Goal: Task Accomplishment & Management: Use online tool/utility

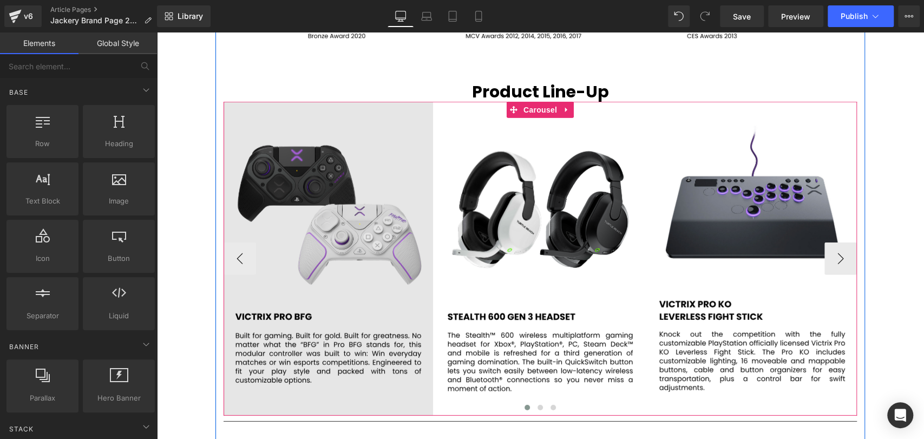
scroll to position [1924, 0]
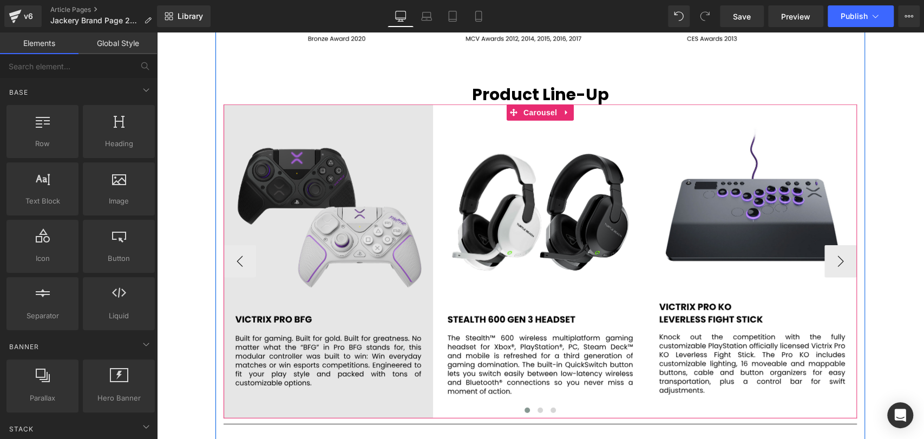
drag, startPoint x: 535, startPoint y: 108, endPoint x: 404, endPoint y: 155, distance: 138.9
click at [534, 109] on span "Carousel" at bounding box center [540, 112] width 39 height 16
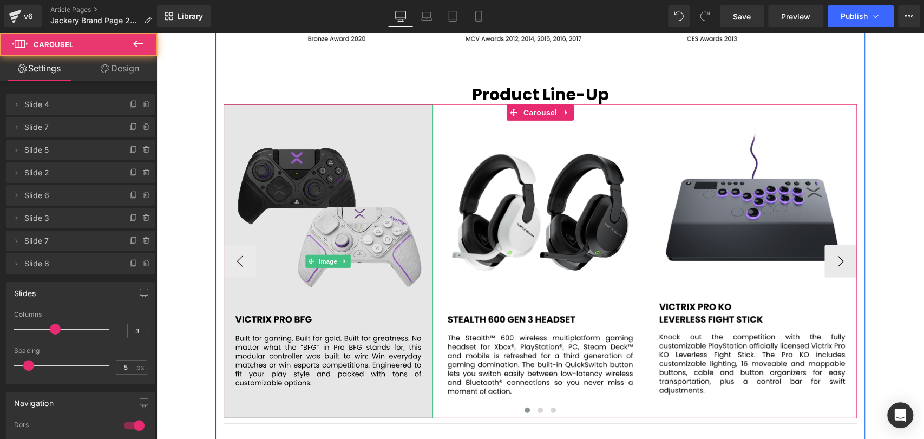
click at [357, 179] on img at bounding box center [328, 261] width 209 height 314
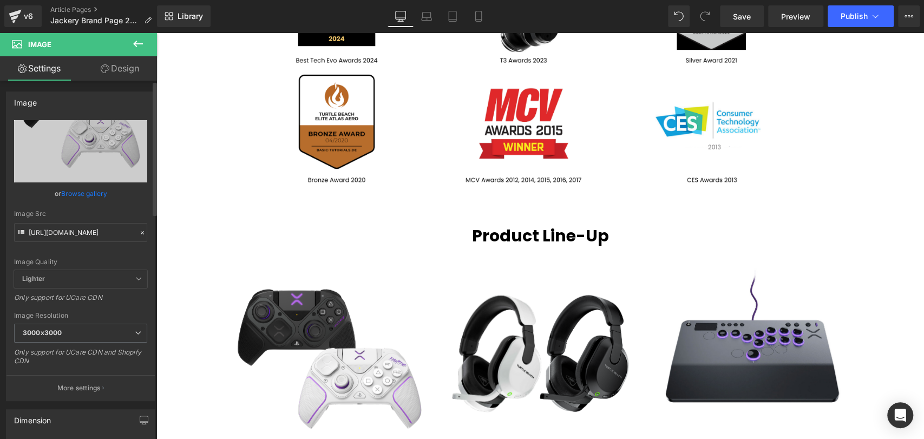
scroll to position [1744, 0]
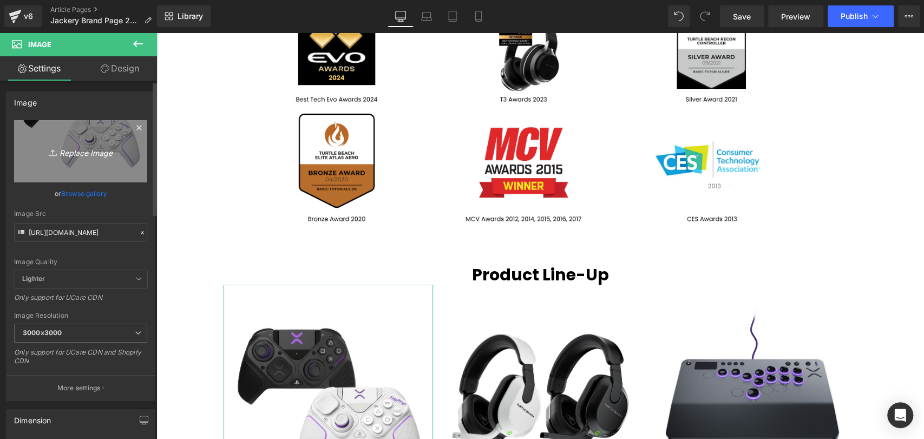
click at [94, 146] on icon "Replace Image" at bounding box center [80, 152] width 87 height 14
type input "C:\fakepath\30.svg"
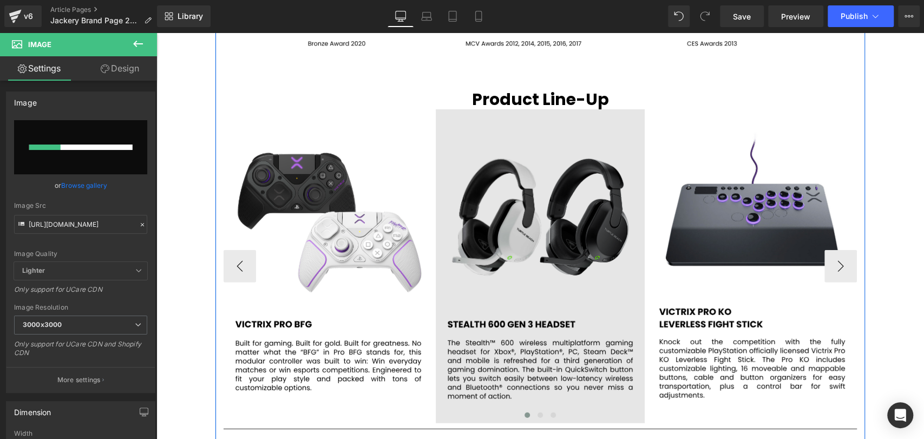
scroll to position [1924, 0]
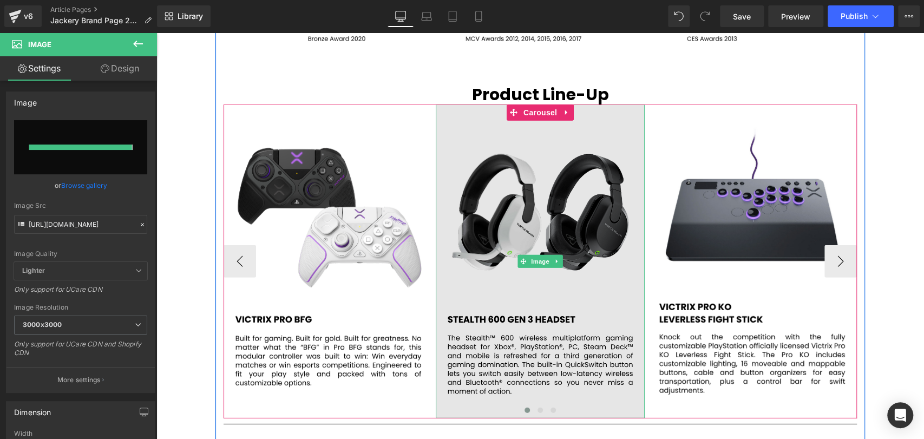
type input "[URL][DOMAIN_NAME]"
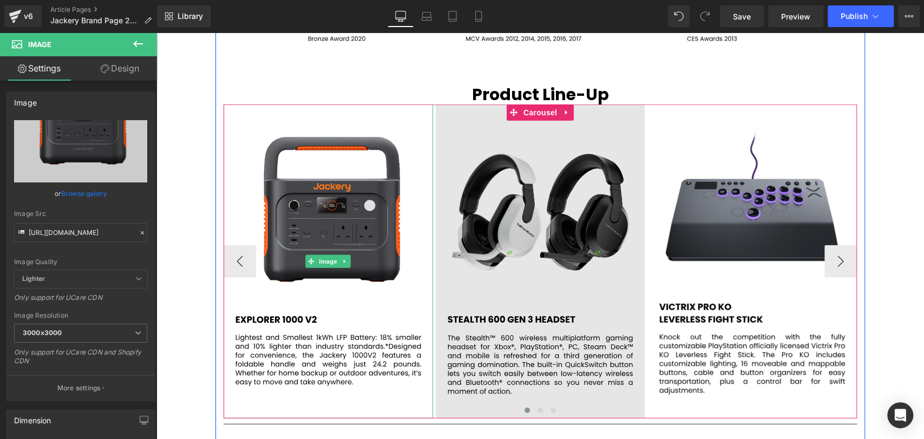
click at [514, 217] on img at bounding box center [540, 261] width 209 height 314
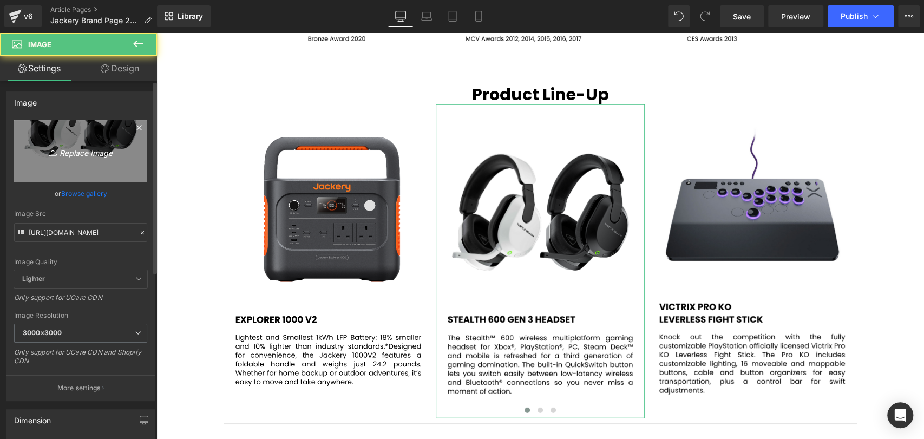
click at [81, 153] on icon "Replace Image" at bounding box center [80, 152] width 87 height 14
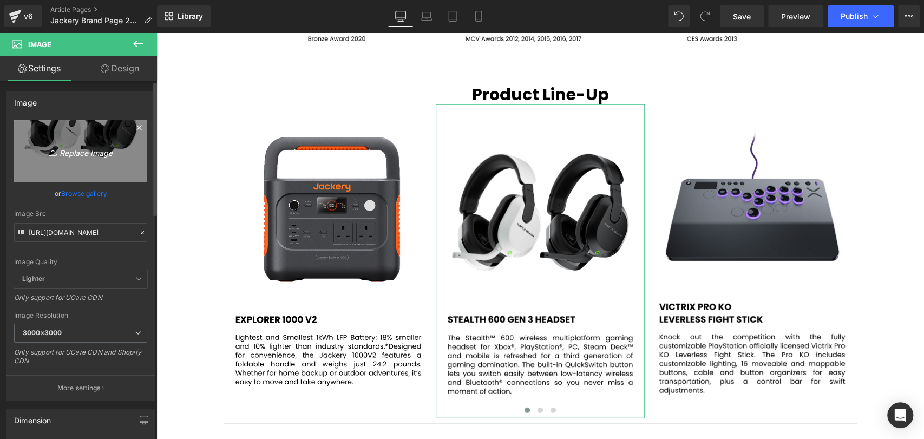
type input "C:\fakepath\31.svg"
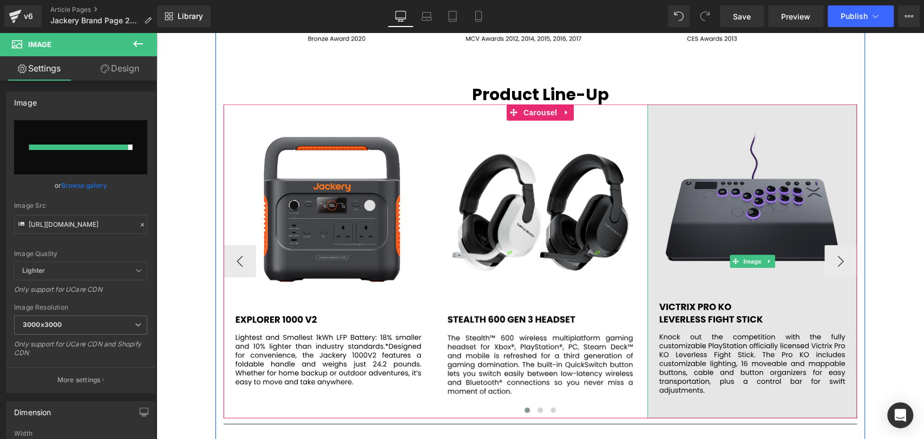
type input "[URL][DOMAIN_NAME]"
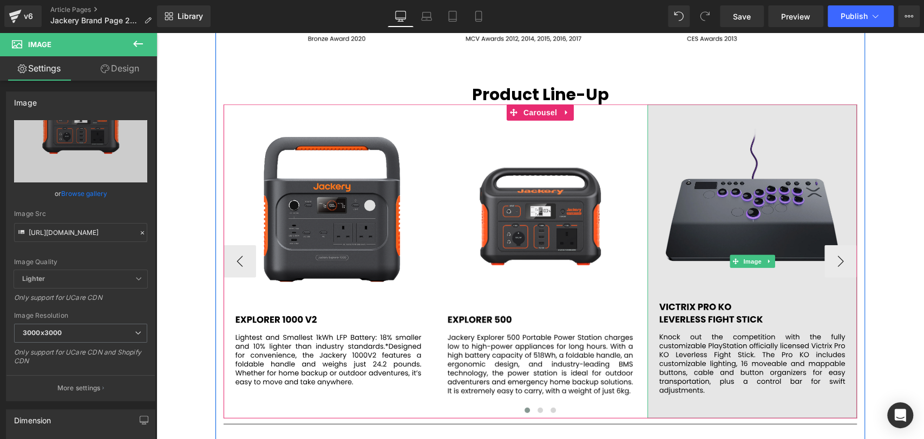
click at [770, 199] on img at bounding box center [751, 261] width 209 height 314
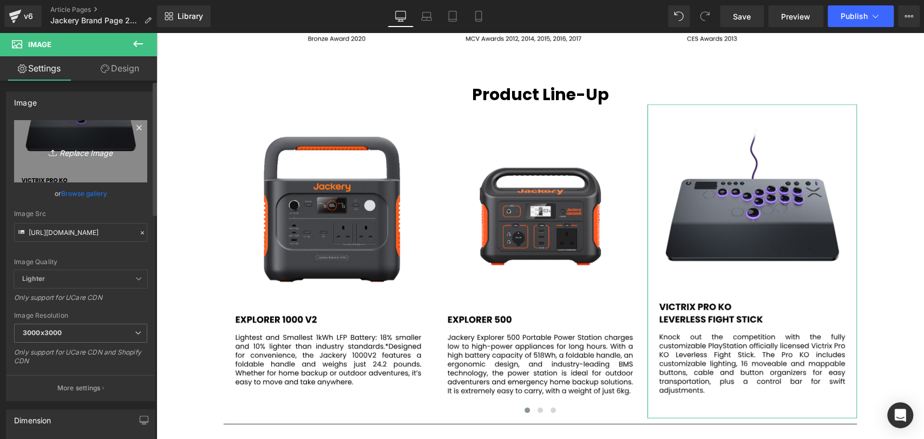
click at [80, 151] on icon "Replace Image" at bounding box center [80, 152] width 87 height 14
type input "C:\fakepath\32.svg"
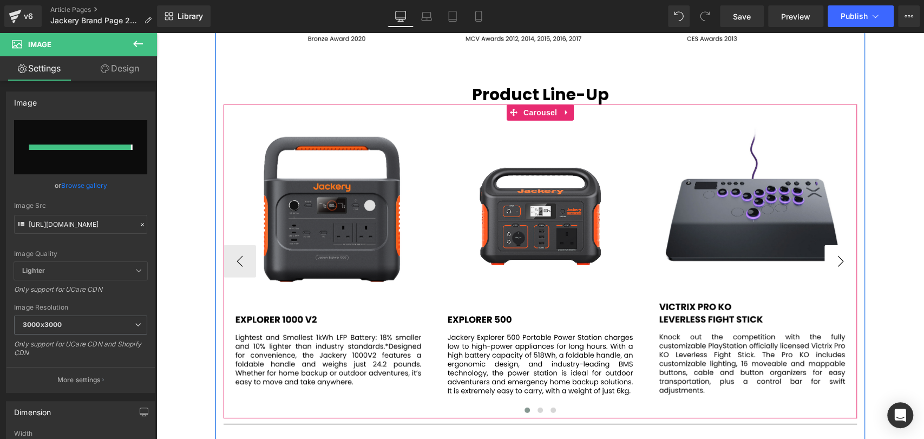
type input "[URL][DOMAIN_NAME]"
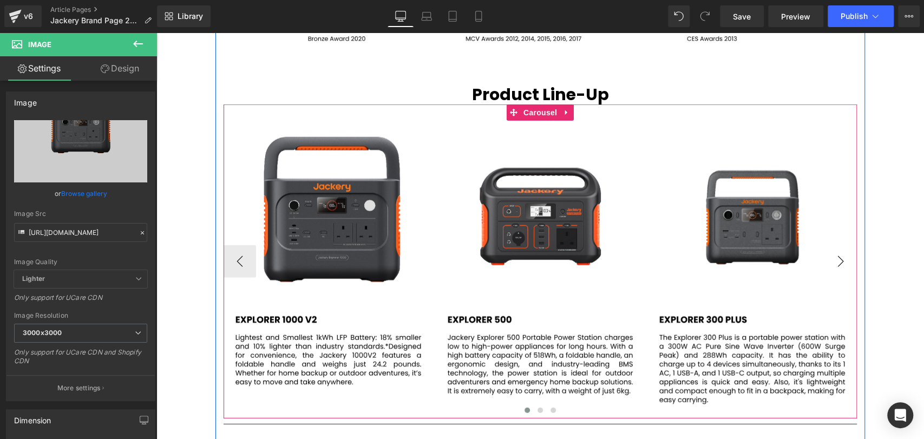
click at [842, 261] on button "›" at bounding box center [840, 261] width 32 height 32
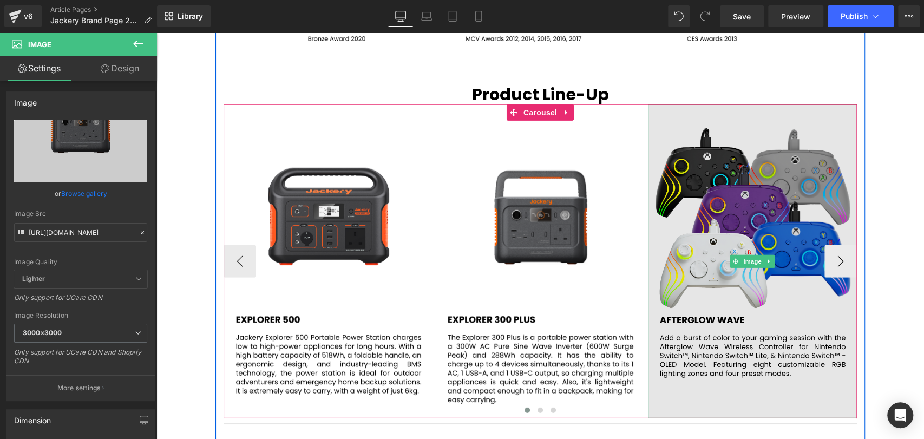
click at [751, 223] on img at bounding box center [752, 261] width 209 height 314
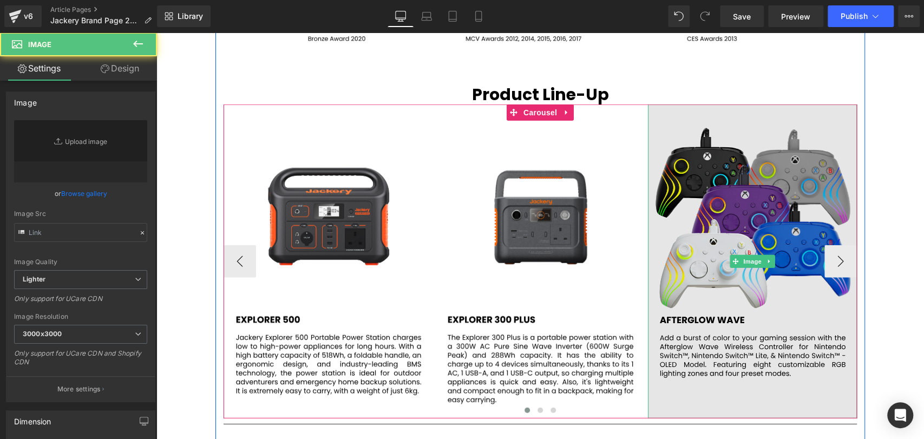
type input "[URL][DOMAIN_NAME]"
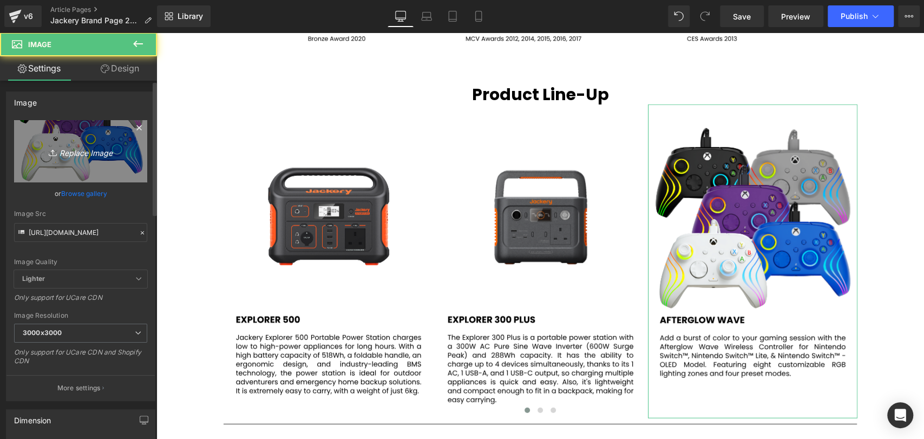
click at [77, 150] on icon "Replace Image" at bounding box center [80, 152] width 87 height 14
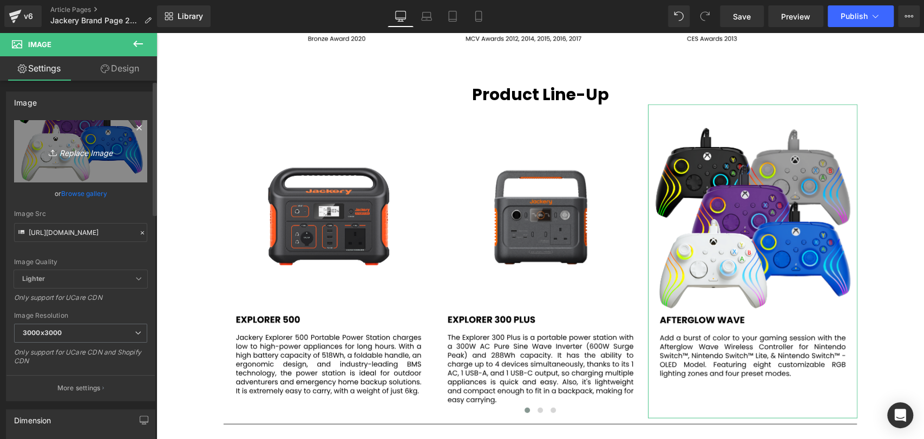
type input "C:\fakepath\33.svg"
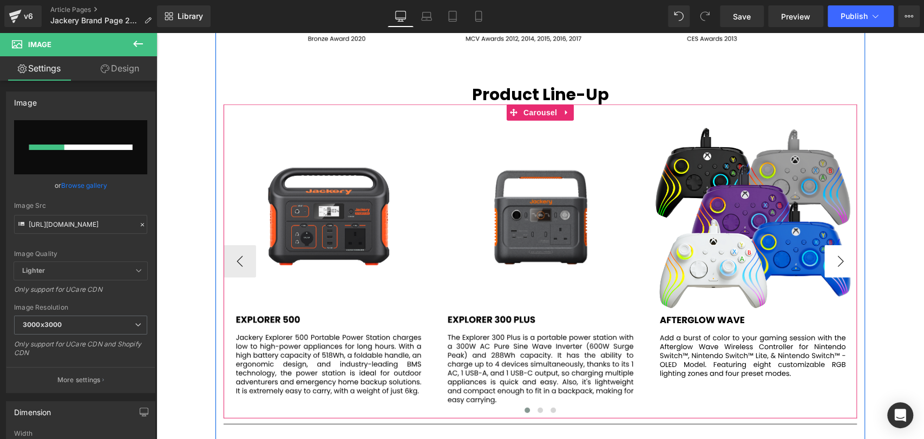
click at [834, 259] on button "›" at bounding box center [840, 261] width 32 height 32
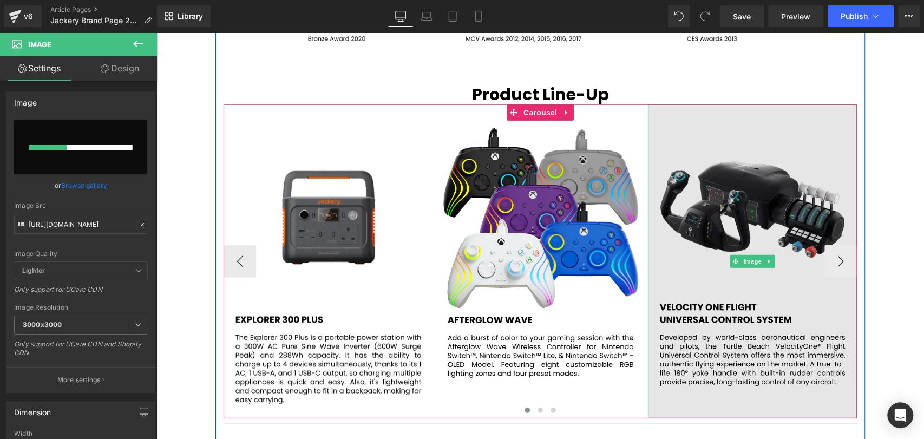
click at [722, 214] on img at bounding box center [752, 261] width 209 height 314
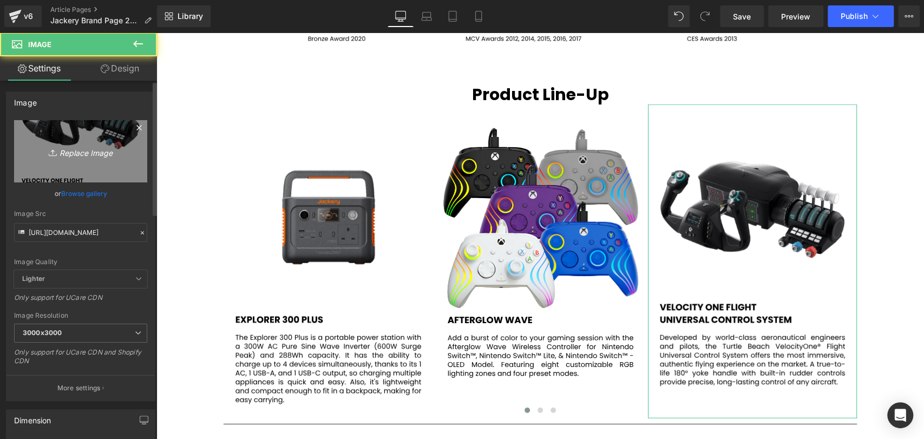
click at [77, 148] on icon "Replace Image" at bounding box center [80, 152] width 87 height 14
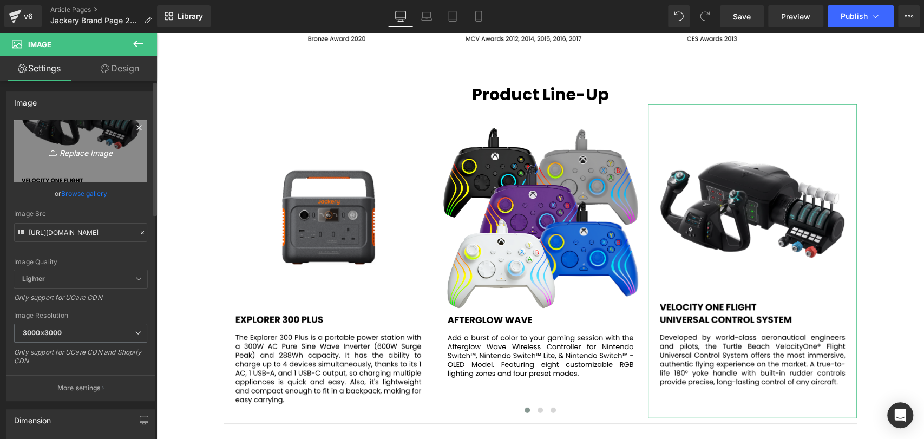
type input "C:\fakepath\34.svg"
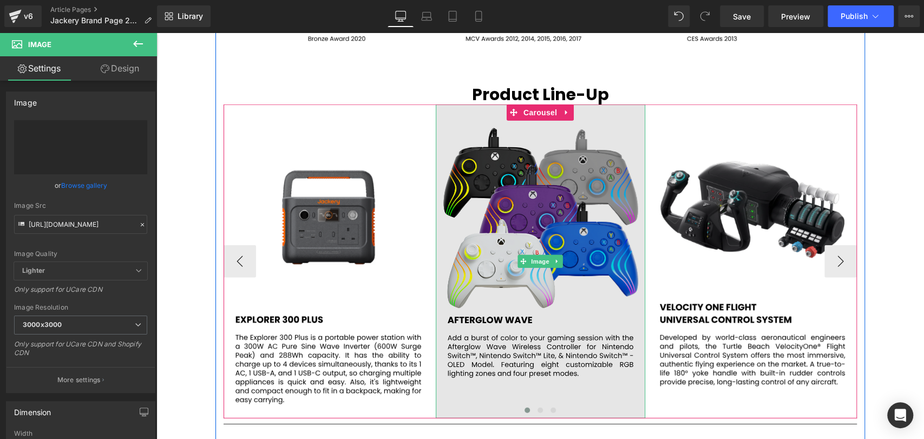
type input "[URL][DOMAIN_NAME]"
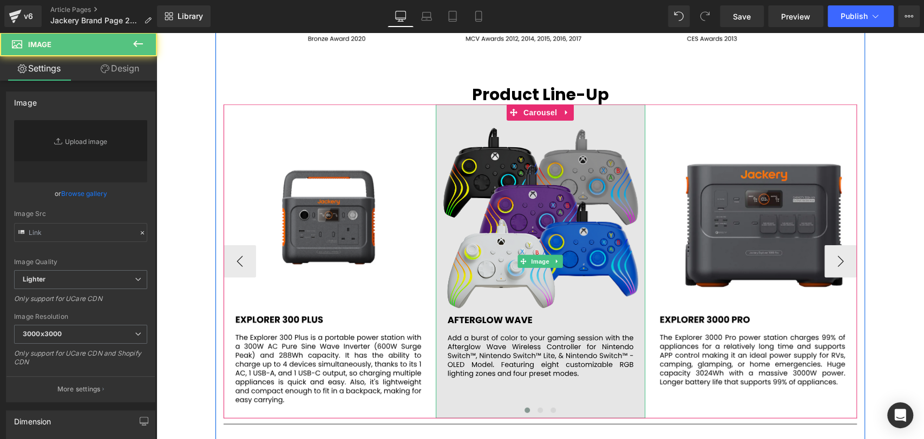
click at [569, 213] on img at bounding box center [540, 261] width 209 height 314
type input "[URL][DOMAIN_NAME]"
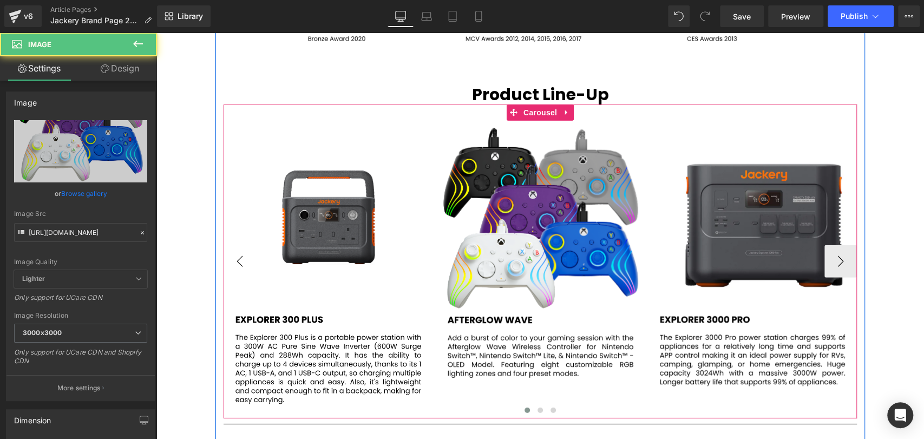
click at [240, 253] on button "‹" at bounding box center [240, 261] width 32 height 32
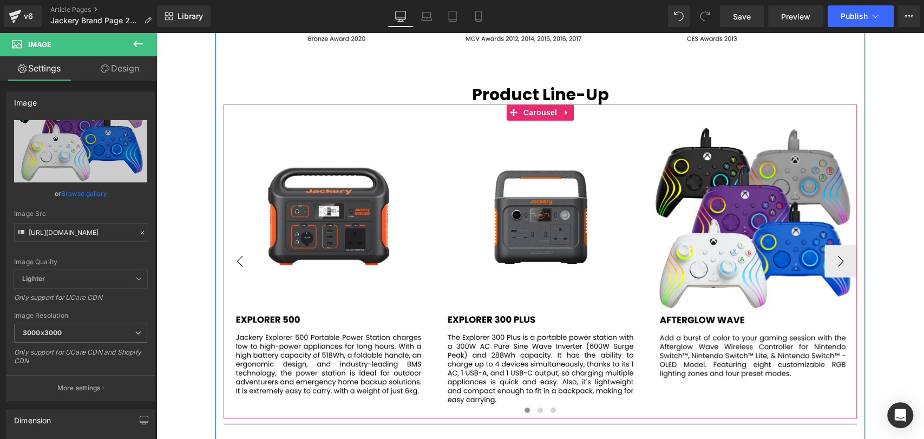
click at [240, 253] on button "‹" at bounding box center [240, 261] width 32 height 32
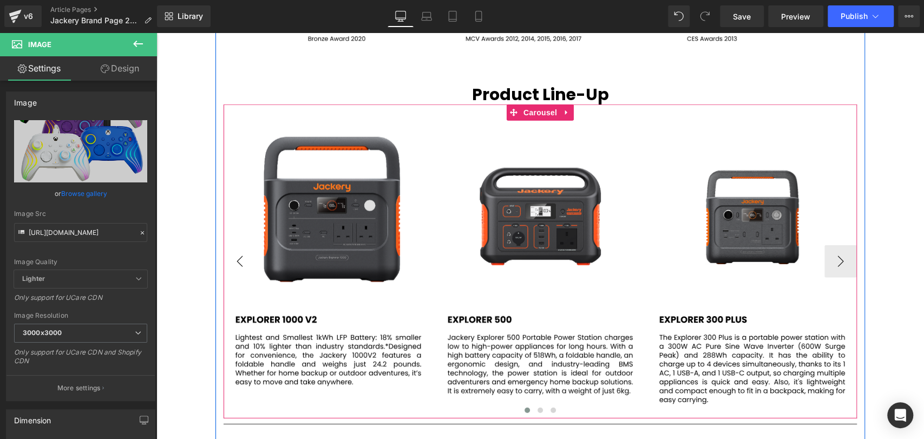
click at [239, 254] on button "‹" at bounding box center [240, 261] width 32 height 32
click at [238, 254] on button "‹" at bounding box center [240, 261] width 32 height 32
click at [841, 260] on button "›" at bounding box center [840, 261] width 32 height 32
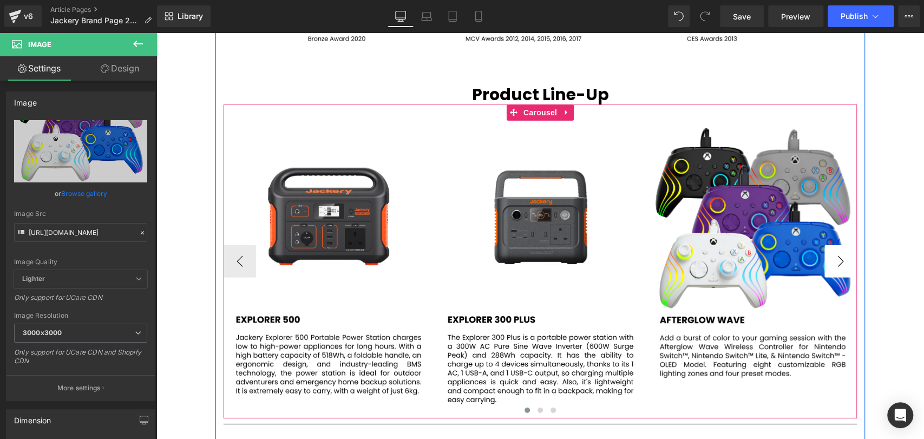
click at [839, 262] on button "›" at bounding box center [840, 261] width 32 height 32
click at [838, 263] on button "›" at bounding box center [840, 261] width 32 height 32
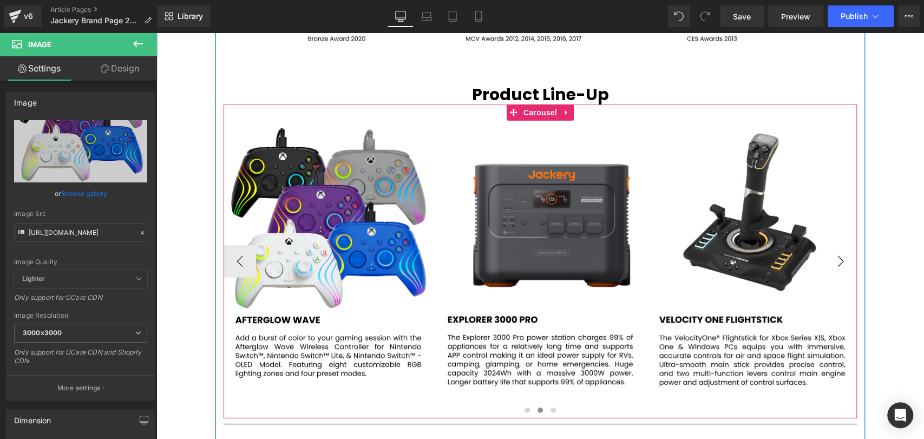
click at [837, 263] on button "›" at bounding box center [840, 261] width 32 height 32
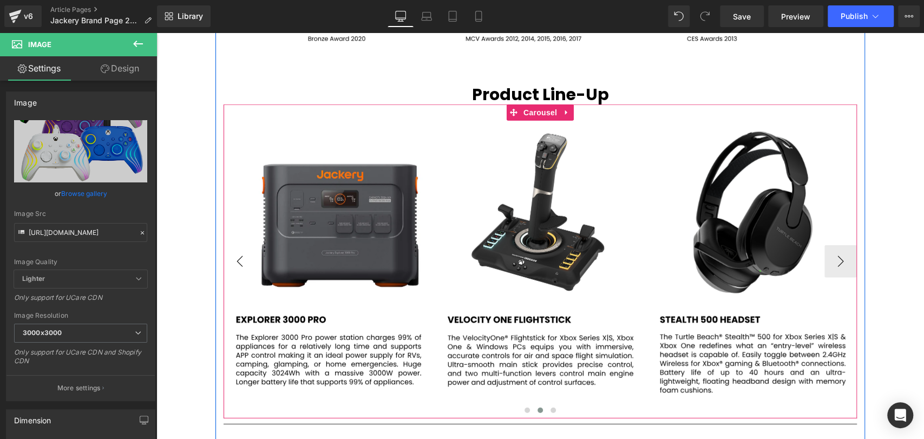
click at [235, 251] on button "‹" at bounding box center [240, 261] width 32 height 32
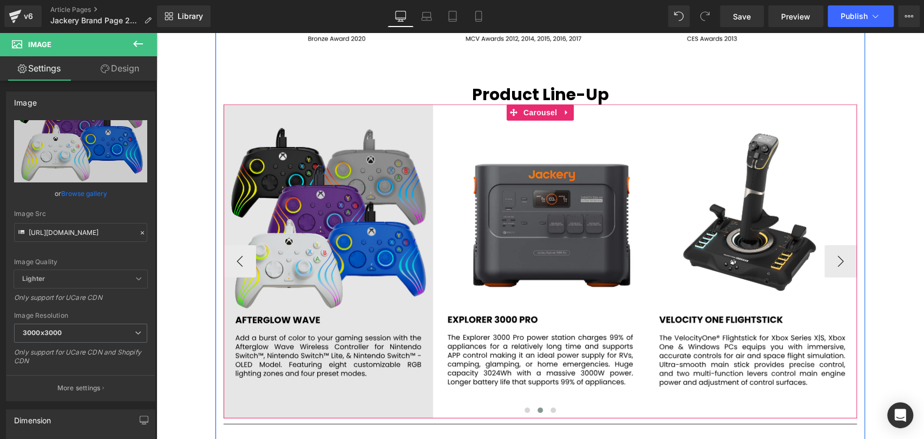
click at [305, 225] on img at bounding box center [328, 261] width 209 height 314
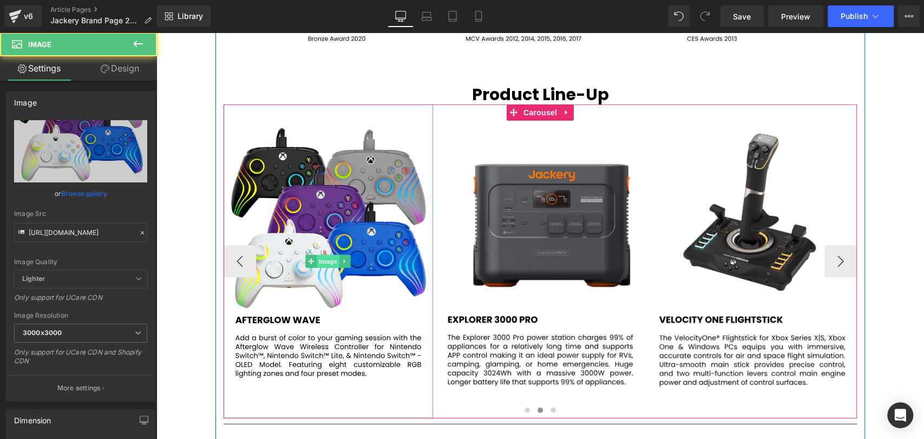
click at [331, 257] on span "Image" at bounding box center [328, 261] width 23 height 13
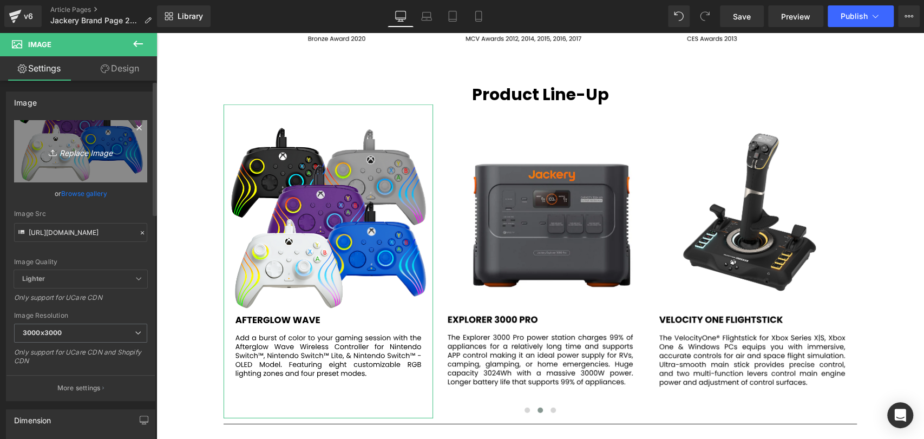
click at [82, 146] on icon "Replace Image" at bounding box center [80, 152] width 87 height 14
type input "C:\fakepath\33.svg"
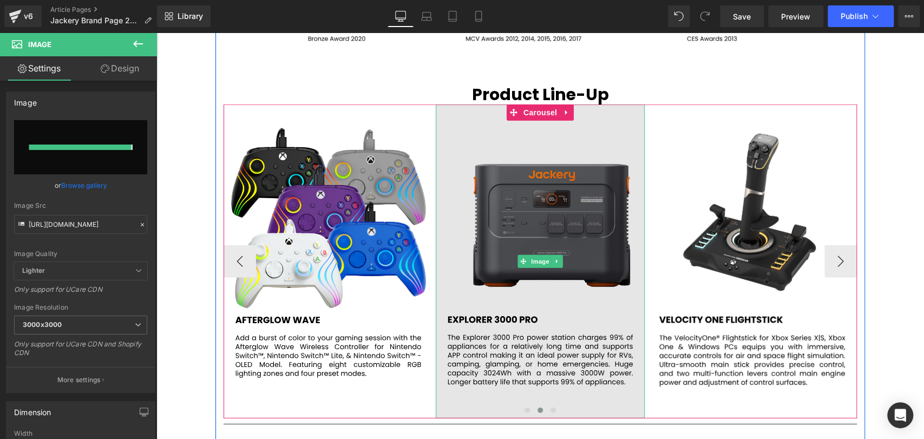
type input "[URL][DOMAIN_NAME]"
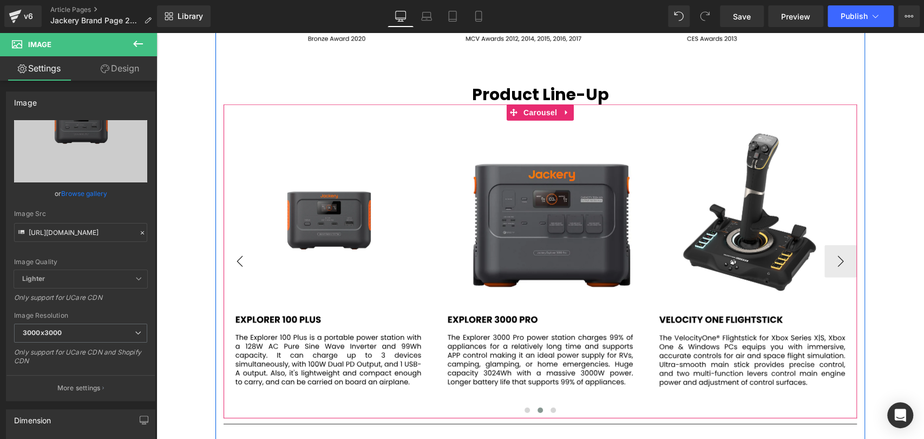
click at [243, 258] on button "‹" at bounding box center [240, 261] width 32 height 32
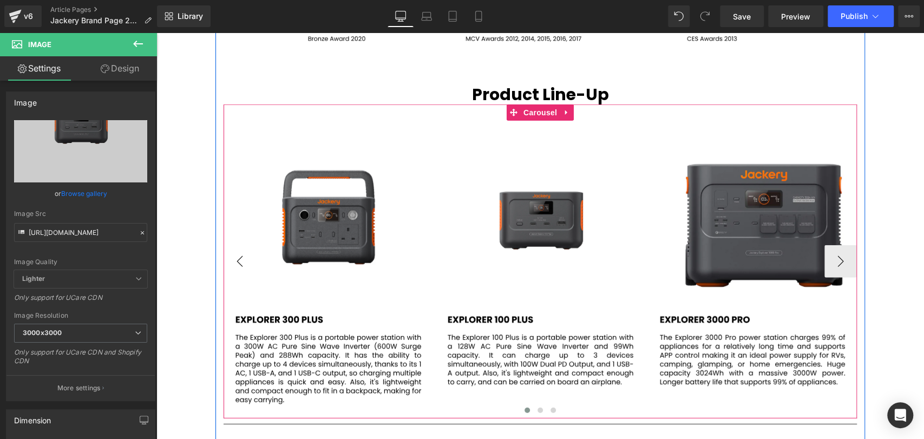
click at [233, 258] on button "‹" at bounding box center [240, 261] width 32 height 32
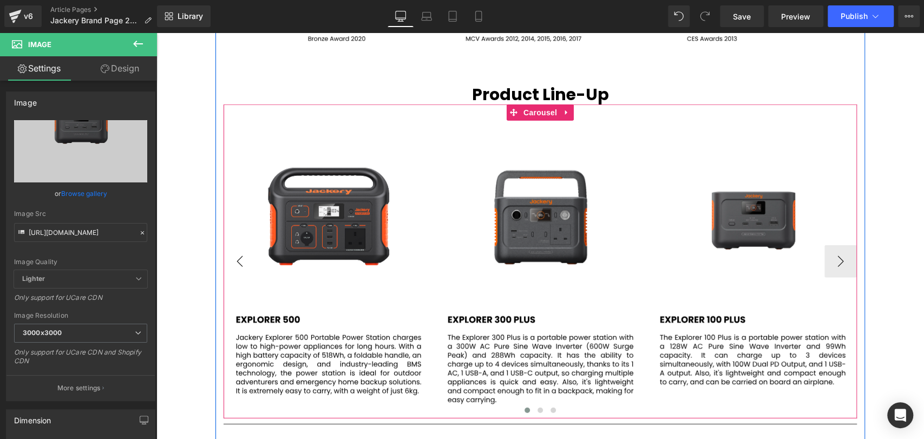
click at [233, 258] on button "‹" at bounding box center [240, 261] width 32 height 32
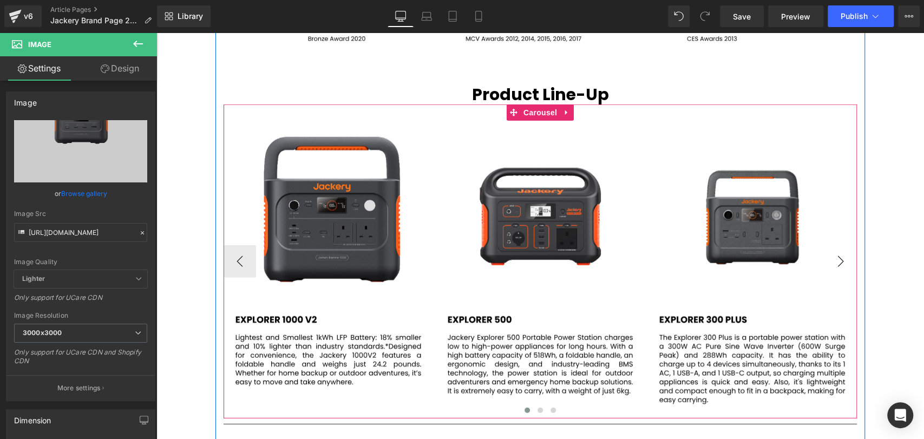
click at [840, 261] on button "›" at bounding box center [840, 261] width 32 height 32
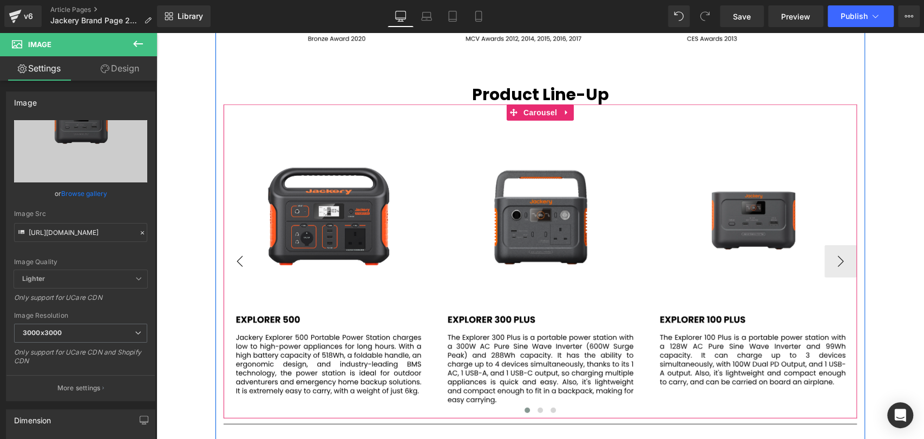
click at [234, 261] on button "‹" at bounding box center [240, 261] width 32 height 32
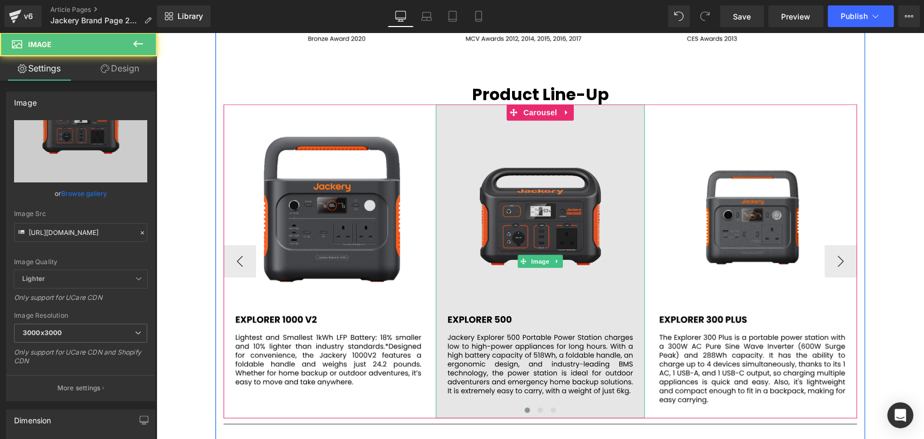
click at [505, 220] on img at bounding box center [540, 261] width 209 height 314
click at [520, 216] on img at bounding box center [540, 261] width 209 height 314
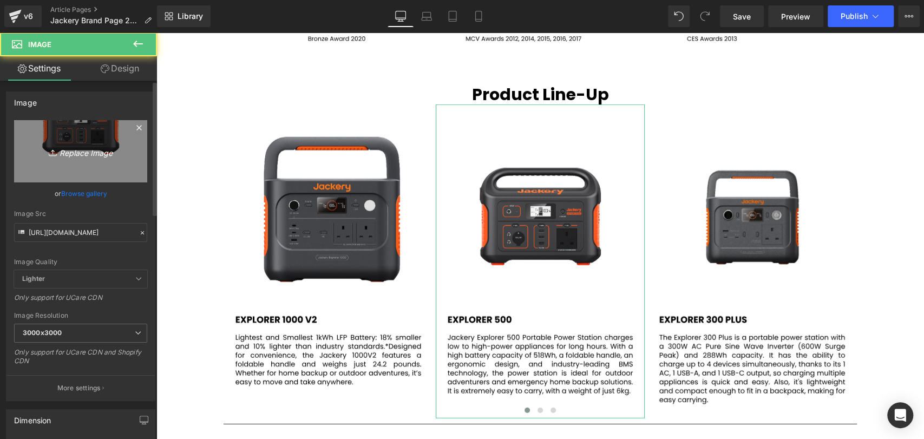
click at [85, 150] on icon "Replace Image" at bounding box center [80, 152] width 87 height 14
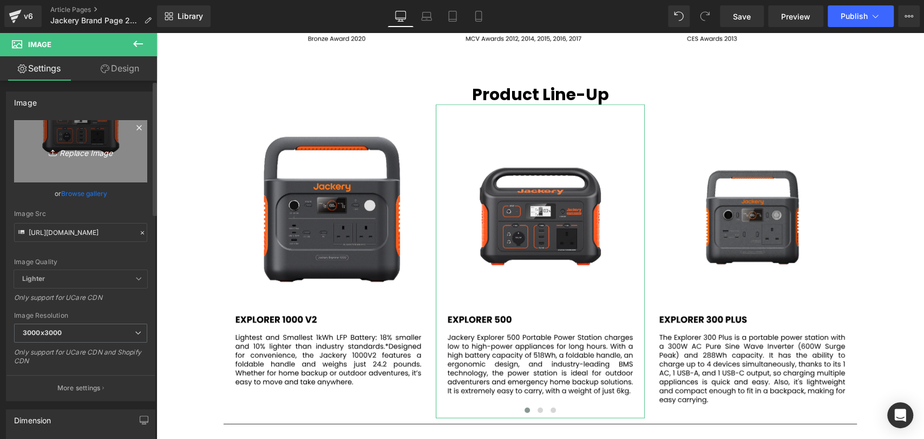
type input "C:\fakepath\33.svg"
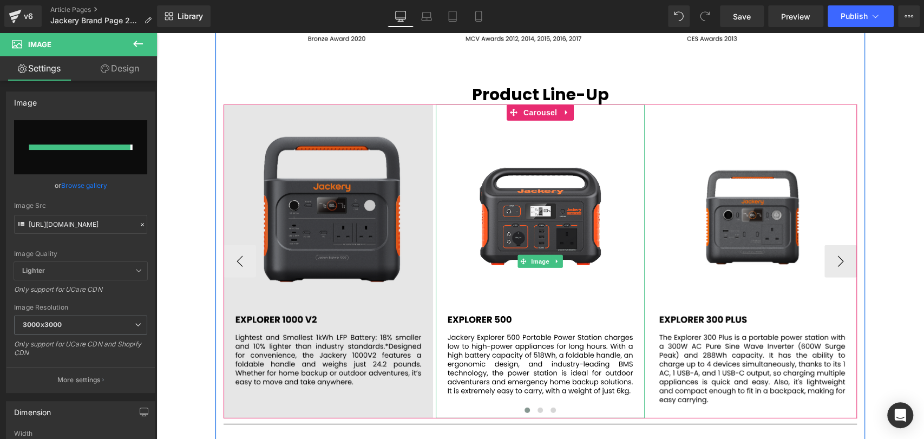
type input "[URL][DOMAIN_NAME]"
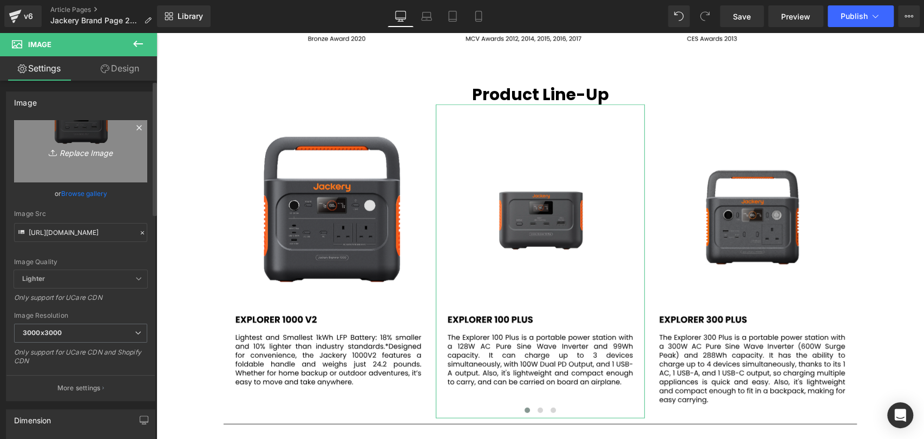
click at [91, 152] on icon "Replace Image" at bounding box center [80, 152] width 87 height 14
type input "C:\fakepath\34.svg"
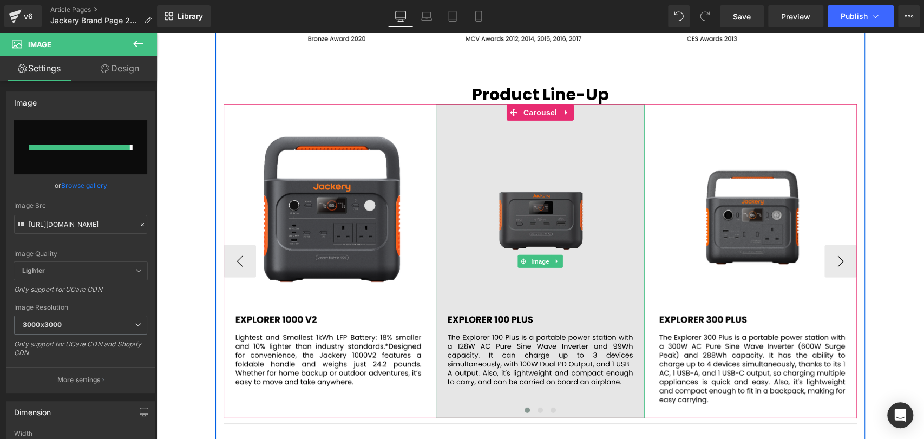
type input "[URL][DOMAIN_NAME]"
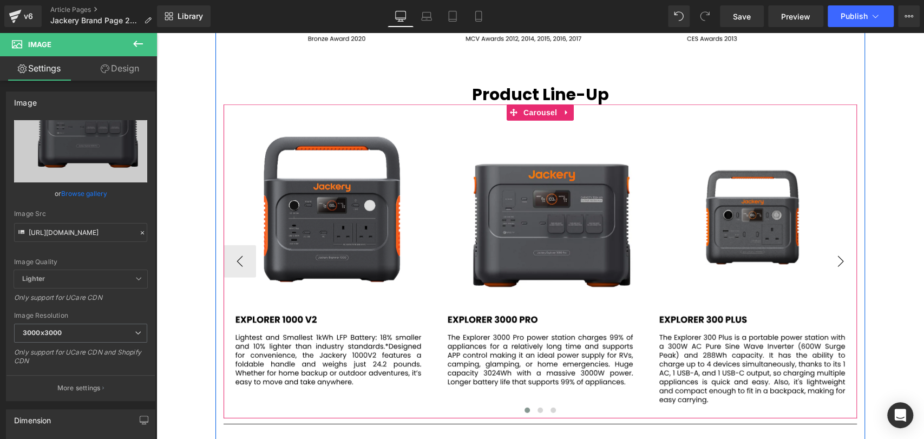
click at [837, 260] on button "›" at bounding box center [840, 261] width 32 height 32
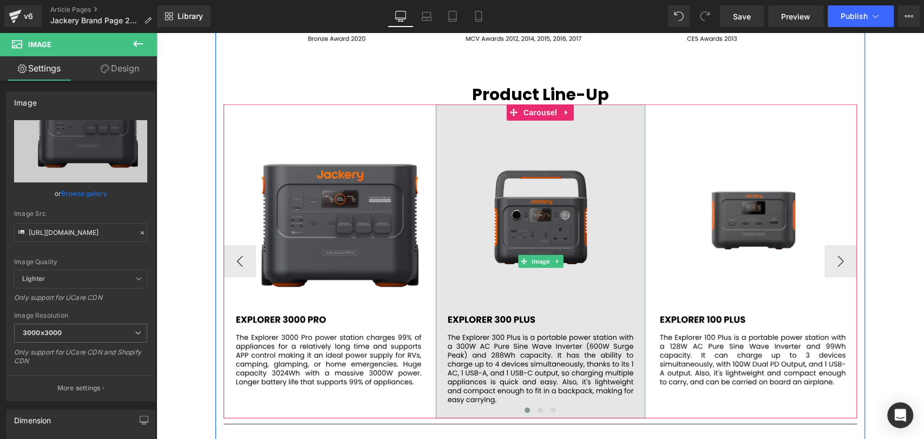
click at [569, 227] on img at bounding box center [540, 261] width 209 height 314
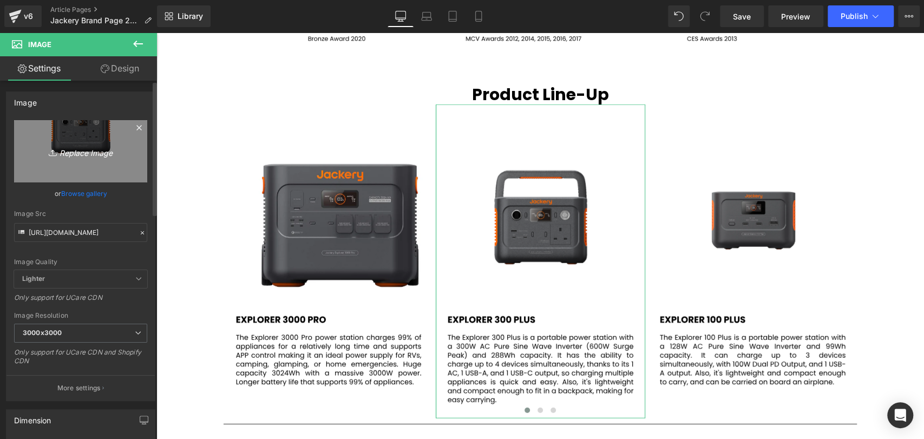
click at [82, 153] on icon "Replace Image" at bounding box center [80, 152] width 87 height 14
type input "C:\fakepath\33.svg"
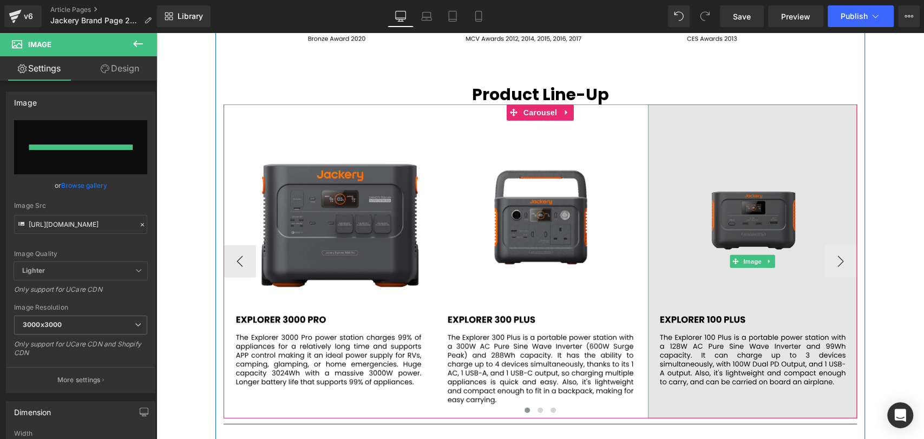
type input "[URL][DOMAIN_NAME]"
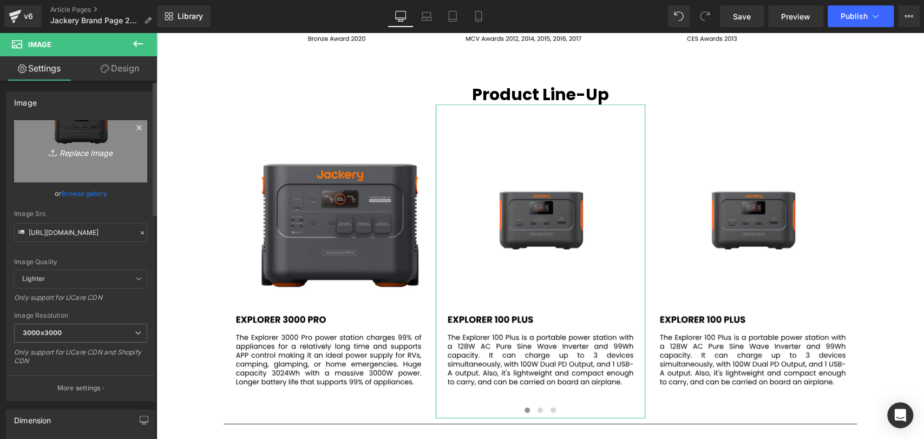
click at [80, 151] on icon "Replace Image" at bounding box center [80, 152] width 87 height 14
type input "C:\fakepath\31.svg"
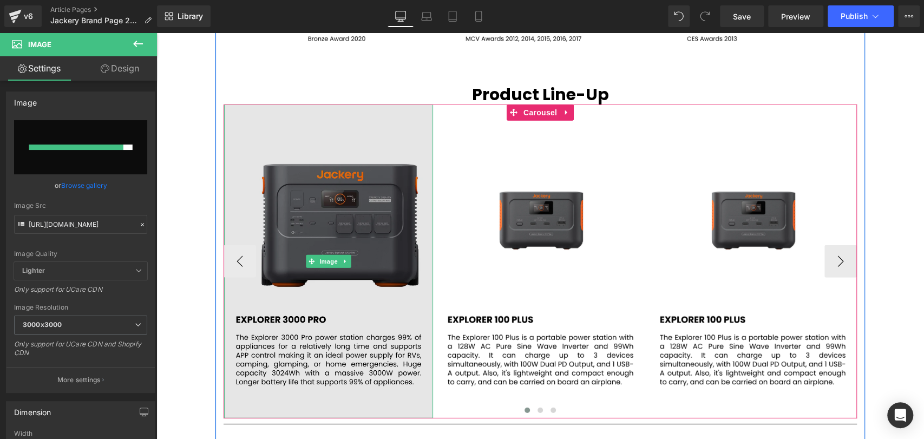
type input "[URL][DOMAIN_NAME]"
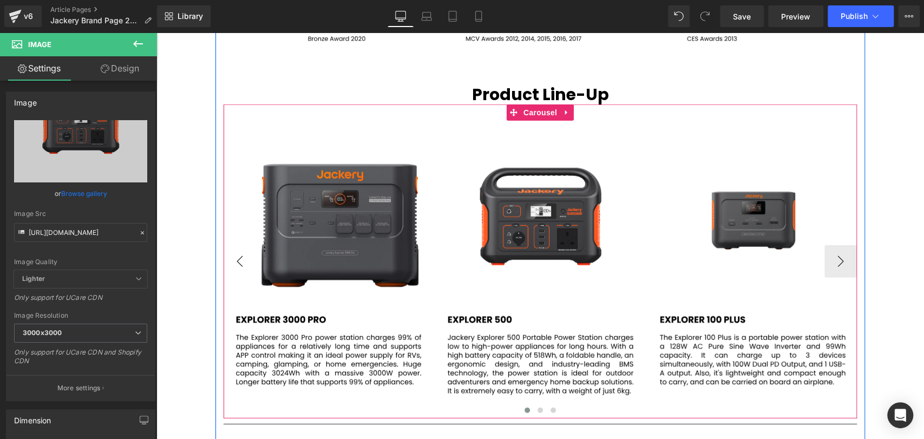
click at [239, 256] on button "‹" at bounding box center [240, 261] width 32 height 32
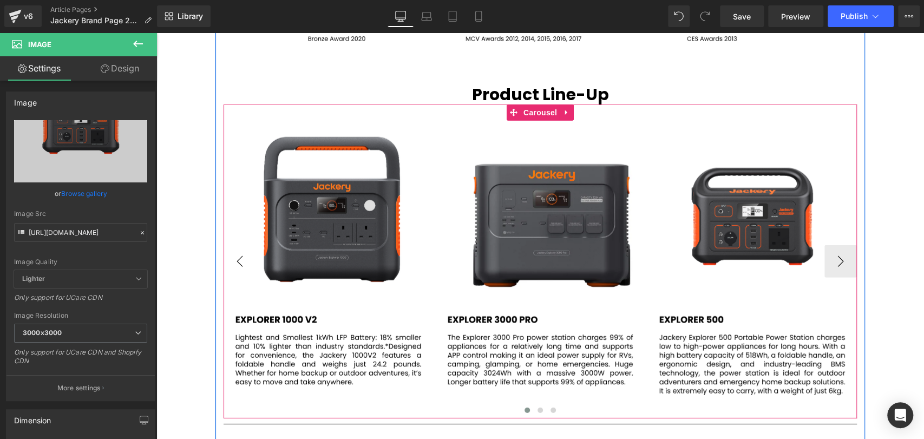
click at [239, 256] on button "‹" at bounding box center [240, 261] width 32 height 32
click at [844, 261] on button "›" at bounding box center [840, 261] width 32 height 32
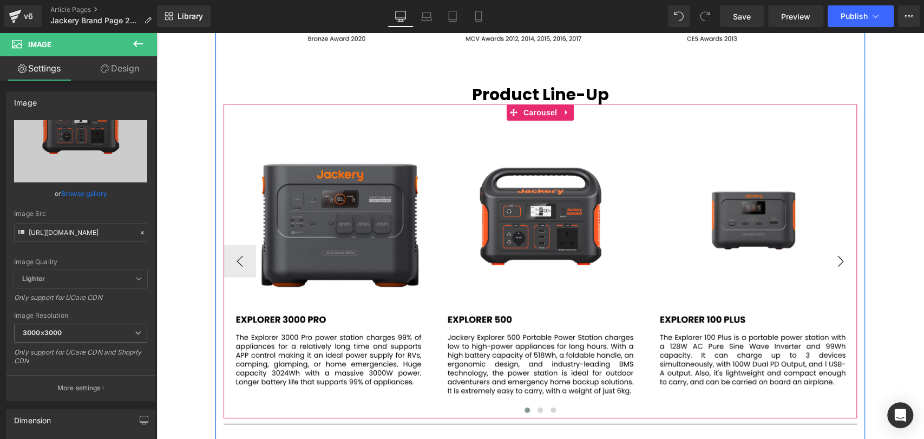
click at [842, 261] on button "›" at bounding box center [840, 261] width 32 height 32
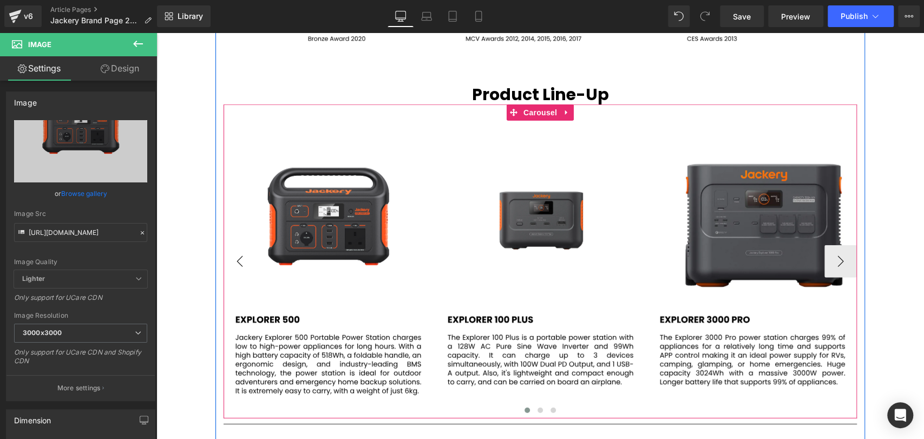
click at [244, 260] on button "‹" at bounding box center [240, 261] width 32 height 32
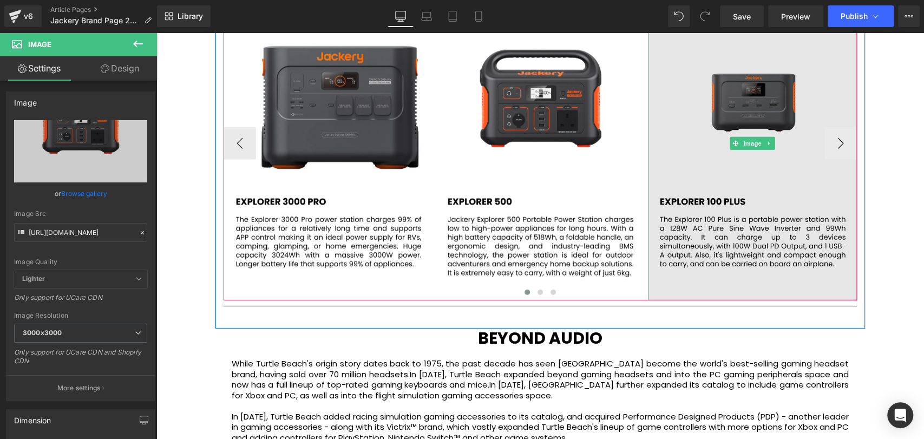
scroll to position [2045, 0]
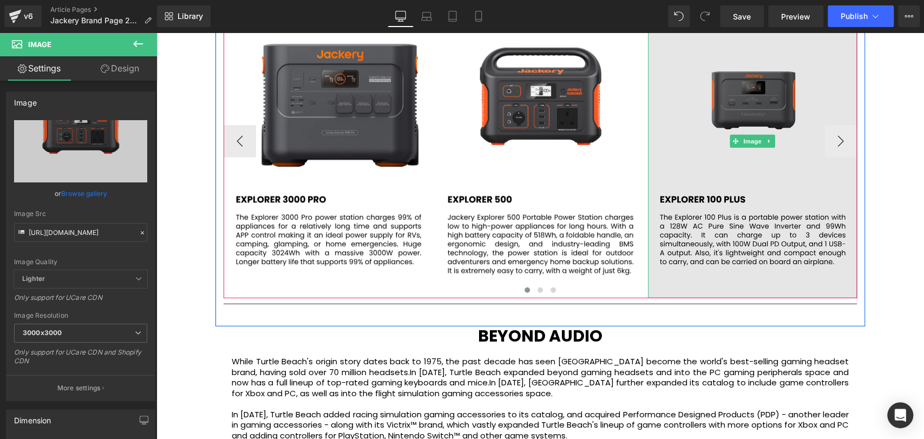
click at [762, 108] on img at bounding box center [752, 141] width 209 height 314
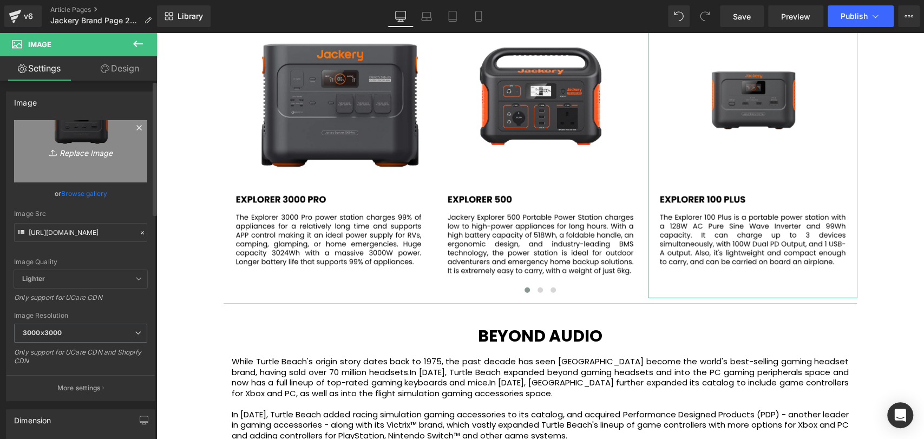
click at [85, 153] on icon "Replace Image" at bounding box center [80, 152] width 87 height 14
type input "C:\fakepath\31.svg"
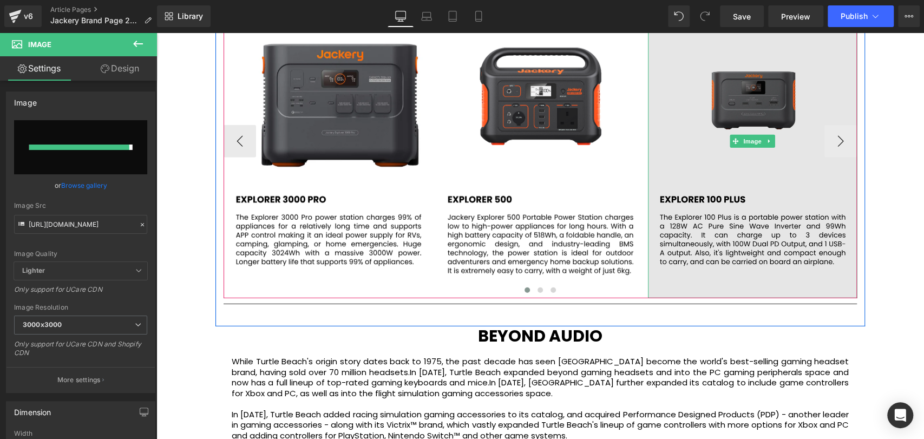
type input "[URL][DOMAIN_NAME]"
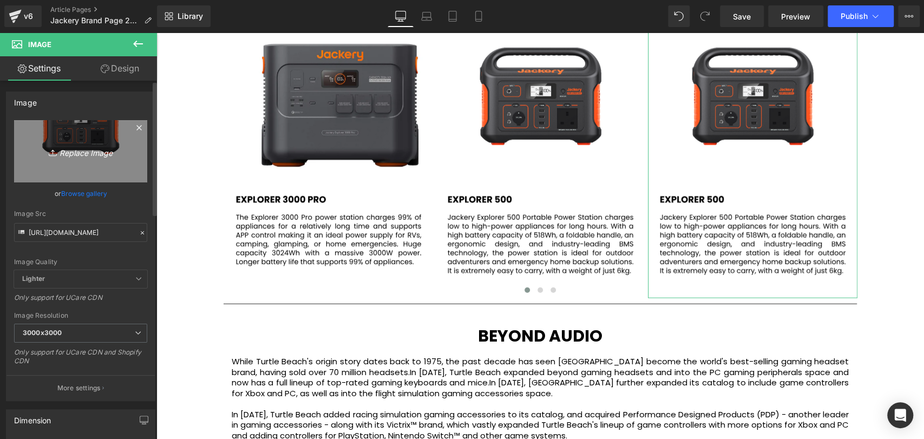
click at [61, 150] on icon "Replace Image" at bounding box center [80, 152] width 87 height 14
click at [94, 145] on icon "Replace Image" at bounding box center [80, 152] width 87 height 14
type input "C:\fakepath\32.svg"
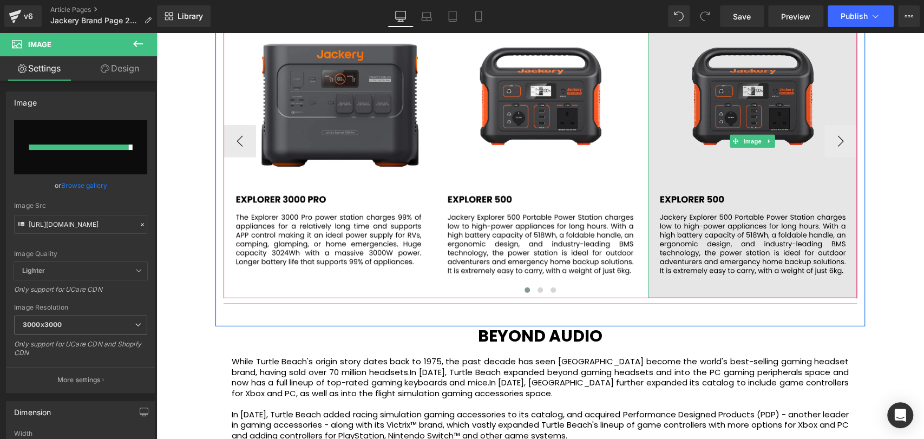
type input "[URL][DOMAIN_NAME]"
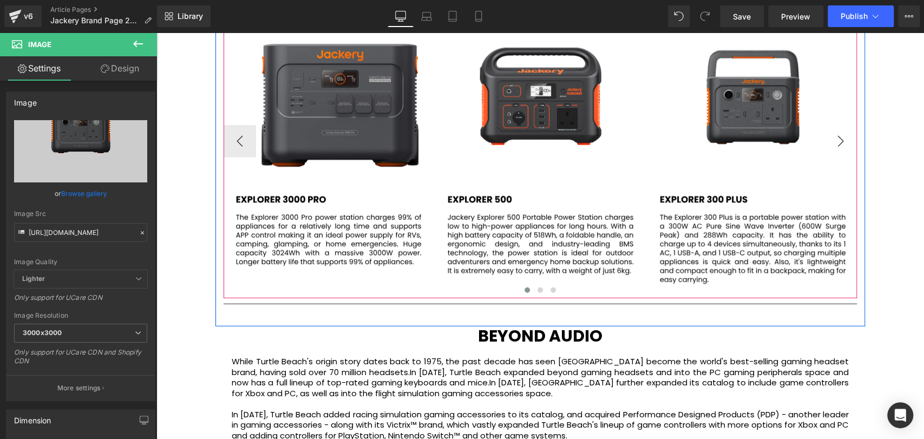
click at [839, 138] on button "›" at bounding box center [840, 141] width 32 height 32
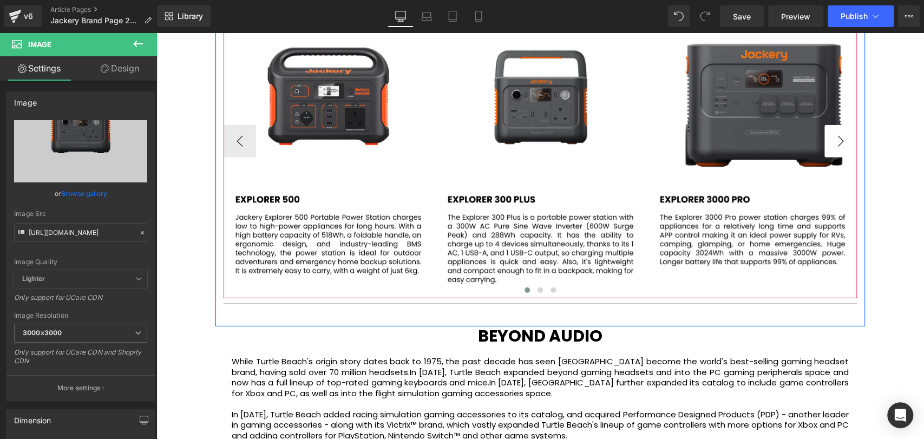
click at [839, 139] on button "›" at bounding box center [840, 141] width 32 height 32
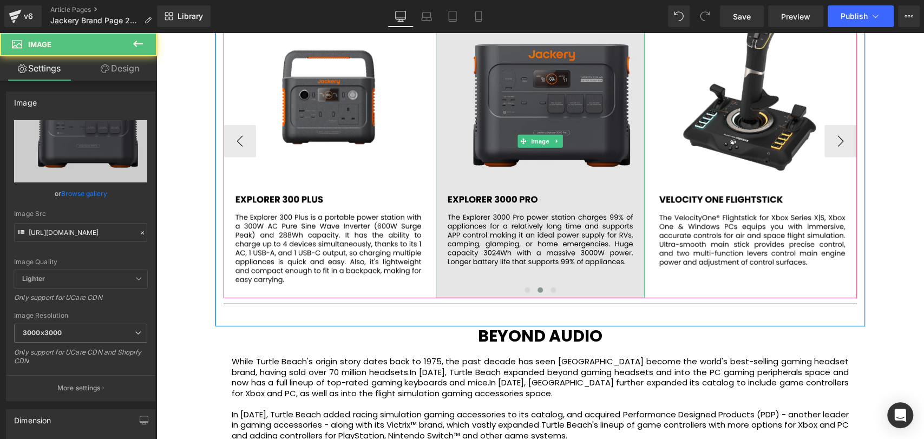
click at [513, 124] on img at bounding box center [540, 141] width 209 height 314
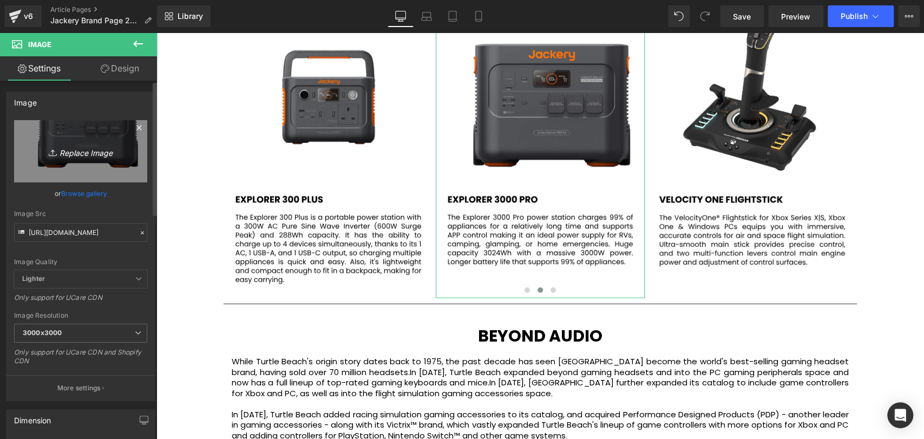
click at [95, 148] on icon "Replace Image" at bounding box center [80, 152] width 87 height 14
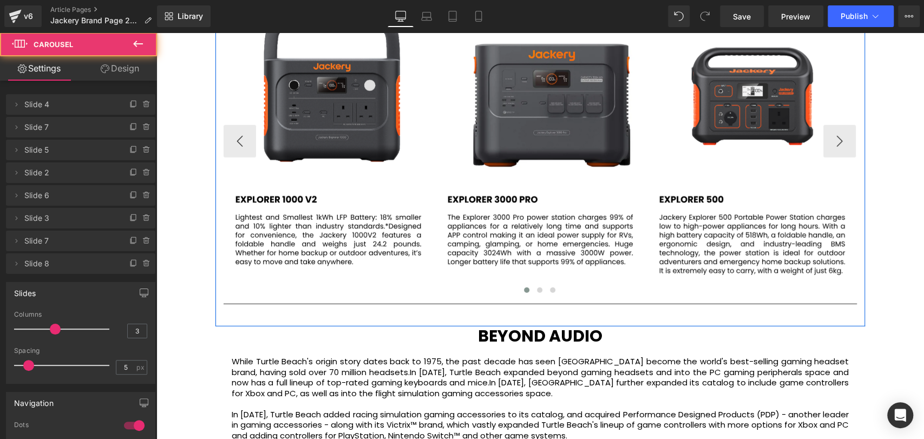
click at [841, 148] on button "›" at bounding box center [839, 141] width 32 height 32
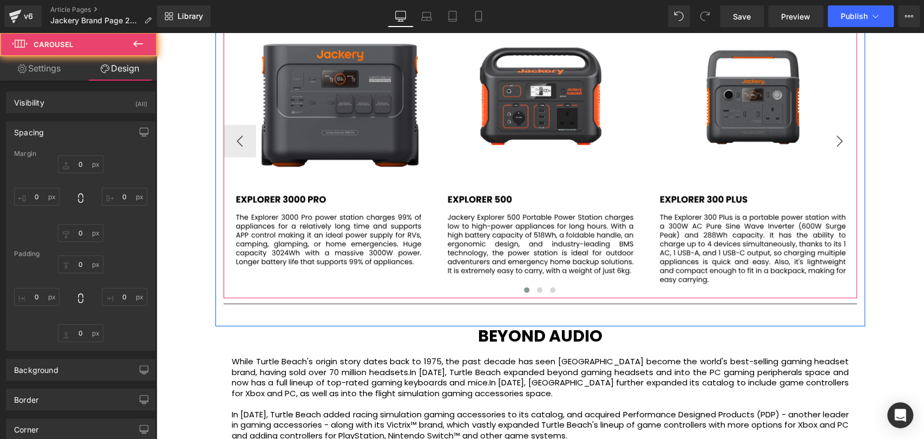
type input "0"
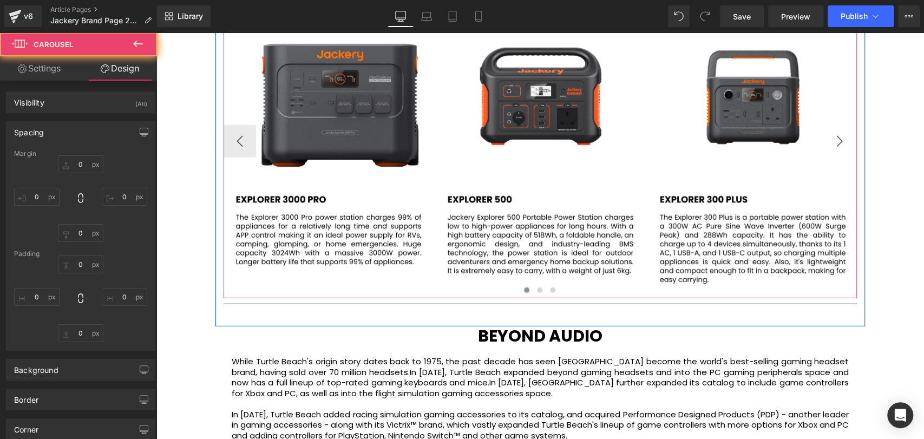
type input "1.92034"
type input "0"
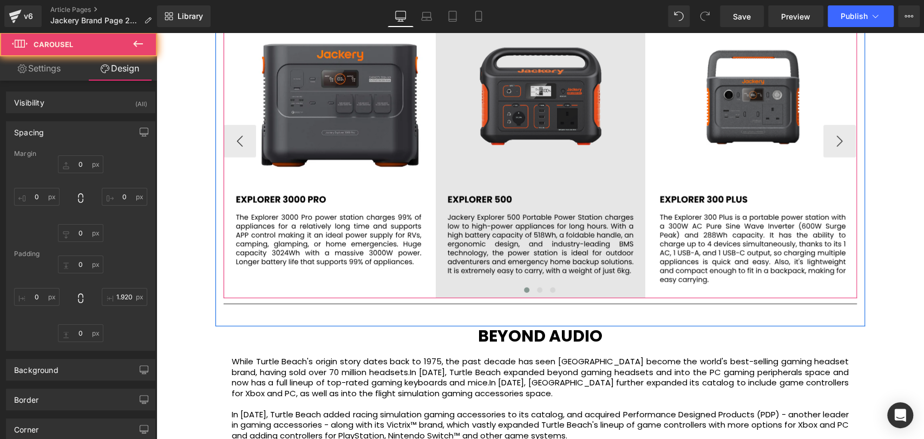
scroll to position [5, 5]
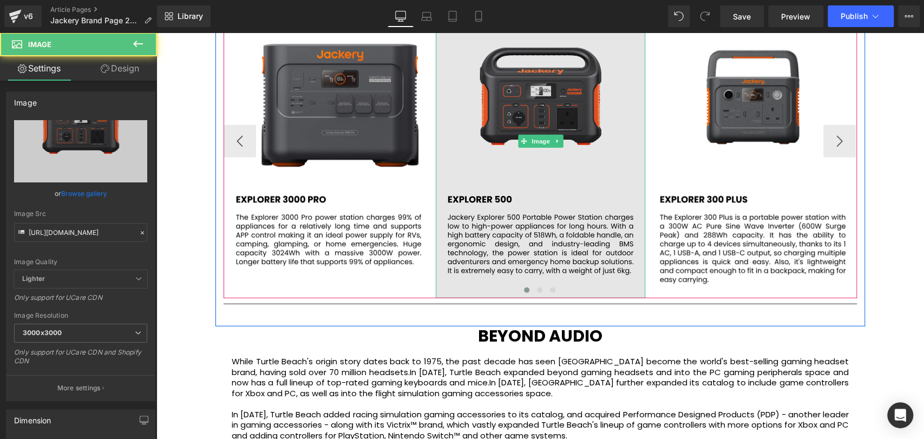
click at [543, 105] on img at bounding box center [540, 141] width 209 height 314
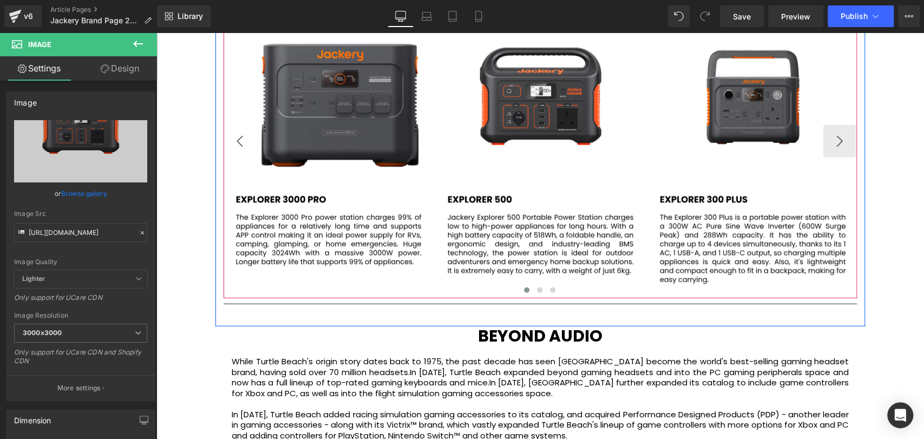
click at [235, 138] on button "‹" at bounding box center [240, 141] width 32 height 32
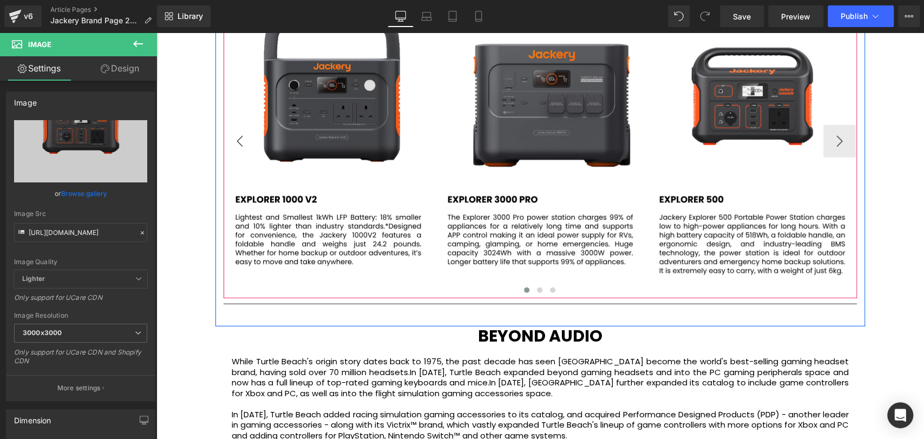
click at [233, 136] on button "‹" at bounding box center [240, 141] width 32 height 32
click at [231, 138] on button "‹" at bounding box center [240, 141] width 32 height 32
click at [235, 140] on button "‹" at bounding box center [240, 141] width 32 height 32
click at [233, 139] on button "‹" at bounding box center [240, 141] width 32 height 32
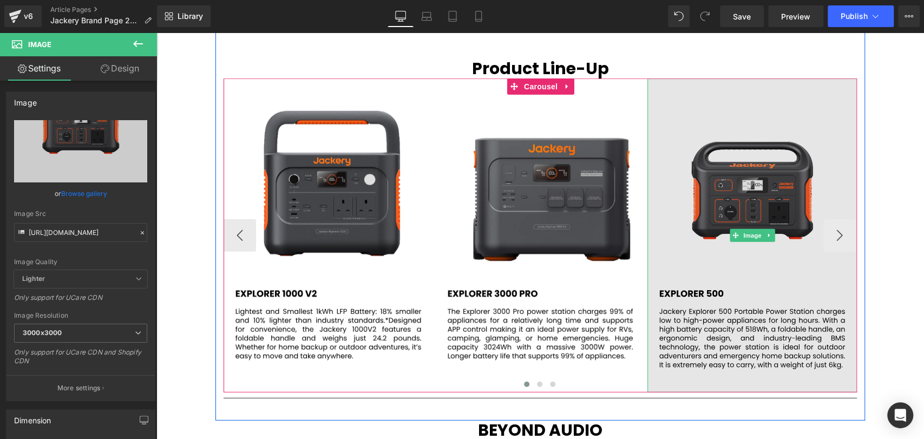
scroll to position [1924, 0]
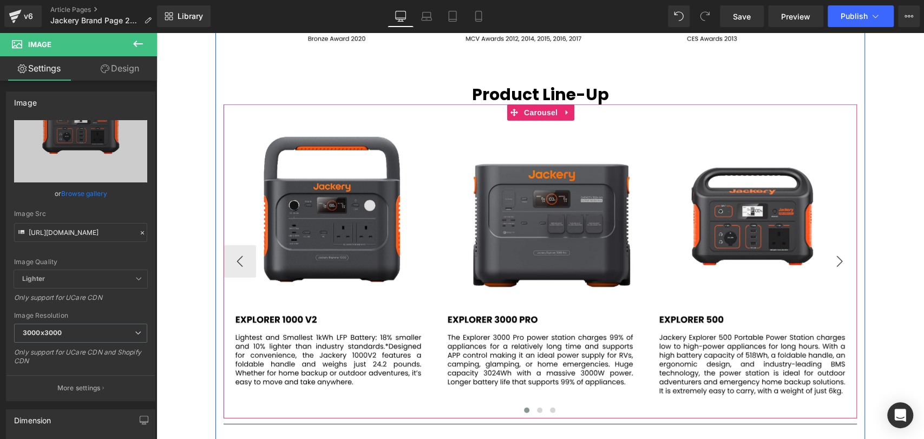
click at [835, 261] on button "›" at bounding box center [839, 261] width 32 height 32
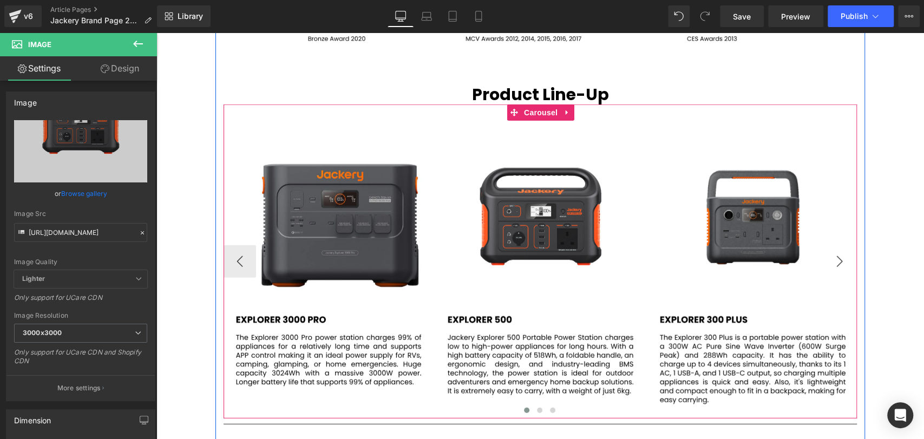
click at [836, 261] on button "›" at bounding box center [839, 261] width 32 height 32
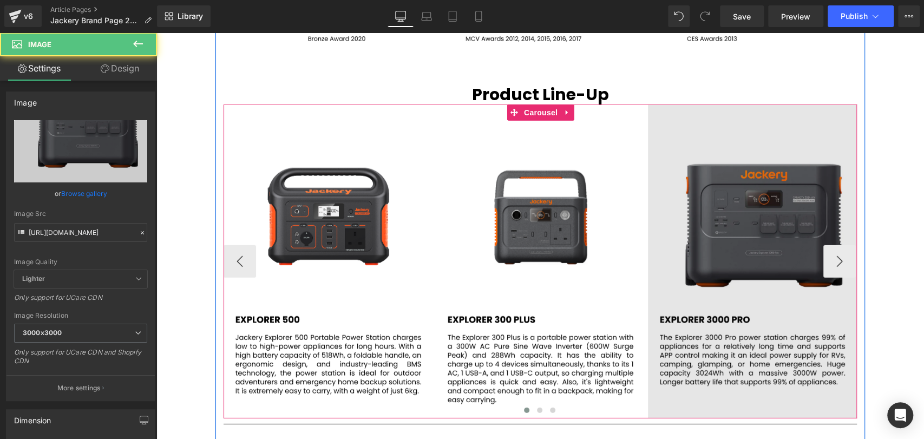
click at [777, 241] on img at bounding box center [752, 261] width 209 height 314
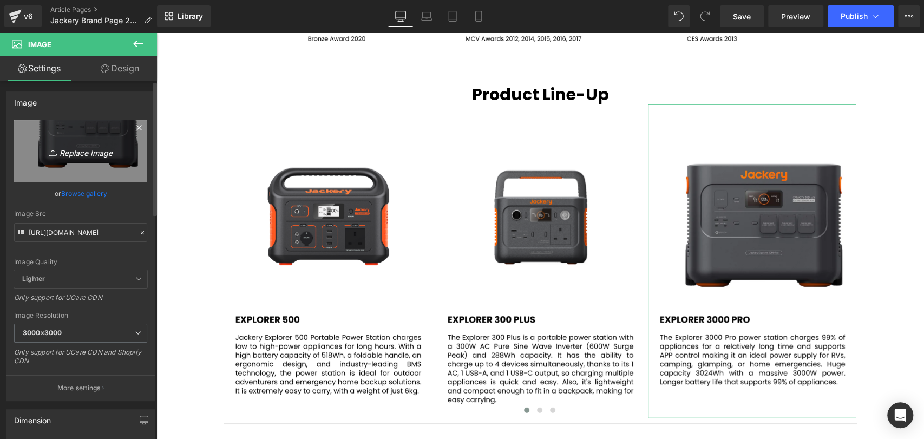
click at [86, 147] on icon "Replace Image" at bounding box center [80, 152] width 87 height 14
click at [86, 152] on icon "Replace Image" at bounding box center [80, 152] width 87 height 14
type input "C:\fakepath\33.svg"
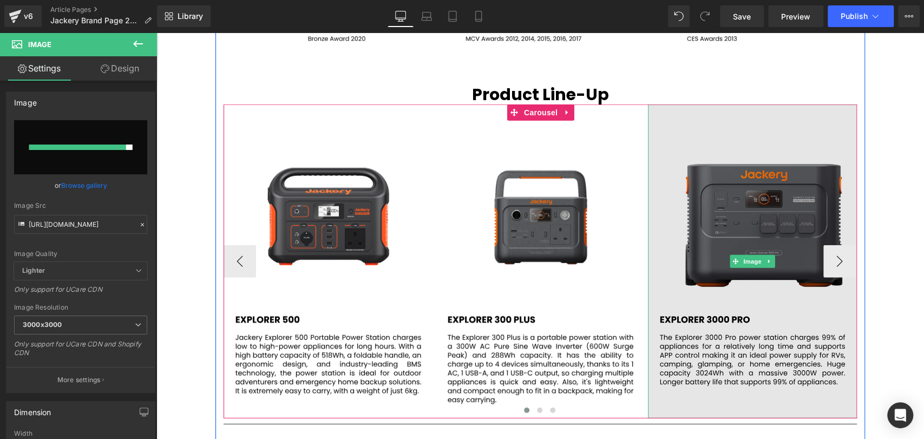
type input "[URL][DOMAIN_NAME]"
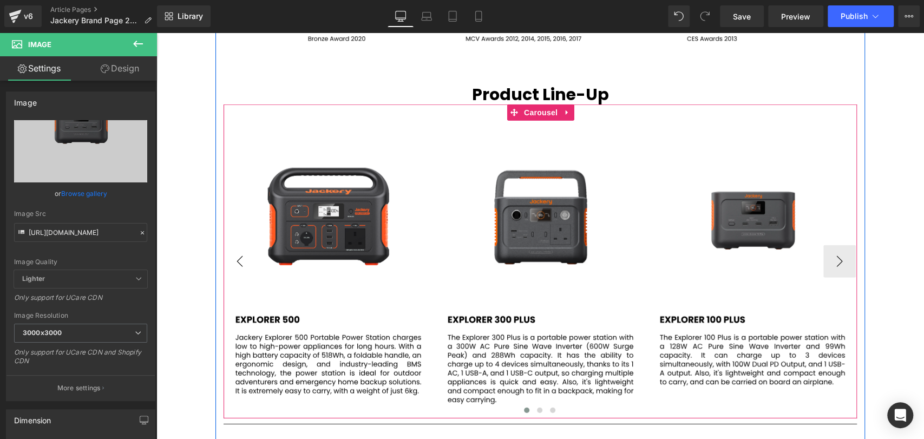
click at [234, 266] on button "‹" at bounding box center [240, 261] width 32 height 32
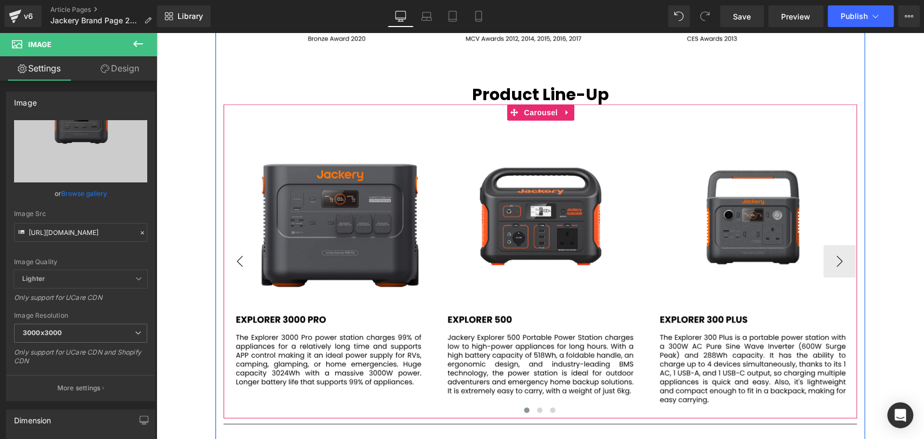
click at [235, 264] on button "‹" at bounding box center [240, 261] width 32 height 32
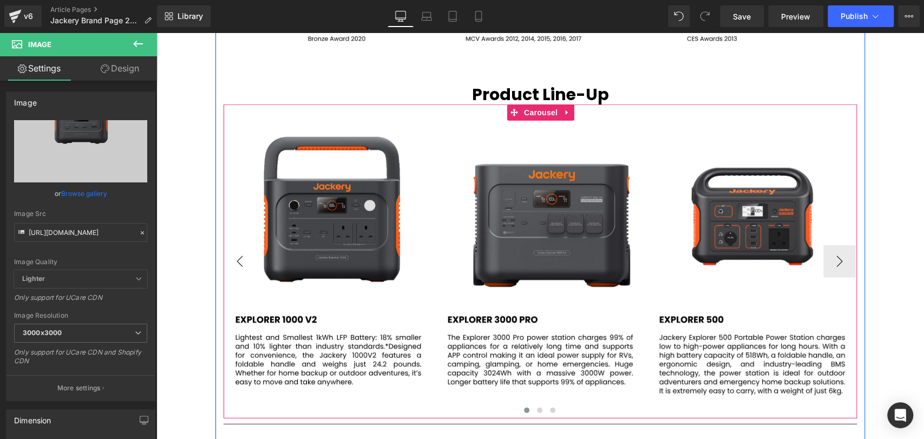
click at [227, 261] on button "‹" at bounding box center [240, 261] width 32 height 32
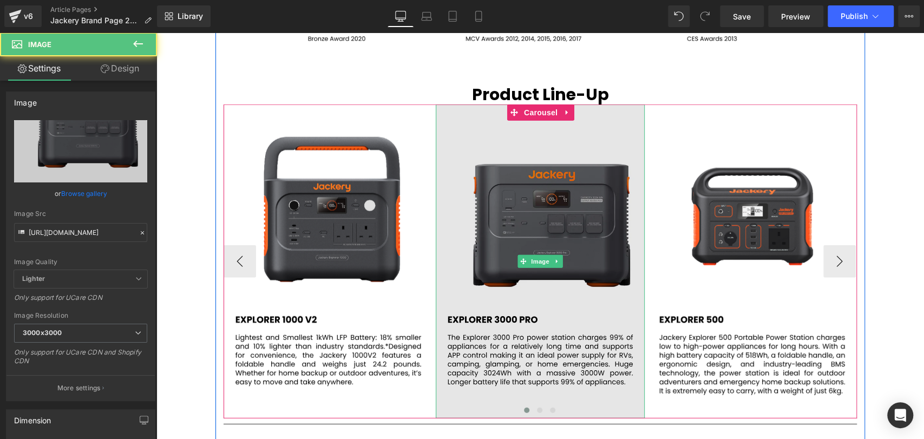
click at [551, 206] on img at bounding box center [540, 261] width 209 height 314
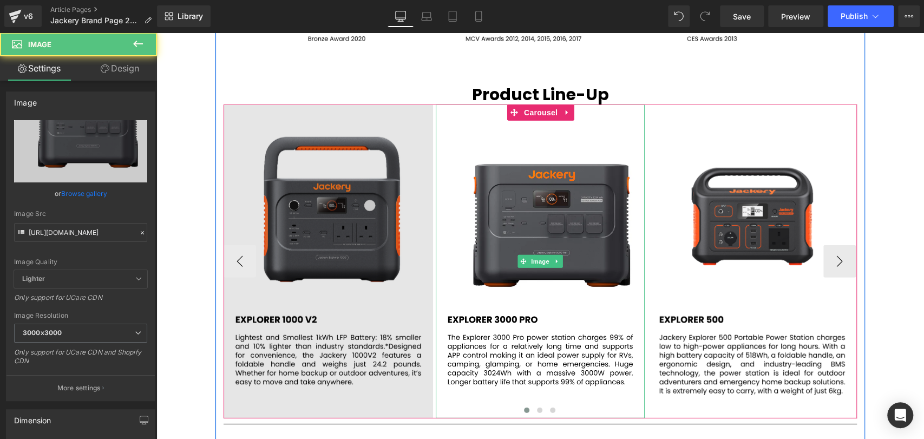
click at [296, 182] on img at bounding box center [328, 261] width 209 height 314
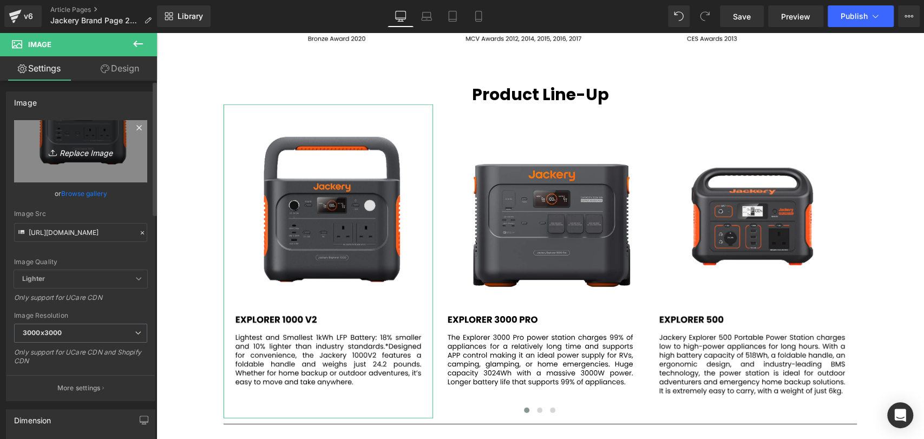
click at [79, 153] on icon "Replace Image" at bounding box center [80, 152] width 87 height 14
type input "C:\fakepath\34.svg"
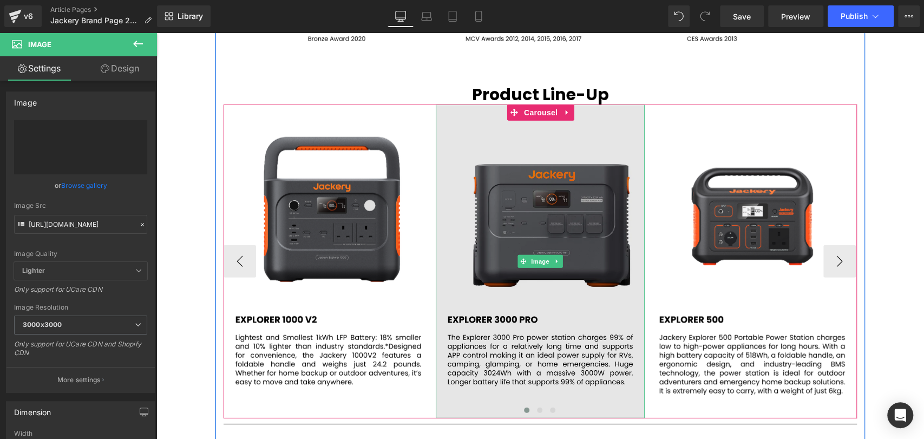
type input "[URL][DOMAIN_NAME]"
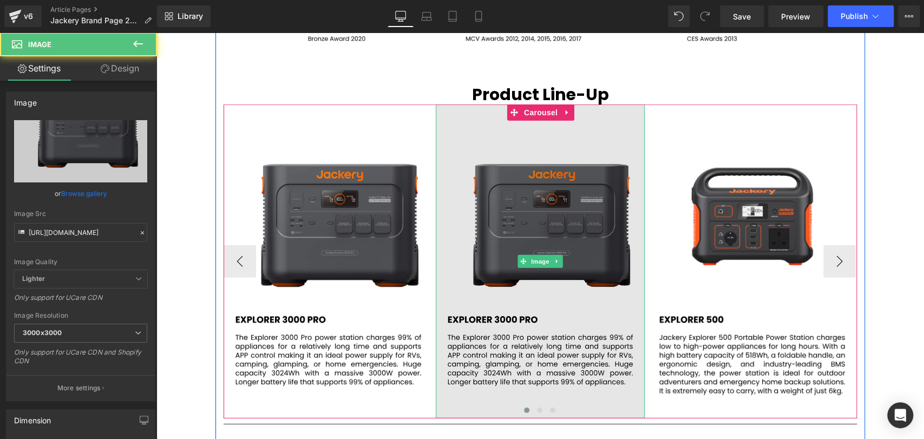
click at [541, 251] on img at bounding box center [540, 261] width 209 height 314
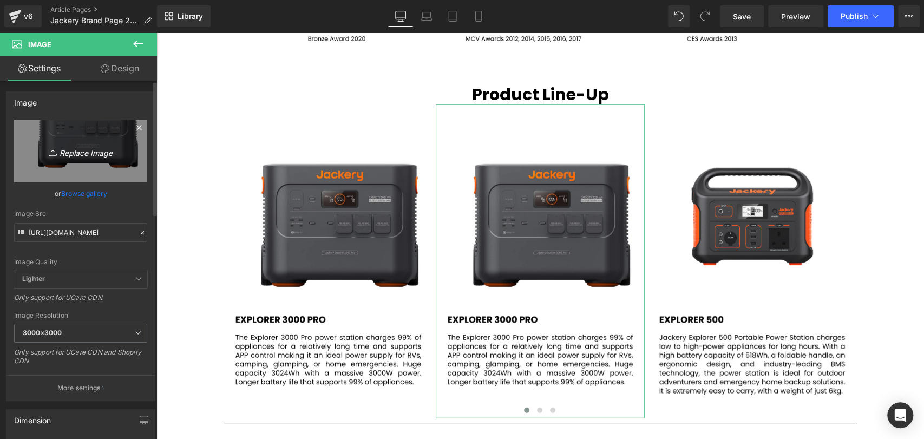
click at [81, 141] on link "Replace Image" at bounding box center [80, 151] width 133 height 62
type input "C:\fakepath\30.svg"
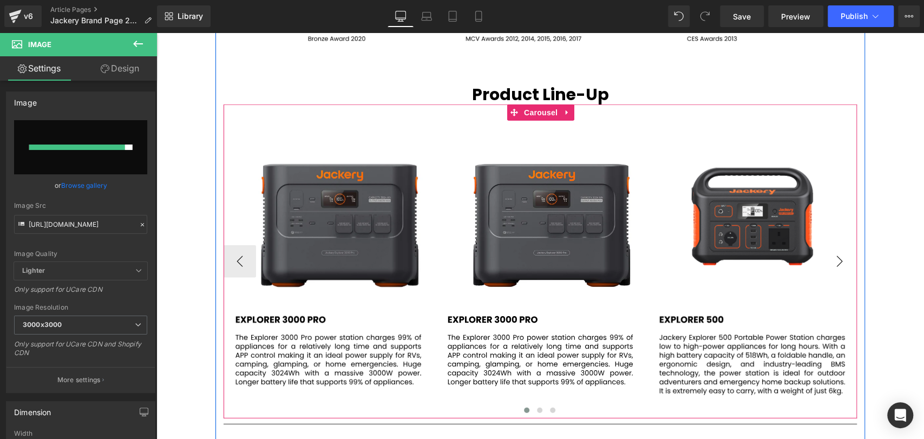
type input "[URL][DOMAIN_NAME]"
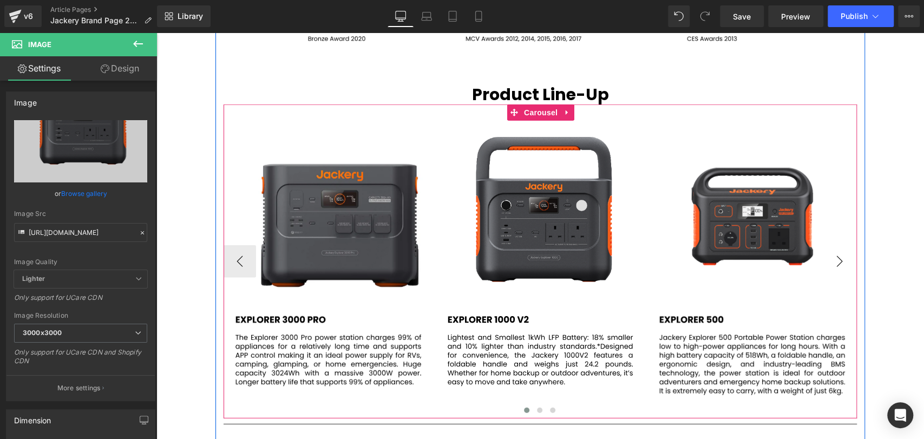
click at [836, 262] on button "›" at bounding box center [839, 261] width 32 height 32
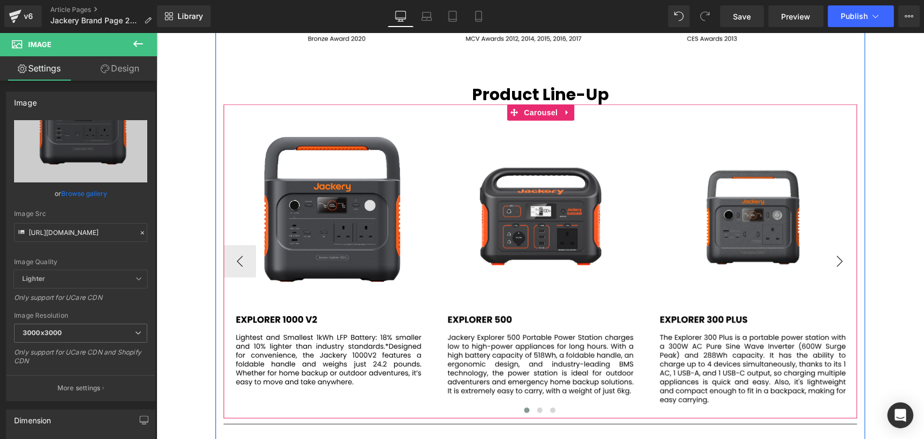
click at [824, 266] on button "›" at bounding box center [839, 261] width 32 height 32
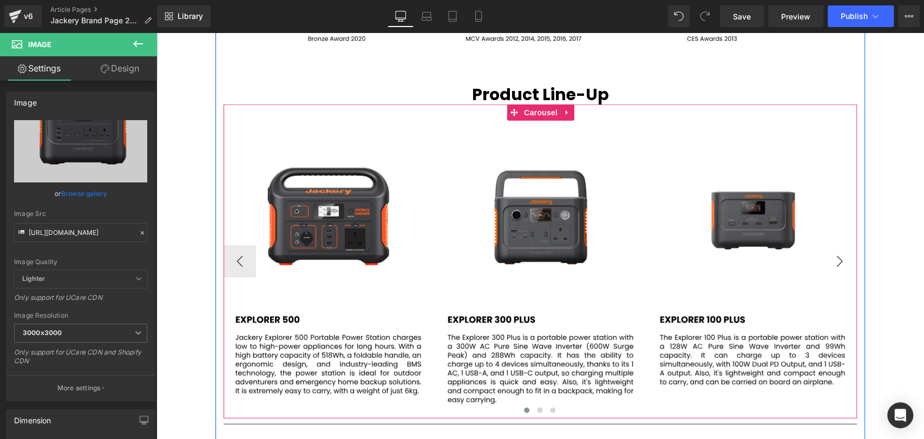
click at [832, 266] on button "›" at bounding box center [839, 261] width 32 height 32
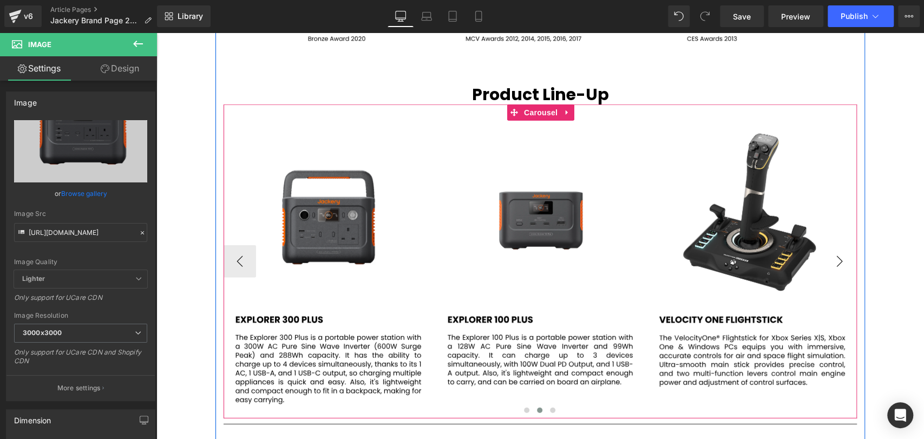
click at [840, 258] on button "›" at bounding box center [839, 261] width 32 height 32
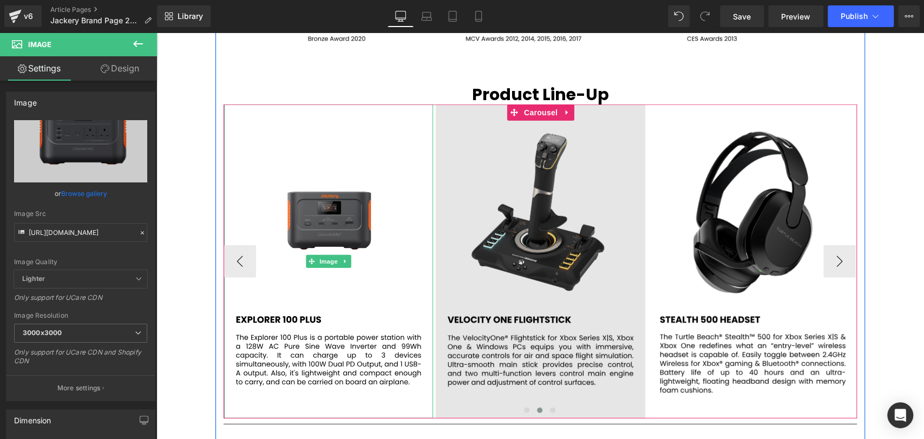
click at [508, 179] on img at bounding box center [540, 261] width 209 height 314
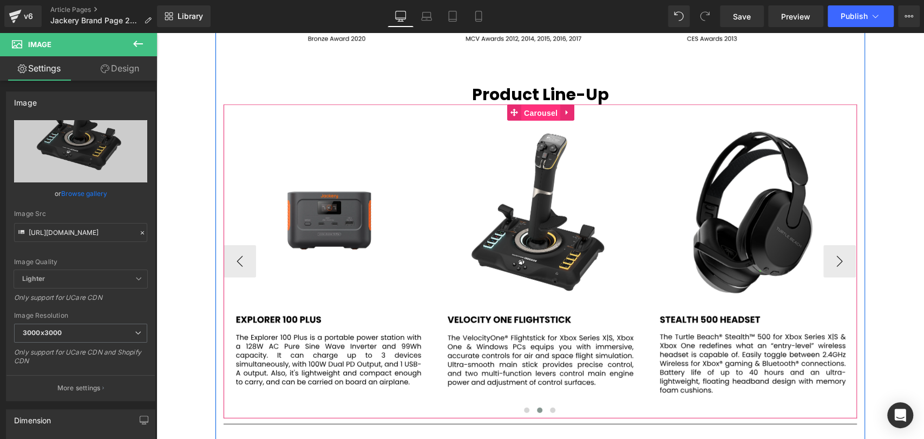
click at [530, 113] on span "Carousel" at bounding box center [540, 113] width 39 height 16
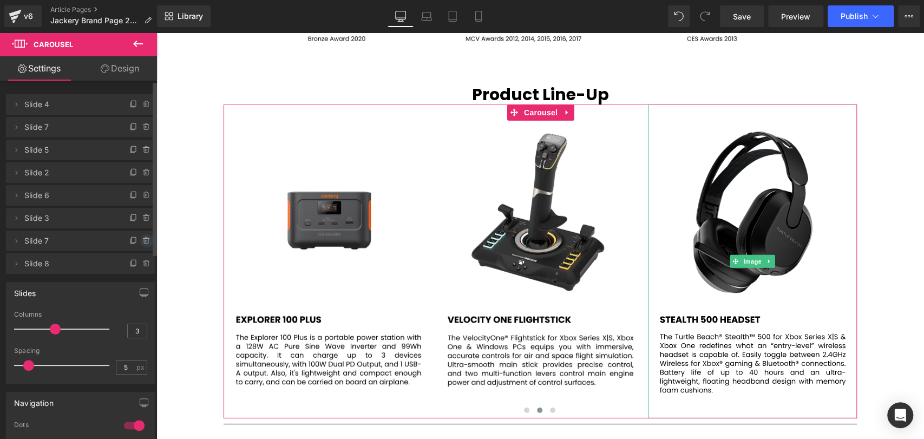
click at [142, 241] on icon at bounding box center [146, 241] width 9 height 9
click at [136, 241] on button "Delete" at bounding box center [135, 241] width 34 height 14
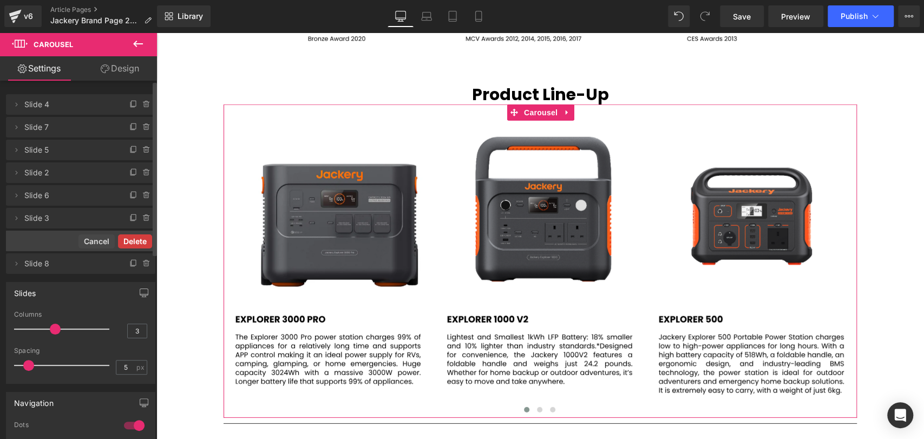
scroll to position [3780, 761]
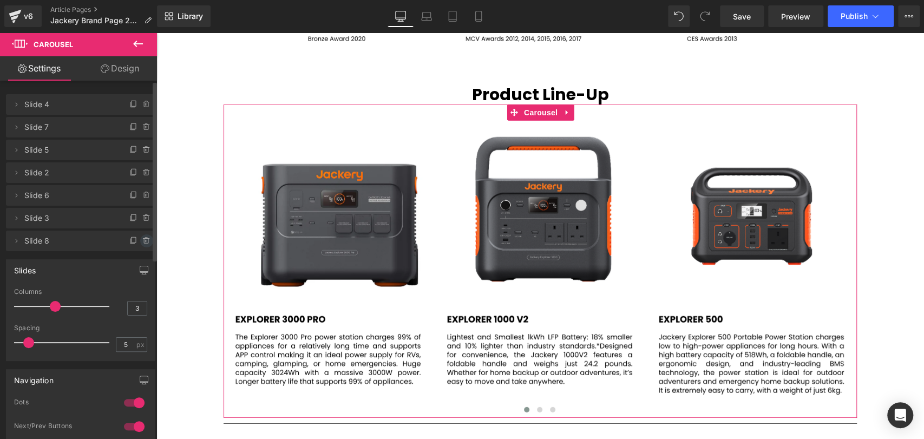
click at [142, 239] on icon at bounding box center [146, 241] width 9 height 9
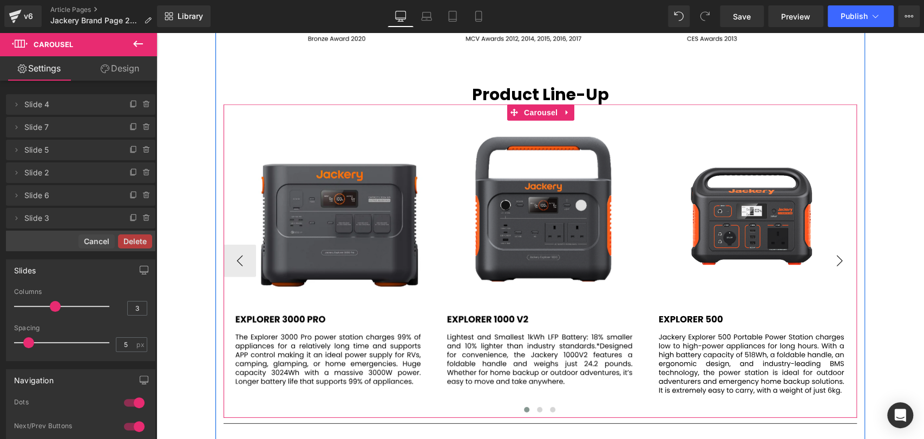
click at [833, 258] on button "›" at bounding box center [839, 261] width 32 height 32
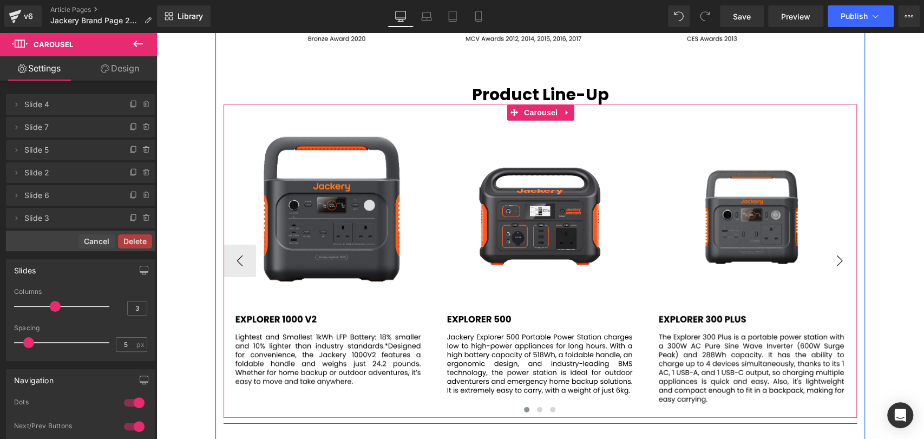
click at [833, 258] on button "›" at bounding box center [839, 261] width 32 height 32
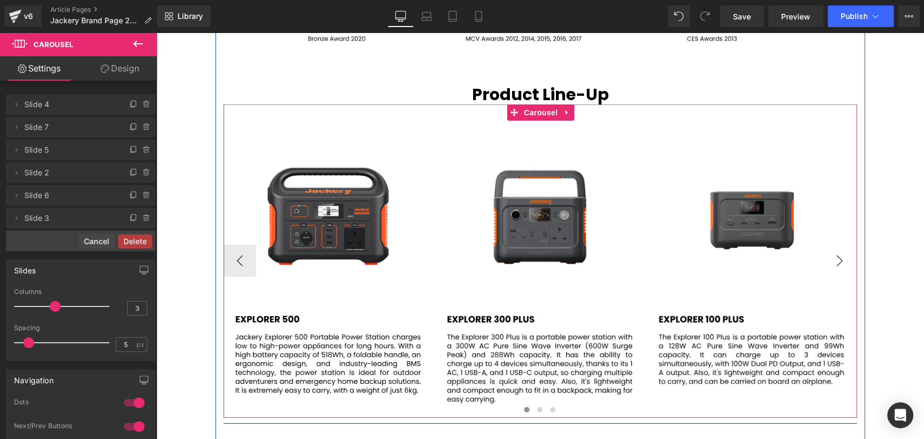
click at [837, 258] on button "›" at bounding box center [839, 261] width 32 height 32
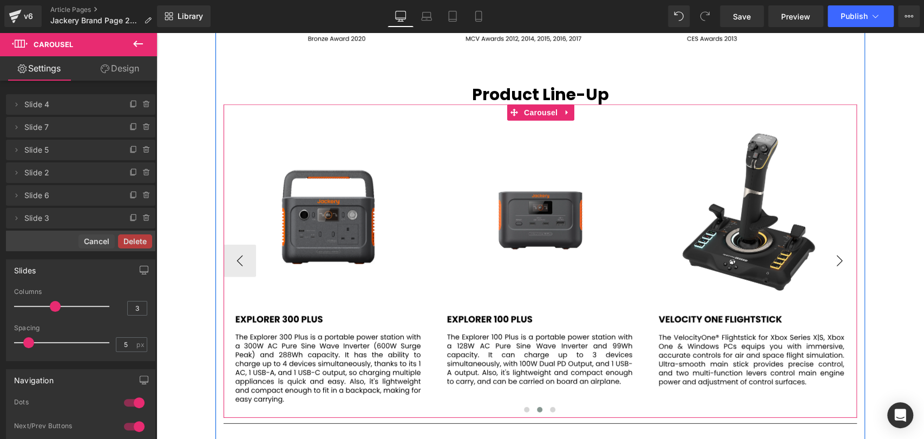
click at [837, 258] on button "›" at bounding box center [839, 261] width 32 height 32
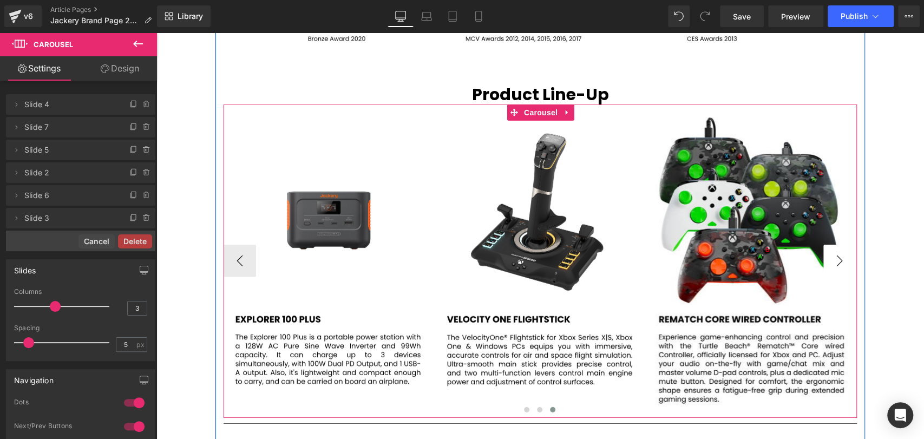
click at [840, 259] on button "›" at bounding box center [839, 261] width 32 height 32
click at [840, 260] on button "›" at bounding box center [839, 261] width 32 height 32
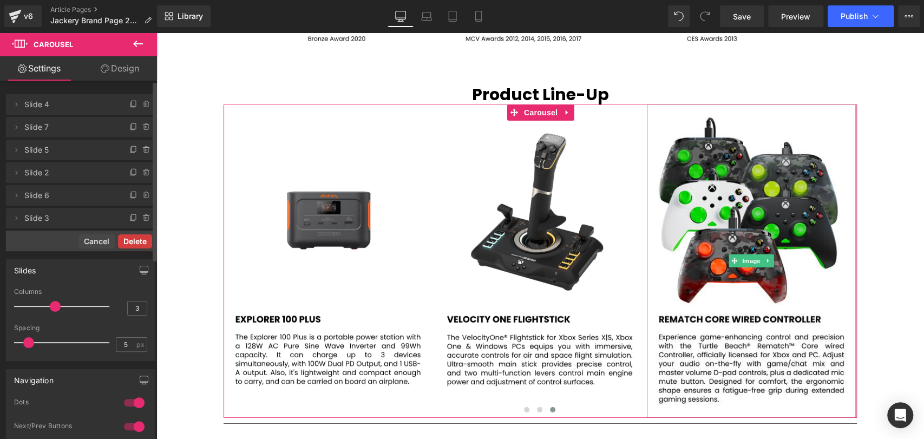
click at [133, 243] on button "Delete" at bounding box center [135, 241] width 34 height 14
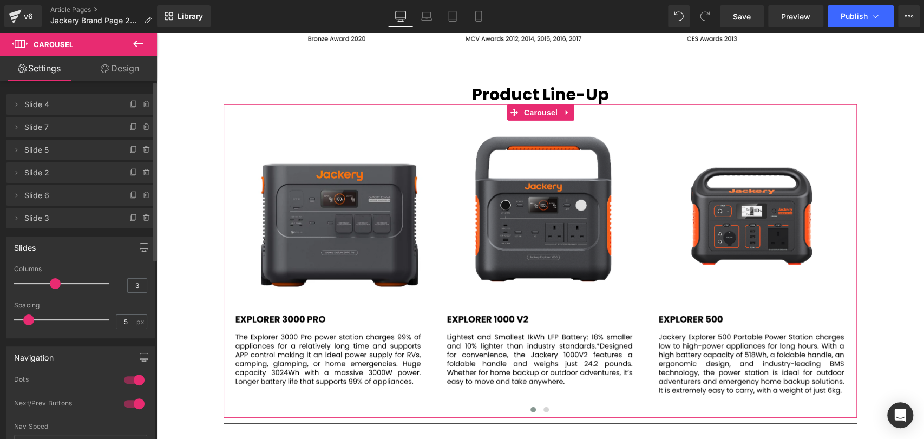
scroll to position [5, 5]
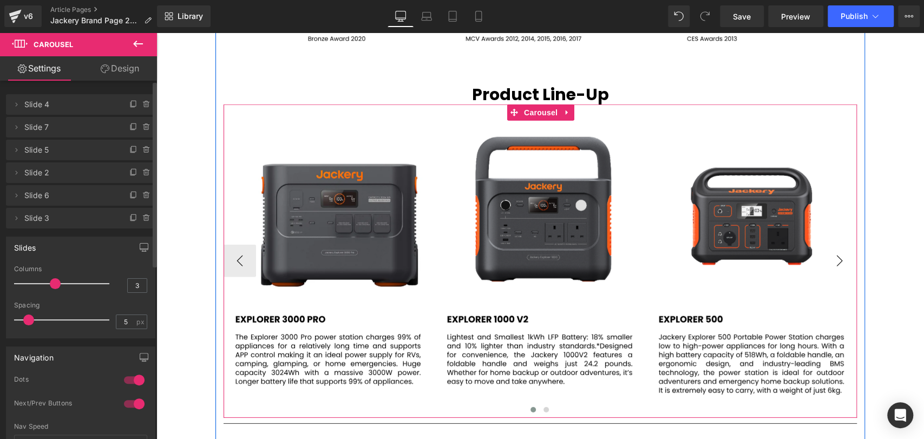
click at [844, 256] on button "›" at bounding box center [839, 261] width 32 height 32
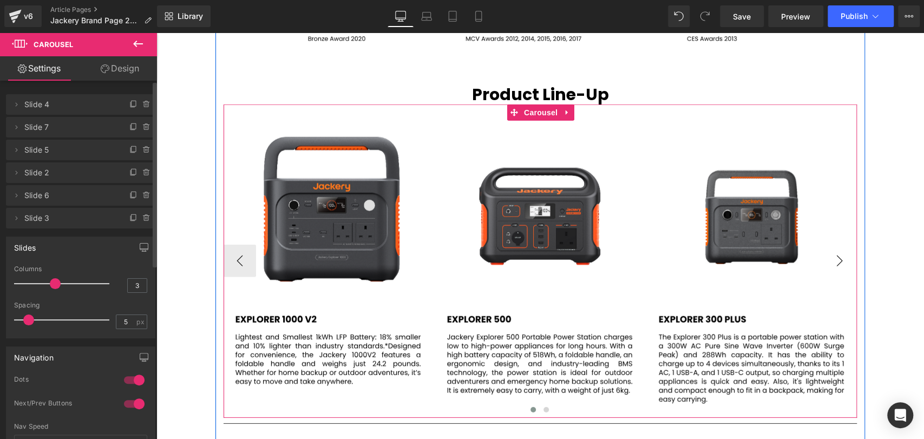
click at [839, 253] on button "›" at bounding box center [839, 261] width 32 height 32
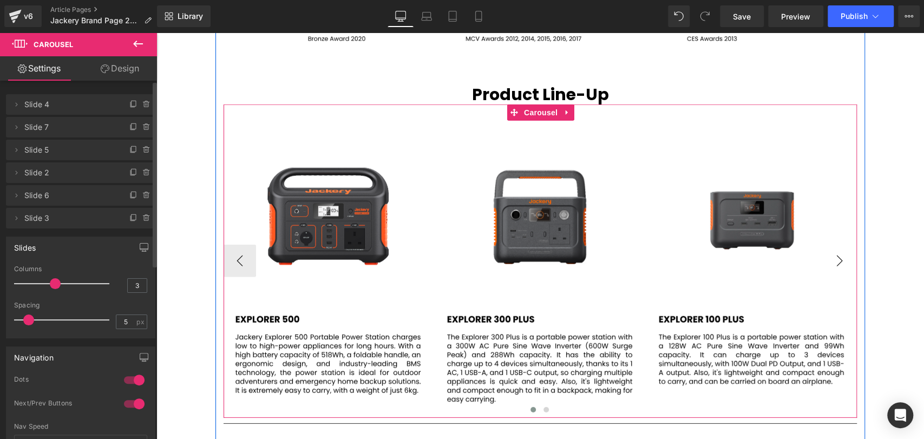
click at [840, 254] on button "›" at bounding box center [839, 261] width 32 height 32
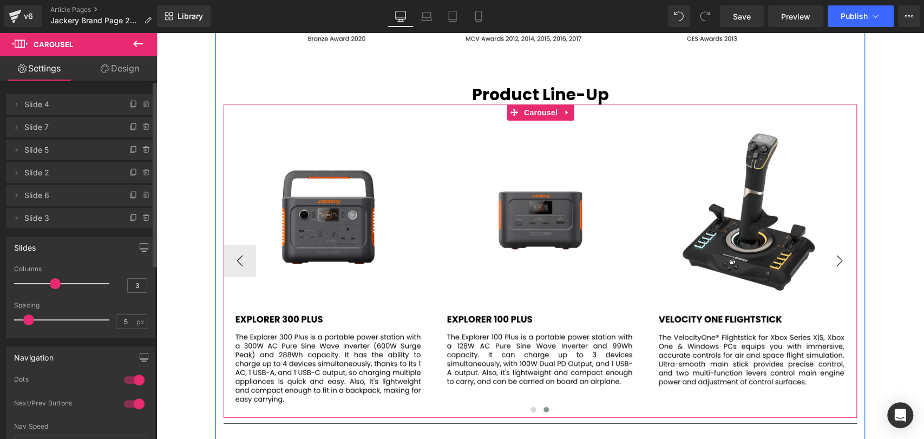
click at [840, 256] on button "›" at bounding box center [839, 261] width 32 height 32
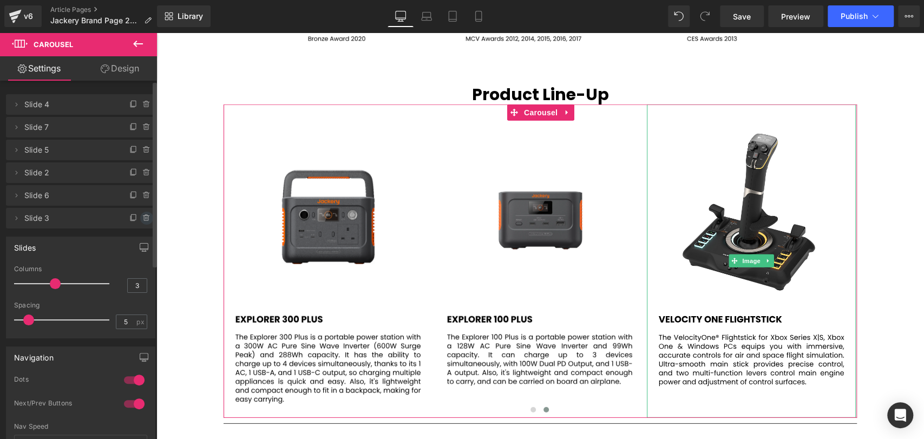
click at [142, 216] on icon at bounding box center [146, 218] width 9 height 9
click at [134, 218] on button "Delete" at bounding box center [135, 219] width 34 height 14
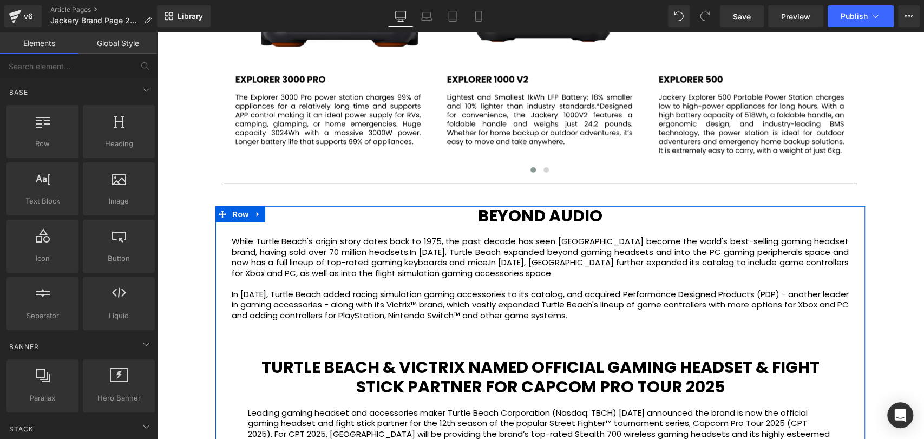
scroll to position [2225, 0]
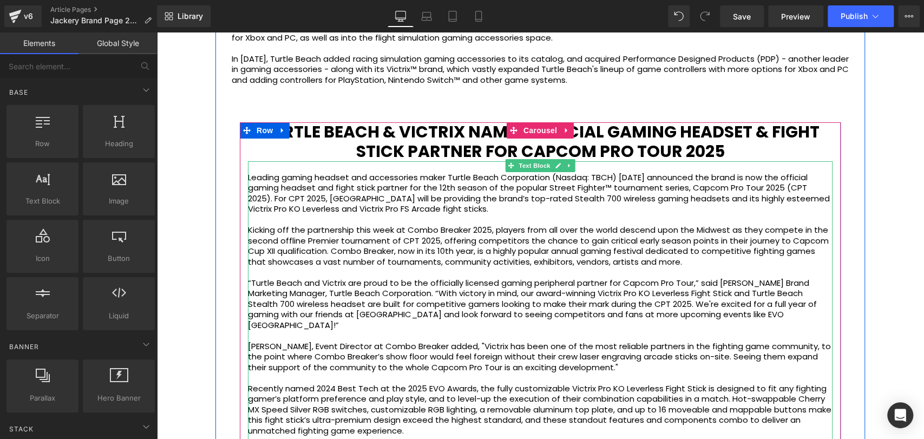
scroll to position [2526, 0]
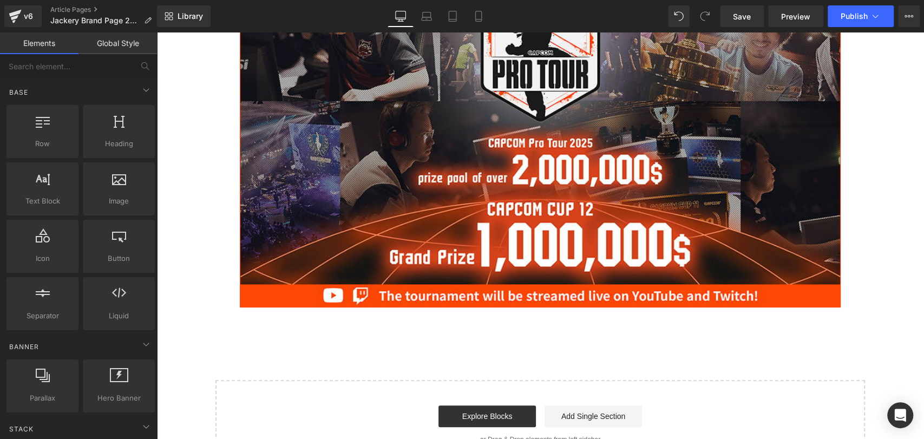
scroll to position [2646, 0]
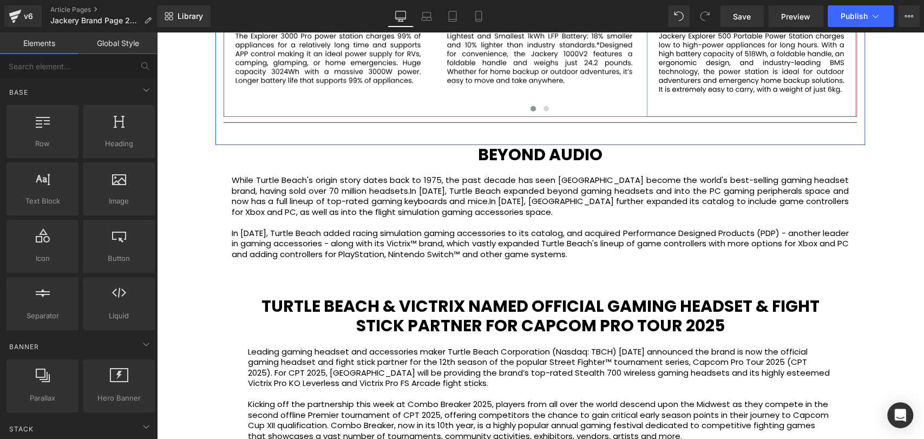
scroll to position [1864, 0]
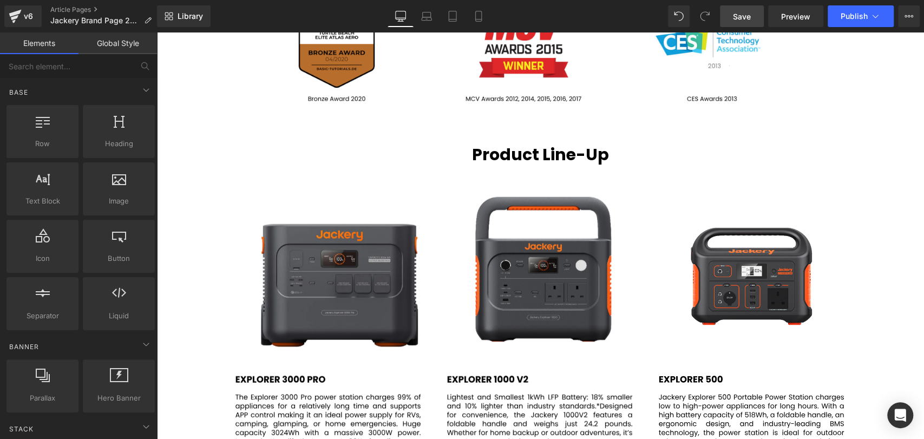
click at [743, 23] on link "Save" at bounding box center [742, 16] width 44 height 22
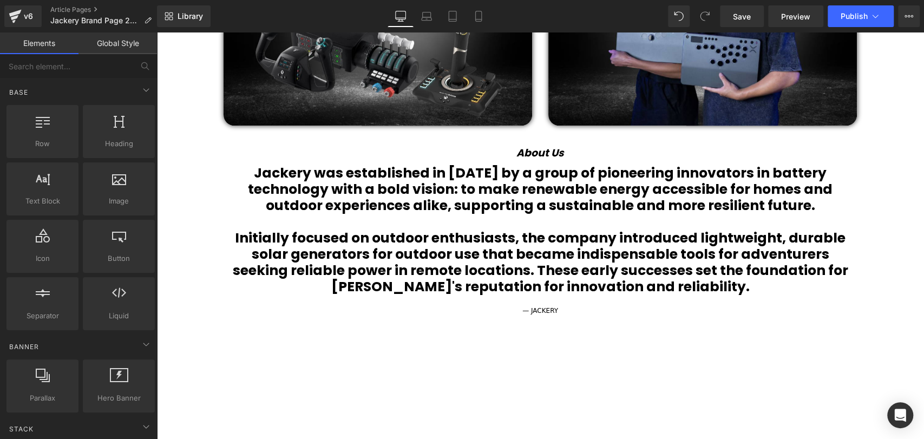
scroll to position [842, 0]
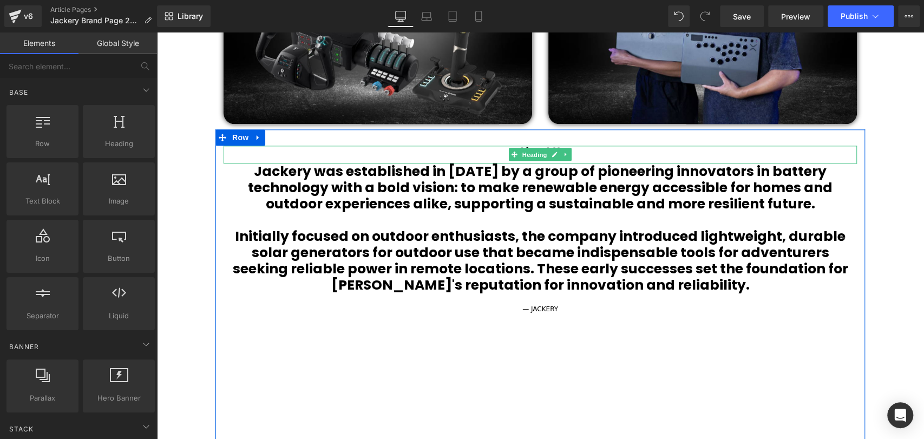
click at [544, 150] on span "Heading" at bounding box center [534, 154] width 29 height 13
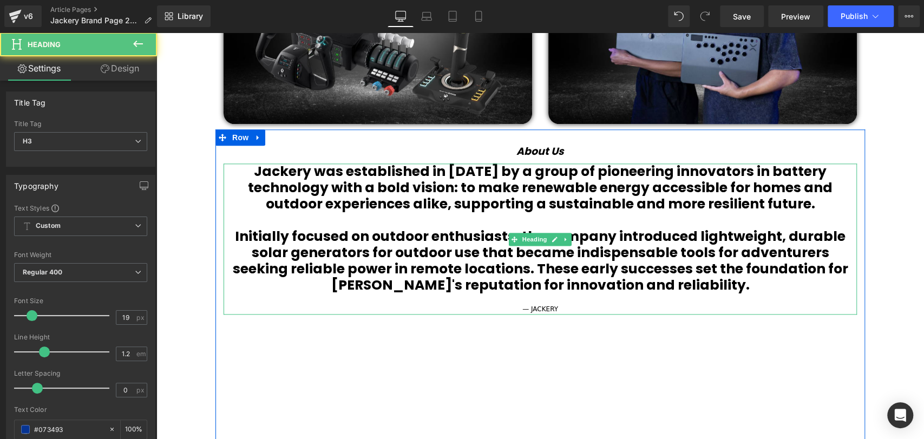
click at [608, 158] on div "About Us" at bounding box center [540, 155] width 633 height 18
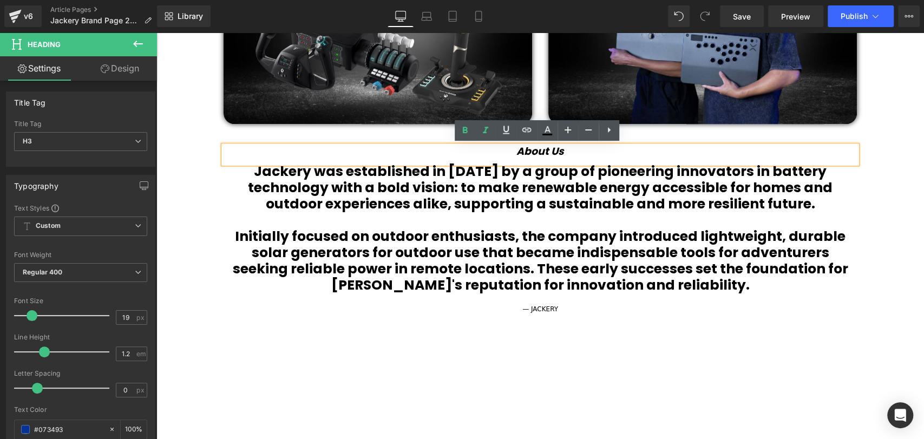
click at [559, 149] on icon "About Us" at bounding box center [540, 151] width 48 height 15
click at [489, 130] on icon at bounding box center [485, 130] width 13 height 13
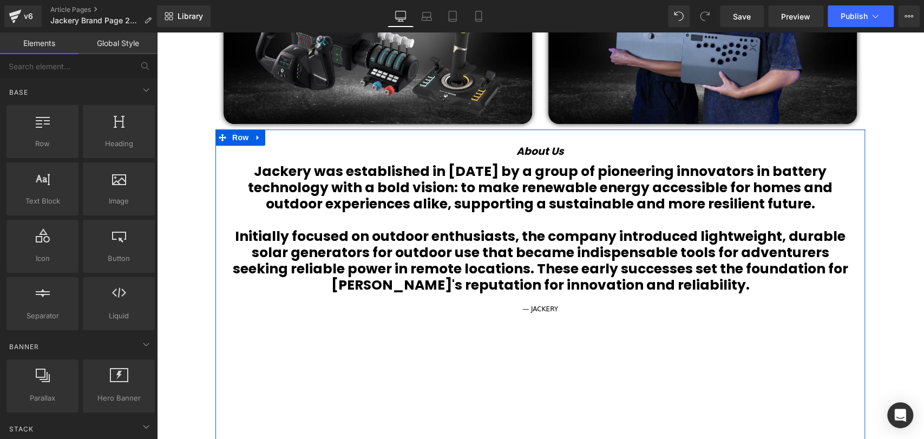
click at [545, 153] on span "Heading" at bounding box center [534, 154] width 29 height 13
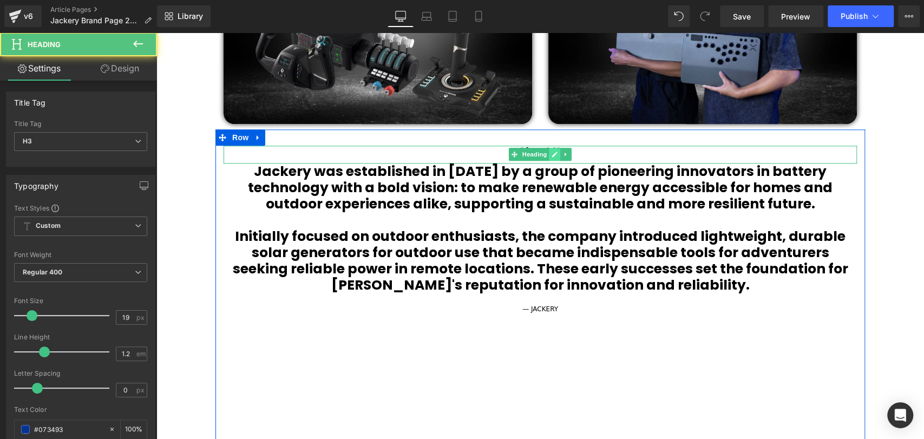
click at [552, 155] on icon at bounding box center [554, 154] width 5 height 5
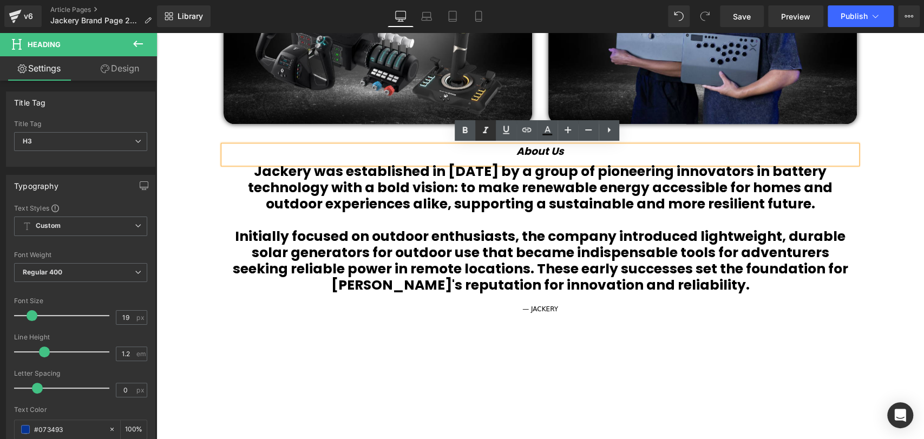
click at [492, 132] on icon at bounding box center [485, 130] width 13 height 13
click at [550, 149] on icon "About Us" at bounding box center [540, 151] width 48 height 15
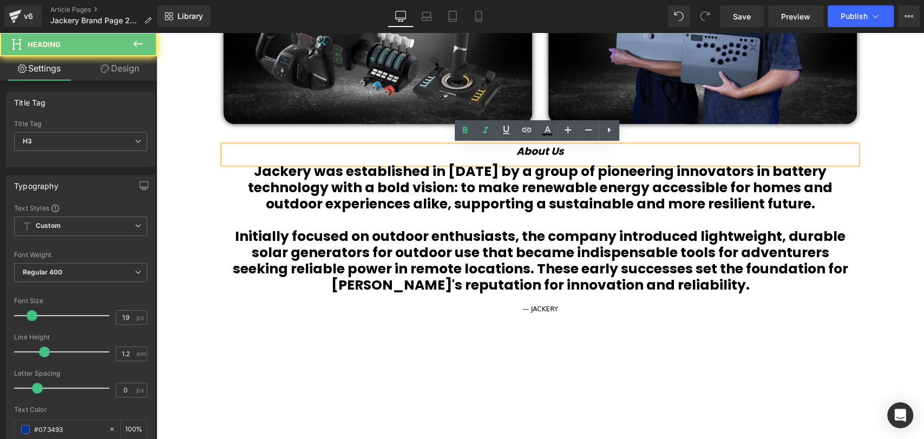
click at [564, 153] on div "About Us" at bounding box center [540, 155] width 633 height 18
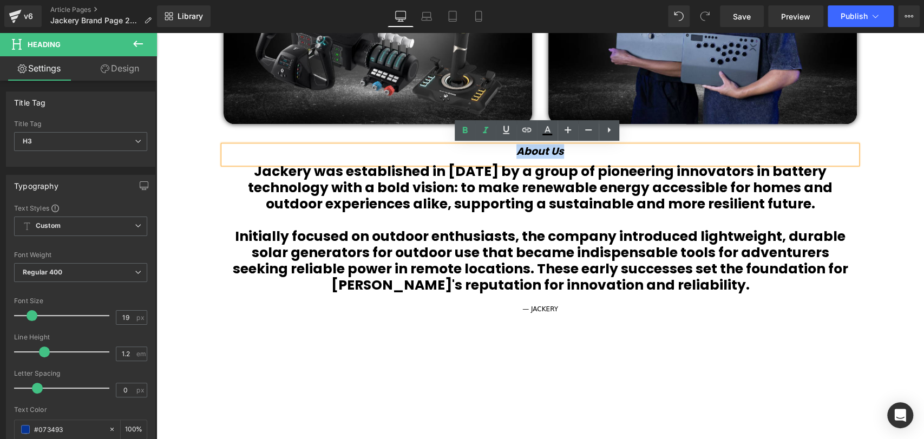
drag, startPoint x: 562, startPoint y: 151, endPoint x: 508, endPoint y: 148, distance: 54.2
click at [508, 148] on div "About Us" at bounding box center [540, 155] width 633 height 18
drag, startPoint x: 484, startPoint y: 131, endPoint x: 400, endPoint y: 119, distance: 85.9
click at [484, 131] on icon at bounding box center [485, 130] width 5 height 6
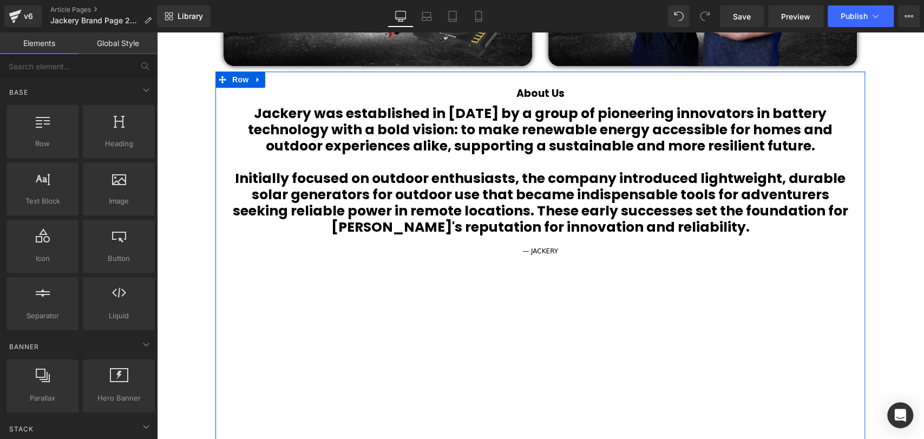
scroll to position [902, 0]
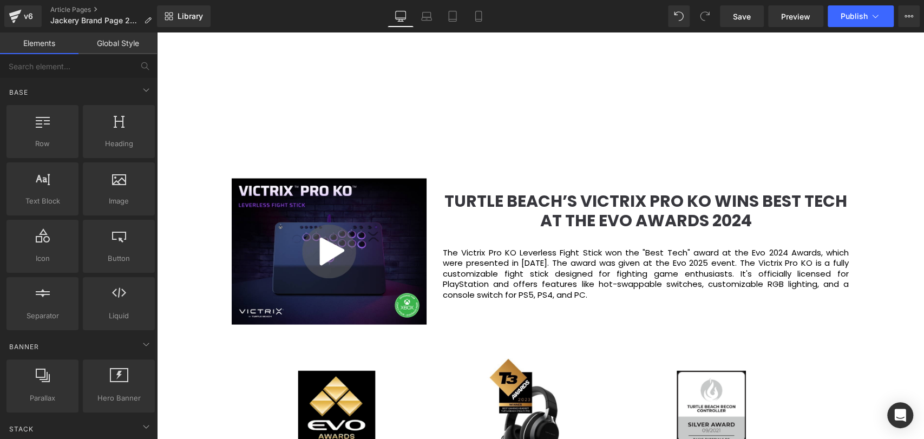
scroll to position [1383, 0]
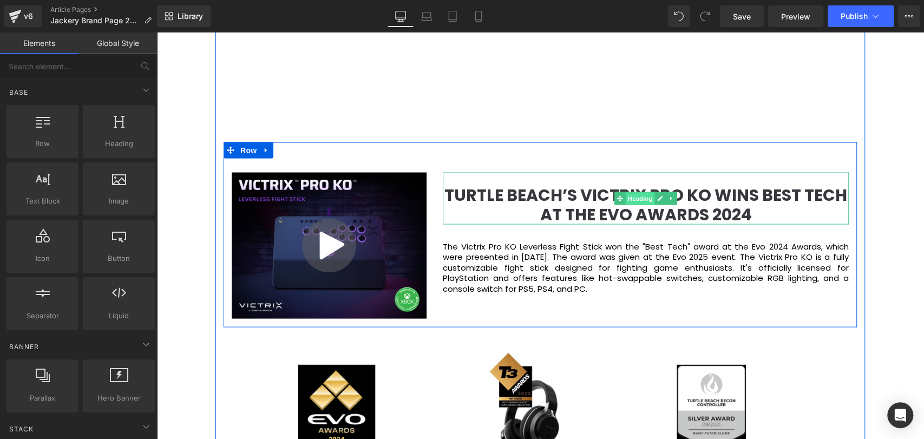
click at [626, 198] on span "Heading" at bounding box center [640, 198] width 29 height 13
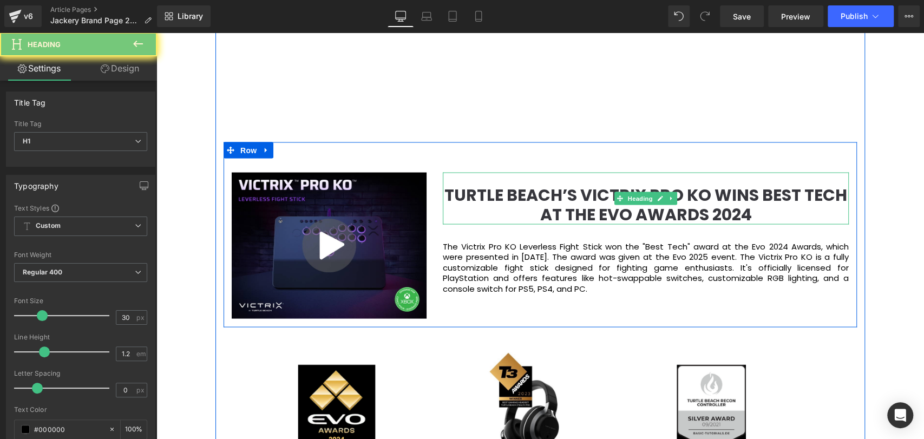
click at [735, 199] on b "TURTLE BEACH’S VICTRIX PRO KO WINS BEST TECH AT THE EVO AWARDS 2024" at bounding box center [645, 204] width 403 height 43
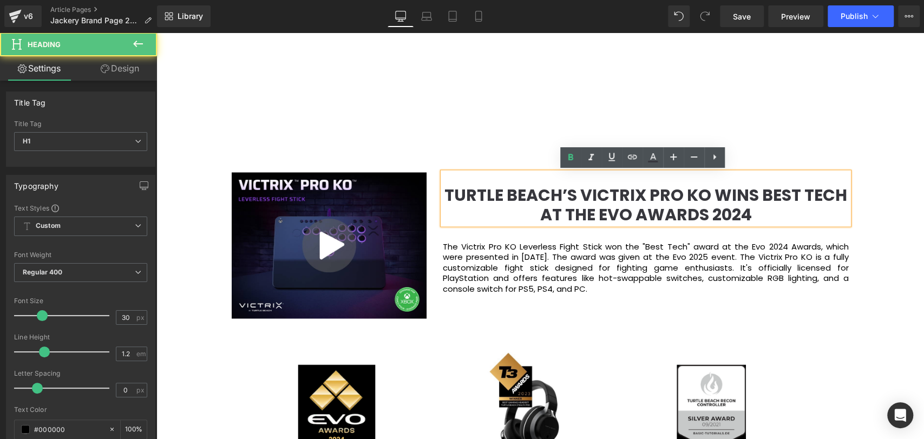
click at [749, 205] on b "TURTLE BEACH’S VICTRIX PRO KO WINS BEST TECH AT THE EVO AWARDS 2024" at bounding box center [645, 204] width 403 height 43
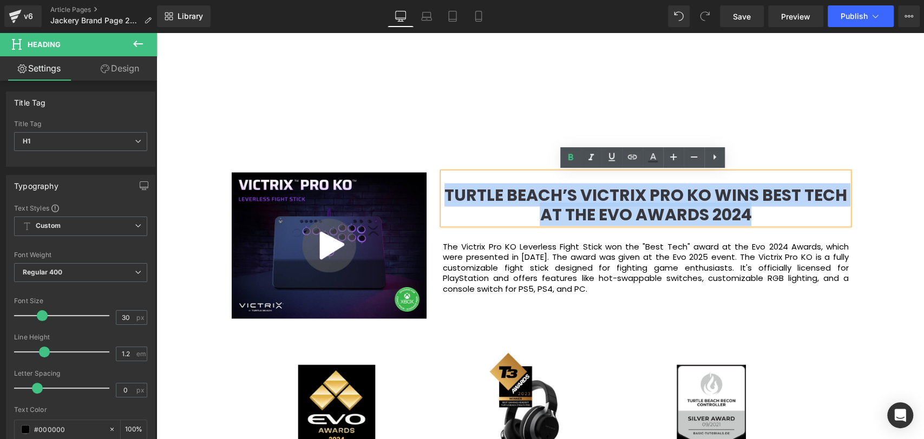
click at [749, 205] on b "TURTLE BEACH’S VICTRIX PRO KO WINS BEST TECH AT THE EVO AWARDS 2024" at bounding box center [645, 204] width 403 height 43
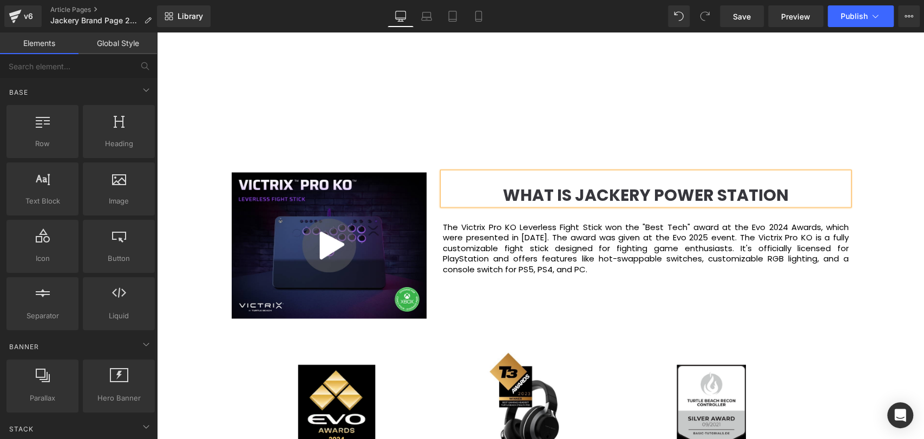
click at [867, 174] on div "Video Bg Welcome to Button Row JACKERY Heading Row Sustainable Power for Your L…" at bounding box center [540, 354] width 768 height 3238
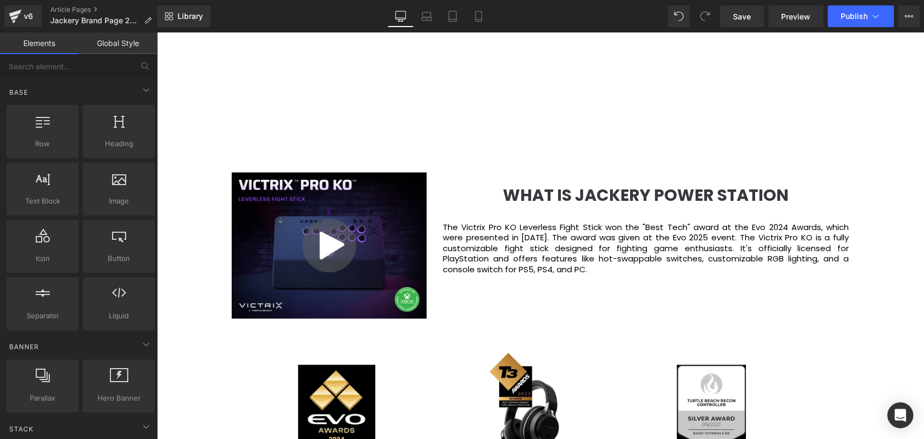
click at [666, 194] on div "WHAT IS JACKERY POWER STATION Heading" at bounding box center [646, 188] width 406 height 32
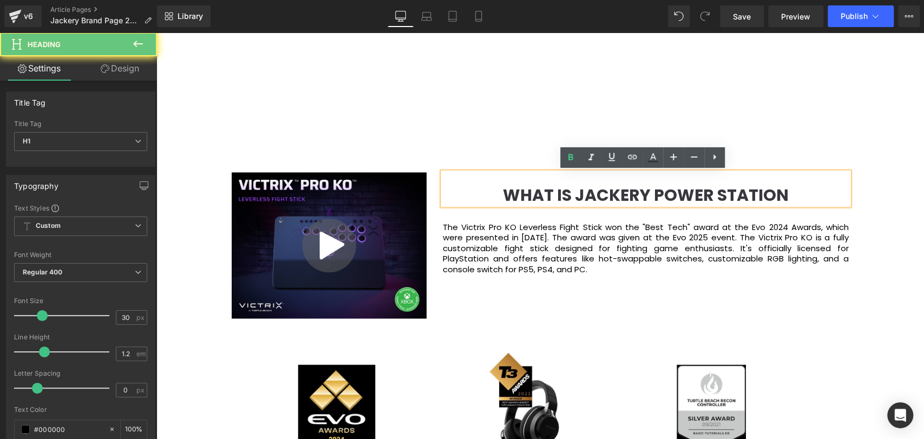
click at [641, 190] on b "WHAT IS JACKERY POWER STATION" at bounding box center [646, 194] width 286 height 23
click at [653, 191] on b "WHAT IS JACKERY POWER STATION" at bounding box center [646, 194] width 286 height 23
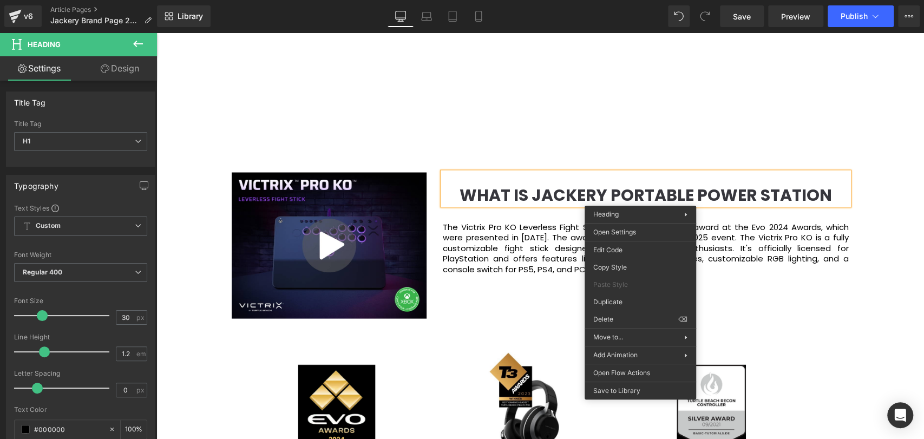
click at [842, 154] on div "Video Popup WHAT IS JACKERY PORTABLE POWER STATION Heading The Victrix Pro KO L…" at bounding box center [540, 234] width 633 height 185
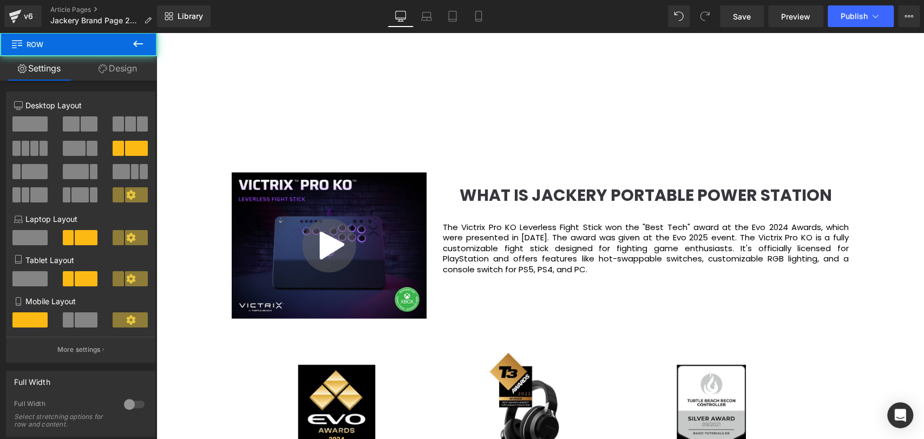
click at [826, 189] on b "WHAT IS JACKERY PORTABLE POWER STATION" at bounding box center [646, 194] width 372 height 23
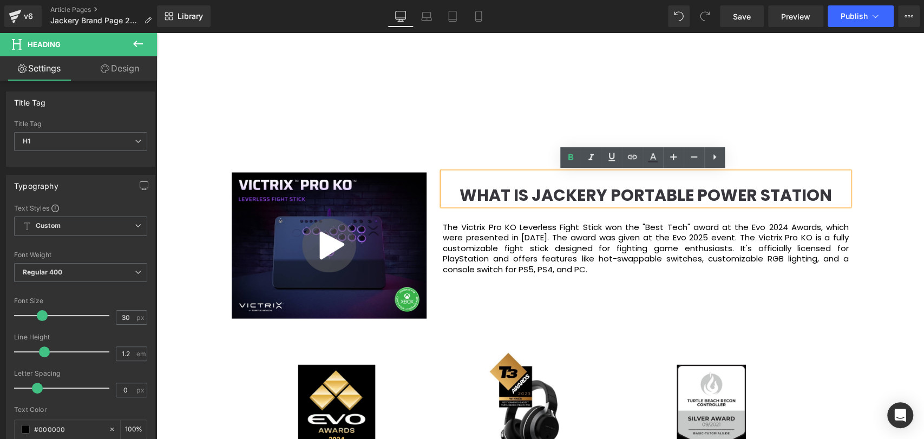
click at [881, 174] on div "Video Bg Welcome to Button Row JACKERY Heading Row Sustainable Power for Your L…" at bounding box center [540, 354] width 768 height 3238
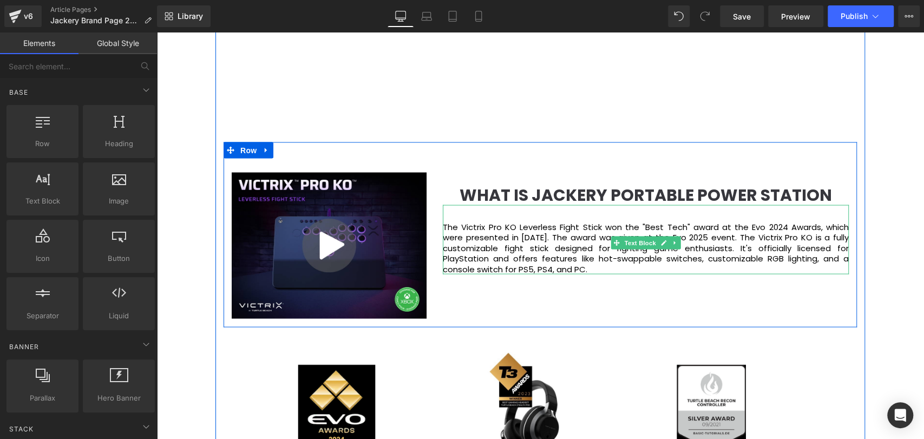
click at [510, 231] on p "The Victrix Pro KO Leverless Fight Stick won the "Best Tech" award at the Evo 2…" at bounding box center [646, 247] width 406 height 53
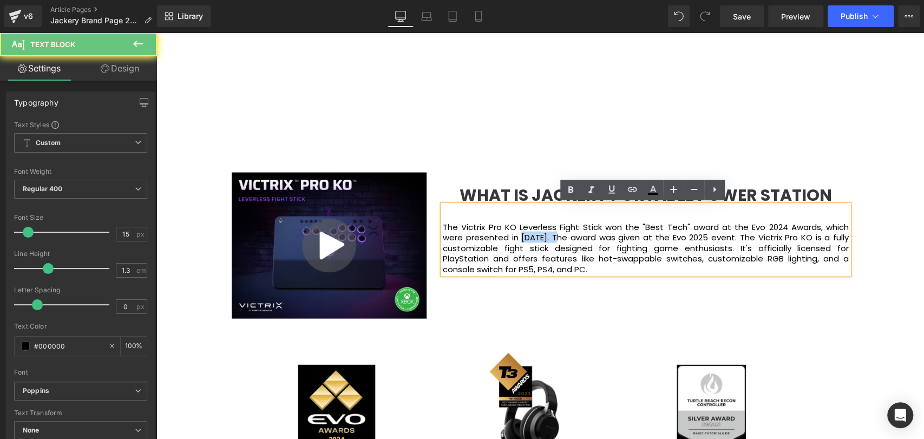
click at [510, 231] on p "The Victrix Pro KO Leverless Fight Stick won the "Best Tech" award at the Evo 2…" at bounding box center [646, 247] width 406 height 53
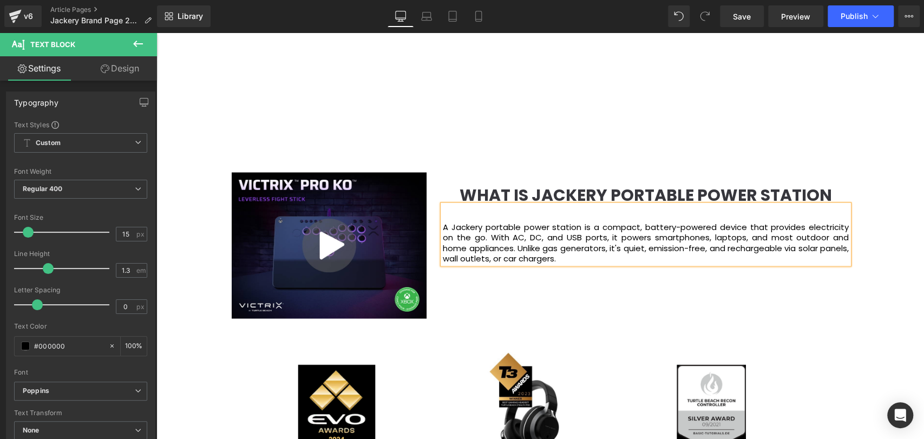
click at [669, 307] on div "Video Popup WHAT IS JACKERY PORTABLE POWER STATION Heading A Jackery portable p…" at bounding box center [540, 234] width 633 height 185
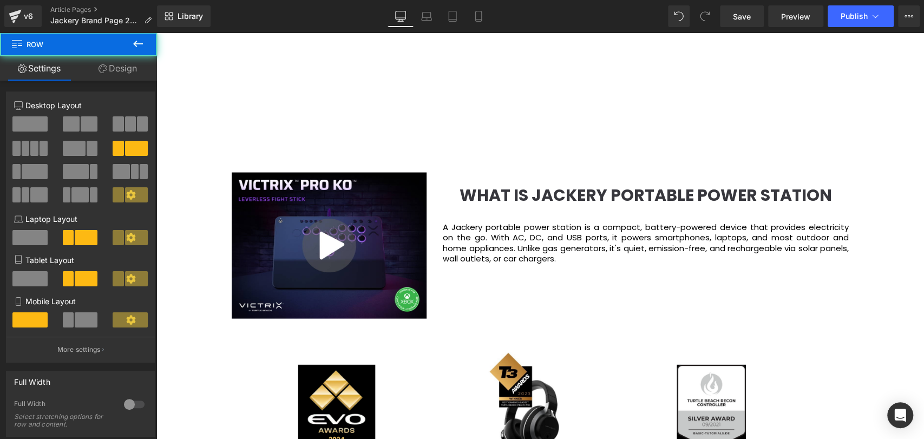
click at [747, 229] on p "A Jackery portable power station is a compact, battery-powered device that prov…" at bounding box center [646, 242] width 406 height 42
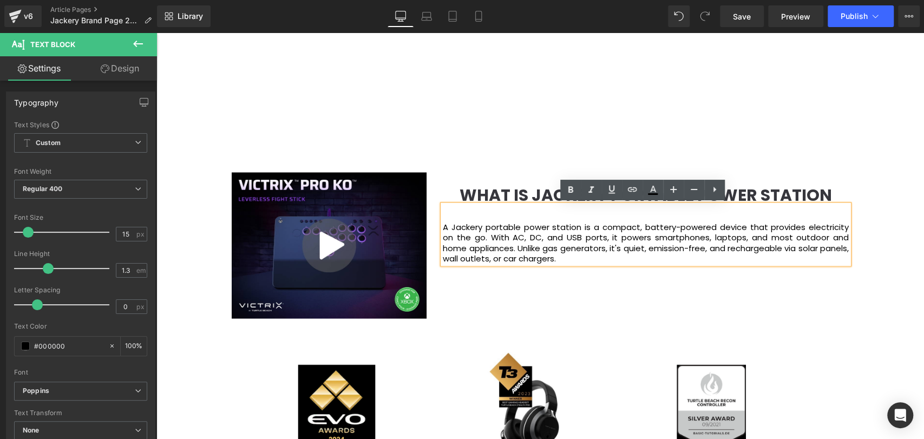
click at [894, 213] on div "Video Bg Welcome to Button Row JACKERY Heading Row Sustainable Power for Your L…" at bounding box center [540, 354] width 768 height 3238
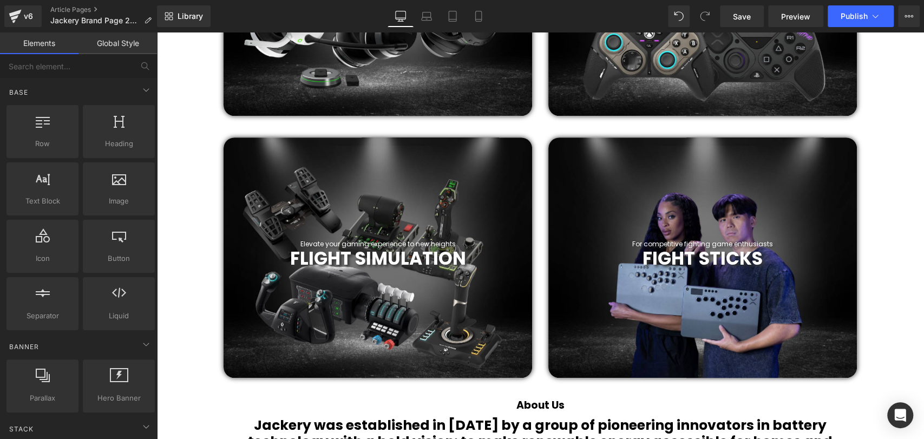
scroll to position [601, 0]
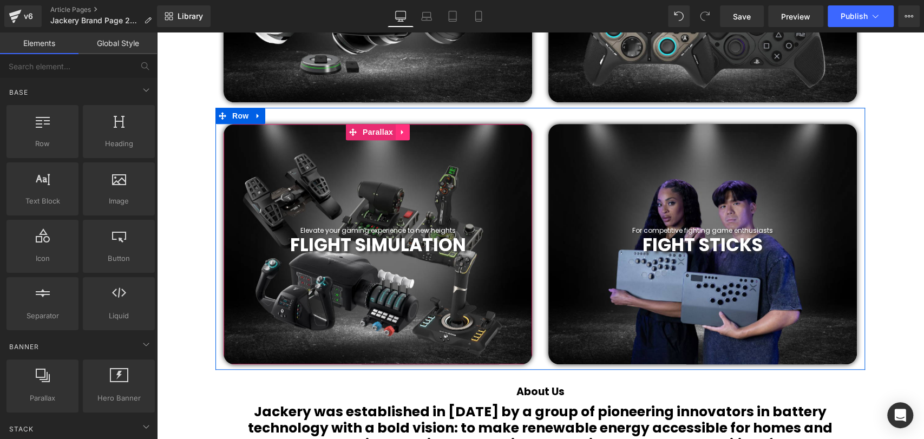
click at [399, 132] on icon at bounding box center [403, 132] width 8 height 8
click at [406, 132] on icon at bounding box center [410, 132] width 8 height 8
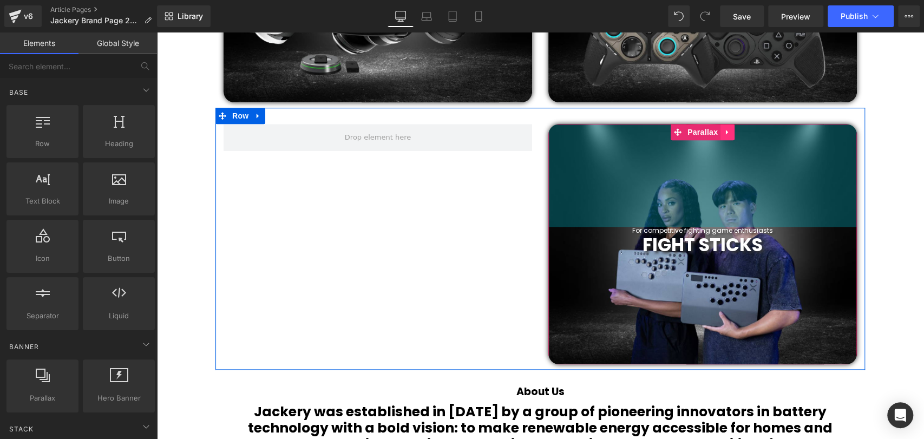
click at [724, 135] on icon at bounding box center [728, 132] width 8 height 8
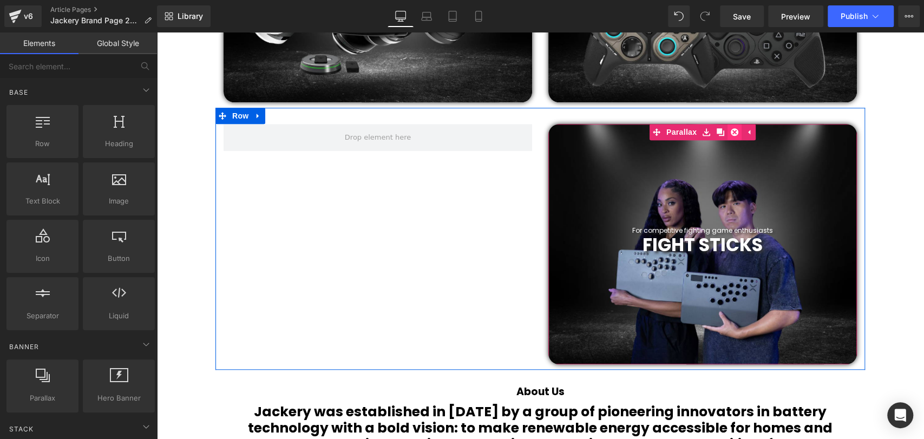
click at [734, 126] on link at bounding box center [735, 132] width 14 height 16
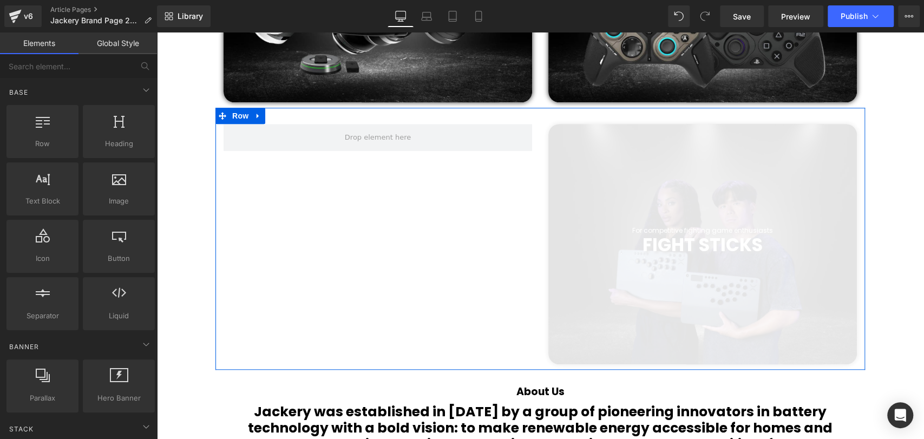
scroll to position [3567, 761]
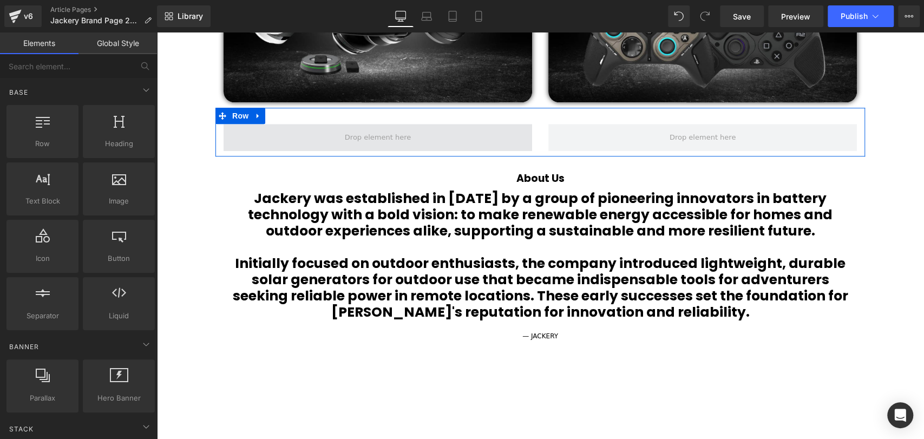
drag, startPoint x: 257, startPoint y: 118, endPoint x: 279, endPoint y: 125, distance: 23.6
click at [256, 118] on icon at bounding box center [258, 116] width 8 height 8
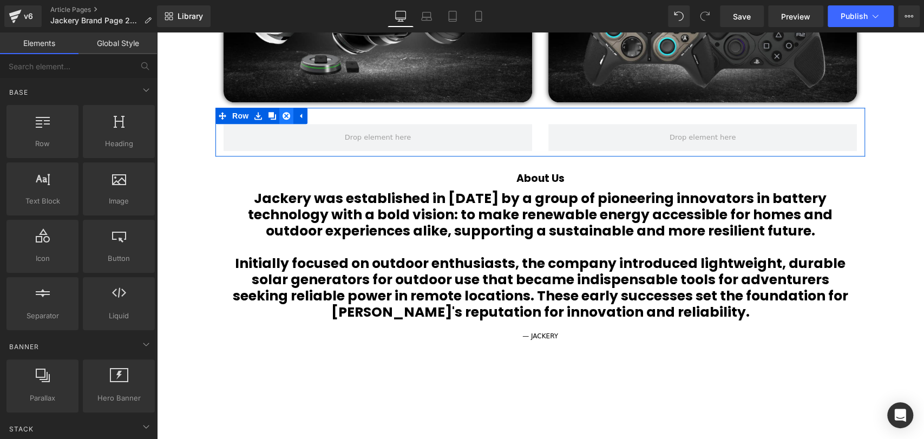
click at [287, 118] on ul "Row" at bounding box center [261, 116] width 92 height 16
click at [287, 118] on link at bounding box center [286, 116] width 14 height 16
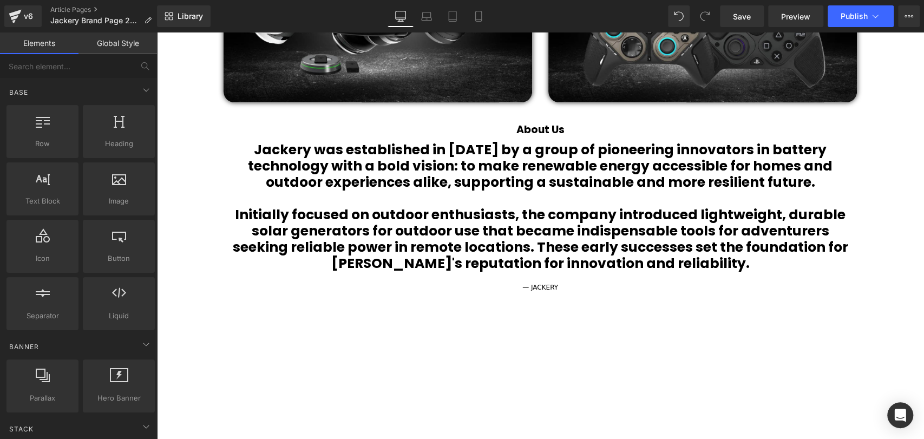
scroll to position [361, 0]
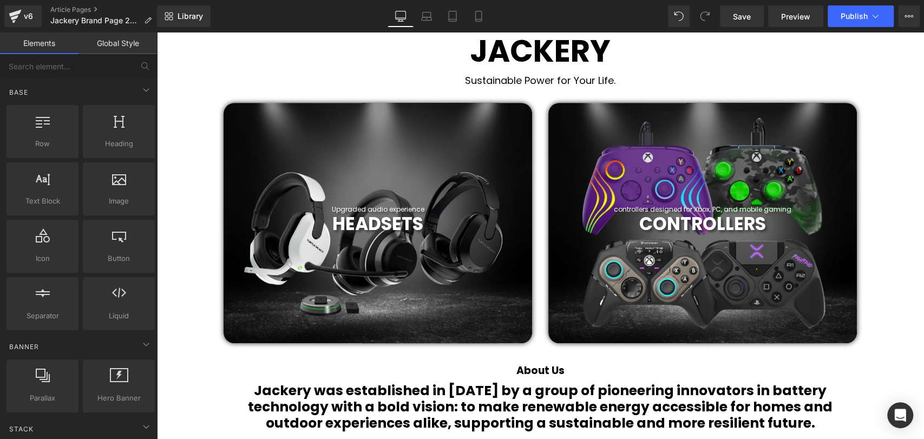
click at [737, 122] on div at bounding box center [702, 223] width 309 height 240
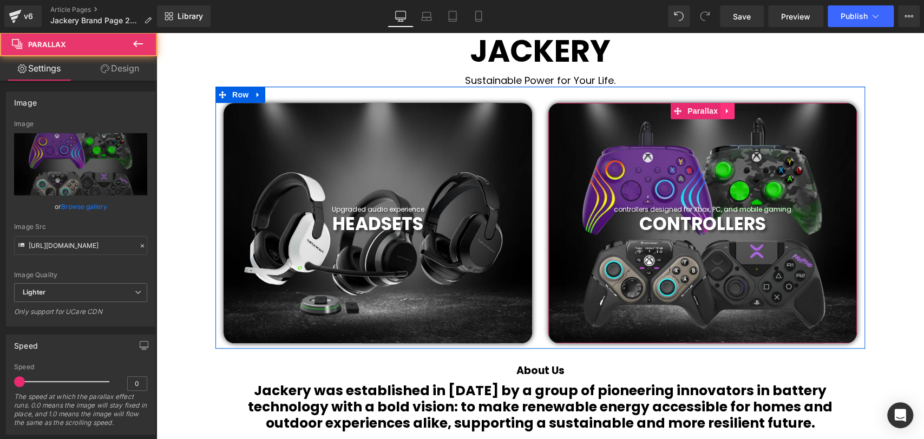
click at [726, 111] on icon at bounding box center [727, 110] width 2 height 5
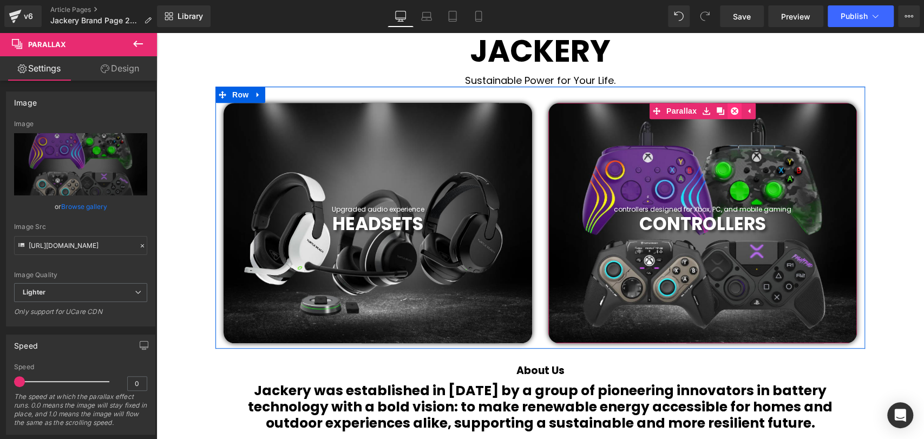
click at [732, 111] on icon at bounding box center [735, 111] width 8 height 8
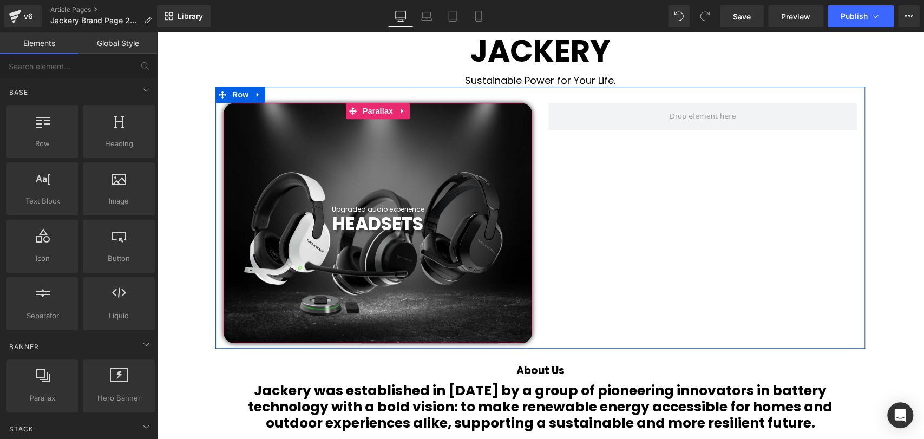
click at [519, 114] on div at bounding box center [378, 223] width 309 height 240
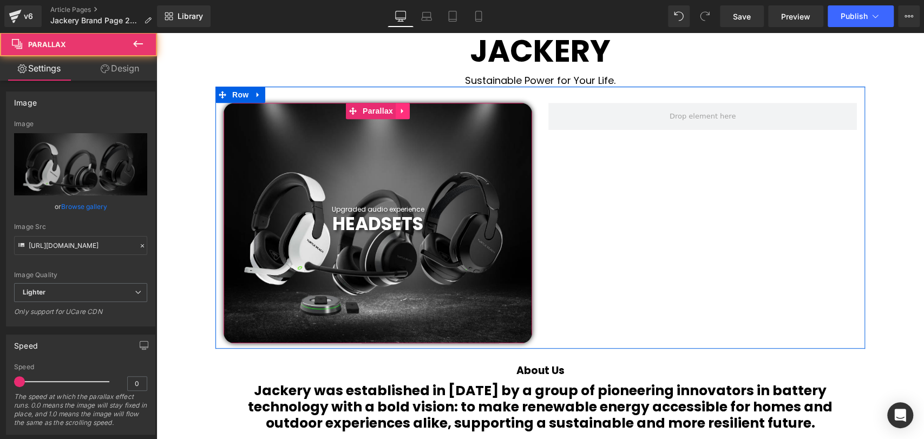
click at [403, 107] on icon at bounding box center [403, 111] width 8 height 8
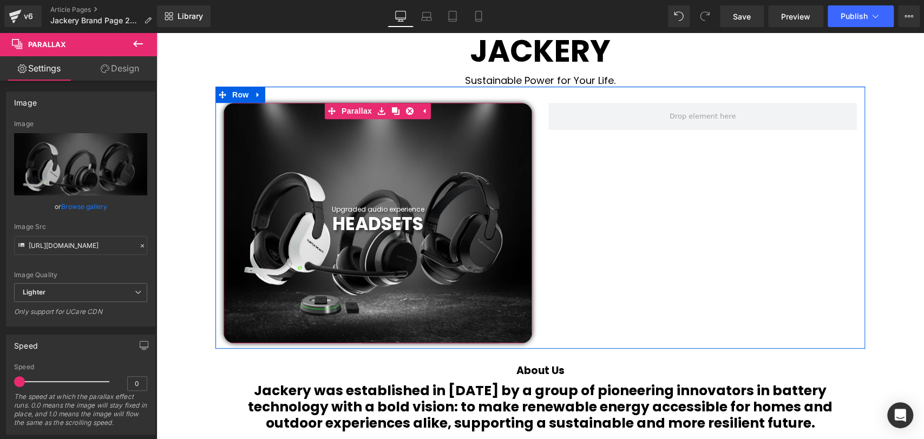
drag, startPoint x: 404, startPoint y: 109, endPoint x: 371, endPoint y: 141, distance: 46.7
click at [406, 108] on icon at bounding box center [410, 111] width 8 height 8
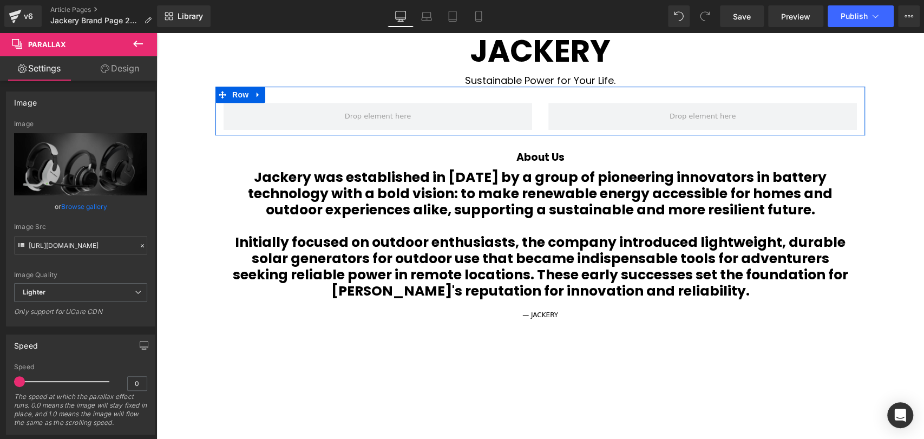
scroll to position [3305, 761]
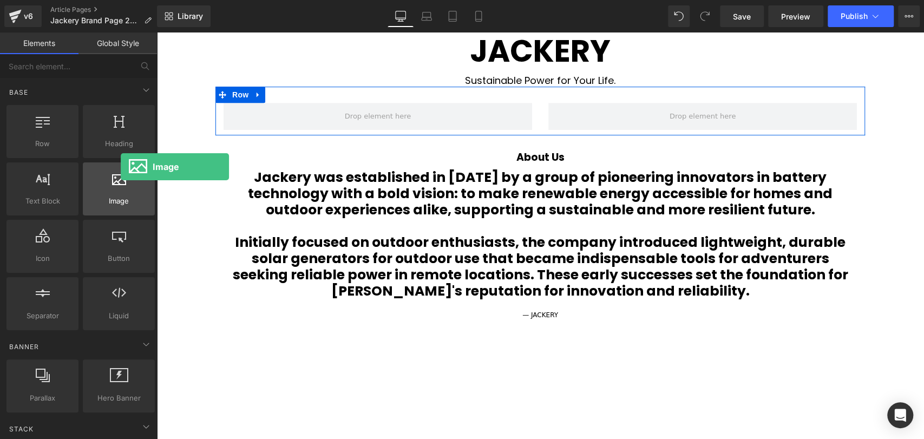
drag, startPoint x: 116, startPoint y: 188, endPoint x: 100, endPoint y: 189, distance: 16.3
click at [99, 192] on div at bounding box center [119, 183] width 66 height 24
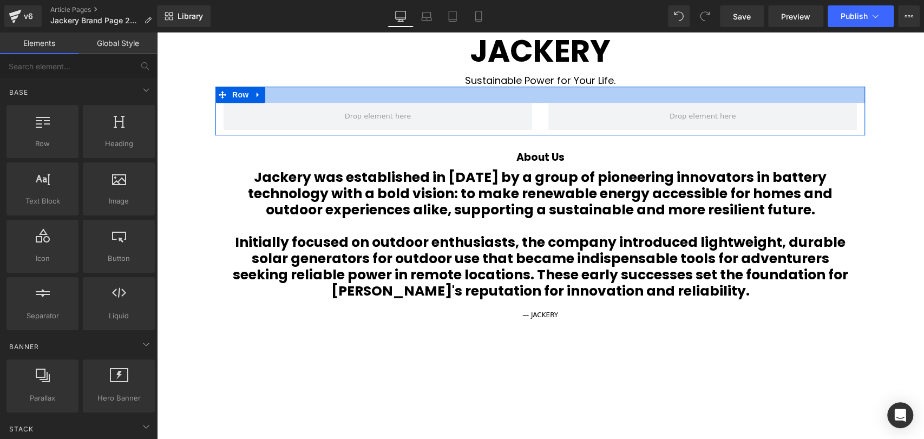
click at [482, 90] on div at bounding box center [540, 95] width 650 height 16
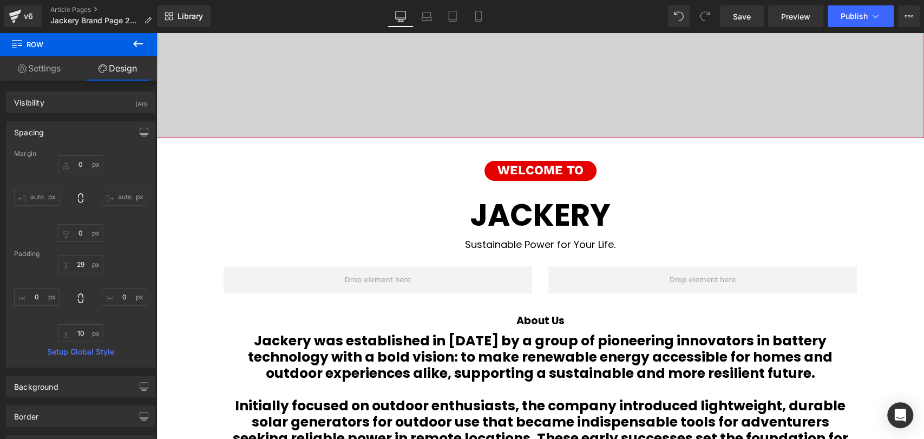
scroll to position [175, 0]
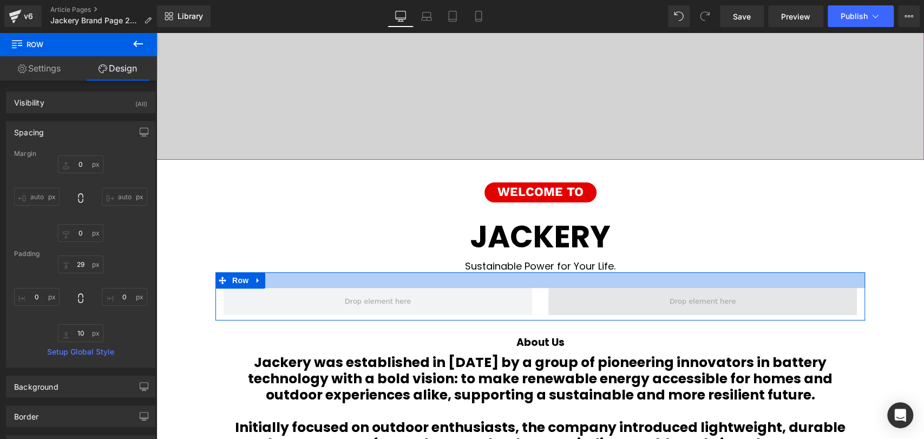
click at [676, 288] on span at bounding box center [702, 301] width 309 height 27
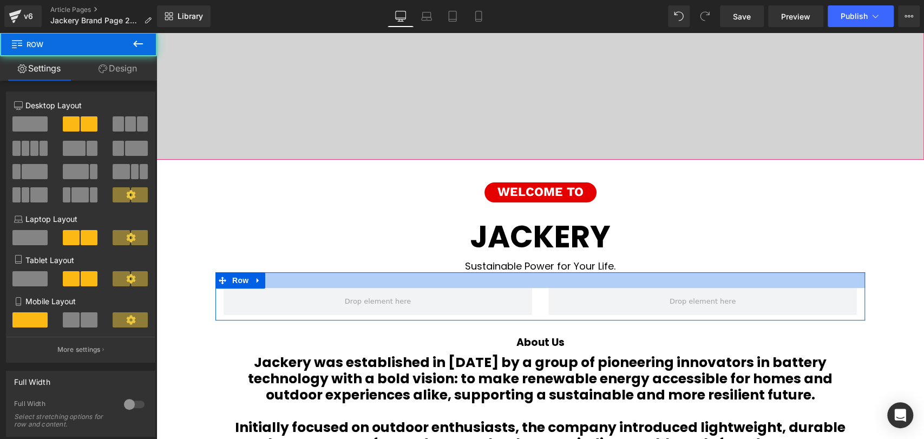
click at [675, 282] on div at bounding box center [540, 280] width 650 height 16
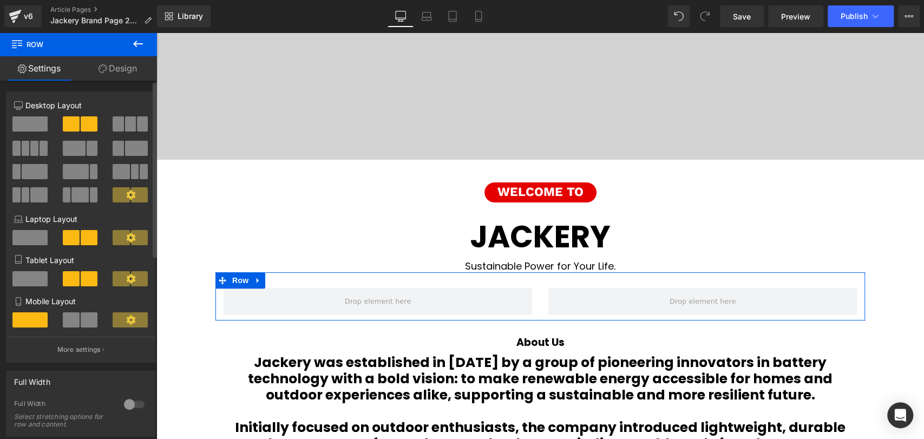
click at [18, 118] on span at bounding box center [29, 123] width 35 height 15
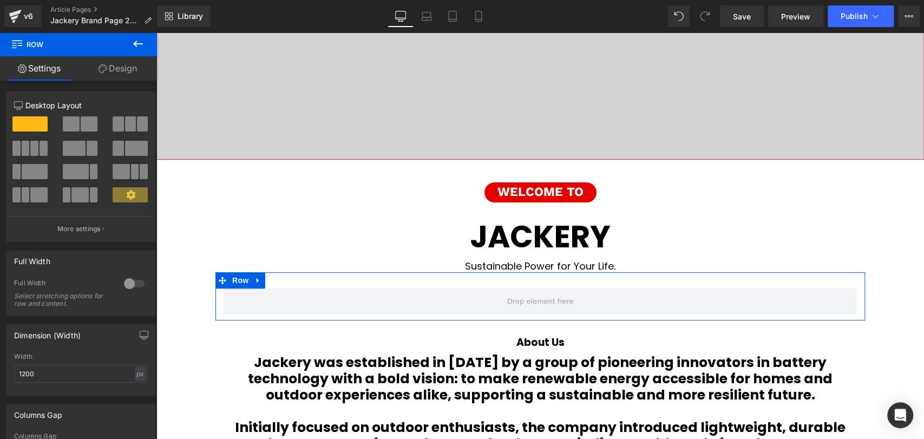
click at [120, 62] on link "Design" at bounding box center [117, 68] width 78 height 24
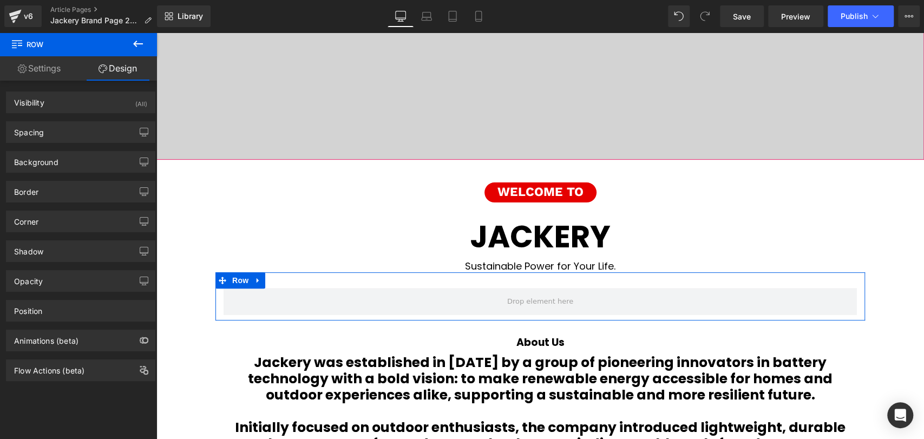
click at [42, 64] on link "Settings" at bounding box center [39, 68] width 78 height 24
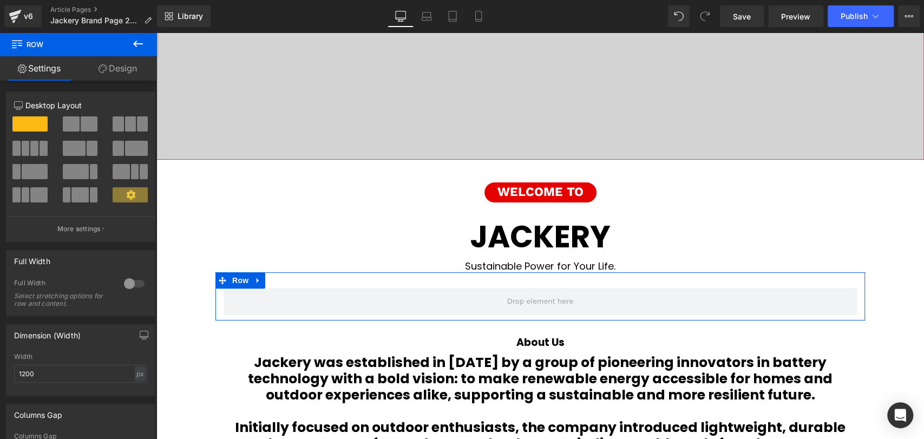
click at [41, 64] on link "Settings" at bounding box center [39, 68] width 78 height 24
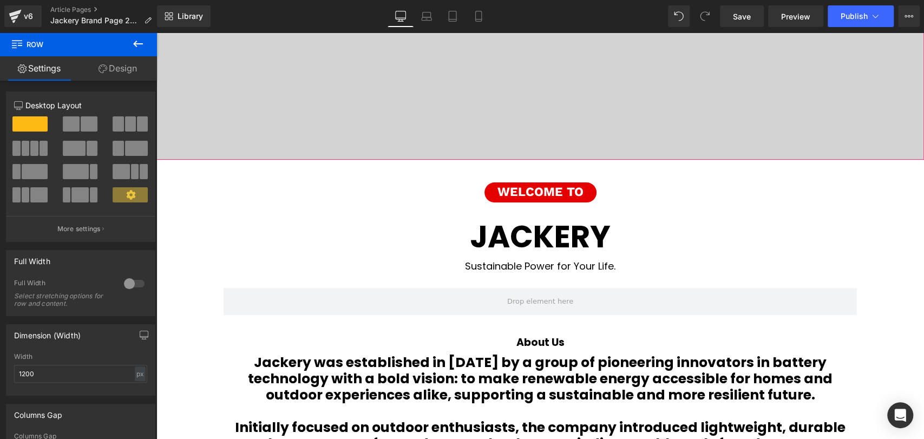
drag, startPoint x: 133, startPoint y: 38, endPoint x: 136, endPoint y: 50, distance: 11.7
click at [133, 38] on icon at bounding box center [138, 43] width 13 height 13
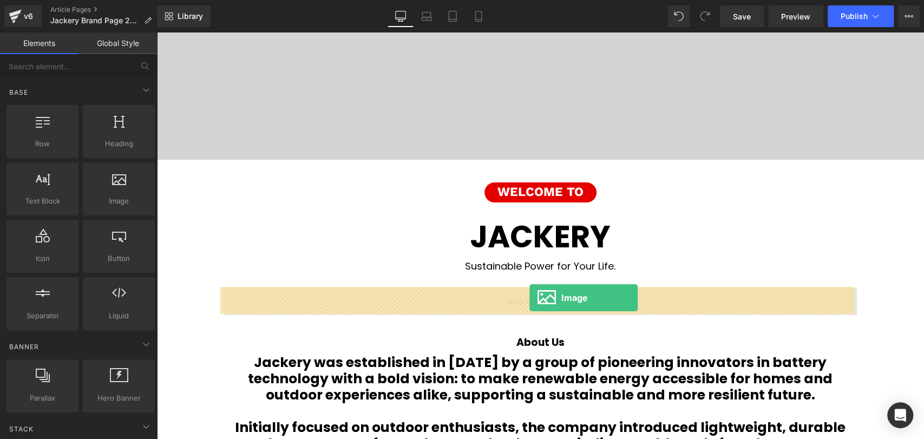
drag, startPoint x: 270, startPoint y: 232, endPoint x: 529, endPoint y: 298, distance: 268.1
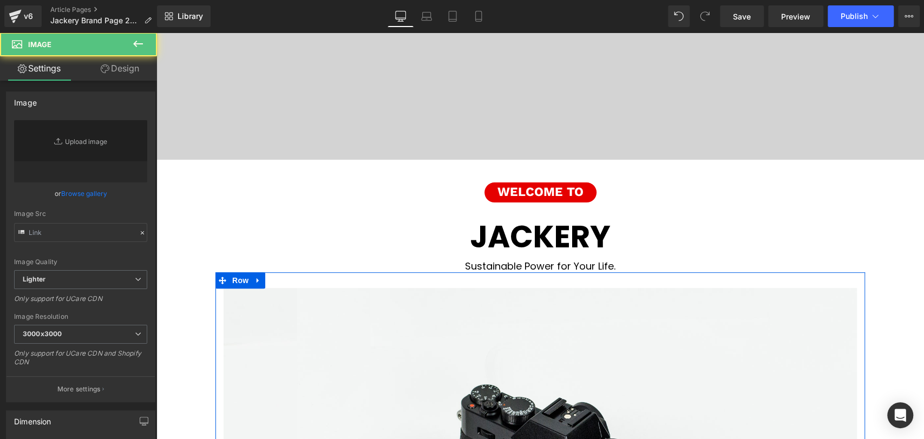
scroll to position [5, 5]
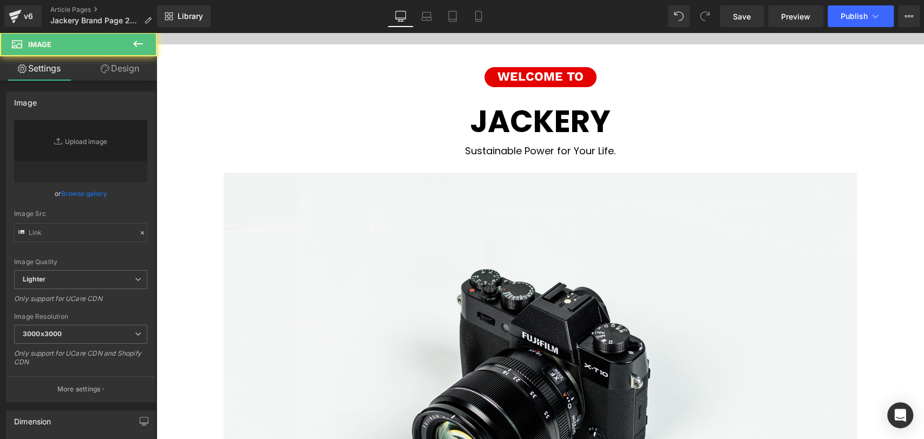
type input "//[DOMAIN_NAME][URL]"
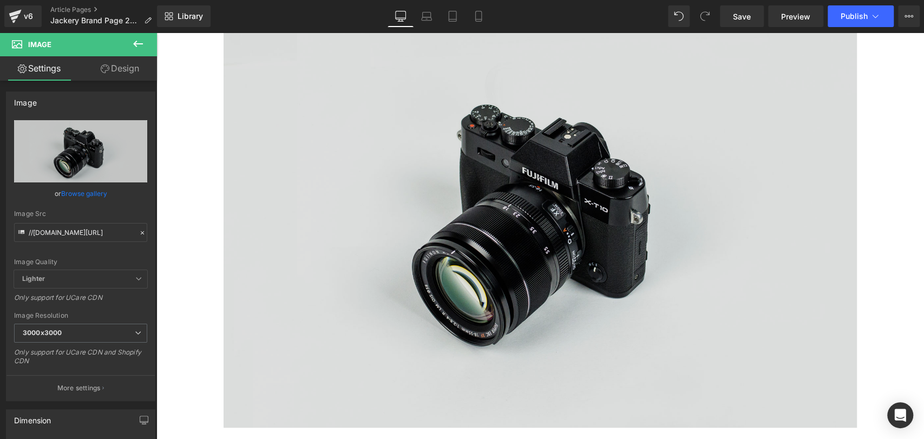
scroll to position [476, 0]
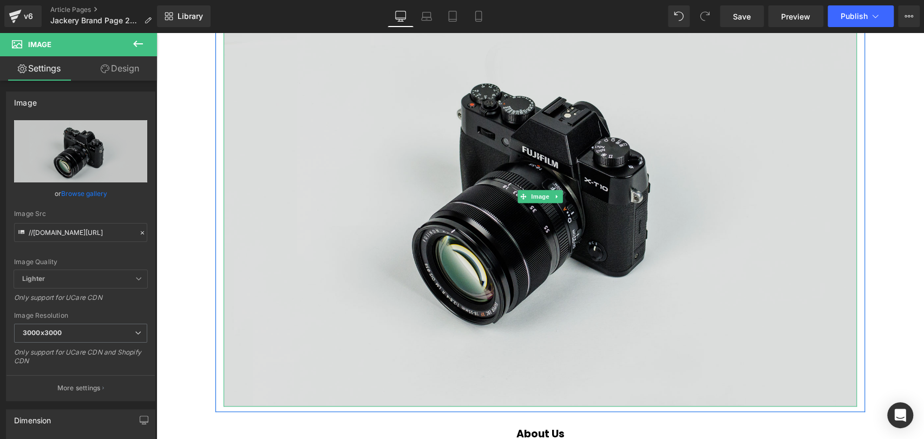
click at [471, 181] on img at bounding box center [540, 197] width 633 height 420
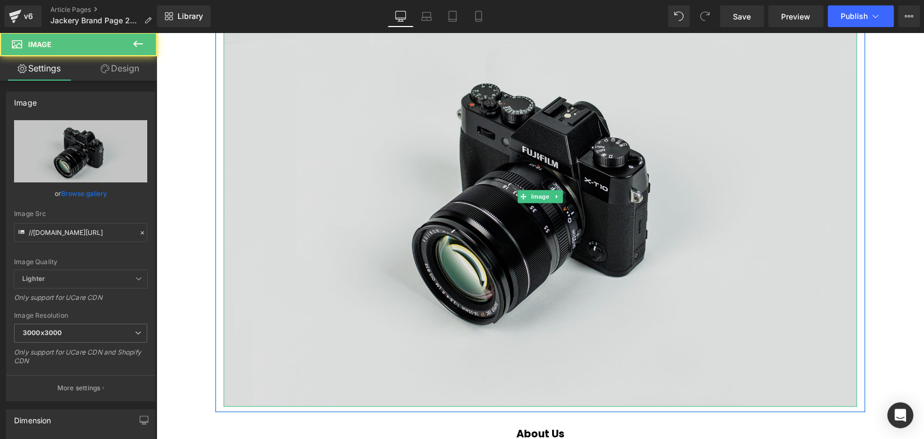
click at [503, 148] on img at bounding box center [540, 197] width 633 height 420
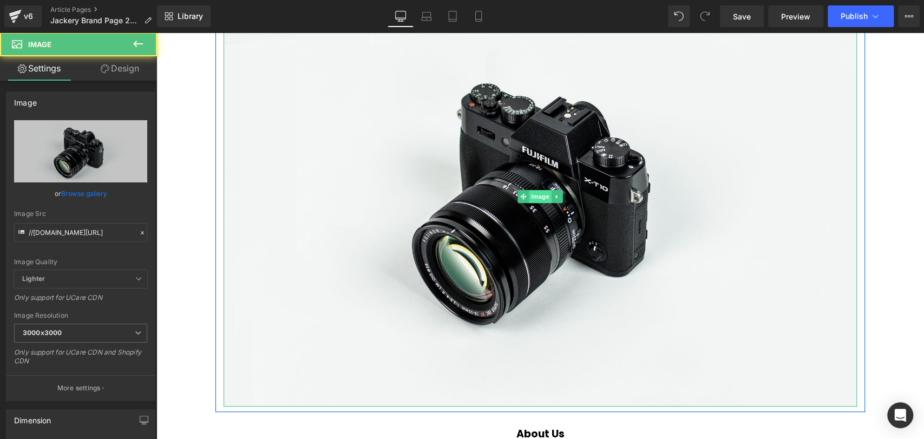
click at [529, 193] on span "Image" at bounding box center [540, 196] width 23 height 13
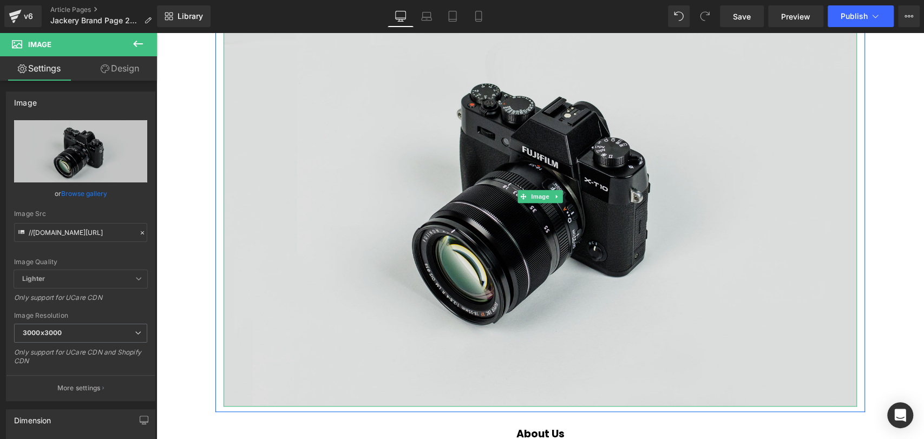
click at [762, 110] on img at bounding box center [540, 197] width 633 height 420
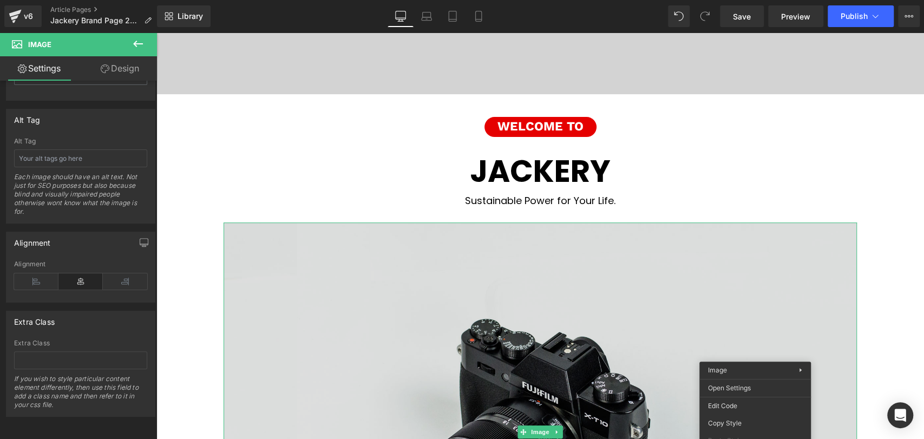
scroll to position [481, 0]
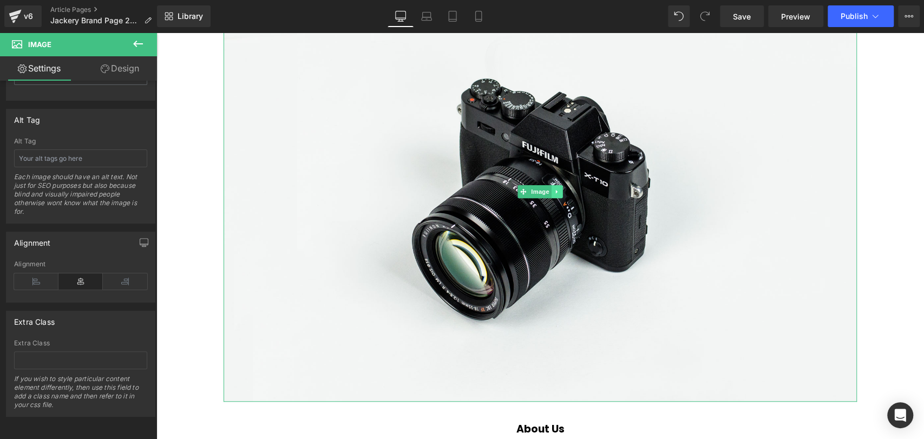
click at [556, 195] on div "Image" at bounding box center [540, 192] width 633 height 420
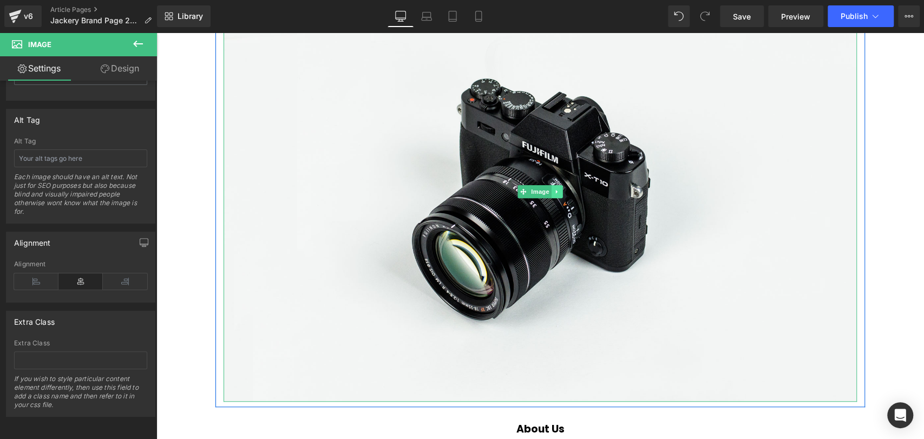
click at [554, 195] on link at bounding box center [557, 191] width 11 height 13
click at [571, 192] on icon at bounding box center [574, 191] width 6 height 6
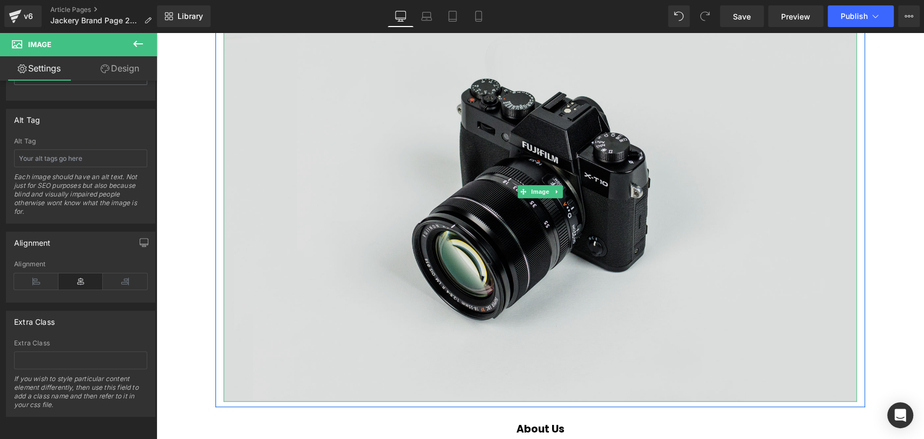
click at [667, 176] on img at bounding box center [540, 192] width 633 height 420
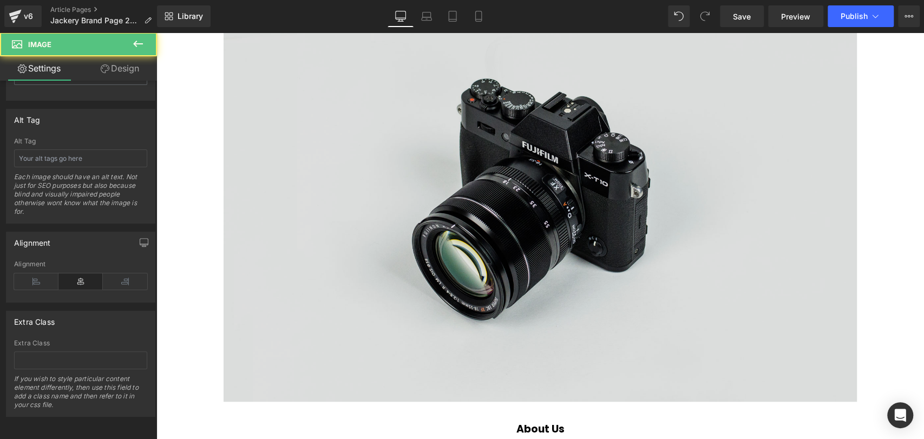
drag, startPoint x: 631, startPoint y: 141, endPoint x: 664, endPoint y: 141, distance: 33.6
click at [631, 141] on img at bounding box center [540, 192] width 633 height 420
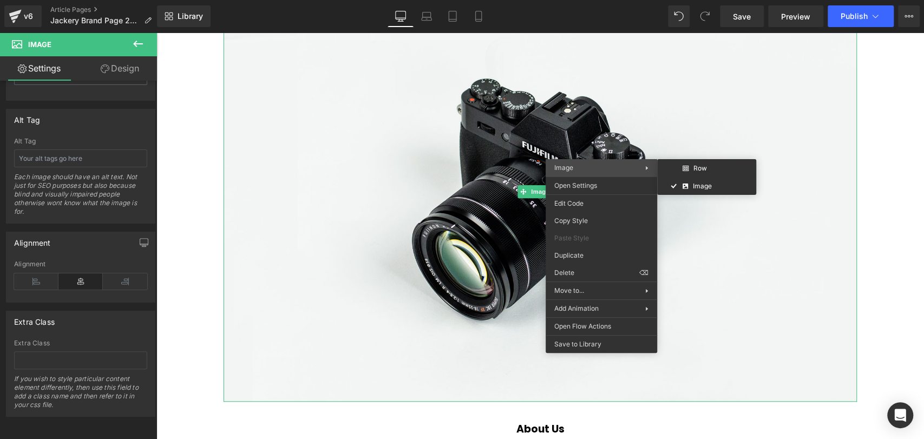
click at [602, 171] on span "Image" at bounding box center [599, 168] width 91 height 10
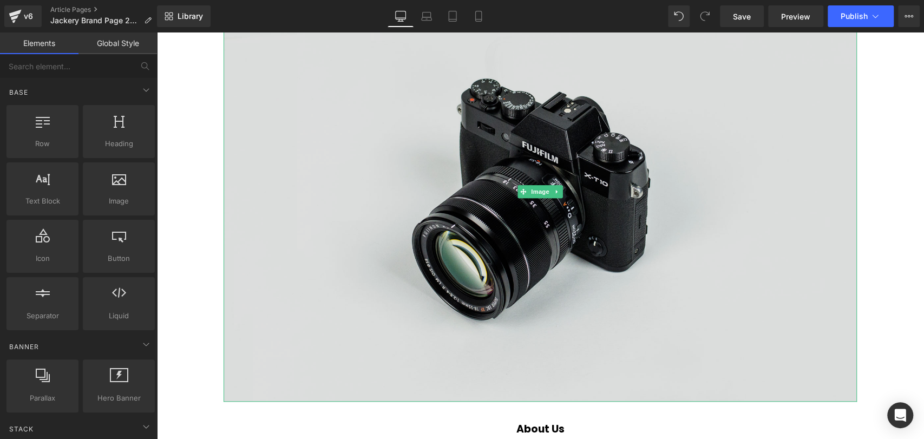
drag, startPoint x: 895, startPoint y: 213, endPoint x: 837, endPoint y: 200, distance: 59.2
click at [587, 172] on img at bounding box center [540, 192] width 633 height 420
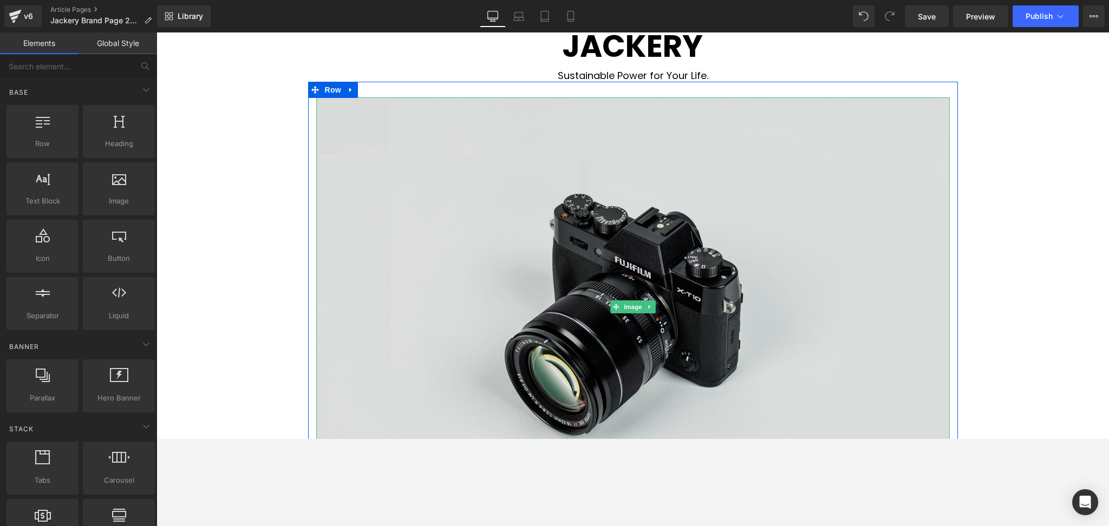
scroll to position [433, 0]
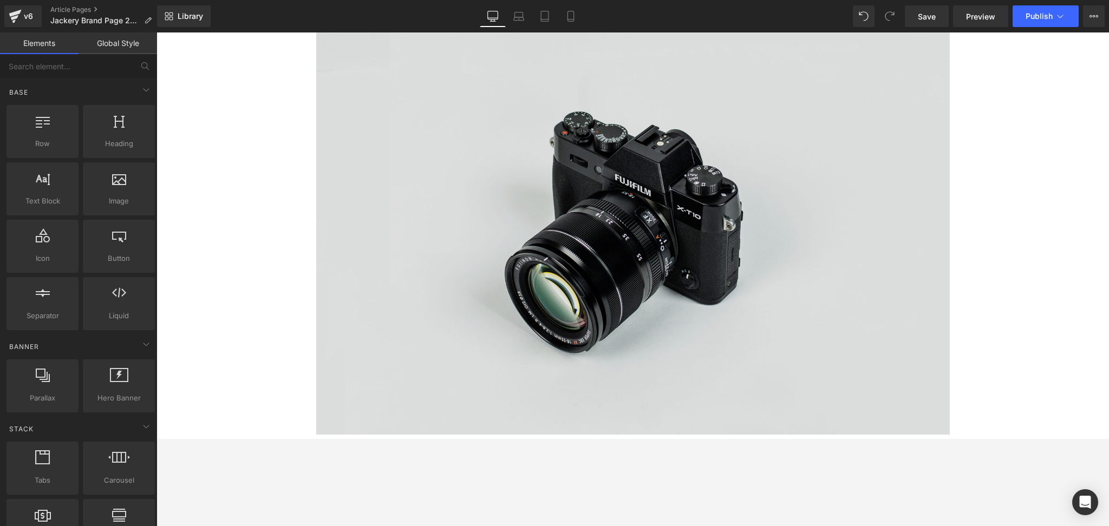
scroll to position [577, 0]
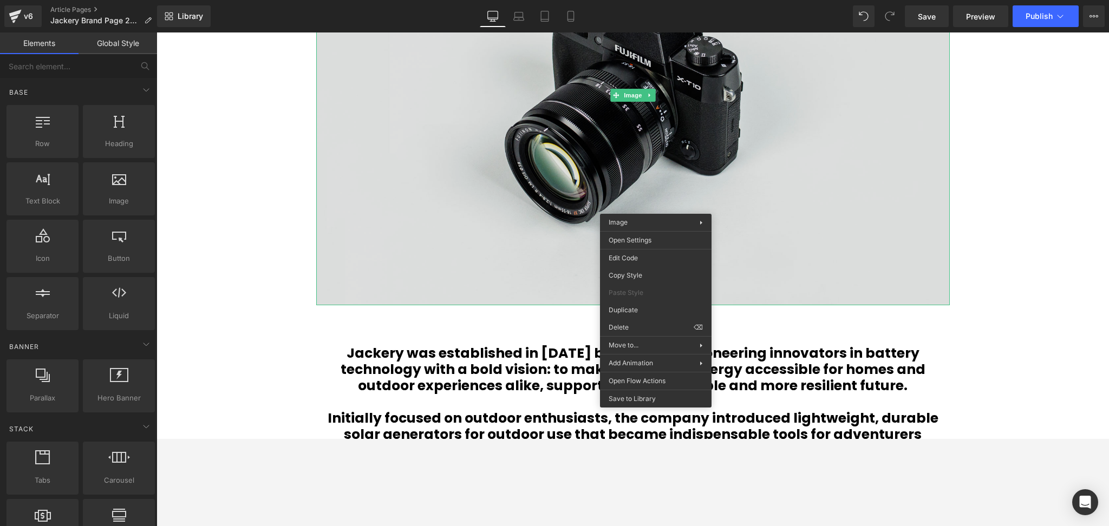
drag, startPoint x: 817, startPoint y: 274, endPoint x: 660, endPoint y: 241, distance: 159.9
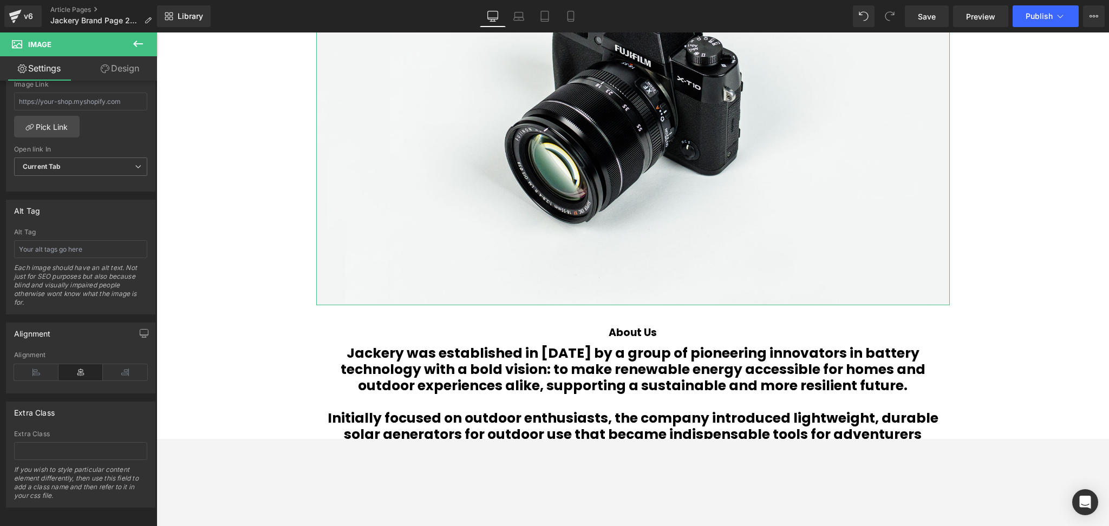
scroll to position [505, 0]
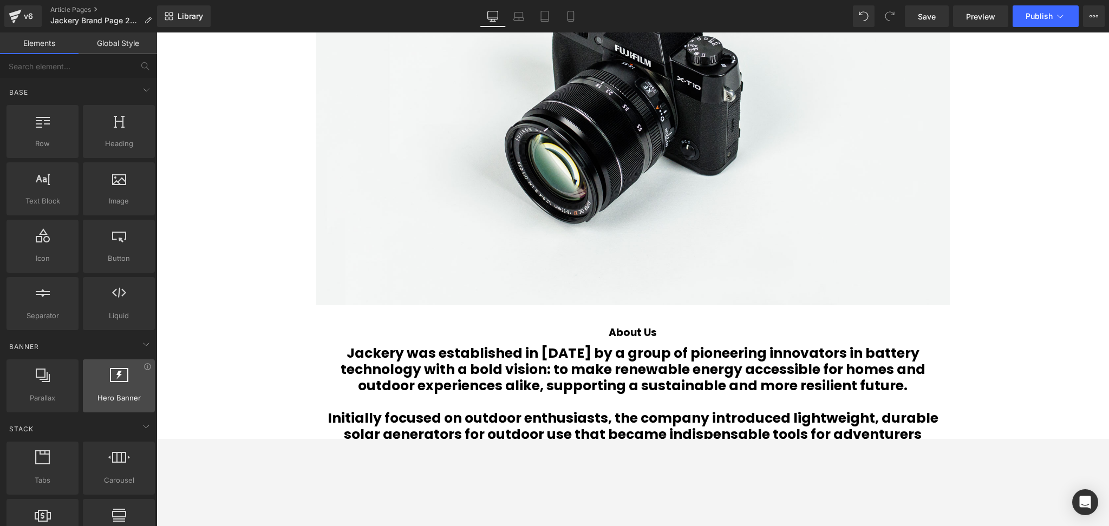
click at [92, 395] on span "Hero Banner" at bounding box center [119, 397] width 66 height 11
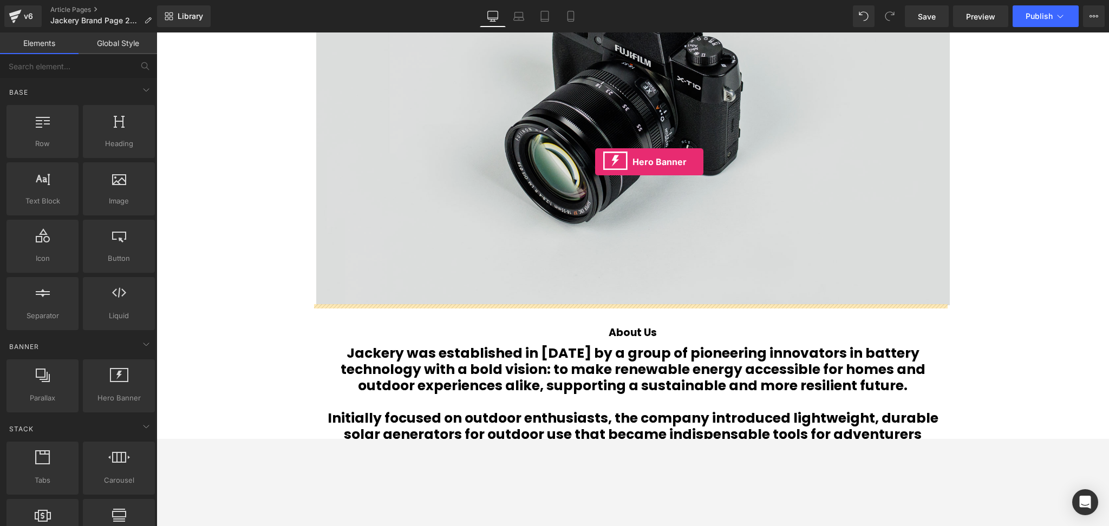
drag, startPoint x: 263, startPoint y: 435, endPoint x: 595, endPoint y: 162, distance: 429.7
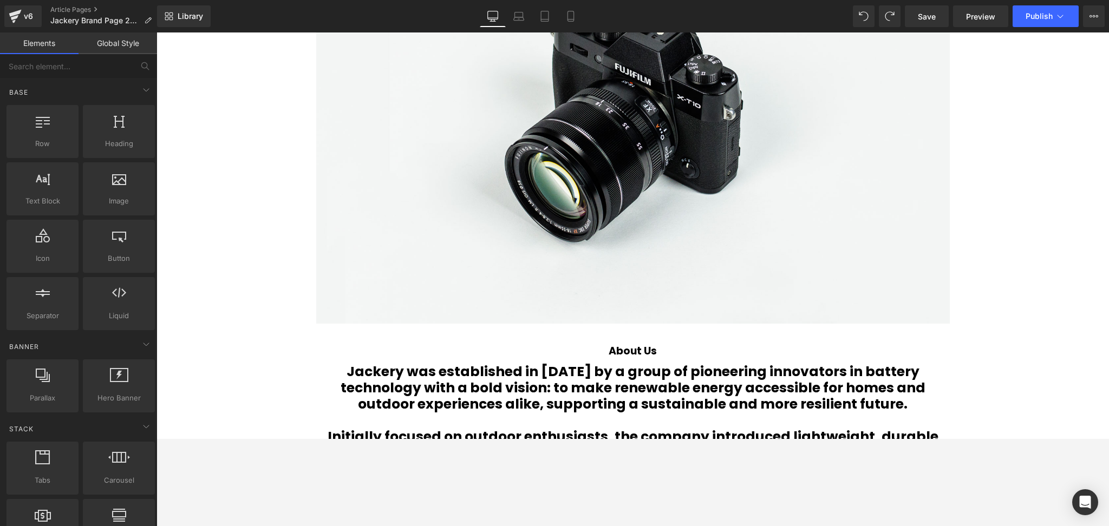
scroll to position [361, 0]
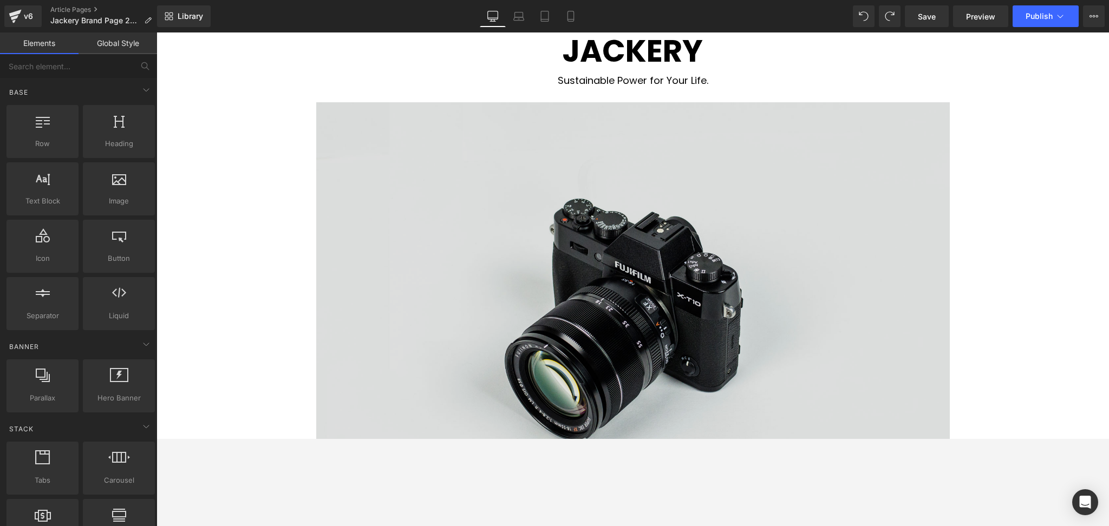
click at [751, 284] on img at bounding box center [632, 312] width 633 height 420
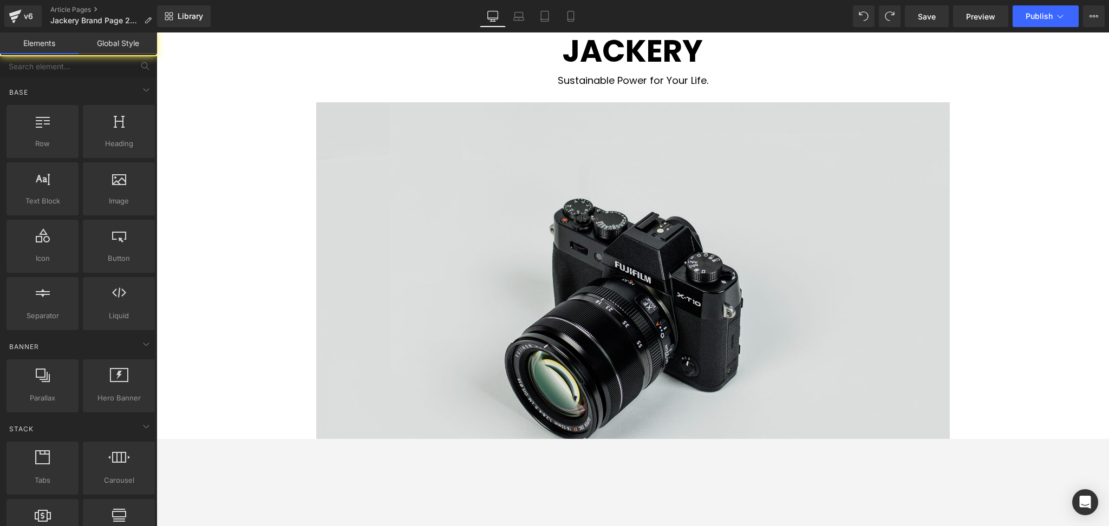
click at [795, 237] on img at bounding box center [632, 312] width 633 height 420
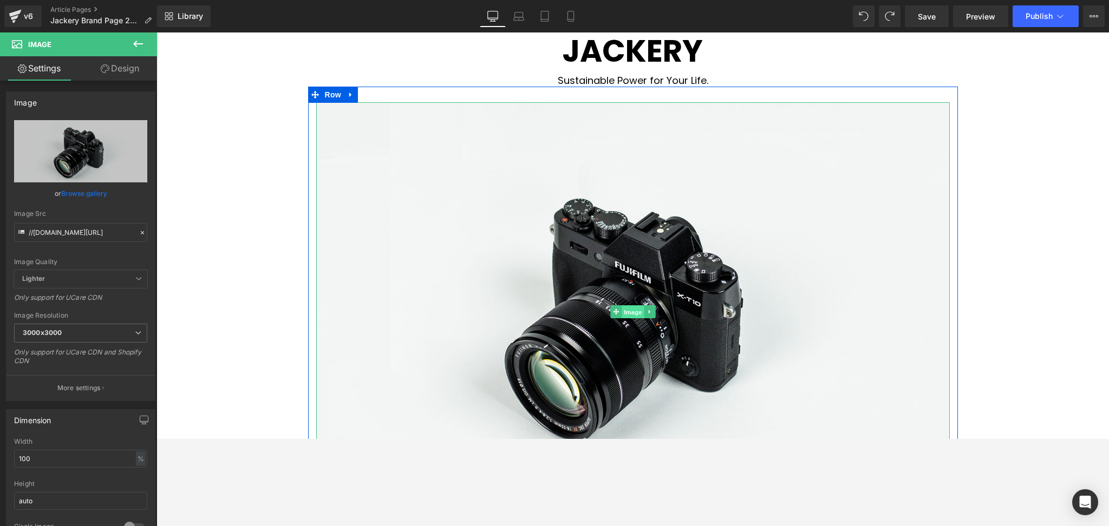
click at [630, 309] on span "Image" at bounding box center [632, 312] width 23 height 13
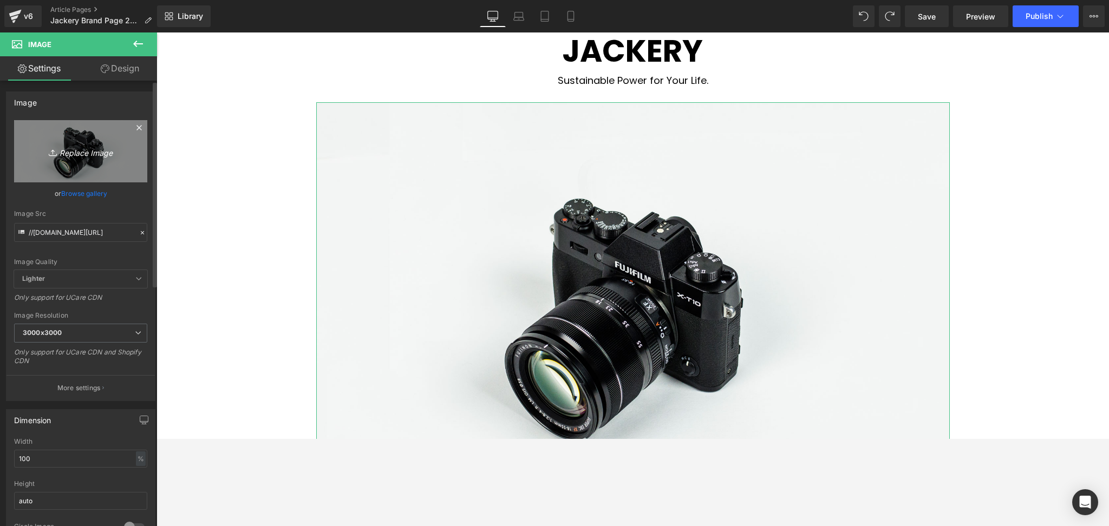
click at [83, 155] on icon "Replace Image" at bounding box center [80, 152] width 87 height 14
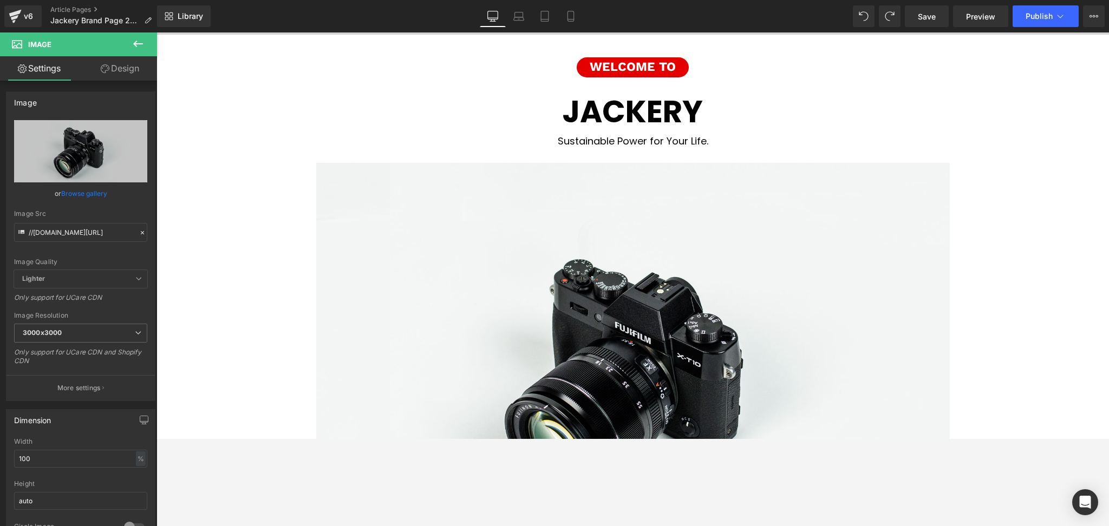
scroll to position [0, 0]
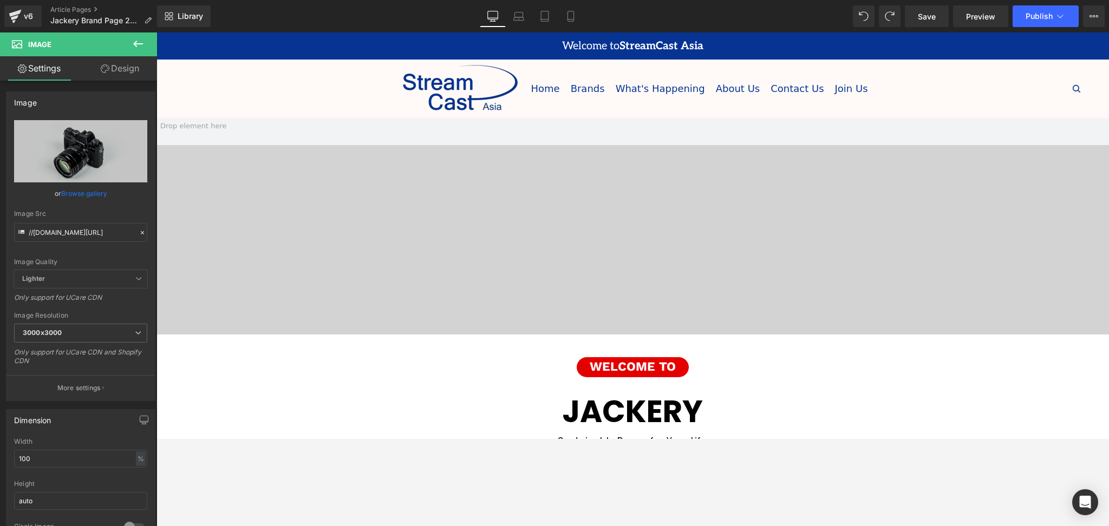
click at [689, 239] on span at bounding box center [632, 226] width 952 height 217
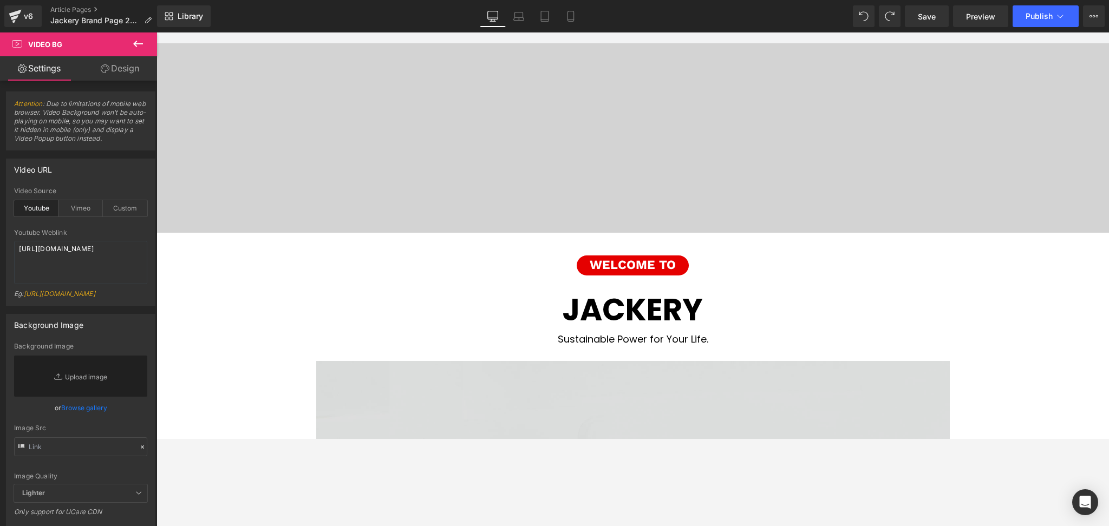
scroll to position [217, 0]
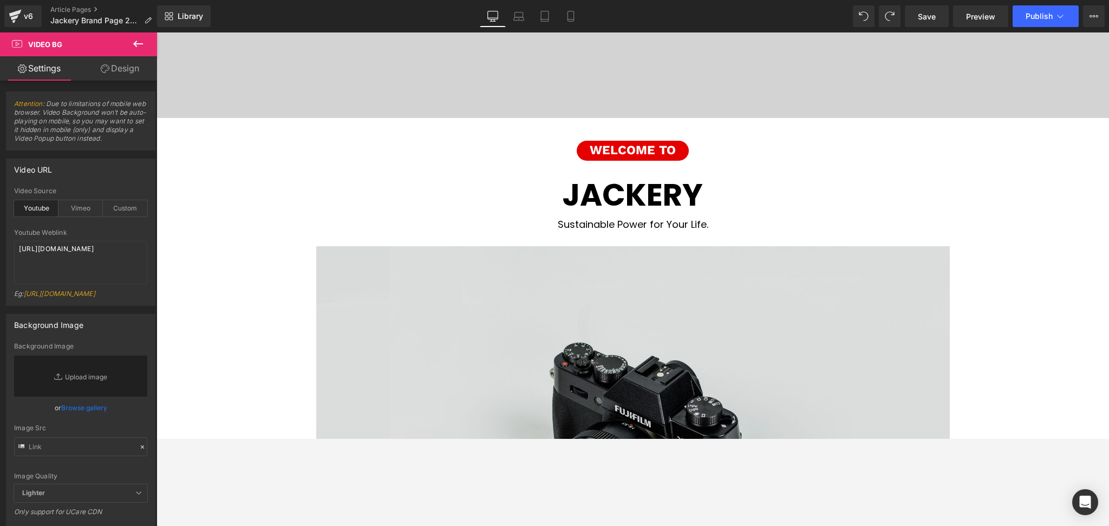
click at [738, 296] on img at bounding box center [632, 456] width 633 height 420
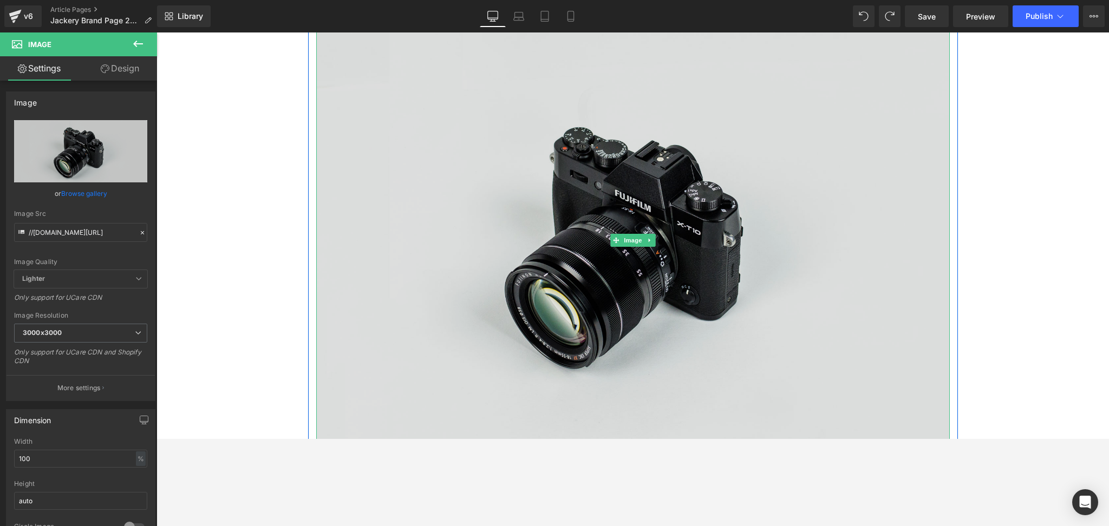
scroll to position [433, 0]
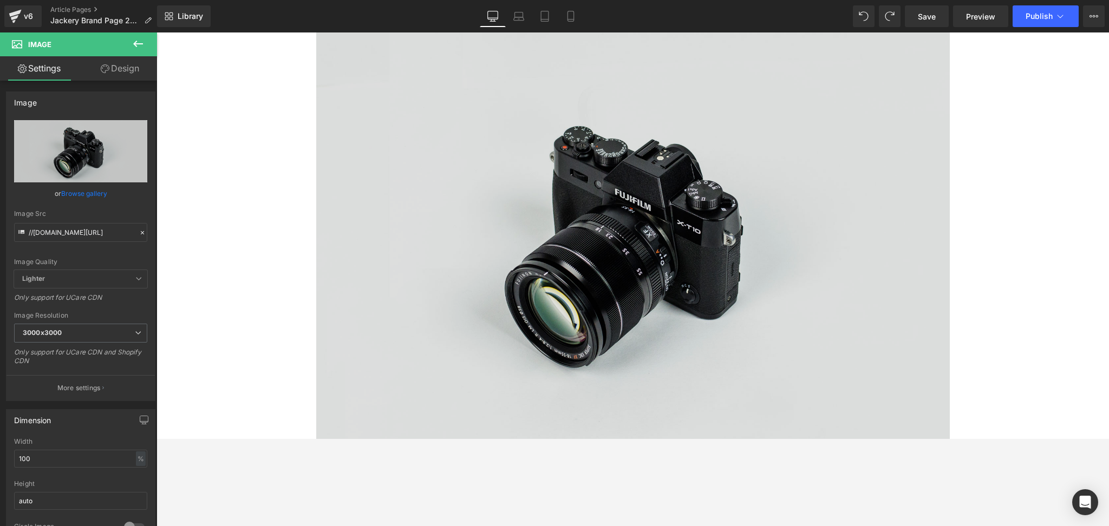
click at [760, 174] on img at bounding box center [632, 240] width 633 height 420
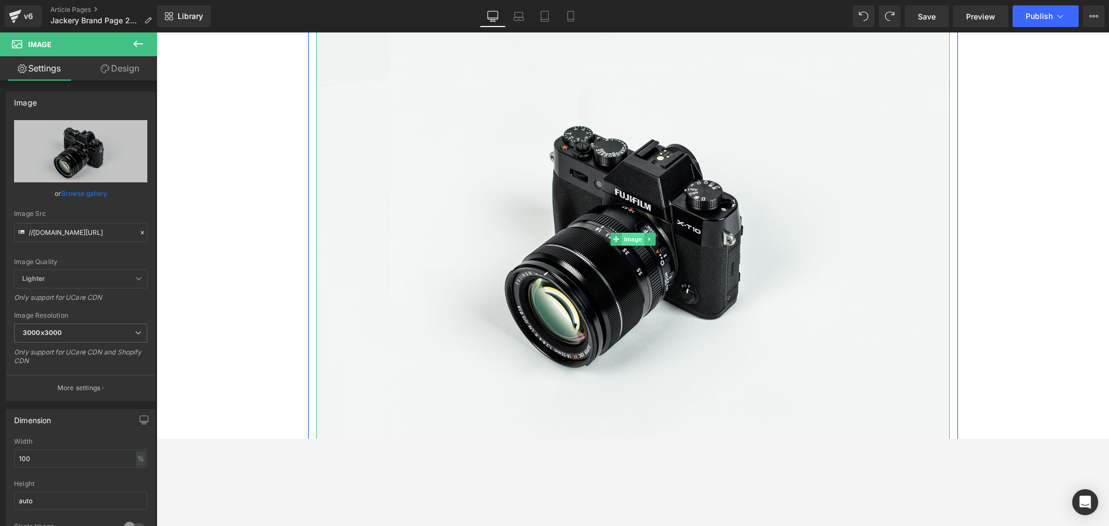
click at [625, 241] on span "Image" at bounding box center [632, 239] width 23 height 13
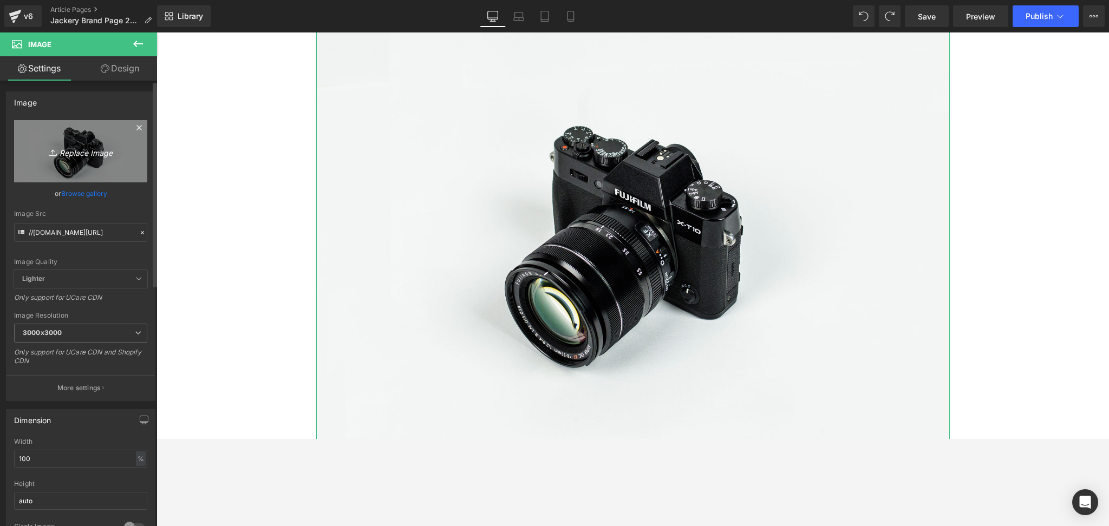
click at [82, 157] on icon "Replace Image" at bounding box center [80, 152] width 87 height 14
type input "C:\fakepath\jackery-pro-family.avif"
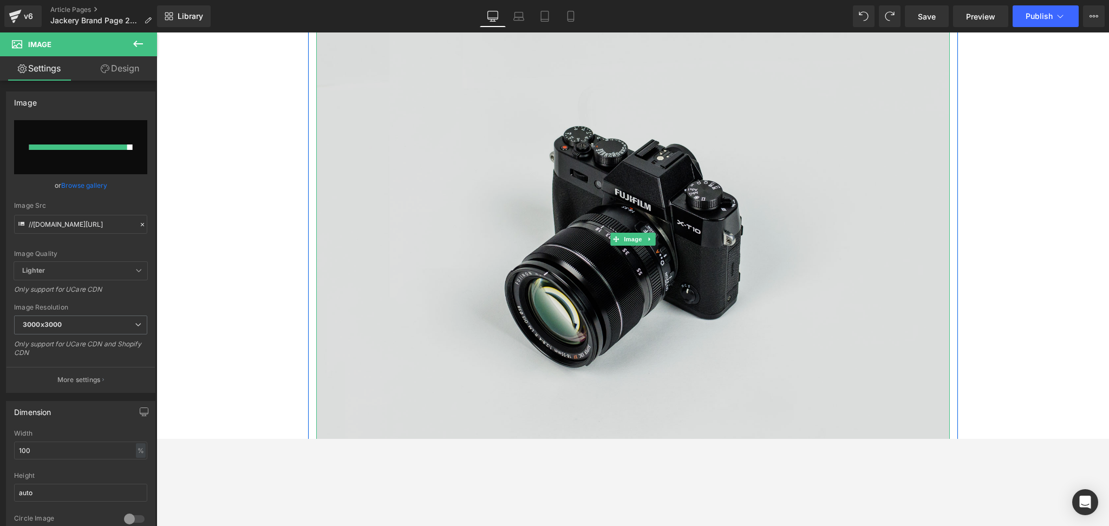
type input "[URL][DOMAIN_NAME]"
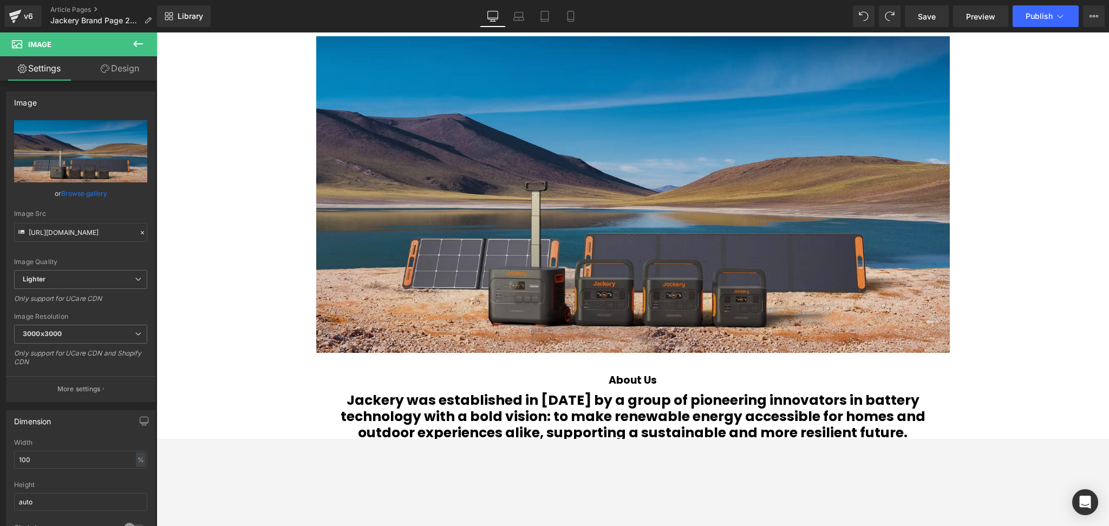
scroll to position [505, 0]
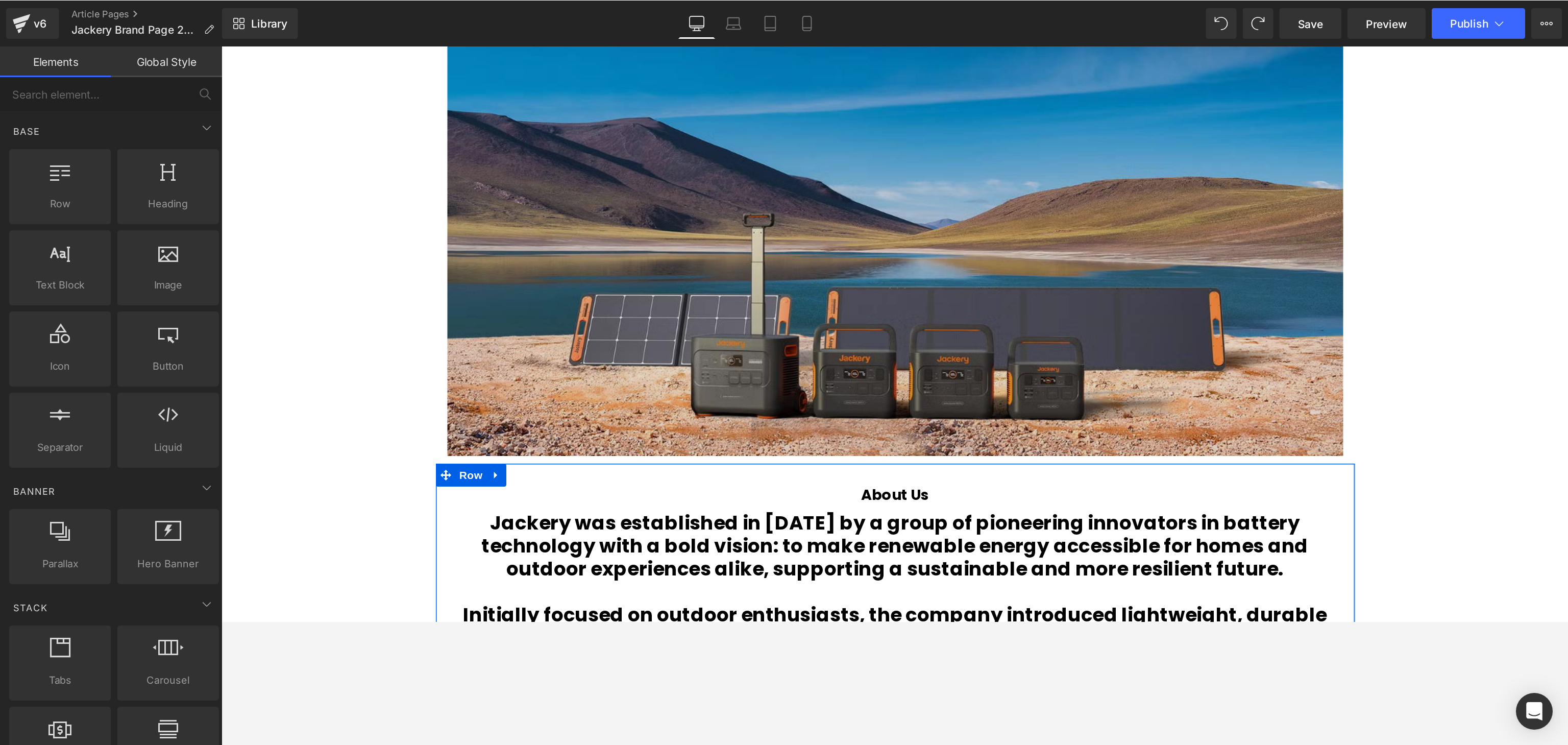
scroll to position [340, 0]
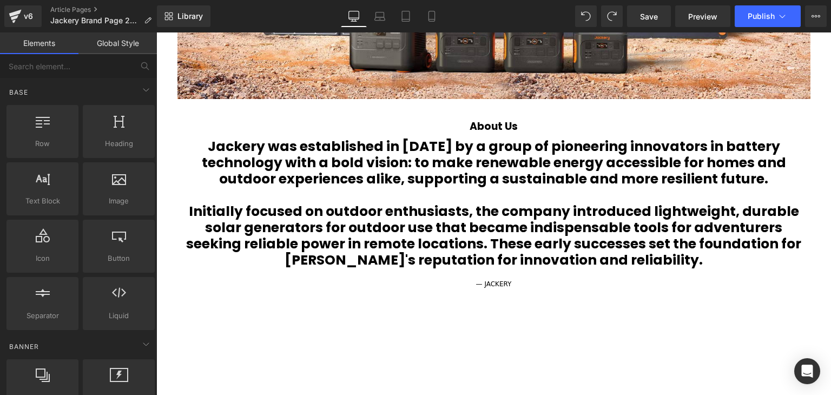
scroll to position [686, 0]
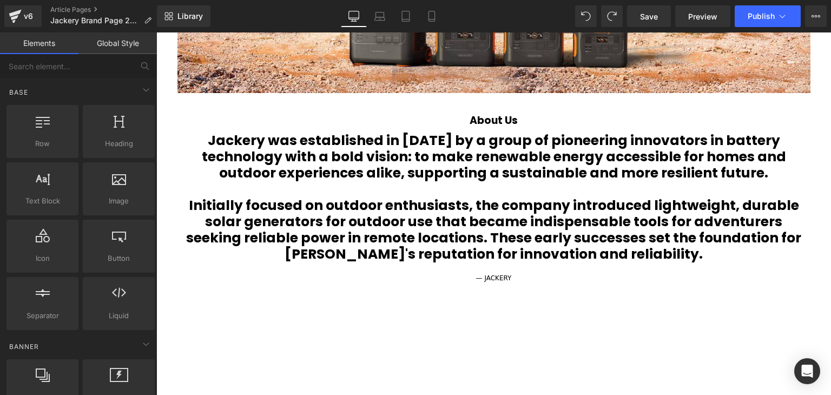
click at [662, 180] on b "Jackery was established in [DATE] by a group of pioneering innovators in batter…" at bounding box center [494, 156] width 585 height 51
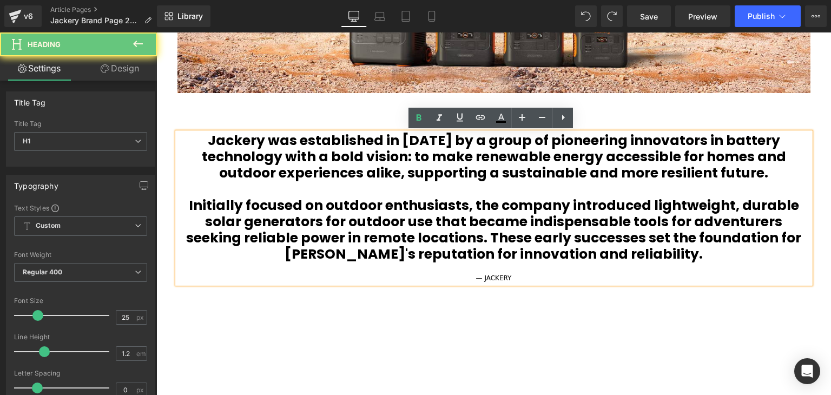
click at [657, 154] on b "Jackery was established in [DATE] by a group of pioneering innovators in batter…" at bounding box center [494, 156] width 585 height 51
click at [762, 160] on b "Jackery was established in [DATE] by a group of pioneering innovators in batter…" at bounding box center [494, 156] width 585 height 51
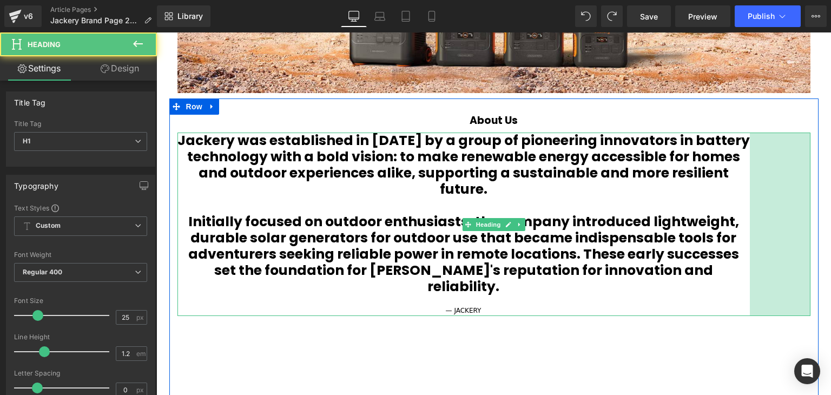
scroll to position [3609, 669]
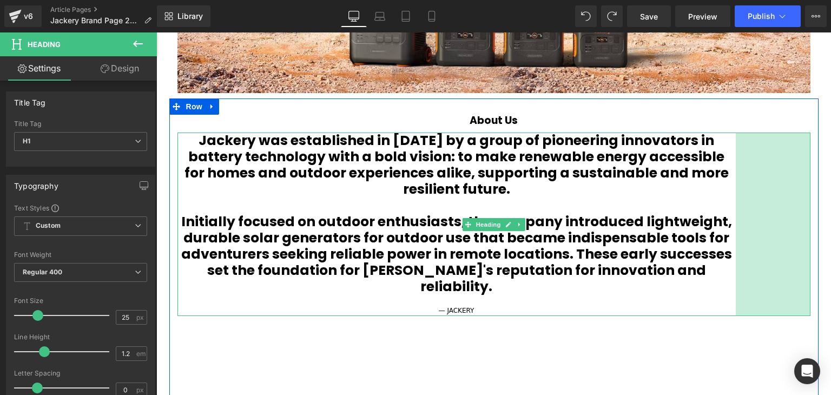
drag, startPoint x: 807, startPoint y: 173, endPoint x: 732, endPoint y: 171, distance: 74.7
click at [732, 171] on div "Jackery was established in [DATE] by a group of pioneering innovators in batter…" at bounding box center [494, 224] width 633 height 183
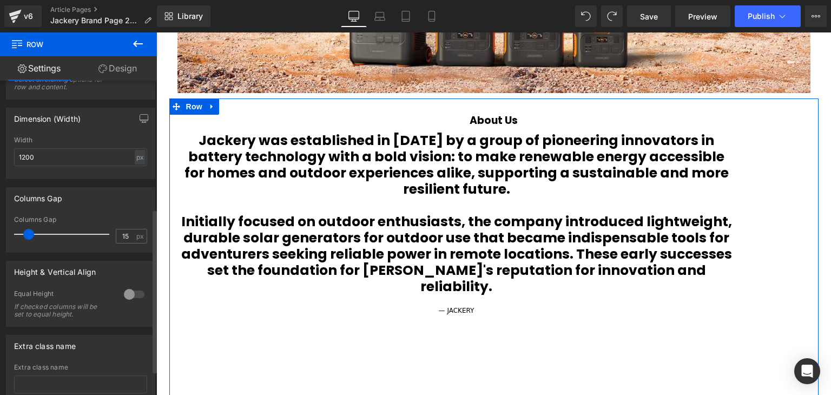
scroll to position [292, 0]
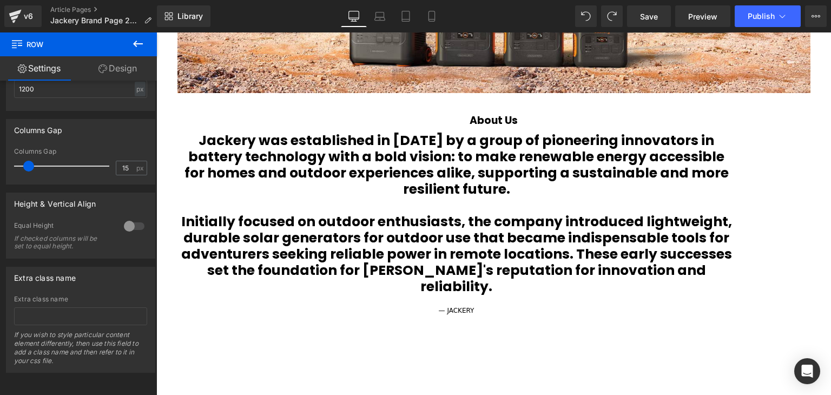
click at [717, 188] on h1 "Jackery was established in [DATE] by a group of pioneering innovators in batter…" at bounding box center [457, 165] width 559 height 65
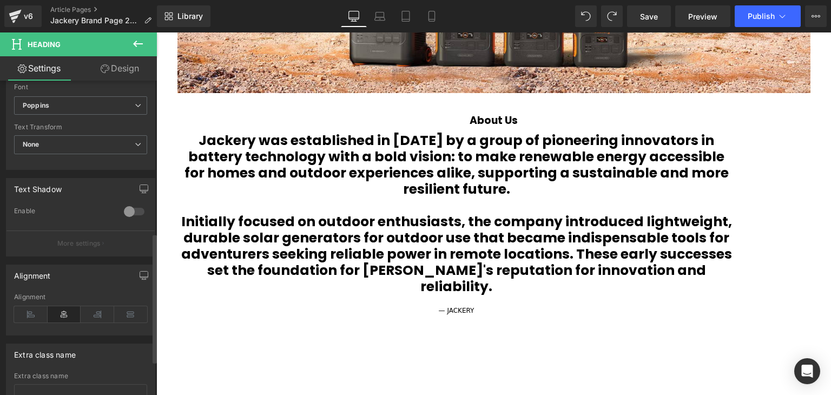
scroll to position [451, 0]
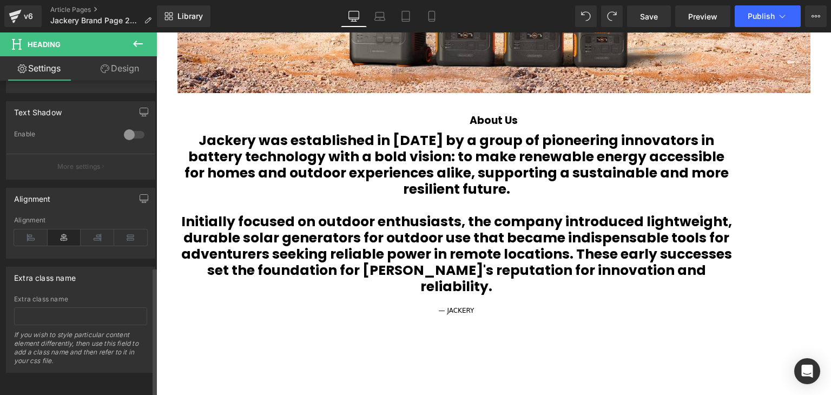
click at [69, 231] on icon at bounding box center [65, 238] width 34 height 16
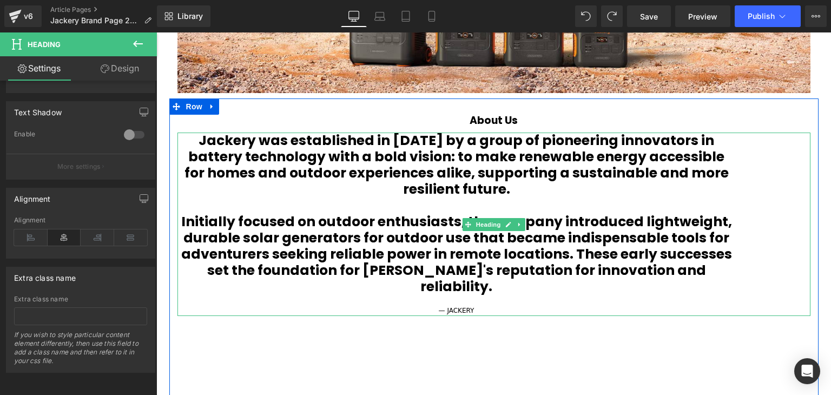
click at [608, 174] on b "Jackery was established in [DATE] by a group of pioneering innovators in batter…" at bounding box center [457, 165] width 545 height 68
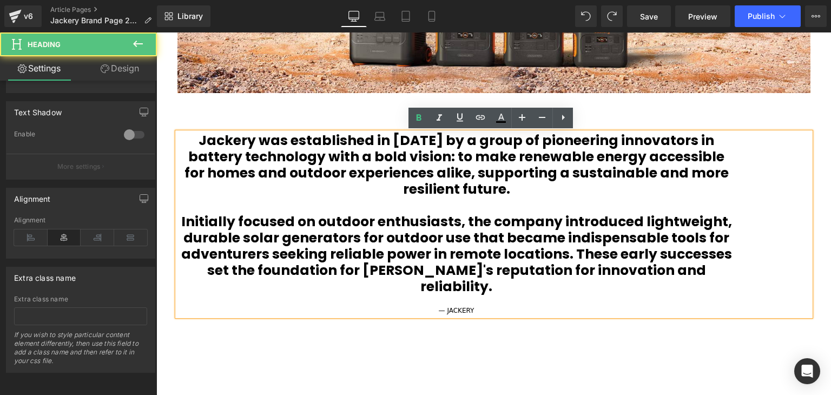
click at [810, 149] on div "Jackery was established in [DATE] by a group of pioneering innovators in batter…" at bounding box center [494, 224] width 633 height 183
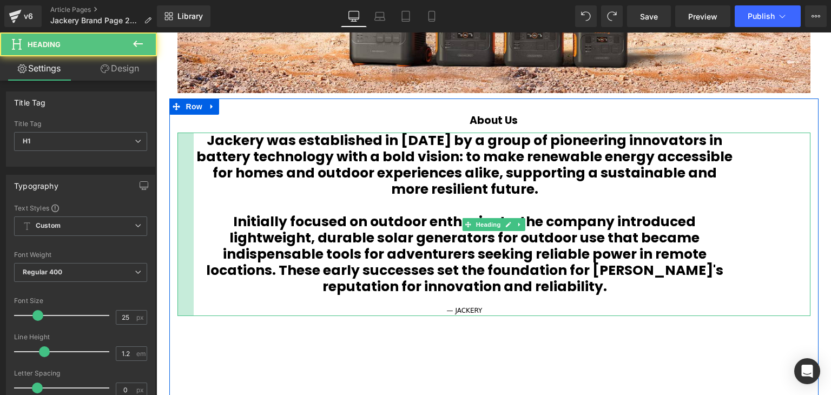
scroll to position [3625, 669]
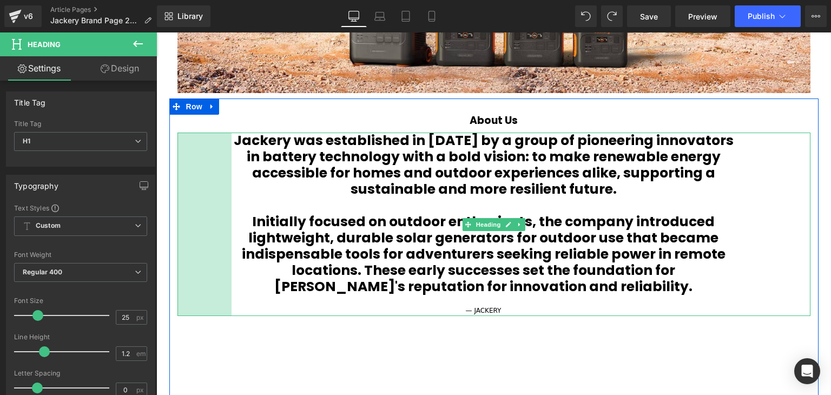
drag, startPoint x: 176, startPoint y: 198, endPoint x: 213, endPoint y: 207, distance: 37.4
click at [232, 201] on div "Jackery was established in [DATE] by a group of pioneering innovators in batter…" at bounding box center [494, 224] width 633 height 183
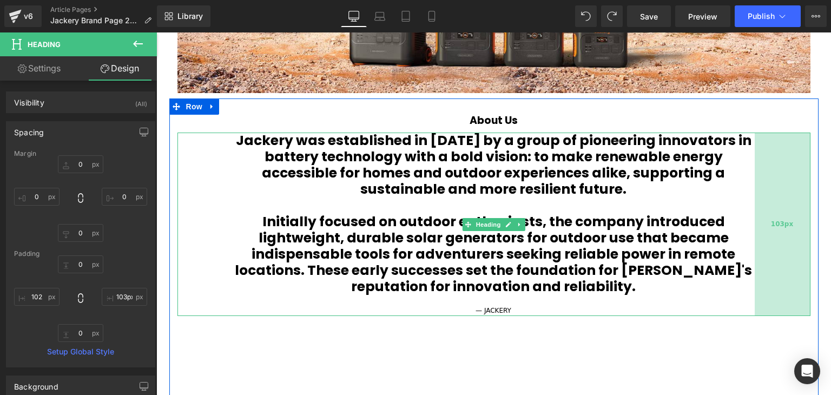
type input "102px"
drag, startPoint x: 735, startPoint y: 211, endPoint x: 754, endPoint y: 210, distance: 19.5
click at [756, 210] on div "102px" at bounding box center [783, 224] width 55 height 183
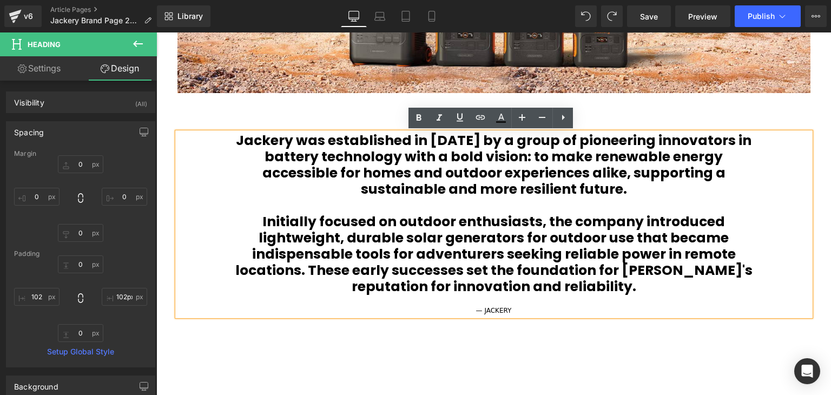
click at [587, 185] on b "Jackery was established in [DATE] by a group of pioneering innovators in batter…" at bounding box center [494, 165] width 516 height 68
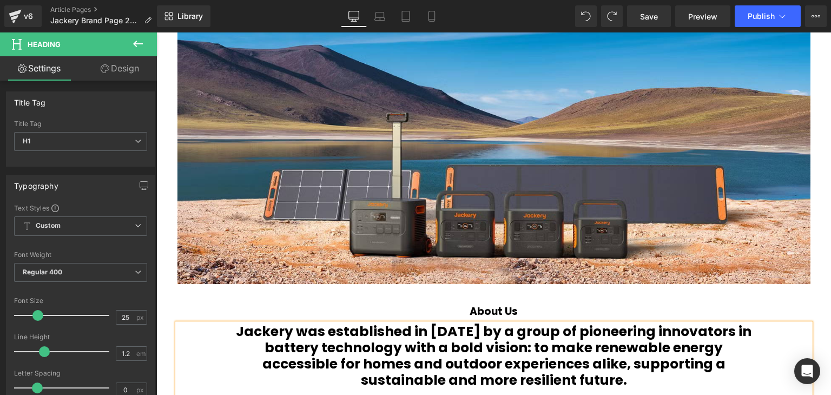
scroll to position [656, 0]
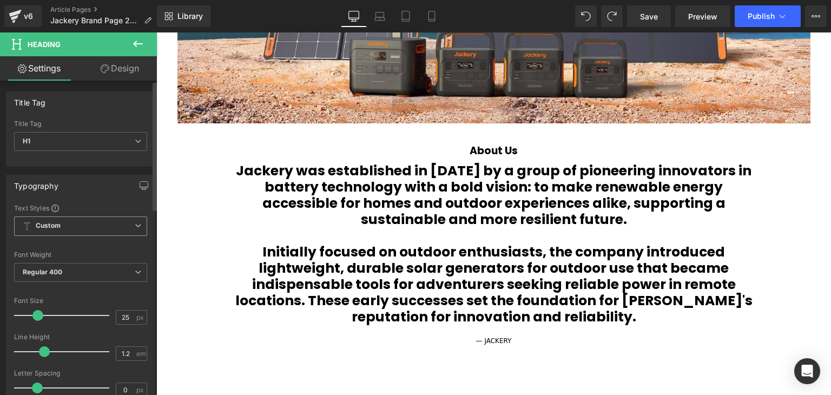
click at [117, 224] on span "Custom Setup Global Style" at bounding box center [80, 226] width 133 height 19
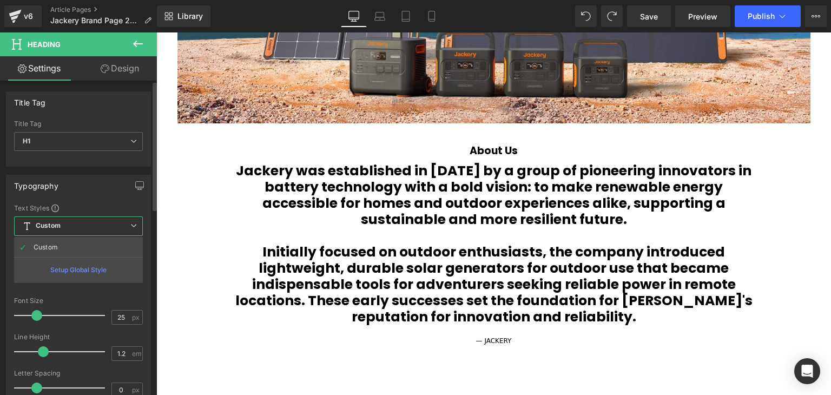
click at [119, 226] on span "Custom Setup Global Style" at bounding box center [78, 226] width 129 height 19
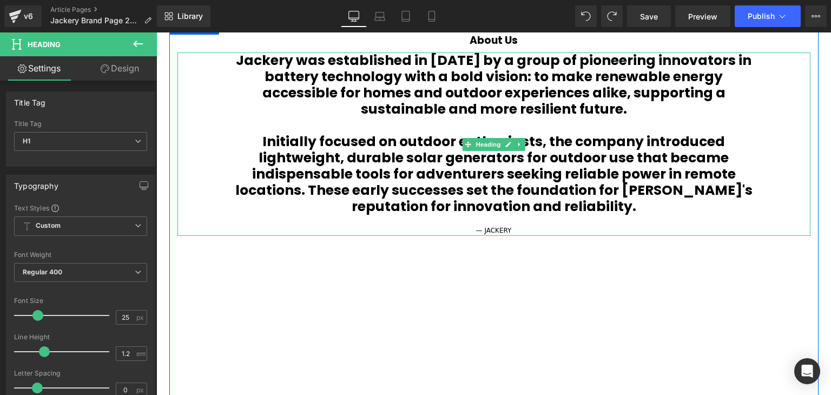
scroll to position [710, 0]
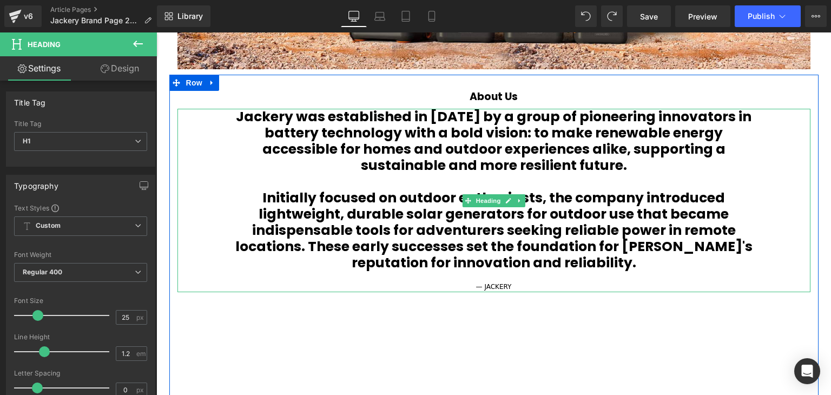
click at [751, 94] on div "About Us" at bounding box center [494, 100] width 633 height 18
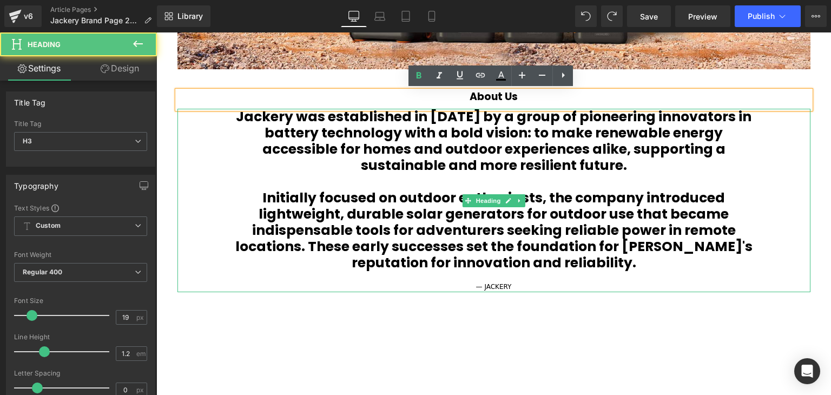
click at [603, 158] on b "Jackery was established in [DATE] by a group of pioneering innovators in batter…" at bounding box center [494, 141] width 516 height 68
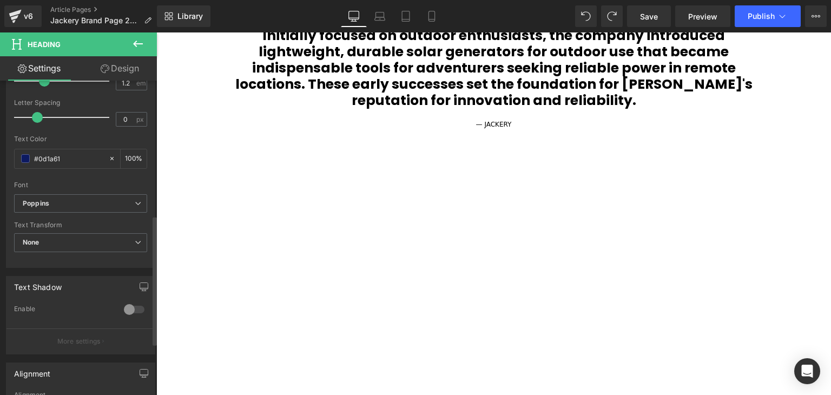
scroll to position [433, 0]
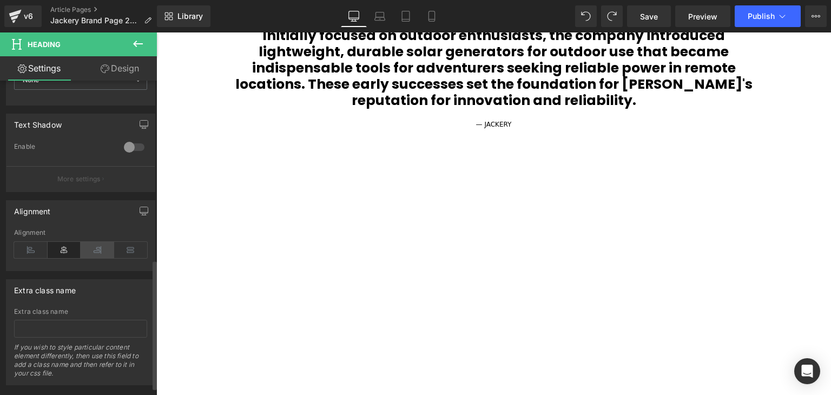
click at [100, 248] on icon at bounding box center [98, 250] width 34 height 16
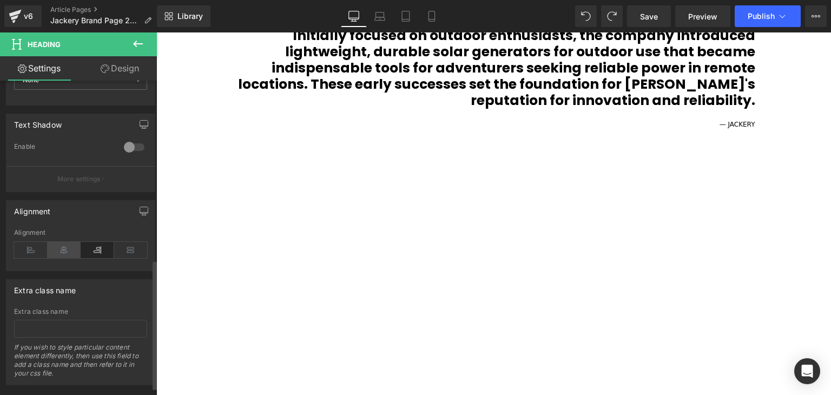
click at [63, 246] on icon at bounding box center [65, 250] width 34 height 16
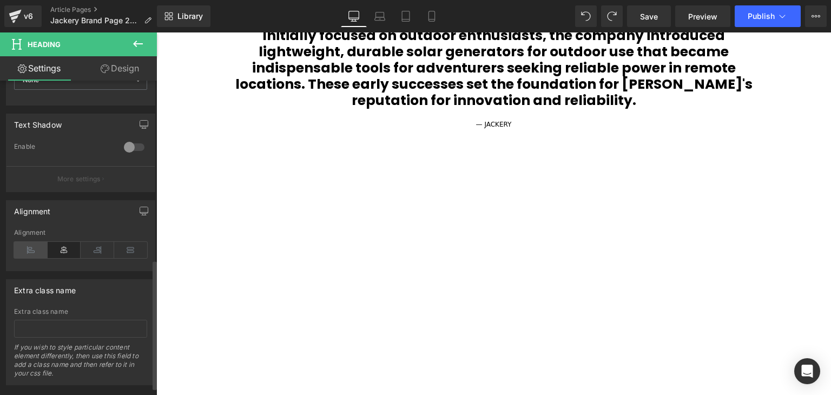
click at [24, 248] on icon at bounding box center [31, 250] width 34 height 16
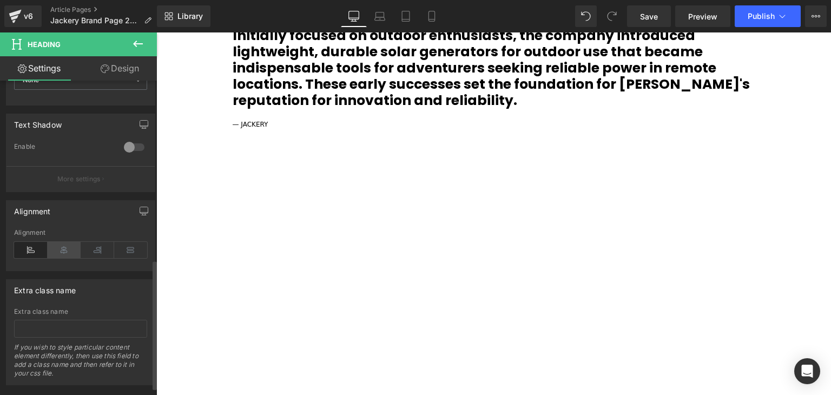
click at [48, 247] on icon at bounding box center [65, 250] width 34 height 16
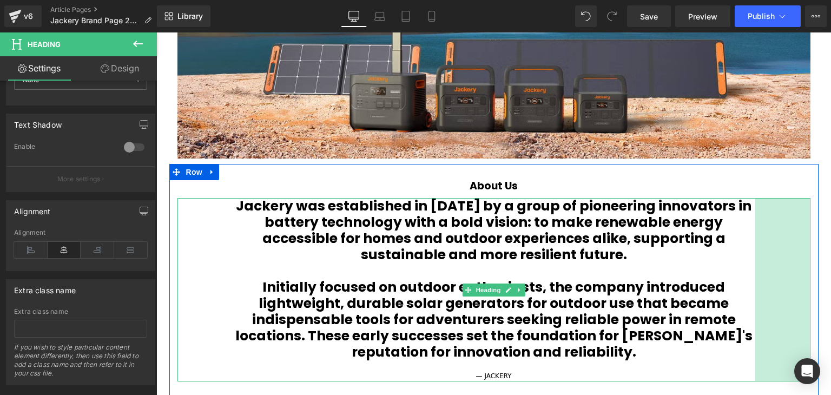
scroll to position [602, 0]
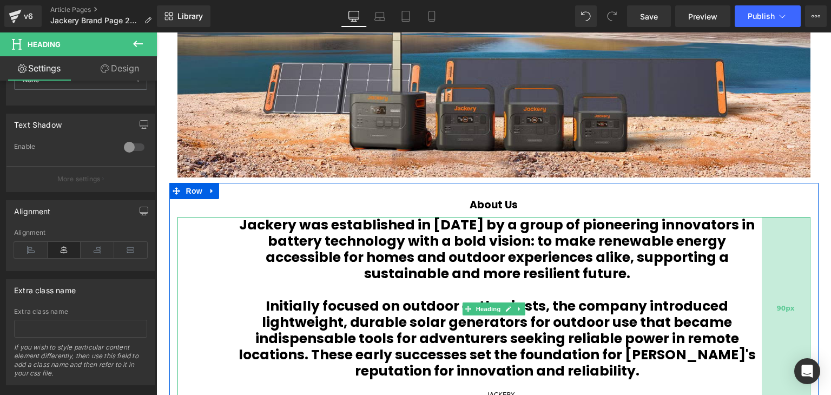
drag, startPoint x: 757, startPoint y: 297, endPoint x: 763, endPoint y: 298, distance: 6.6
click at [763, 298] on div "90px" at bounding box center [786, 308] width 49 height 183
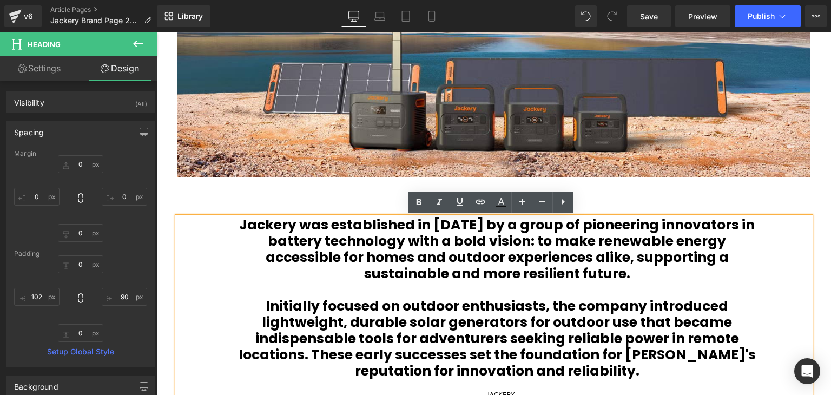
click at [205, 276] on div "Jackery was established in [DATE] by a group of pioneering innovators in batter…" at bounding box center [494, 308] width 633 height 183
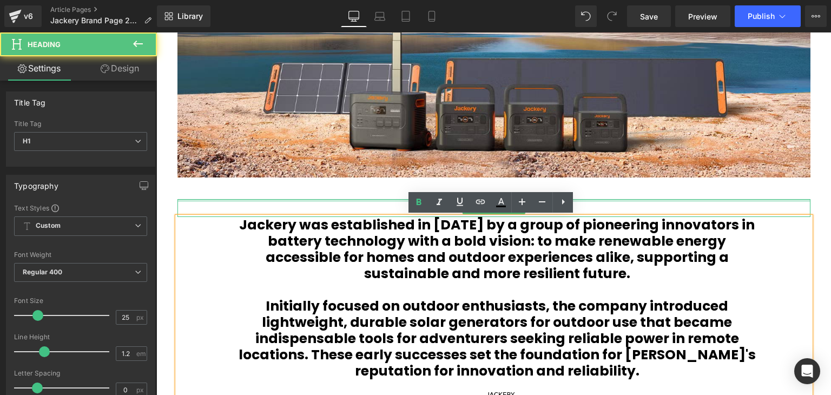
click at [272, 200] on div at bounding box center [494, 200] width 633 height 3
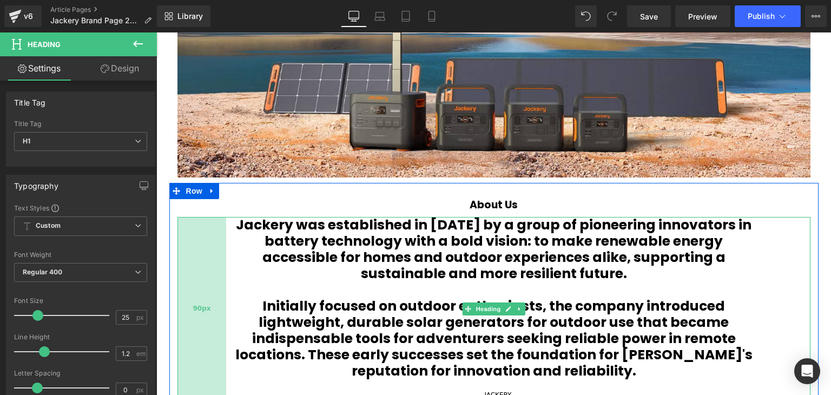
drag, startPoint x: 224, startPoint y: 293, endPoint x: 218, endPoint y: 294, distance: 6.5
click at [218, 294] on div "90px" at bounding box center [202, 308] width 49 height 183
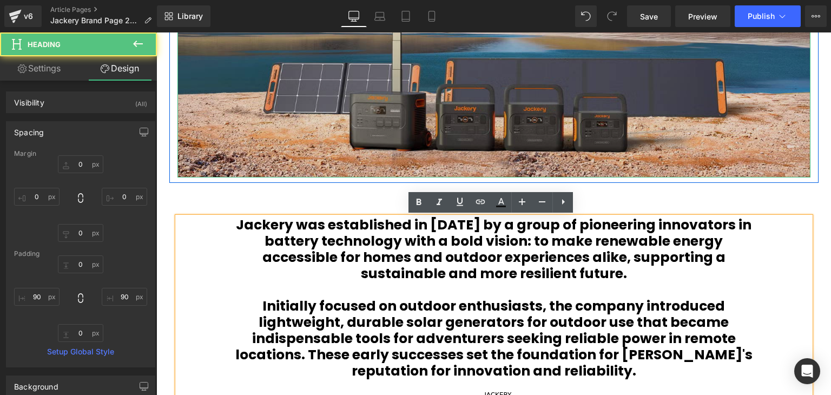
scroll to position [656, 0]
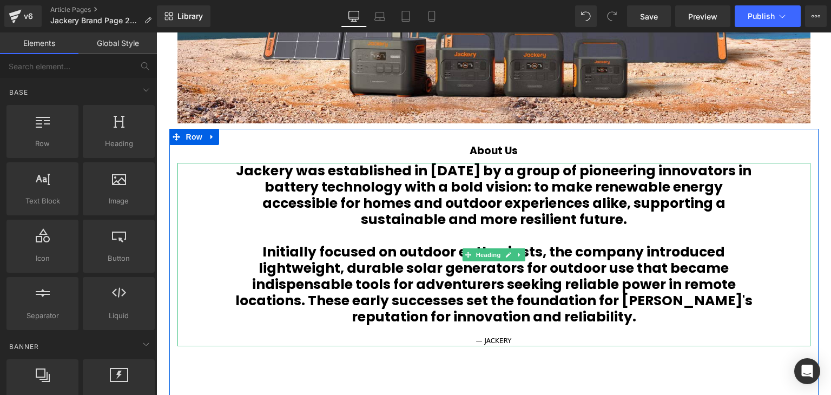
click at [696, 186] on b "Jackery was established in [DATE] by a group of pioneering innovators in batter…" at bounding box center [494, 195] width 516 height 68
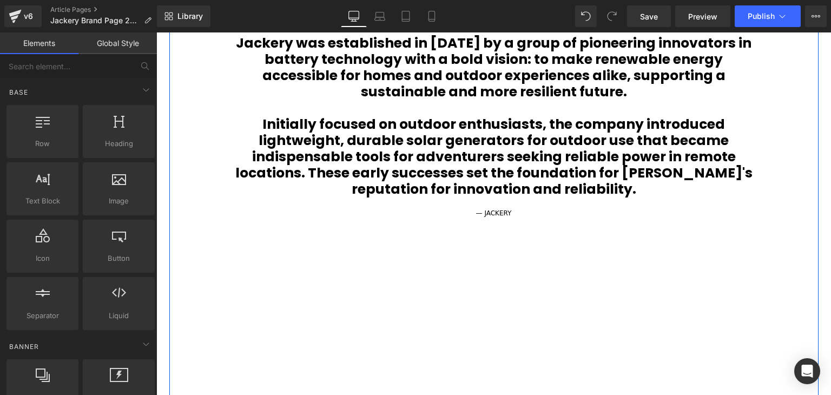
scroll to position [764, 0]
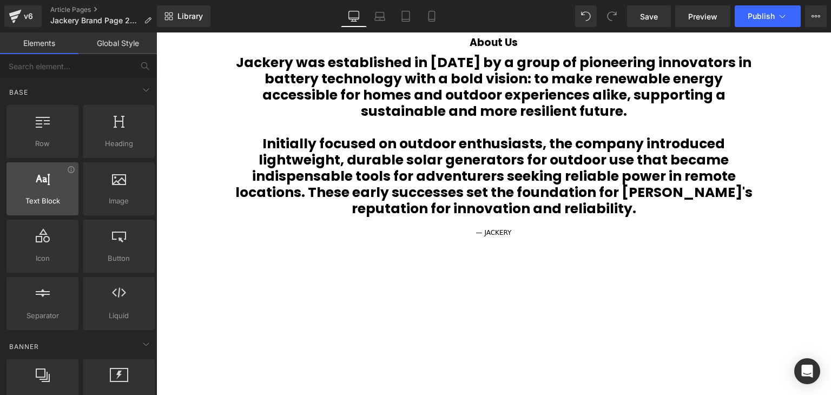
click at [56, 195] on span "Text Block" at bounding box center [43, 200] width 66 height 11
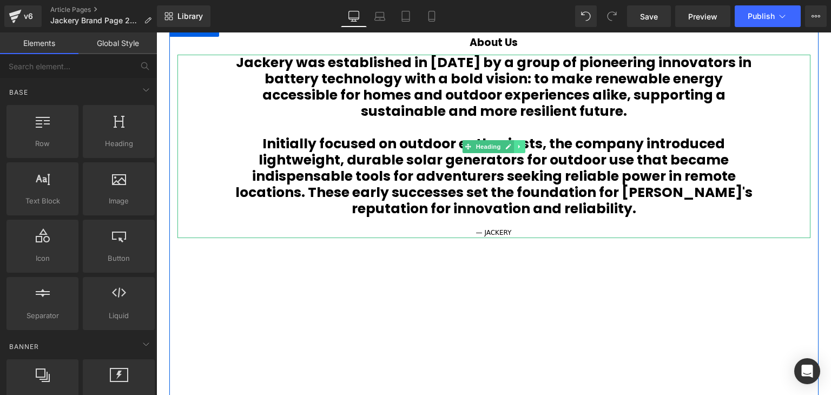
click at [521, 146] on link at bounding box center [519, 146] width 11 height 13
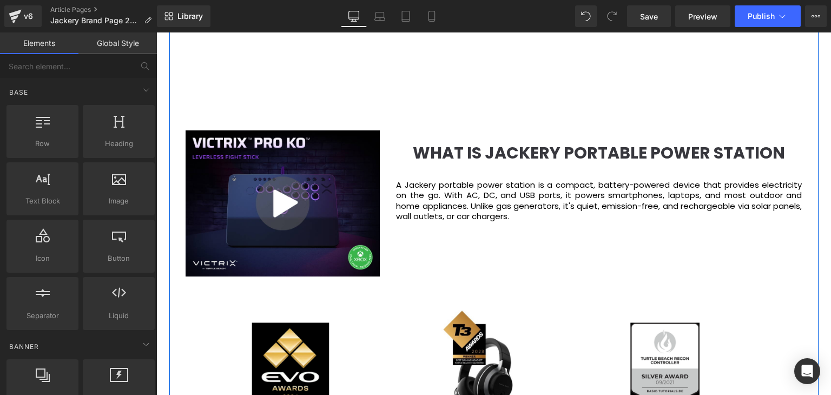
scroll to position [1252, 0]
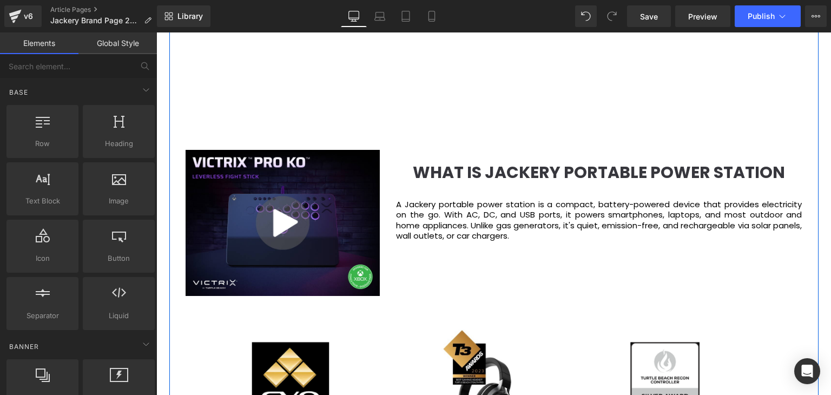
click at [601, 172] on b "WHAT IS JACKERY PORTABLE POWER STATION" at bounding box center [599, 172] width 372 height 23
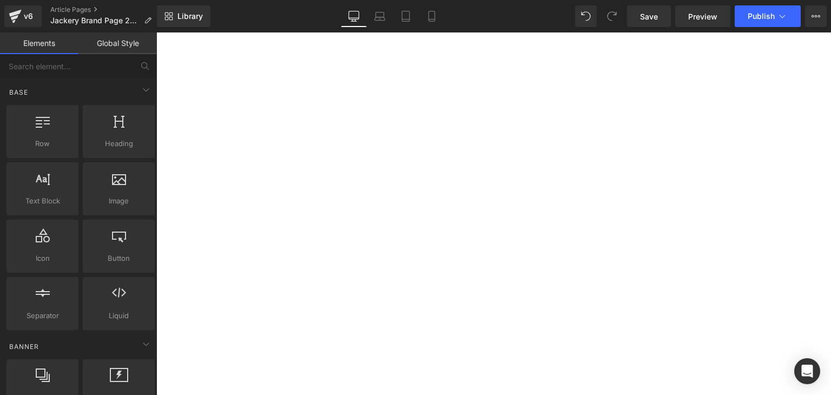
scroll to position [1089, 0]
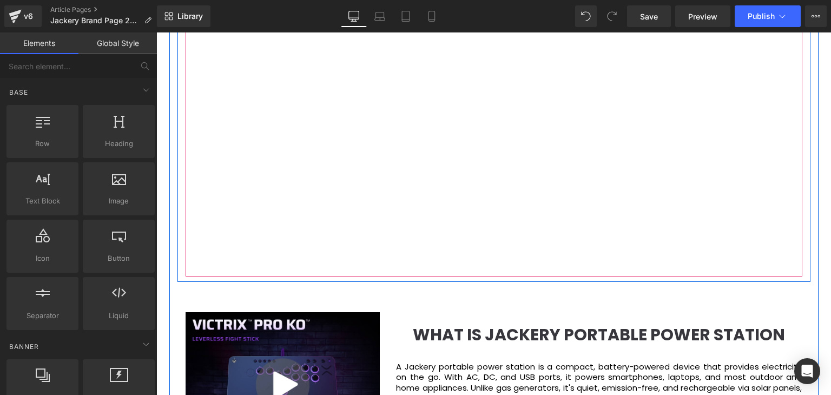
click at [264, 178] on div at bounding box center [494, 104] width 617 height 348
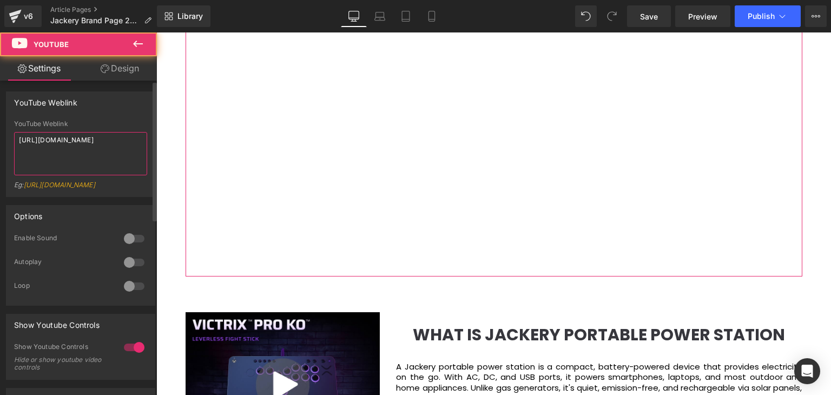
click at [37, 139] on textarea "[URL][DOMAIN_NAME]" at bounding box center [80, 153] width 133 height 43
click at [37, 140] on textarea "[URL][DOMAIN_NAME]" at bounding box center [80, 153] width 133 height 43
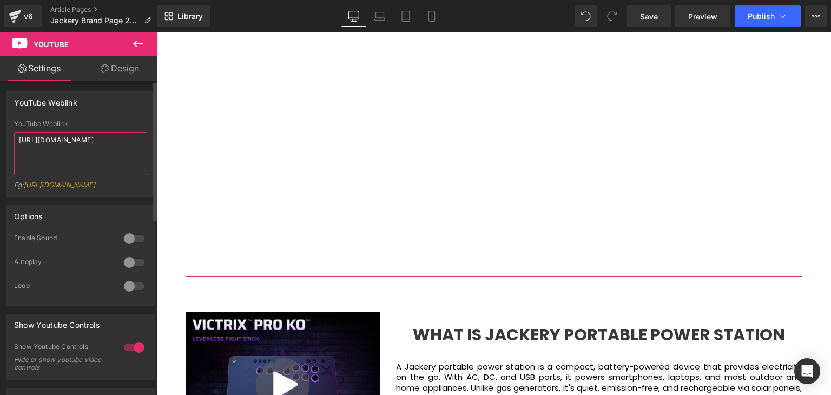
paste textarea "NKJ6BNsw8Uo"
type textarea "[URL][DOMAIN_NAME]"
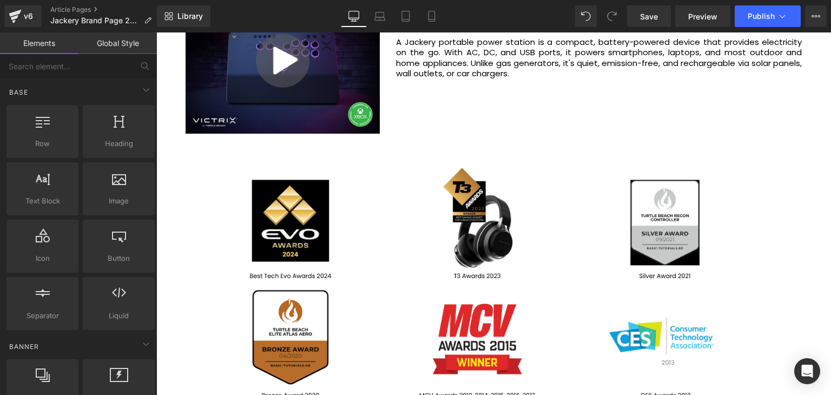
scroll to position [1306, 0]
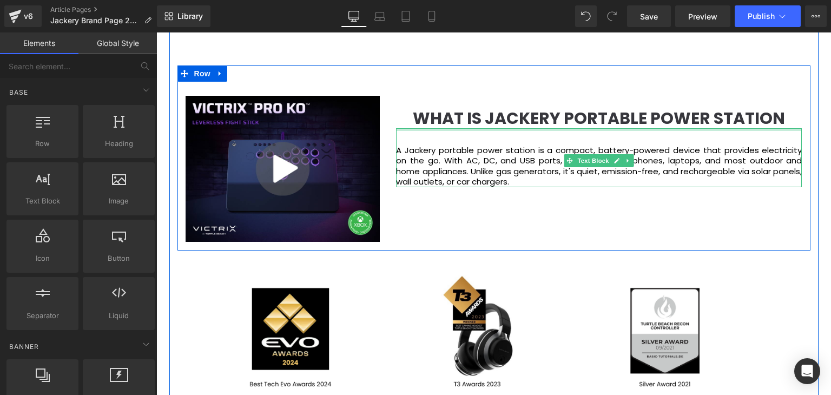
click at [579, 116] on span "Heading" at bounding box center [593, 112] width 29 height 13
click at [579, 115] on span "Heading" at bounding box center [593, 112] width 29 height 13
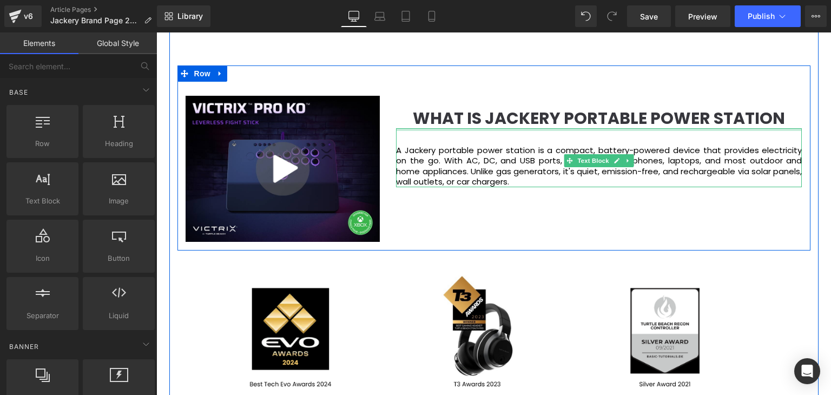
click at [736, 104] on div "WHAT IS JACKERY PORTABLE POWER STATION" at bounding box center [599, 112] width 406 height 32
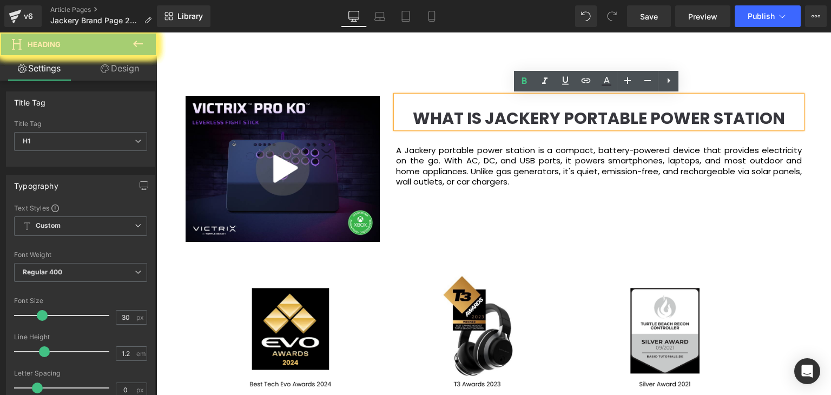
click at [761, 112] on b "WHAT IS JACKERY PORTABLE POWER STATION" at bounding box center [599, 118] width 372 height 23
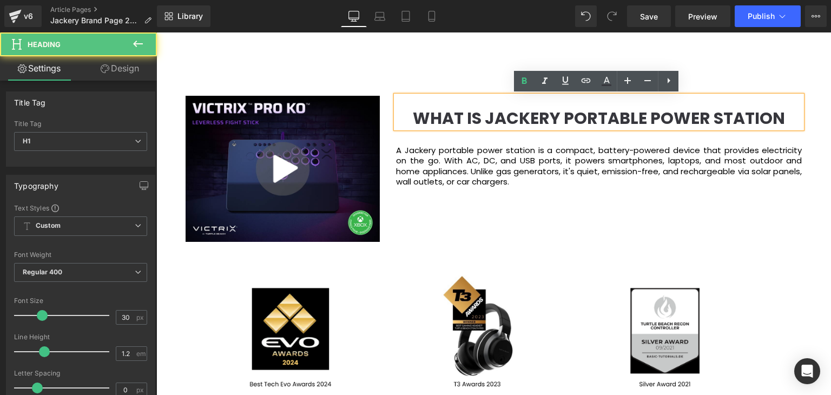
click at [761, 112] on b "WHAT IS JACKERY PORTABLE POWER STATION" at bounding box center [599, 118] width 372 height 23
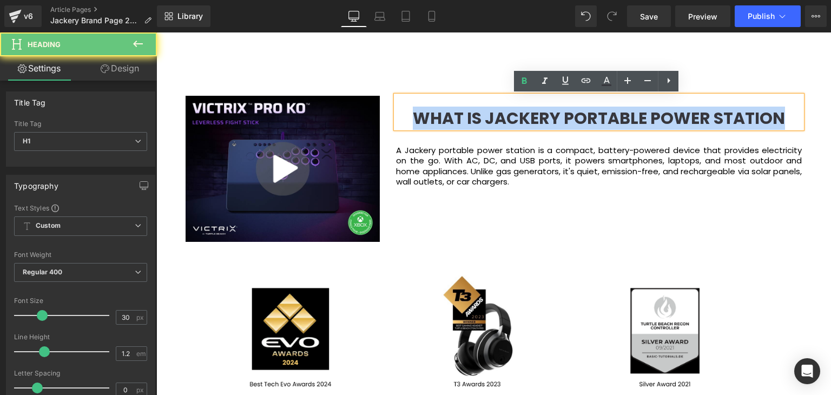
click at [761, 112] on b "WHAT IS JACKERY PORTABLE POWER STATION" at bounding box center [599, 118] width 372 height 23
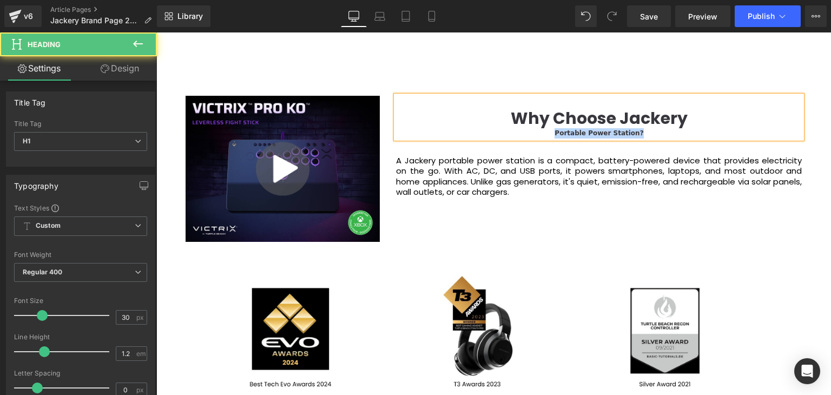
drag, startPoint x: 645, startPoint y: 130, endPoint x: 482, endPoint y: 136, distance: 163.6
click at [482, 136] on div "Portable Power Station?" at bounding box center [599, 133] width 406 height 10
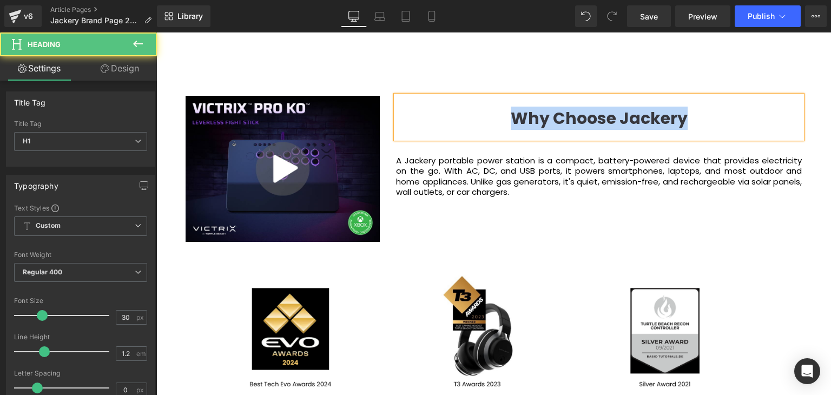
drag, startPoint x: 693, startPoint y: 120, endPoint x: 514, endPoint y: 126, distance: 178.7
click at [482, 125] on h1 "Why Choose Jackery" at bounding box center [599, 118] width 406 height 19
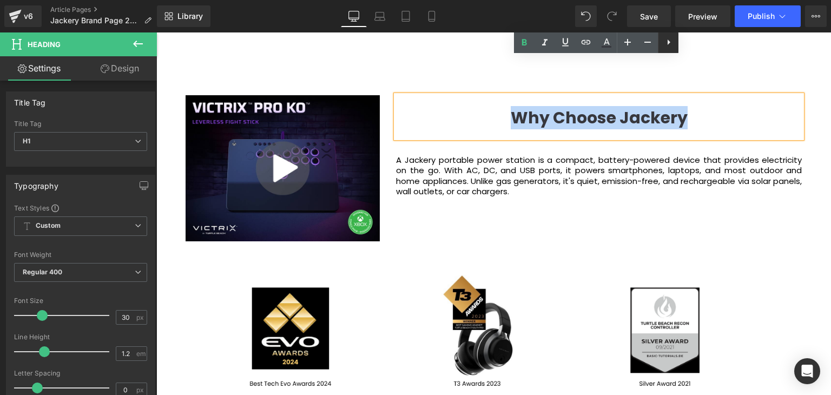
scroll to position [1252, 0]
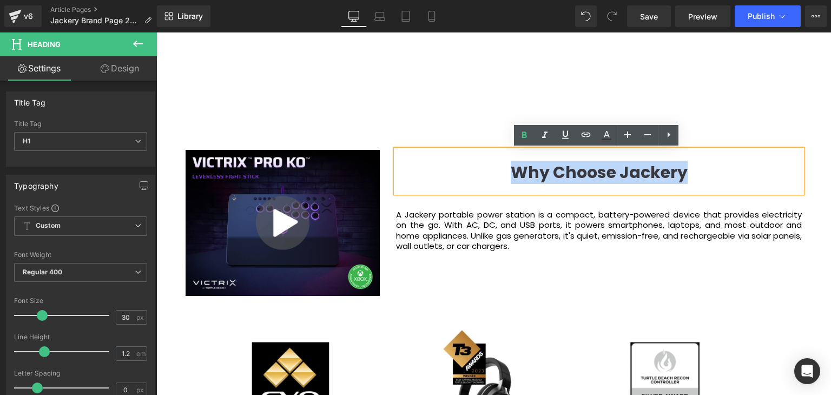
click at [705, 172] on h1 "Why Choose Jackery" at bounding box center [599, 172] width 406 height 19
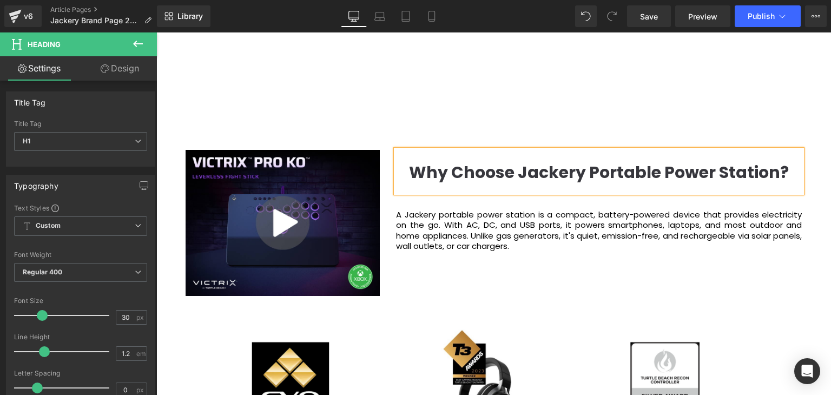
click at [572, 239] on p "A Jackery portable power station is a compact, battery-powered device that prov…" at bounding box center [599, 230] width 406 height 42
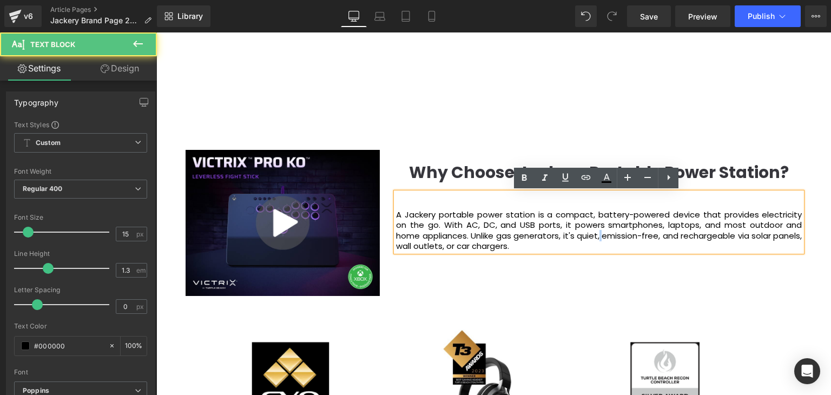
click at [577, 260] on div "Video Popup Why Choose Jackery Portable Power Station? Heading A Jackery portab…" at bounding box center [494, 212] width 633 height 185
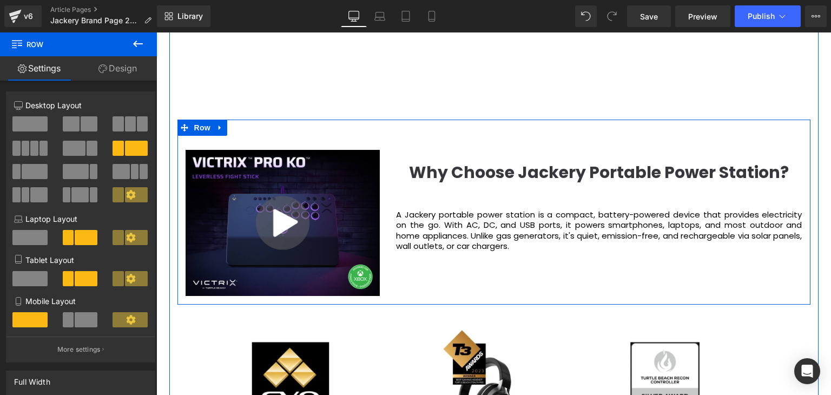
click at [636, 233] on p "A Jackery portable power station is a compact, battery-powered device that prov…" at bounding box center [599, 230] width 406 height 42
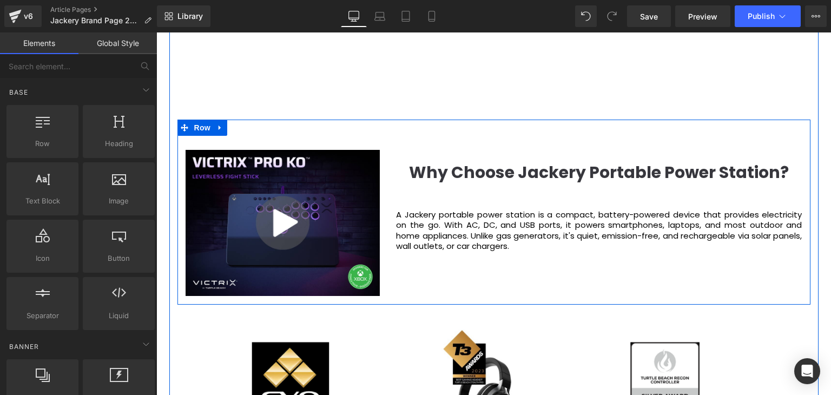
click at [156, 32] on div at bounding box center [156, 32] width 0 height 0
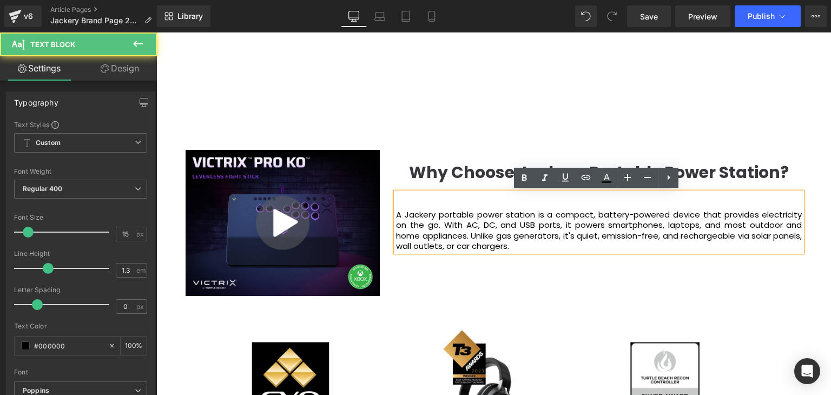
click at [502, 245] on p "A Jackery portable power station is a compact, battery-powered device that prov…" at bounding box center [599, 230] width 406 height 42
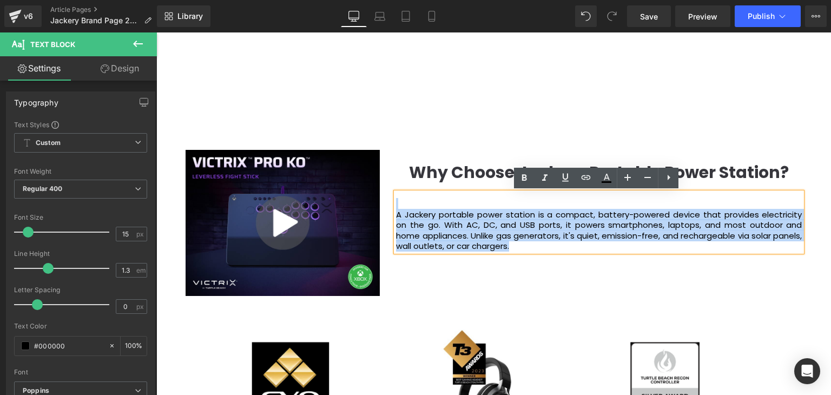
drag, startPoint x: 502, startPoint y: 245, endPoint x: 395, endPoint y: 206, distance: 113.5
click at [396, 206] on div "A Jackery portable power station is a compact, battery-powered device that prov…" at bounding box center [599, 222] width 406 height 59
click at [418, 142] on div "Video Popup Why Choose Jackery Portable Power Station? Heading A Jackery portab…" at bounding box center [494, 212] width 633 height 185
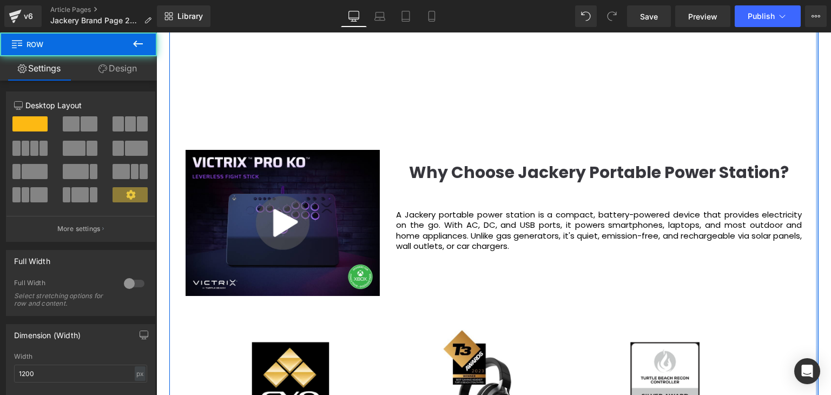
click at [816, 171] on div at bounding box center [817, 249] width 3 height 1432
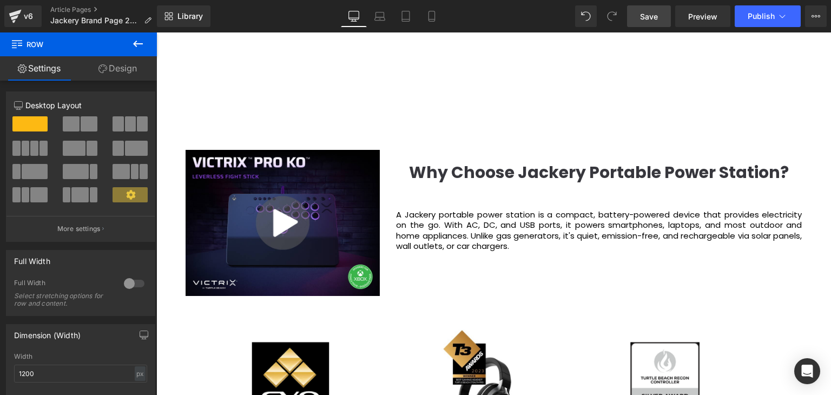
click at [653, 16] on span "Save" at bounding box center [649, 16] width 18 height 11
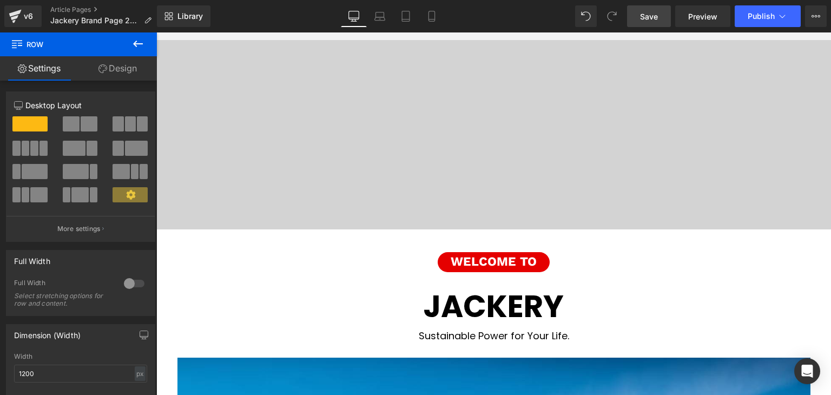
scroll to position [61, 0]
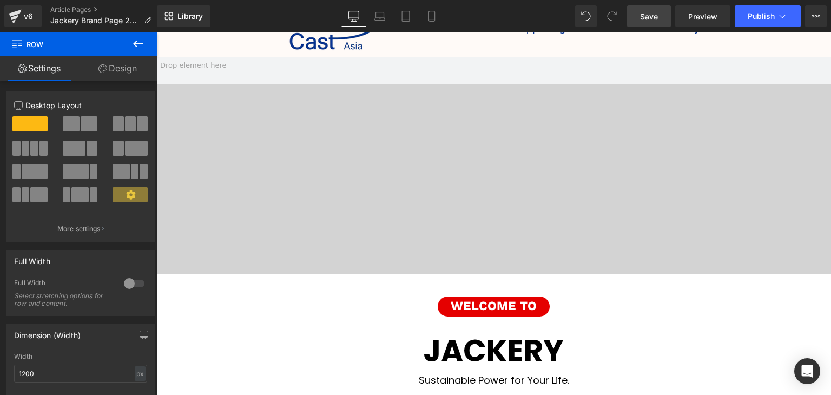
click at [656, 16] on span "Save" at bounding box center [649, 16] width 18 height 11
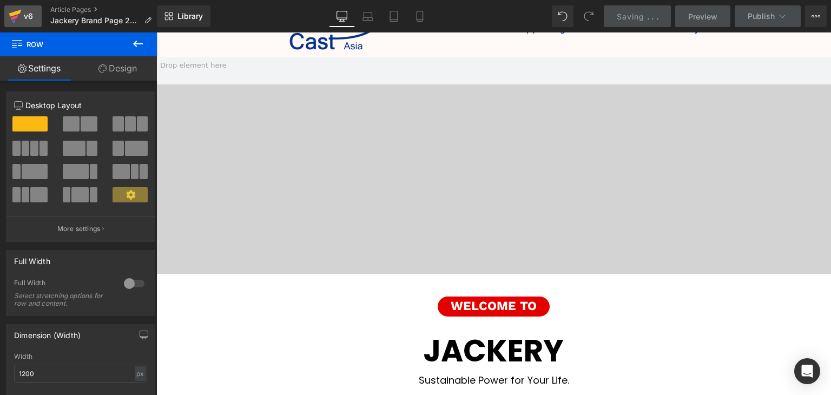
click at [28, 6] on link "v6" at bounding box center [22, 16] width 37 height 22
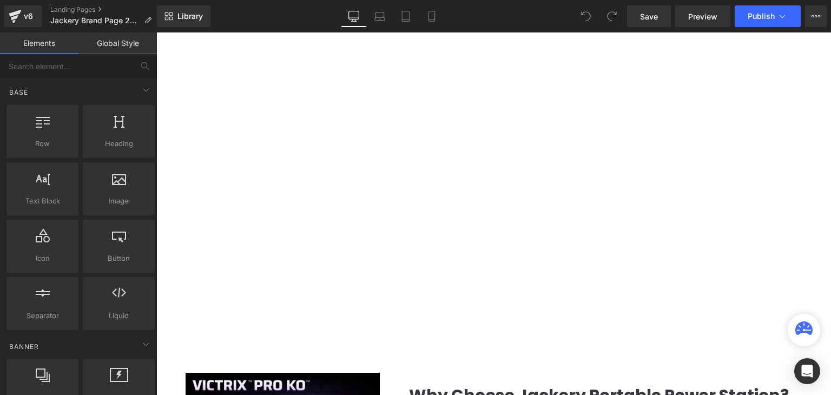
scroll to position [1245, 0]
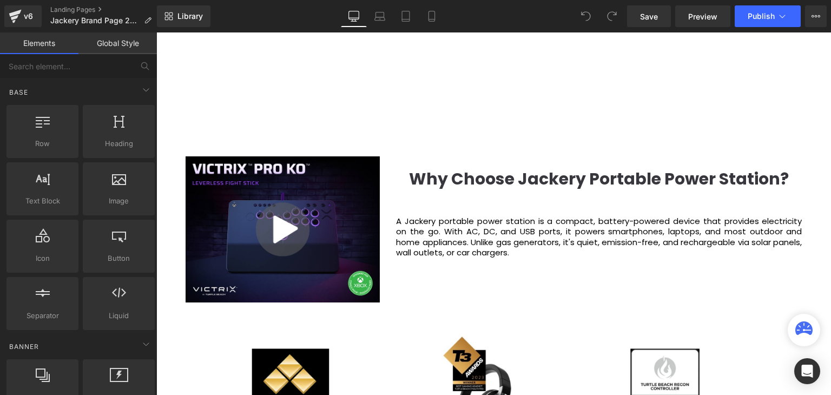
click at [522, 226] on p "A Jackery portable power station is a compact, battery-powered device that prov…" at bounding box center [599, 237] width 406 height 42
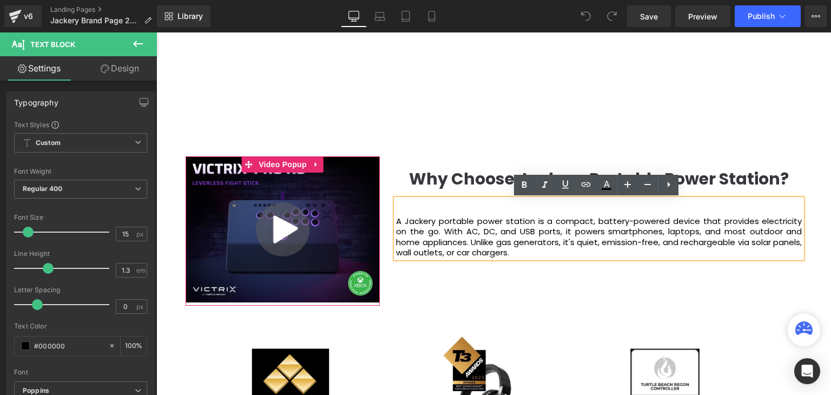
click at [318, 165] on link at bounding box center [317, 164] width 14 height 16
click at [323, 165] on icon at bounding box center [324, 165] width 8 height 8
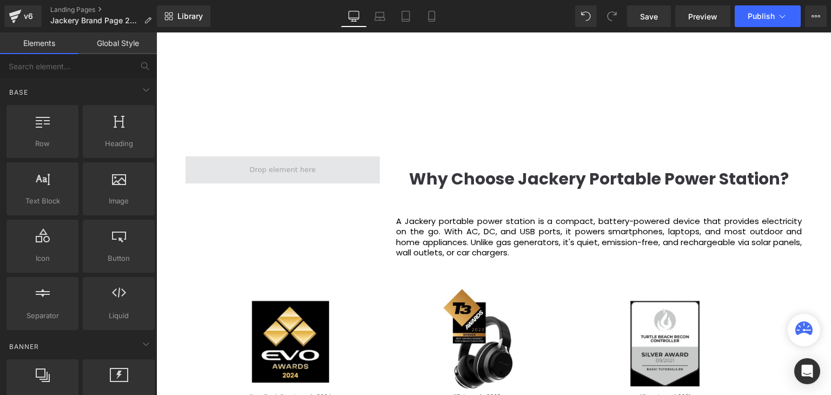
click at [316, 165] on span at bounding box center [283, 169] width 195 height 27
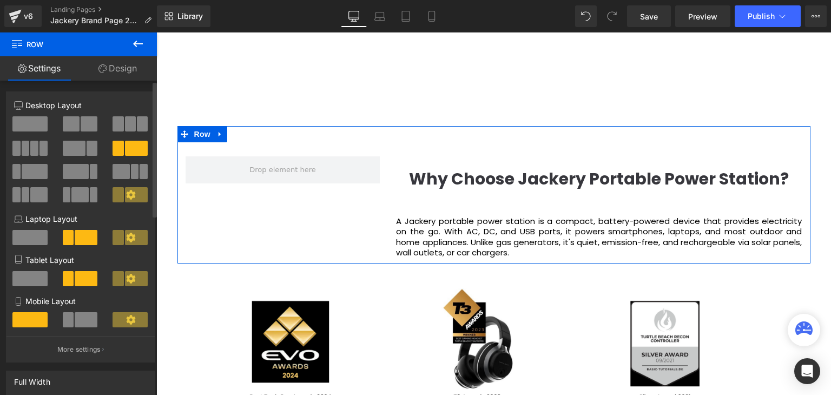
click at [30, 118] on span at bounding box center [29, 123] width 35 height 15
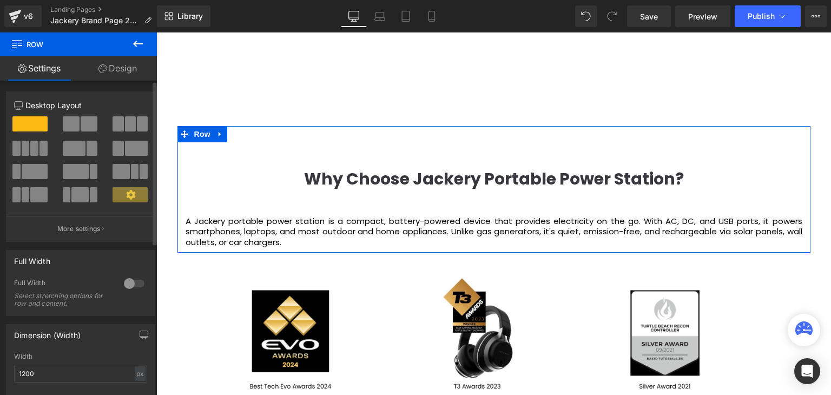
click at [86, 126] on span at bounding box center [89, 123] width 17 height 15
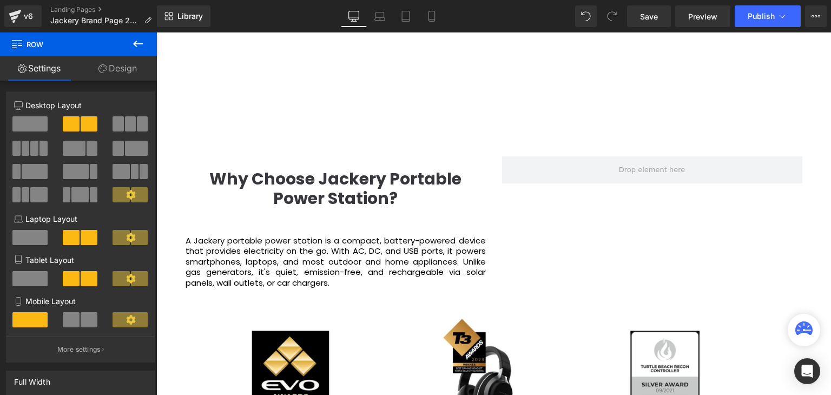
click at [140, 45] on icon at bounding box center [138, 43] width 13 height 13
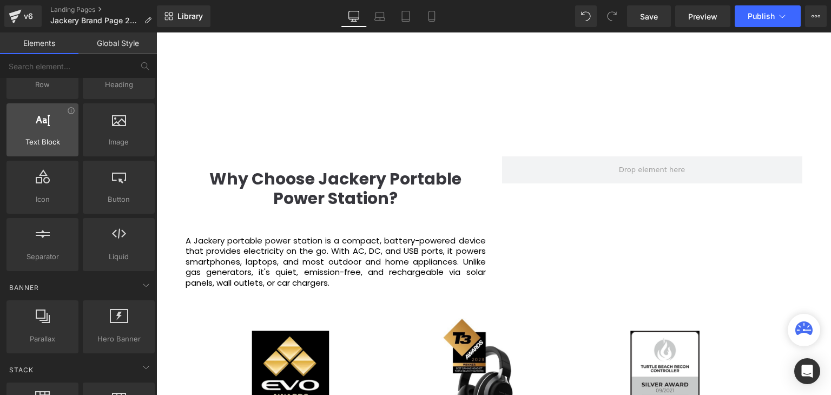
scroll to position [0, 0]
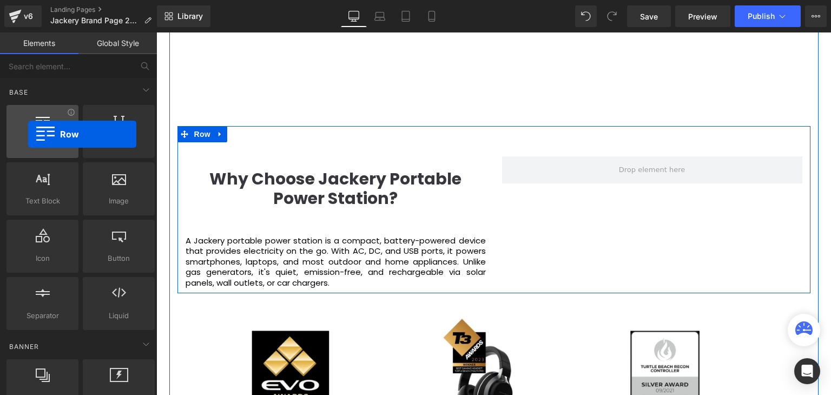
drag, startPoint x: 42, startPoint y: 126, endPoint x: 28, endPoint y: 134, distance: 16.5
click at [28, 134] on div at bounding box center [43, 126] width 66 height 24
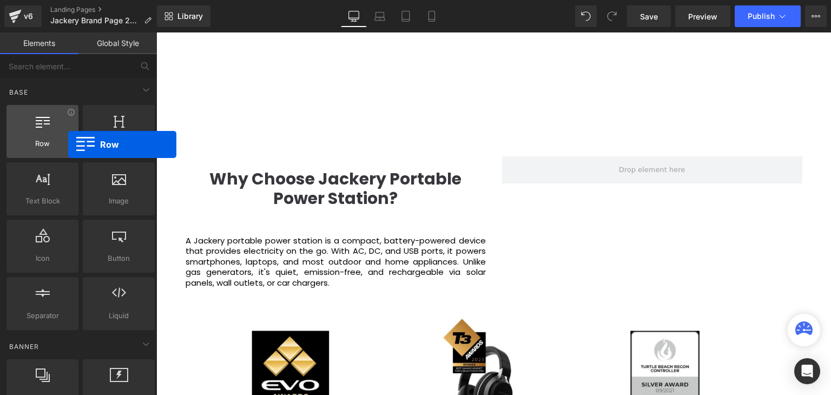
drag, startPoint x: 41, startPoint y: 140, endPoint x: 45, endPoint y: 135, distance: 6.5
click at [45, 135] on div "Row rows, columns, layouts, div" at bounding box center [42, 131] width 72 height 53
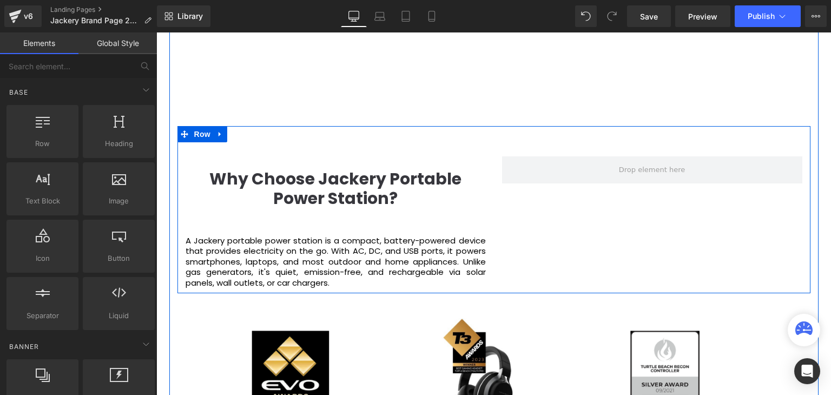
click at [532, 140] on div "Why Choose Jackery Portable Power Station? Heading A Jackery portable power sta…" at bounding box center [494, 209] width 633 height 167
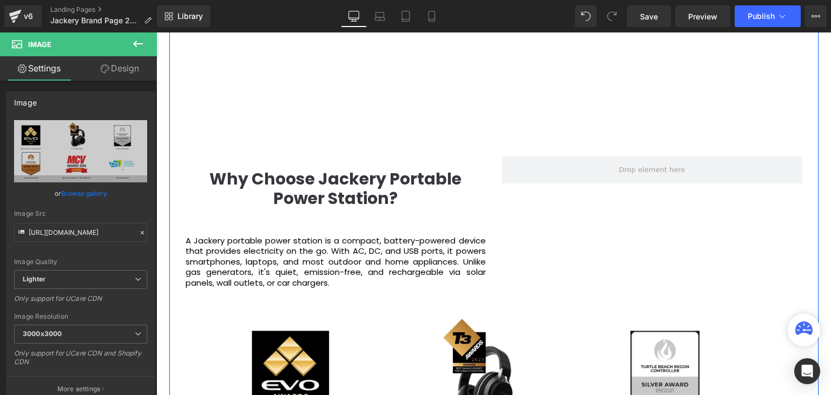
click at [808, 117] on div "About Us Heading Jackery was established in 2012 by a group of pioneering innov…" at bounding box center [494, 246] width 650 height 1381
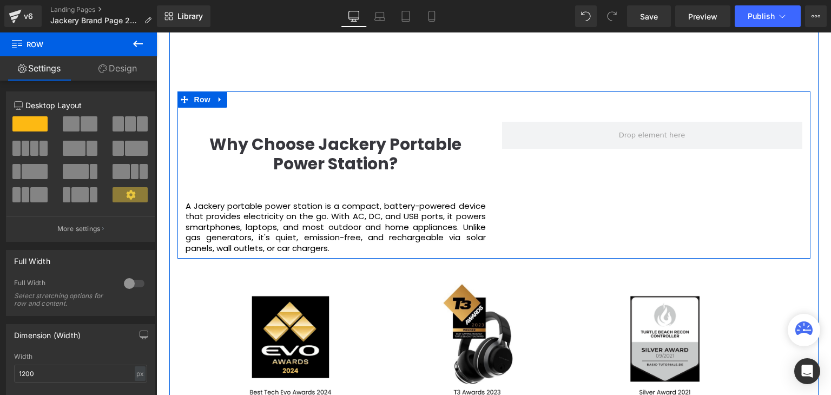
scroll to position [1299, 0]
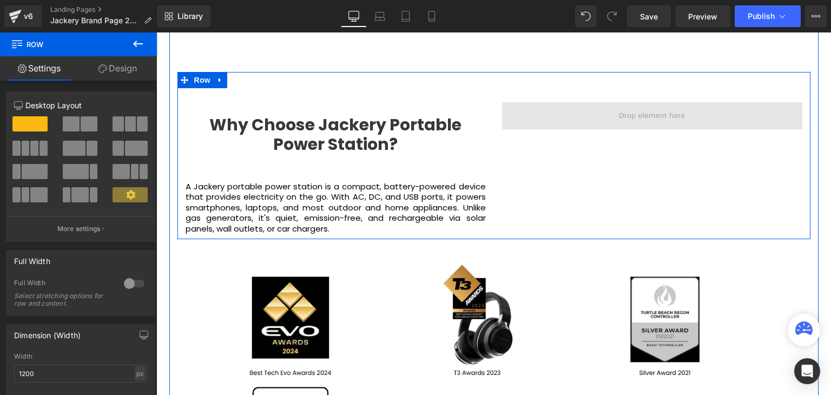
click at [645, 110] on span at bounding box center [652, 116] width 74 height 17
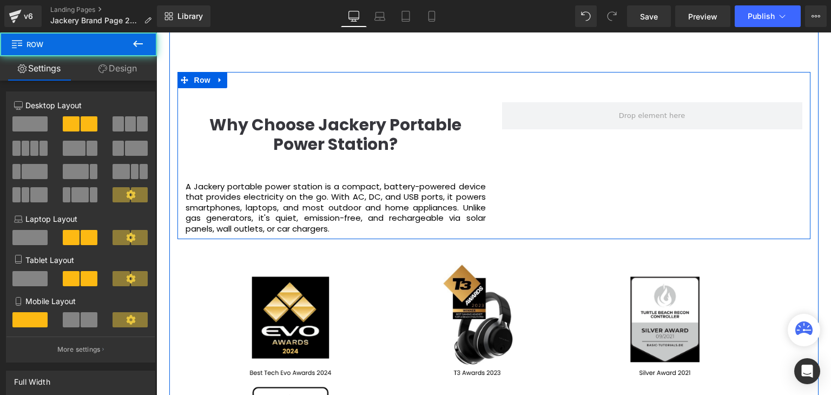
click at [697, 177] on div "Why Choose Jackery Portable Power Station? Heading A Jackery portable power sta…" at bounding box center [494, 155] width 633 height 167
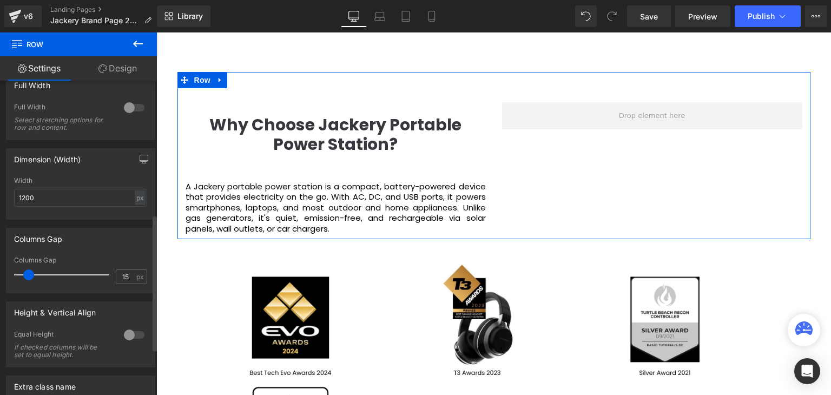
scroll to position [415, 0]
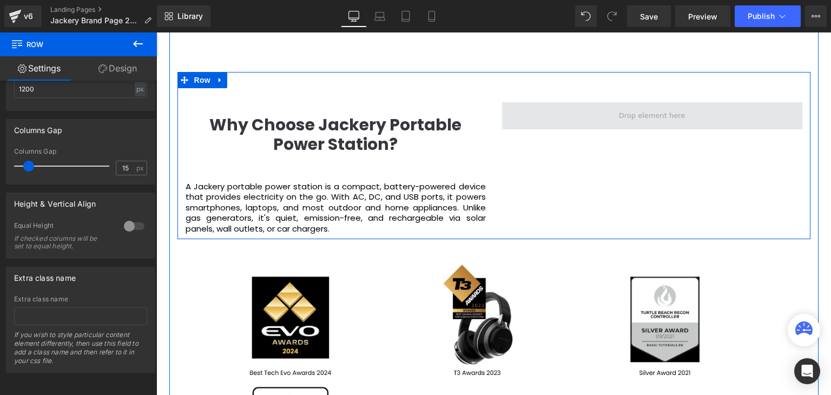
click at [695, 110] on span at bounding box center [652, 115] width 300 height 27
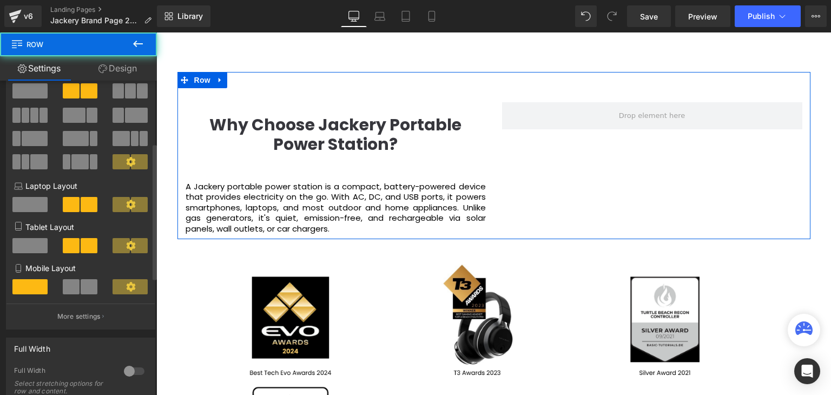
scroll to position [0, 0]
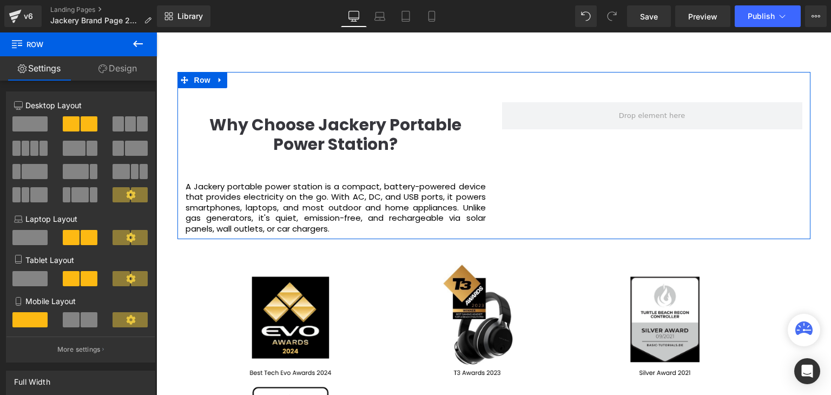
click at [134, 52] on button at bounding box center [138, 44] width 38 height 24
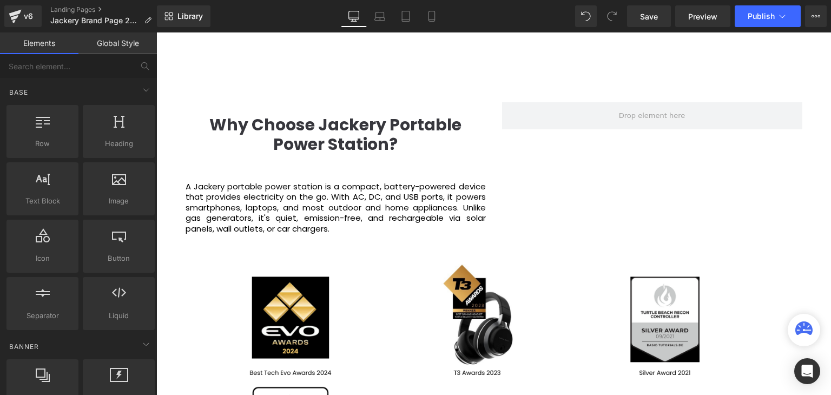
click at [111, 34] on link "Global Style" at bounding box center [117, 43] width 78 height 22
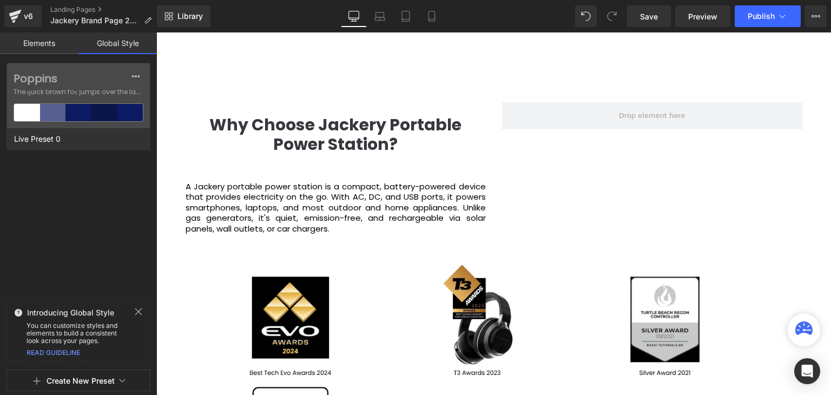
click at [43, 41] on link "Elements" at bounding box center [39, 43] width 78 height 22
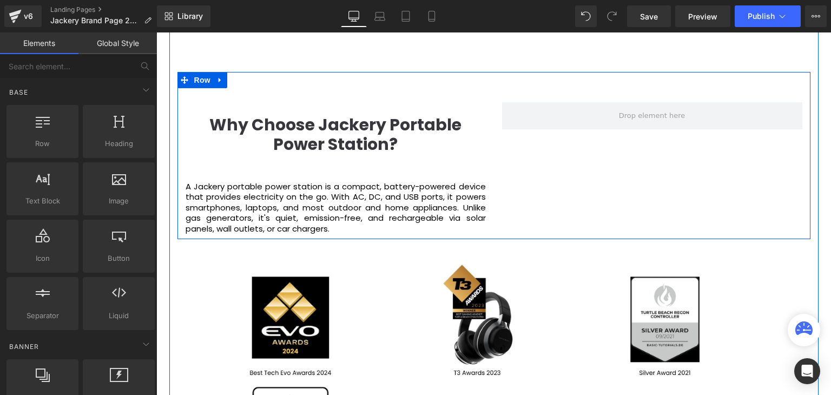
click at [672, 175] on div "Why Choose Jackery Portable Power Station? Heading A Jackery portable power sta…" at bounding box center [494, 155] width 633 height 167
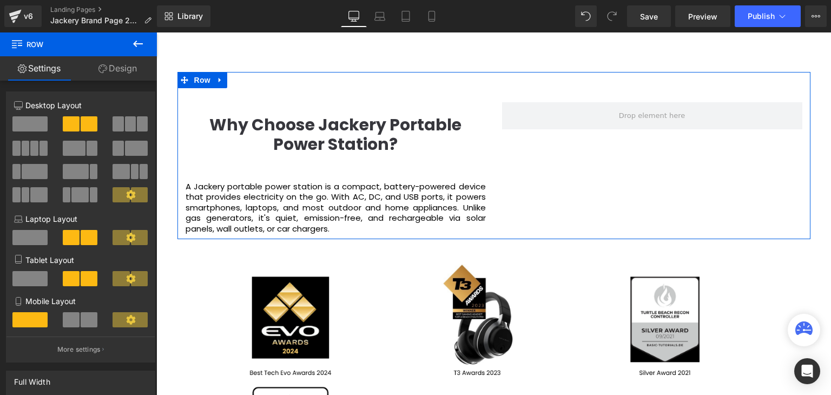
drag, startPoint x: 126, startPoint y: 71, endPoint x: 115, endPoint y: 79, distance: 13.1
click at [126, 70] on link "Design" at bounding box center [117, 68] width 78 height 24
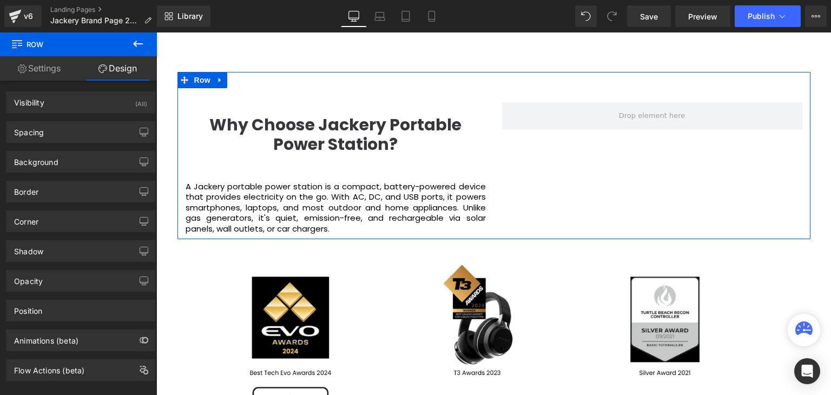
click at [136, 45] on icon at bounding box center [138, 44] width 10 height 6
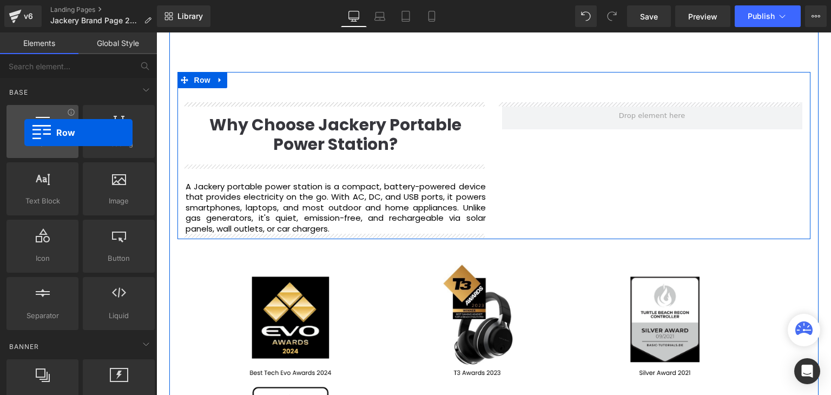
drag, startPoint x: 34, startPoint y: 122, endPoint x: 24, endPoint y: 133, distance: 14.6
click at [24, 133] on div at bounding box center [43, 126] width 66 height 24
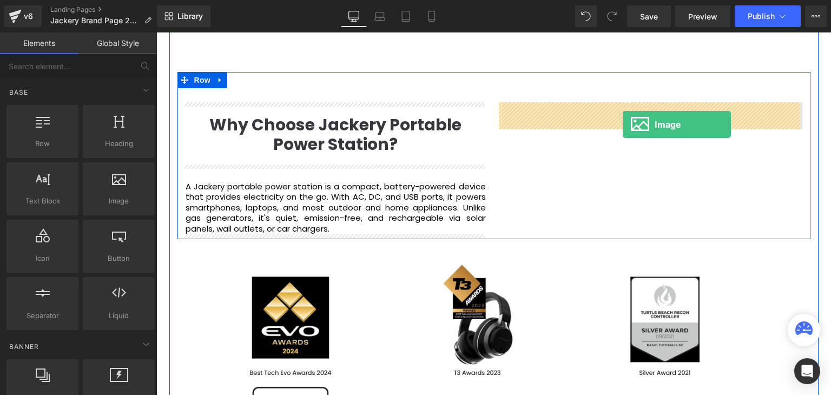
drag, startPoint x: 270, startPoint y: 215, endPoint x: 626, endPoint y: 122, distance: 368.2
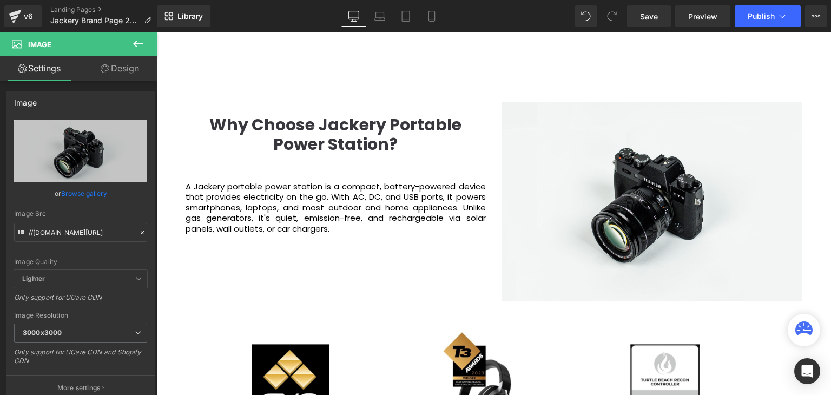
click at [143, 42] on icon at bounding box center [138, 43] width 13 height 13
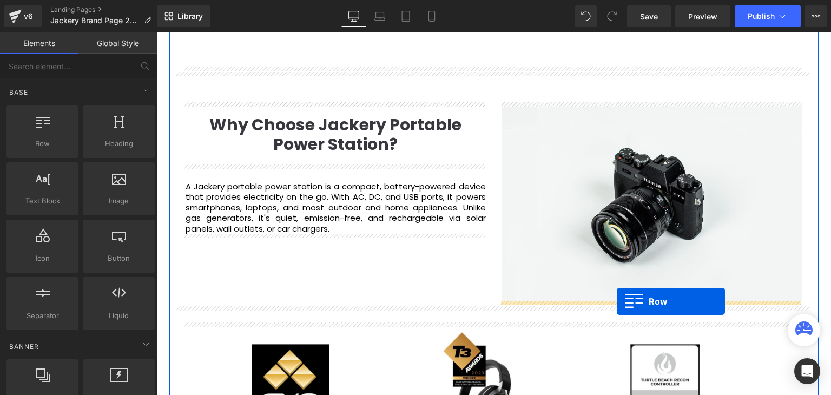
drag, startPoint x: 195, startPoint y: 165, endPoint x: 617, endPoint y: 302, distance: 443.2
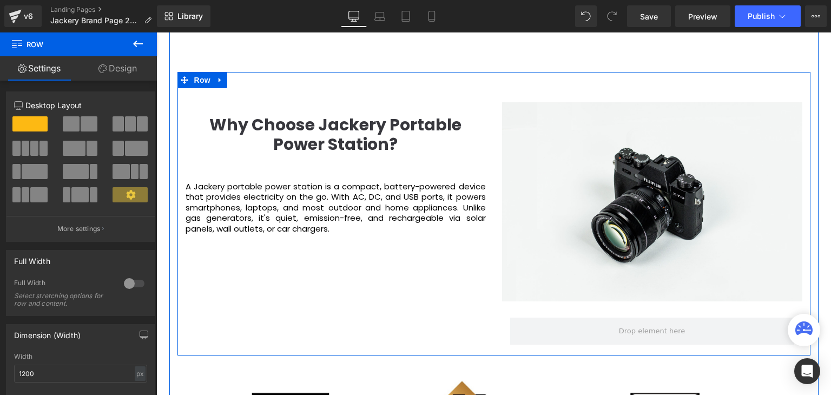
click at [654, 196] on span "Image" at bounding box center [652, 201] width 23 height 13
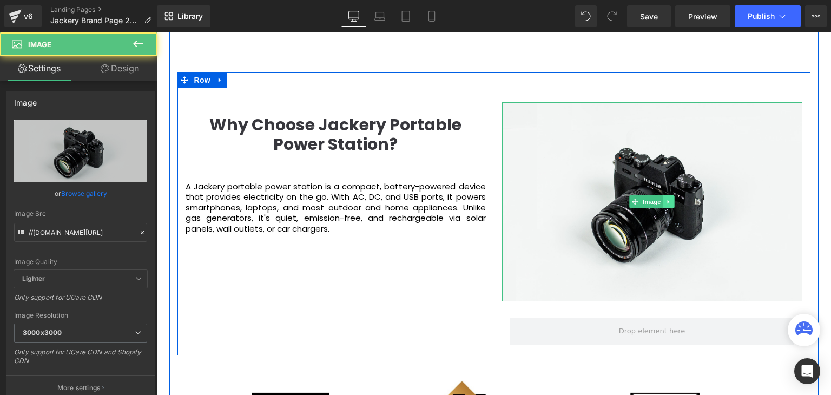
click at [668, 202] on icon at bounding box center [669, 202] width 2 height 4
click at [672, 201] on icon at bounding box center [675, 202] width 6 height 6
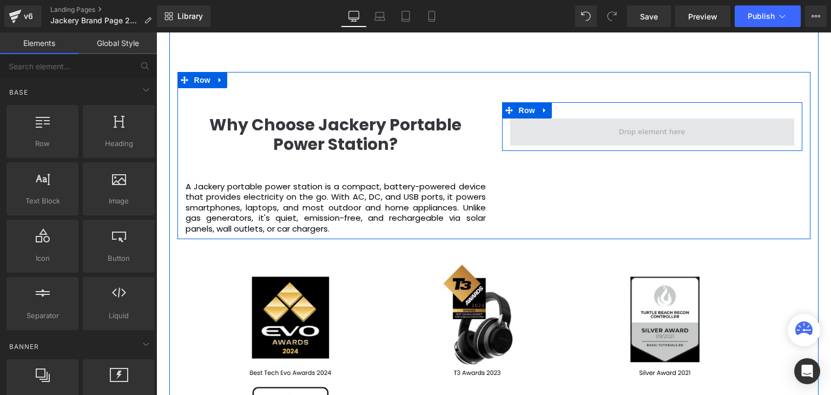
click at [640, 135] on span at bounding box center [652, 132] width 74 height 17
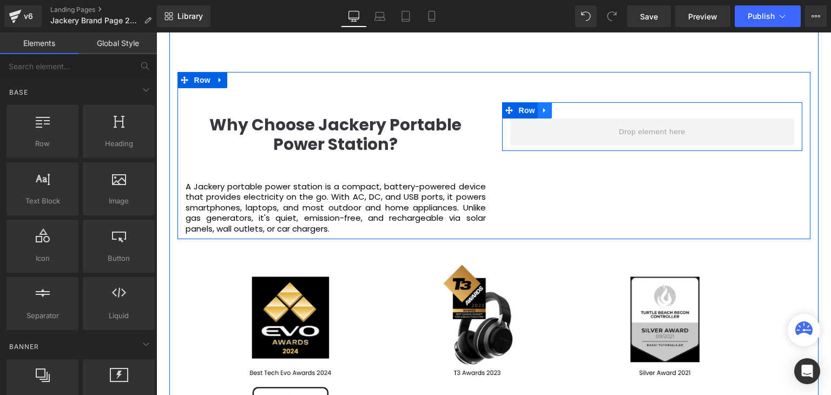
click at [544, 111] on icon at bounding box center [545, 111] width 8 height 8
click at [516, 113] on span "Row" at bounding box center [527, 110] width 22 height 16
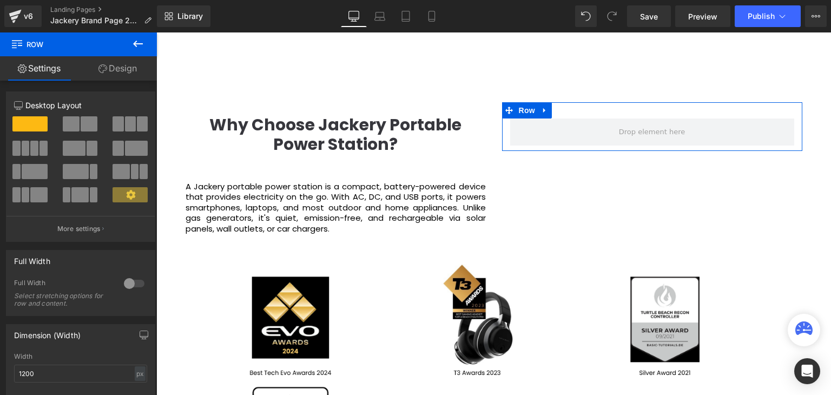
click at [86, 121] on span at bounding box center [89, 123] width 17 height 15
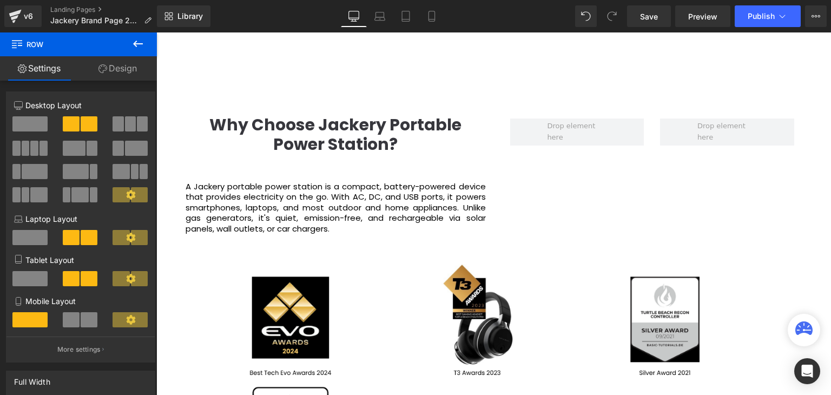
click at [135, 42] on icon at bounding box center [138, 44] width 10 height 6
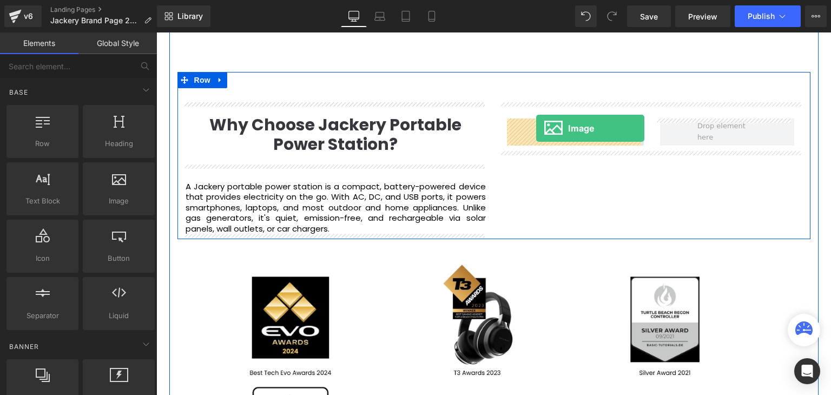
drag, startPoint x: 266, startPoint y: 234, endPoint x: 536, endPoint y: 128, distance: 290.5
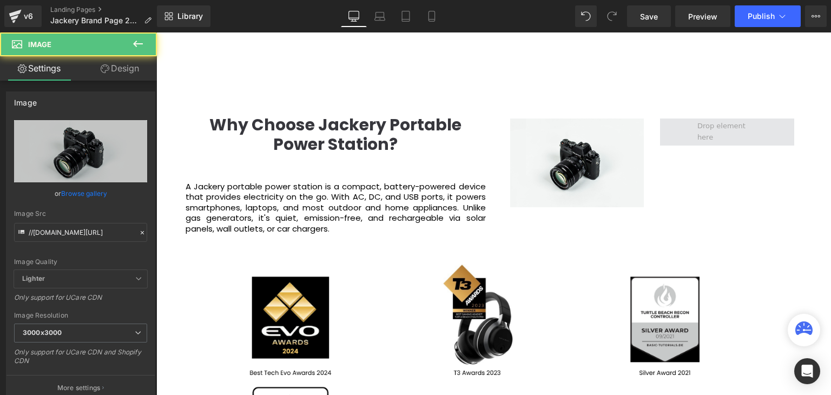
drag, startPoint x: 295, startPoint y: 202, endPoint x: 709, endPoint y: 134, distance: 419.1
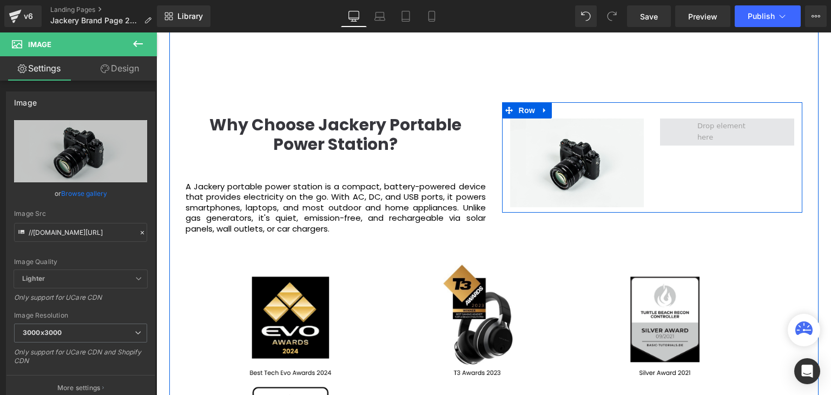
click at [728, 137] on span at bounding box center [727, 132] width 67 height 28
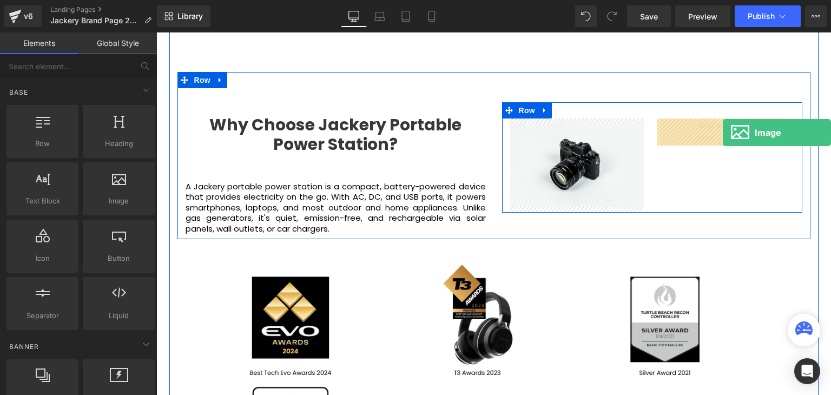
drag, startPoint x: 276, startPoint y: 209, endPoint x: 723, endPoint y: 133, distance: 454.2
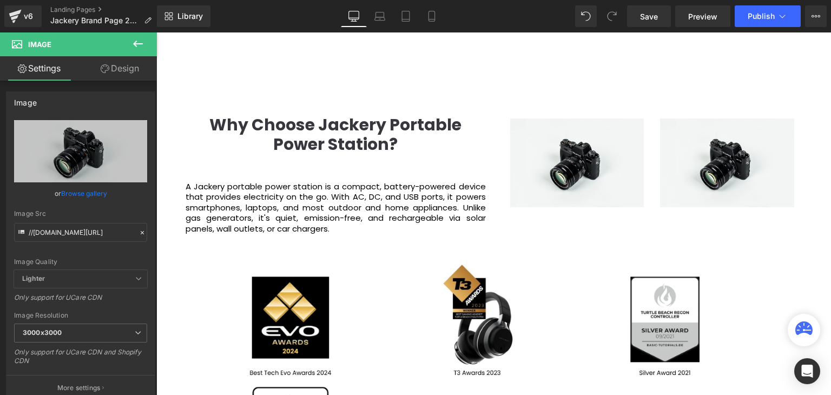
click at [344, 207] on p "A Jackery portable power station is a compact, battery-powered device that prov…" at bounding box center [336, 207] width 300 height 53
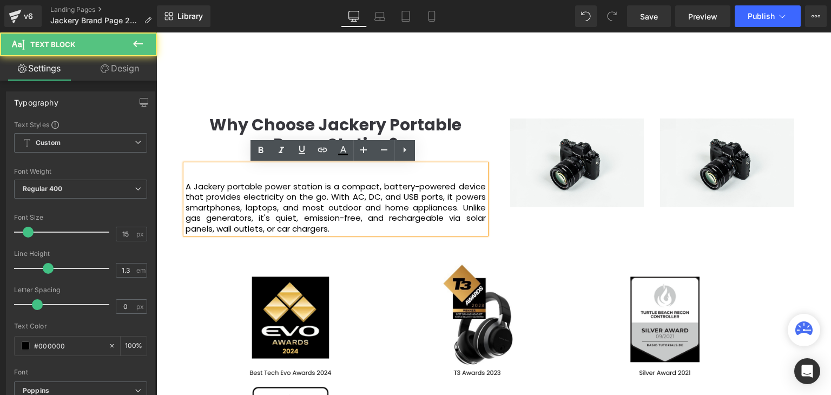
click at [430, 187] on p "A Jackery portable power station is a compact, battery-powered device that prov…" at bounding box center [336, 207] width 300 height 53
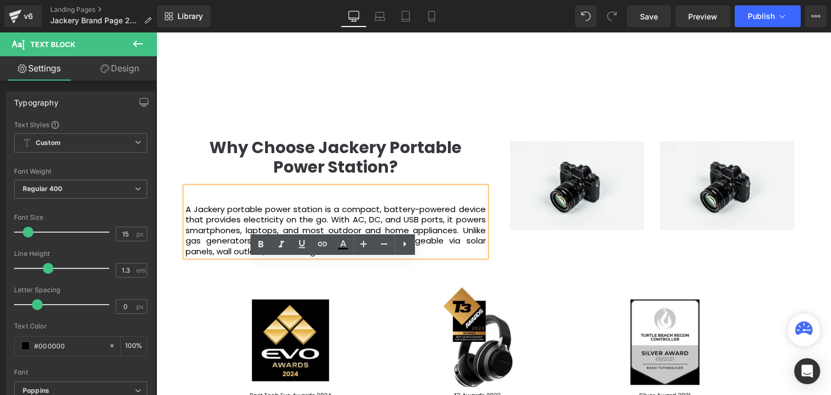
scroll to position [1191, 0]
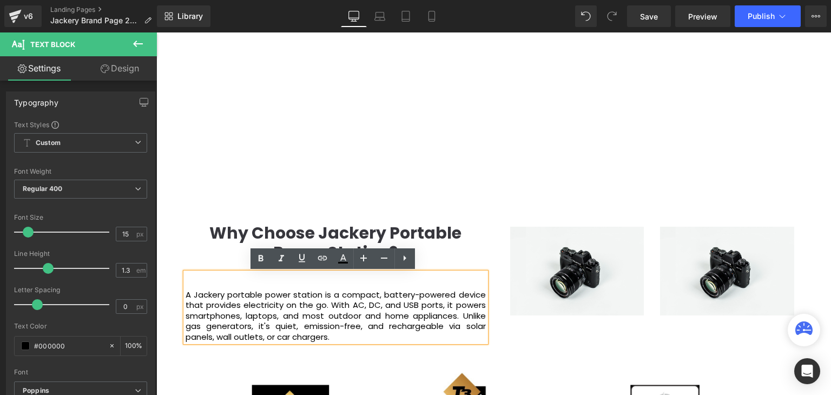
click at [490, 197] on div "Why Choose Jackery Portable Power Station? Heading A Jackery portable power sta…" at bounding box center [494, 263] width 633 height 167
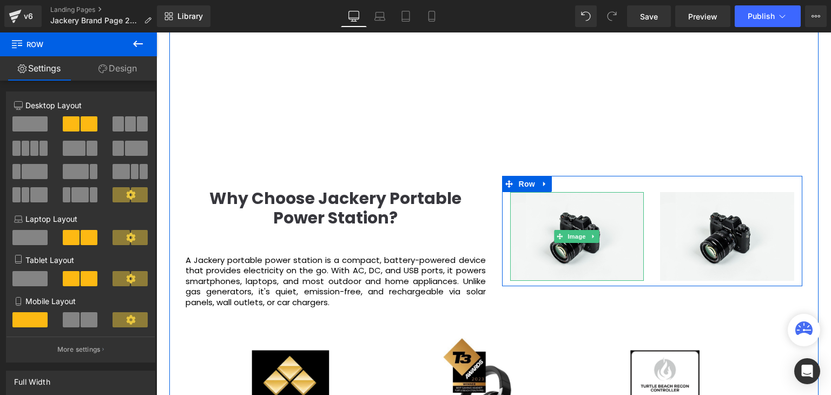
scroll to position [1299, 0]
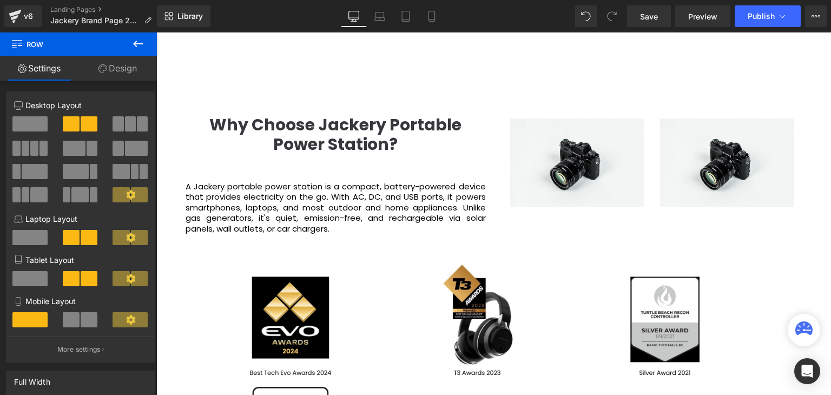
click at [362, 111] on div "Why Choose Jackery Portable Power Station?" at bounding box center [336, 133] width 300 height 62
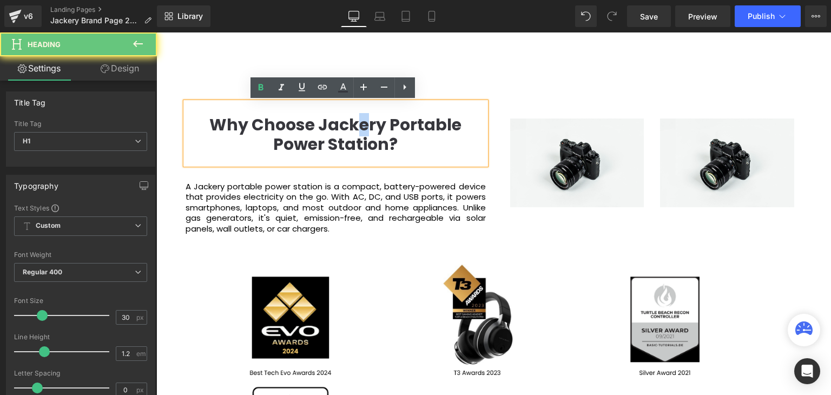
click at [362, 128] on b "Why Choose Jackery Portable Power Station?" at bounding box center [335, 134] width 252 height 43
click at [361, 128] on b "Why Choose Jackery Portable Power Station?" at bounding box center [335, 134] width 252 height 43
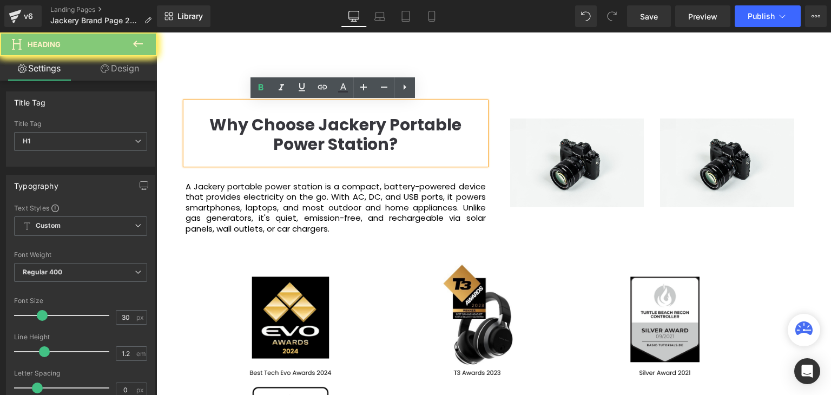
click at [361, 128] on b "Why Choose Jackery Portable Power Station?" at bounding box center [335, 134] width 252 height 43
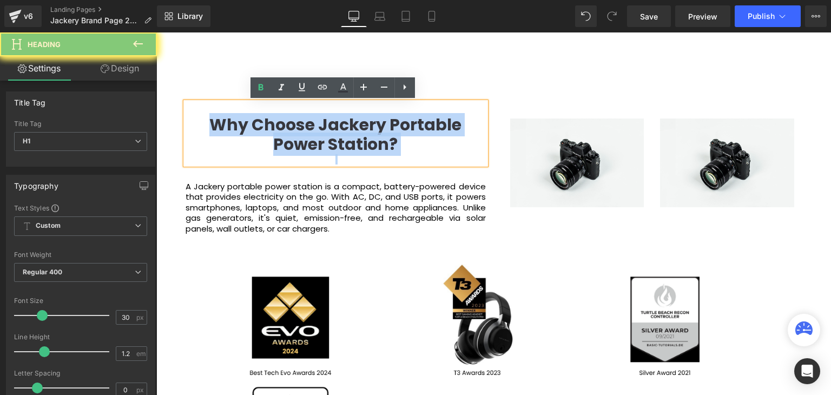
click at [361, 128] on b "Why Choose Jackery Portable Power Station?" at bounding box center [335, 134] width 252 height 43
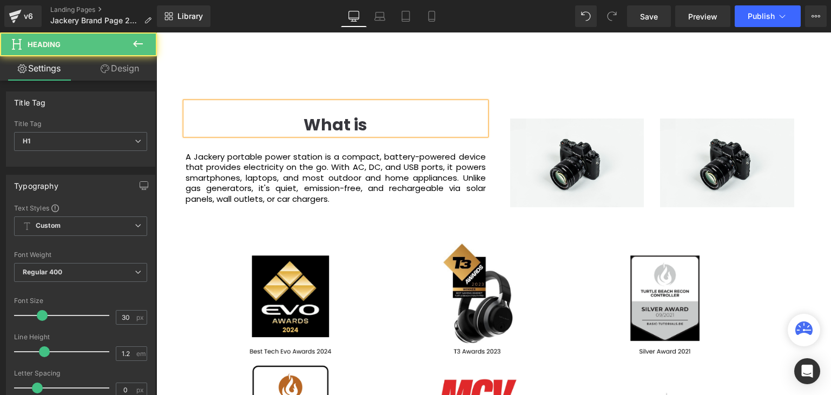
click at [374, 124] on h1 "What is" at bounding box center [336, 124] width 300 height 19
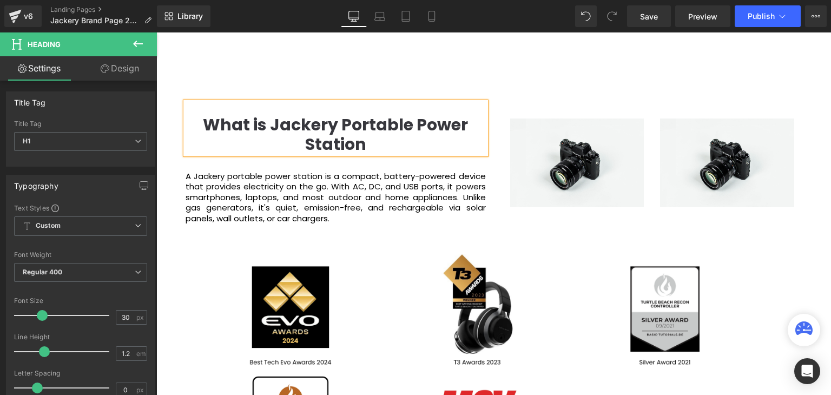
click at [544, 90] on div "What is Jackery Portable Power Station Heading A Jackery portable power station…" at bounding box center [494, 150] width 633 height 157
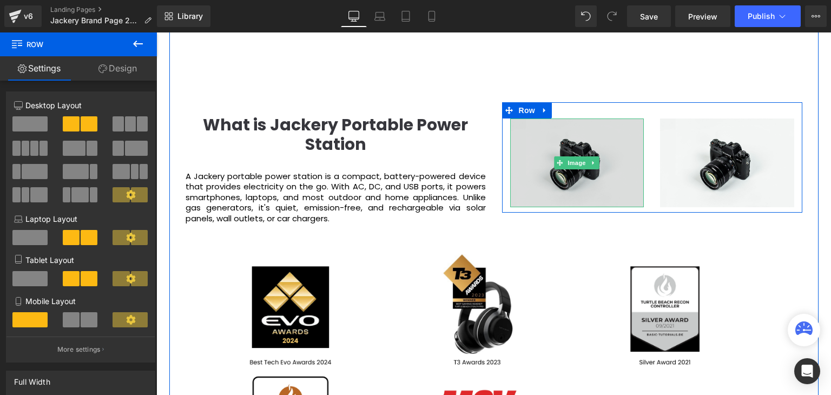
click at [595, 162] on link at bounding box center [593, 162] width 11 height 13
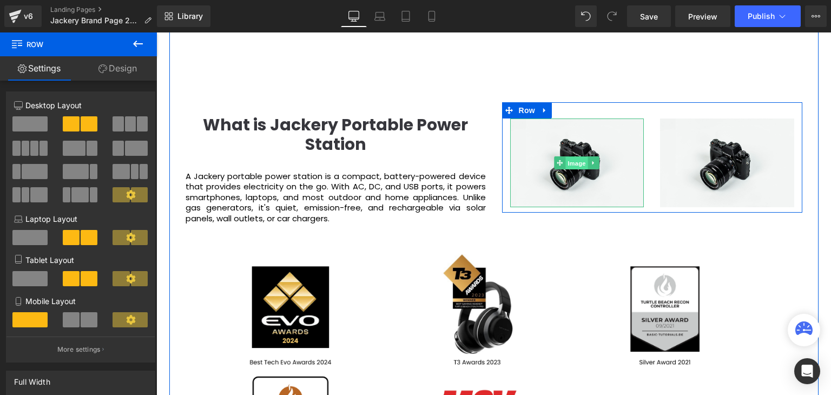
click at [561, 158] on link "Image" at bounding box center [572, 162] width 34 height 13
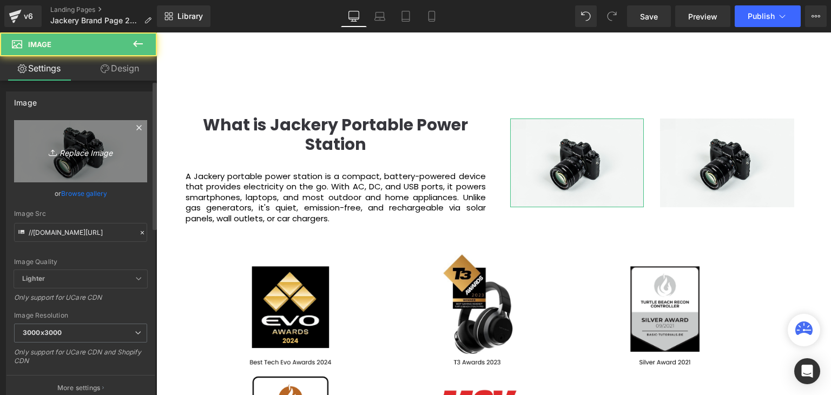
click at [80, 154] on icon "Replace Image" at bounding box center [80, 152] width 87 height 14
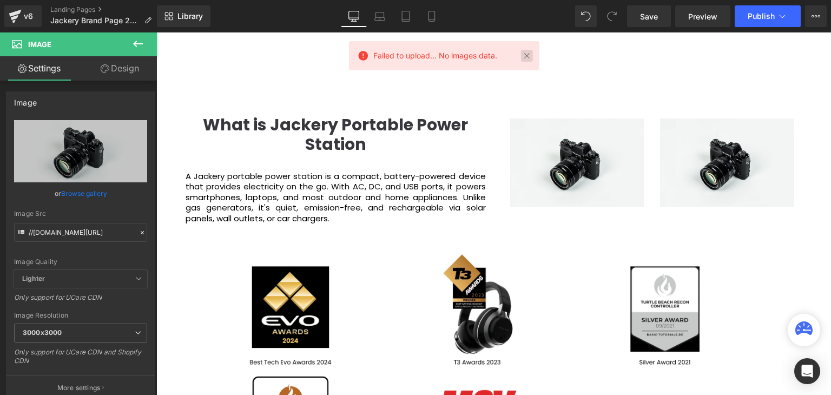
click at [530, 55] on link at bounding box center [527, 56] width 12 height 12
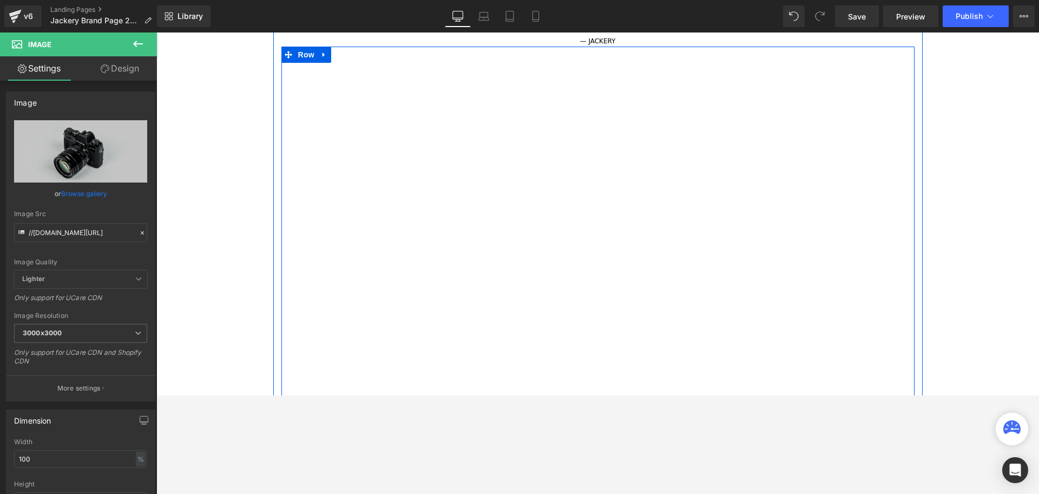
scroll to position [1015, 0]
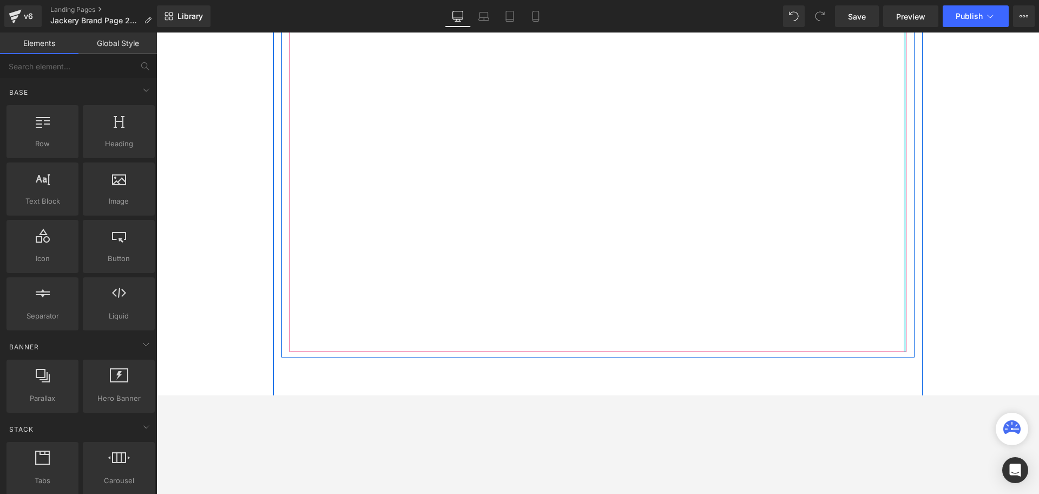
scroll to position [947, 0]
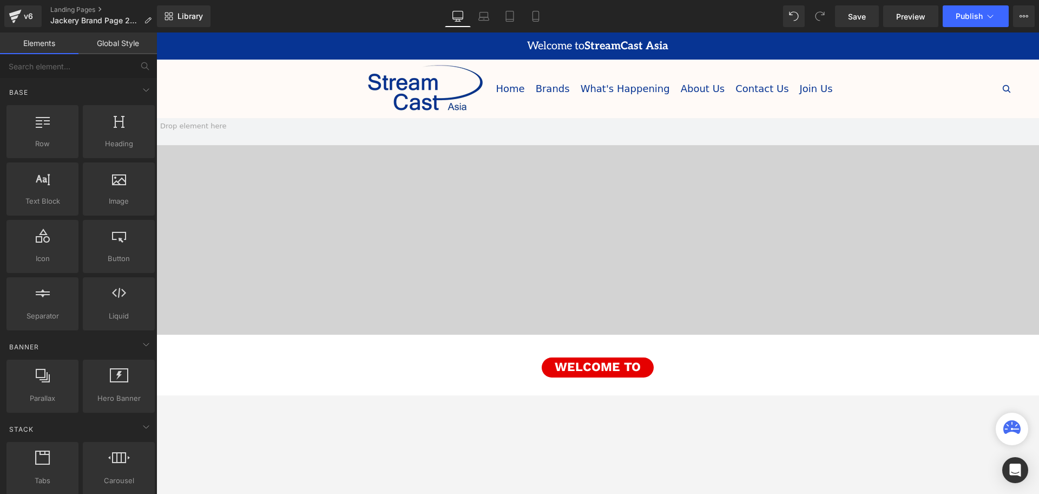
scroll to position [68, 0]
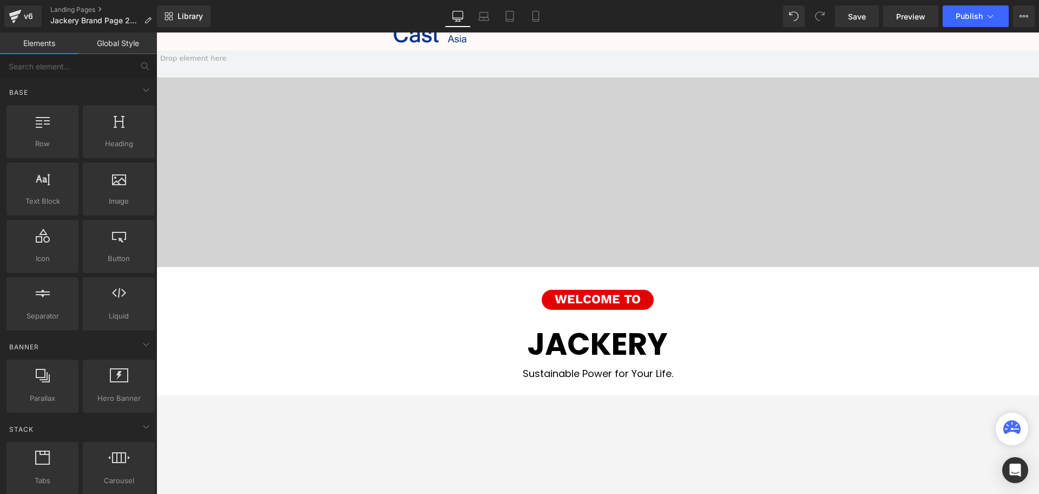
click at [566, 122] on span at bounding box center [597, 158] width 883 height 217
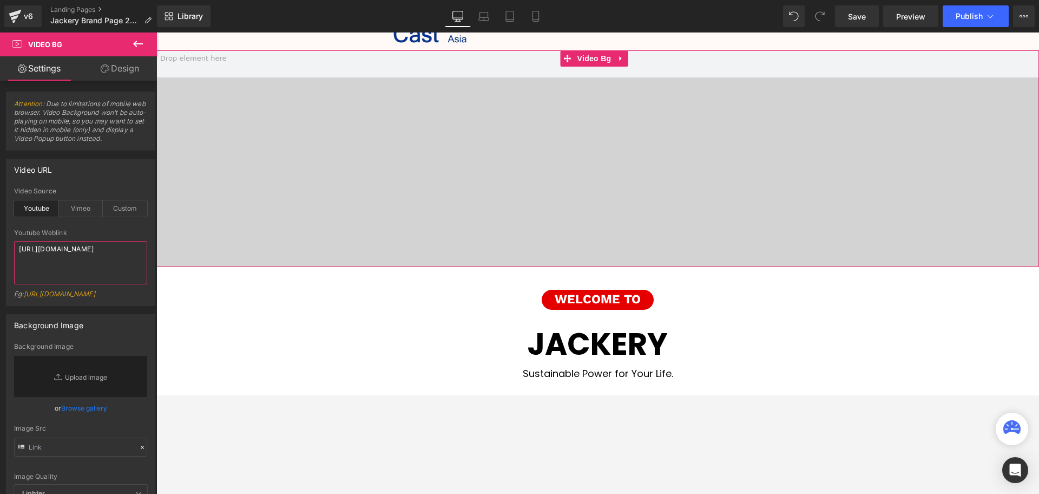
click at [91, 257] on textarea "[URL][DOMAIN_NAME]" at bounding box center [80, 262] width 133 height 43
click at [91, 259] on textarea "[URL][DOMAIN_NAME]" at bounding box center [80, 262] width 133 height 43
click at [93, 255] on textarea "[URL][DOMAIN_NAME]" at bounding box center [80, 262] width 133 height 43
click at [93, 256] on textarea "[URL][DOMAIN_NAME]" at bounding box center [80, 262] width 133 height 43
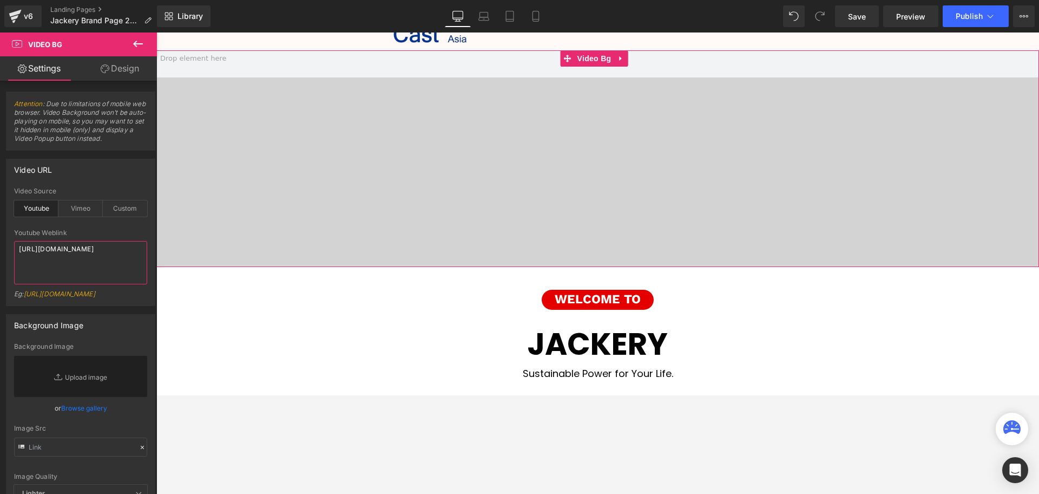
click at [87, 261] on textarea "[URL][DOMAIN_NAME]" at bounding box center [80, 262] width 133 height 43
click at [87, 262] on textarea "[URL][DOMAIN_NAME]" at bounding box center [80, 262] width 133 height 43
click at [84, 255] on textarea "[URL][DOMAIN_NAME]" at bounding box center [80, 262] width 133 height 43
drag, startPoint x: 77, startPoint y: 257, endPoint x: 0, endPoint y: 244, distance: 78.5
click at [0, 244] on div "Video URL youtube Video Source Youtube Vimeo Custom Youtube Weblink https://www…" at bounding box center [81, 227] width 162 height 155
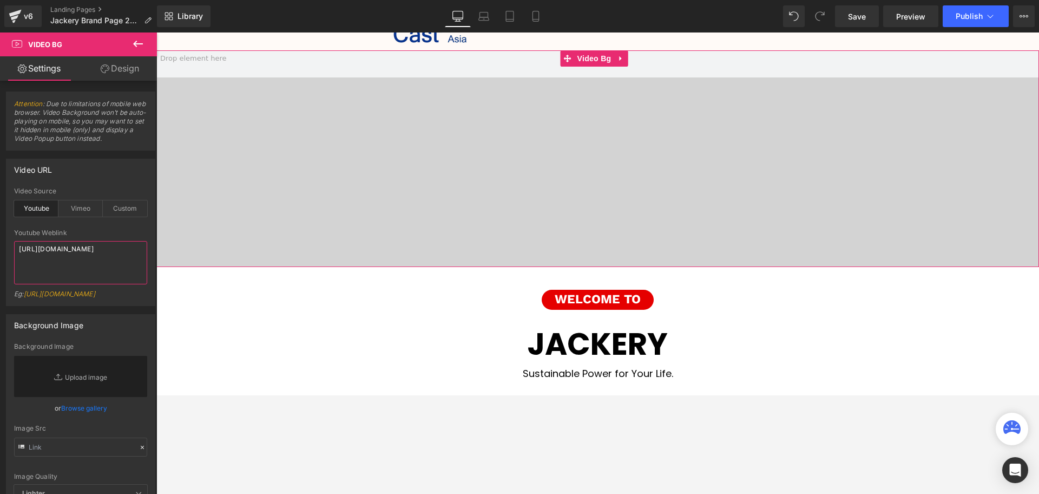
paste textarea "Wp4WJNCf8kQ"
type textarea "https://www.youtube.com/watch?v=Wp4WJNCf8kQ"
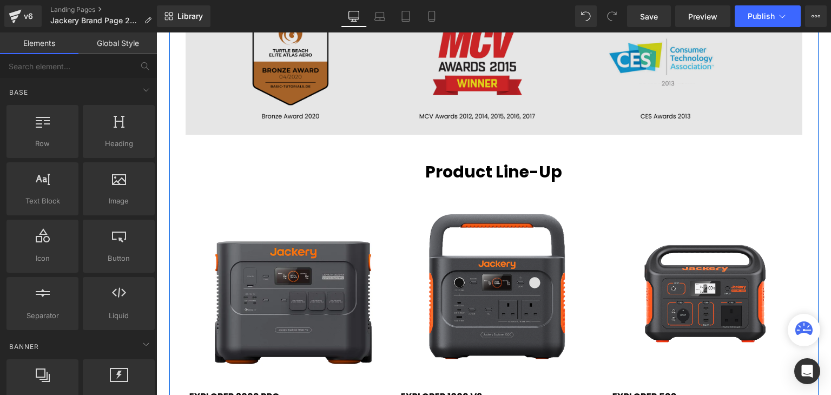
scroll to position [1786, 0]
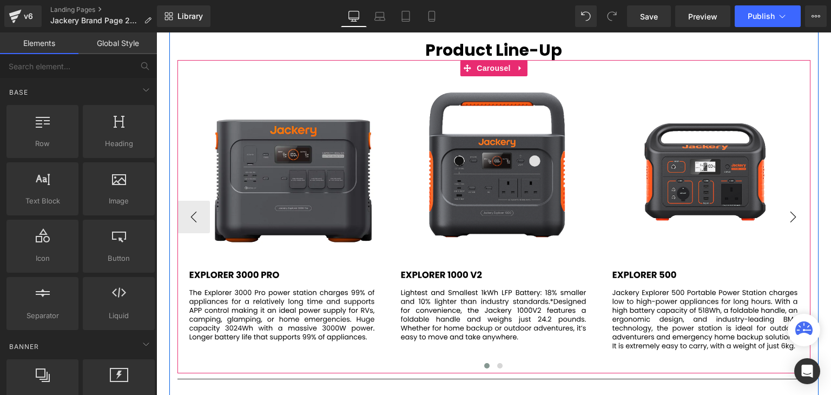
click at [800, 221] on button "›" at bounding box center [793, 217] width 32 height 32
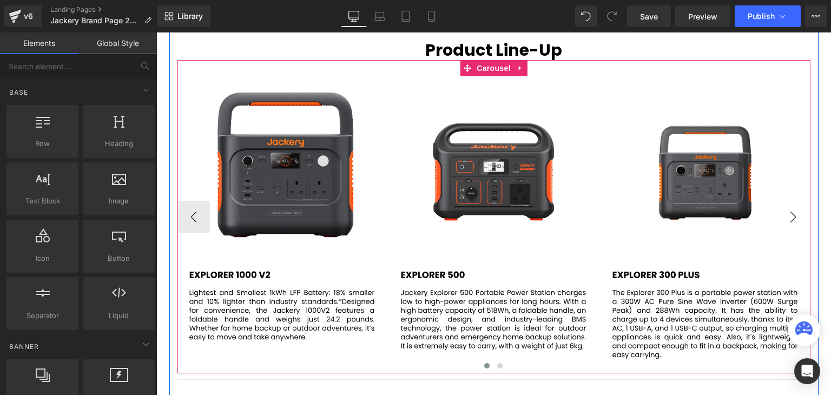
click at [795, 223] on button "›" at bounding box center [793, 217] width 32 height 32
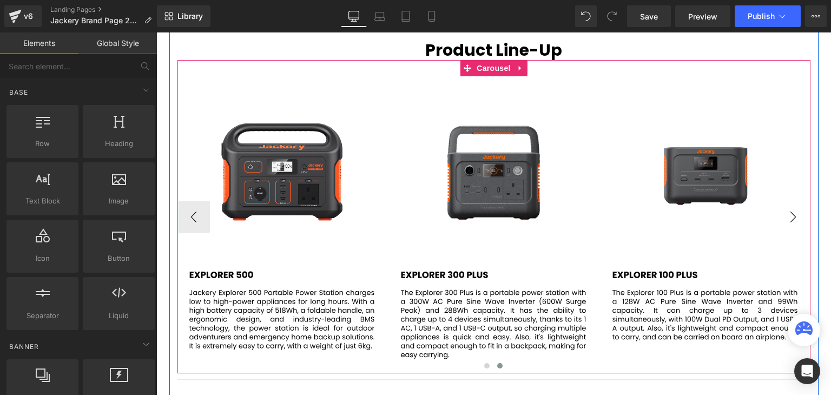
click at [795, 220] on button "›" at bounding box center [793, 217] width 32 height 32
click at [195, 219] on button "‹" at bounding box center [194, 217] width 32 height 32
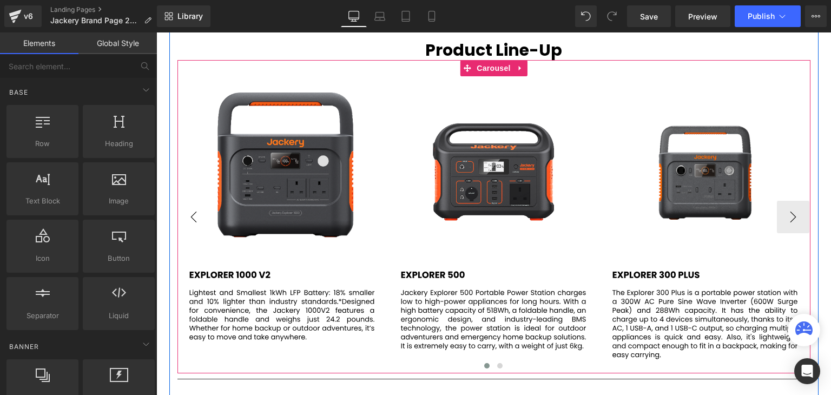
click at [195, 219] on button "‹" at bounding box center [194, 217] width 32 height 32
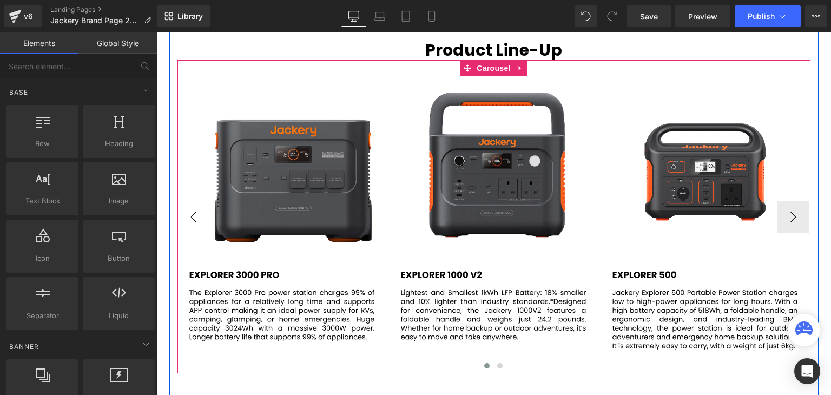
click at [195, 219] on button "‹" at bounding box center [194, 217] width 32 height 32
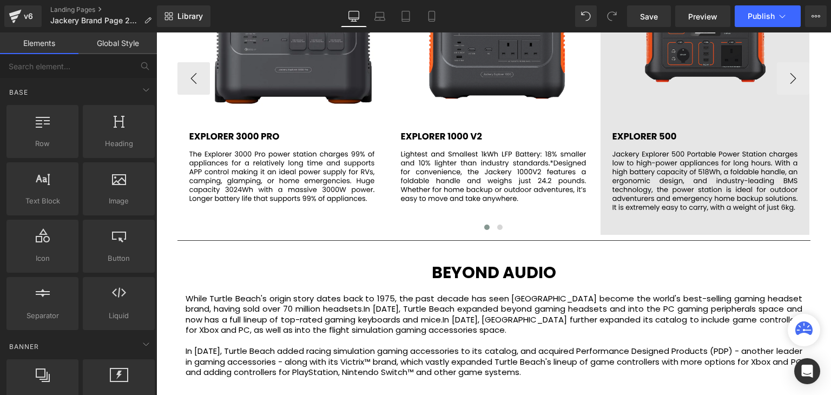
scroll to position [1841, 0]
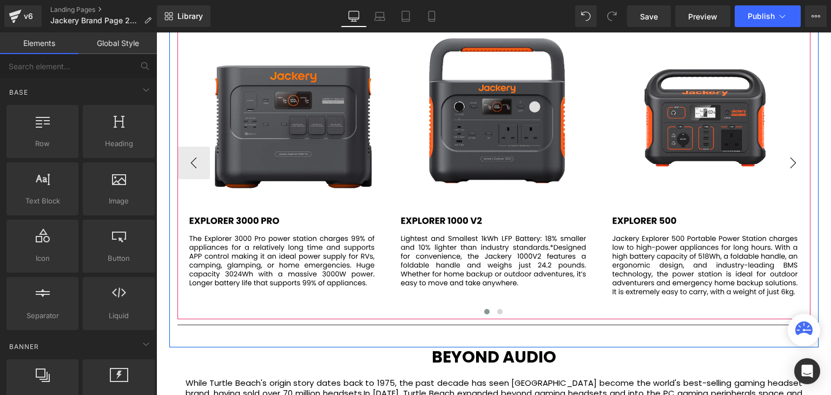
click at [790, 167] on button "›" at bounding box center [793, 163] width 32 height 32
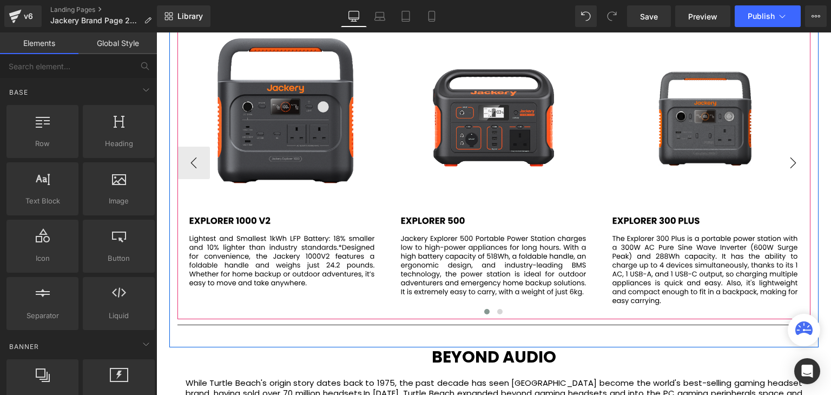
click at [793, 166] on button "›" at bounding box center [793, 163] width 32 height 32
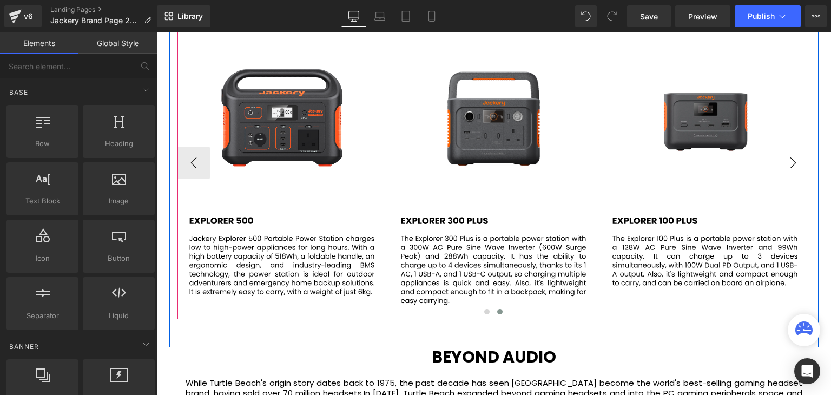
click at [793, 166] on button "›" at bounding box center [793, 163] width 32 height 32
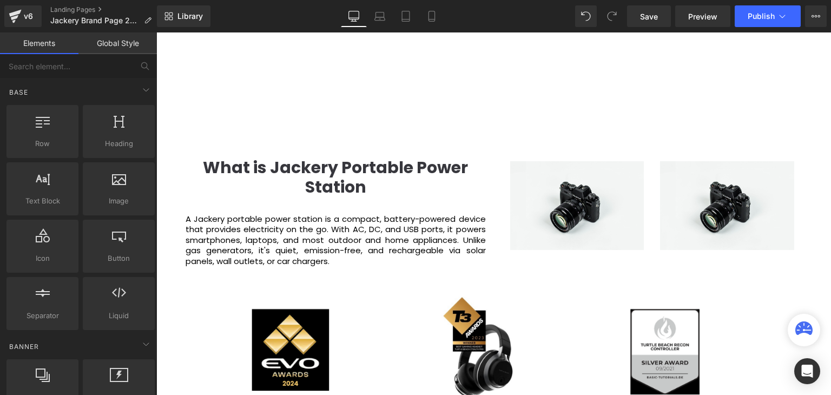
scroll to position [1137, 0]
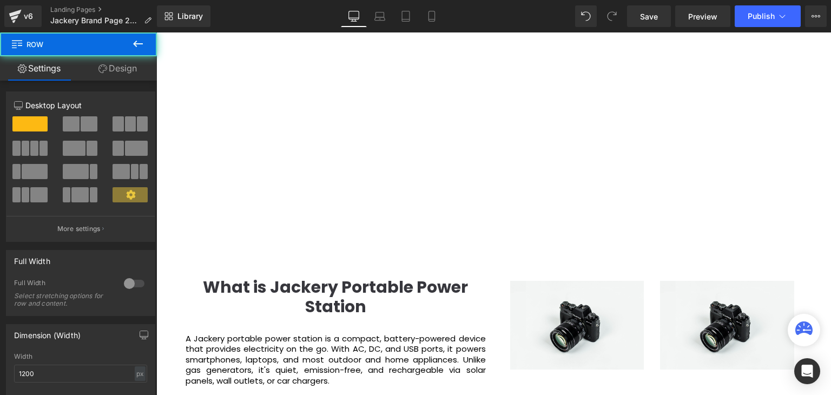
click at [810, 158] on div "About Us Heading Jackery was established in 2012 by a group of pioneering innov…" at bounding box center [494, 349] width 650 height 1371
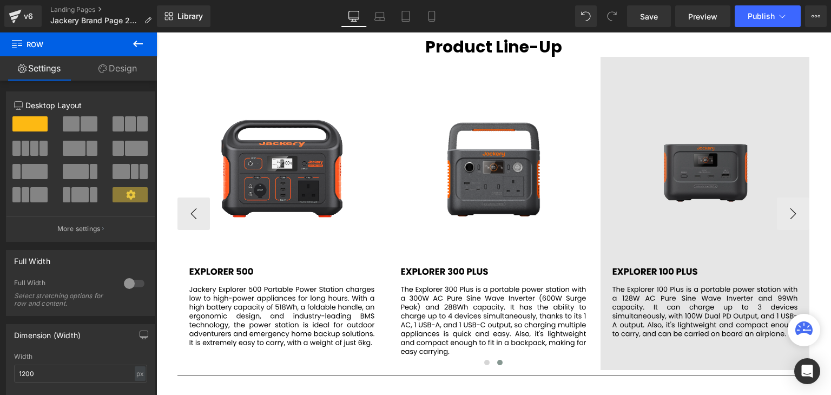
scroll to position [1786, 0]
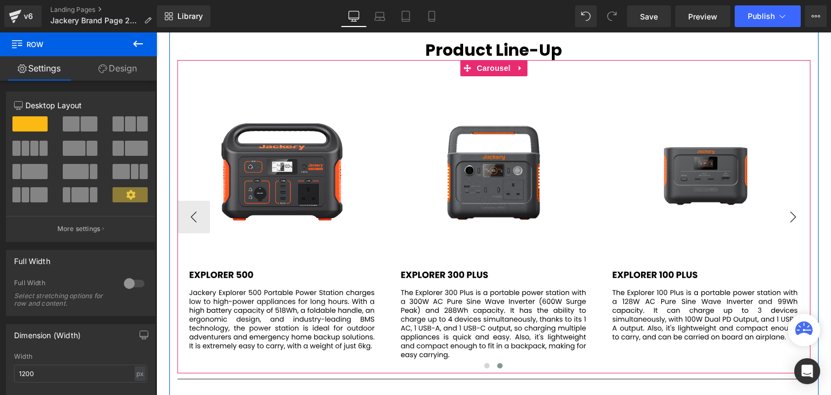
click at [800, 219] on button "›" at bounding box center [793, 217] width 32 height 32
click at [791, 213] on button "›" at bounding box center [793, 217] width 32 height 32
click at [796, 217] on button "›" at bounding box center [793, 217] width 32 height 32
click at [792, 217] on button "›" at bounding box center [793, 217] width 32 height 32
click at [791, 217] on button "›" at bounding box center [793, 217] width 32 height 32
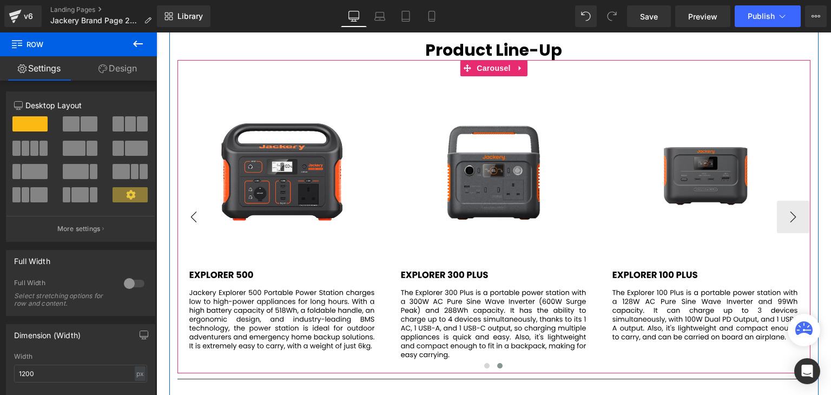
click at [194, 223] on button "‹" at bounding box center [194, 217] width 32 height 32
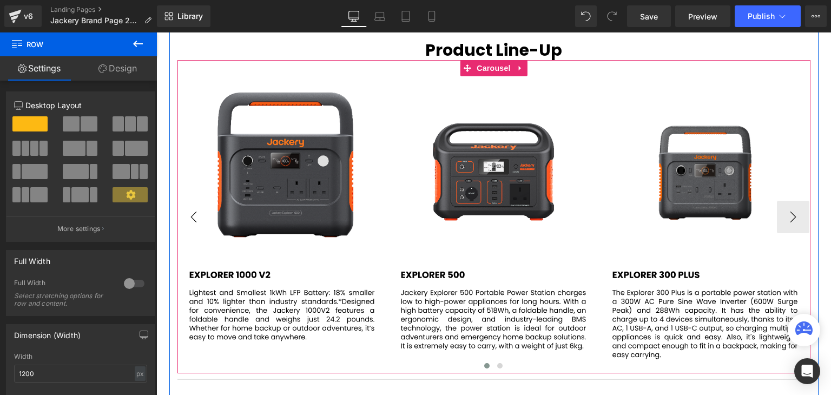
click at [193, 220] on button "‹" at bounding box center [194, 217] width 32 height 32
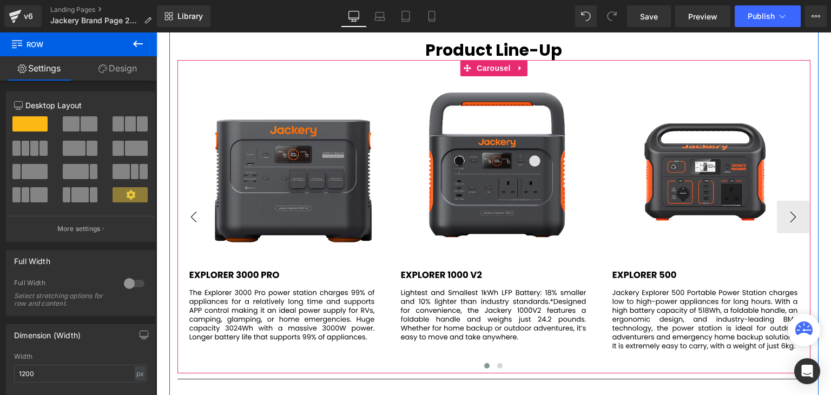
click at [193, 220] on button "‹" at bounding box center [194, 217] width 32 height 32
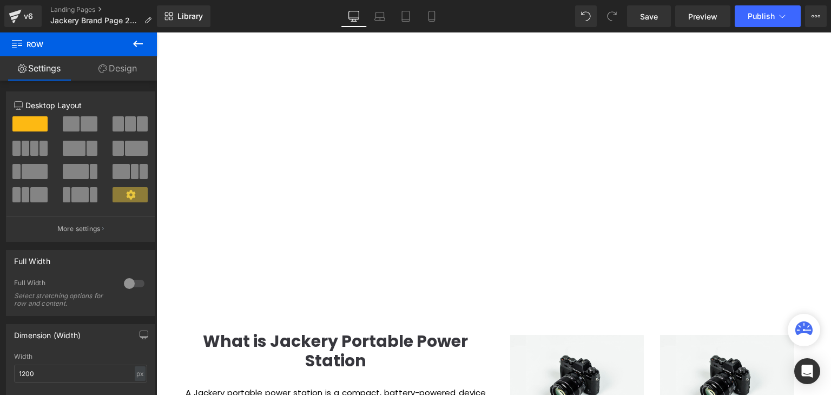
scroll to position [1299, 0]
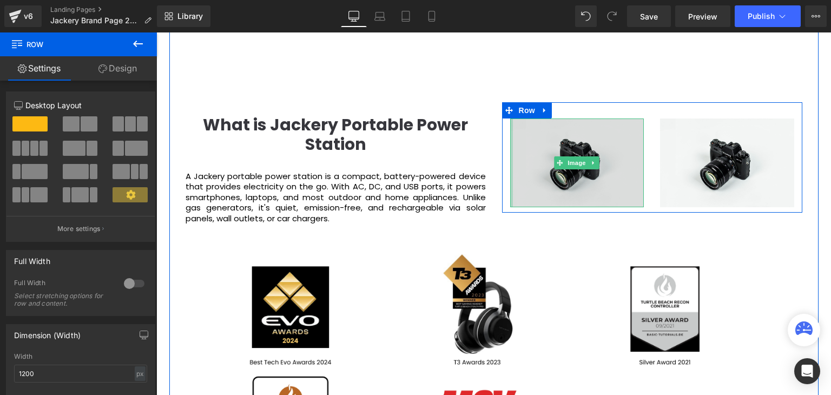
click at [533, 110] on div "Image Image Row" at bounding box center [652, 157] width 300 height 110
click at [544, 107] on icon at bounding box center [545, 111] width 8 height 8
click at [551, 137] on img at bounding box center [577, 163] width 134 height 89
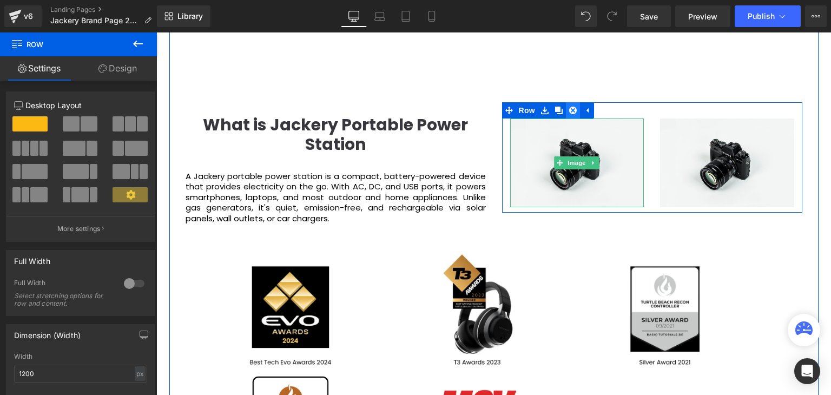
click at [611, 117] on div at bounding box center [652, 110] width 300 height 16
click at [559, 113] on icon at bounding box center [559, 111] width 8 height 8
click at [574, 111] on icon at bounding box center [573, 111] width 8 height 8
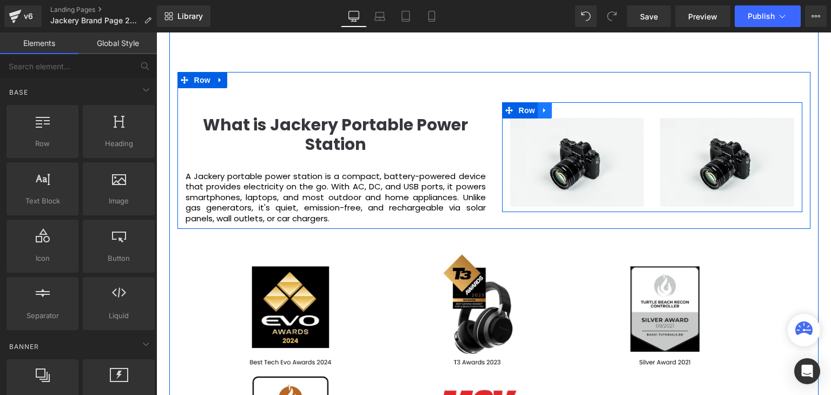
click at [544, 110] on icon at bounding box center [545, 110] width 2 height 5
click at [569, 109] on icon at bounding box center [573, 111] width 8 height 8
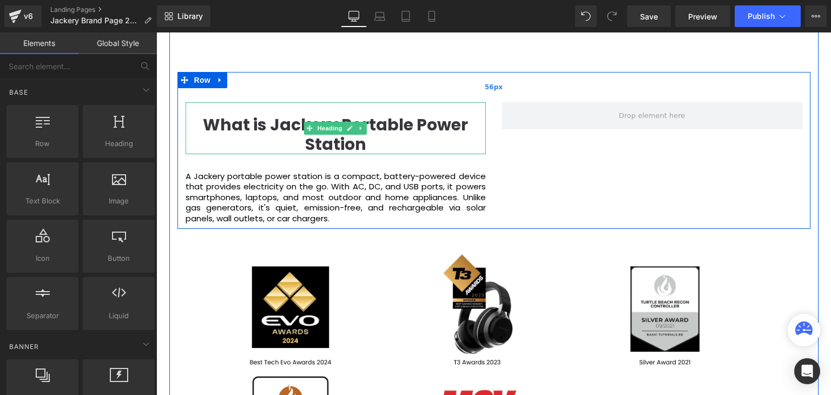
click at [431, 100] on div "56px" at bounding box center [494, 87] width 633 height 30
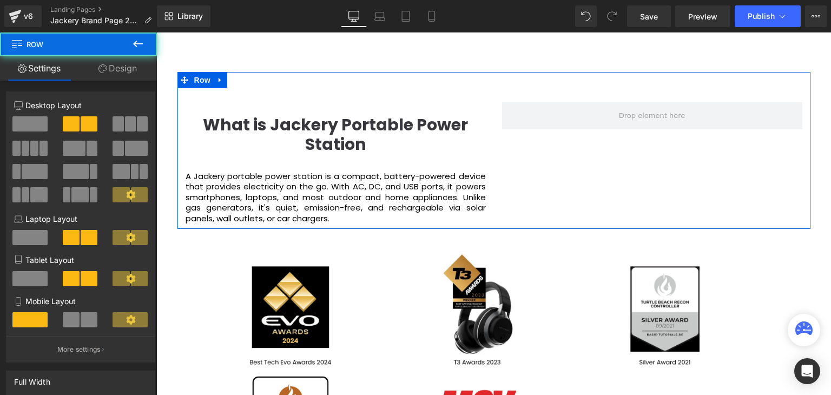
click at [12, 118] on div at bounding box center [30, 128] width 50 height 24
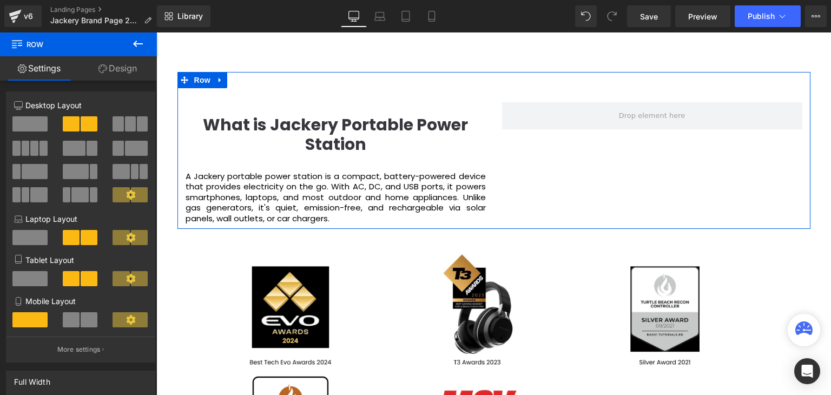
click at [25, 121] on span at bounding box center [29, 123] width 35 height 15
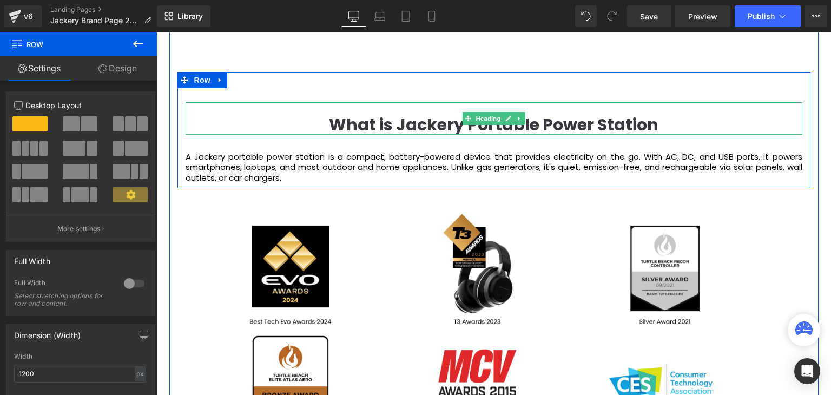
click at [682, 104] on div at bounding box center [494, 103] width 617 height 3
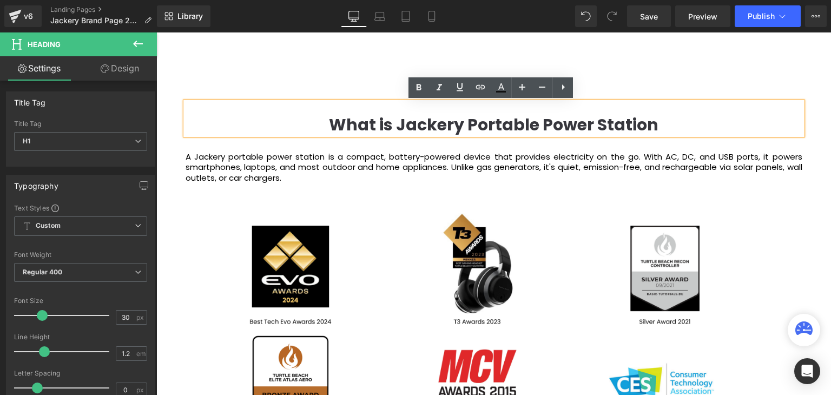
click at [324, 167] on p "A Jackery portable power station is a compact, battery-powered device that prov…" at bounding box center [494, 168] width 617 height 32
click at [303, 176] on p "A Jackery portable power station is a compact, battery-powered device that prov…" at bounding box center [494, 168] width 617 height 32
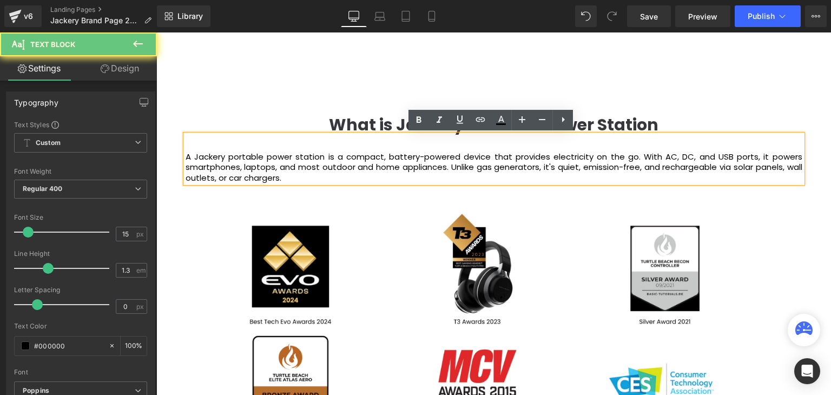
click at [307, 179] on p "A Jackery portable power station is a compact, battery-powered device that prov…" at bounding box center [494, 168] width 617 height 32
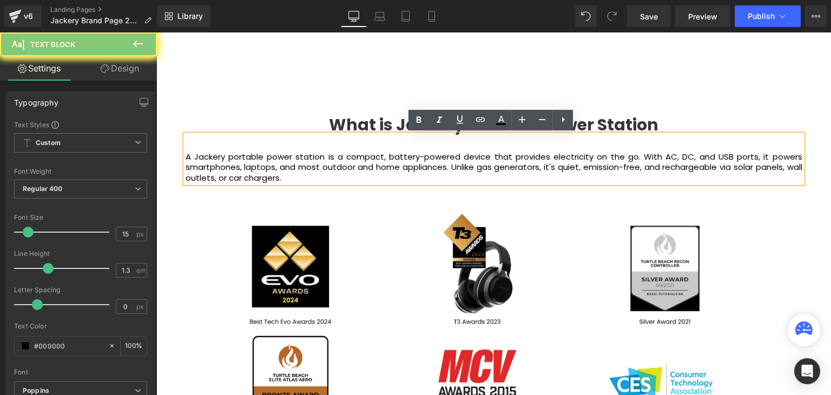
click at [290, 180] on p "A Jackery portable power station is a compact, battery-powered device that prov…" at bounding box center [494, 168] width 617 height 32
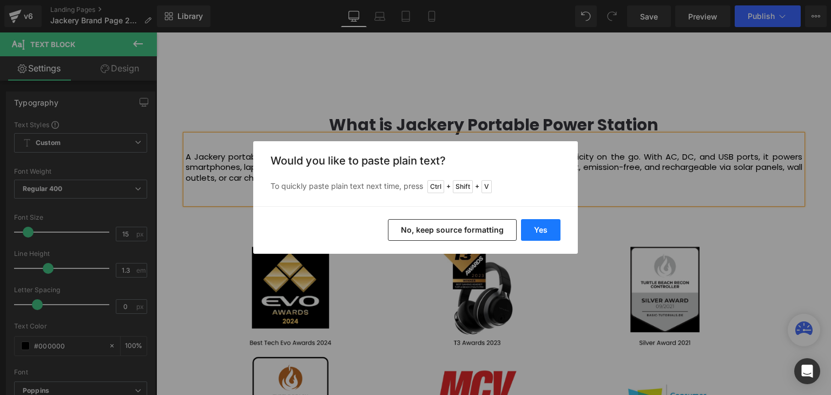
click at [529, 233] on button "Yes" at bounding box center [541, 230] width 40 height 22
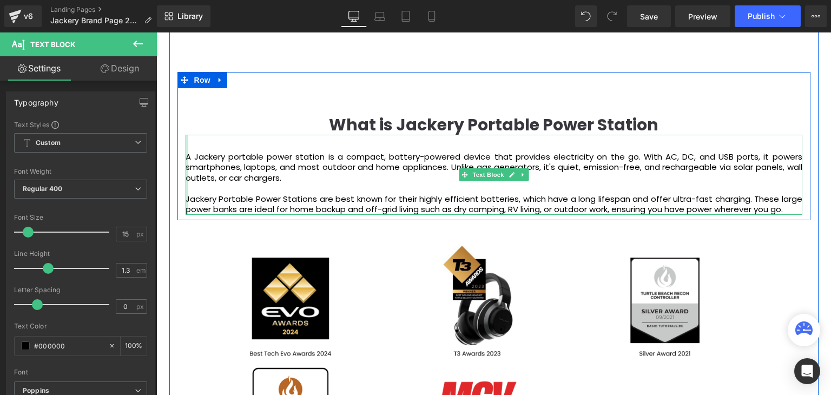
click at [186, 198] on div at bounding box center [187, 175] width 3 height 80
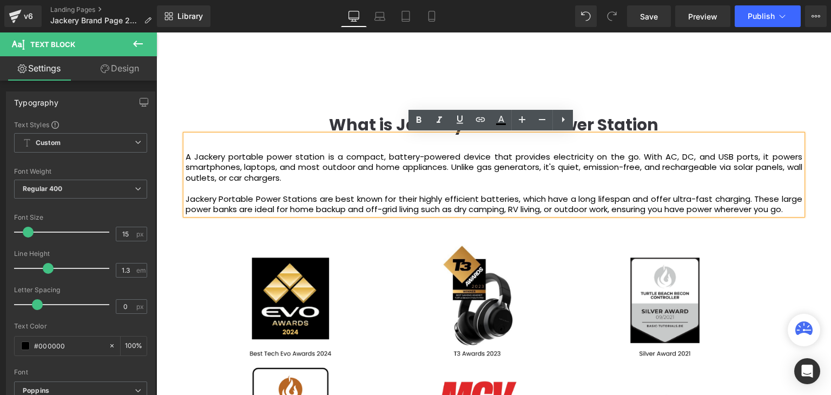
click at [186, 201] on div "A Jackery portable power station is a compact, battery-powered device that prov…" at bounding box center [494, 175] width 617 height 80
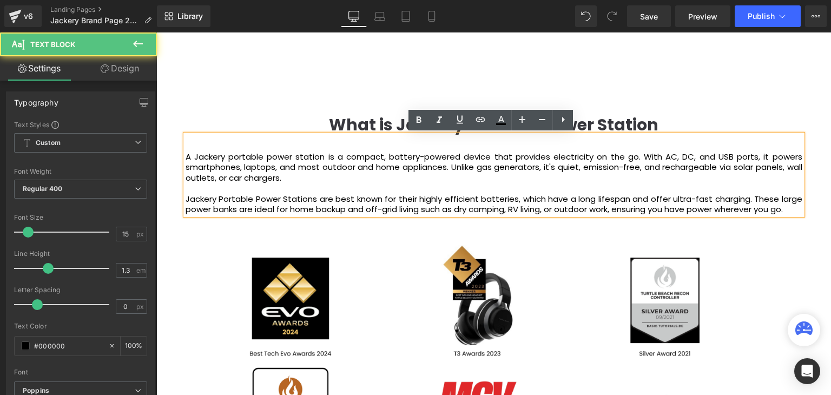
click at [186, 200] on p "Jackery Portable Power Stations are best known for their highly efficient batte…" at bounding box center [494, 204] width 617 height 21
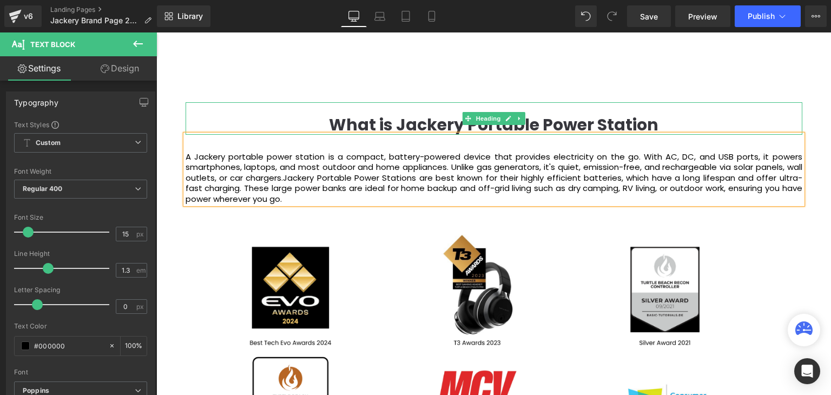
click at [649, 117] on b "What is Jackery Portable Power Station" at bounding box center [494, 124] width 330 height 23
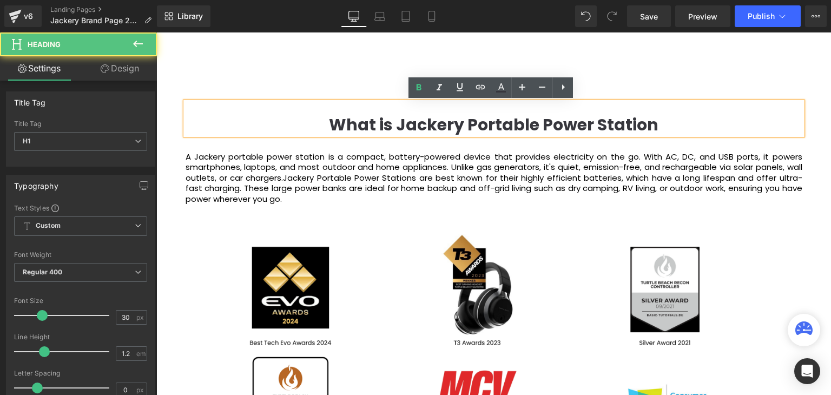
click at [722, 98] on div "What is Jackery Portable Power Station Heading A Jackery portable power station…" at bounding box center [494, 140] width 633 height 137
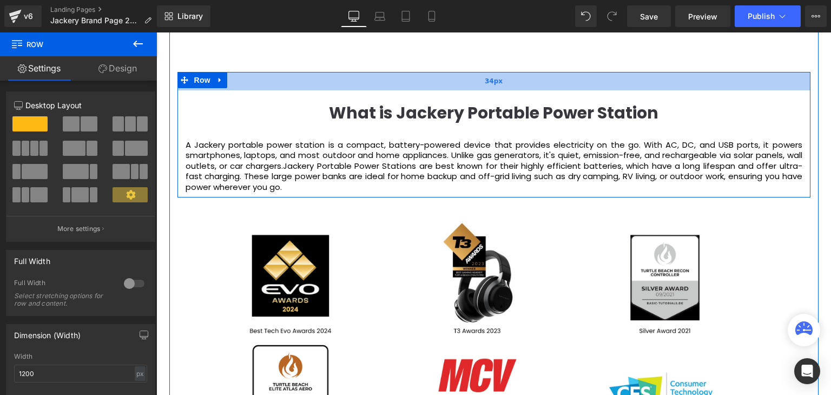
drag, startPoint x: 572, startPoint y: 96, endPoint x: 569, endPoint y: 84, distance: 12.3
click at [569, 84] on div "34px" at bounding box center [494, 81] width 633 height 18
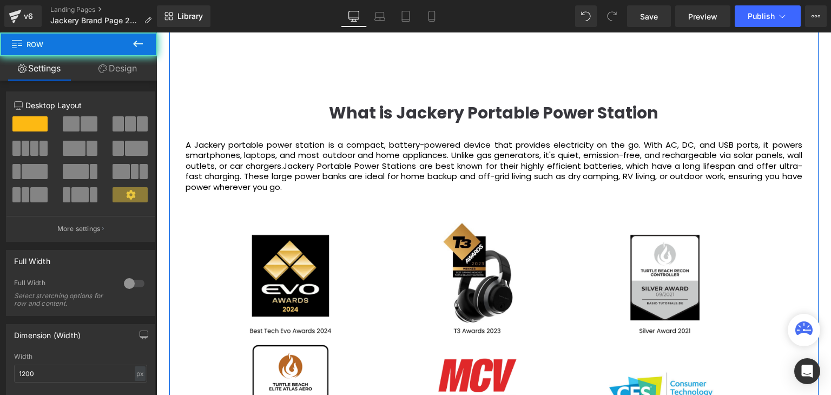
click at [156, 32] on div at bounding box center [156, 32] width 0 height 0
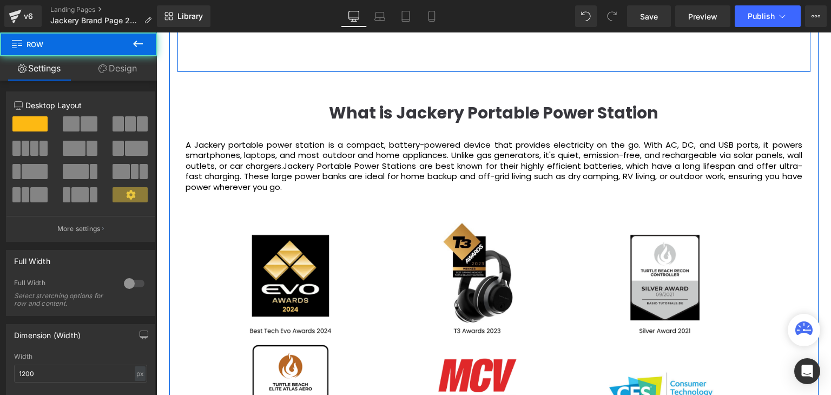
click at [813, 61] on div "About Us Heading Jackery was established in 2012 by a group of pioneering innov…" at bounding box center [494, 171] width 650 height 1339
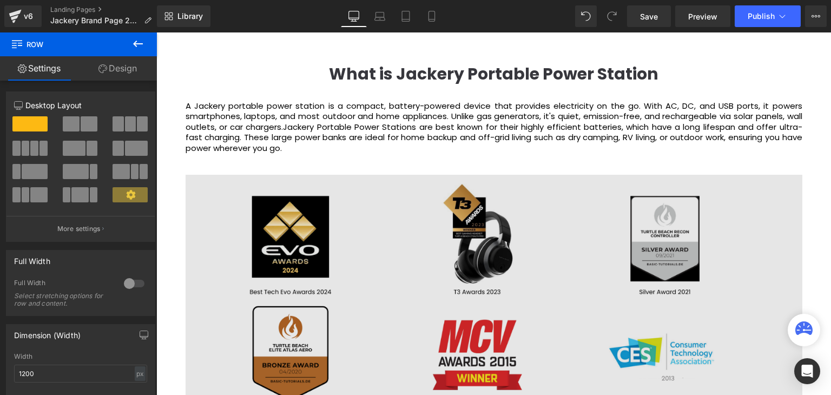
scroll to position [1191, 0]
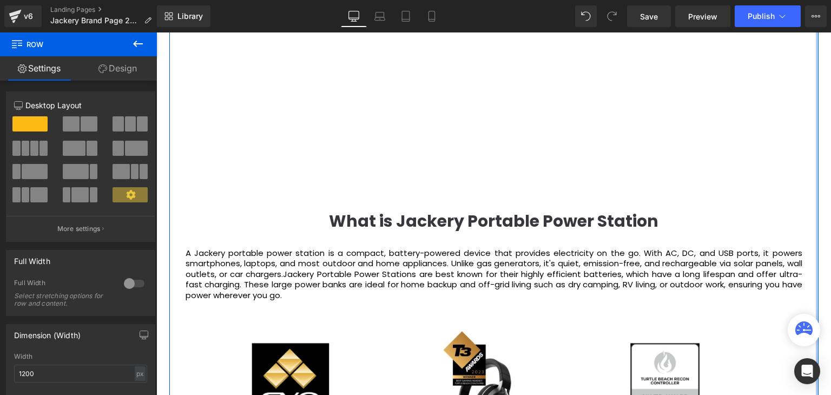
click at [816, 190] on div at bounding box center [817, 280] width 3 height 1372
click at [809, 193] on div "About Us Heading Jackery was established in 2012 by a group of pioneering innov…" at bounding box center [494, 279] width 650 height 1339
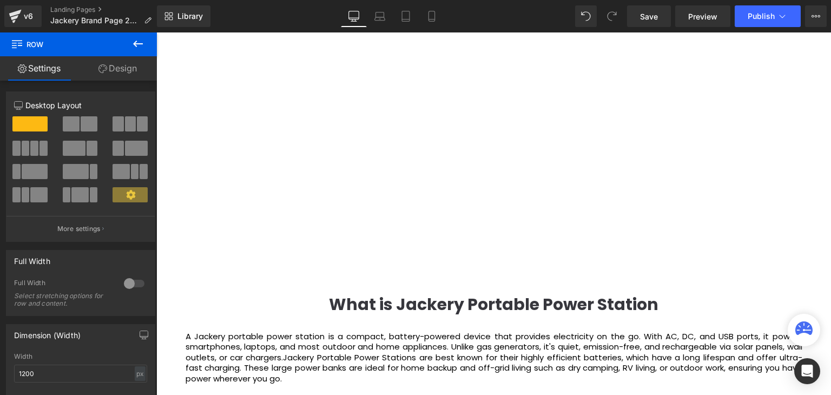
scroll to position [1299, 0]
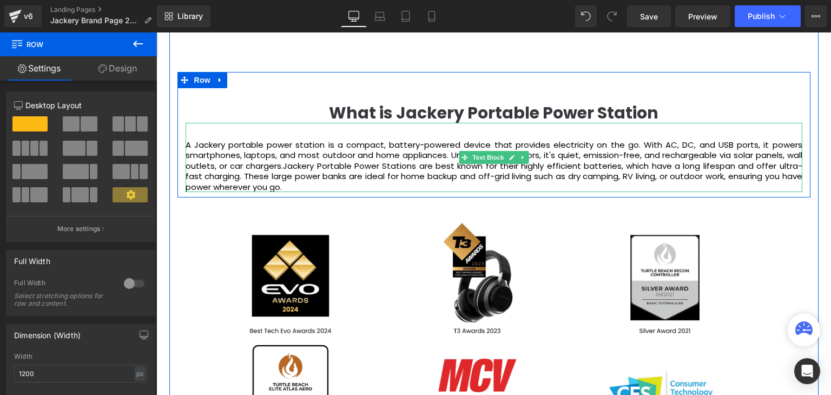
click at [366, 163] on span "Jackery Portable Power Stations are best known for their highly efficient batte…" at bounding box center [494, 176] width 617 height 32
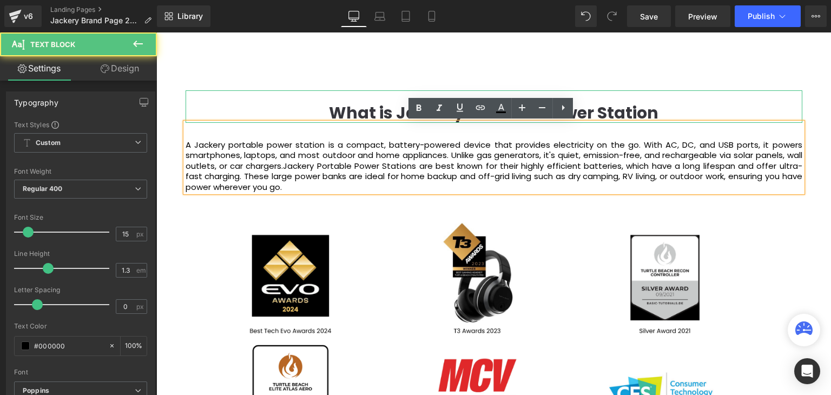
click at [758, 105] on h1 "What is Jackery Portable Power Station" at bounding box center [494, 112] width 617 height 19
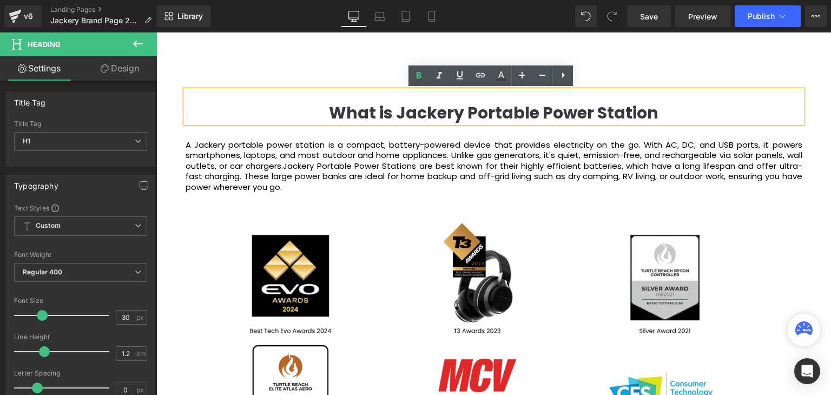
click at [810, 87] on div "About Us Heading Jackery was established in 2012 by a group of pioneering innov…" at bounding box center [494, 171] width 650 height 1339
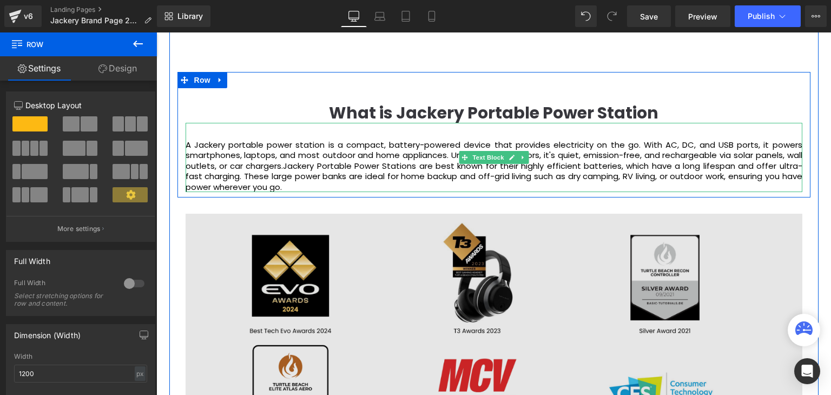
click at [813, 76] on div "About Us Heading Jackery was established in 2012 by a group of pioneering innov…" at bounding box center [494, 172] width 650 height 1372
click at [813, 76] on div "About Us Heading Jackery was established in 2012 by a group of pioneering innov…" at bounding box center [494, 171] width 650 height 1339
click at [816, 76] on div at bounding box center [817, 172] width 3 height 1372
click at [816, 75] on div at bounding box center [817, 172] width 3 height 1372
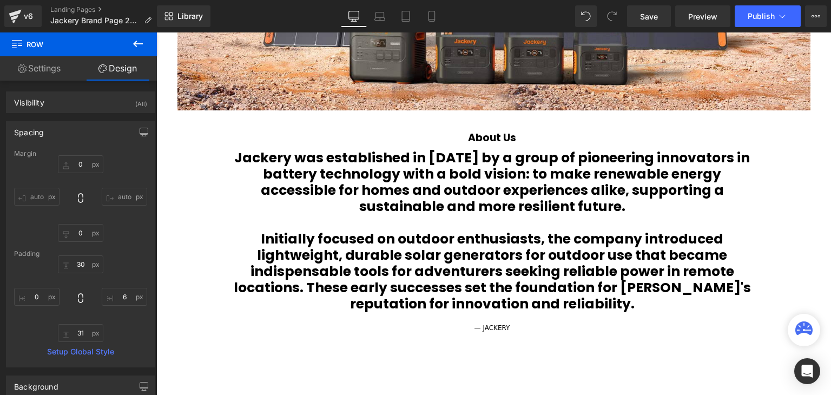
scroll to position [704, 0]
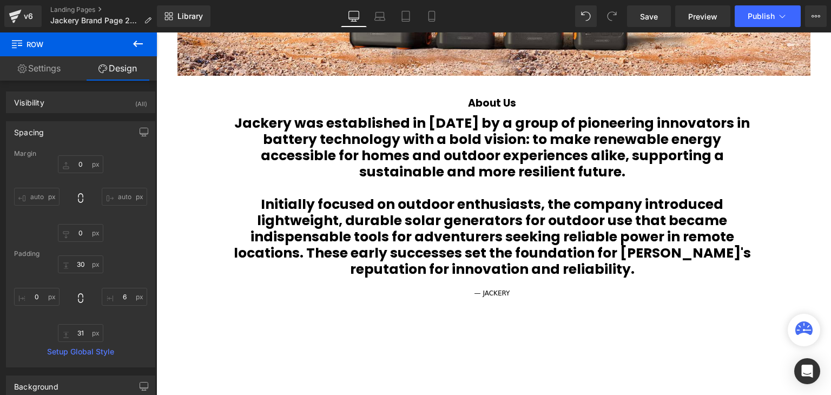
click at [646, 199] on b "Initially focused on outdoor enthusiasts, the company introduced lightweight, d…" at bounding box center [493, 237] width 518 height 84
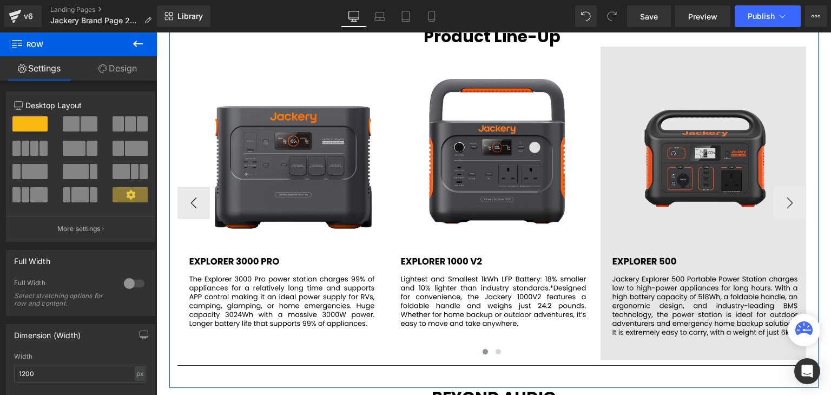
scroll to position [1786, 0]
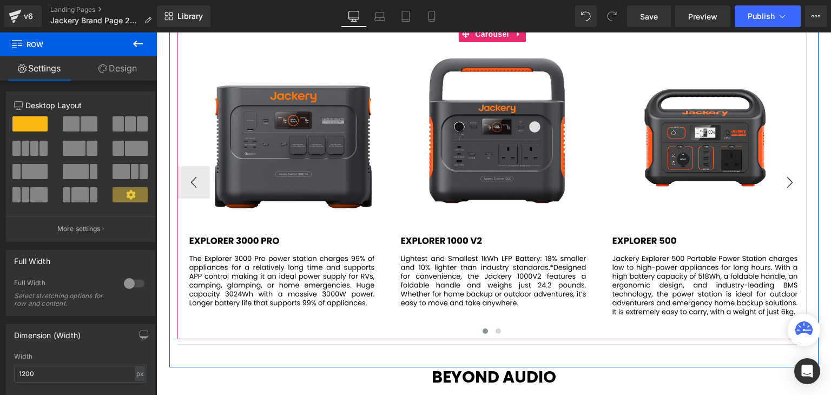
click at [784, 180] on button "›" at bounding box center [790, 182] width 32 height 32
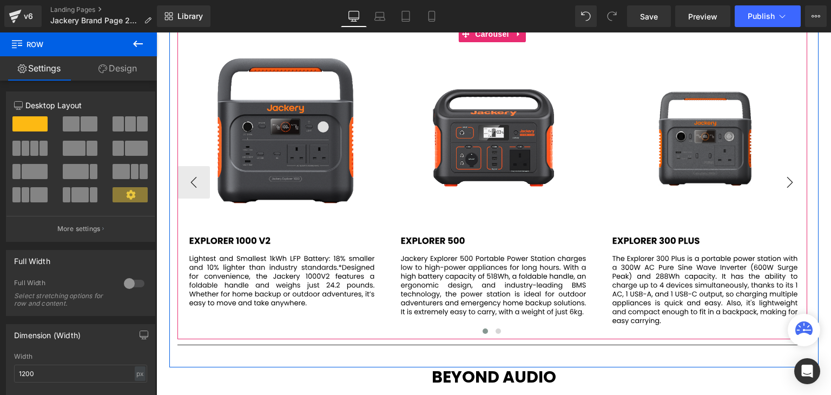
click at [784, 180] on button "›" at bounding box center [790, 182] width 32 height 32
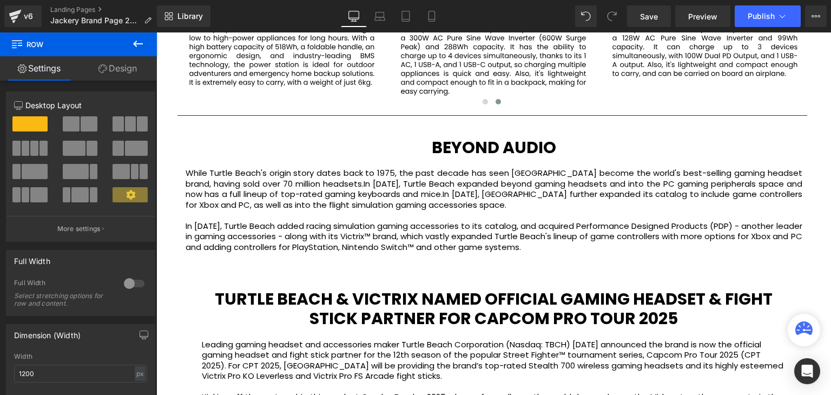
scroll to position [1949, 0]
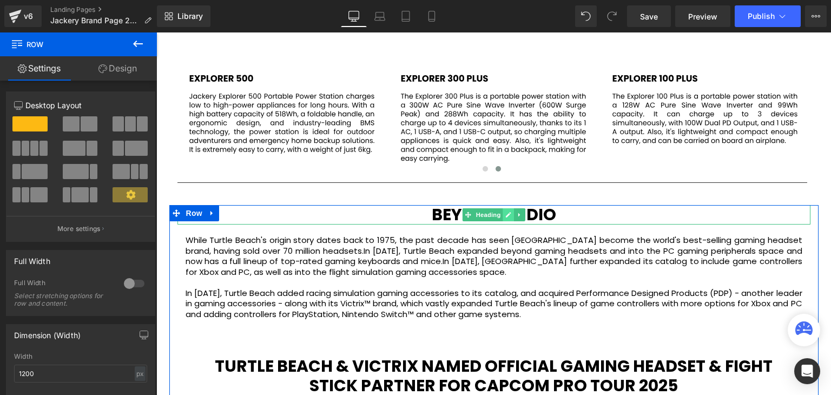
click at [503, 215] on link at bounding box center [508, 214] width 11 height 13
click at [502, 215] on strong "BEYOND AUDIO" at bounding box center [494, 214] width 125 height 23
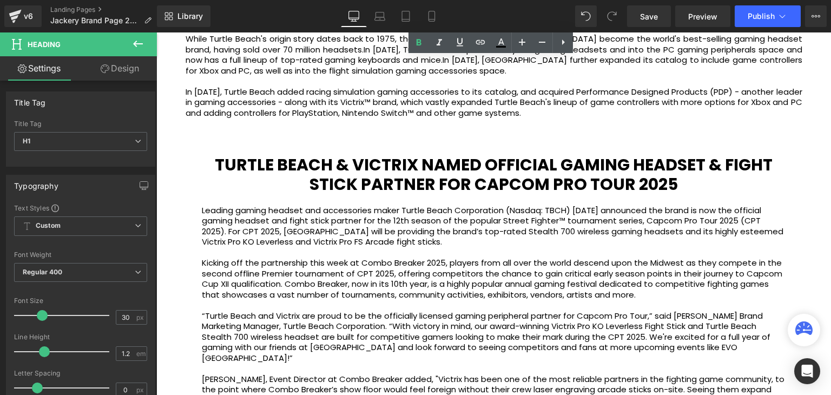
scroll to position [2003, 0]
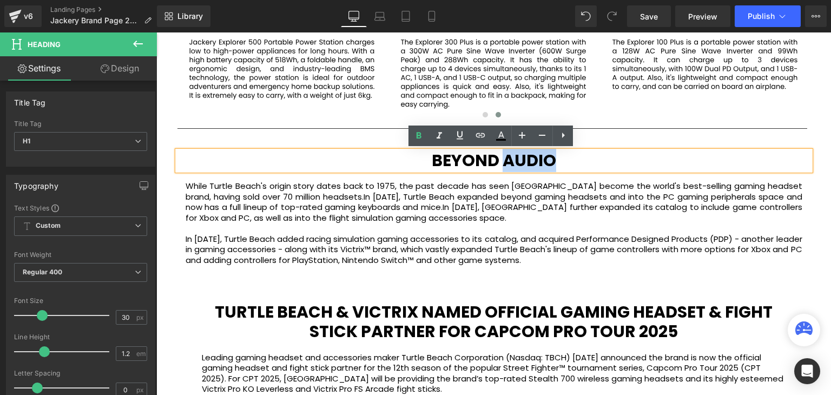
click at [552, 322] on b "TURTLE BEACH & VICTRIX NAMED OFFICIAL GAMING HEADSET & FIGHT STICK PARTNER FOR …" at bounding box center [494, 321] width 558 height 43
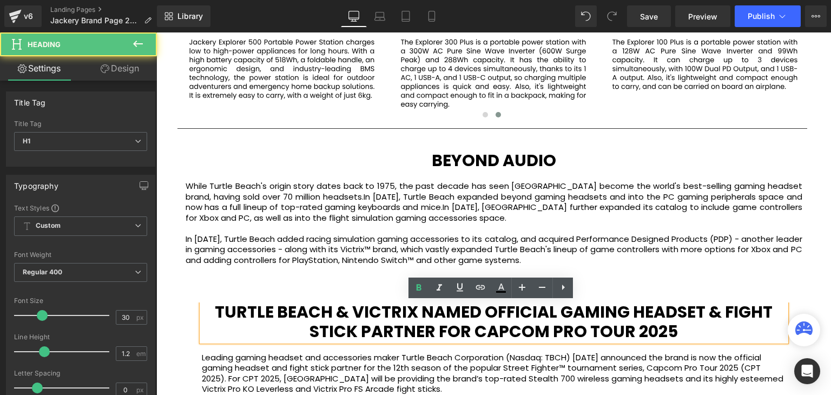
click at [600, 319] on b "TURTLE BEACH & VICTRIX NAMED OFFICIAL GAMING HEADSET & FIGHT STICK PARTNER FOR …" at bounding box center [494, 321] width 558 height 43
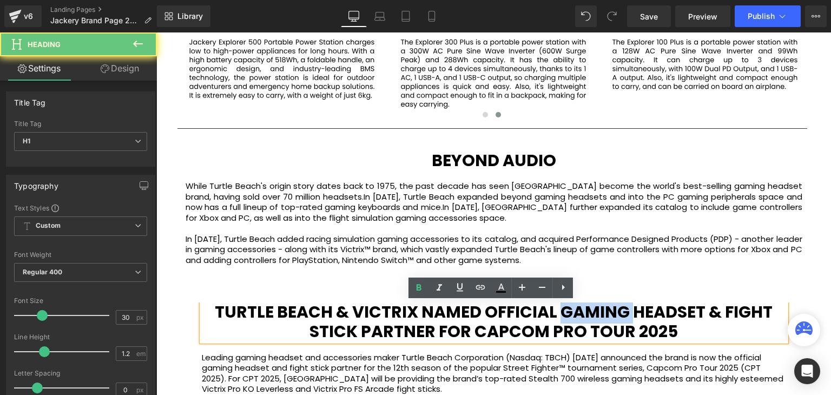
click at [601, 319] on b "TURTLE BEACH & VICTRIX NAMED OFFICIAL GAMING HEADSET & FIGHT STICK PARTNER FOR …" at bounding box center [494, 321] width 558 height 43
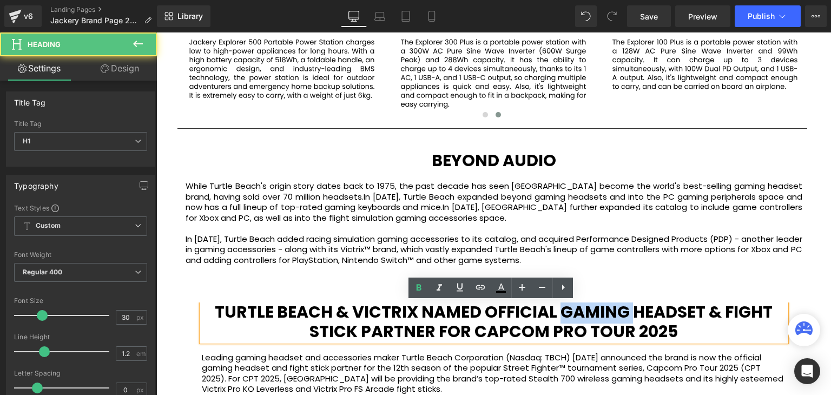
click at [602, 318] on b "TURTLE BEACH & VICTRIX NAMED OFFICIAL GAMING HEADSET & FIGHT STICK PARTNER FOR …" at bounding box center [494, 321] width 558 height 43
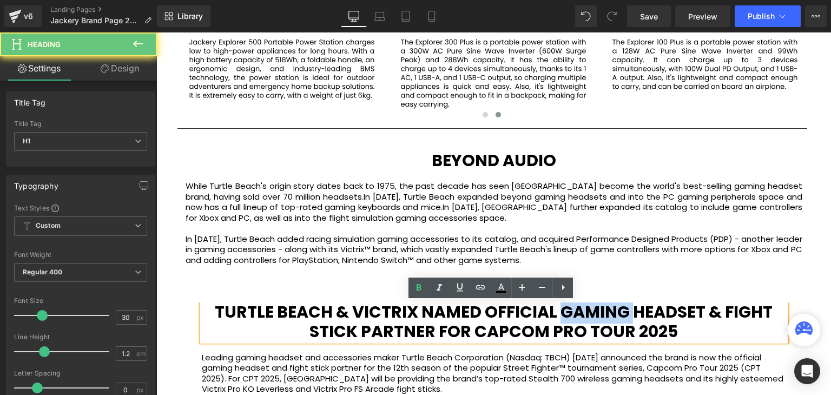
click at [602, 318] on b "TURTLE BEACH & VICTRIX NAMED OFFICIAL GAMING HEADSET & FIGHT STICK PARTNER FOR …" at bounding box center [494, 321] width 558 height 43
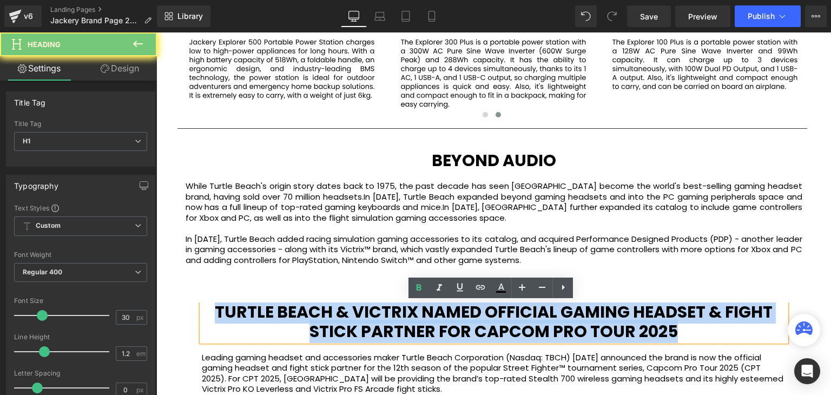
click at [602, 318] on b "TURTLE BEACH & VICTRIX NAMED OFFICIAL GAMING HEADSET & FIGHT STICK PARTNER FOR …" at bounding box center [494, 321] width 558 height 43
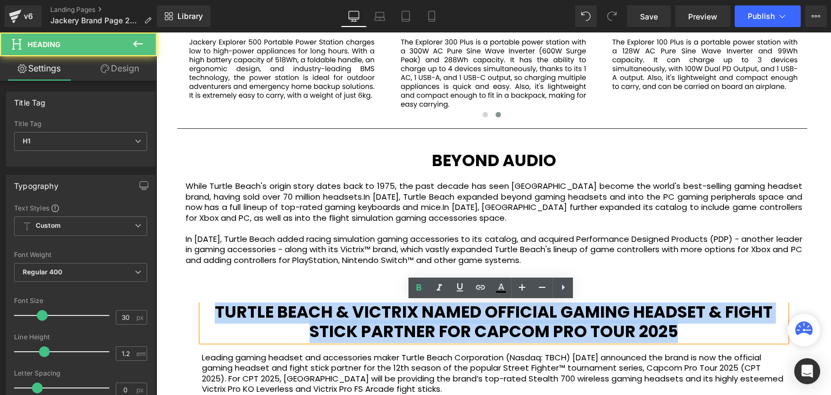
click at [604, 318] on b "TURTLE BEACH & VICTRIX NAMED OFFICIAL GAMING HEADSET & FIGHT STICK PARTNER FOR …" at bounding box center [494, 321] width 558 height 43
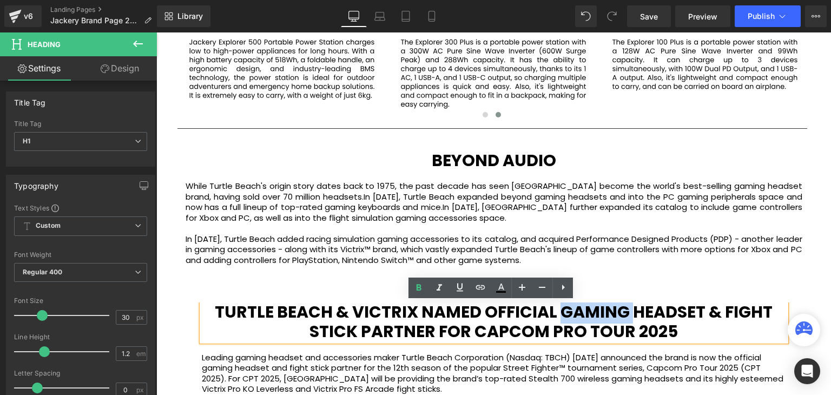
click at [604, 318] on b "TURTLE BEACH & VICTRIX NAMED OFFICIAL GAMING HEADSET & FIGHT STICK PARTNER FOR …" at bounding box center [494, 321] width 558 height 43
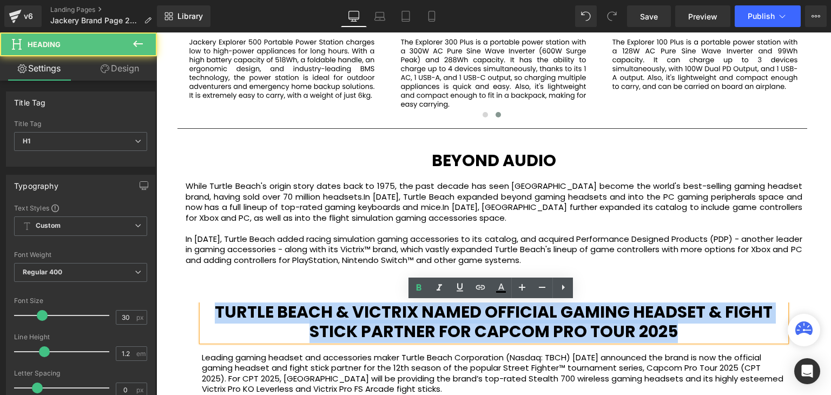
click at [604, 318] on b "TURTLE BEACH & VICTRIX NAMED OFFICIAL GAMING HEADSET & FIGHT STICK PARTNER FOR …" at bounding box center [494, 321] width 558 height 43
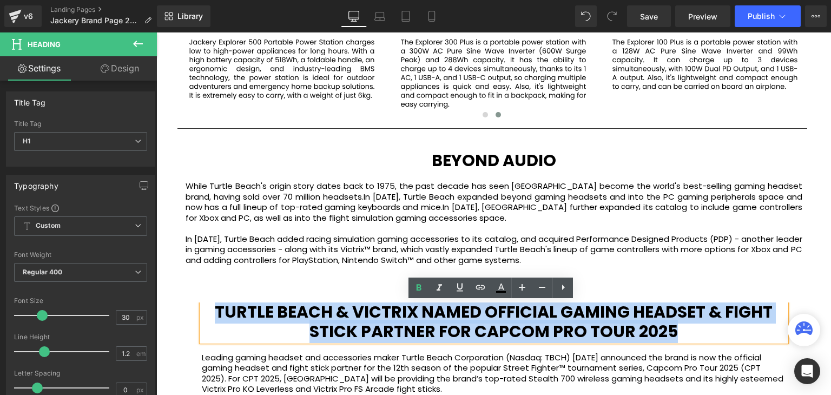
paste div
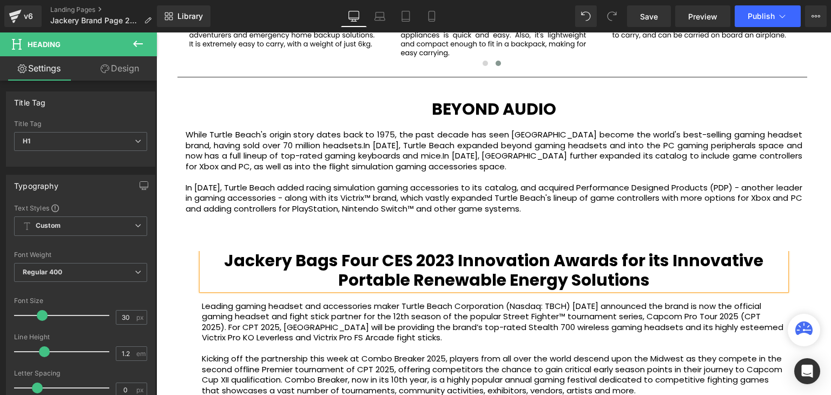
scroll to position [2111, 0]
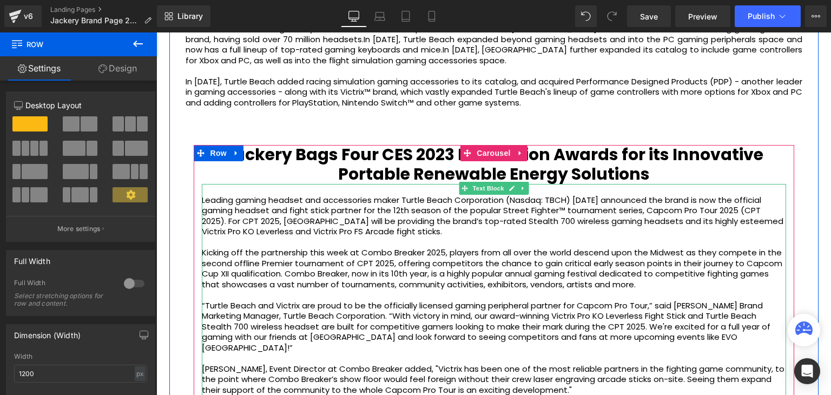
scroll to position [2219, 0]
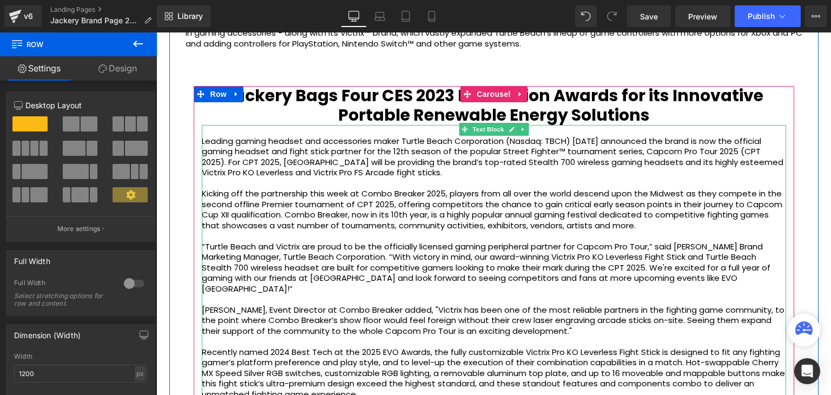
click at [409, 165] on p "Leading gaming headset and accessories maker Turtle Beach Corporation (Nasdaq: …" at bounding box center [494, 157] width 585 height 42
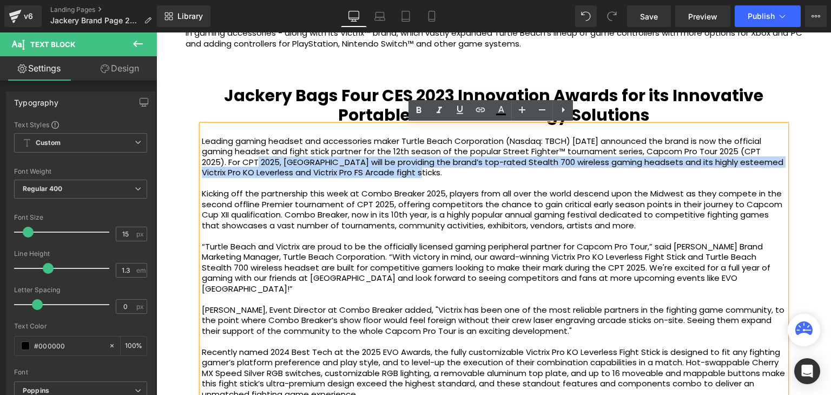
drag, startPoint x: 401, startPoint y: 176, endPoint x: 231, endPoint y: 159, distance: 170.9
click at [231, 159] on p "Leading gaming headset and accessories maker Turtle Beach Corporation (Nasdaq: …" at bounding box center [494, 157] width 585 height 42
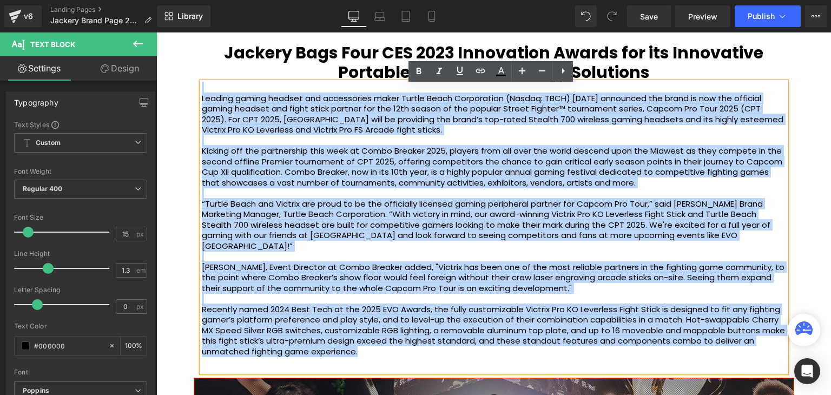
scroll to position [2258, 0]
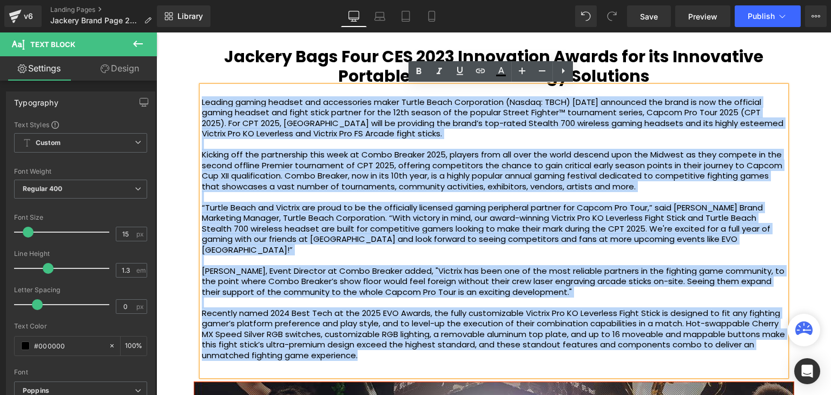
drag, startPoint x: 392, startPoint y: 281, endPoint x: 199, endPoint y: 98, distance: 265.7
click at [202, 98] on div "Leading gaming headset and accessories maker Turtle Beach Corporation (Nasdaq: …" at bounding box center [494, 231] width 585 height 290
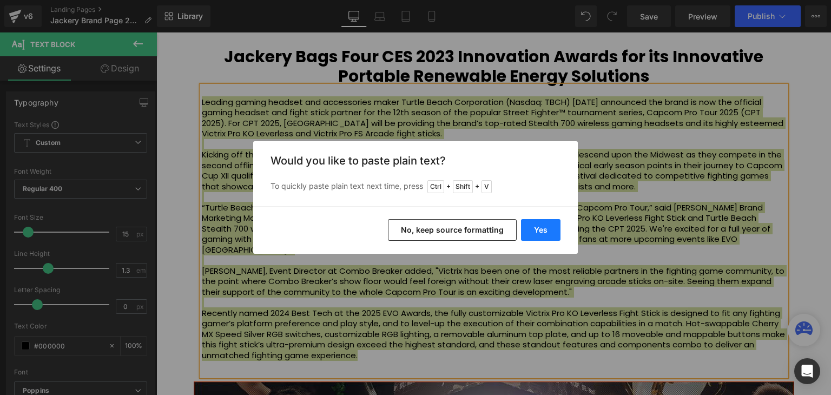
click at [537, 229] on button "Yes" at bounding box center [541, 230] width 40 height 22
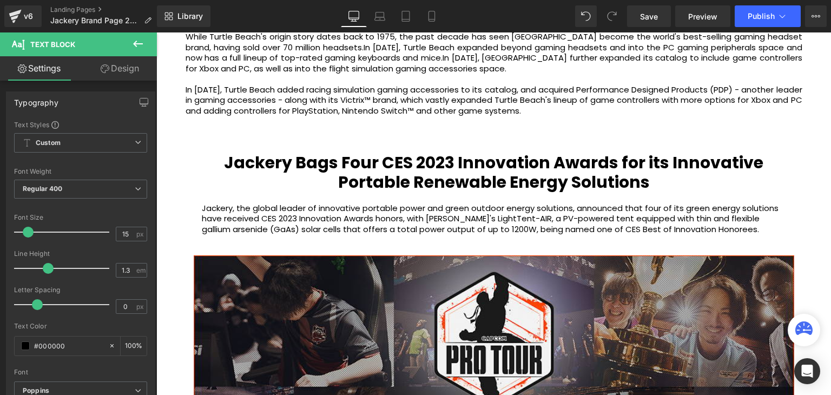
scroll to position [2150, 0]
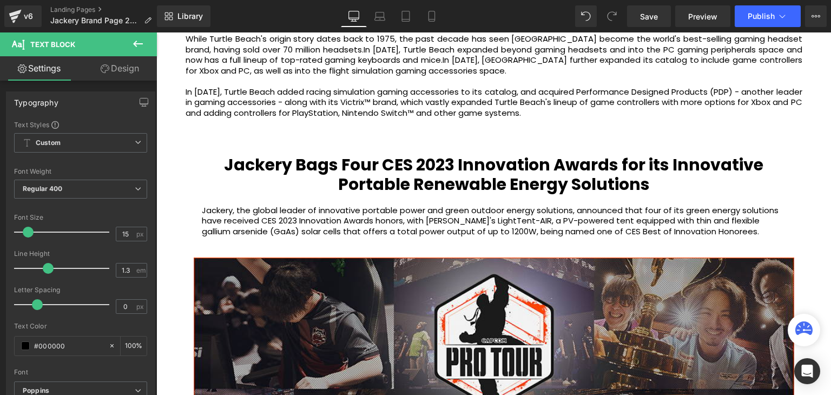
click at [469, 162] on div "Jackery Bags Four CES 2023 Innovation Awards for its Innovative Portable Renewa…" at bounding box center [494, 376] width 601 height 442
click at [469, 162] on span at bounding box center [472, 163] width 11 height 13
click at [468, 163] on span at bounding box center [472, 163] width 11 height 13
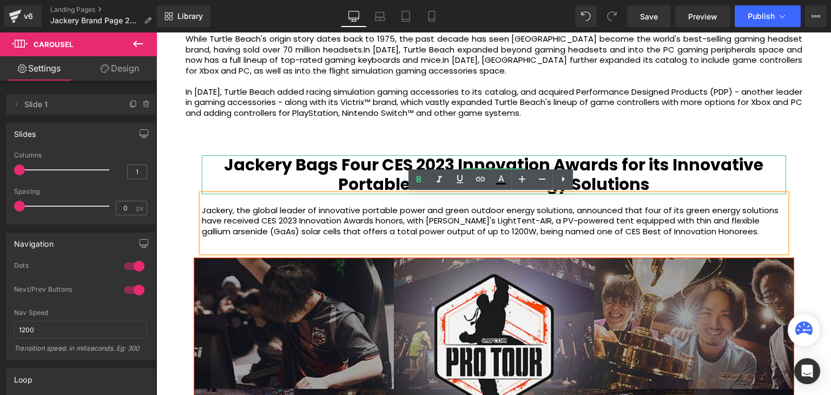
drag, startPoint x: 528, startPoint y: 168, endPoint x: 544, endPoint y: 169, distance: 15.7
click at [528, 168] on b "Jackery Bags Four CES 2023 Innovation Awards for its Innovative Portable Renewa…" at bounding box center [494, 174] width 540 height 43
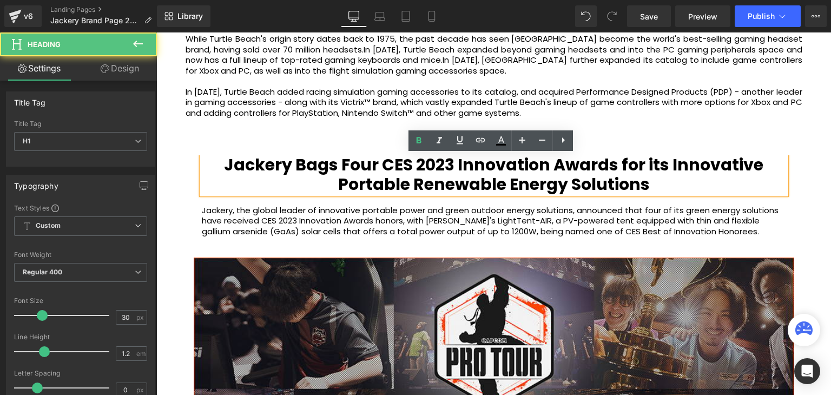
click at [611, 167] on b "Jackery Bags Four CES 2023 Innovation Awards for its Innovative Portable Renewa…" at bounding box center [494, 174] width 540 height 43
click at [610, 167] on b "Jackery Bags Four CES 2023 Innovation Awards for its Innovative Portable Renewa…" at bounding box center [494, 174] width 540 height 43
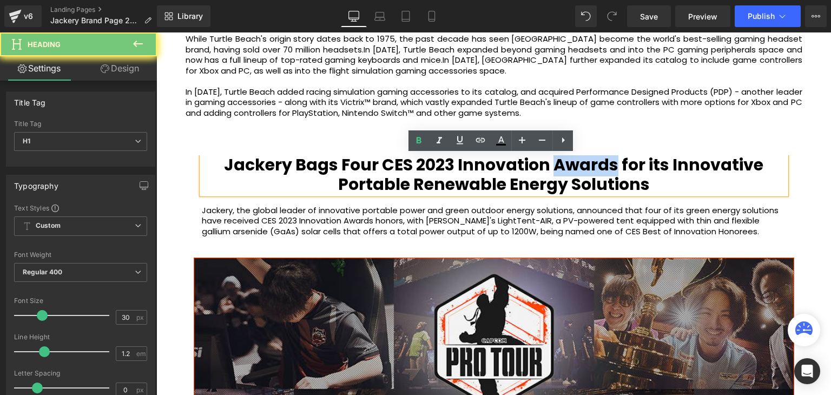
click at [610, 168] on b "Jackery Bags Four CES 2023 Innovation Awards for its Innovative Portable Renewa…" at bounding box center [494, 174] width 540 height 43
click at [609, 168] on b "Jackery Bags Four CES 2023 Innovation Awards for its Innovative Portable Renewa…" at bounding box center [494, 174] width 540 height 43
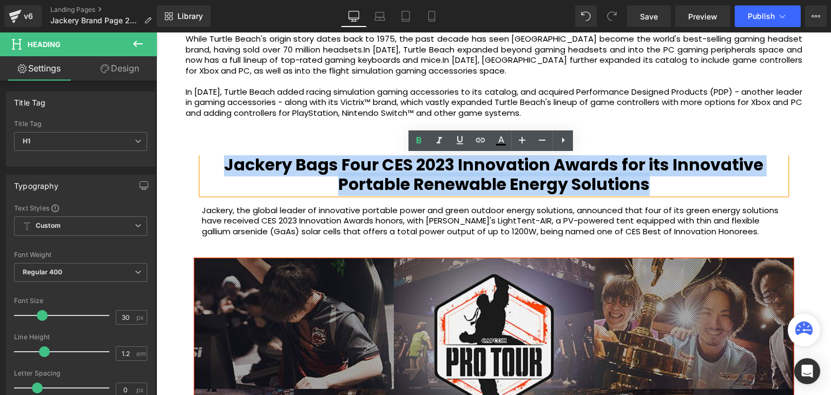
drag, startPoint x: 679, startPoint y: 185, endPoint x: 176, endPoint y: 160, distance: 504.1
click at [178, 160] on div "While Turtle Beach's origin story dates back to 1975, the past decade has seen …" at bounding box center [494, 313] width 633 height 580
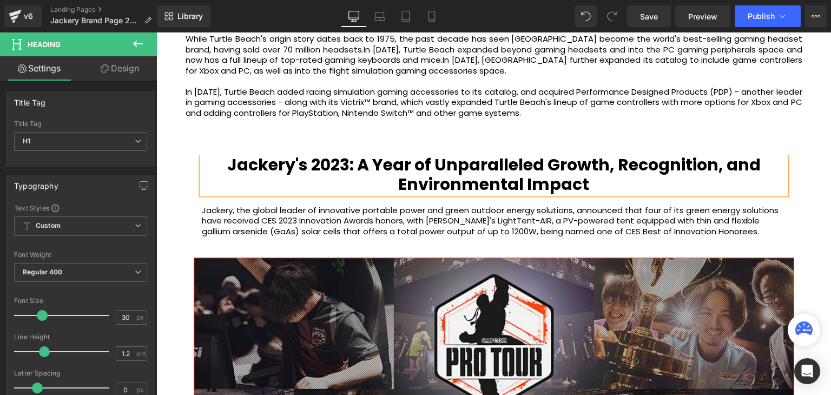
click at [630, 121] on div "While Turtle Beach's origin story dates back to 1975, the past decade has seen …" at bounding box center [494, 89] width 617 height 132
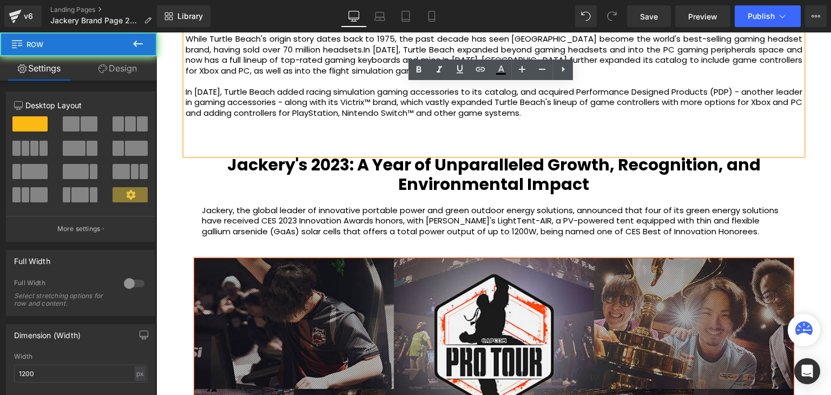
click at [802, 173] on div "While Turtle Beach's origin story dates back to 1975, the past decade has seen …" at bounding box center [494, 313] width 633 height 580
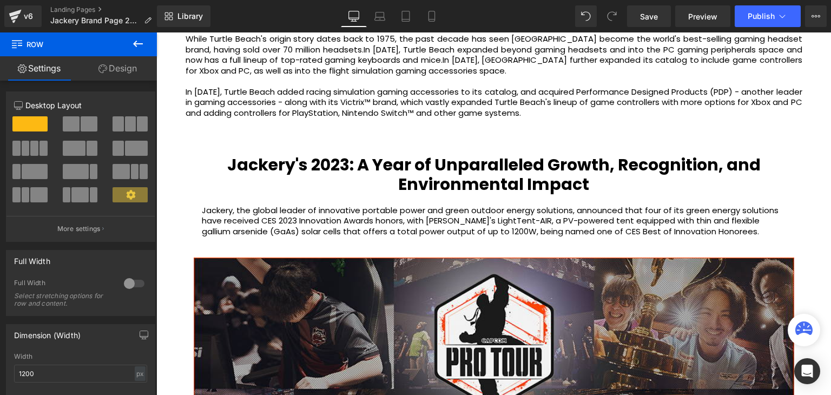
click at [476, 172] on div "Jackery's 2023: A Year of Unparalleled Growth, Recognition, and Environmental I…" at bounding box center [494, 174] width 585 height 39
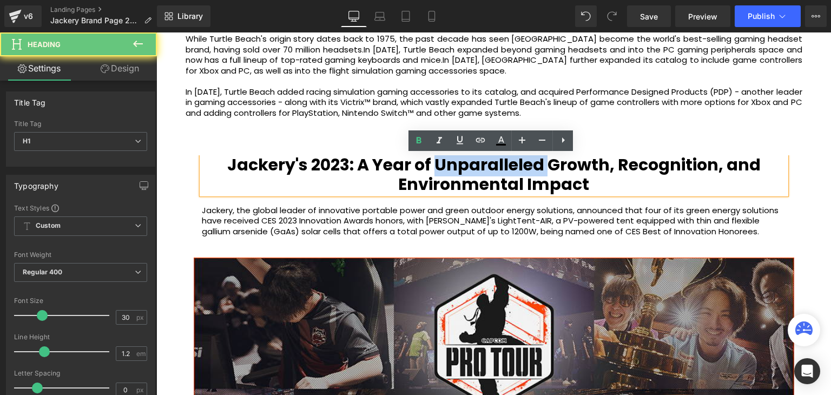
click at [476, 172] on b "Jackery's 2023: A Year of Unparalleled Growth, Recognition, and Environmental I…" at bounding box center [494, 174] width 534 height 43
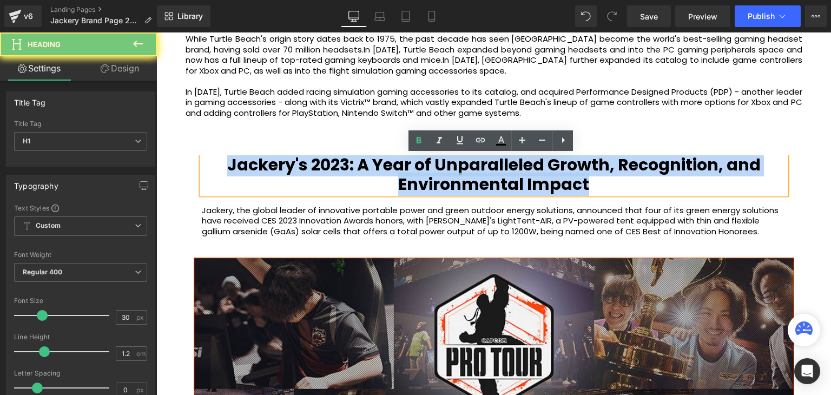
click at [476, 172] on b "Jackery's 2023: A Year of Unparalleled Growth, Recognition, and Environmental I…" at bounding box center [494, 174] width 534 height 43
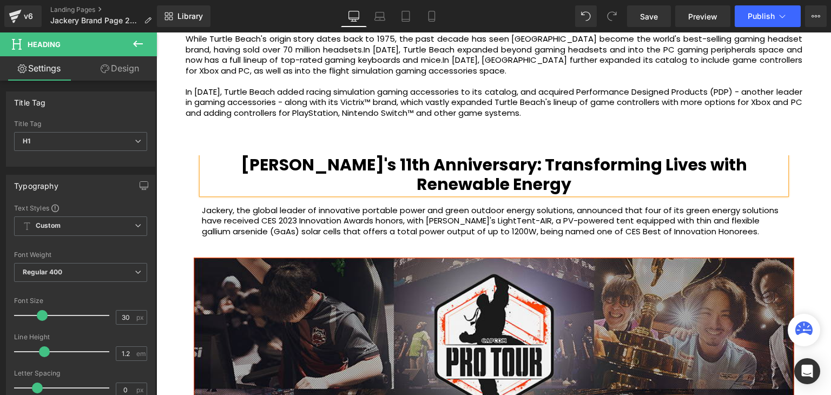
click at [806, 138] on div "While Turtle Beach's origin story dates back to 1975, the past decade has seen …" at bounding box center [494, 313] width 633 height 580
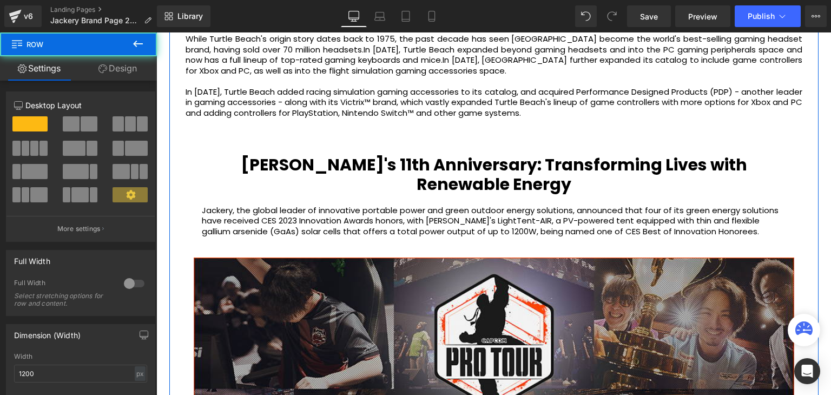
click at [810, 178] on div "BEYOND AUDIO Heading While Turtle Beach's origin story dates back to 1975, the …" at bounding box center [494, 306] width 650 height 605
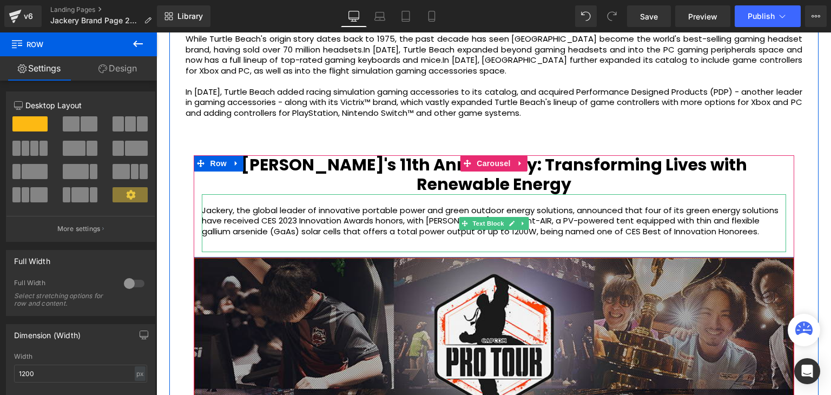
click at [313, 219] on p "Jackery, the global leader of innovative portable power and green outdoor energ…" at bounding box center [494, 221] width 585 height 32
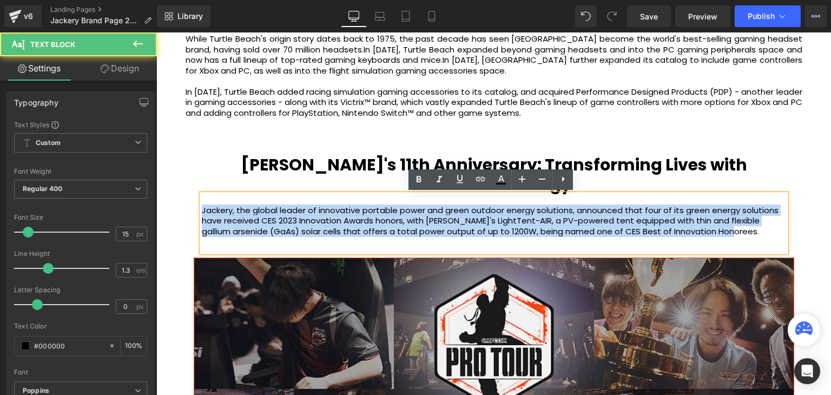
drag, startPoint x: 726, startPoint y: 237, endPoint x: 188, endPoint y: 210, distance: 538.7
click at [188, 210] on div "Jackery's 11th Anniversary: Transforming Lives with Renewable Energy Heading Ja…" at bounding box center [494, 376] width 617 height 442
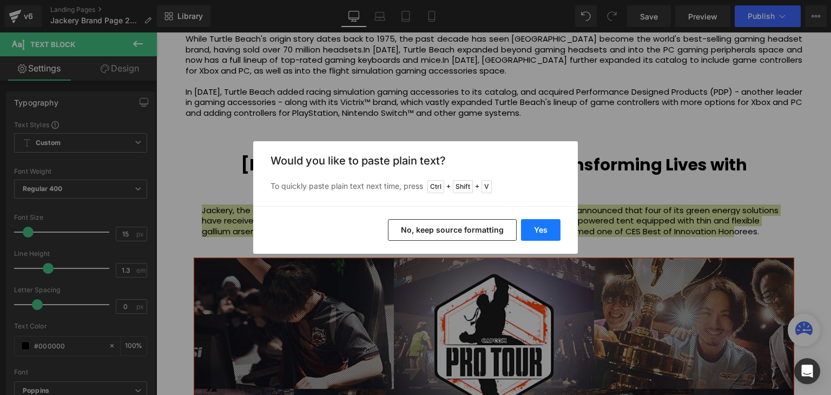
drag, startPoint x: 545, startPoint y: 234, endPoint x: 386, endPoint y: 202, distance: 162.3
click at [545, 234] on button "Yes" at bounding box center [541, 230] width 40 height 22
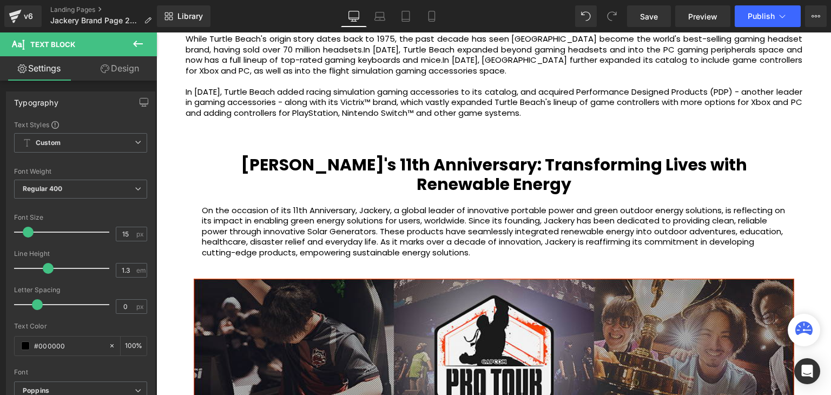
click at [510, 252] on p "On the occasion of its 11th Anniversary, Jackery, a global leader of innovative…" at bounding box center [494, 231] width 585 height 53
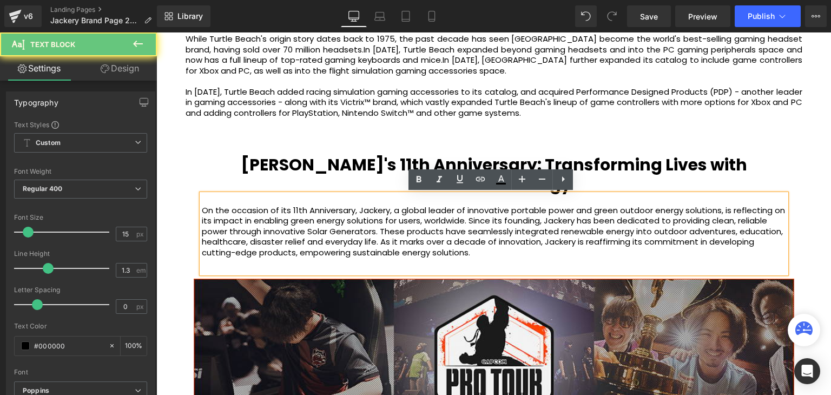
click at [488, 253] on p "On the occasion of its 11th Anniversary, Jackery, a global leader of innovative…" at bounding box center [494, 231] width 585 height 53
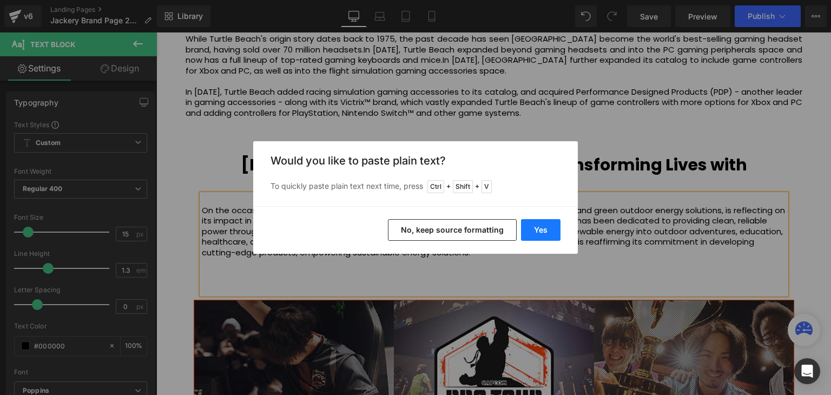
click at [553, 234] on button "Yes" at bounding box center [541, 230] width 40 height 22
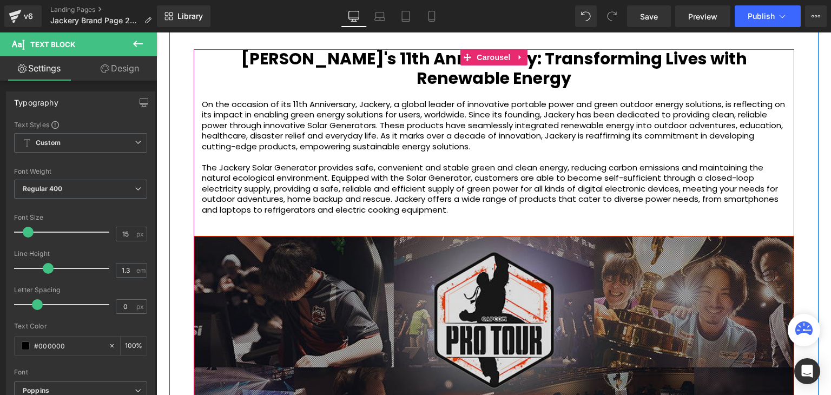
scroll to position [2258, 0]
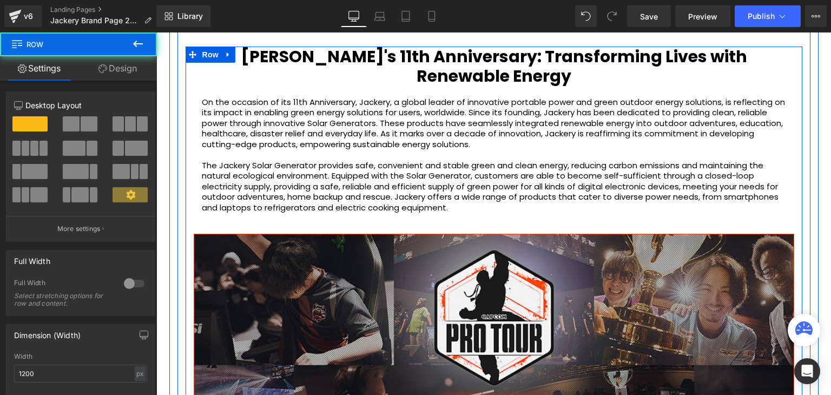
drag, startPoint x: 791, startPoint y: 120, endPoint x: 800, endPoint y: 123, distance: 9.1
click at [791, 121] on div "Jackery's 11th Anniversary: Transforming Lives with Renewable Energy Heading On…" at bounding box center [494, 310] width 617 height 527
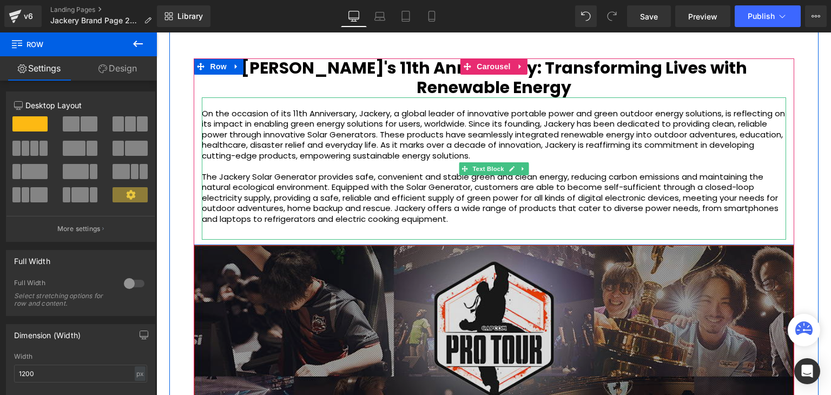
scroll to position [2367, 0]
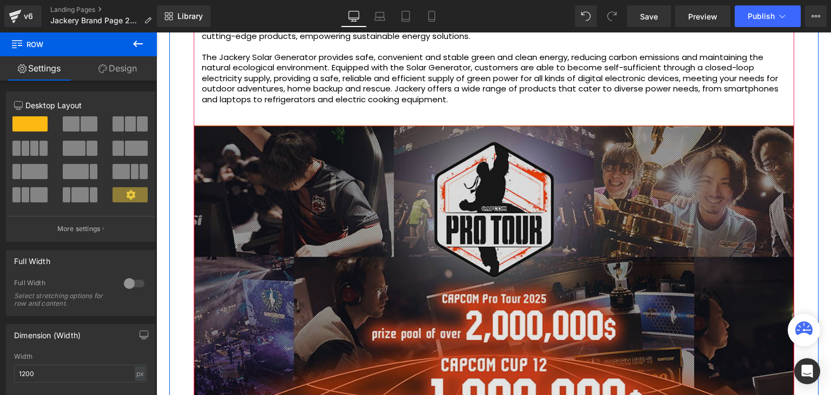
click at [483, 210] on img at bounding box center [494, 296] width 601 height 340
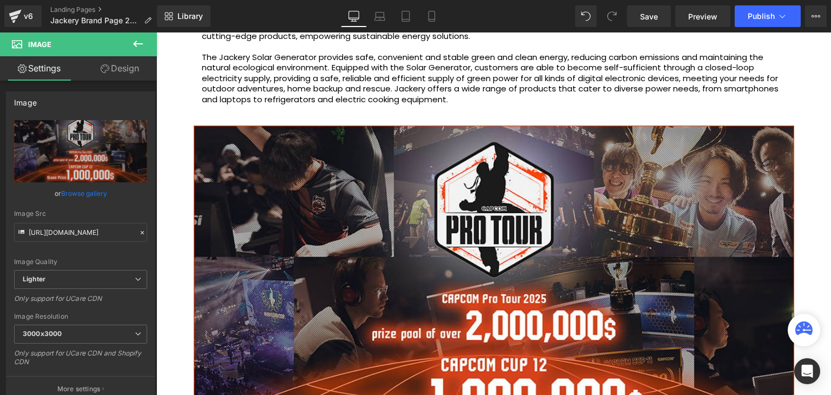
click at [134, 44] on icon at bounding box center [138, 44] width 10 height 6
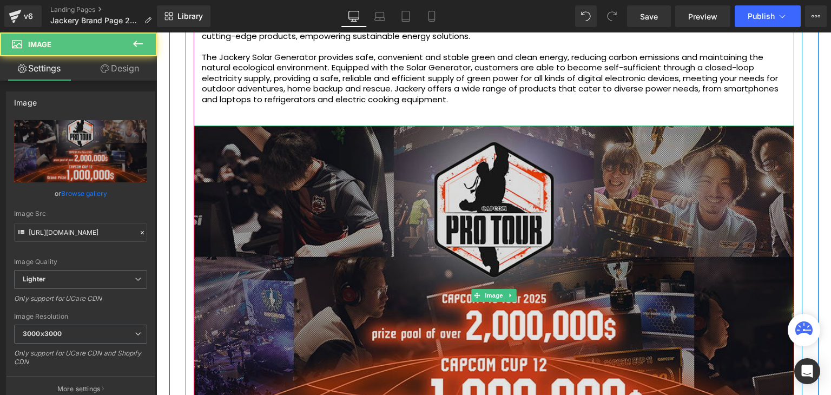
click at [737, 148] on img at bounding box center [494, 296] width 601 height 340
click at [496, 139] on img at bounding box center [494, 296] width 601 height 340
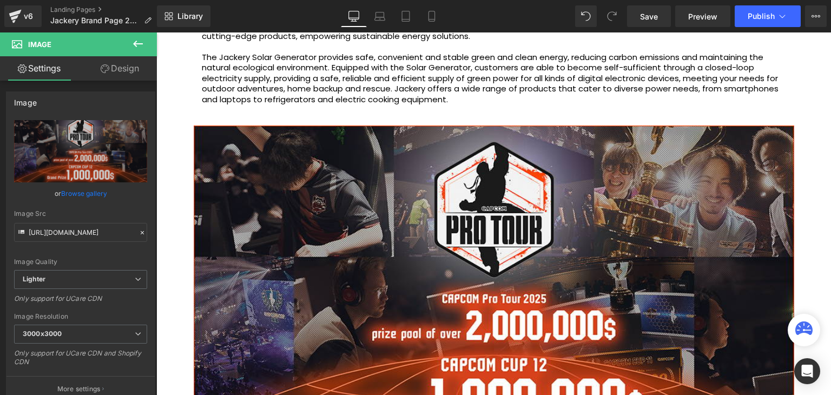
click at [132, 43] on icon at bounding box center [138, 43] width 13 height 13
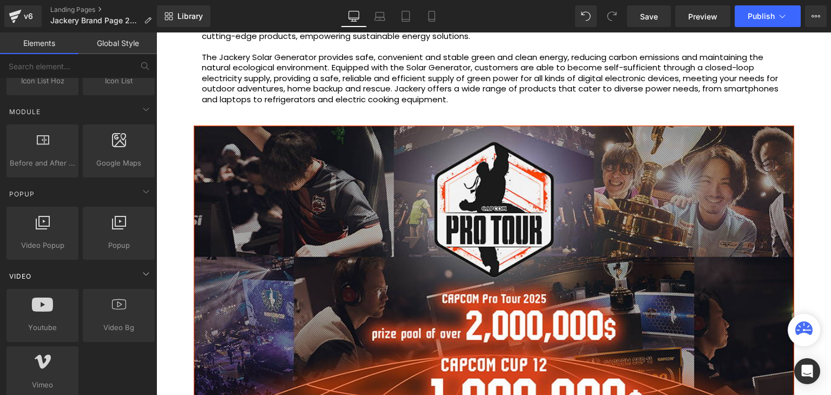
scroll to position [541, 0]
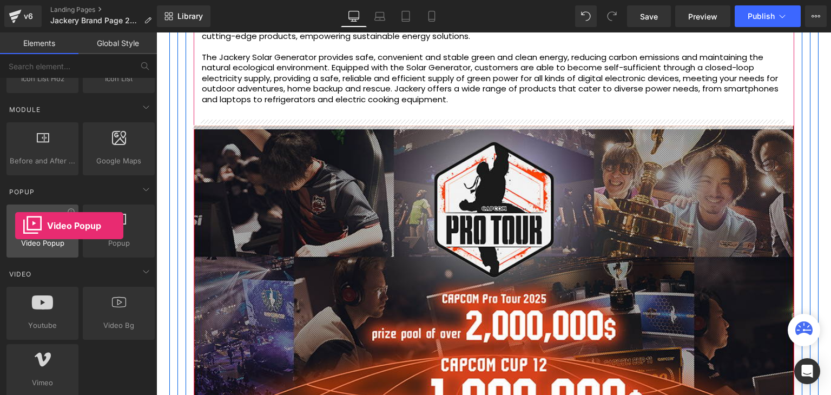
drag, startPoint x: 39, startPoint y: 230, endPoint x: 17, endPoint y: 227, distance: 22.4
click at [15, 226] on div at bounding box center [43, 225] width 66 height 24
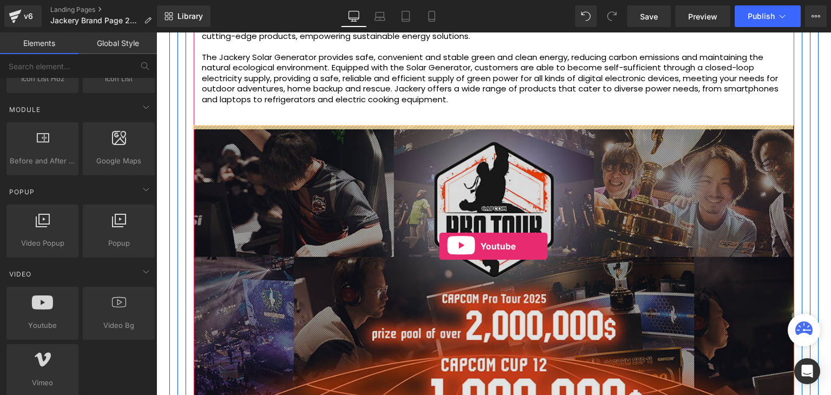
drag, startPoint x: 202, startPoint y: 345, endPoint x: 440, endPoint y: 246, distance: 257.3
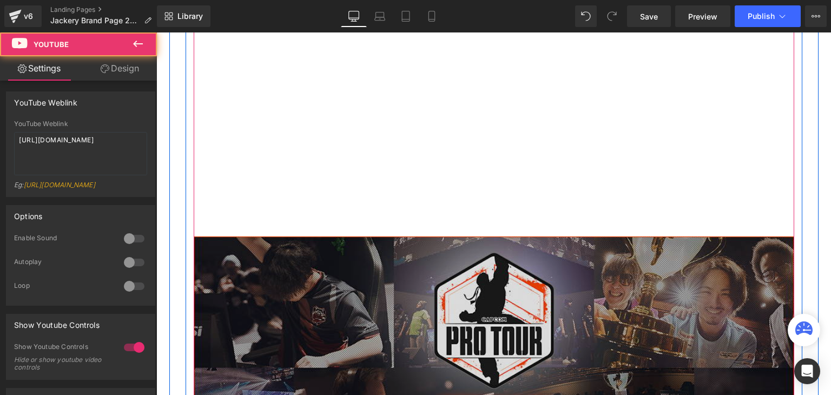
scroll to position [2689, 0]
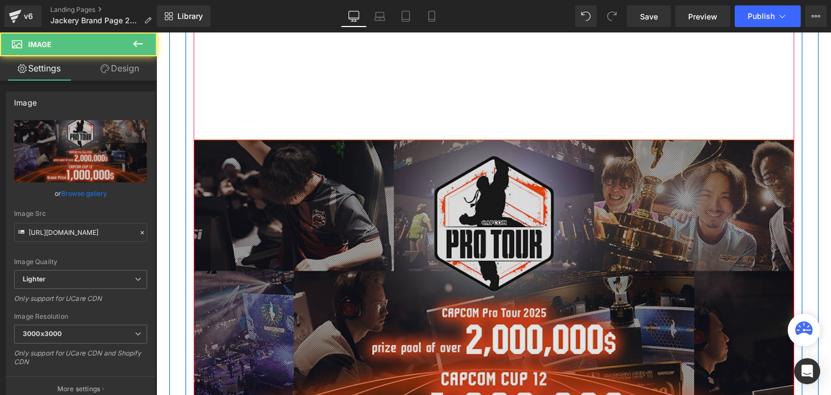
click at [588, 172] on img at bounding box center [494, 310] width 601 height 340
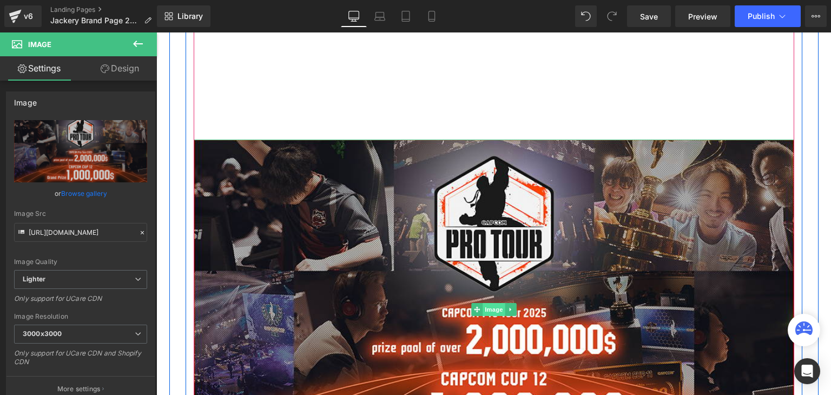
click at [505, 305] on link at bounding box center [510, 309] width 11 height 13
click at [518, 308] on link at bounding box center [516, 309] width 11 height 13
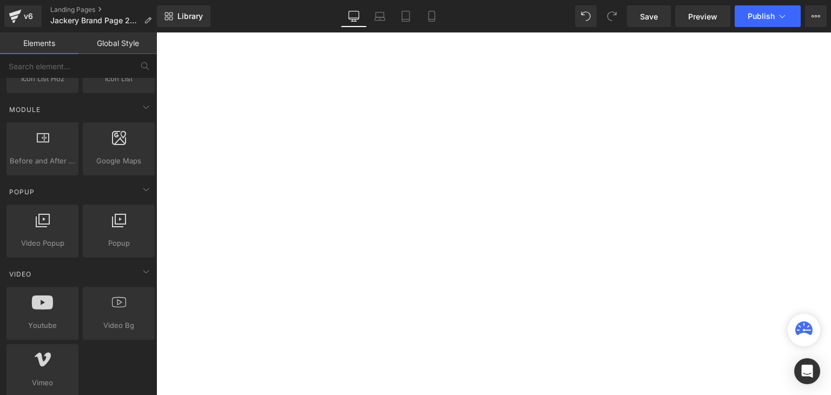
scroll to position [2419, 0]
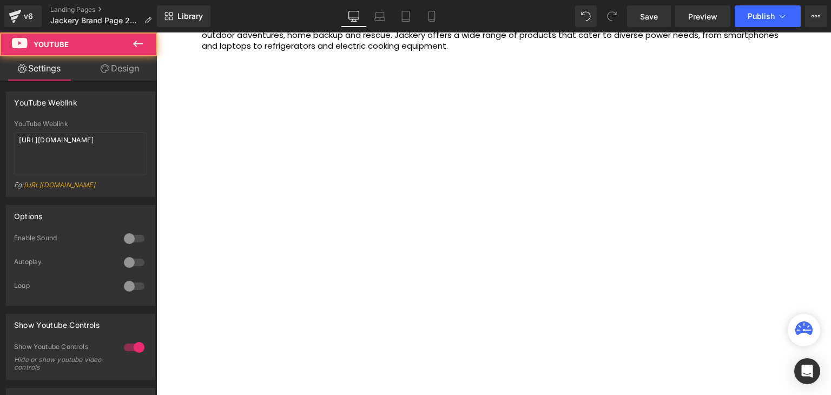
click at [405, 252] on div at bounding box center [494, 241] width 601 height 338
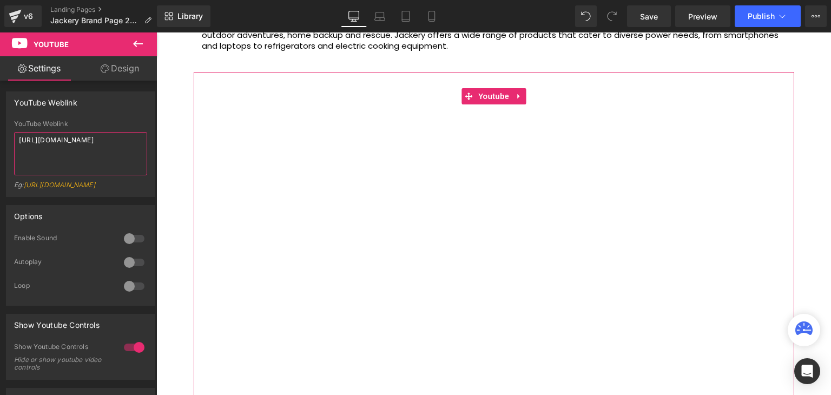
click at [61, 155] on textarea "[URL][DOMAIN_NAME]" at bounding box center [80, 153] width 133 height 43
paste textarea "yxFntCUkJhA&t=4s"
type textarea "https://www.youtube.com/watch?v=yxFntCUkJhA&t=4s"
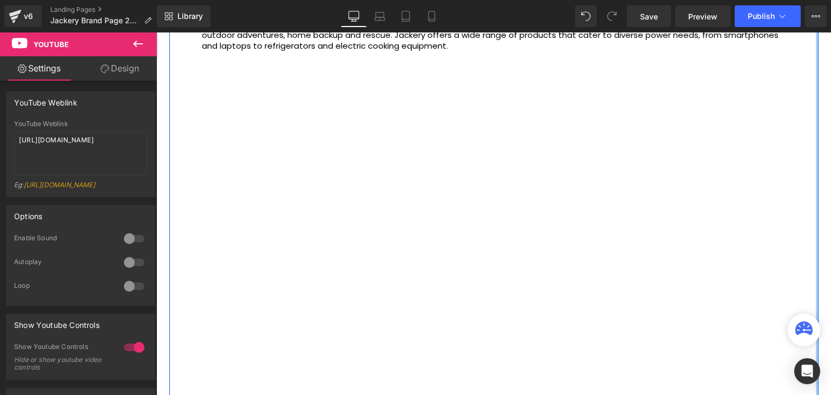
click at [813, 113] on div "BEYOND AUDIO Heading While Turtle Beach's origin story dates back to 1975, the …" at bounding box center [494, 80] width 650 height 693
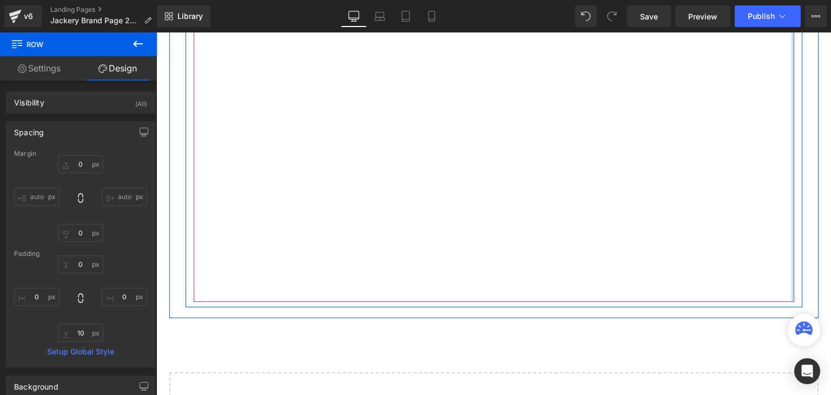
scroll to position [2743, 0]
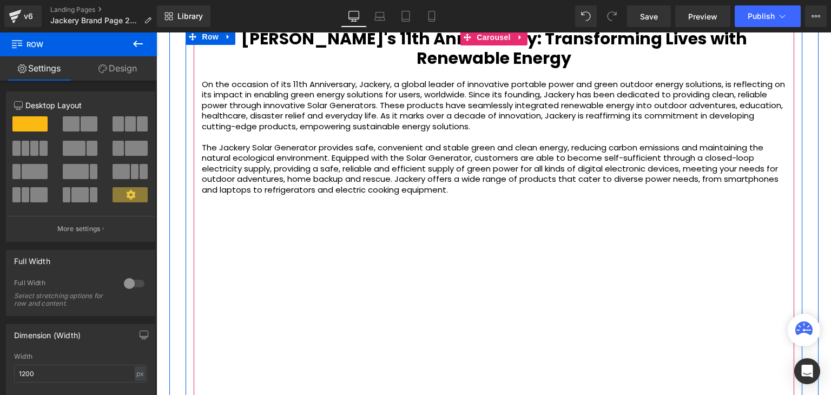
scroll to position [2202, 0]
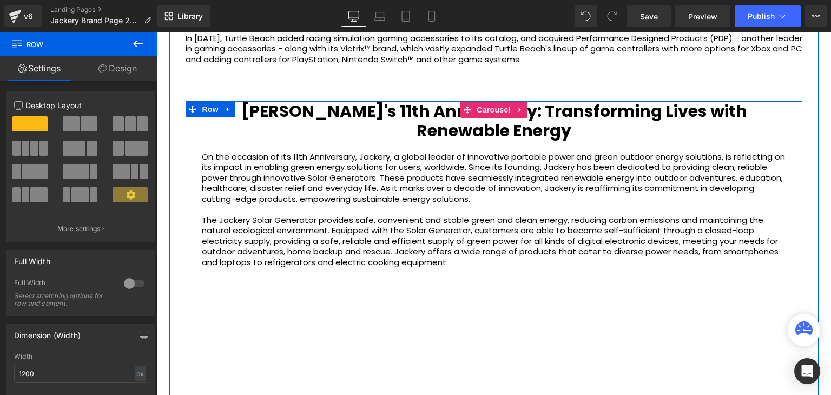
click at [409, 114] on b "Jackery's 11th Anniversary: Transforming Lives with Renewable Energy" at bounding box center [494, 121] width 507 height 43
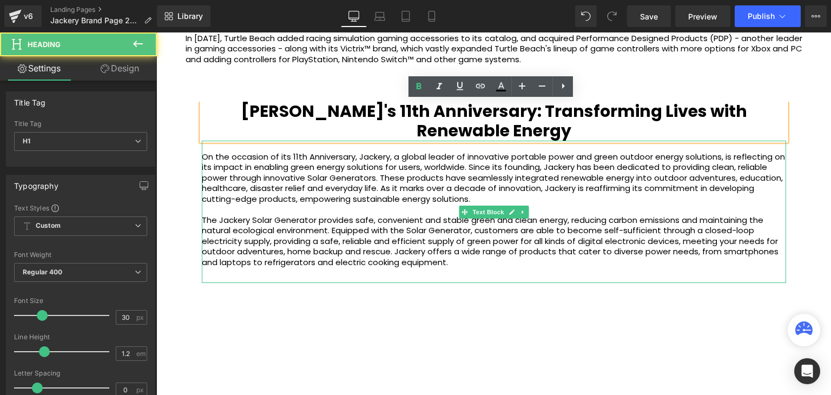
click at [581, 166] on p "On the occasion of its 11th Anniversary, Jackery, a global leader of innovative…" at bounding box center [494, 178] width 585 height 53
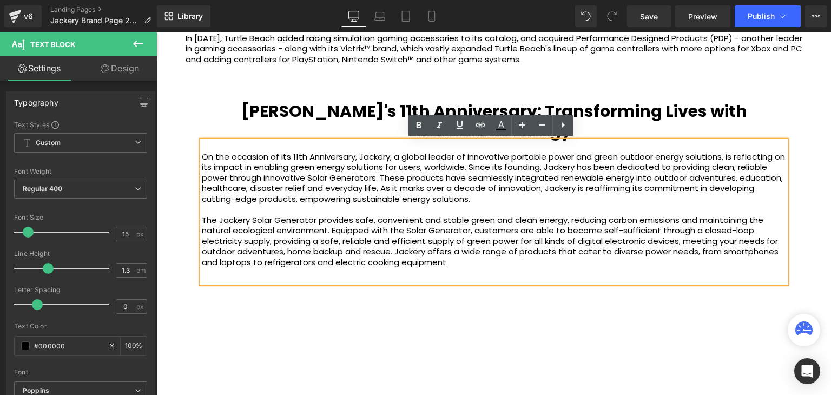
click at [542, 106] on b "Jackery's 11th Anniversary: Transforming Lives with Renewable Energy" at bounding box center [494, 121] width 507 height 43
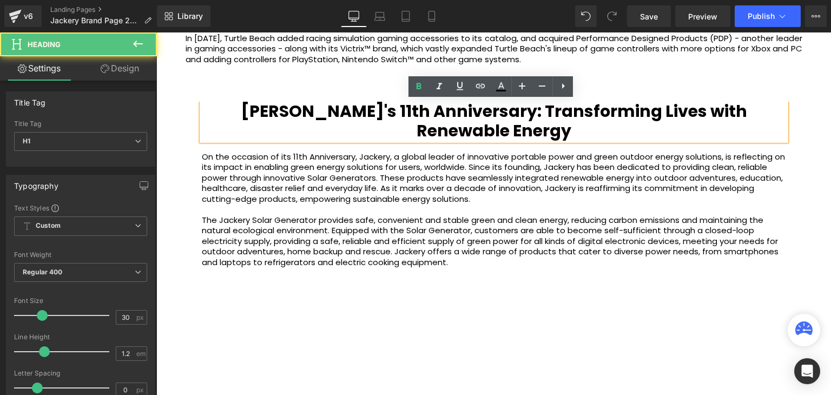
click at [808, 143] on div "While Turtle Beach's origin story dates back to 1975, the past decade has seen …" at bounding box center [494, 301] width 633 height 663
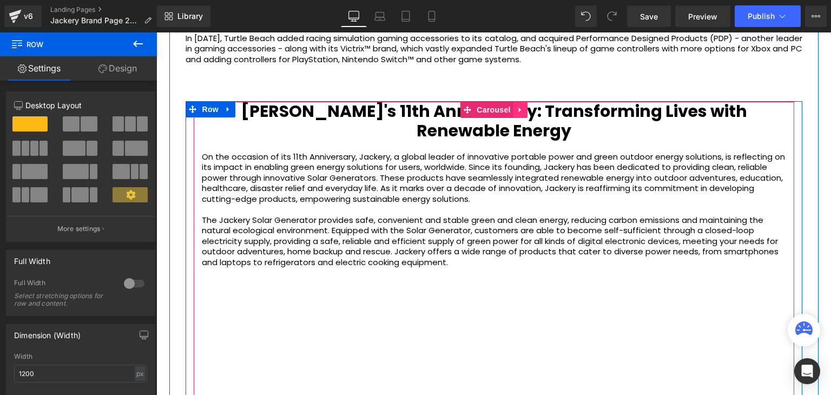
click at [521, 112] on icon at bounding box center [521, 110] width 8 height 8
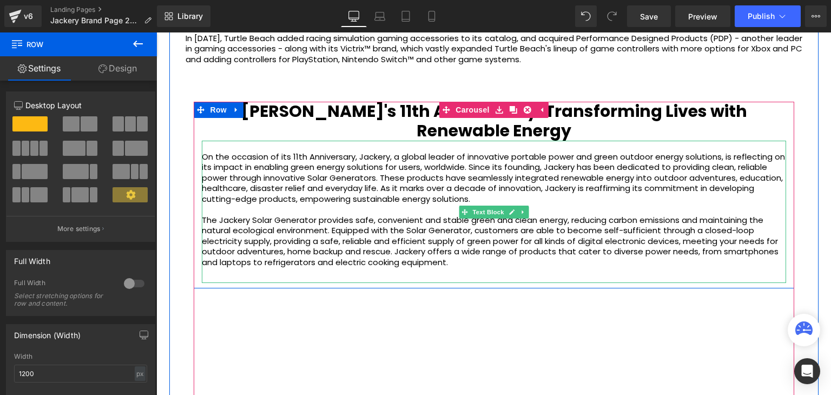
click at [778, 189] on p "On the occasion of its 11th Anniversary, Jackery, a global leader of innovative…" at bounding box center [494, 178] width 585 height 53
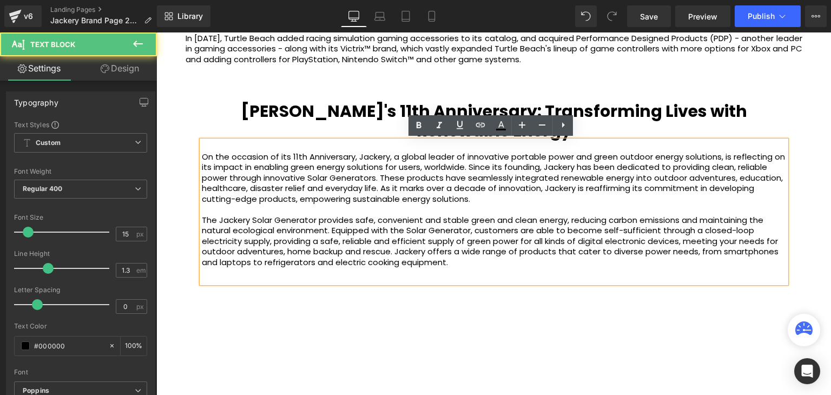
click at [808, 190] on div "BEYOND AUDIO Heading While Turtle Beach's origin story dates back to 1975, the …" at bounding box center [494, 293] width 650 height 687
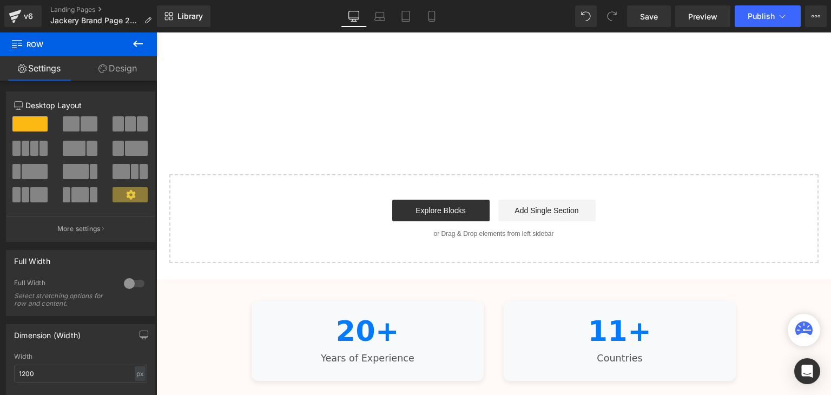
scroll to position [2798, 0]
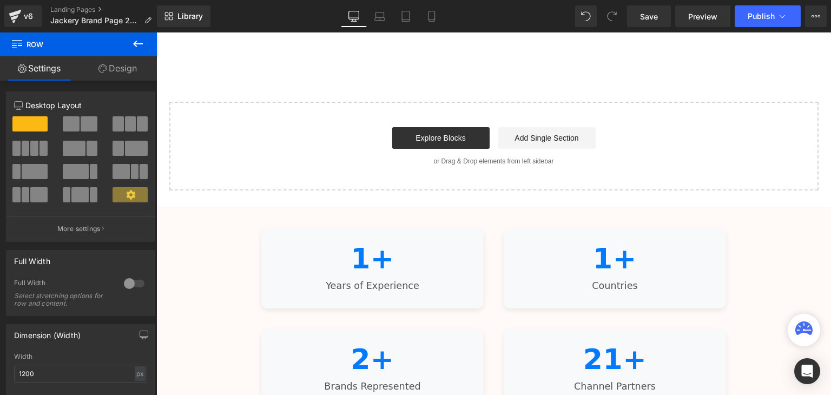
click at [139, 42] on icon at bounding box center [138, 43] width 13 height 13
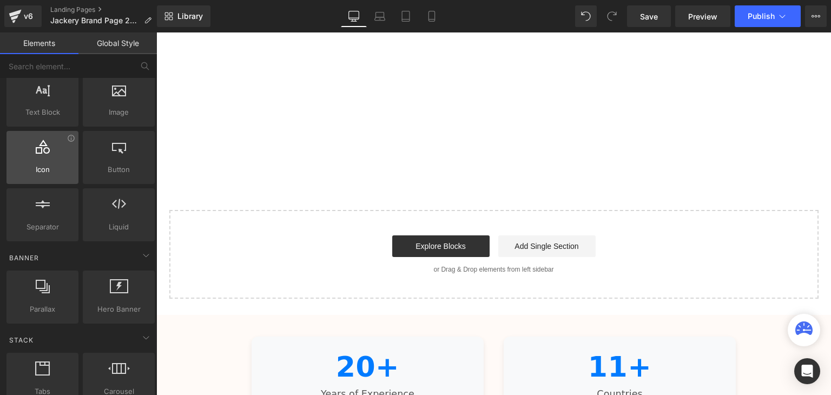
scroll to position [0, 0]
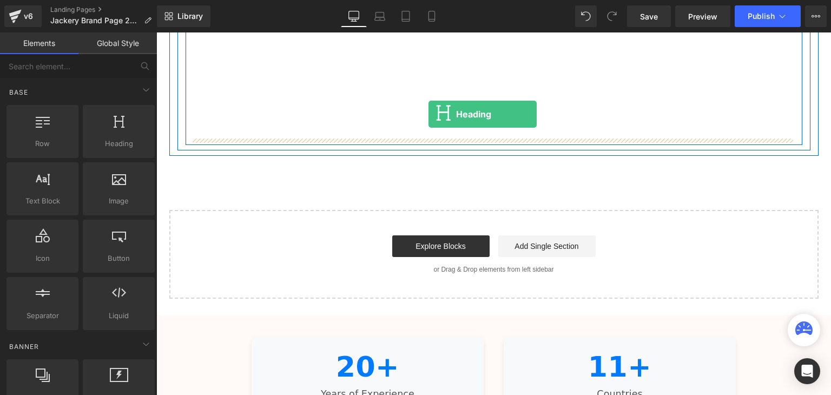
drag, startPoint x: 259, startPoint y: 165, endPoint x: 429, endPoint y: 114, distance: 177.4
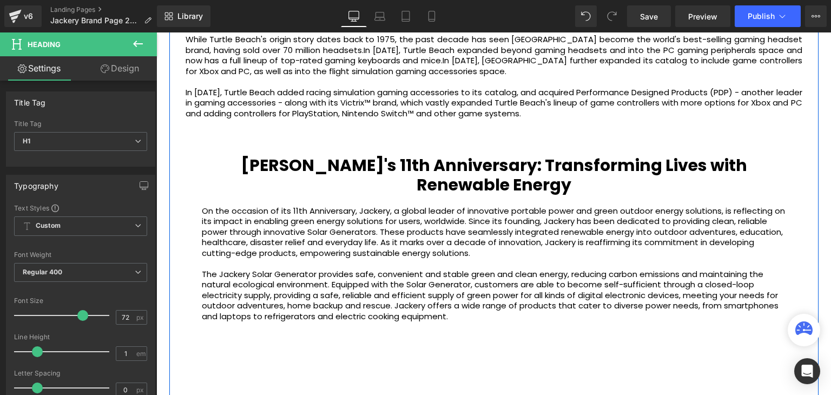
scroll to position [2148, 0]
click at [490, 176] on div "Jackery's 11th Anniversary: Transforming Lives with Renewable Energy Heading" at bounding box center [494, 175] width 585 height 39
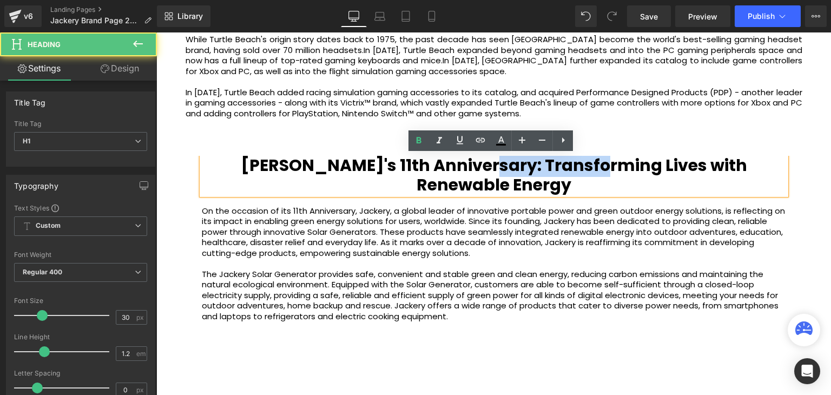
click at [490, 176] on b "Jackery's 11th Anniversary: Transforming Lives with Renewable Energy" at bounding box center [494, 175] width 507 height 43
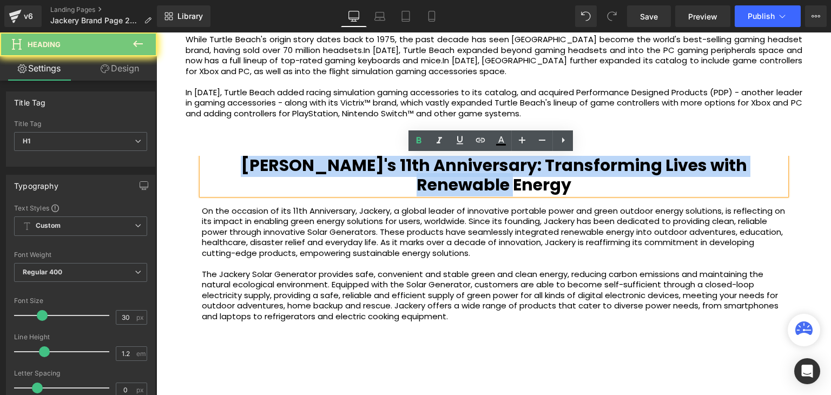
copy b "Jackery's 11th Anniversary: Transforming Lives with Renewable Energy"
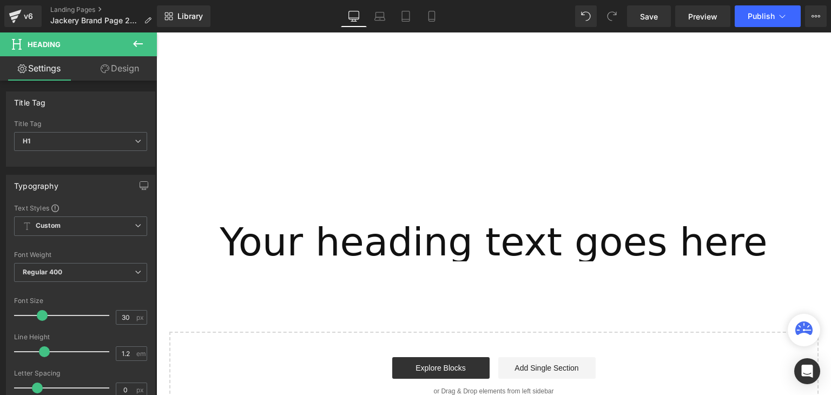
scroll to position [2635, 0]
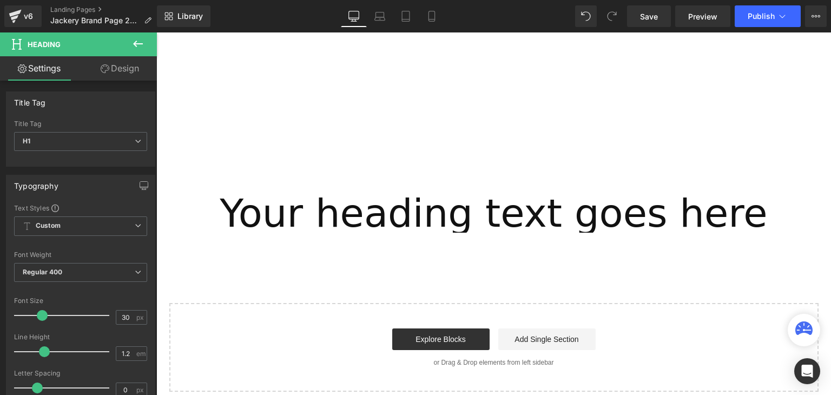
click at [502, 215] on div "Your heading text goes here Heading" at bounding box center [494, 213] width 601 height 39
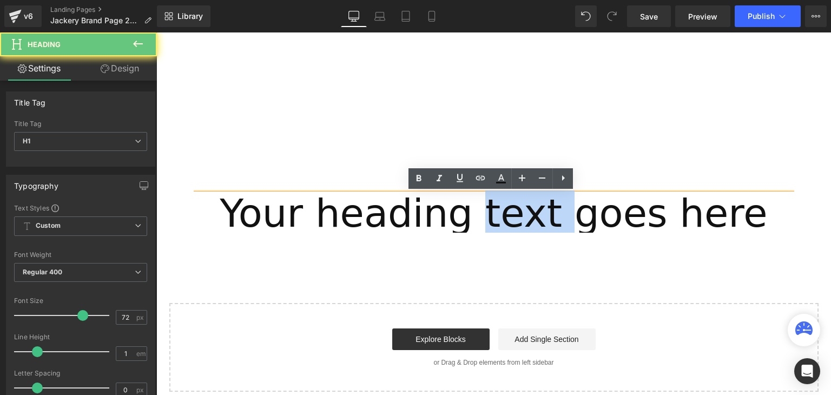
click at [502, 215] on h1 "Your heading text goes here" at bounding box center [494, 213] width 601 height 39
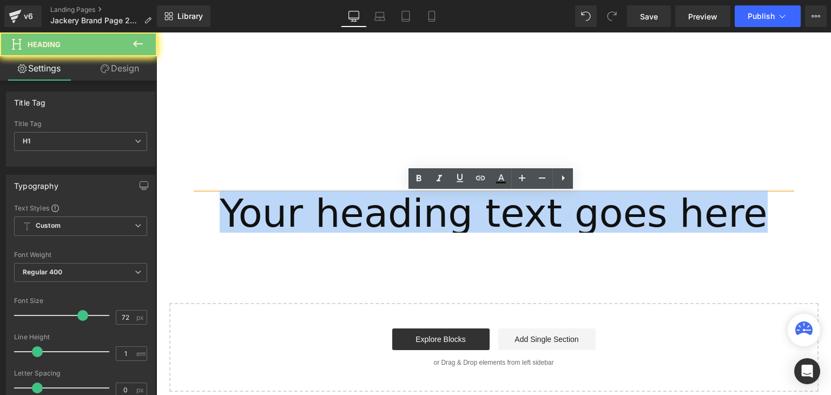
click at [502, 215] on h1 "Your heading text goes here" at bounding box center [494, 213] width 601 height 39
paste div
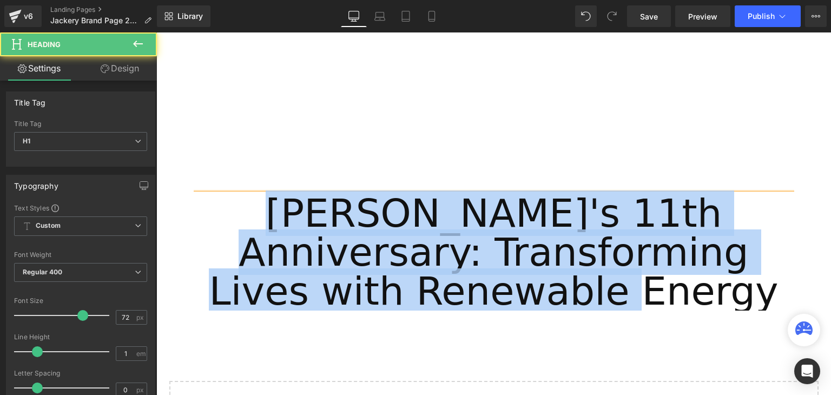
drag, startPoint x: 570, startPoint y: 299, endPoint x: 196, endPoint y: 215, distance: 383.5
click at [196, 215] on h1 "Jackery's 11th Anniversary: Transforming Lives with Renewable Energy" at bounding box center [494, 252] width 601 height 117
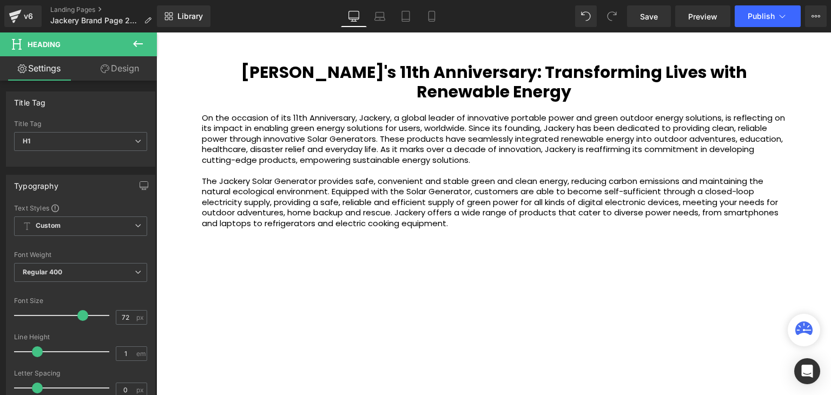
scroll to position [2148, 0]
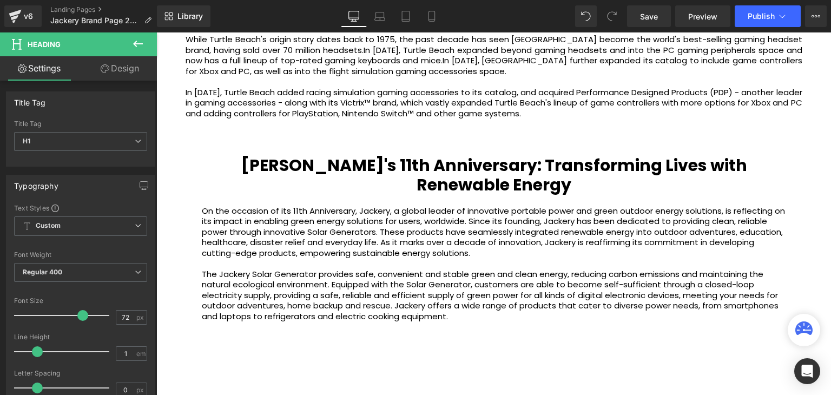
click at [429, 172] on b "Jackery's 11th Anniversary: Transforming Lives with Renewable Energy" at bounding box center [494, 175] width 507 height 43
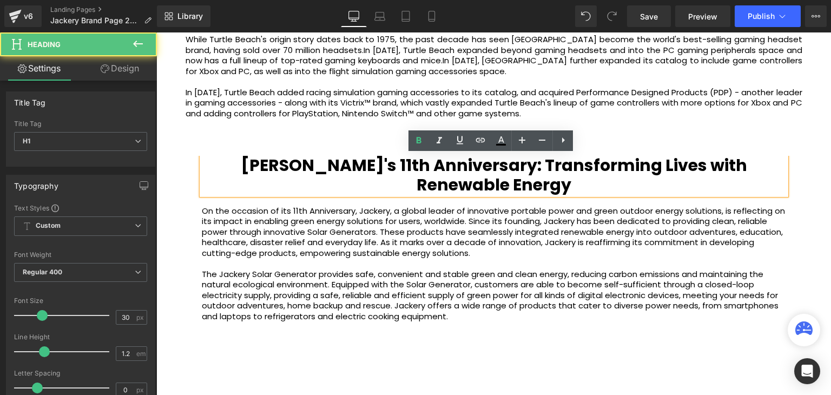
click at [435, 165] on b "Jackery's 11th Anniversary: Transforming Lives with Renewable Energy" at bounding box center [494, 175] width 507 height 43
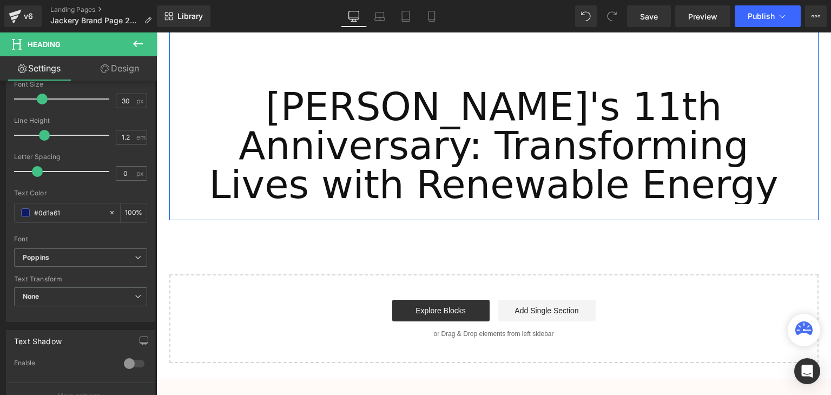
scroll to position [2743, 0]
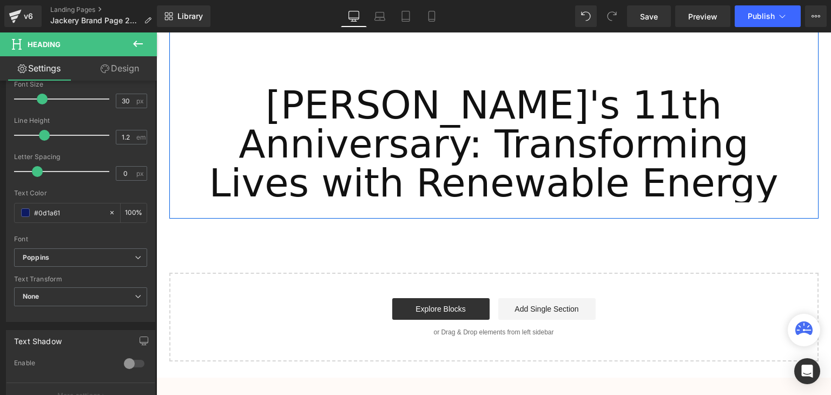
click at [555, 198] on h1 "Jackery's 11th Anniversary: Transforming Lives with Renewable Energy" at bounding box center [494, 144] width 601 height 117
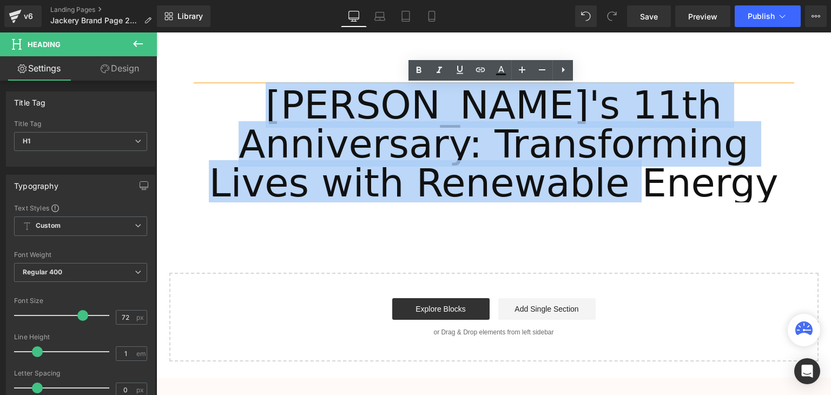
drag, startPoint x: 565, startPoint y: 193, endPoint x: 202, endPoint y: 100, distance: 374.5
click at [202, 100] on h1 "Jackery's 11th Anniversary: Transforming Lives with Renewable Energy" at bounding box center [494, 144] width 601 height 117
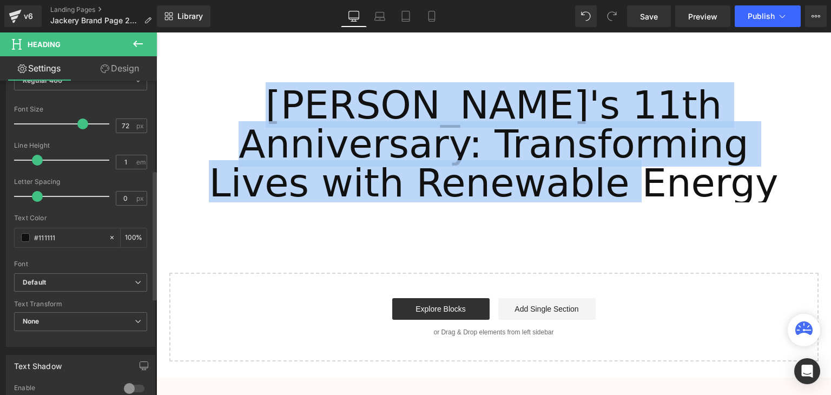
scroll to position [217, 0]
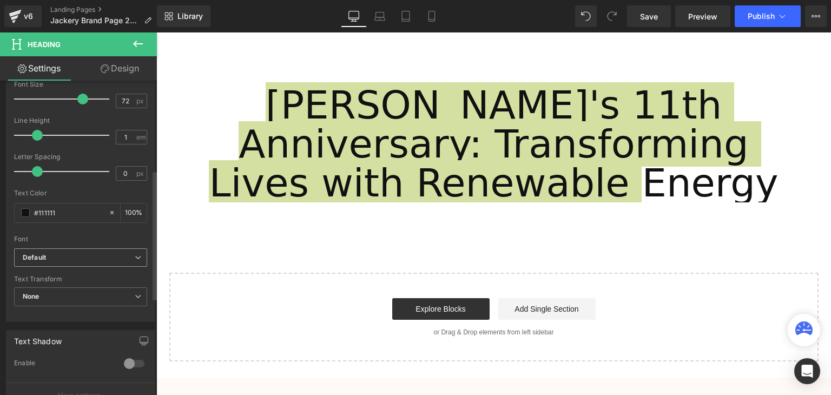
click at [90, 254] on b "Default" at bounding box center [79, 257] width 112 height 9
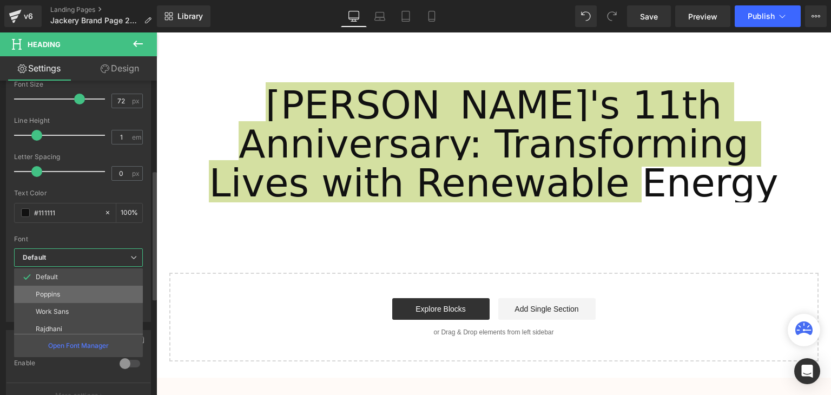
click at [76, 286] on li "Poppins" at bounding box center [81, 294] width 134 height 17
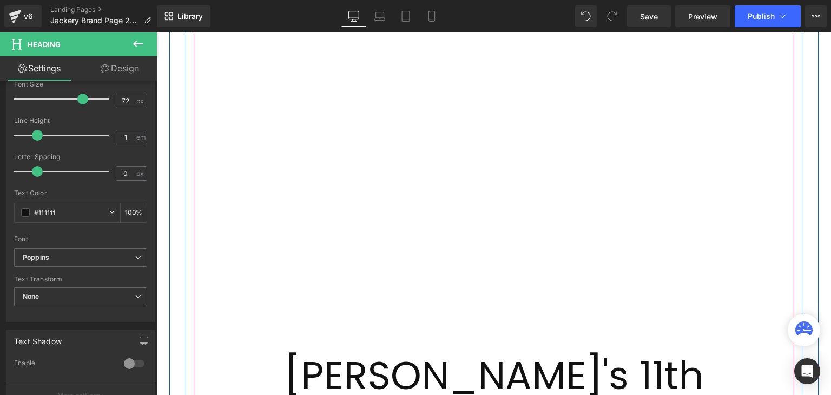
scroll to position [2202, 0]
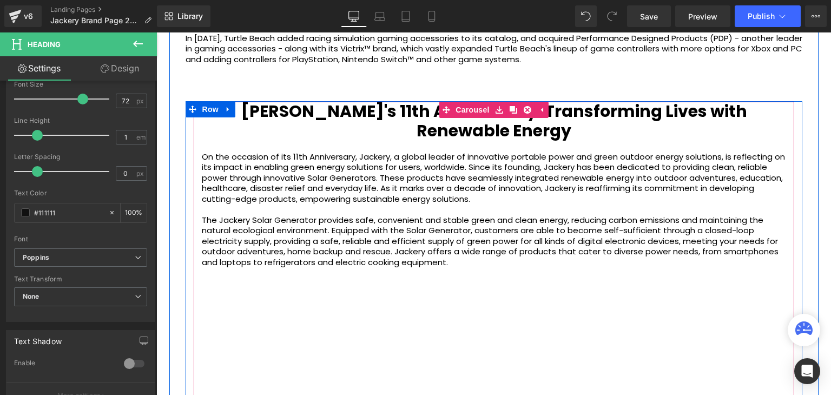
click at [541, 146] on p at bounding box center [494, 146] width 585 height 11
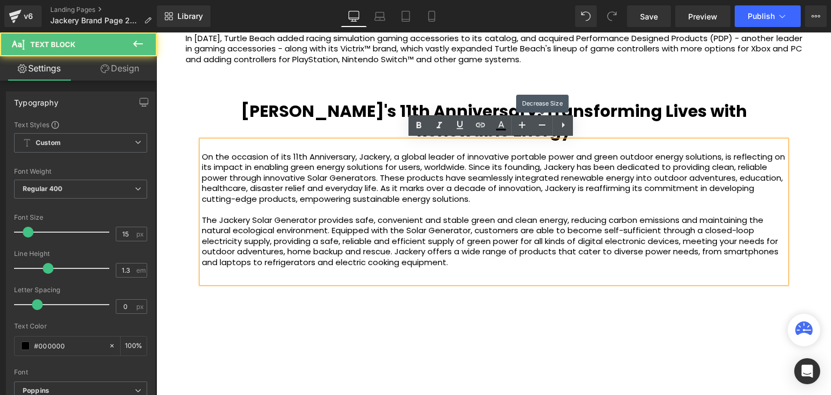
click at [603, 129] on h1 "Jackery's 11th Anniversary: Transforming Lives with Renewable Energy" at bounding box center [494, 121] width 585 height 39
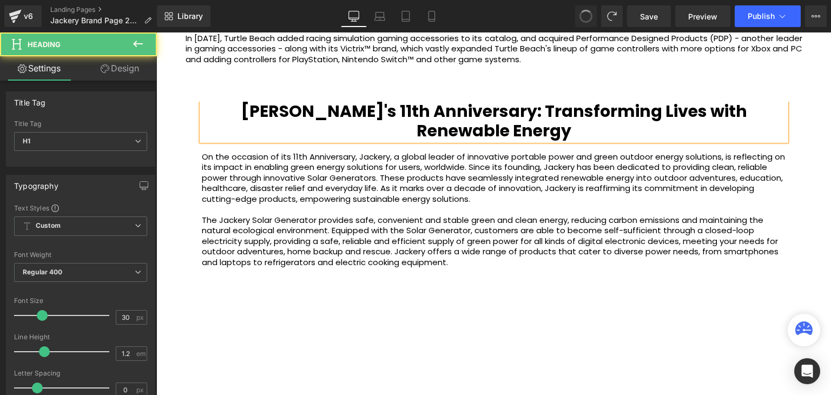
click at [544, 134] on h1 "Jackery's 11th Anniversary: Transforming Lives with Renewable Energy" at bounding box center [494, 121] width 585 height 39
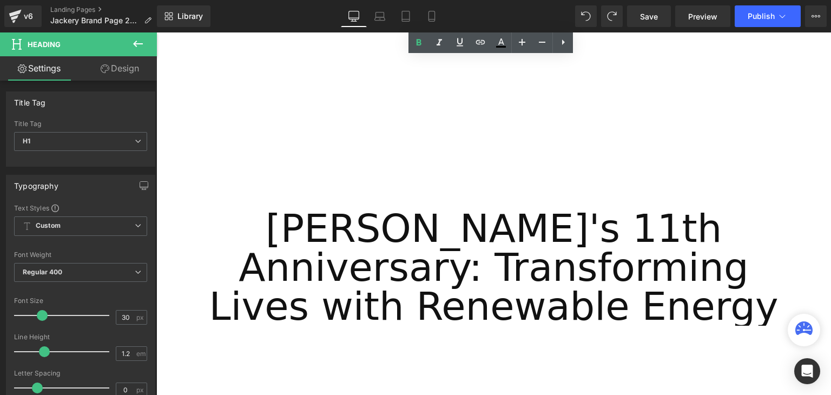
drag, startPoint x: 541, startPoint y: 133, endPoint x: 167, endPoint y: 108, distance: 374.9
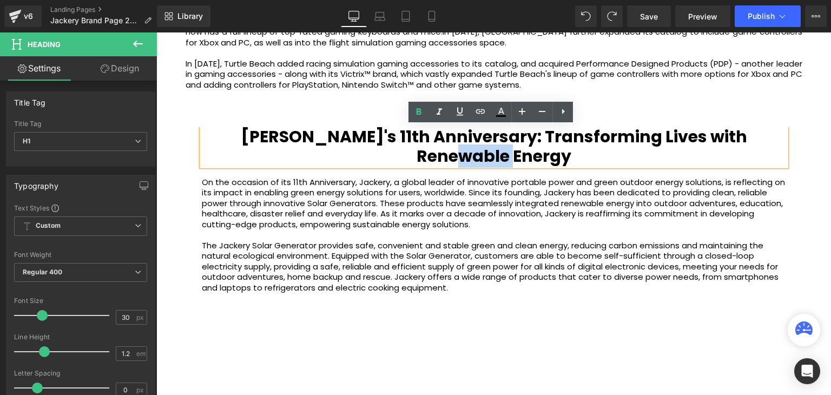
scroll to position [2132, 0]
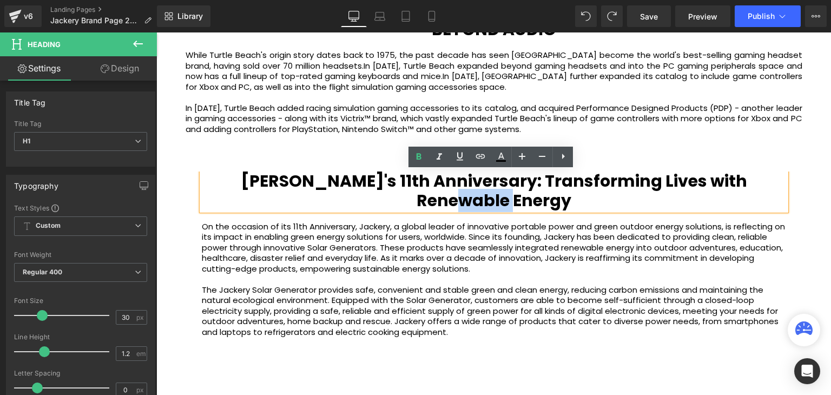
click at [556, 202] on h1 "Jackery's 11th Anniversary: Transforming Lives with Renewable Energy" at bounding box center [494, 191] width 585 height 39
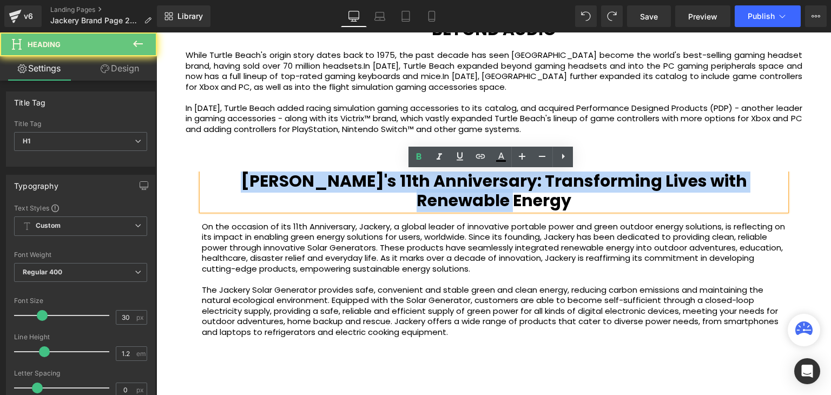
drag, startPoint x: 486, startPoint y: 195, endPoint x: 230, endPoint y: 174, distance: 257.4
click at [230, 174] on h1 "Jackery's 11th Anniversary: Transforming Lives with Renewable Energy" at bounding box center [494, 191] width 585 height 39
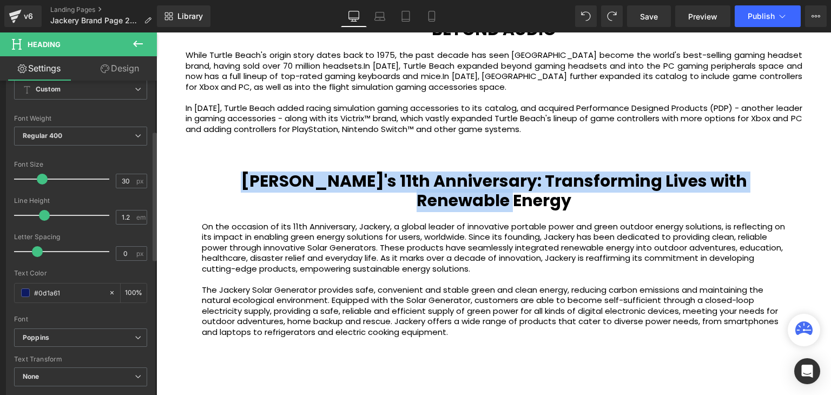
scroll to position [217, 0]
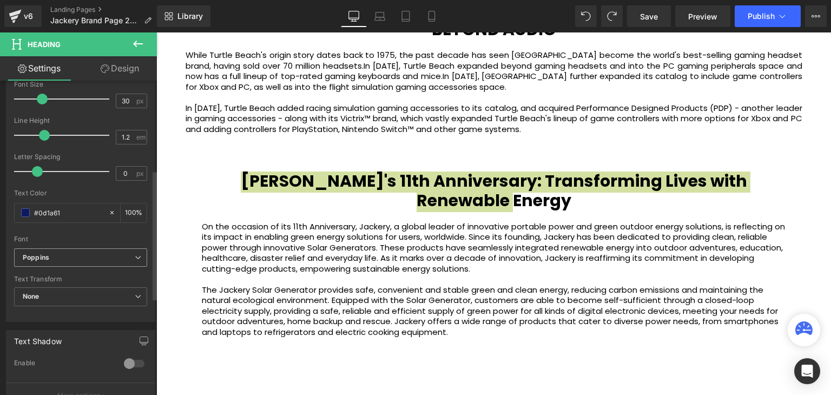
click at [71, 256] on b "Poppins" at bounding box center [79, 257] width 112 height 9
click at [117, 235] on div "Font" at bounding box center [80, 239] width 133 height 8
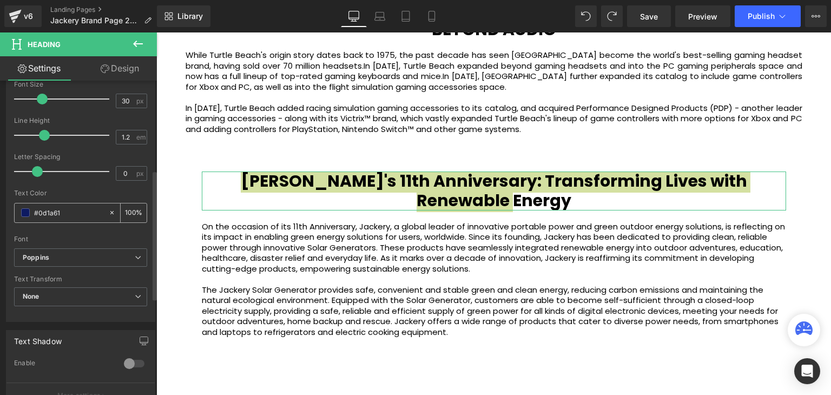
drag, startPoint x: 86, startPoint y: 213, endPoint x: 37, endPoint y: 211, distance: 49.3
click at [37, 211] on input "#0d1a61" at bounding box center [68, 213] width 69 height 12
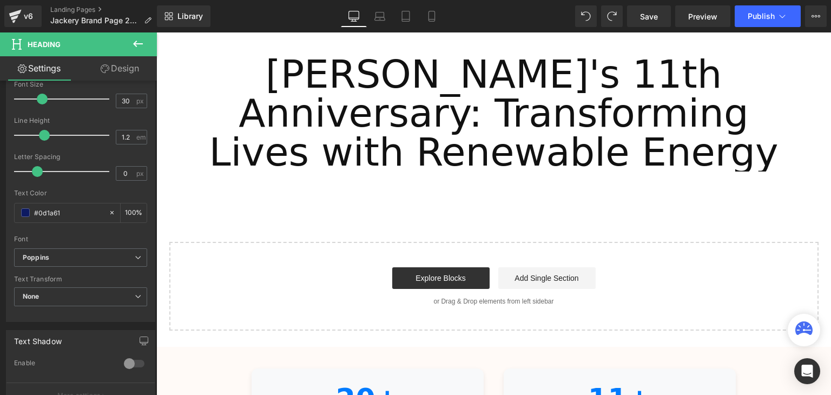
scroll to position [2728, 0]
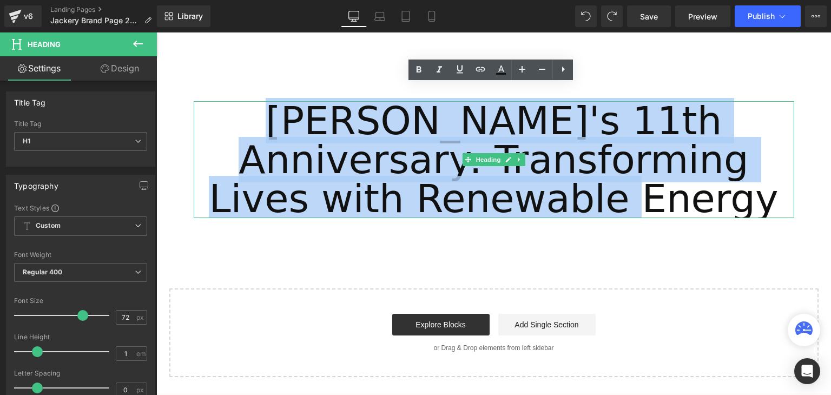
drag, startPoint x: 560, startPoint y: 209, endPoint x: 241, endPoint y: 112, distance: 332.7
click at [241, 112] on h1 "Jackery's 11th Anniversary: Transforming Lives with Renewable Energy" at bounding box center [494, 159] width 601 height 117
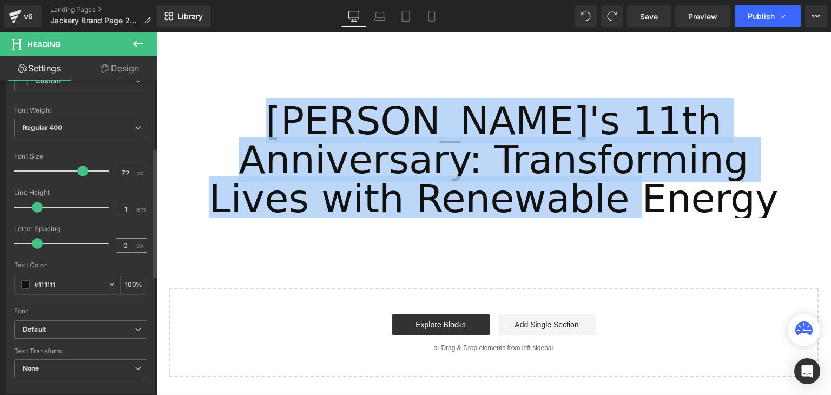
scroll to position [162, 0]
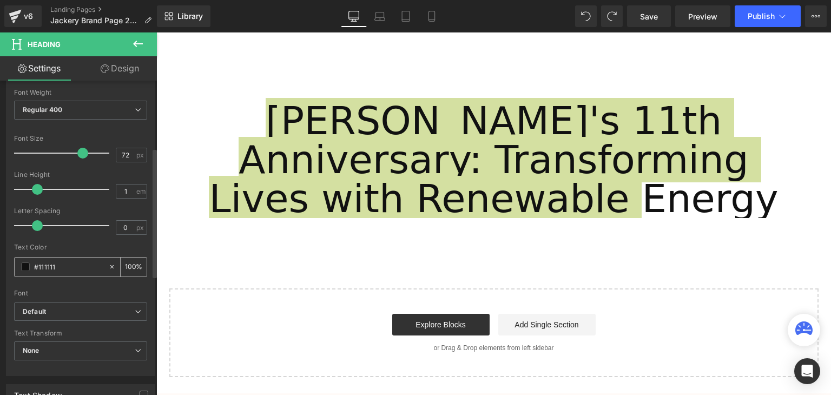
drag, startPoint x: 74, startPoint y: 265, endPoint x: 38, endPoint y: 267, distance: 35.8
click at [38, 267] on input "#111111" at bounding box center [68, 267] width 69 height 12
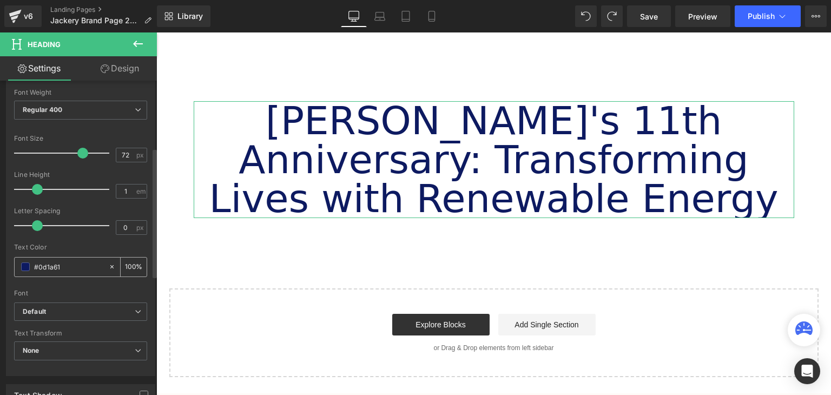
type input "#0d1a61"
click at [27, 264] on span at bounding box center [25, 267] width 9 height 9
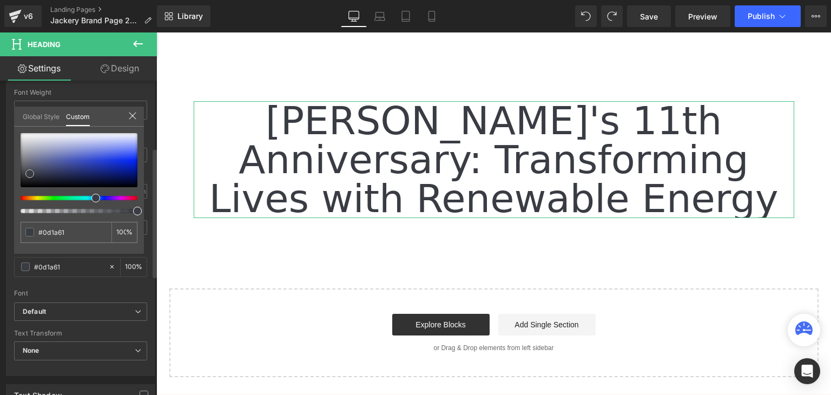
drag, startPoint x: 30, startPoint y: 173, endPoint x: 13, endPoint y: 185, distance: 20.3
click at [11, 182] on div "Typography Text Styles Custom Custom Setup Global Style Custom Setup Global Sty…" at bounding box center [81, 190] width 162 height 372
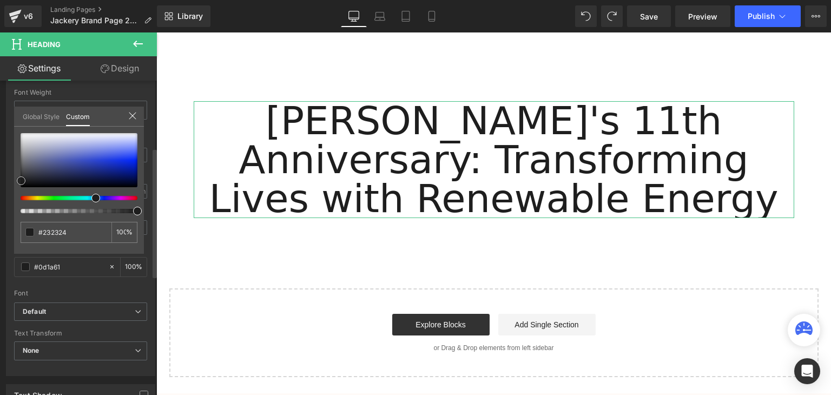
drag, startPoint x: 23, startPoint y: 173, endPoint x: 26, endPoint y: 187, distance: 13.8
click at [21, 180] on div at bounding box center [79, 160] width 117 height 54
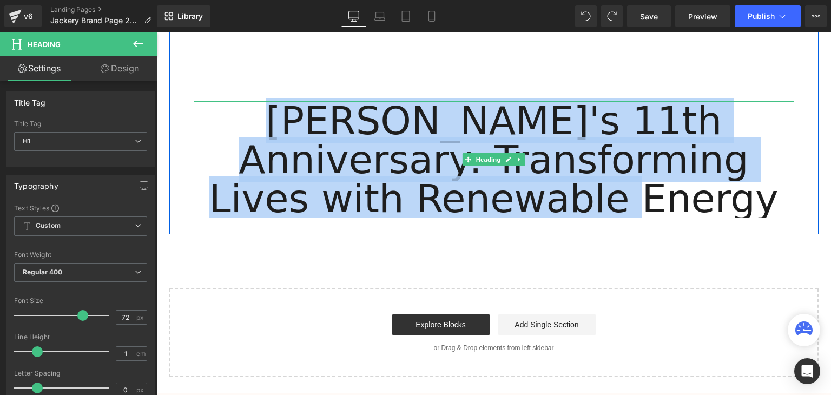
drag, startPoint x: 545, startPoint y: 208, endPoint x: 227, endPoint y: 127, distance: 328.1
click at [227, 127] on h1 "Jackery's 11th Anniversary: Transforming Lives with Renewable Energy" at bounding box center [494, 159] width 601 height 117
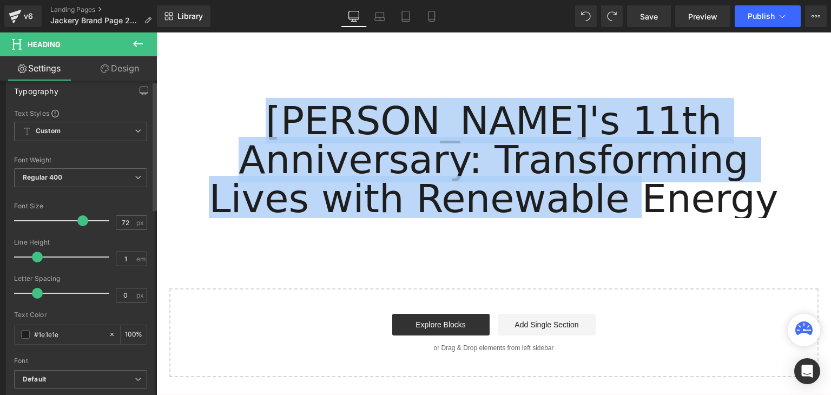
scroll to position [217, 0]
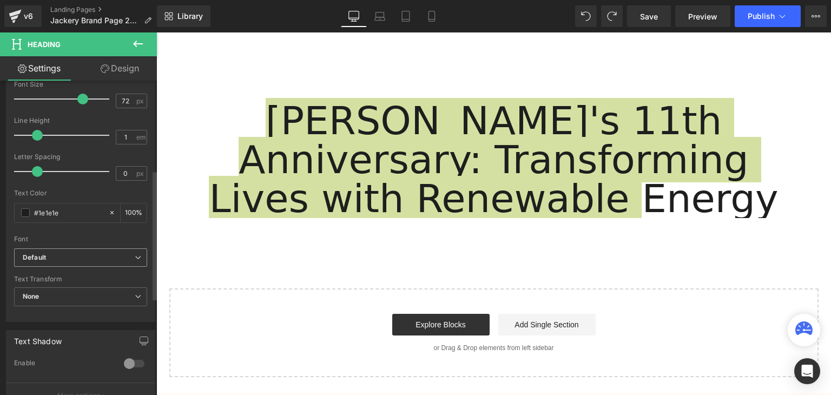
click at [58, 260] on b "Default" at bounding box center [79, 257] width 112 height 9
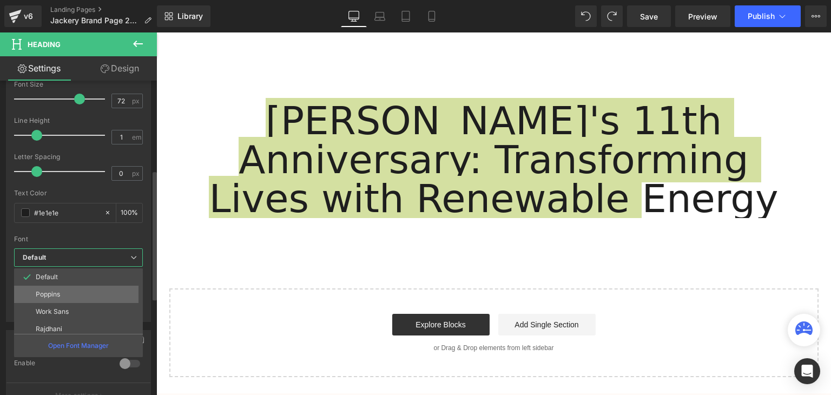
click at [66, 289] on li "Poppins" at bounding box center [81, 294] width 134 height 17
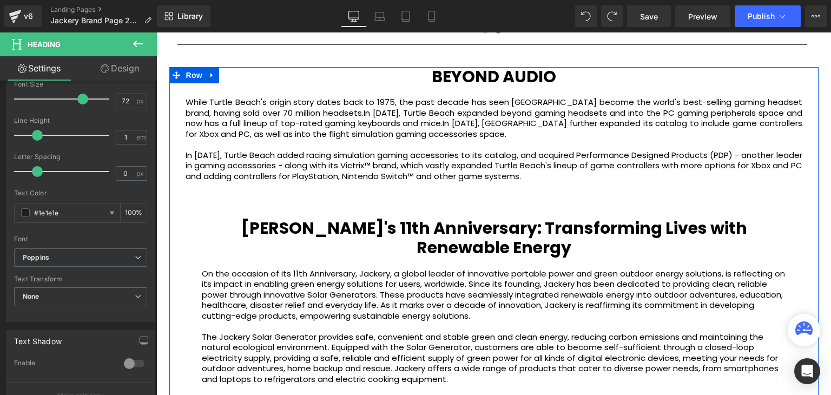
scroll to position [2078, 0]
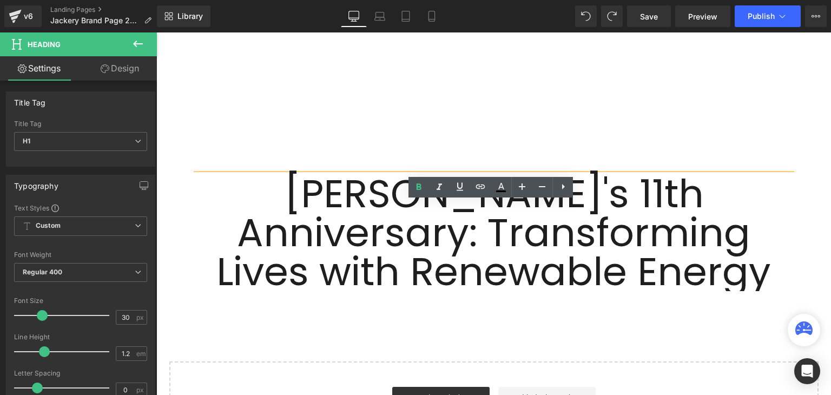
scroll to position [2674, 0]
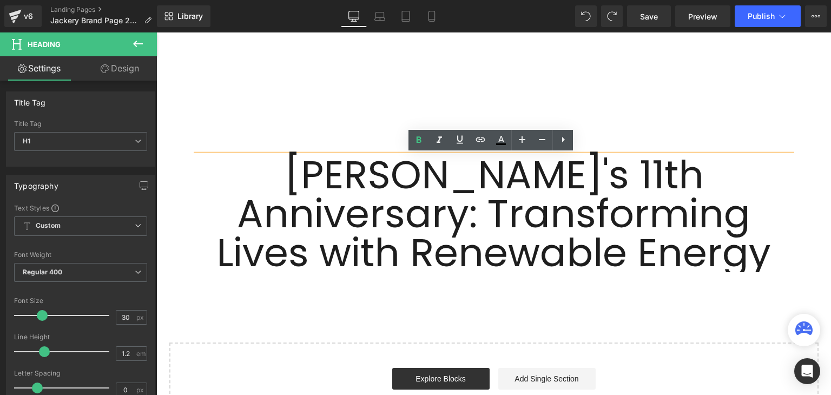
click at [704, 249] on h1 "Jackery's 11th Anniversary: Transforming Lives with Renewable Energy" at bounding box center [494, 213] width 601 height 117
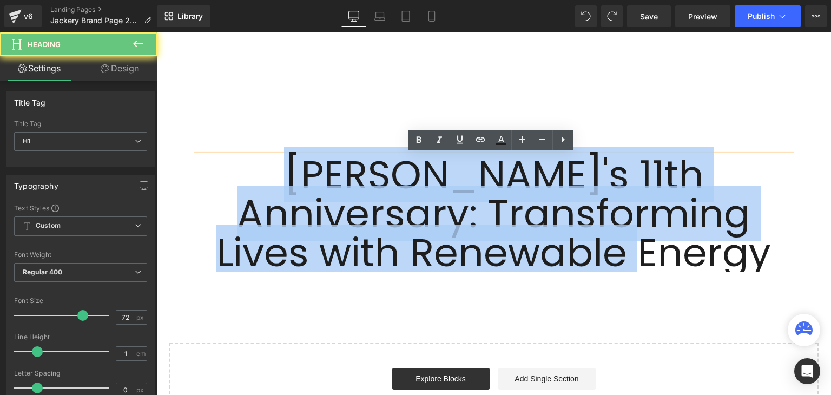
drag, startPoint x: 689, startPoint y: 259, endPoint x: 201, endPoint y: 184, distance: 493.0
click at [201, 184] on h1 "Jackery's 11th Anniversary: Transforming Lives with Renewable Energy" at bounding box center [494, 213] width 601 height 117
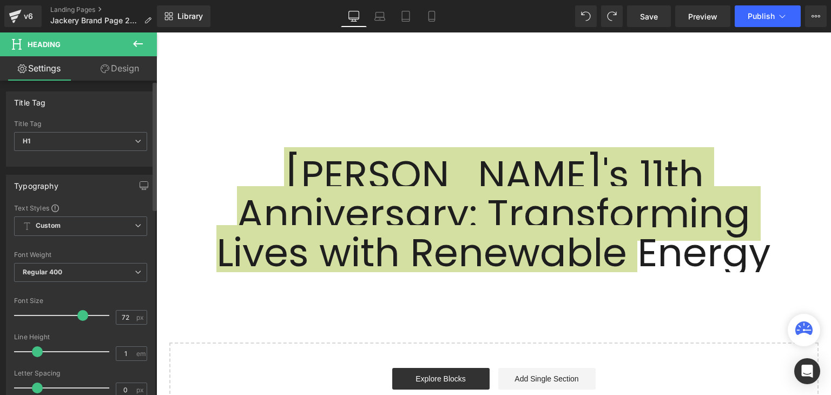
drag, startPoint x: 126, startPoint y: 309, endPoint x: 109, endPoint y: 310, distance: 16.8
click at [107, 309] on div "Font Size 72 px" at bounding box center [80, 315] width 133 height 36
click at [116, 313] on input "72" at bounding box center [125, 318] width 19 height 14
drag, startPoint x: 128, startPoint y: 315, endPoint x: 114, endPoint y: 316, distance: 14.1
click at [116, 316] on input "72" at bounding box center [125, 318] width 19 height 14
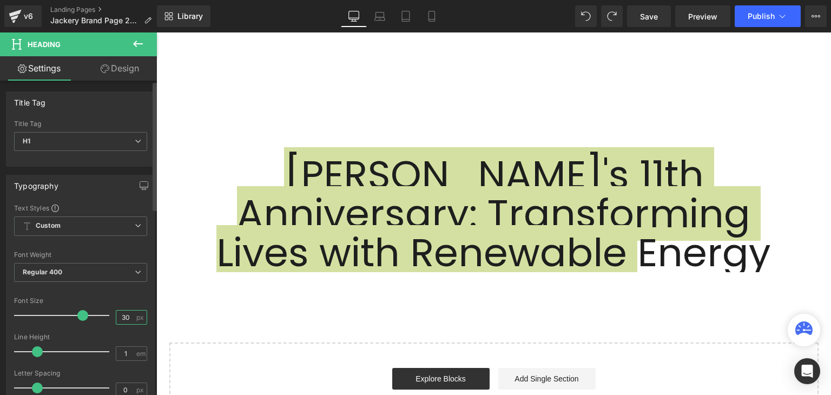
type input "30"
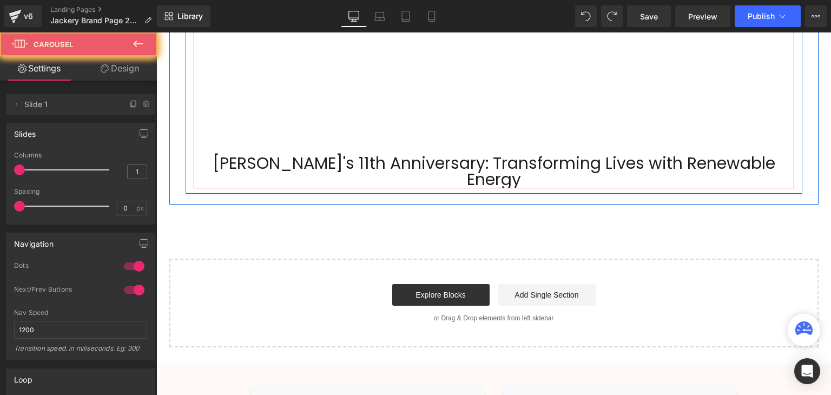
click at [528, 167] on h1 "Jackery's 11th Anniversary: Transforming Lives with Renewable Energy" at bounding box center [494, 171] width 601 height 32
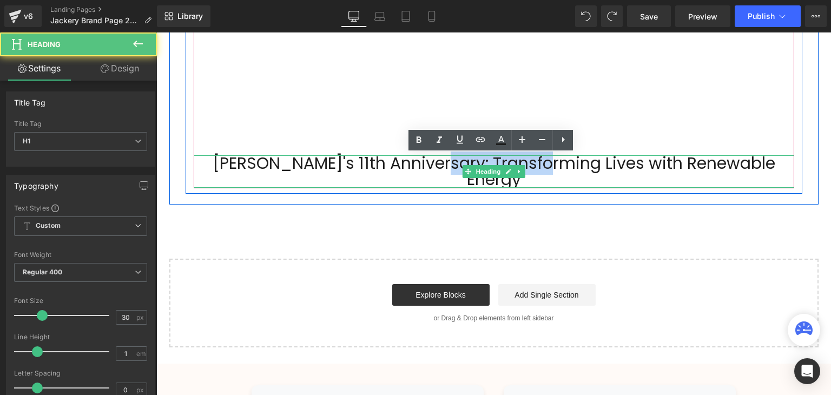
click at [528, 165] on h1 "Jackery's 11th Anniversary: Transforming Lives with Renewable Energy" at bounding box center [494, 171] width 601 height 32
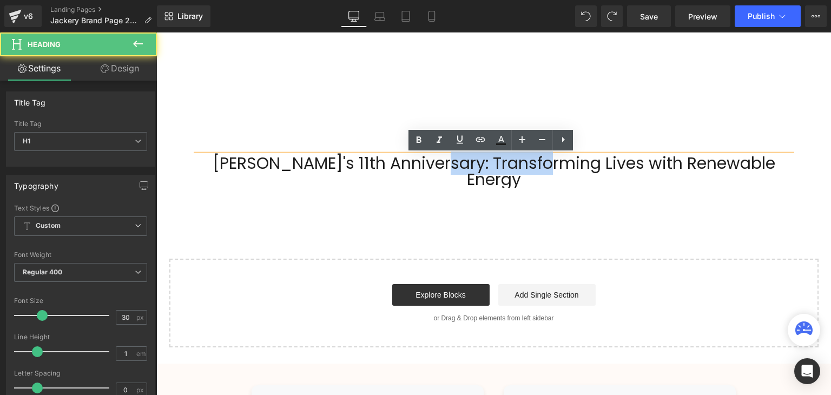
click at [528, 165] on h1 "Jackery's 11th Anniversary: Transforming Lives with Renewable Energy" at bounding box center [494, 171] width 601 height 32
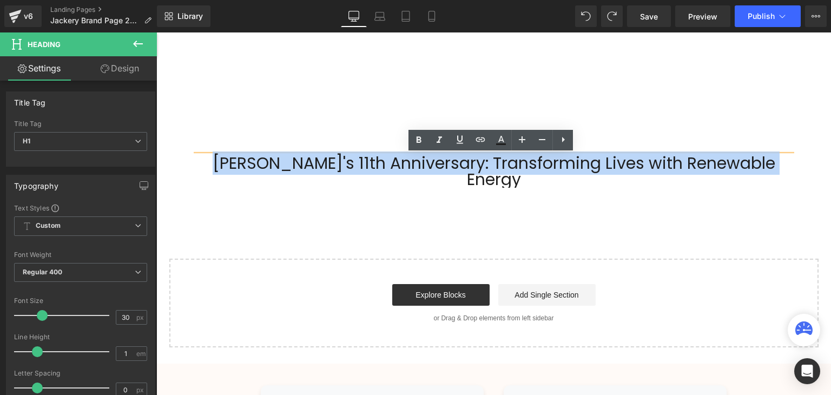
click at [528, 165] on h1 "Jackery's 11th Anniversary: Transforming Lives with Renewable Energy" at bounding box center [494, 171] width 601 height 32
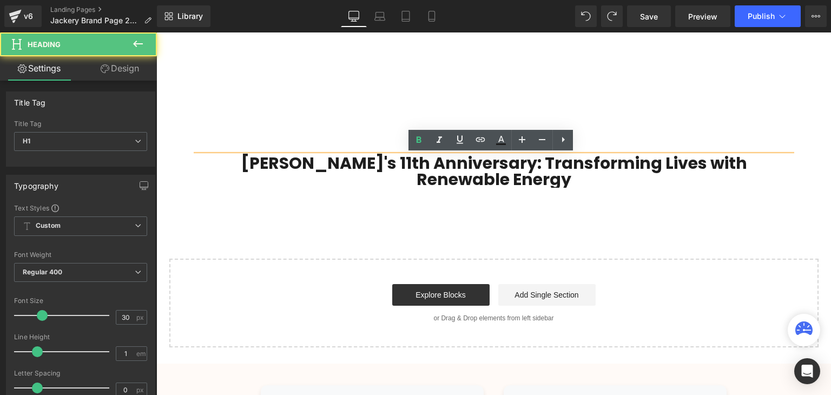
drag, startPoint x: 712, startPoint y: 161, endPoint x: 738, endPoint y: 164, distance: 26.1
click at [712, 162] on strong "Jackery's 11th Anniversary: Transforming Lives with Renewable Energy" at bounding box center [494, 172] width 507 height 40
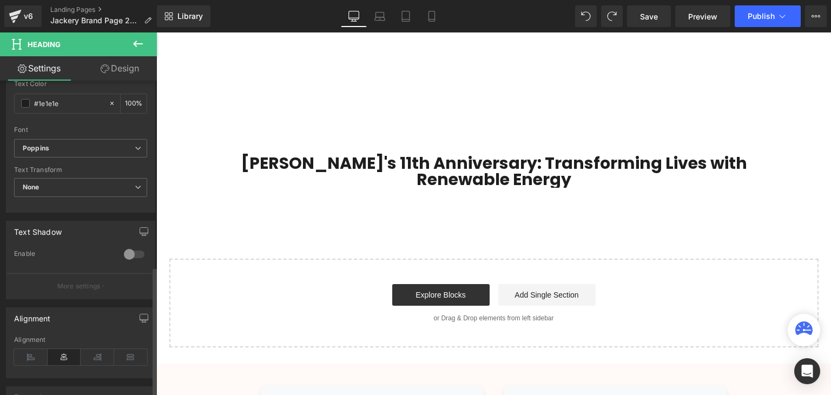
scroll to position [451, 0]
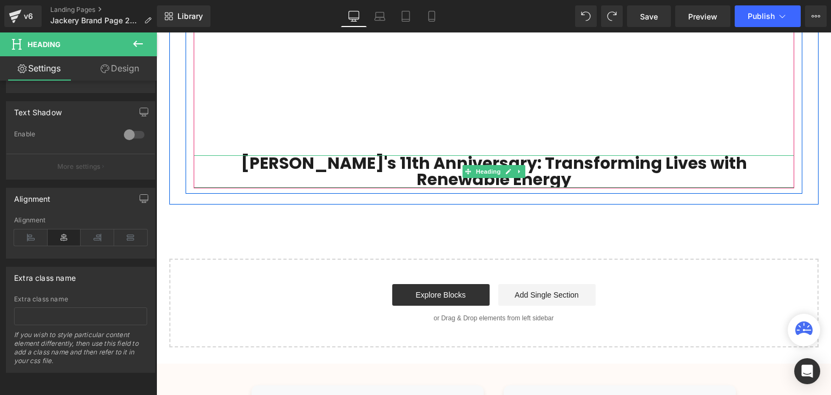
click at [592, 161] on strong "Jackery's 11th Anniversary: Transforming Lives with Renewable Energy" at bounding box center [494, 172] width 507 height 40
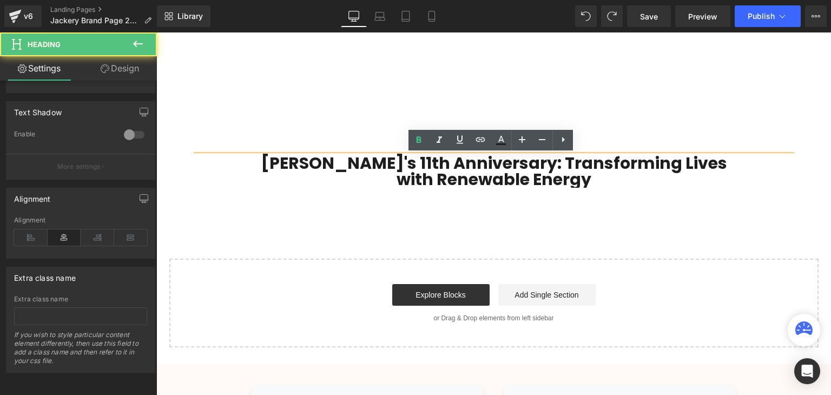
scroll to position [3, 0]
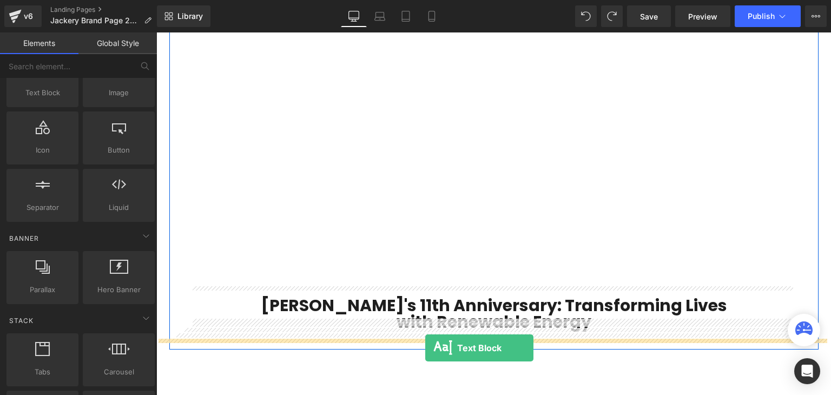
scroll to position [2539, 0]
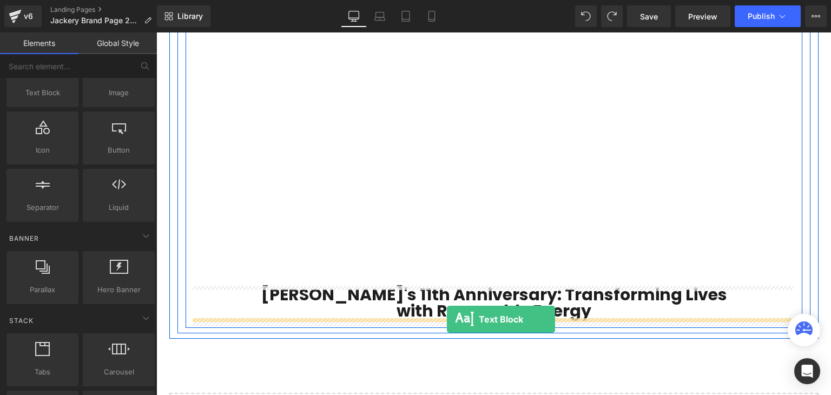
drag, startPoint x: 195, startPoint y: 133, endPoint x: 447, endPoint y: 319, distance: 312.8
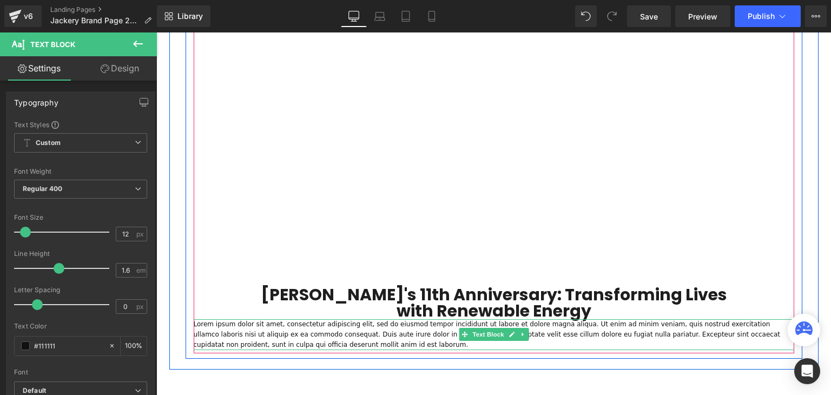
click at [266, 333] on p "Lorem ipsum dolor sit amet, consectetur adipiscing elit, sed do eiusmod tempor …" at bounding box center [494, 334] width 601 height 31
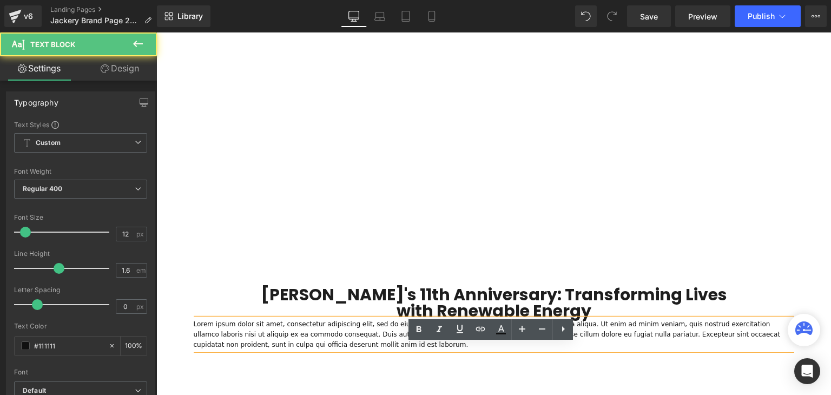
scroll to position [2215, 0]
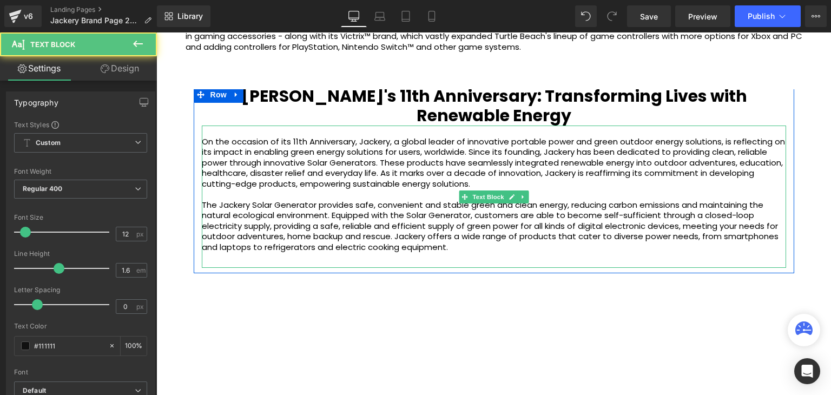
click at [375, 217] on p "The Jackery Solar Generator provides safe, convenient and stable green and clea…" at bounding box center [494, 226] width 585 height 53
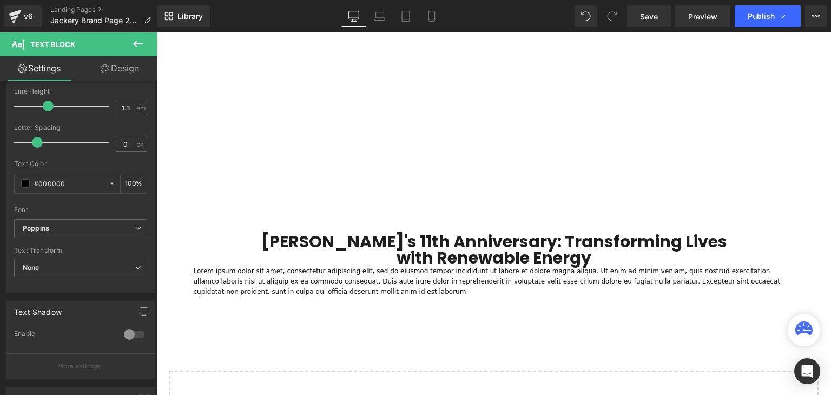
scroll to position [2594, 0]
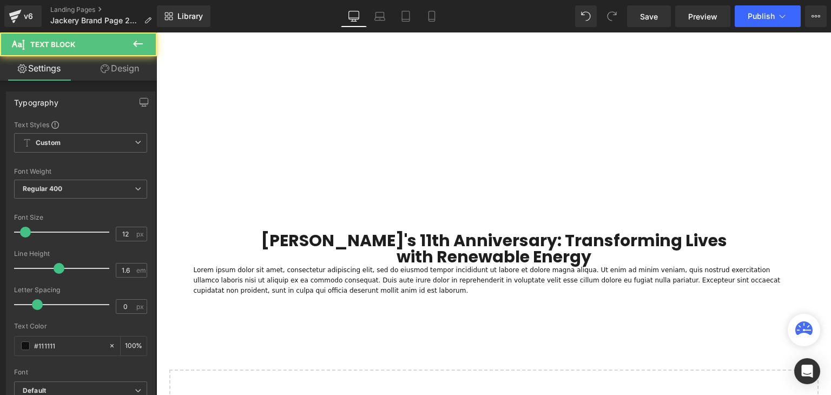
click at [306, 279] on p "Lorem ipsum dolor sit amet, consectetur adipiscing elit, sed do eiusmod tempor …" at bounding box center [494, 280] width 601 height 31
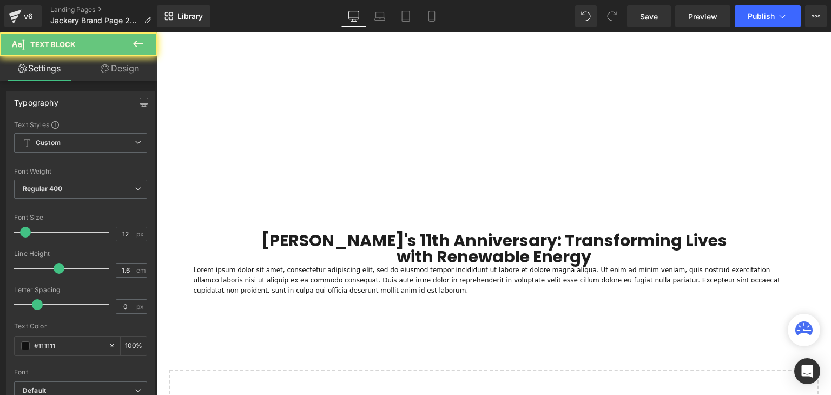
click at [367, 287] on p "Lorem ipsum dolor sit amet, consectetur adipiscing elit, sed do eiusmod tempor …" at bounding box center [494, 280] width 601 height 31
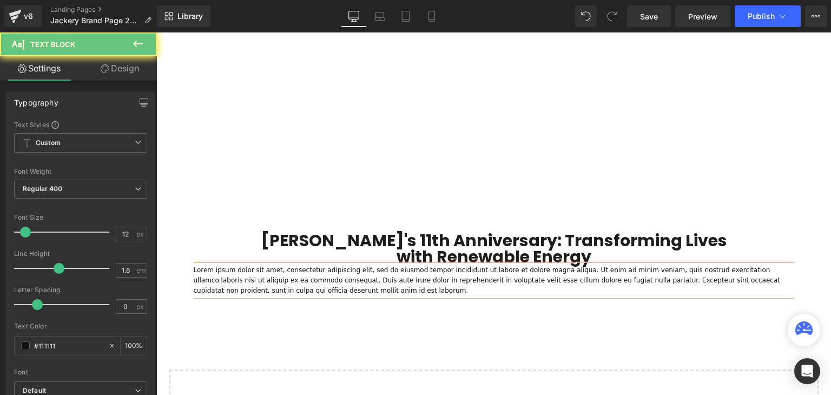
click at [366, 287] on p "Lorem ipsum dolor sit amet, consectetur adipiscing elit, sed do eiusmod tempor …" at bounding box center [494, 280] width 601 height 31
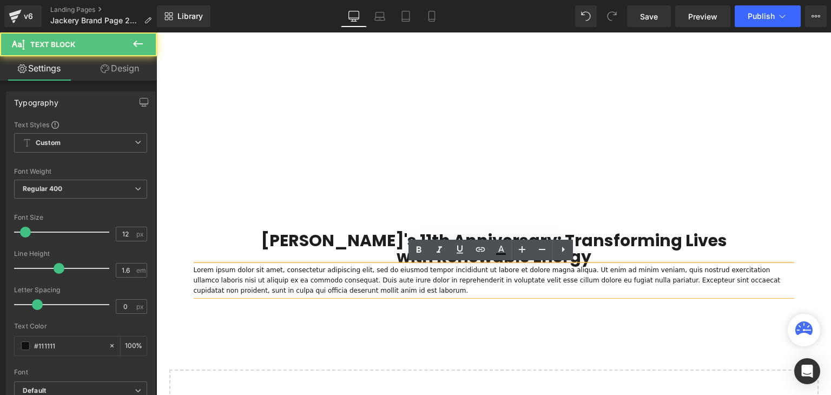
click at [365, 287] on p "Lorem ipsum dolor sit amet, consectetur adipiscing elit, sed do eiusmod tempor …" at bounding box center [494, 280] width 601 height 31
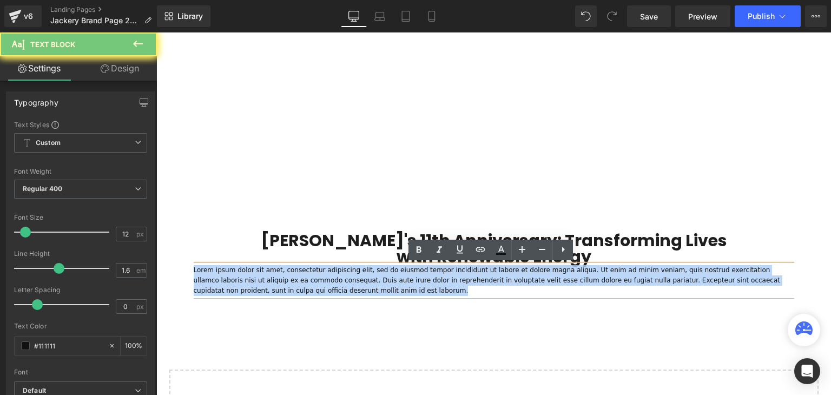
click at [365, 287] on p "Lorem ipsum dolor sit amet, consectetur adipiscing elit, sed do eiusmod tempor …" at bounding box center [494, 280] width 601 height 31
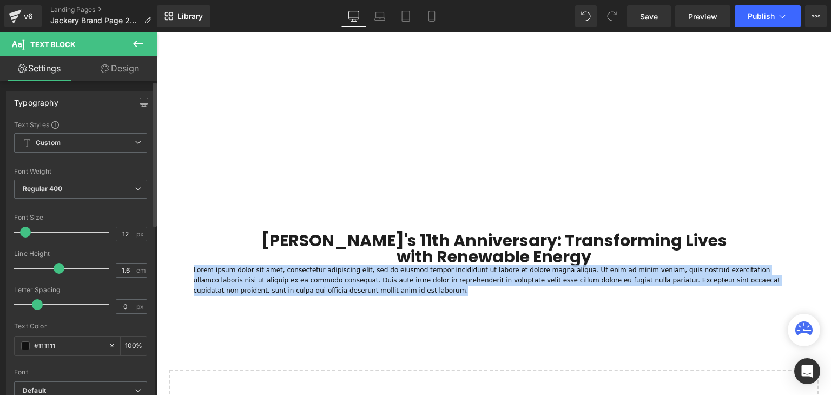
scroll to position [108, 0]
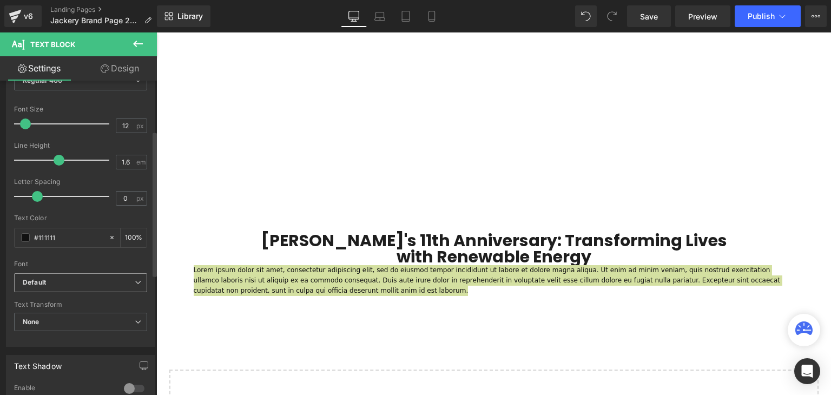
click at [74, 282] on b "Default" at bounding box center [79, 282] width 112 height 9
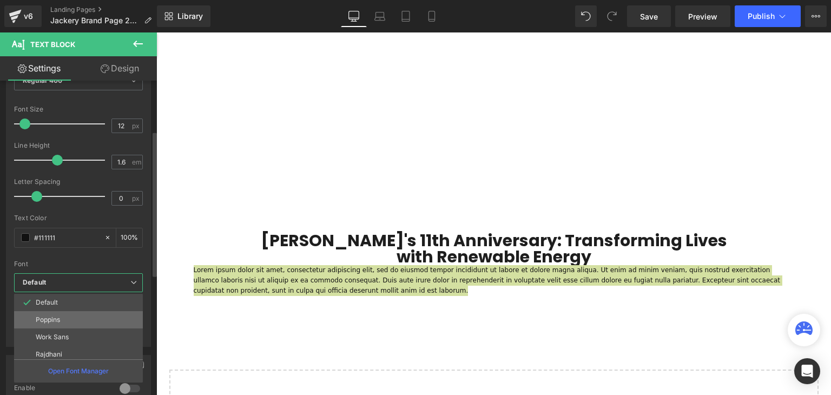
click at [59, 318] on p "Poppins" at bounding box center [48, 320] width 24 height 8
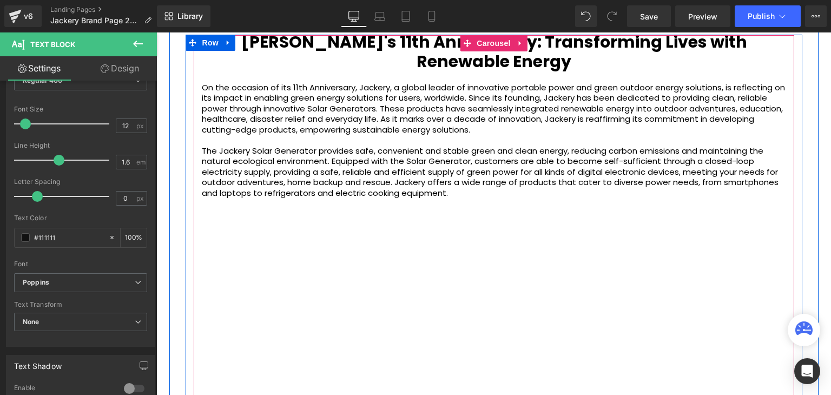
click at [349, 174] on p "The Jackery Solar Generator provides safe, convenient and stable green and clea…" at bounding box center [494, 172] width 585 height 53
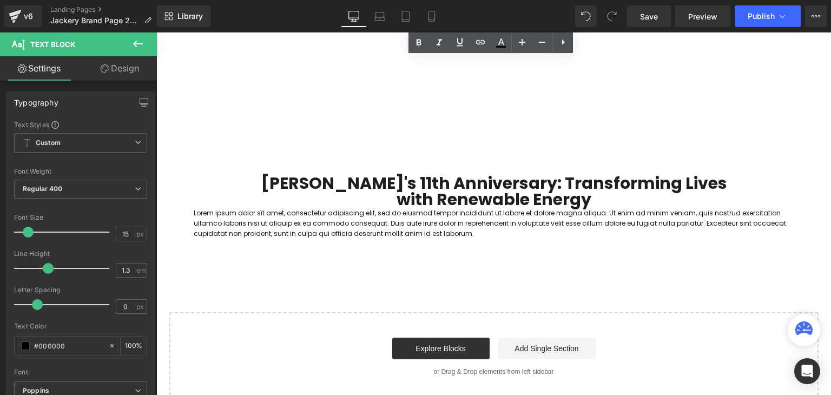
scroll to position [2648, 0]
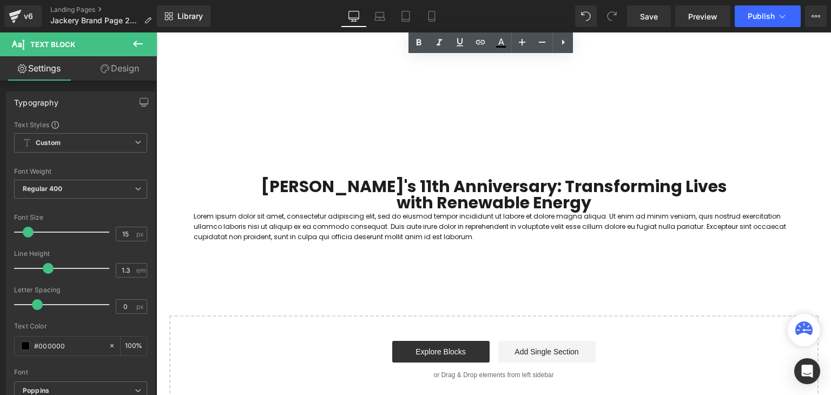
click at [455, 225] on p "Lorem ipsum dolor sit amet, consectetur adipiscing elit, sed do eiusmod tempor …" at bounding box center [494, 226] width 601 height 31
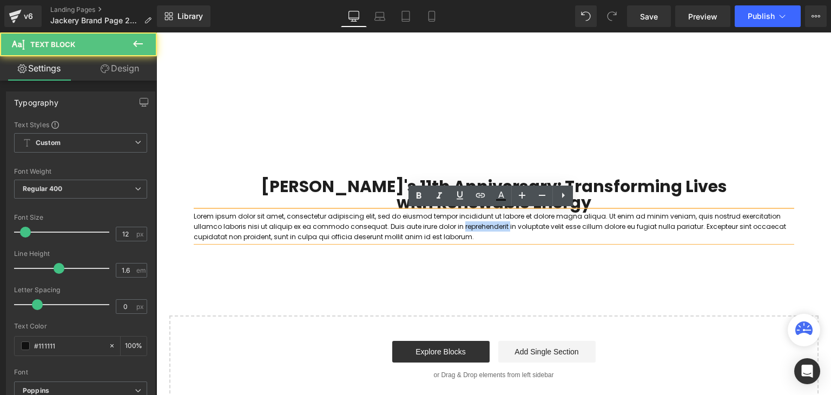
click at [455, 225] on p "Lorem ipsum dolor sit amet, consectetur adipiscing elit, sed do eiusmod tempor …" at bounding box center [494, 226] width 601 height 31
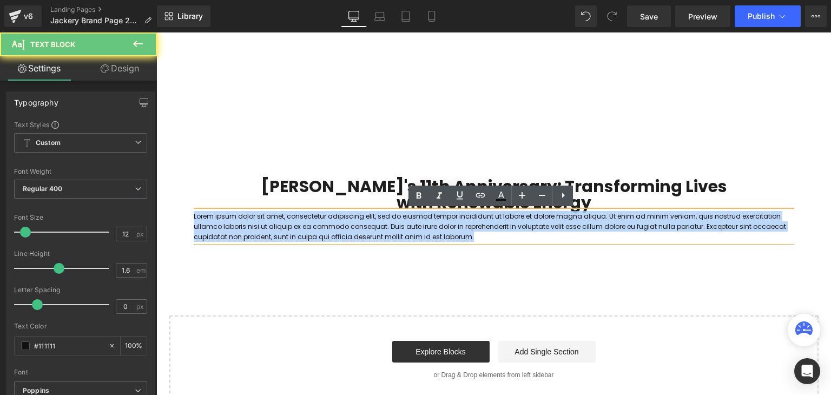
drag, startPoint x: 455, startPoint y: 225, endPoint x: 461, endPoint y: 228, distance: 6.8
click at [455, 225] on p "Lorem ipsum dolor sit amet, consectetur adipiscing elit, sed do eiusmod tempor …" at bounding box center [494, 226] width 601 height 31
click at [467, 232] on p "Lorem ipsum dolor sit amet, consectetur adipiscing elit, sed do eiusmod tempor …" at bounding box center [494, 226] width 601 height 31
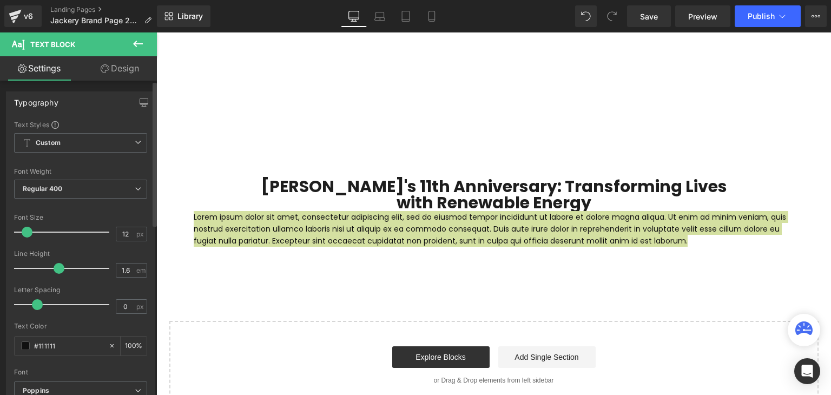
click at [27, 228] on div at bounding box center [64, 232] width 90 height 22
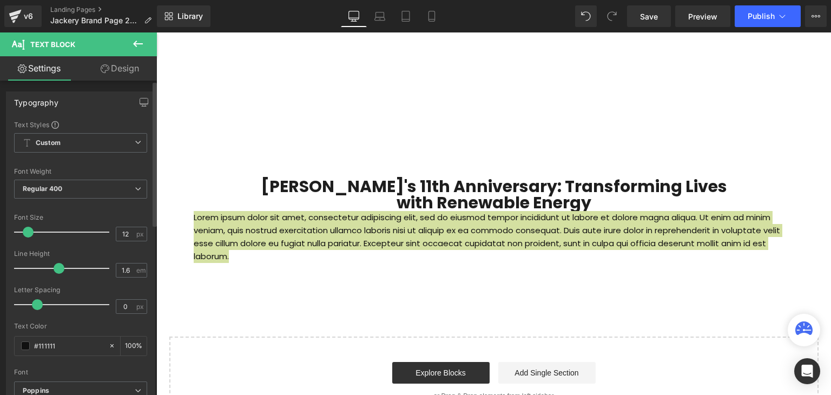
click at [28, 228] on span at bounding box center [28, 232] width 11 height 11
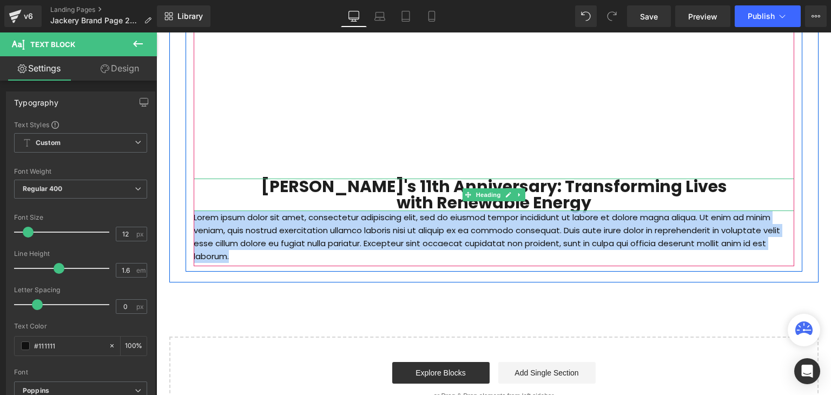
click at [762, 186] on h1 "Jackery's 11th Anniversary: Transforming Lives" at bounding box center [494, 187] width 601 height 16
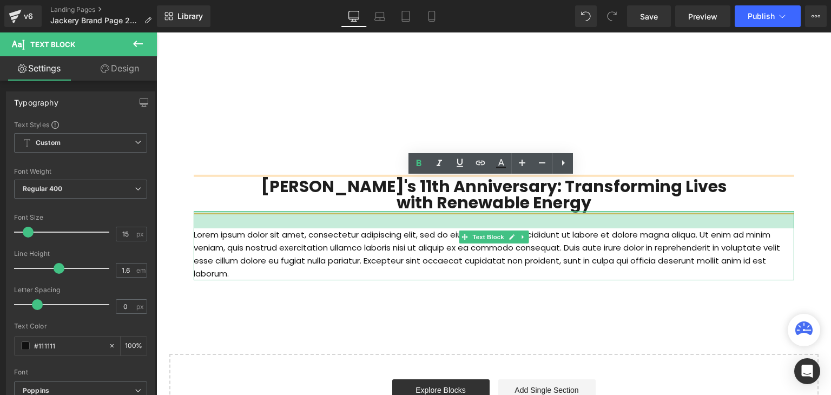
drag, startPoint x: 604, startPoint y: 210, endPoint x: 602, endPoint y: 228, distance: 18.0
click at [602, 228] on div "32px" at bounding box center [494, 219] width 601 height 17
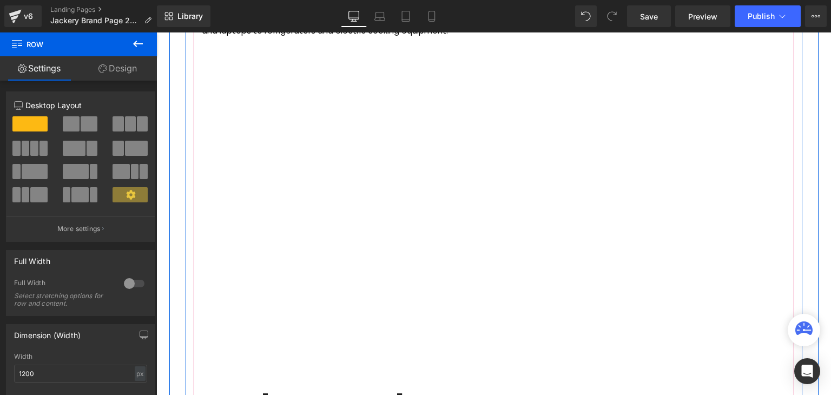
scroll to position [2702, 0]
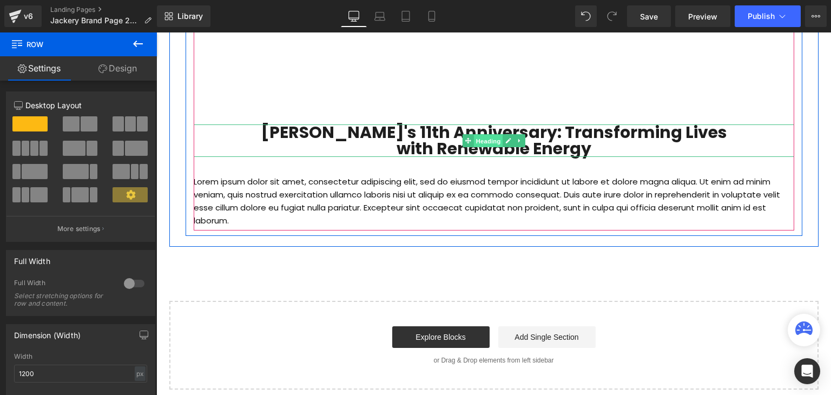
click at [494, 140] on span "Heading" at bounding box center [488, 140] width 29 height 13
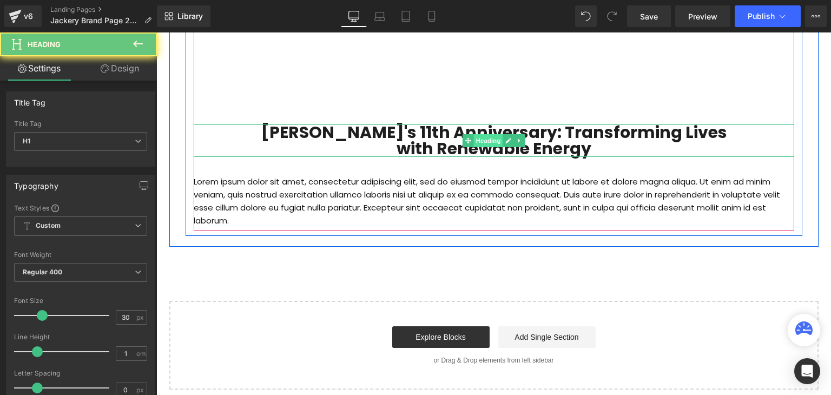
click at [494, 140] on span "Heading" at bounding box center [488, 140] width 29 height 13
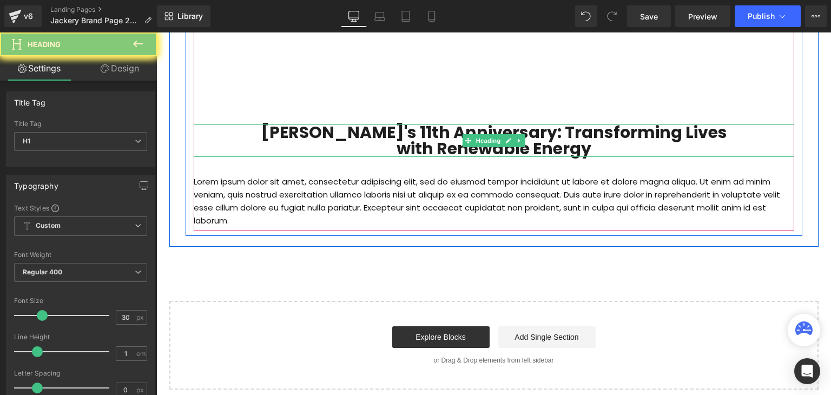
click at [579, 142] on strong "with Renewable Energy" at bounding box center [494, 148] width 195 height 23
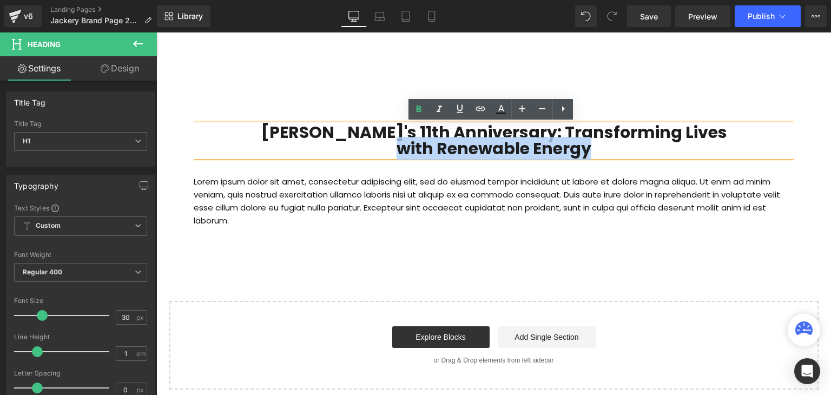
click at [579, 142] on strong "with Renewable Energy" at bounding box center [494, 148] width 195 height 23
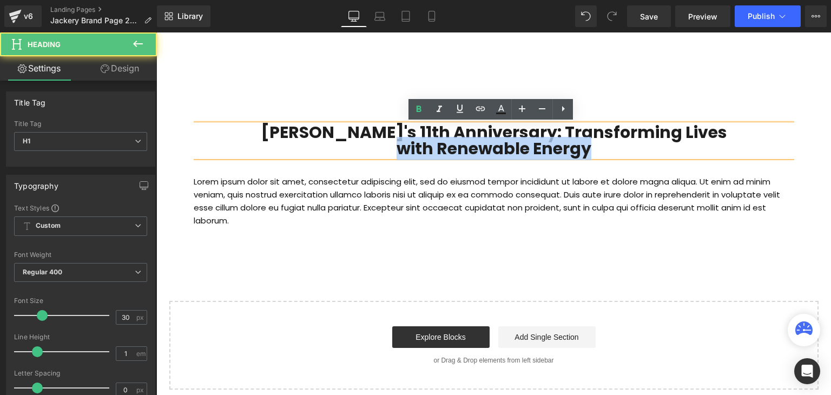
click at [591, 148] on h1 "with Renewable Energy" at bounding box center [494, 149] width 601 height 16
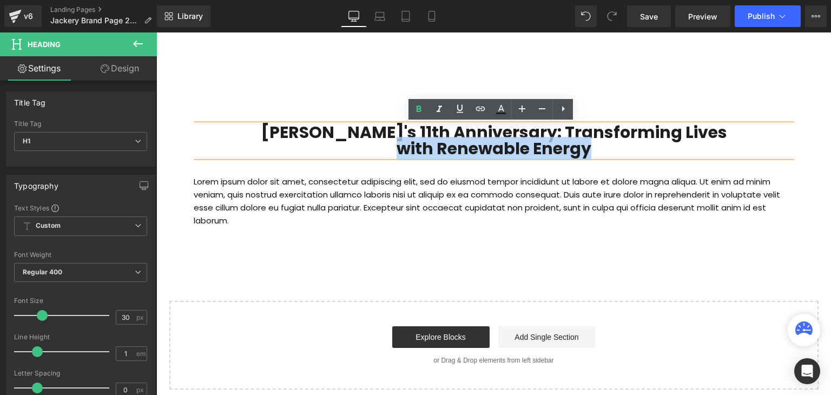
click at [615, 150] on h1 "with Renewable Energy" at bounding box center [494, 149] width 601 height 16
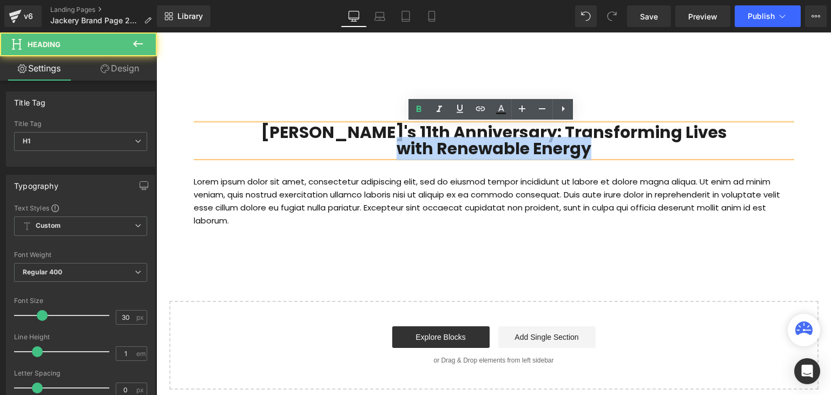
click at [599, 151] on h1 "with Renewable Energy" at bounding box center [494, 149] width 601 height 16
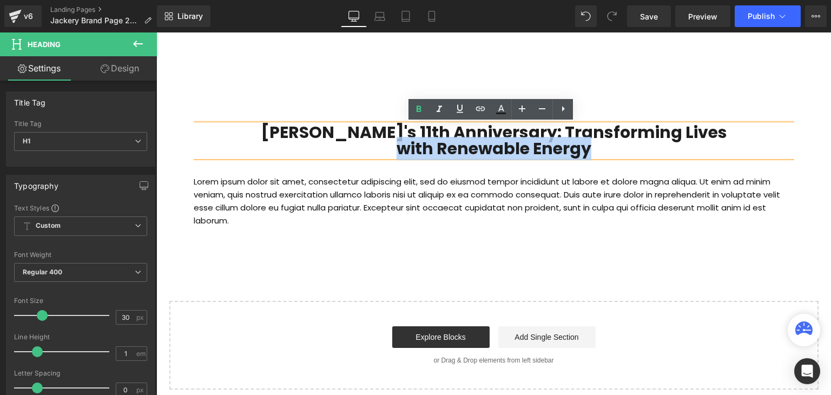
click at [582, 148] on strong "with Renewable Energy" at bounding box center [494, 148] width 195 height 23
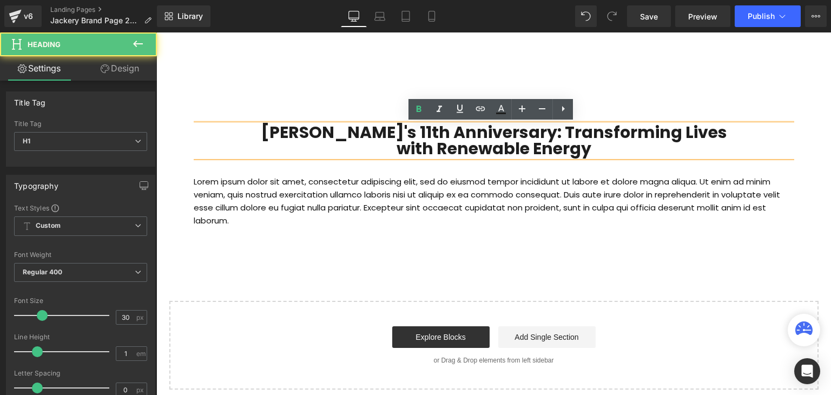
click at [591, 147] on h1 "with Renewable Energy" at bounding box center [494, 149] width 601 height 16
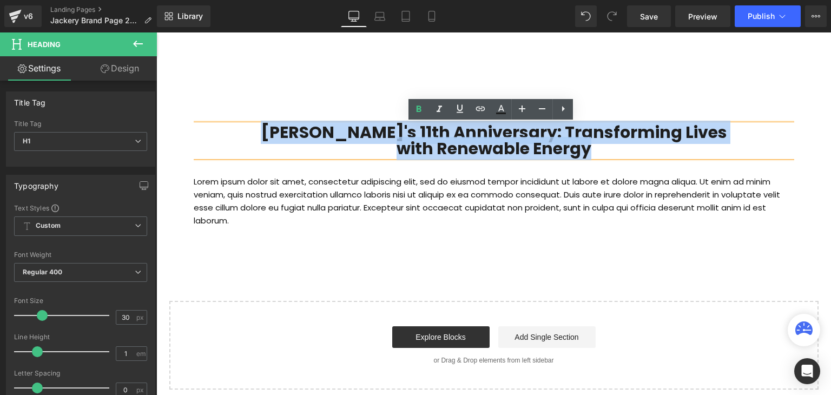
drag, startPoint x: 592, startPoint y: 148, endPoint x: 253, endPoint y: 136, distance: 339.1
click at [253, 136] on div "Jackery's 11th Anniversary: Transforming Lives with Renewable Energy" at bounding box center [494, 141] width 601 height 32
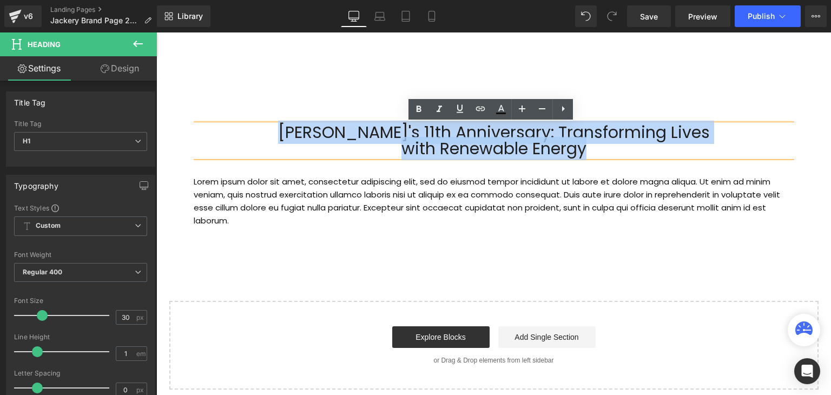
drag, startPoint x: 598, startPoint y: 144, endPoint x: 300, endPoint y: 128, distance: 297.6
click at [300, 128] on div "Jackery's 11th Anniversary: Transforming Lives with Renewable Energy" at bounding box center [494, 141] width 601 height 32
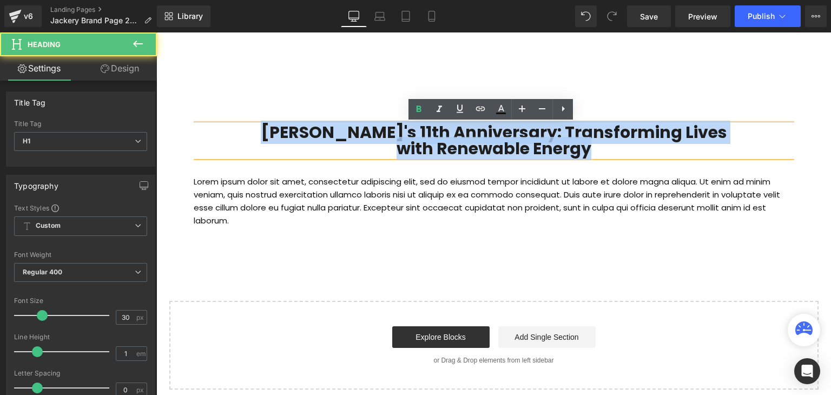
drag, startPoint x: 591, startPoint y: 149, endPoint x: 286, endPoint y: 130, distance: 305.4
click at [286, 130] on div "Jackery's 11th Anniversary: Transforming Lives with Renewable Energy" at bounding box center [494, 141] width 601 height 32
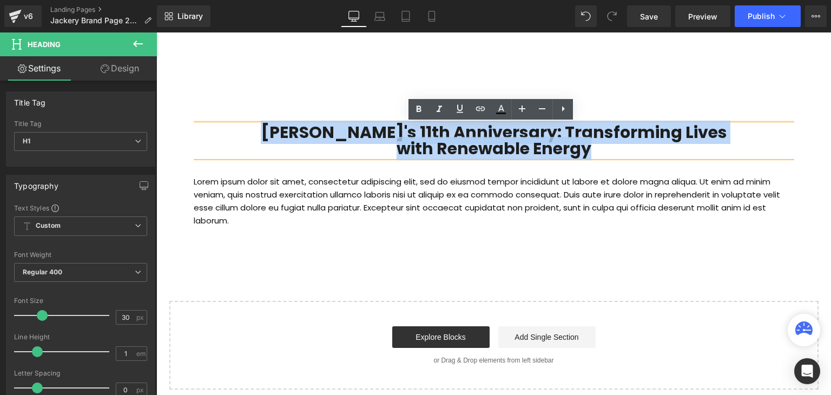
paste div
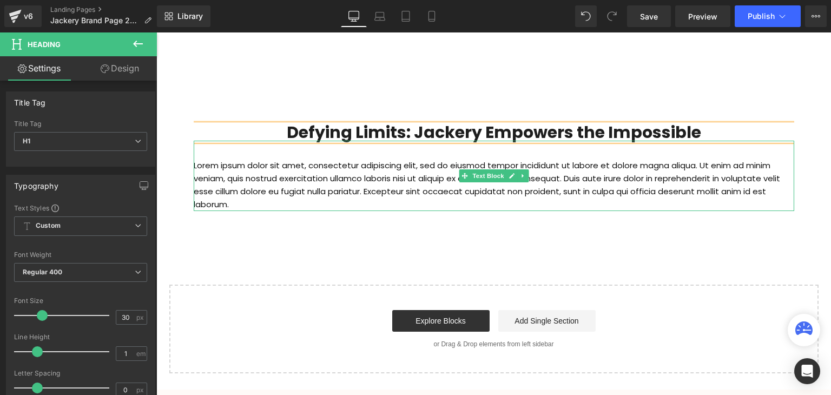
click at [238, 201] on p "Lorem ipsum dolor sit amet, consectetur adipiscing elit, sed do eiusmod tempor …" at bounding box center [494, 185] width 601 height 52
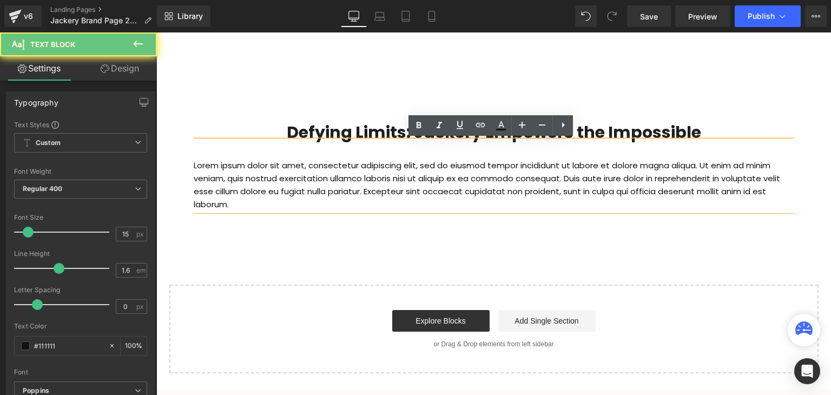
click at [234, 204] on p "Lorem ipsum dolor sit amet, consectetur adipiscing elit, sed do eiusmod tempor …" at bounding box center [494, 185] width 601 height 52
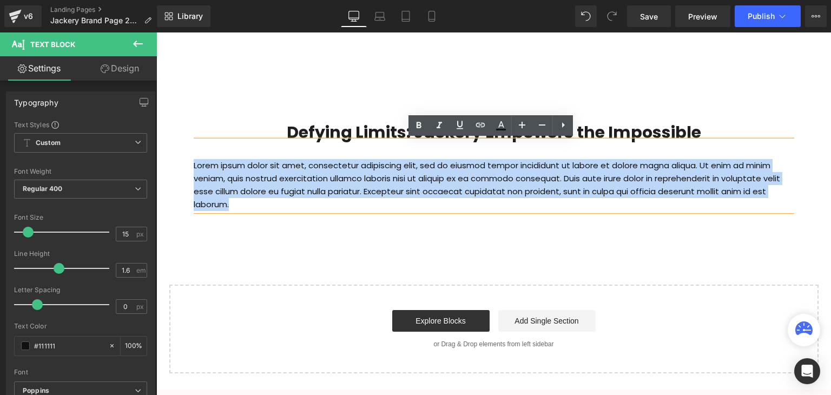
drag, startPoint x: 237, startPoint y: 205, endPoint x: 181, endPoint y: 165, distance: 68.2
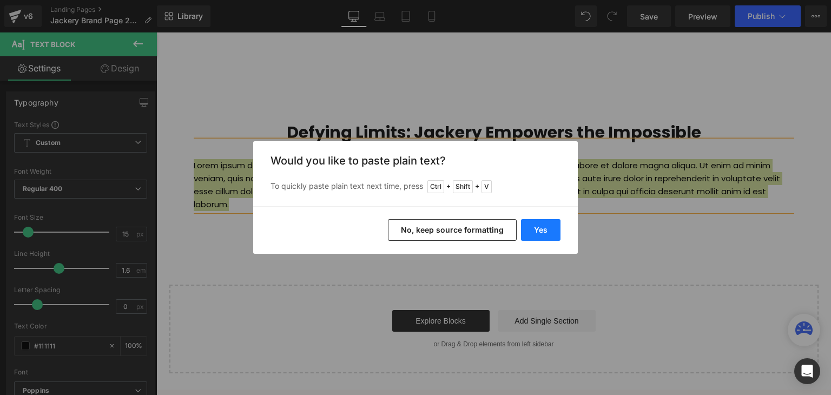
click at [529, 231] on button "Yes" at bounding box center [541, 230] width 40 height 22
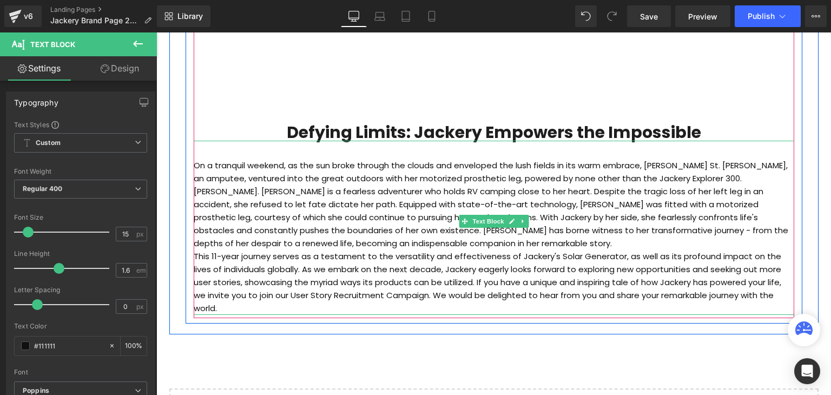
click at [409, 239] on p "Jodie St. Clair is a fearless adventurer who holds RV camping close to her hear…" at bounding box center [494, 217] width 601 height 65
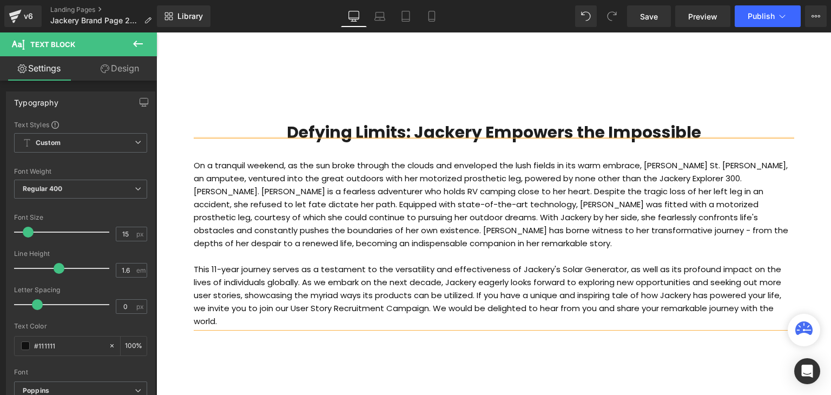
click at [695, 180] on p "On a tranquil weekend, as the sun broke through the clouds and enveloped the lu…" at bounding box center [494, 172] width 601 height 26
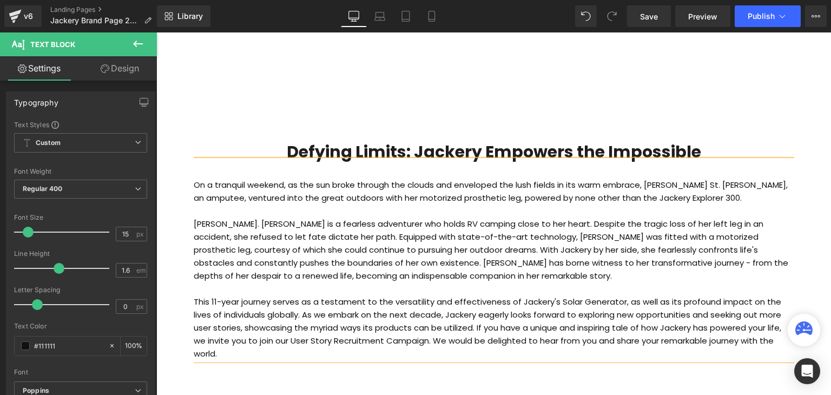
scroll to position [2385, 0]
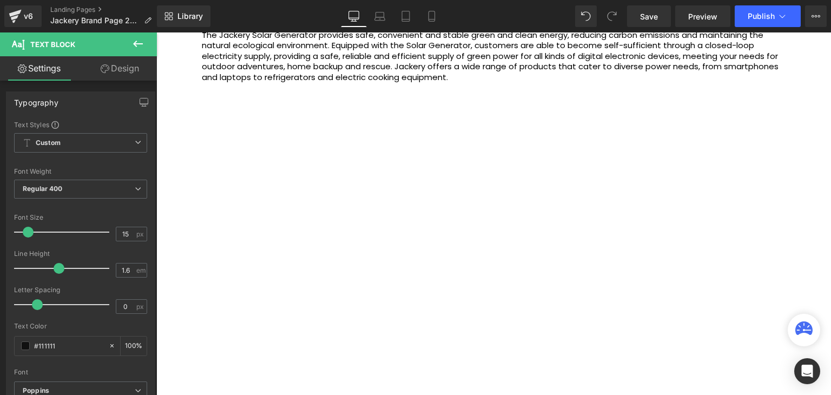
click at [812, 110] on div "BEYOND AUDIO Heading While Turtle Beach's origin story dates back to 1975, the …" at bounding box center [494, 220] width 650 height 905
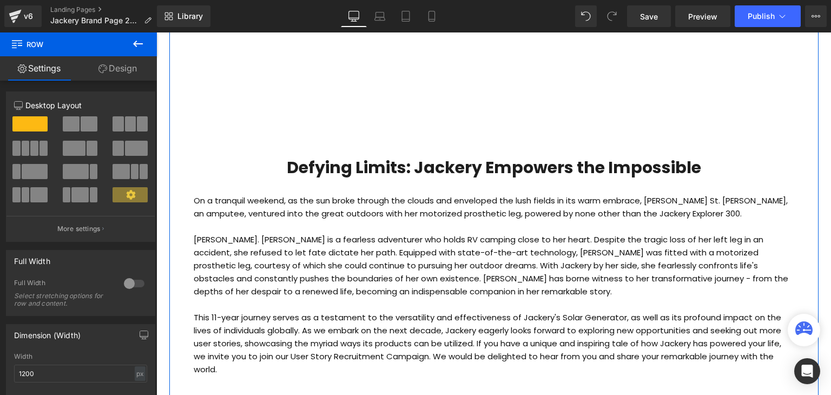
scroll to position [2723, 0]
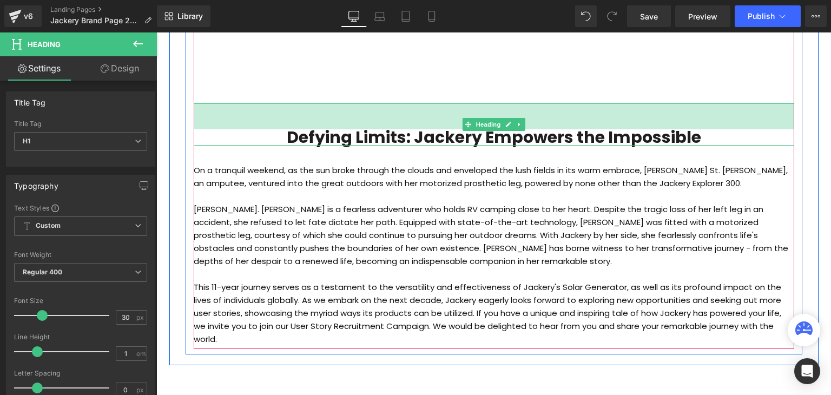
drag, startPoint x: 684, startPoint y: 103, endPoint x: 682, endPoint y: 128, distance: 25.5
click at [682, 128] on div "Defying Limits: Jackery Empowers the Impossible Heading 48px" at bounding box center [494, 124] width 601 height 42
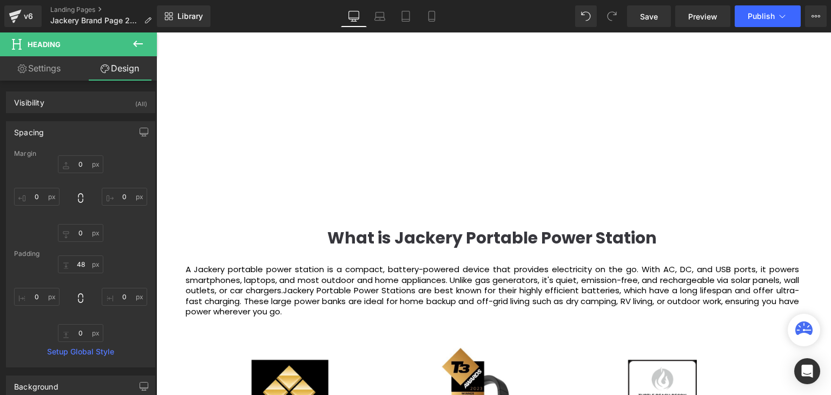
scroll to position [1215, 0]
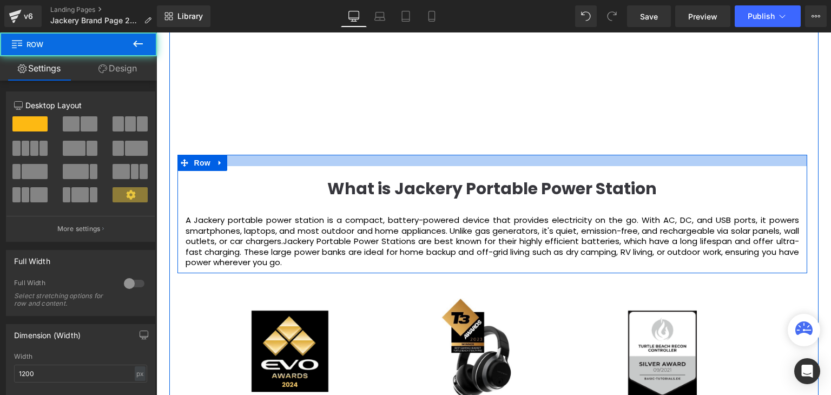
drag, startPoint x: 563, startPoint y: 172, endPoint x: 563, endPoint y: 165, distance: 6.5
click at [563, 165] on div at bounding box center [493, 160] width 630 height 11
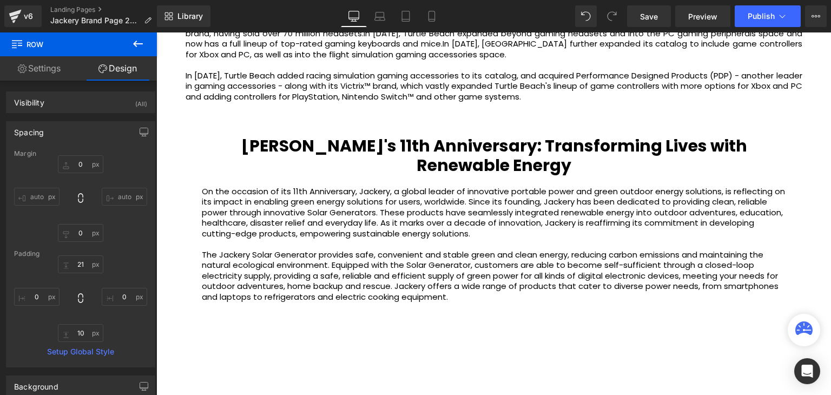
scroll to position [2027, 0]
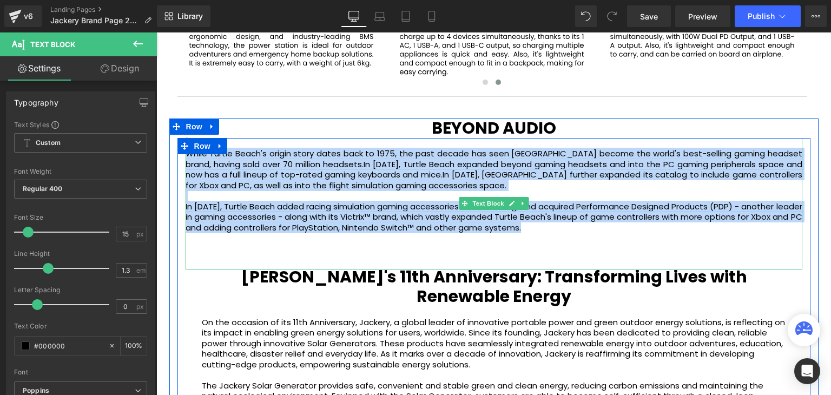
drag, startPoint x: 561, startPoint y: 233, endPoint x: 266, endPoint y: 132, distance: 311.9
click at [249, 142] on div "While Turtle Beach's origin story dates back to 1975, the past decade has seen …" at bounding box center [494, 204] width 617 height 132
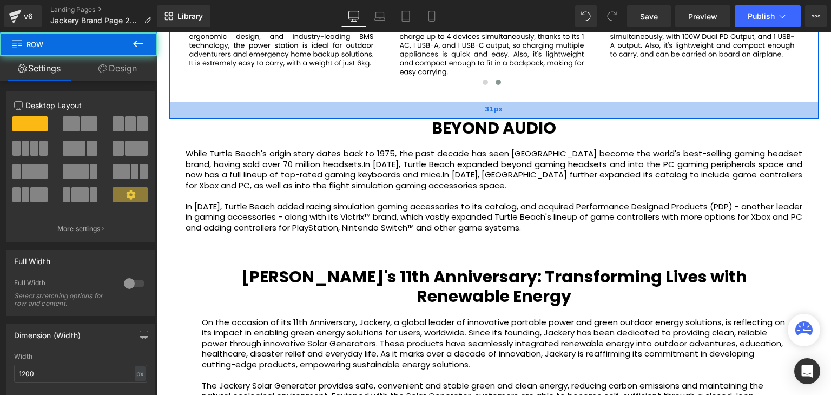
click at [346, 109] on div "31px" at bounding box center [494, 110] width 650 height 17
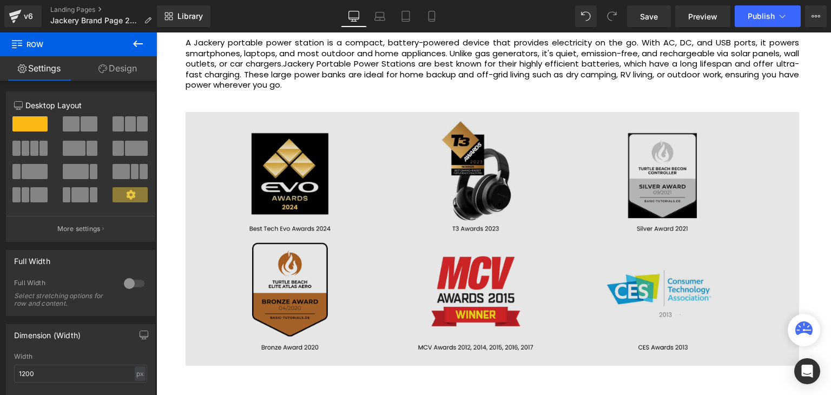
scroll to position [1390, 0]
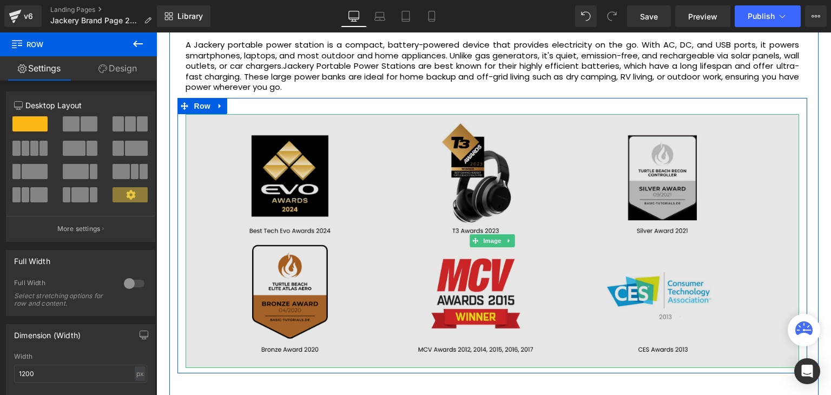
click at [524, 245] on img at bounding box center [493, 241] width 614 height 254
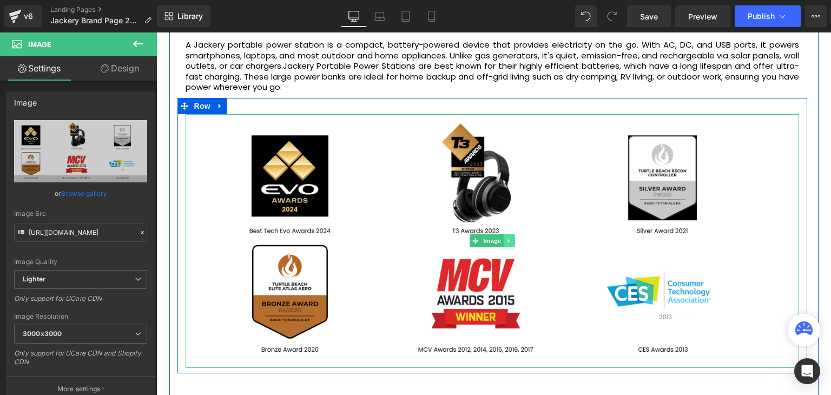
click at [508, 241] on icon at bounding box center [509, 241] width 6 height 6
click at [512, 239] on icon at bounding box center [515, 241] width 6 height 6
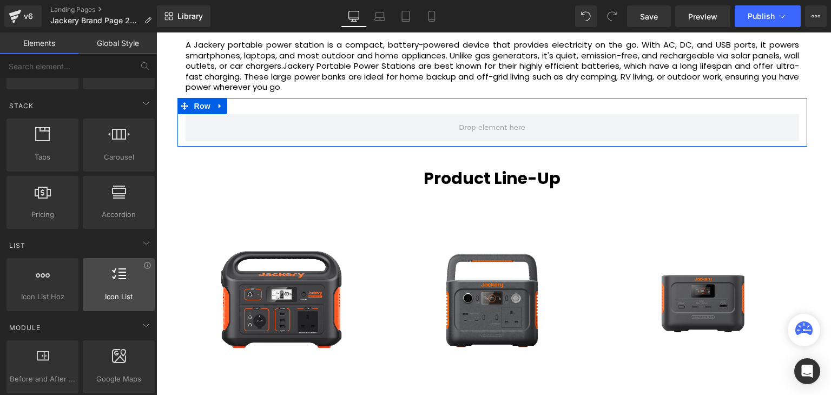
scroll to position [325, 0]
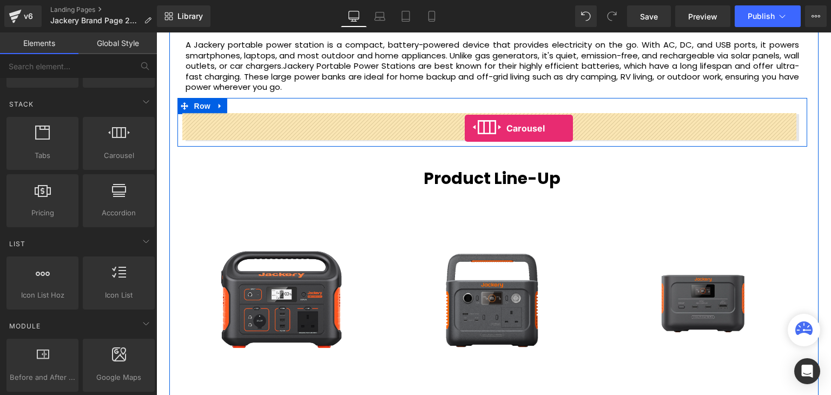
drag, startPoint x: 273, startPoint y: 180, endPoint x: 465, endPoint y: 128, distance: 198.6
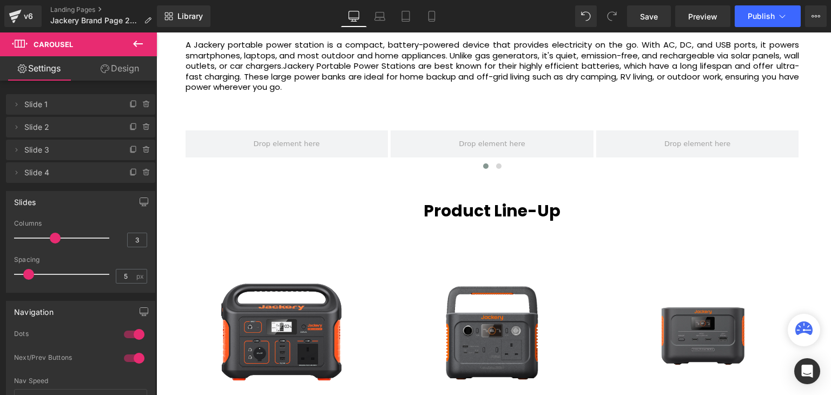
click at [141, 49] on icon at bounding box center [138, 43] width 13 height 13
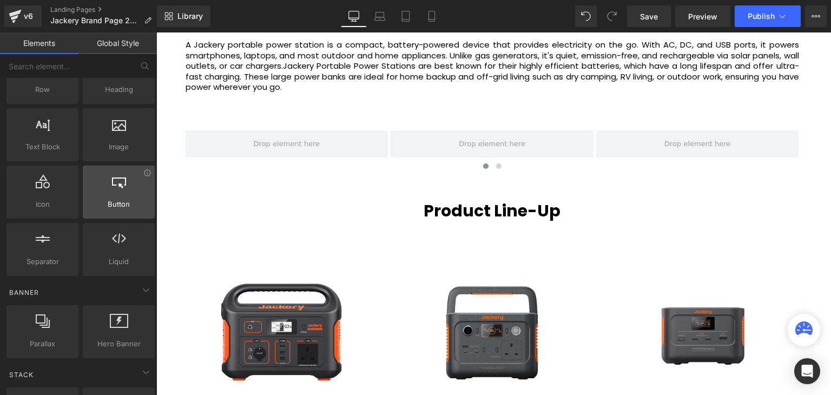
scroll to position [0, 0]
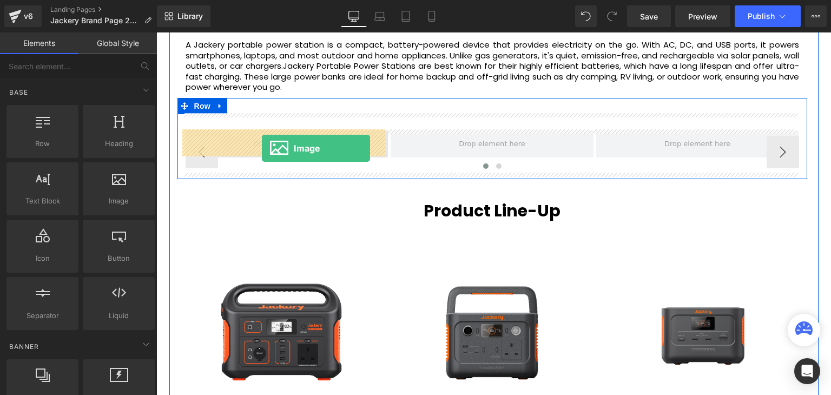
drag, startPoint x: 271, startPoint y: 219, endPoint x: 262, endPoint y: 148, distance: 71.4
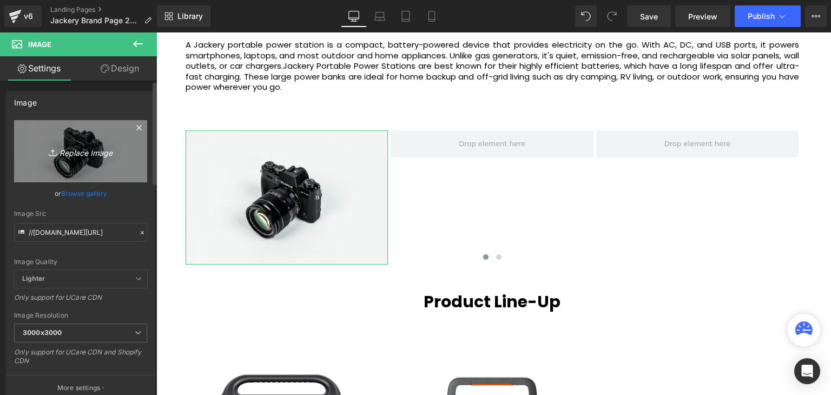
click at [81, 149] on icon "Replace Image" at bounding box center [80, 152] width 87 height 14
type input "C:\fakepath\3_07648d05-2293-43b3-bc4a-a056fe449afb.webp"
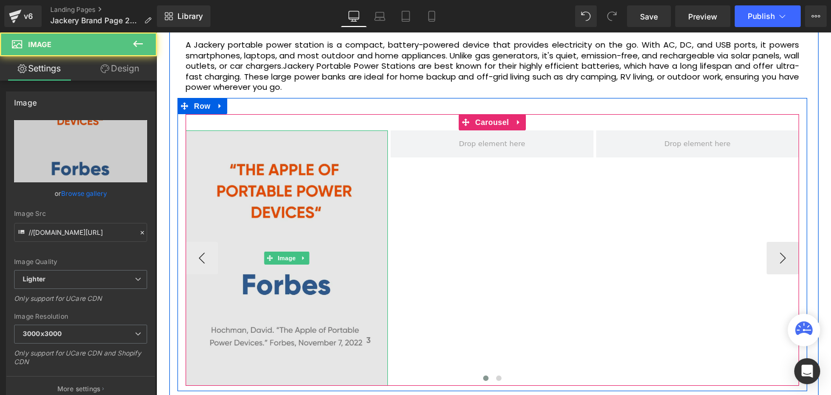
click at [357, 137] on img at bounding box center [287, 258] width 203 height 256
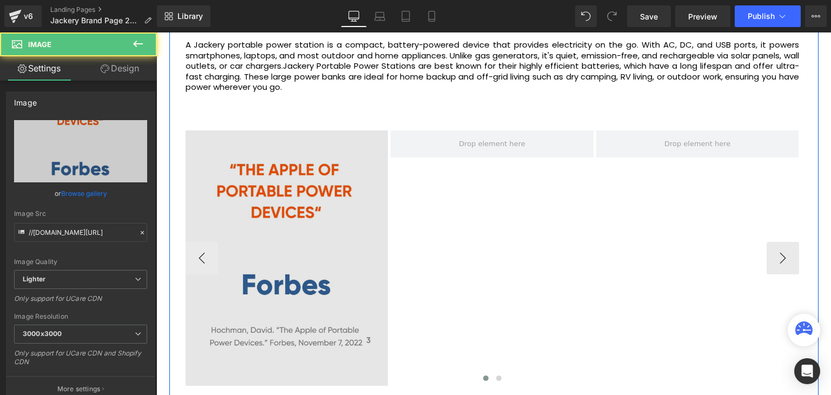
click at [373, 129] on div "Image ‹ › Carousel" at bounding box center [493, 250] width 614 height 272
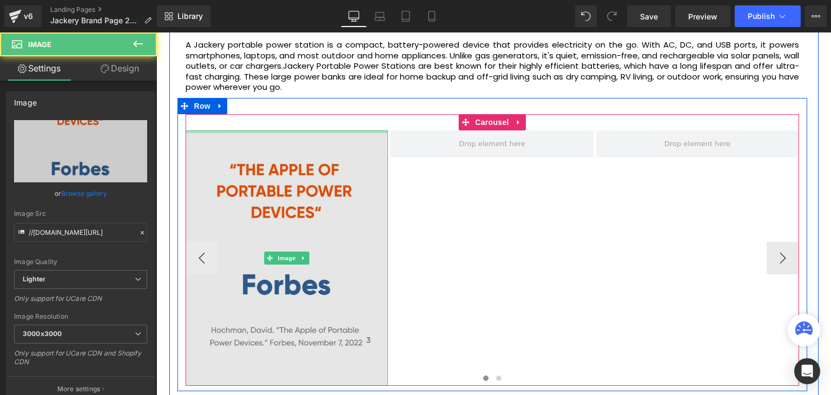
click at [345, 133] on div "Image" at bounding box center [287, 258] width 203 height 256
click at [294, 201] on img at bounding box center [287, 258] width 203 height 256
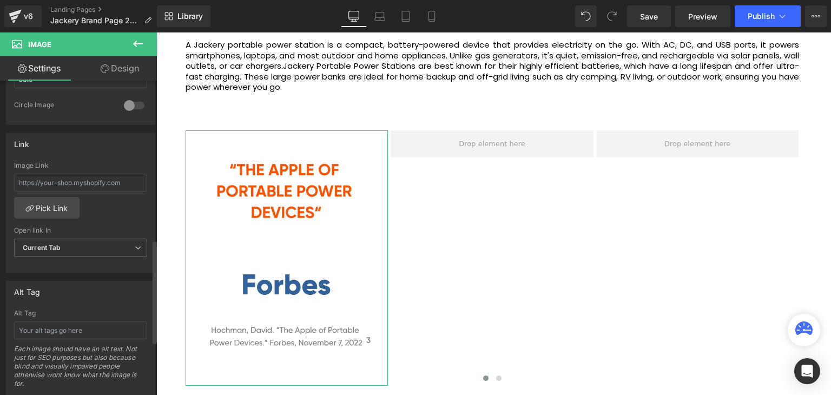
scroll to position [487, 0]
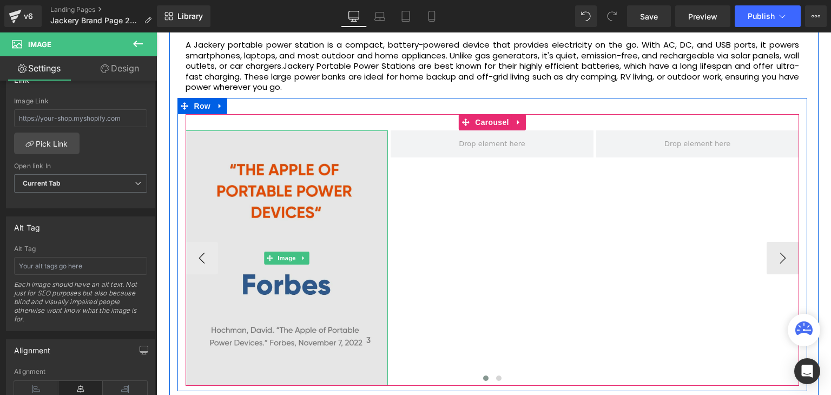
click at [329, 195] on img at bounding box center [287, 258] width 203 height 256
click at [353, 142] on img at bounding box center [287, 258] width 203 height 256
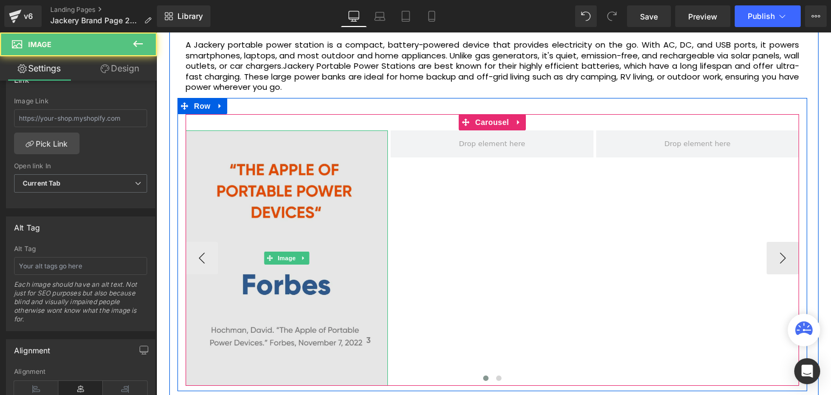
click at [372, 147] on img at bounding box center [287, 258] width 203 height 256
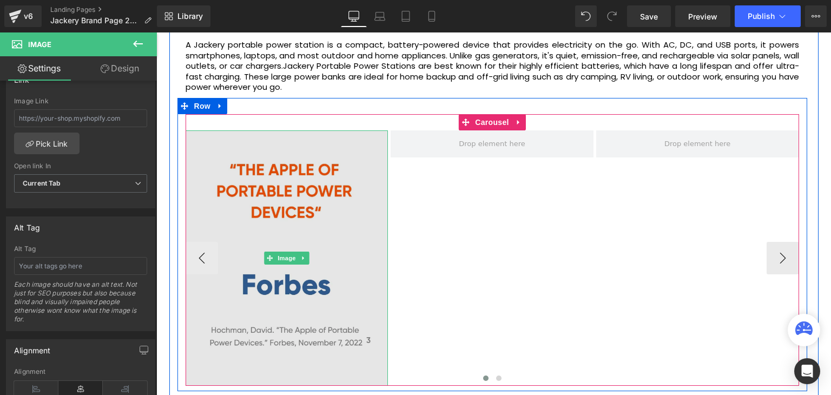
click at [348, 153] on img at bounding box center [287, 258] width 203 height 256
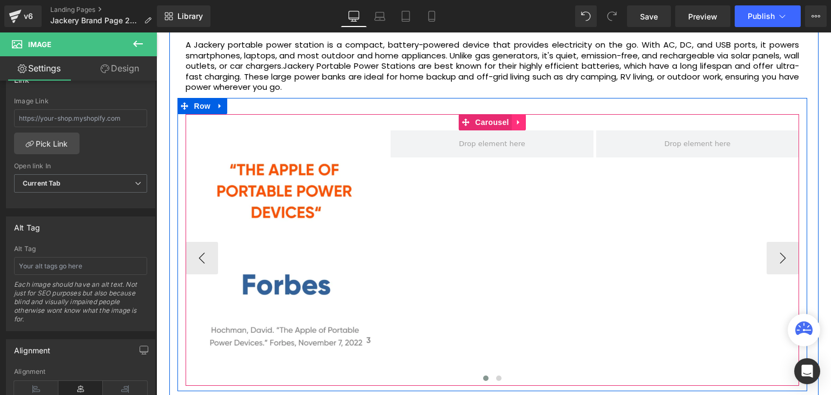
click at [519, 120] on icon at bounding box center [519, 122] width 8 height 8
click at [536, 120] on icon at bounding box center [540, 122] width 8 height 8
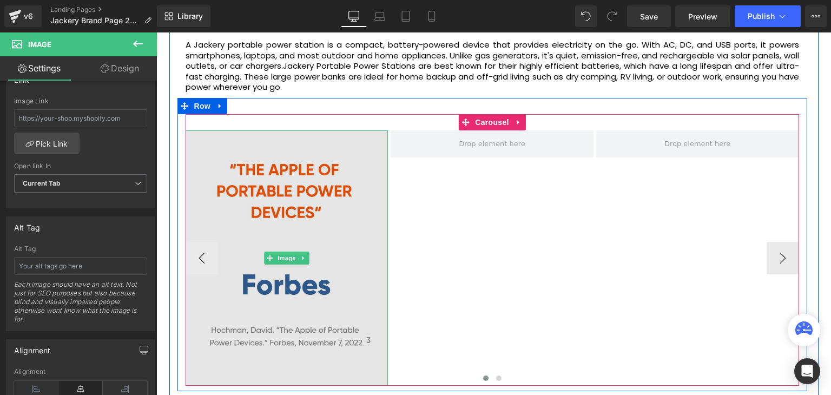
click at [338, 195] on img at bounding box center [287, 258] width 203 height 256
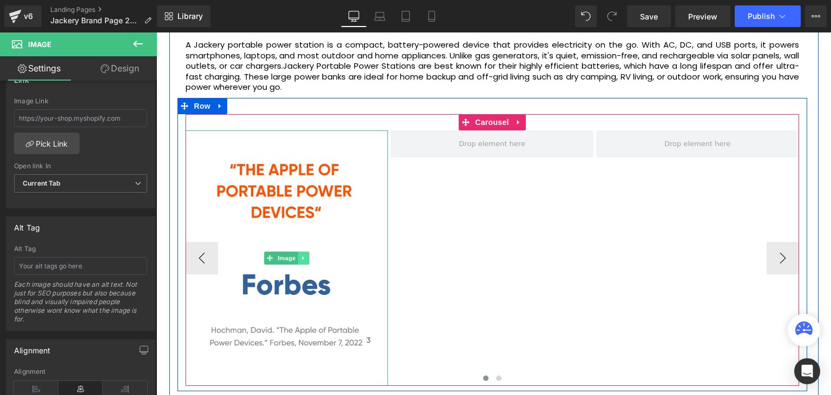
click at [304, 256] on icon at bounding box center [303, 258] width 6 height 6
click at [316, 262] on link at bounding box center [320, 258] width 11 height 13
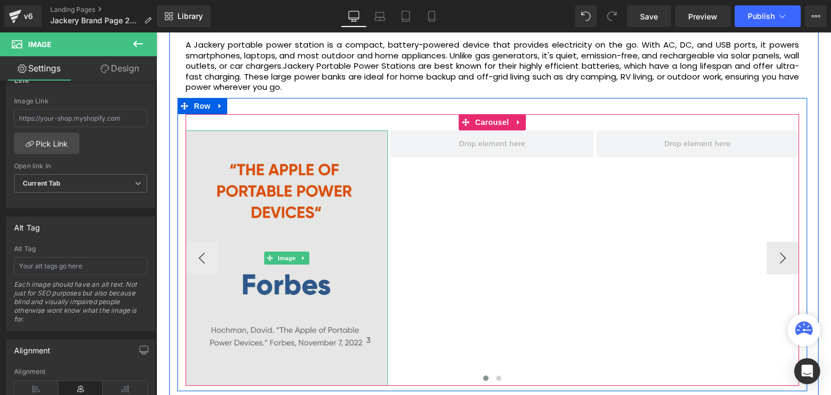
click at [355, 217] on img at bounding box center [287, 258] width 203 height 256
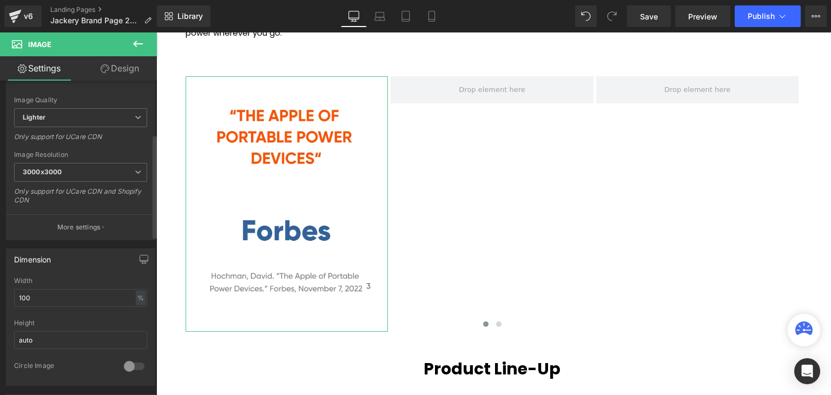
scroll to position [162, 0]
click at [125, 360] on div at bounding box center [134, 365] width 26 height 17
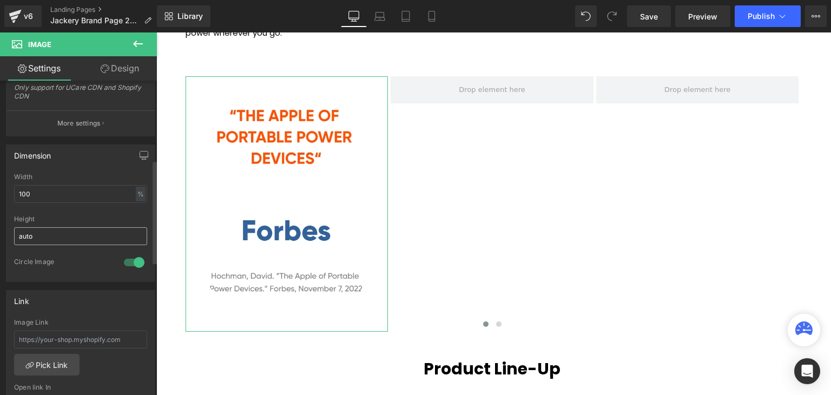
scroll to position [271, 0]
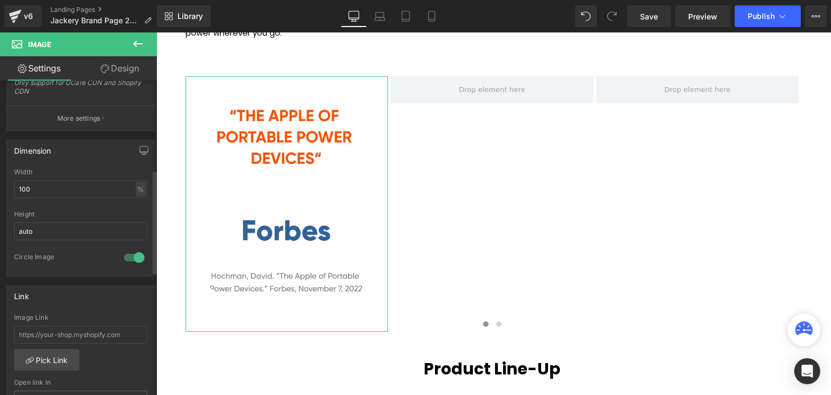
click at [100, 219] on div "Height auto" at bounding box center [80, 232] width 133 height 42
click at [96, 230] on input "auto" at bounding box center [80, 231] width 133 height 18
click at [132, 258] on div at bounding box center [134, 257] width 26 height 17
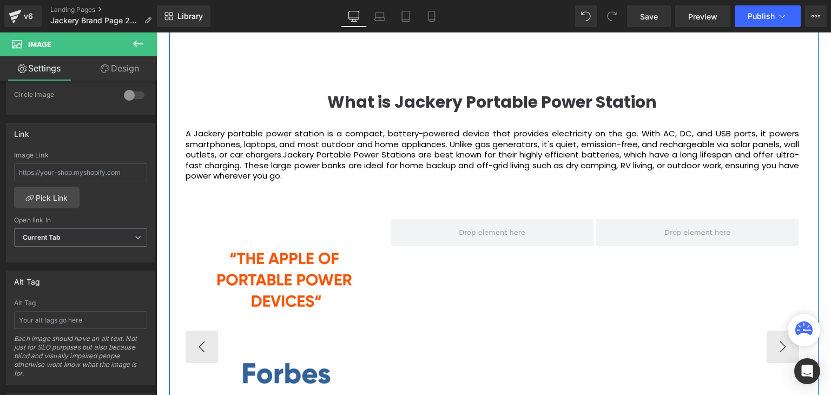
scroll to position [1390, 0]
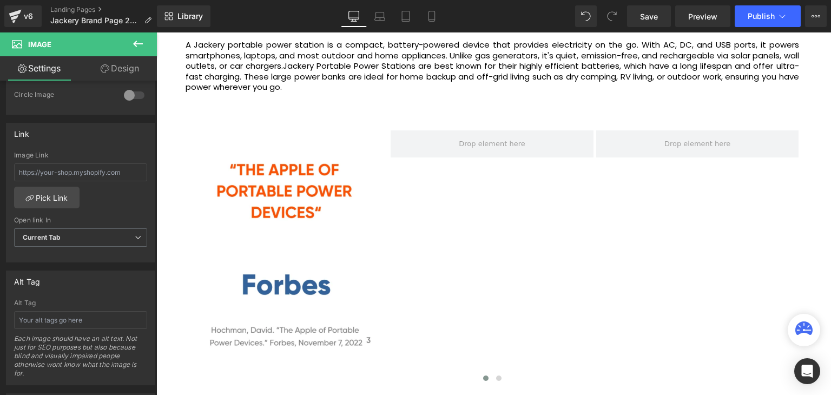
click at [136, 50] on button at bounding box center [138, 44] width 38 height 24
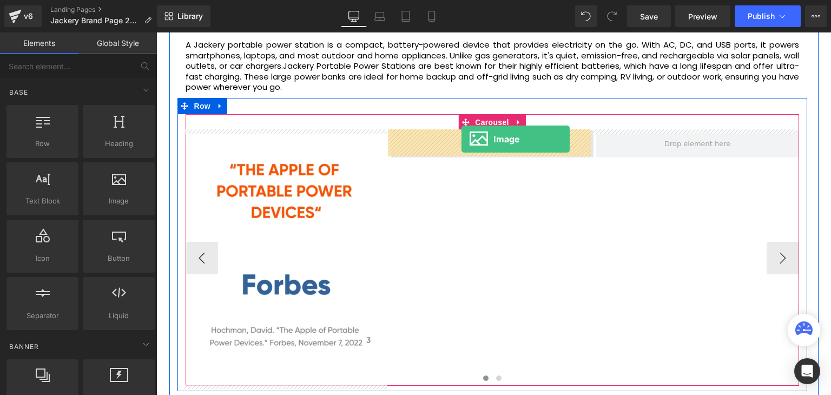
drag, startPoint x: 269, startPoint y: 240, endPoint x: 462, endPoint y: 139, distance: 217.4
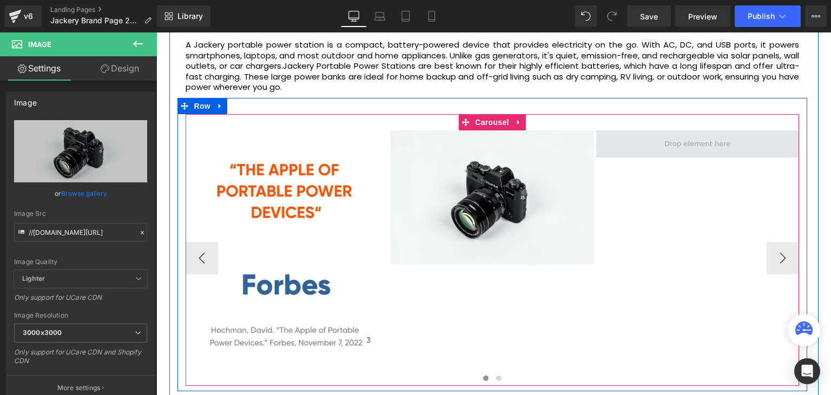
click at [671, 143] on span at bounding box center [698, 143] width 74 height 17
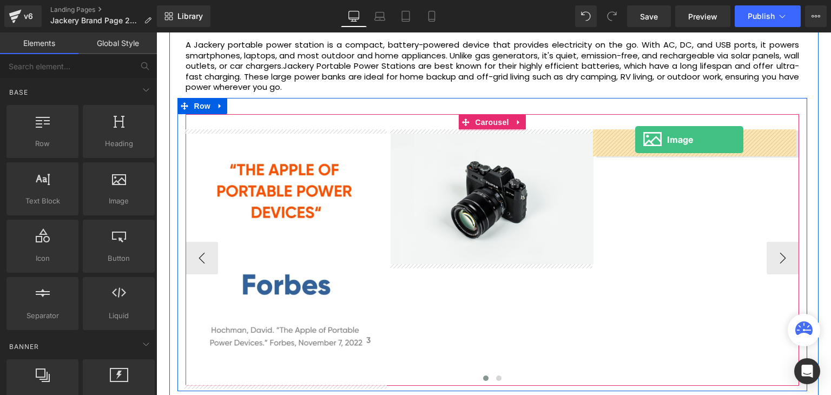
drag, startPoint x: 276, startPoint y: 224, endPoint x: 636, endPoint y: 140, distance: 369.2
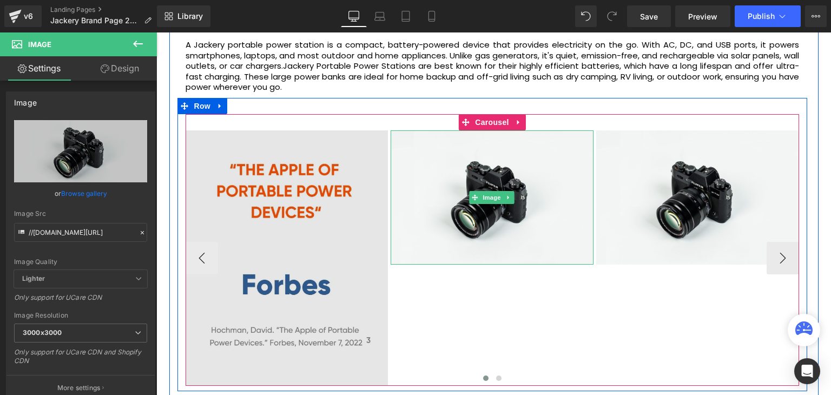
click at [476, 195] on span at bounding box center [475, 197] width 11 height 13
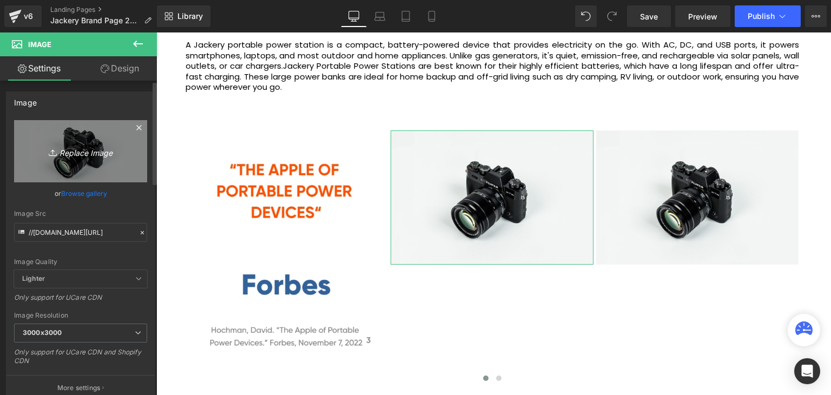
click at [77, 153] on icon "Replace Image" at bounding box center [80, 152] width 87 height 14
type input "C:\fakepath\4_63be3cb0-3153-47e5-a85d-40021aacb06e.webp"
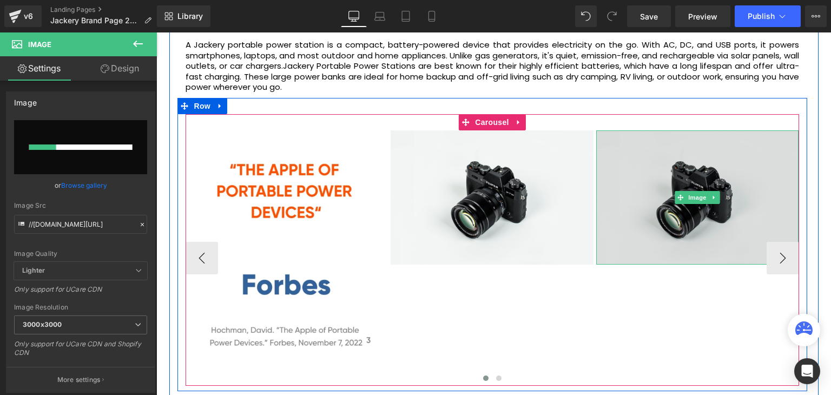
click at [709, 207] on img at bounding box center [698, 197] width 203 height 134
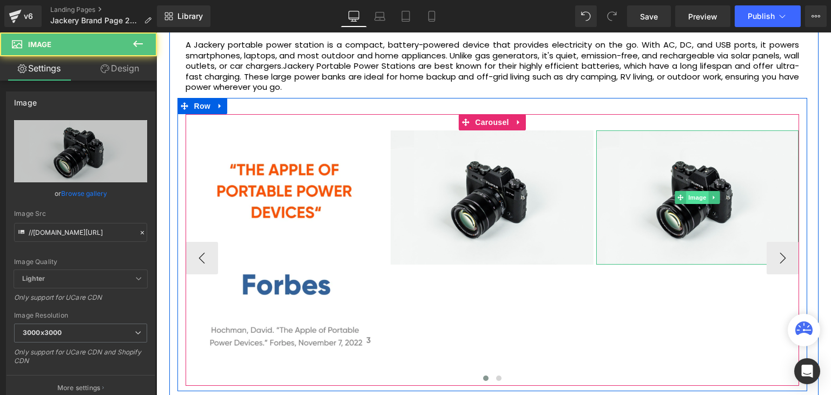
click at [700, 201] on span "Image" at bounding box center [697, 197] width 23 height 13
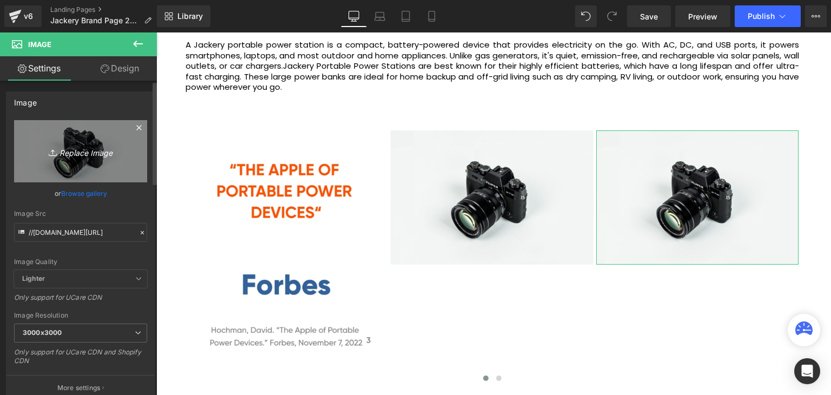
click at [88, 154] on icon "Replace Image" at bounding box center [80, 152] width 87 height 14
type input "C:\fakepath\PC-IF.webp"
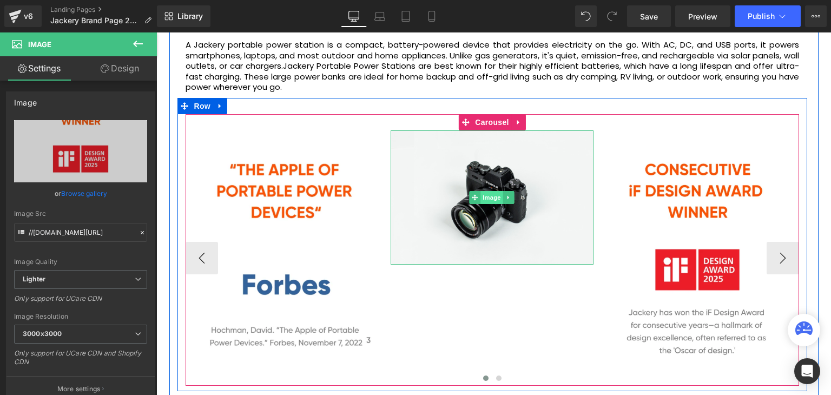
click at [494, 197] on span "Image" at bounding box center [492, 197] width 23 height 13
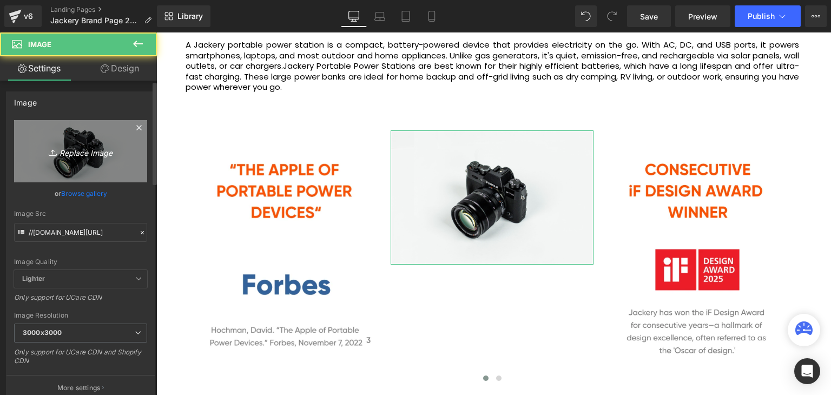
click at [94, 150] on icon "Replace Image" at bounding box center [80, 152] width 87 height 14
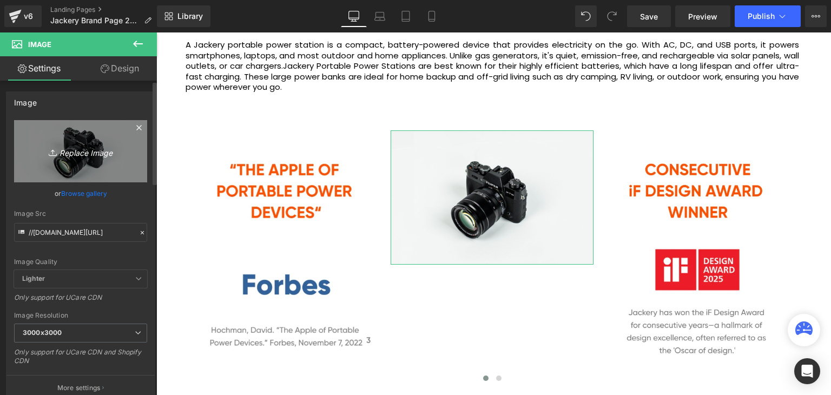
type input "C:\fakepath\4_63be3cb0-3153-47e5-a85d-40021aacb06e.webp"
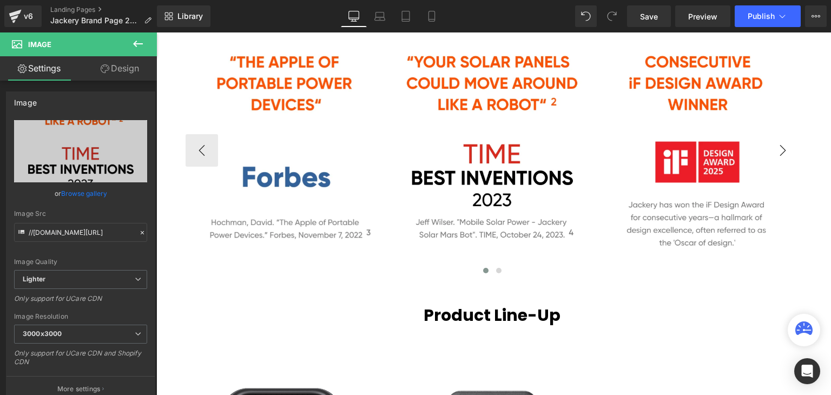
scroll to position [1498, 0]
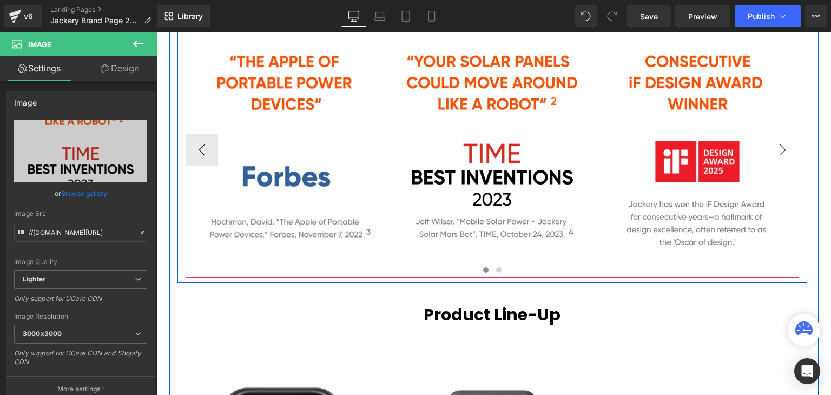
click at [793, 150] on button "›" at bounding box center [783, 150] width 32 height 32
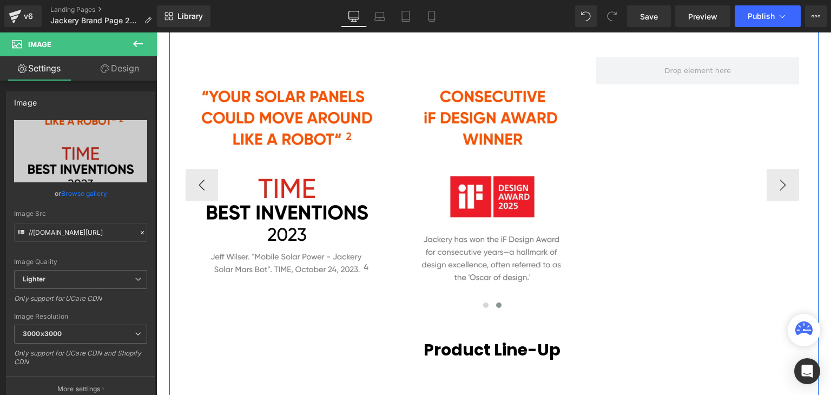
scroll to position [1444, 0]
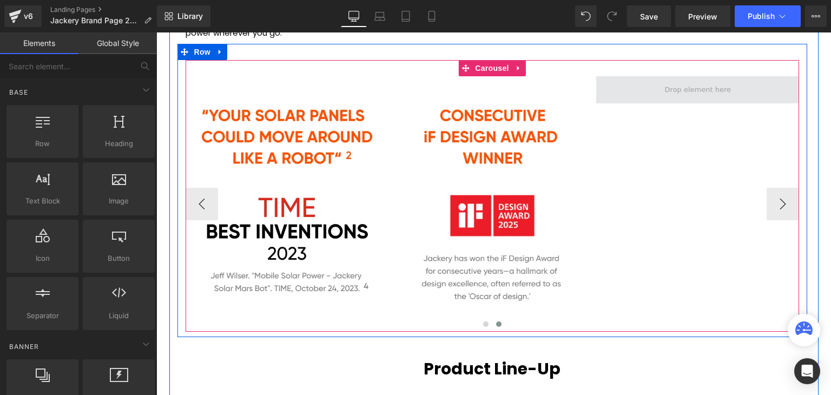
click at [705, 87] on span at bounding box center [699, 89] width 74 height 17
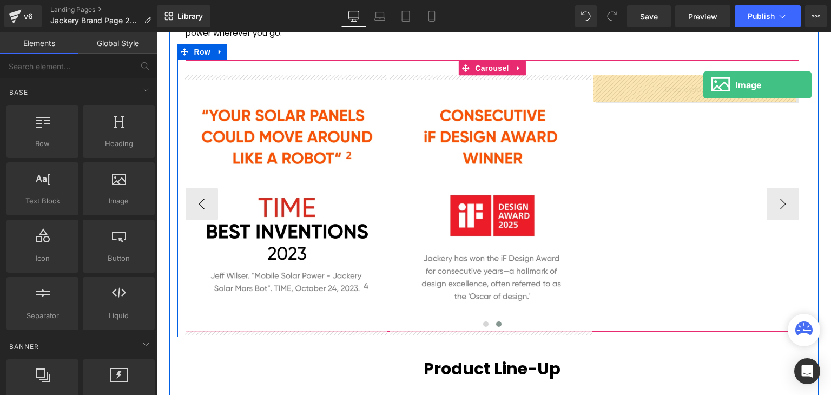
drag, startPoint x: 288, startPoint y: 225, endPoint x: 704, endPoint y: 85, distance: 438.8
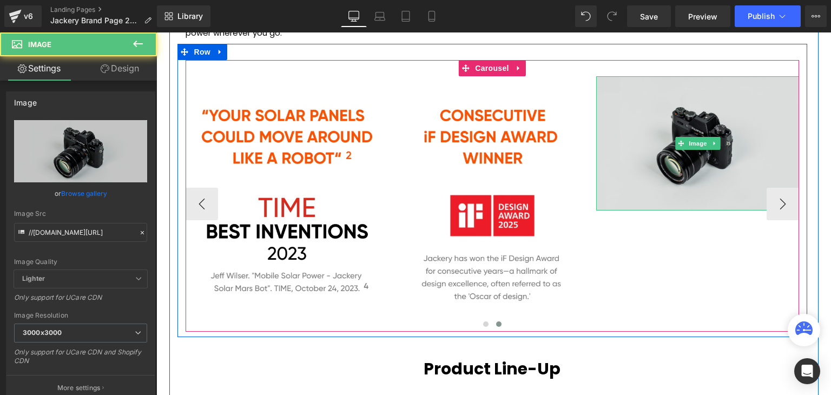
click at [702, 133] on img at bounding box center [698, 143] width 203 height 134
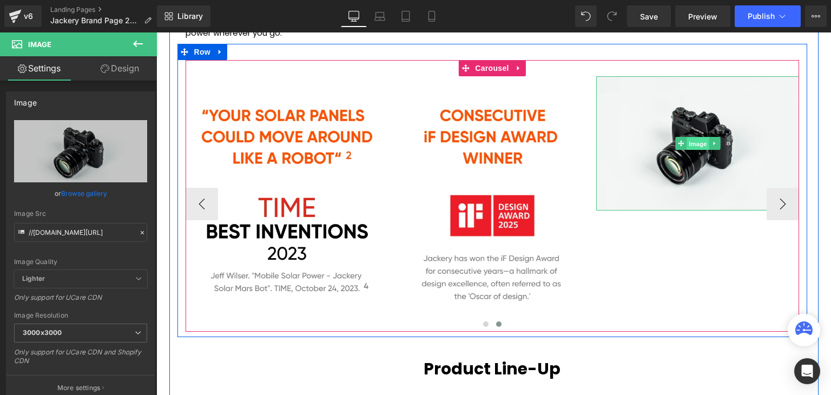
click at [696, 142] on span "Image" at bounding box center [698, 143] width 23 height 13
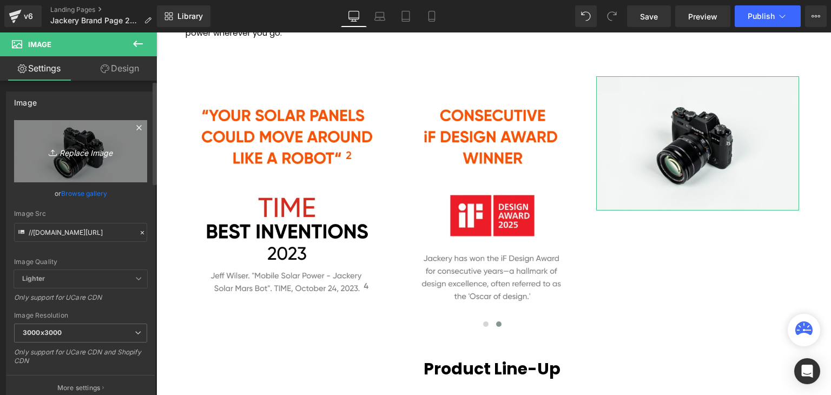
click at [75, 148] on icon "Replace Image" at bounding box center [80, 152] width 87 height 14
type input "C:\fakepath\PC-SEAL_f366338a-6d44-4827-b58e-eb550e1b8605.webp"
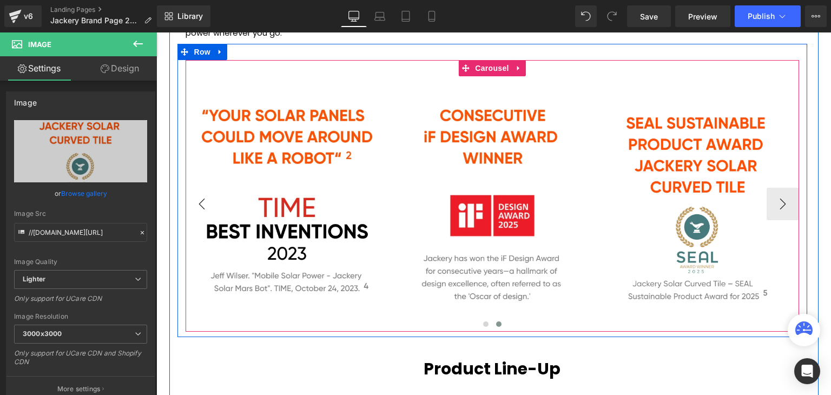
click at [204, 204] on button "‹" at bounding box center [202, 204] width 32 height 32
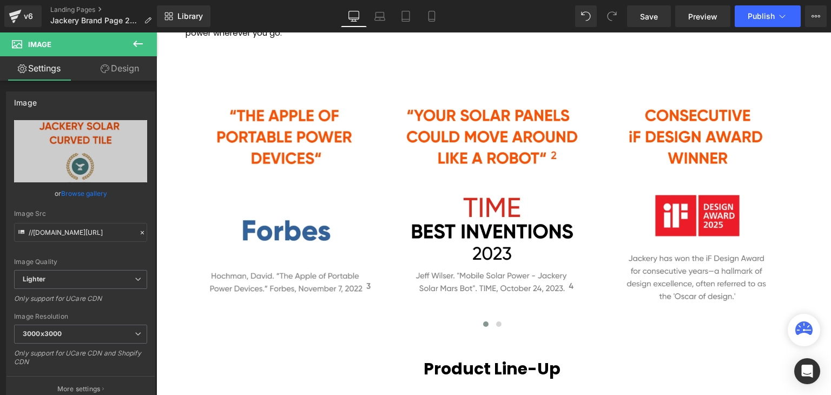
click at [140, 44] on icon at bounding box center [138, 43] width 13 height 13
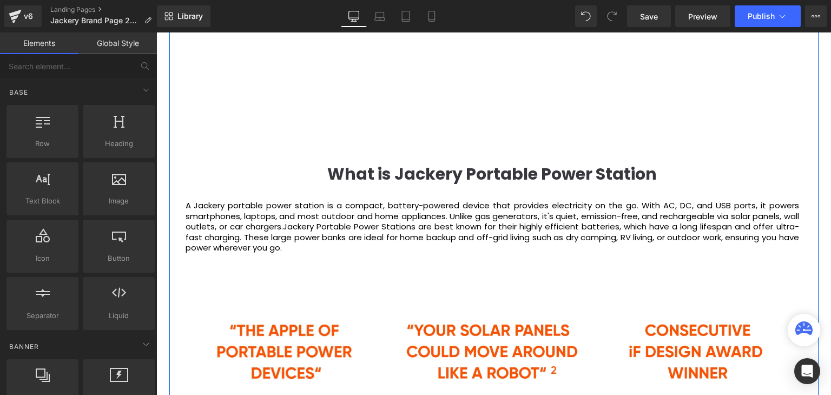
scroll to position [1228, 0]
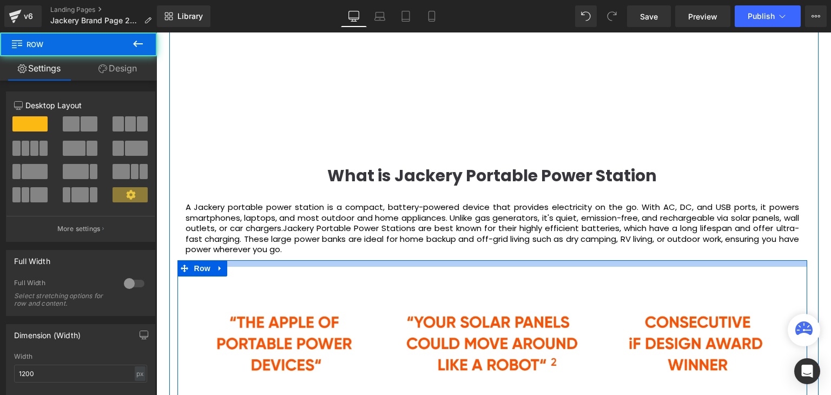
drag, startPoint x: 450, startPoint y: 272, endPoint x: 450, endPoint y: 262, distance: 9.7
click at [450, 262] on div at bounding box center [493, 263] width 630 height 6
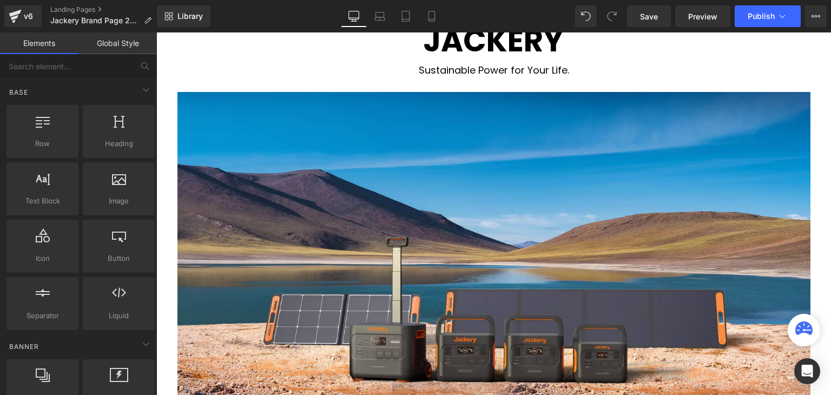
scroll to position [307, 0]
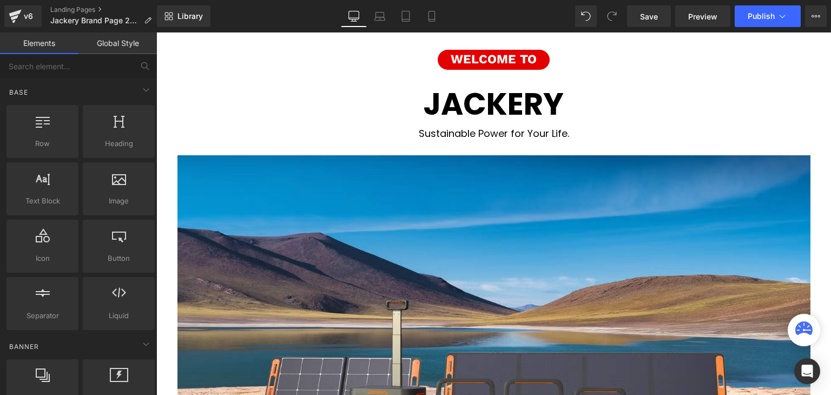
click at [639, 2] on div "Library Desktop Desktop Laptop Tablet Mobile Save Preview Publish Scheduled Vie…" at bounding box center [494, 16] width 675 height 32
click at [648, 8] on link "Save" at bounding box center [649, 16] width 44 height 22
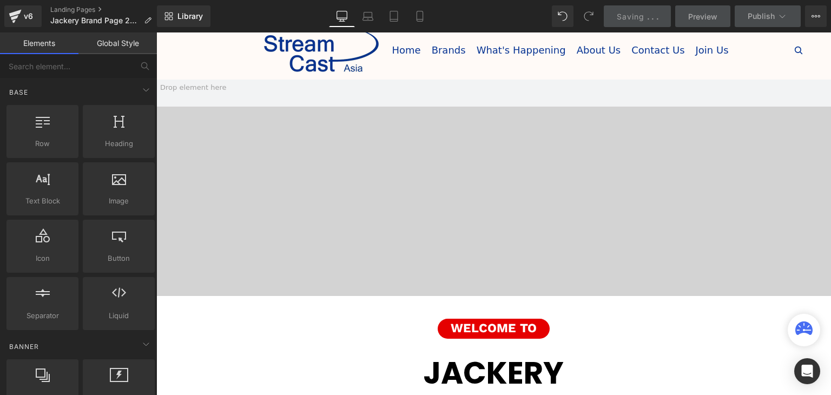
scroll to position [0, 0]
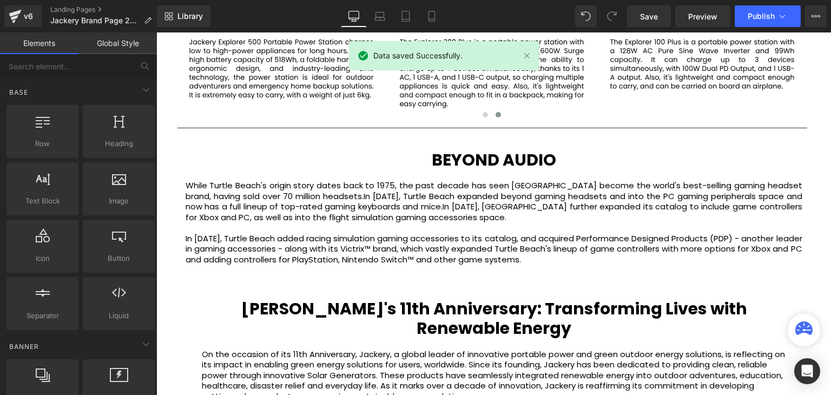
click at [492, 231] on div "While Turtle Beach's origin story dates back to 1975, the past decade has seen …" at bounding box center [494, 236] width 617 height 132
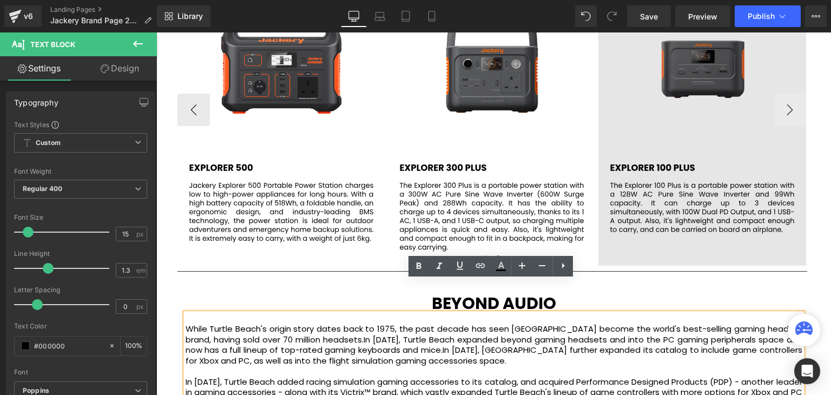
scroll to position [1841, 0]
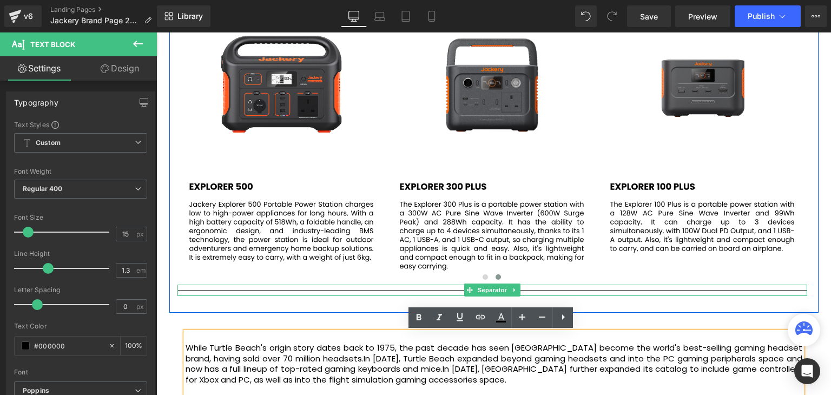
click at [654, 290] on hr at bounding box center [493, 293] width 630 height 6
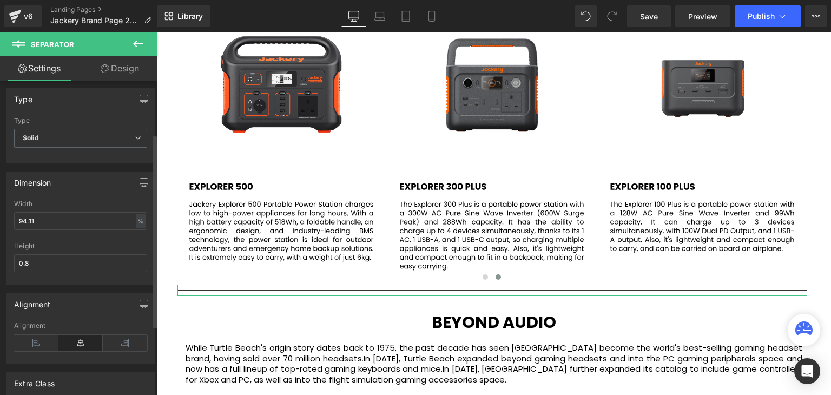
scroll to position [0, 0]
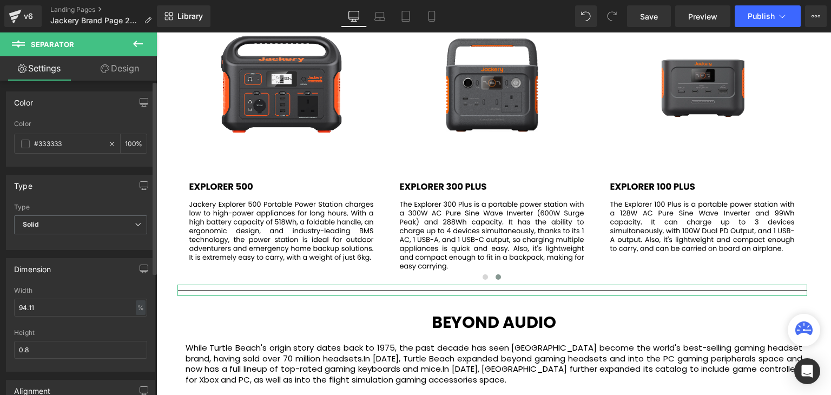
click at [71, 214] on div "Type Solid Solid Dashed Dotted" at bounding box center [80, 225] width 133 height 43
click at [62, 147] on input "#333333" at bounding box center [68, 144] width 69 height 12
click at [49, 142] on input "#333333" at bounding box center [68, 144] width 69 height 12
click at [27, 145] on span at bounding box center [25, 144] width 9 height 9
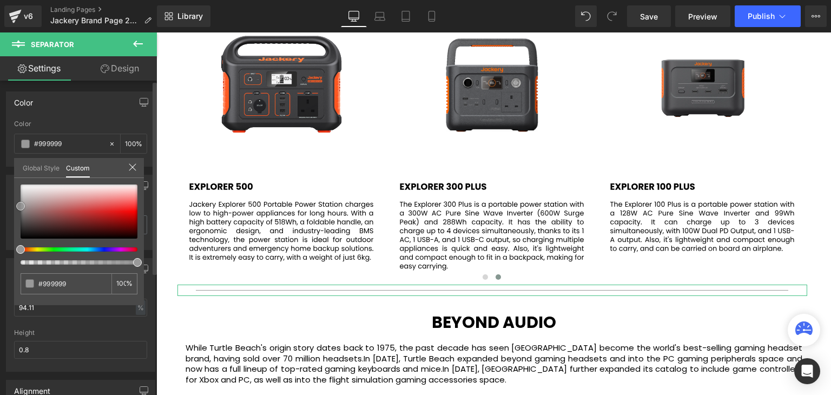
drag, startPoint x: 19, startPoint y: 224, endPoint x: 18, endPoint y: 202, distance: 21.7
click at [18, 202] on span at bounding box center [20, 206] width 9 height 9
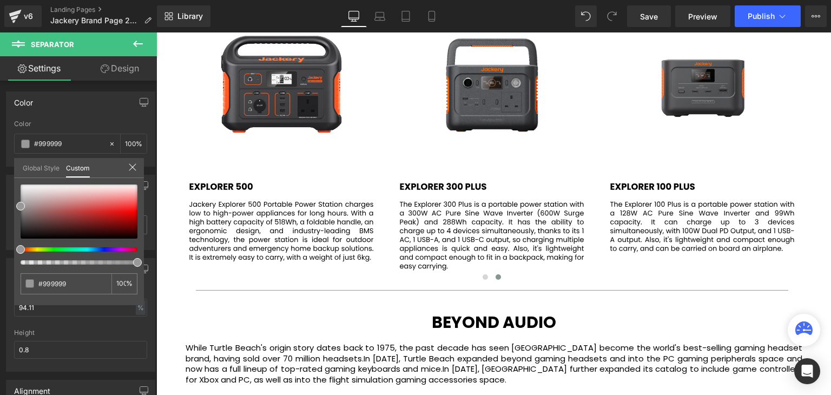
click at [268, 298] on body "Skip to content Welcome to StreamCast Asia Welcome to StreamCast Asia Home Bran…" at bounding box center [493, 25] width 675 height 3666
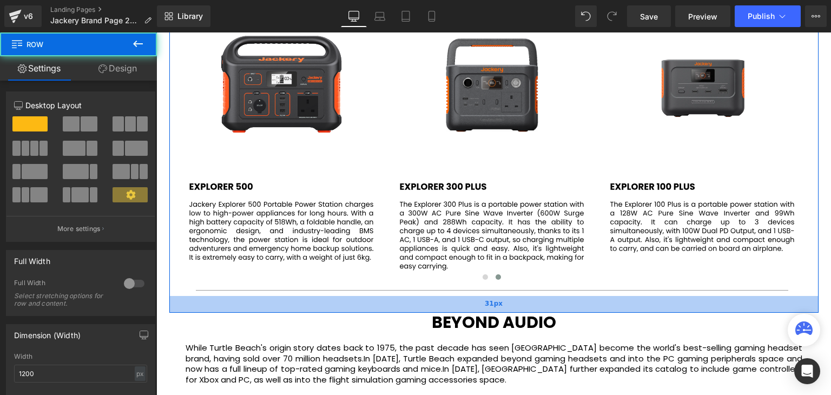
click at [449, 298] on div "31px" at bounding box center [494, 304] width 650 height 17
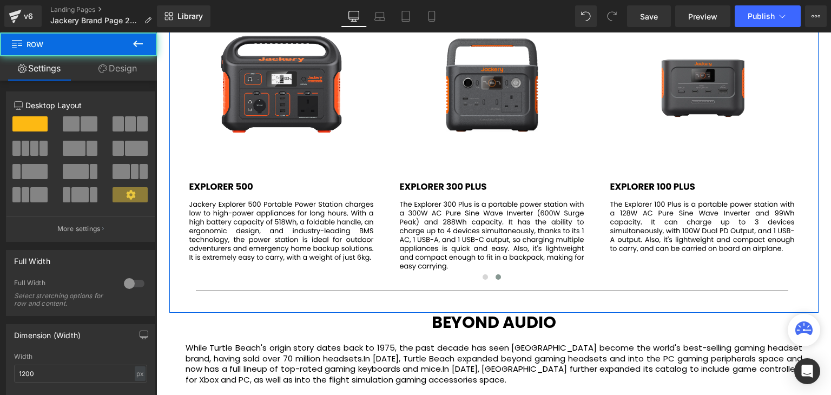
click at [449, 291] on hr at bounding box center [492, 293] width 593 height 6
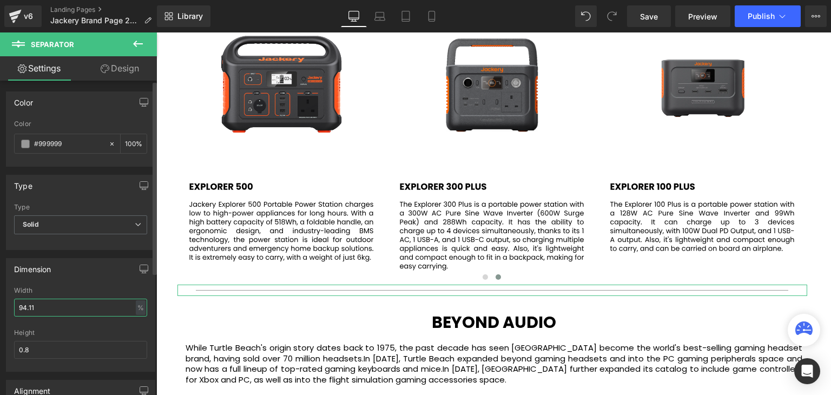
drag, startPoint x: 59, startPoint y: 299, endPoint x: 4, endPoint y: 294, distance: 54.9
click at [0, 296] on div "Dimension 94.11% Width 94.11 % % px 0.8px Height 0.8" at bounding box center [81, 311] width 162 height 122
type input "100"
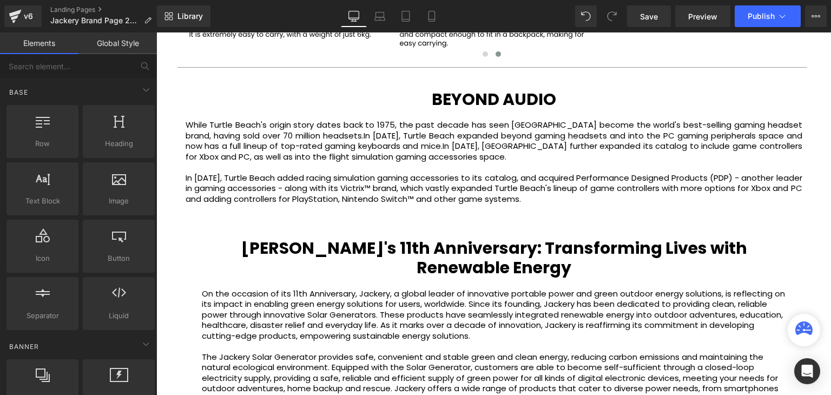
scroll to position [2057, 0]
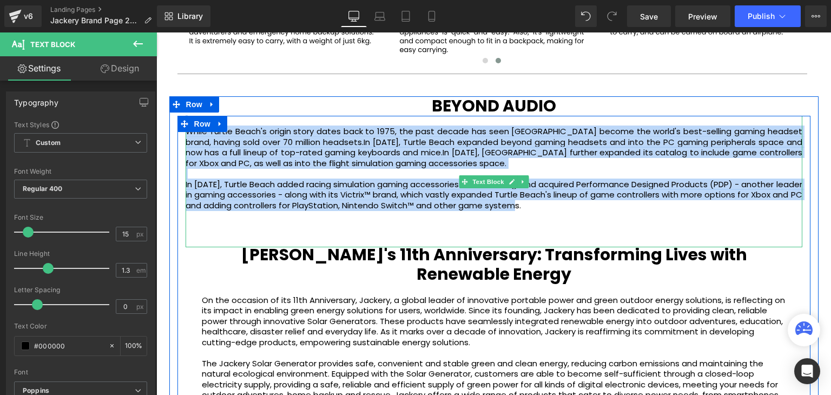
drag, startPoint x: 448, startPoint y: 180, endPoint x: 693, endPoint y: 109, distance: 254.8
click at [654, 119] on div "While Turtle Beach's origin story dates back to 1975, the past decade has seen …" at bounding box center [494, 182] width 617 height 132
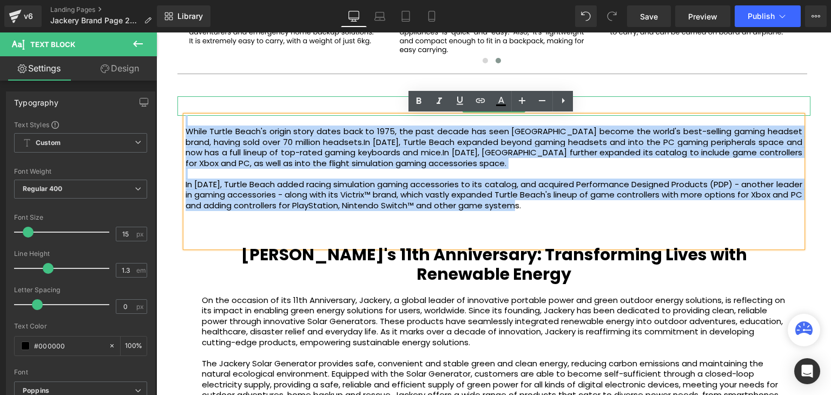
click at [728, 101] on h1 "BEYOND AUDIO" at bounding box center [494, 105] width 633 height 19
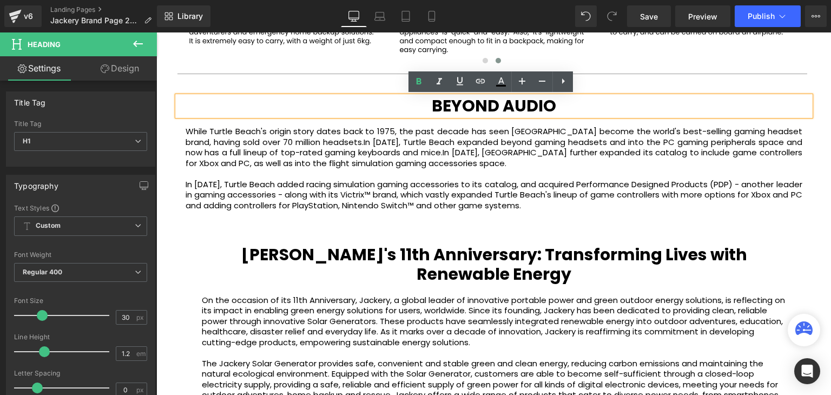
click at [519, 104] on strong "BEYOND AUDIO" at bounding box center [494, 105] width 125 height 23
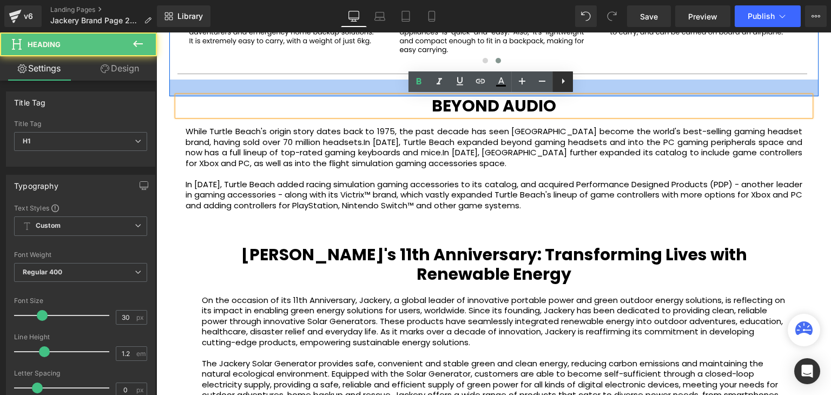
click at [569, 87] on icon at bounding box center [563, 81] width 13 height 13
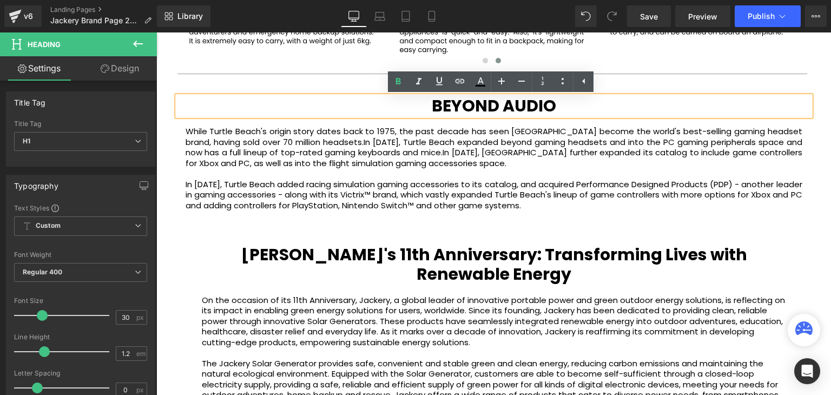
click at [605, 139] on span "In [DATE], Turtle Beach expanded beyond gaming headsets and into the PC gaming …" at bounding box center [494, 147] width 617 height 22
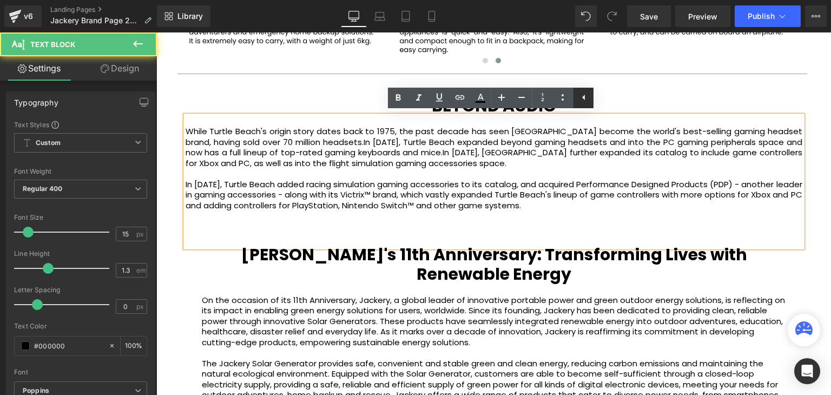
click at [582, 99] on icon at bounding box center [584, 97] width 13 height 13
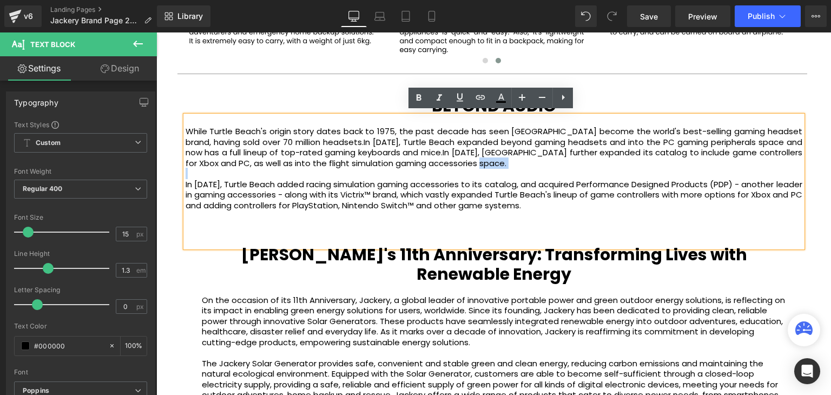
drag, startPoint x: 598, startPoint y: 167, endPoint x: 590, endPoint y: 172, distance: 9.0
click at [598, 169] on div "While Turtle Beach's origin story dates back to 1975, the past decade has seen …" at bounding box center [494, 182] width 617 height 132
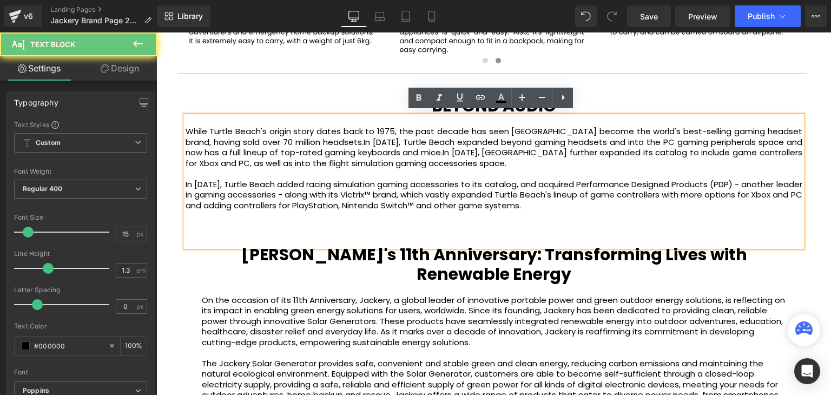
click at [624, 227] on div at bounding box center [494, 226] width 617 height 11
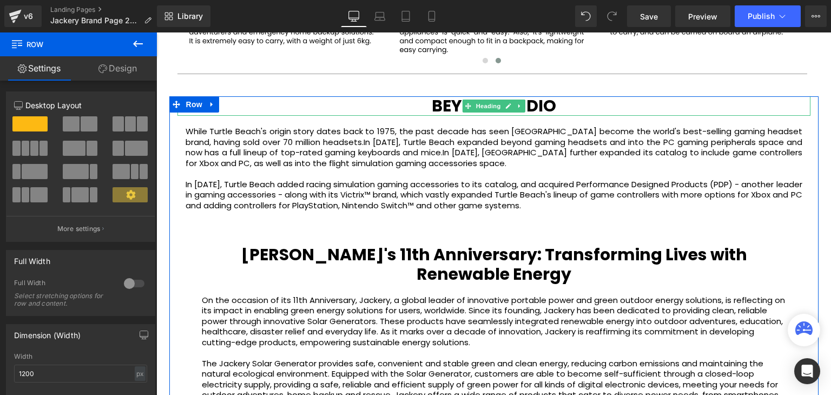
click at [517, 108] on icon at bounding box center [520, 106] width 6 height 6
click at [522, 107] on icon at bounding box center [525, 106] width 6 height 6
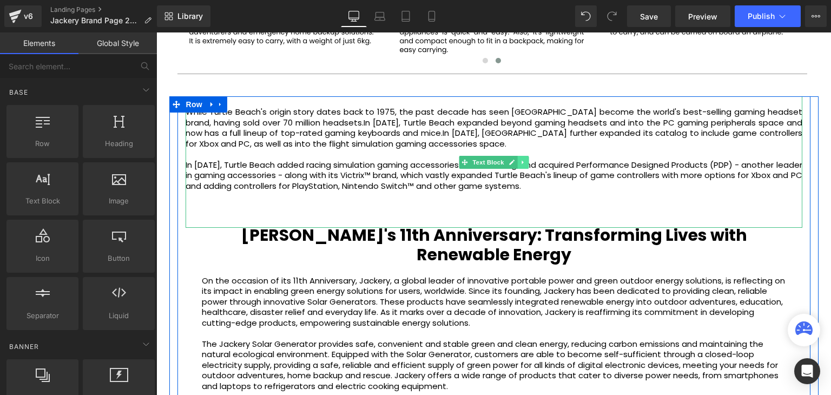
click at [522, 161] on icon at bounding box center [523, 162] width 6 height 6
drag, startPoint x: 525, startPoint y: 163, endPoint x: 569, endPoint y: 176, distance: 46.1
click at [526, 163] on icon at bounding box center [529, 162] width 6 height 6
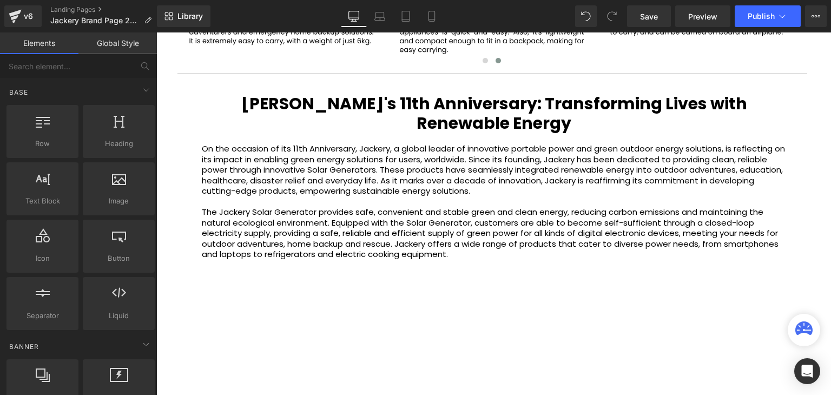
scroll to position [1740, 0]
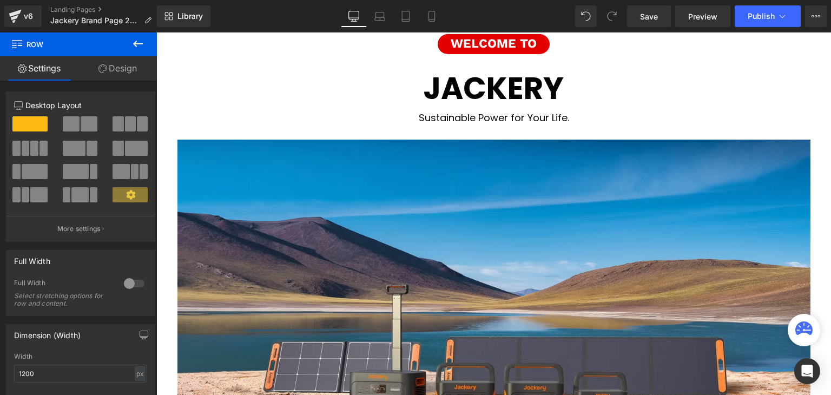
scroll to position [0, 0]
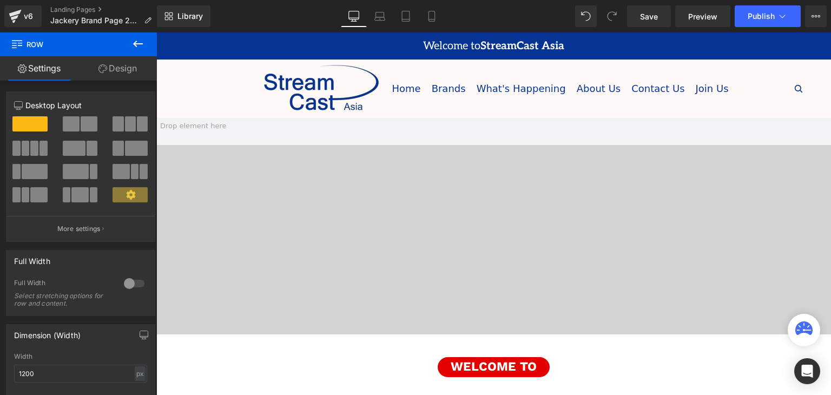
drag, startPoint x: 827, startPoint y: 217, endPoint x: 987, endPoint y: 57, distance: 226.6
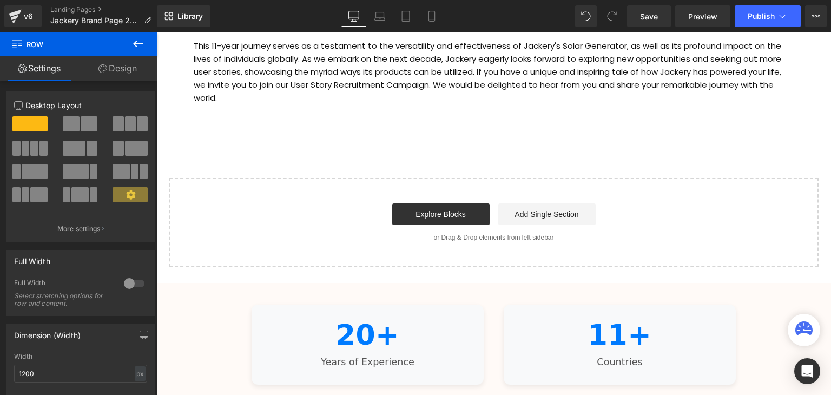
scroll to position [2544, 0]
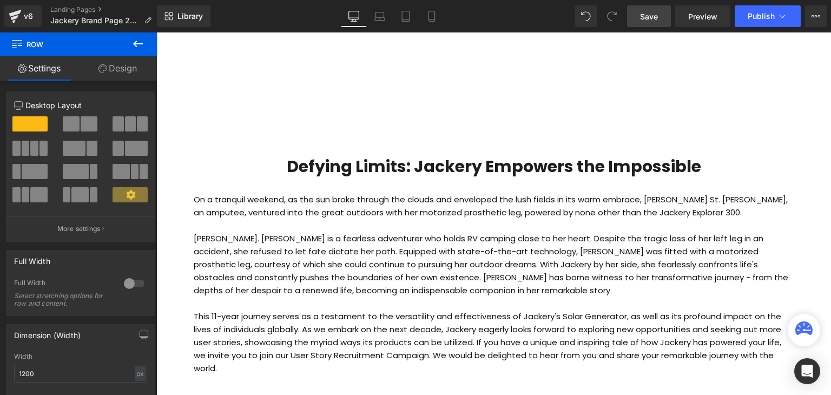
click at [640, 14] on link "Save" at bounding box center [649, 16] width 44 height 22
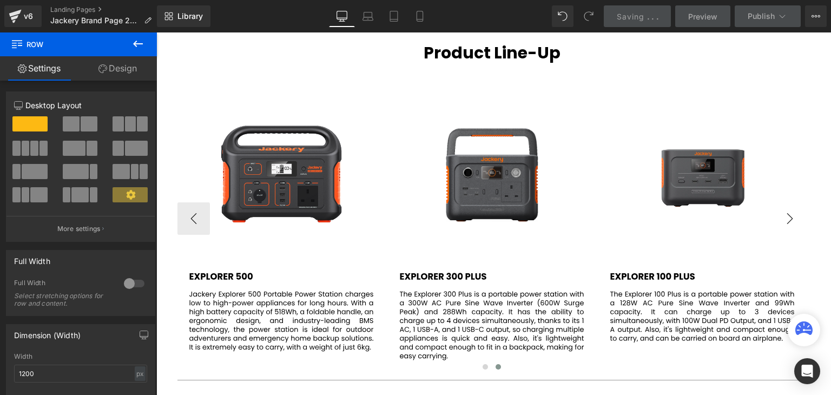
scroll to position [1732, 0]
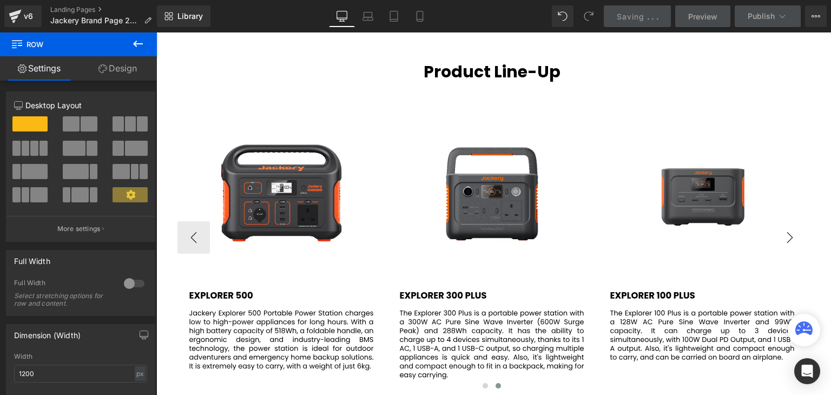
click at [780, 238] on button "›" at bounding box center [790, 237] width 32 height 32
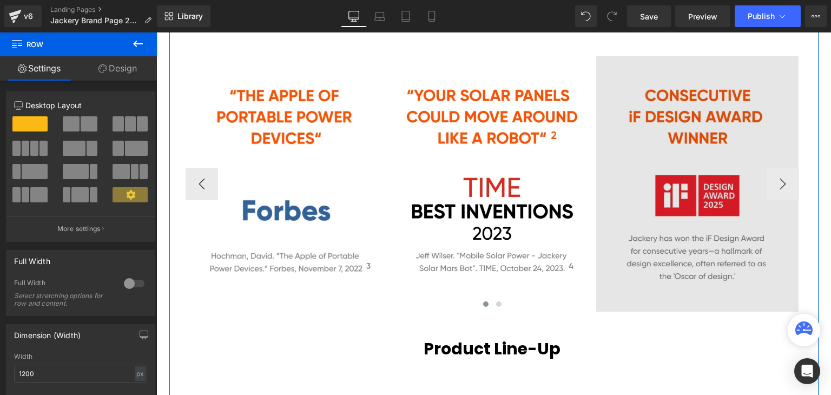
scroll to position [1407, 0]
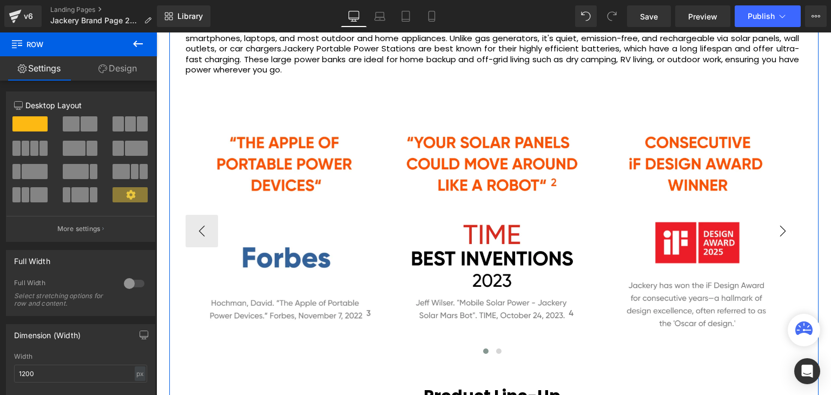
click at [776, 233] on button "›" at bounding box center [783, 231] width 32 height 32
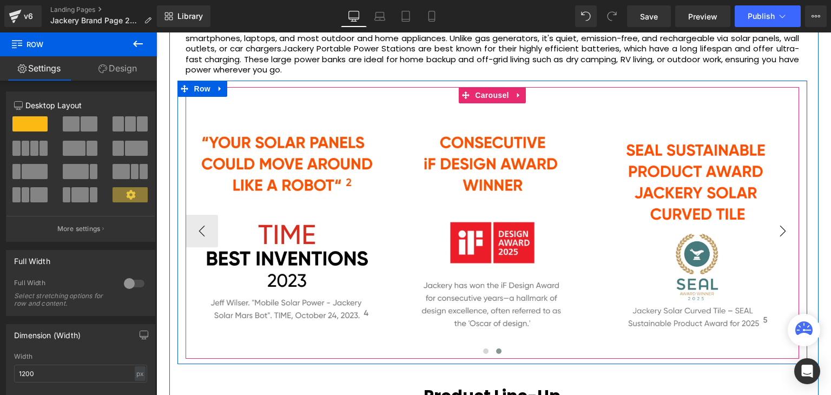
click at [778, 232] on button "›" at bounding box center [783, 231] width 32 height 32
click at [193, 226] on button "‹" at bounding box center [202, 231] width 32 height 32
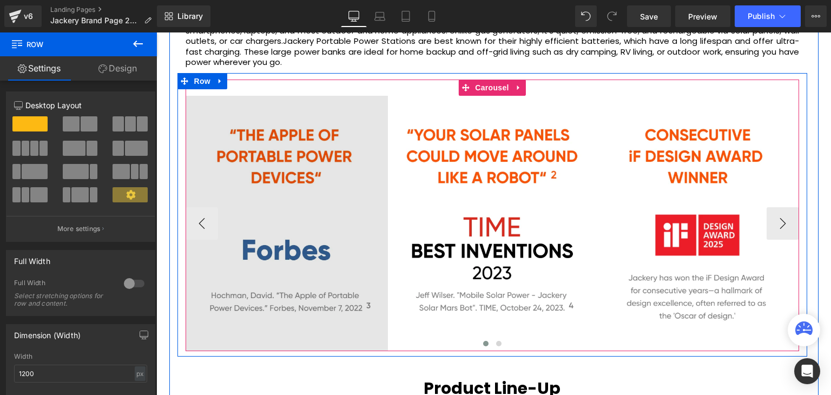
scroll to position [1462, 0]
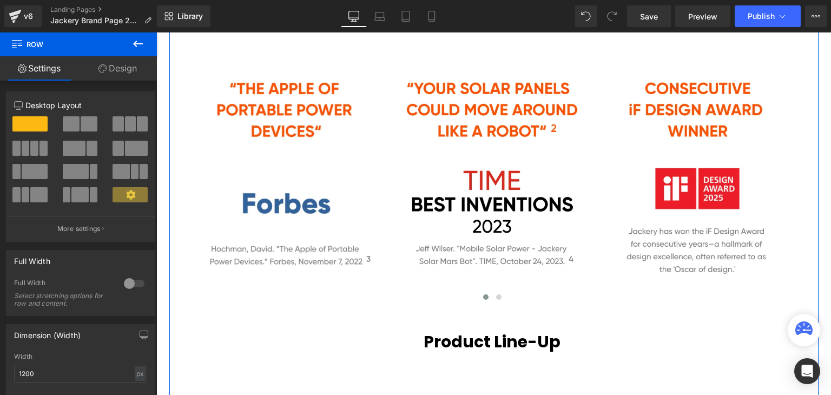
click at [123, 68] on link "Design" at bounding box center [117, 68] width 78 height 24
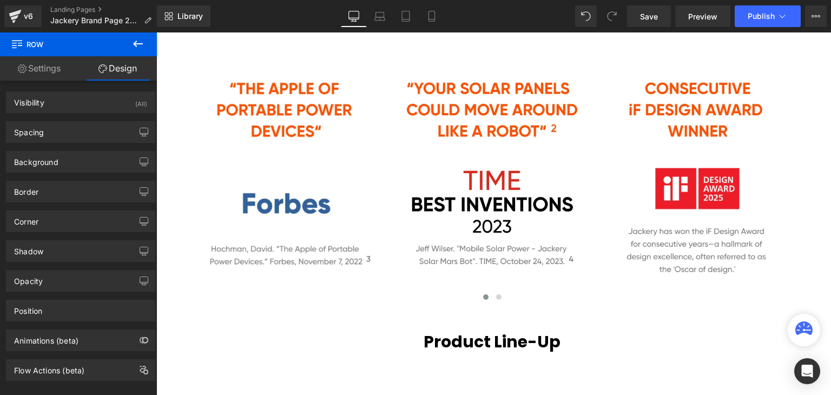
click at [43, 66] on link "Settings" at bounding box center [39, 68] width 78 height 24
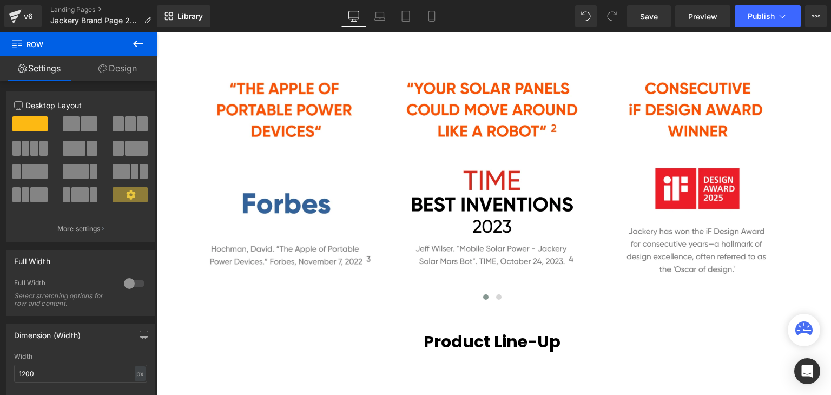
click at [140, 44] on icon at bounding box center [138, 43] width 13 height 13
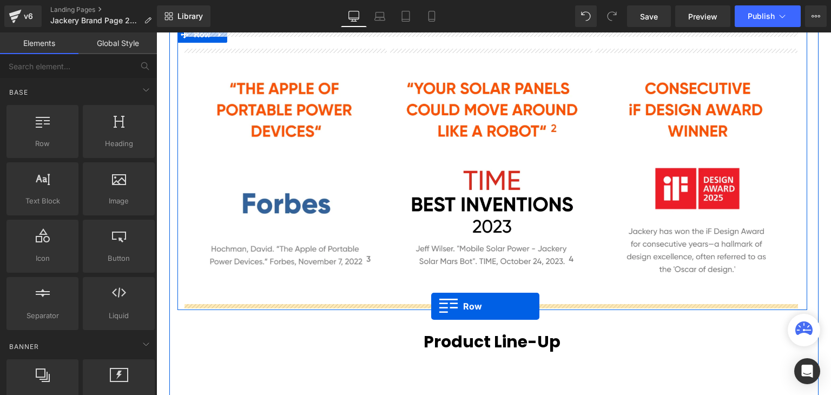
drag, startPoint x: 206, startPoint y: 167, endPoint x: 431, endPoint y: 306, distance: 265.2
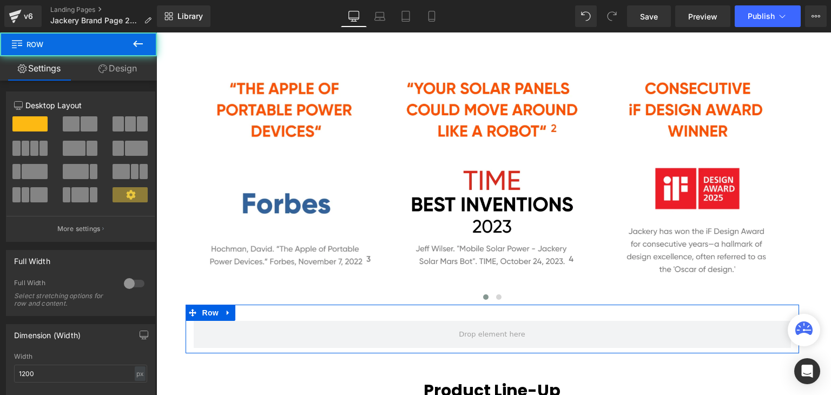
scroll to position [3, 0]
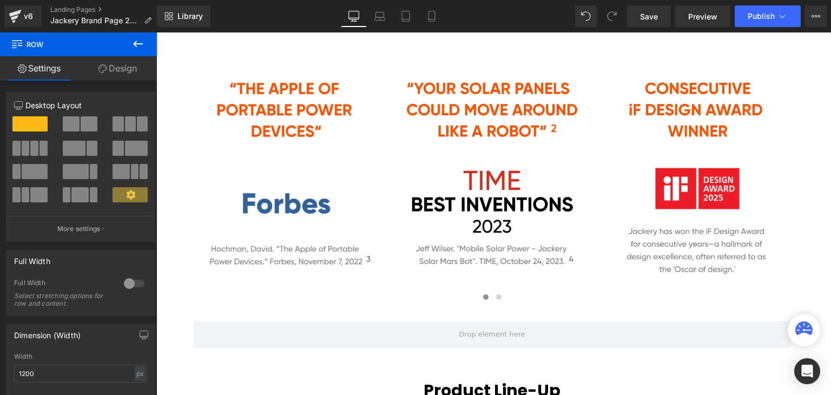
click at [136, 46] on icon at bounding box center [138, 44] width 10 height 6
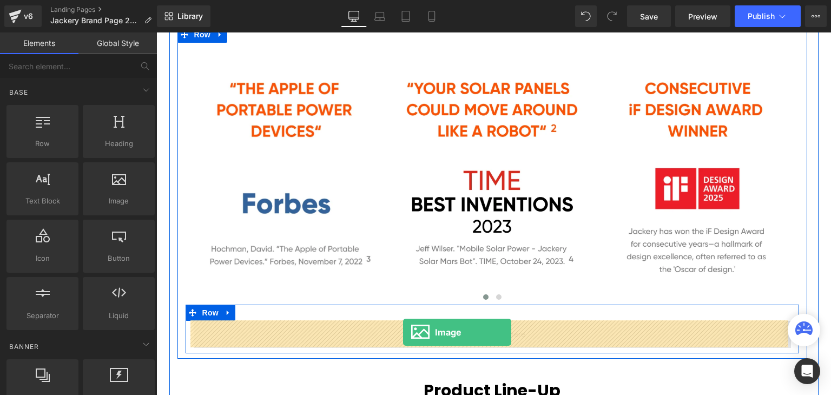
drag, startPoint x: 263, startPoint y: 228, endPoint x: 403, endPoint y: 332, distance: 175.3
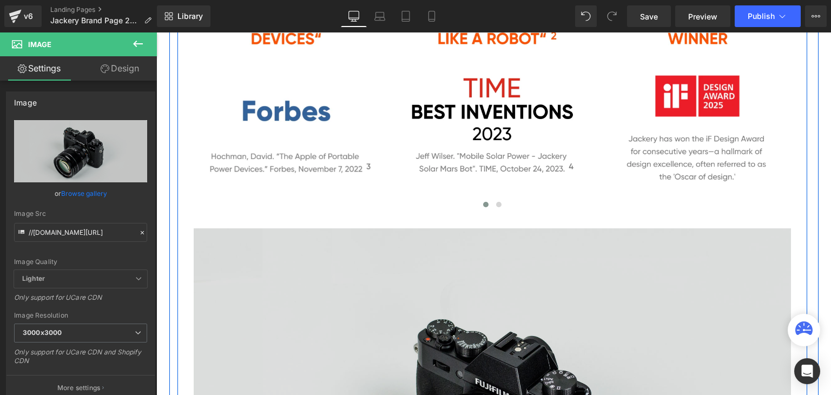
scroll to position [1678, 0]
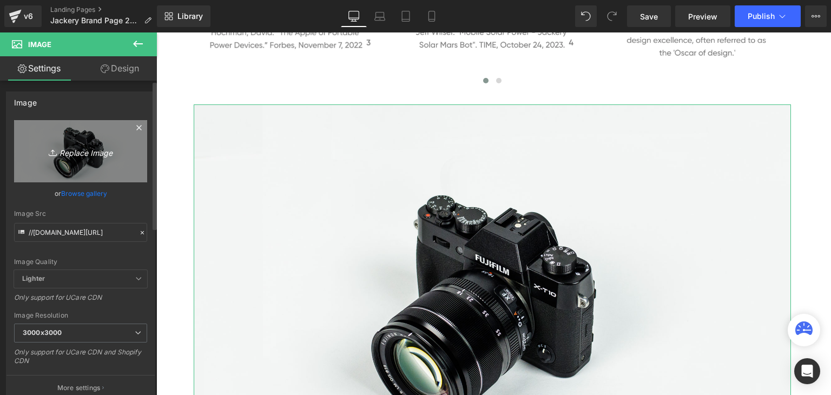
click at [80, 155] on icon "Replace Image" at bounding box center [80, 152] width 87 height 14
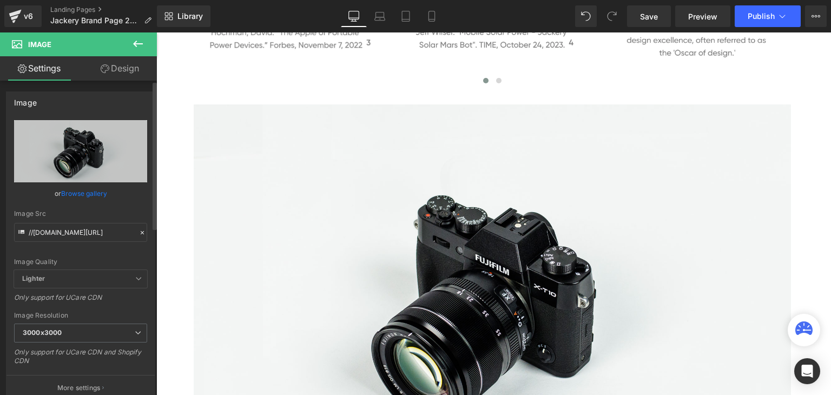
click at [0, 0] on icon "Replace Image" at bounding box center [0, 0] width 0 height 0
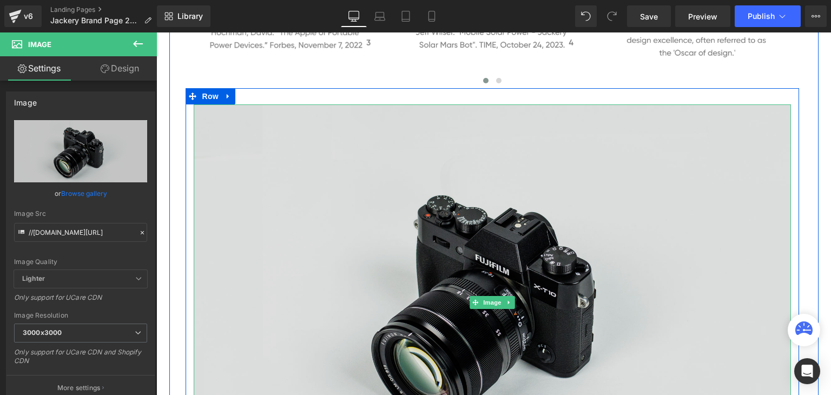
type input "C:\fakepath\PC-media.webp"
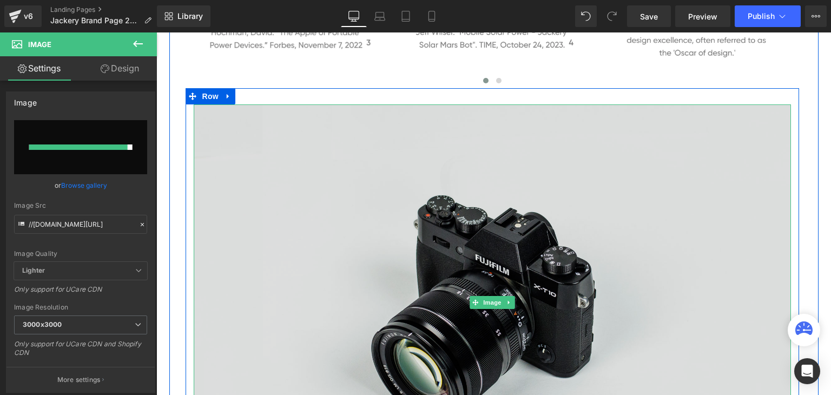
type input "https://ucarecdn.com/11886c18-1edb-43bb-9271-e144de1db91c/-/format/auto/-/previ…"
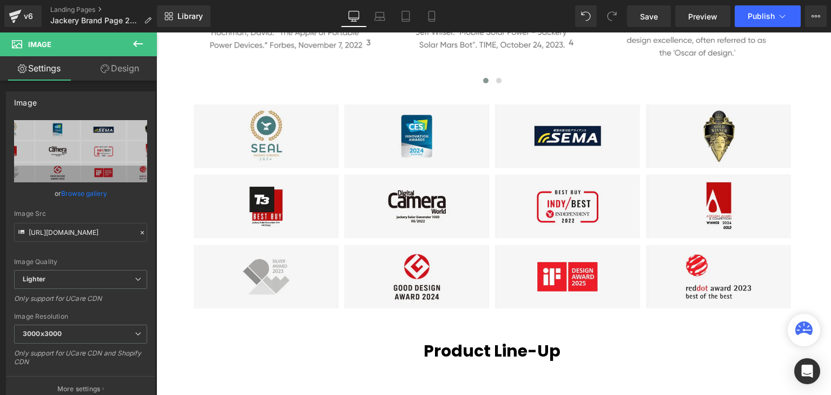
click at [821, 128] on div "Video Bg Welcome to Button Row 42px JACKERY Heading Row Sustainable Power for Y…" at bounding box center [493, 34] width 675 height 3189
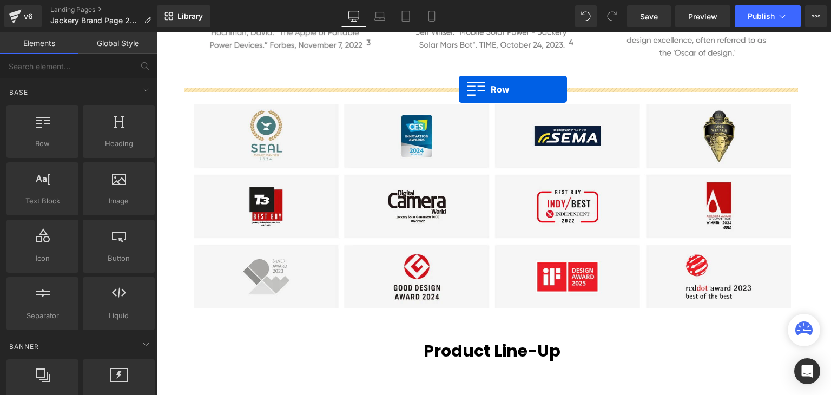
drag, startPoint x: 201, startPoint y: 169, endPoint x: 459, endPoint y: 89, distance: 270.0
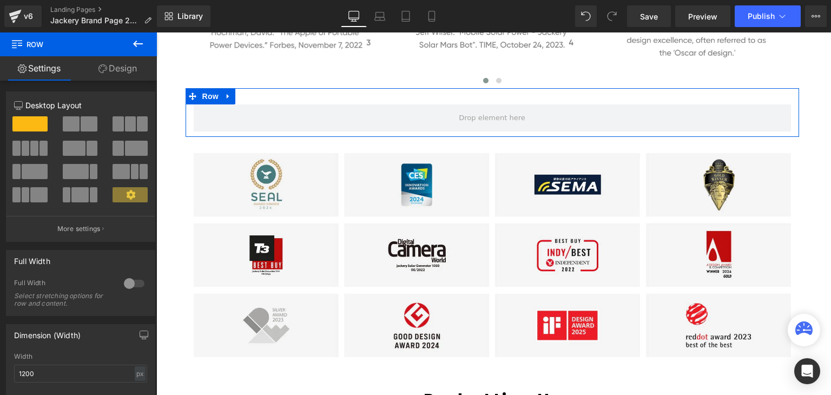
click at [133, 49] on icon at bounding box center [138, 43] width 13 height 13
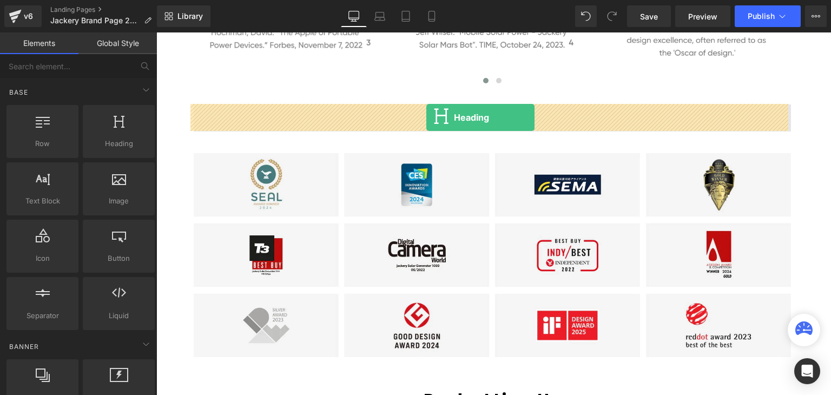
drag, startPoint x: 269, startPoint y: 171, endPoint x: 427, endPoint y: 117, distance: 166.2
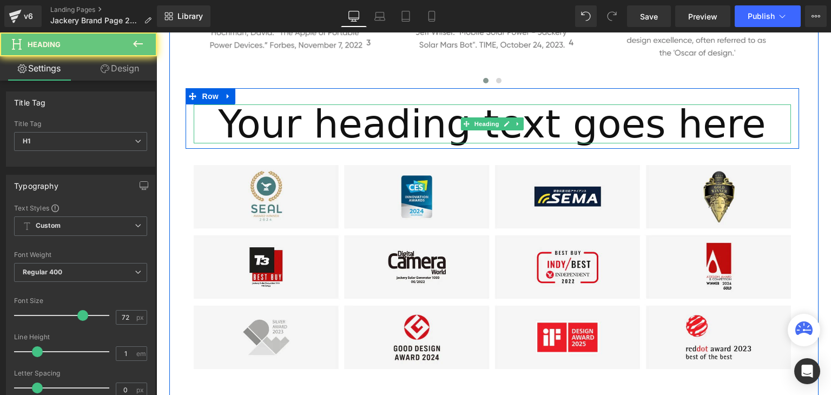
click at [455, 116] on h1 "Your heading text goes here" at bounding box center [493, 123] width 598 height 39
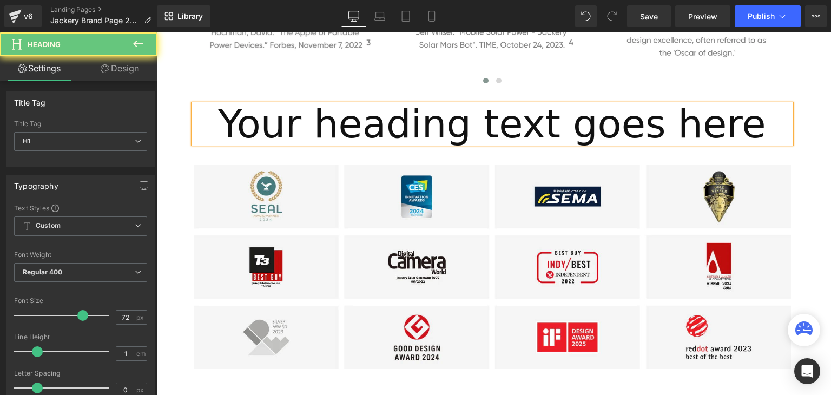
click at [446, 120] on h1 "Your heading text goes here" at bounding box center [493, 123] width 598 height 39
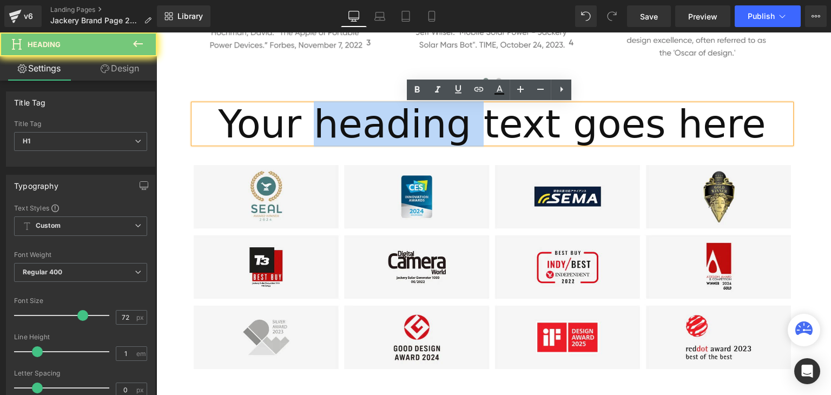
click at [446, 120] on h1 "Your heading text goes here" at bounding box center [493, 123] width 598 height 39
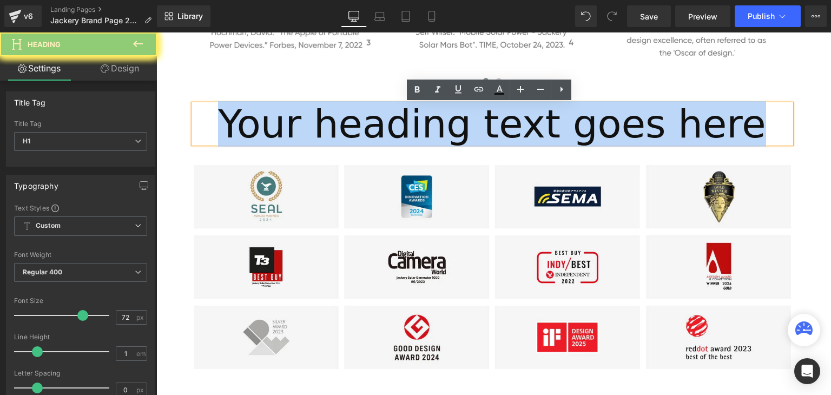
click at [446, 120] on h1 "Your heading text goes here" at bounding box center [493, 123] width 598 height 39
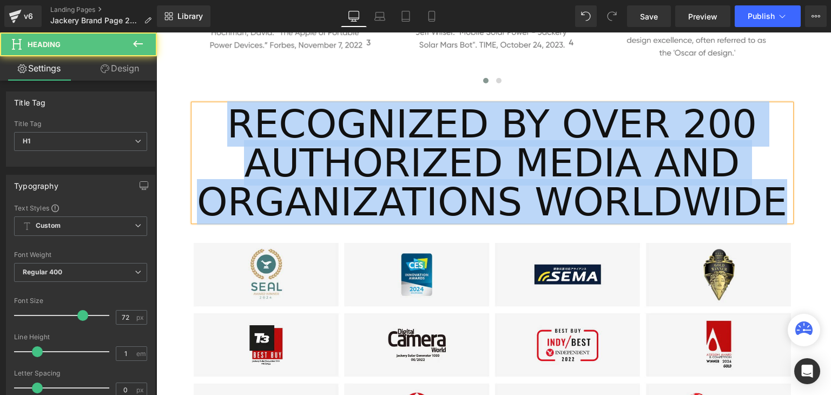
drag, startPoint x: 755, startPoint y: 198, endPoint x: 221, endPoint y: 138, distance: 537.6
click at [221, 138] on h1 "RECOGNIZED BY OVER 200 AUTHORIZED MEDIA AND ORGANIZATIONS WORLDWIDE" at bounding box center [493, 162] width 598 height 117
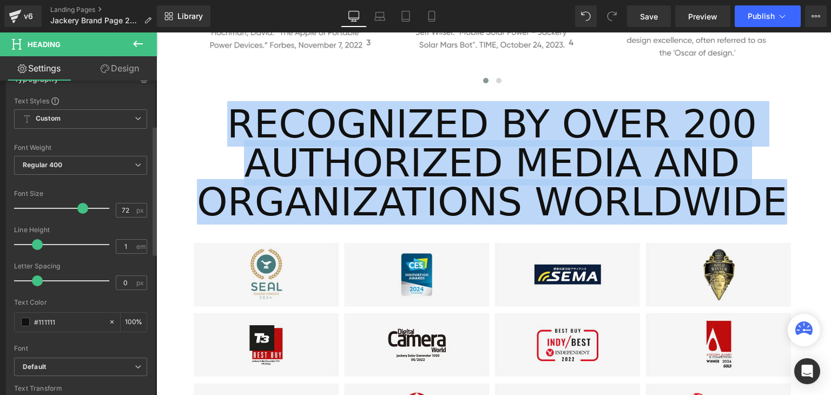
scroll to position [108, 0]
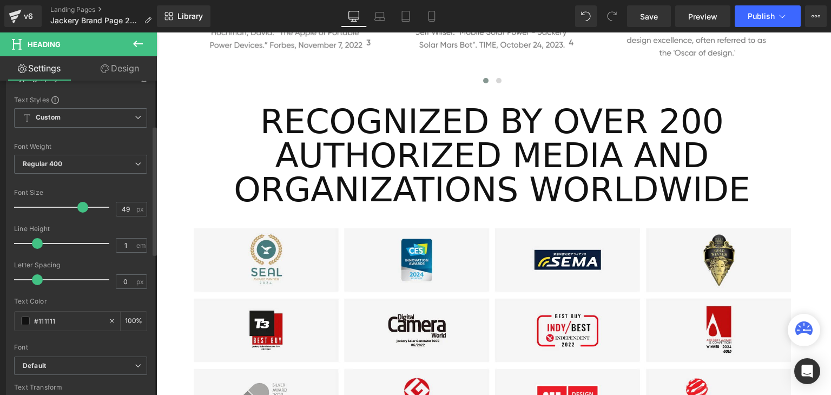
drag, startPoint x: 71, startPoint y: 202, endPoint x: 61, endPoint y: 203, distance: 10.9
click at [59, 202] on div at bounding box center [64, 208] width 90 height 22
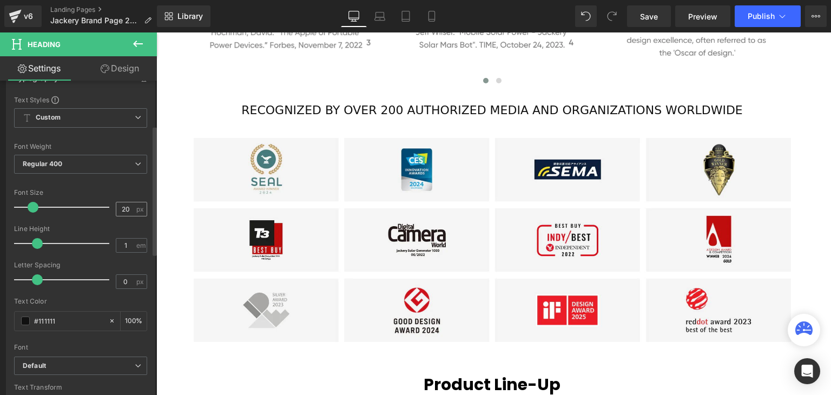
drag, startPoint x: 57, startPoint y: 204, endPoint x: 123, endPoint y: 214, distance: 67.4
click at [32, 200] on div at bounding box center [64, 208] width 90 height 22
type input "22"
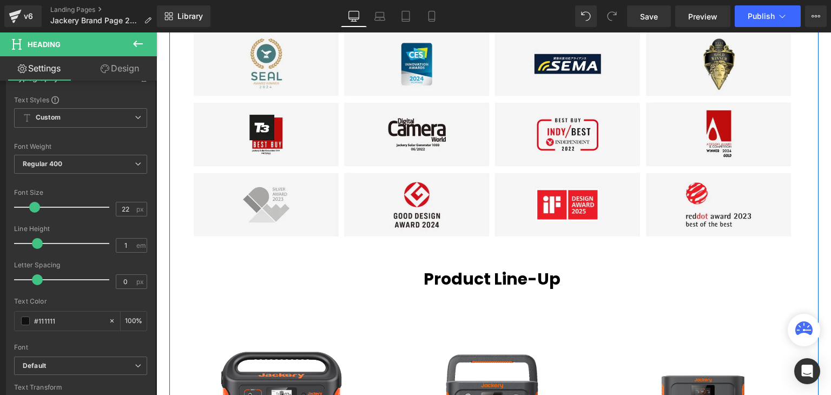
scroll to position [1786, 0]
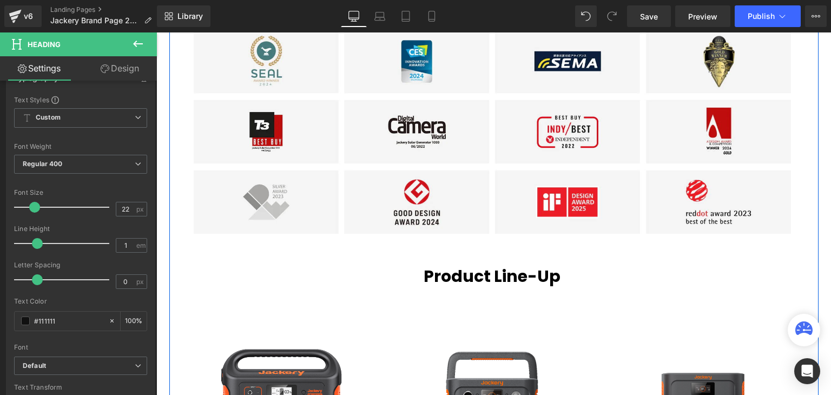
click at [482, 277] on span "Product Line-Up" at bounding box center [492, 276] width 137 height 23
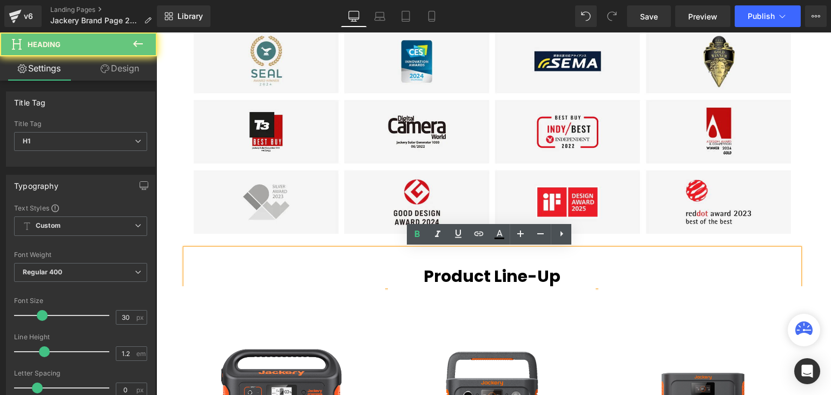
click at [483, 276] on span "Product Line-Up" at bounding box center [492, 276] width 137 height 23
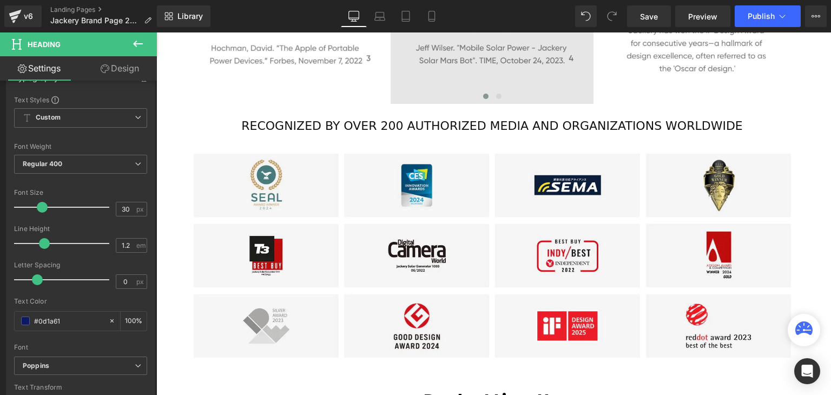
scroll to position [1570, 0]
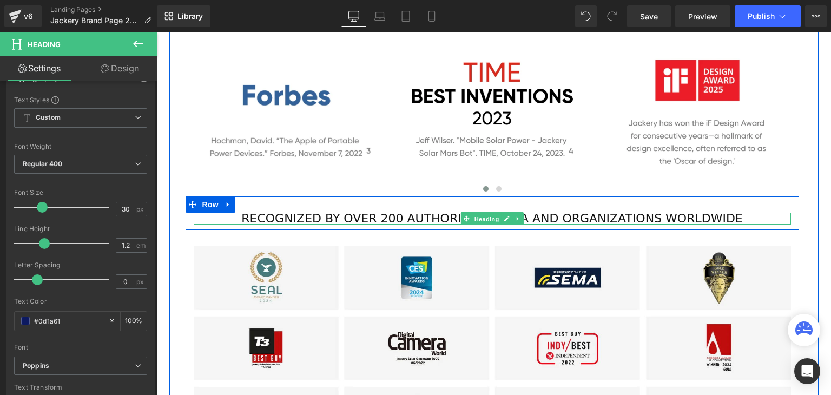
click at [498, 218] on span "Heading" at bounding box center [486, 219] width 29 height 13
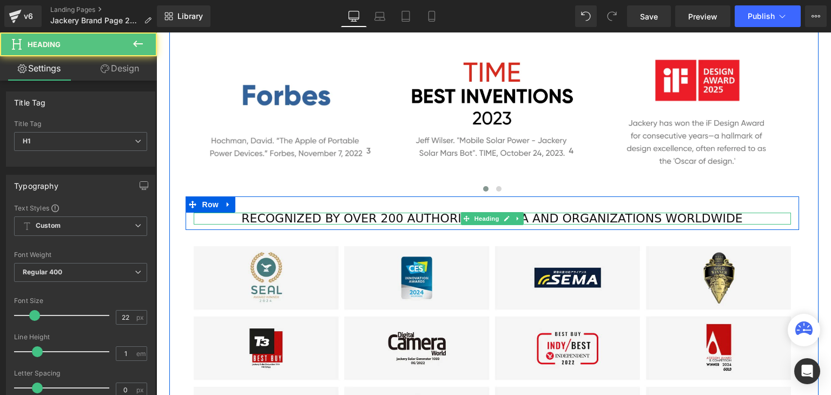
drag, startPoint x: 558, startPoint y: 217, endPoint x: 496, endPoint y: 218, distance: 62.3
click at [558, 217] on h1 "RECOGNIZED BY OVER 200 AUTHORIZED MEDIA AND ORGANIZATIONS WORLDWIDE" at bounding box center [493, 219] width 598 height 12
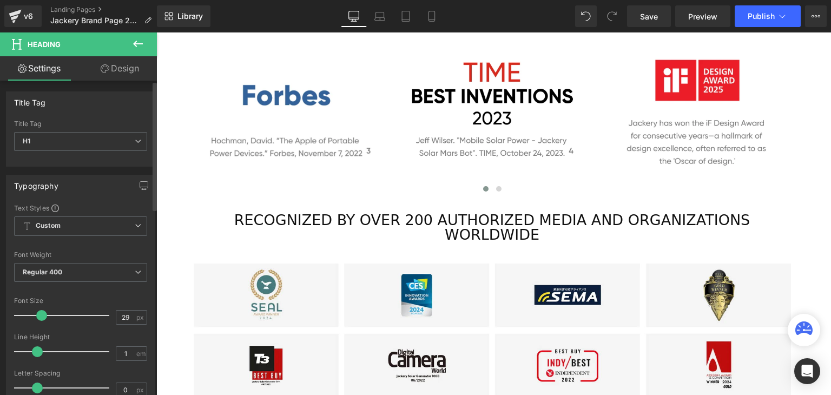
type input "30"
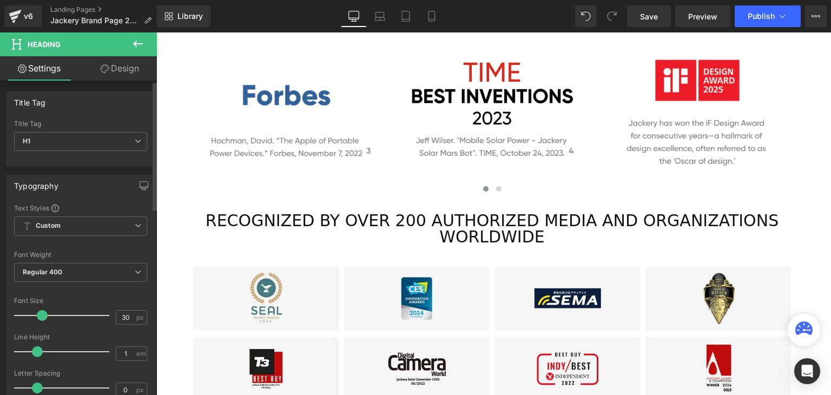
drag, startPoint x: 37, startPoint y: 312, endPoint x: 44, endPoint y: 312, distance: 7.6
click at [44, 312] on span at bounding box center [42, 315] width 11 height 11
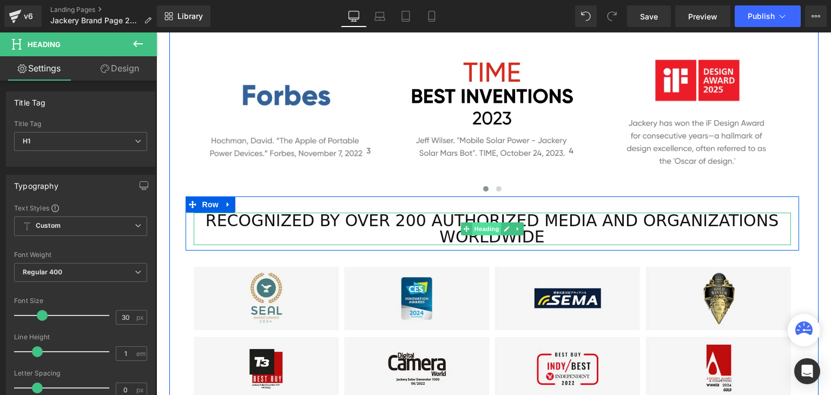
click at [489, 225] on span "Heading" at bounding box center [486, 228] width 29 height 13
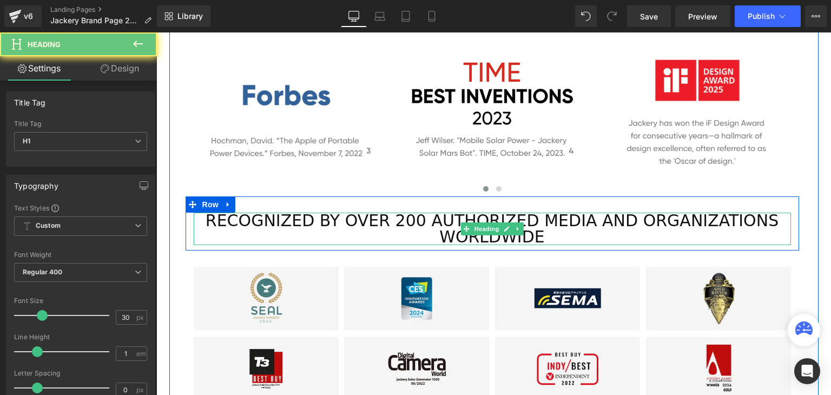
click at [557, 228] on h1 "RECOGNIZED BY OVER 200 AUTHORIZED MEDIA AND ORGANIZATIONS WORLDWIDE" at bounding box center [493, 229] width 598 height 32
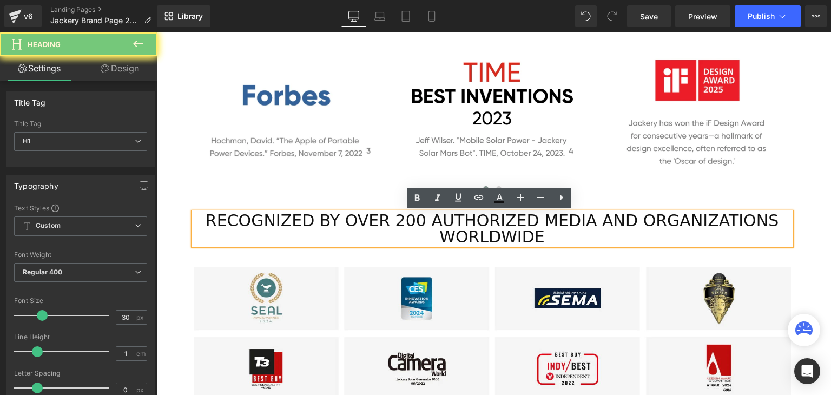
click at [507, 229] on h1 "RECOGNIZED BY OVER 200 AUTHORIZED MEDIA AND ORGANIZATIONS WORLDWIDE" at bounding box center [493, 229] width 598 height 32
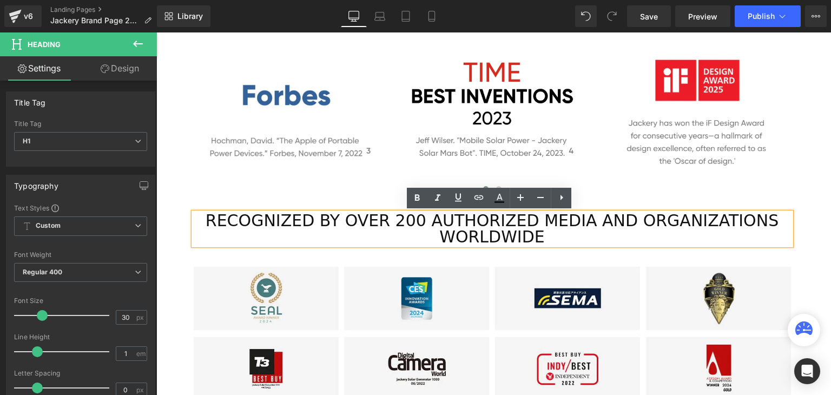
click at [499, 225] on h1 "RECOGNIZED BY OVER 200 AUTHORIZED MEDIA AND ORGANIZATIONS WORLDWIDE" at bounding box center [493, 229] width 598 height 32
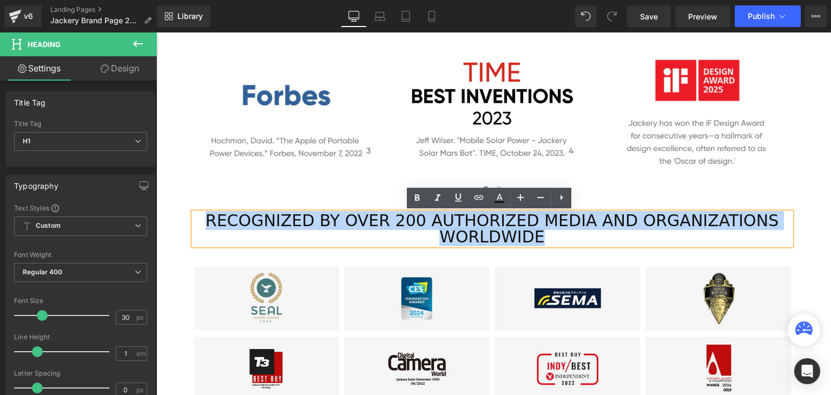
drag, startPoint x: 548, startPoint y: 237, endPoint x: 175, endPoint y: 217, distance: 373.0
click at [178, 217] on div "Image Image Image Image ‹ › Carousel RECOGNIZED BY OVER 200 AUTHORIZED MEDIA AN…" at bounding box center [493, 201] width 630 height 552
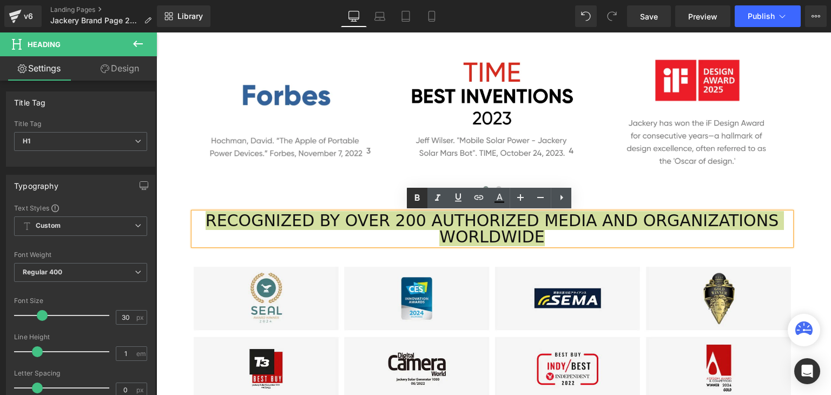
drag, startPoint x: 420, startPoint y: 199, endPoint x: 427, endPoint y: 202, distance: 7.3
click at [420, 199] on icon at bounding box center [417, 197] width 5 height 6
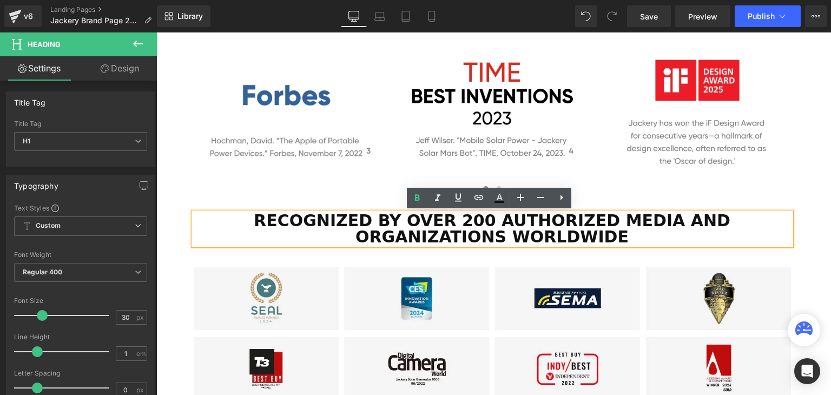
click at [811, 171] on div "About Us Heading Jackery was established in 2012 by a group of pioneering innov…" at bounding box center [492, 38] width 646 height 1615
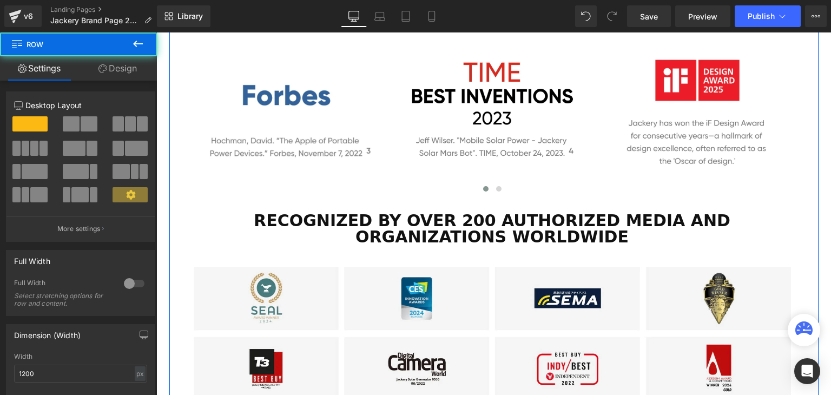
click at [585, 226] on strong "RECOGNIZED BY OVER 200 AUTHORIZED MEDIA AND ORGANIZATIONS WORLDWIDE" at bounding box center [492, 228] width 477 height 35
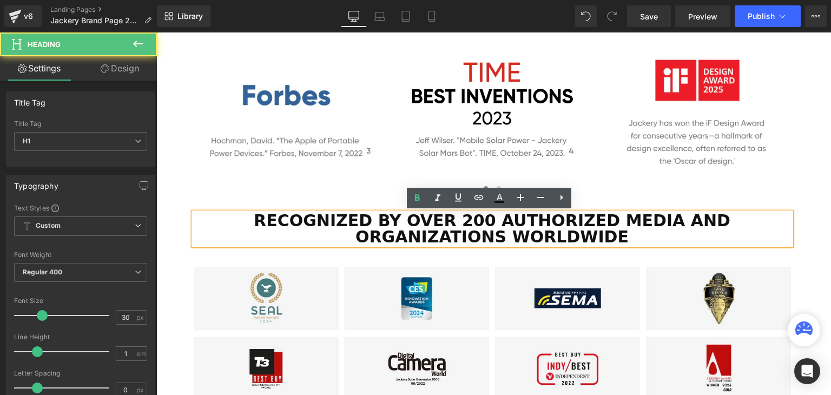
click at [593, 221] on strong "RECOGNIZED BY OVER 200 AUTHORIZED MEDIA AND ORGANIZATIONS WORLDWIDE" at bounding box center [492, 228] width 477 height 35
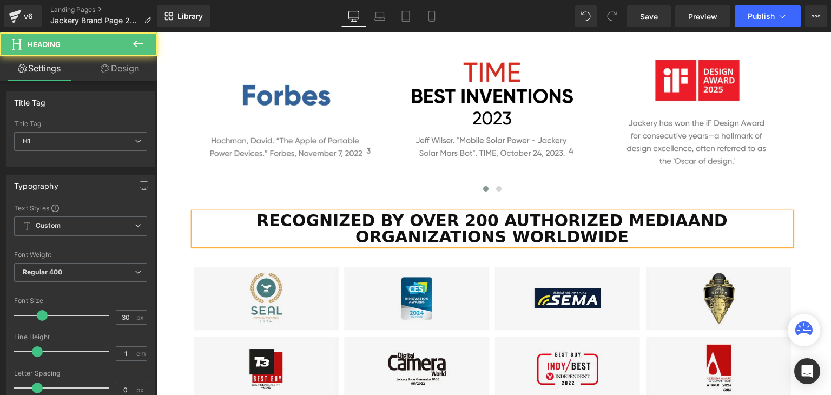
click at [631, 219] on strong "AND ORGANIZATIONS WORLDWIDE" at bounding box center [542, 228] width 372 height 35
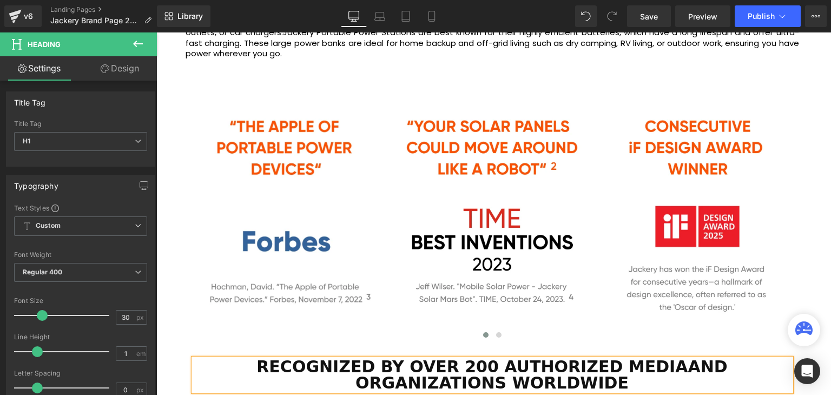
scroll to position [1191, 0]
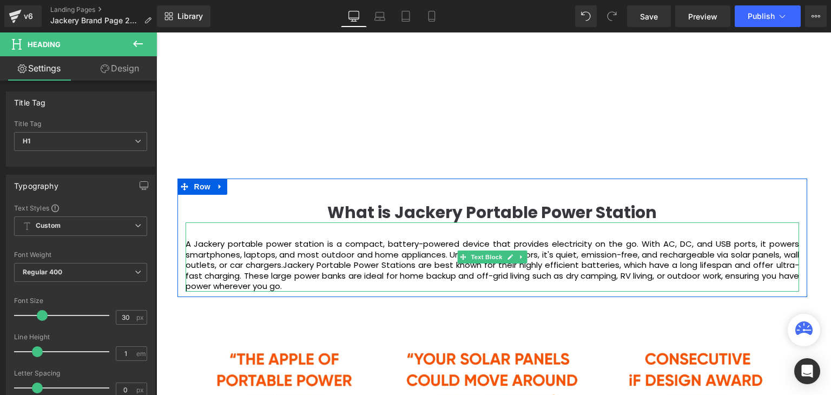
click at [783, 232] on p at bounding box center [493, 233] width 614 height 11
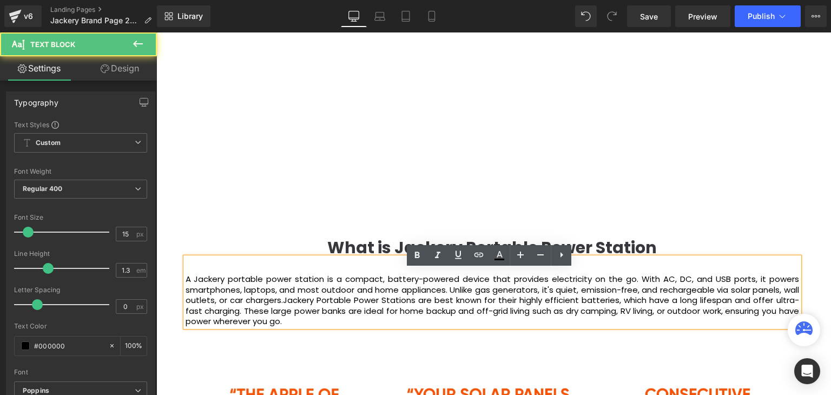
scroll to position [1137, 0]
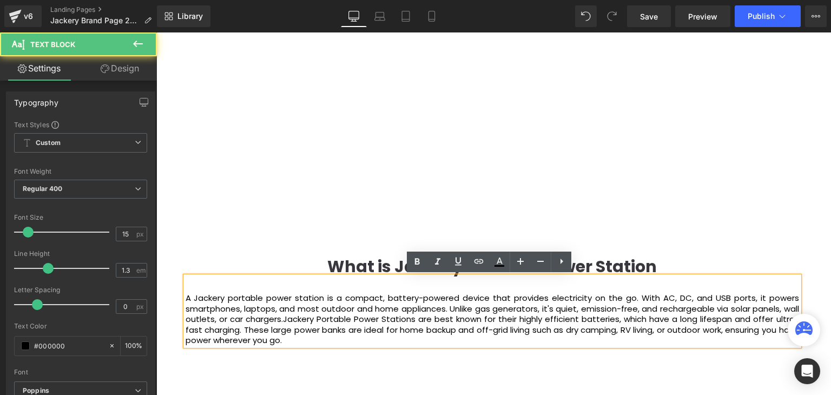
click at [634, 271] on b "What is Jackery Portable Power Station" at bounding box center [493, 266] width 330 height 23
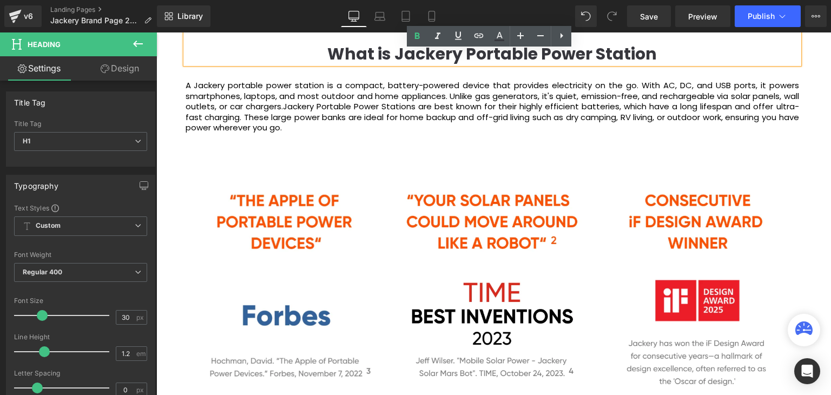
scroll to position [1353, 0]
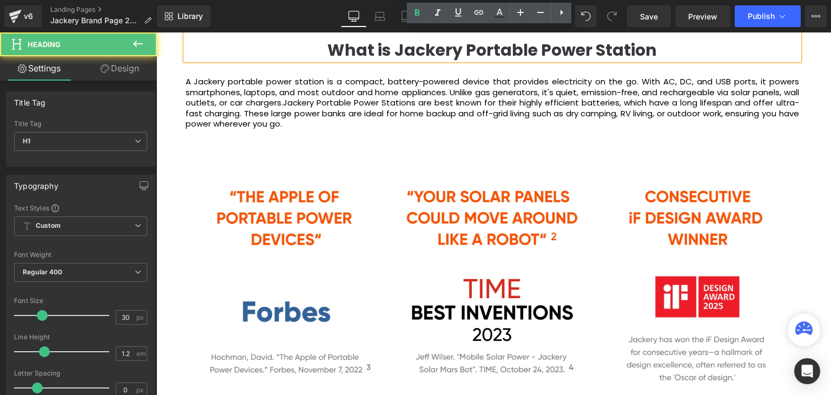
click at [576, 48] on b "What is Jackery Portable Power Station" at bounding box center [493, 49] width 330 height 23
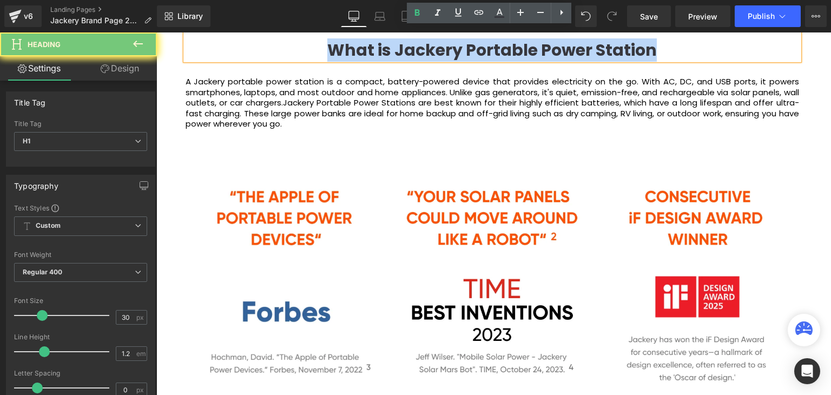
click at [576, 48] on b "What is Jackery Portable Power Station" at bounding box center [493, 49] width 330 height 23
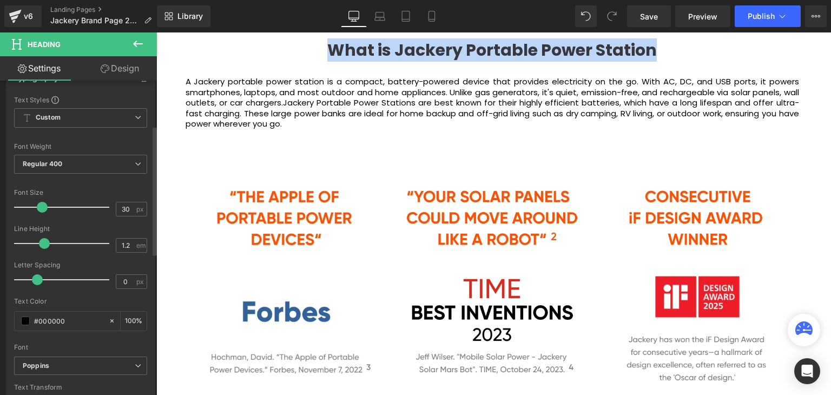
scroll to position [217, 0]
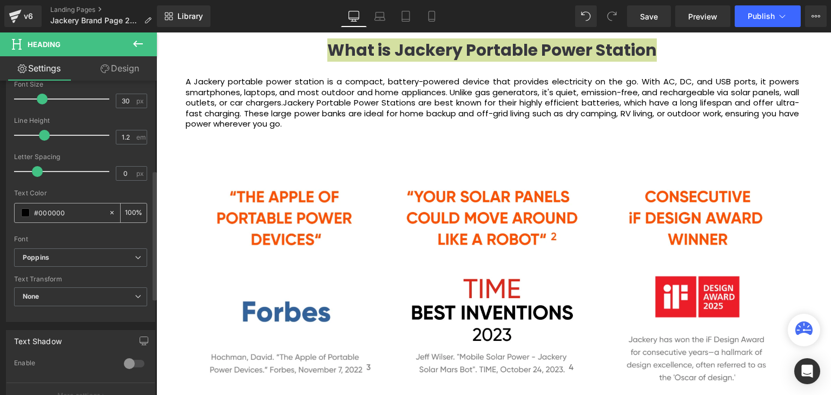
click at [26, 211] on span at bounding box center [25, 212] width 9 height 9
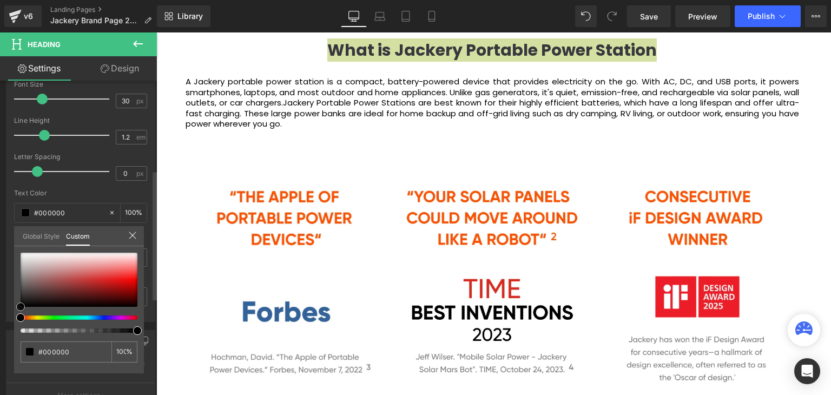
type input "#1e1e1e"
click at [22, 300] on div at bounding box center [79, 280] width 117 height 54
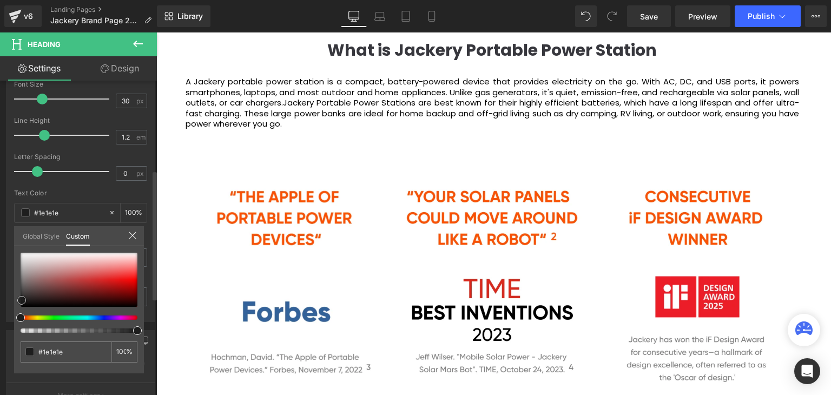
type input "#212020"
type input "#333232"
type input "#3b3a3a"
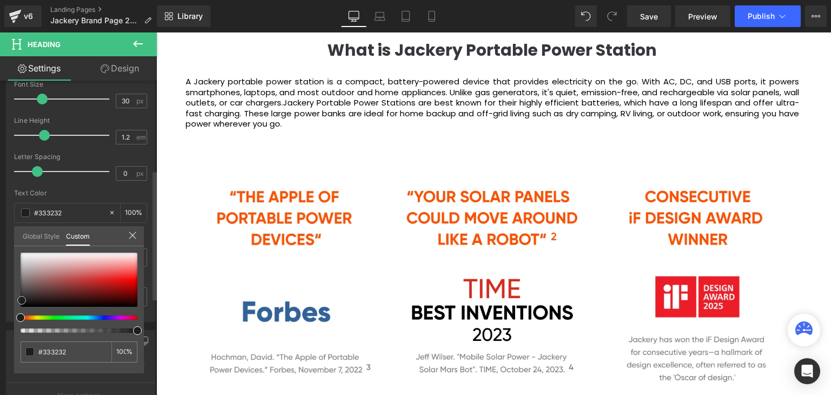
type input "#3b3a3a"
type input "#161616"
type input "#000000"
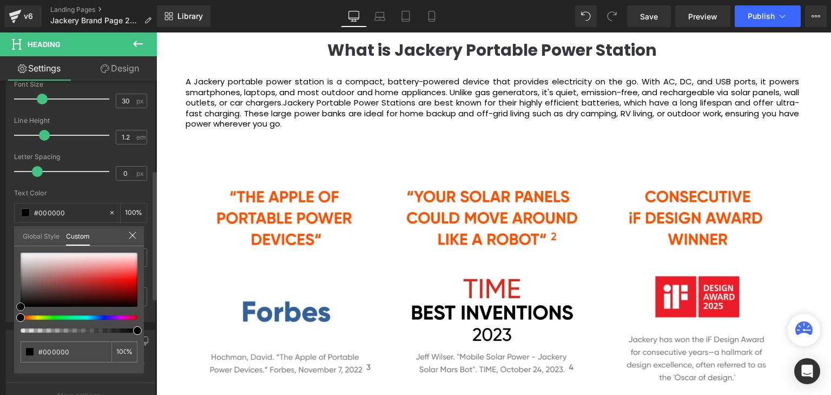
drag, startPoint x: 21, startPoint y: 299, endPoint x: 13, endPoint y: 332, distance: 33.4
click at [6, 322] on div "Typography Text Styles Custom Custom Setup Global Style Custom Setup Global Sty…" at bounding box center [81, 136] width 162 height 372
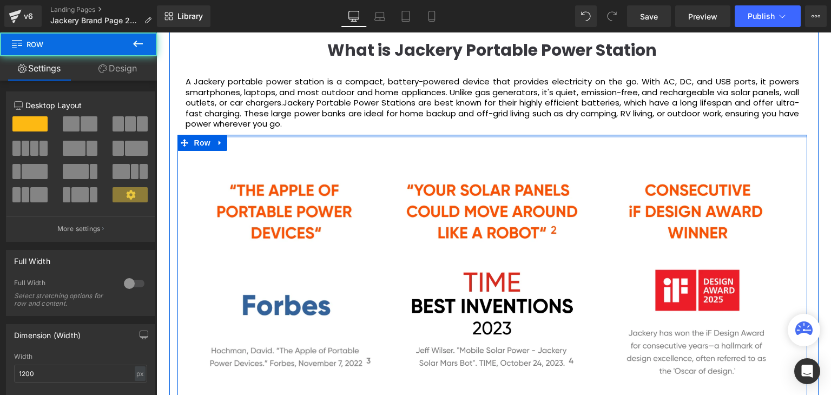
drag, startPoint x: 542, startPoint y: 140, endPoint x: 544, endPoint y: 128, distance: 12.6
click at [544, 128] on div "About Us Heading Jackery was established in 2012 by a group of pioneering innov…" at bounding box center [492, 252] width 646 height 1609
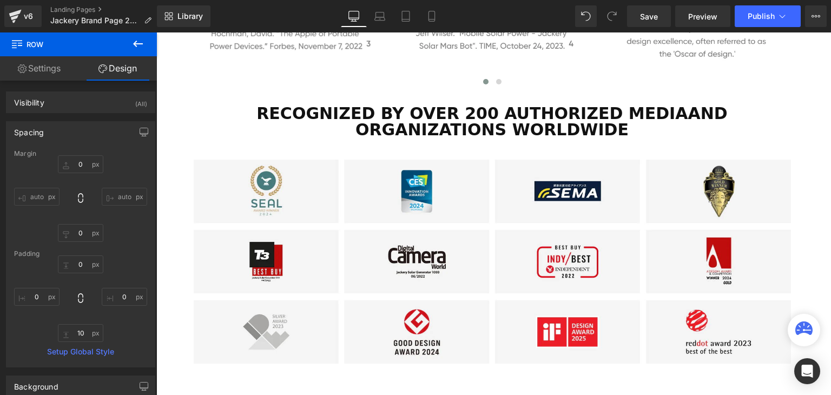
scroll to position [1678, 0]
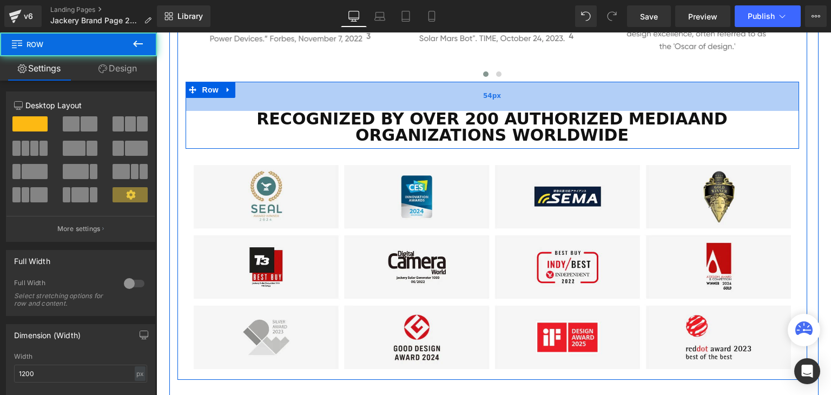
drag, startPoint x: 548, startPoint y: 83, endPoint x: 546, endPoint y: 96, distance: 13.7
click at [546, 96] on div "54px" at bounding box center [493, 96] width 614 height 29
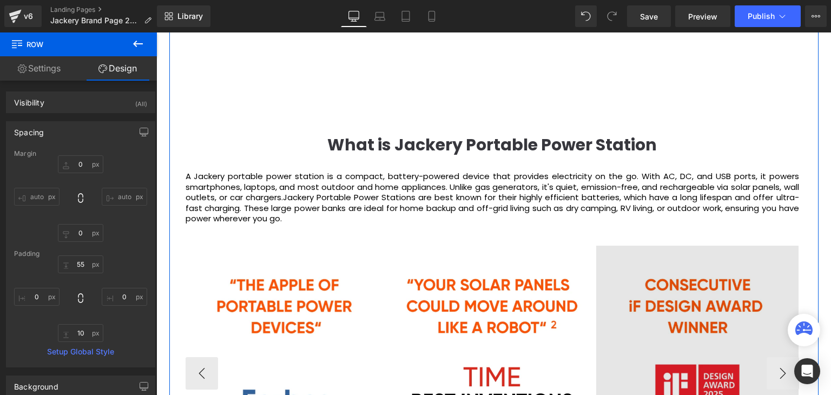
scroll to position [1137, 0]
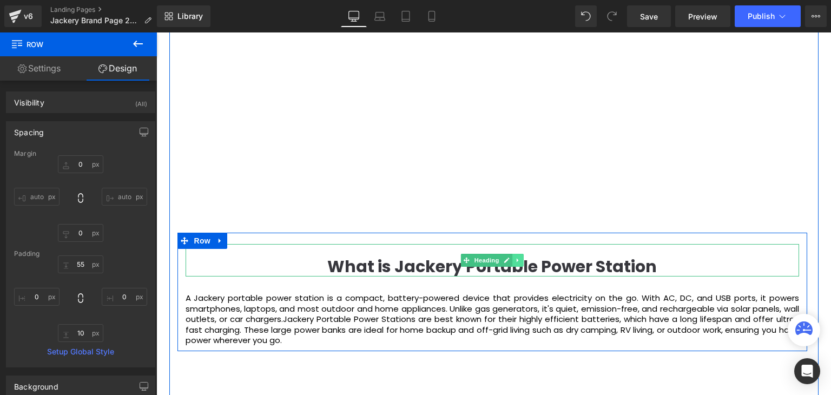
click at [516, 263] on icon at bounding box center [518, 260] width 6 height 6
click at [573, 263] on b "What is Jackery Portable Power Station" at bounding box center [493, 266] width 330 height 23
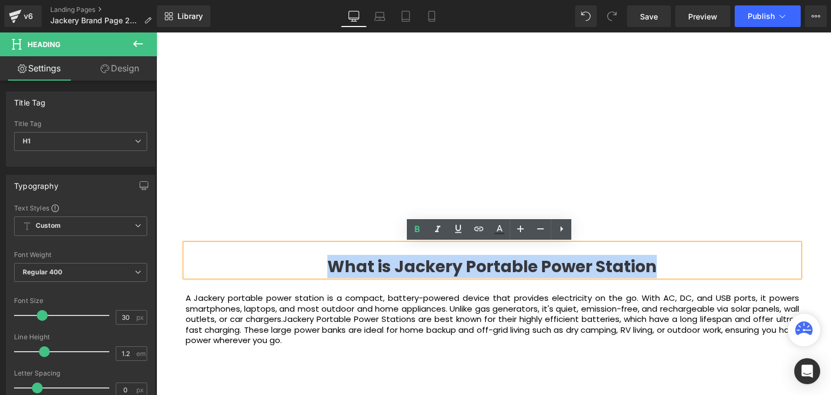
drag, startPoint x: 670, startPoint y: 260, endPoint x: 232, endPoint y: 274, distance: 438.7
click at [232, 274] on h1 "What is Jackery Portable Power Station" at bounding box center [493, 266] width 614 height 19
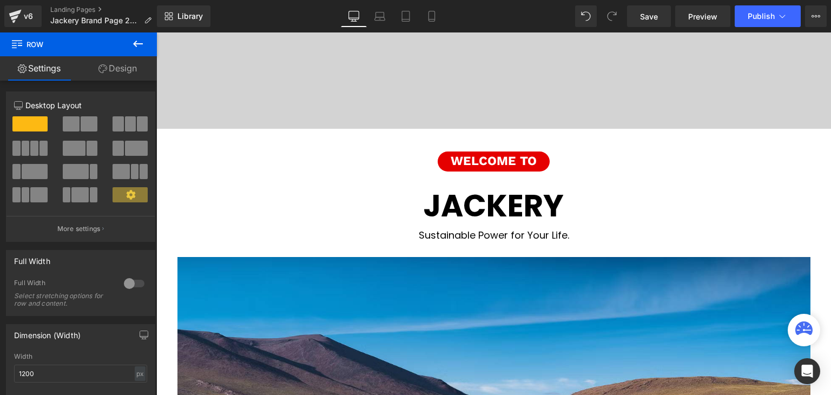
scroll to position [162, 0]
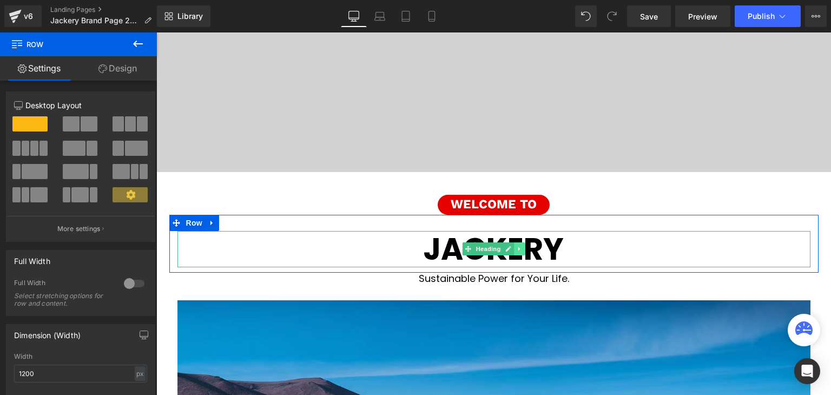
click at [519, 253] on link at bounding box center [519, 249] width 11 height 13
click at [562, 255] on h1 "JACKERY" at bounding box center [494, 249] width 633 height 36
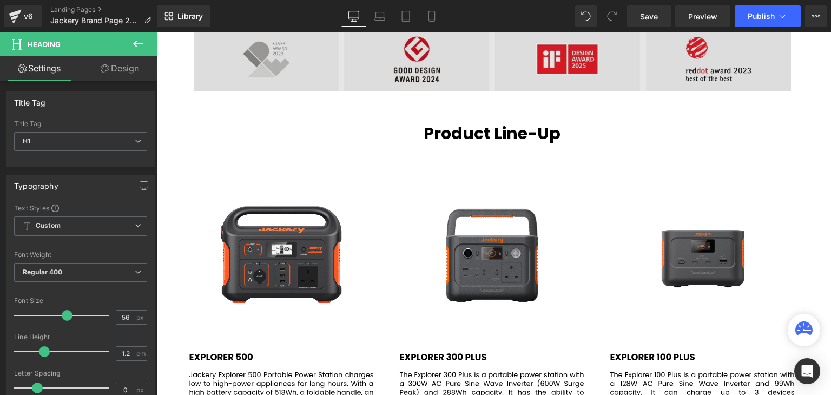
scroll to position [1841, 0]
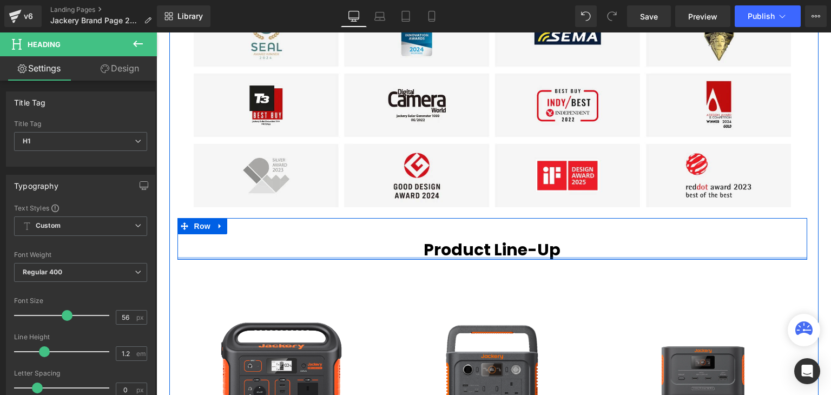
click at [520, 258] on div at bounding box center [493, 258] width 630 height 3
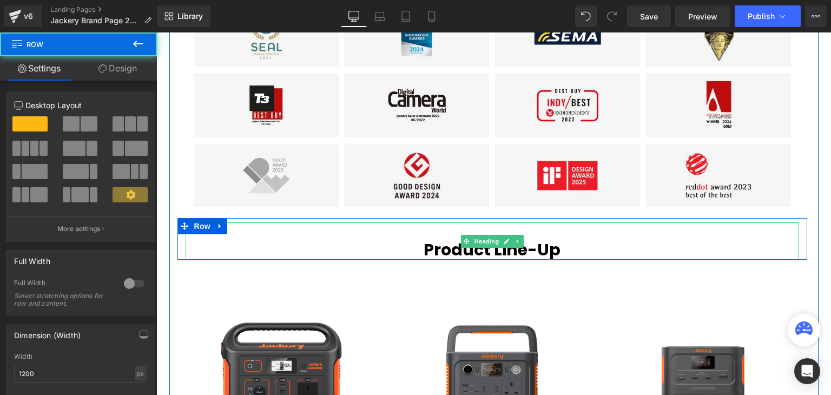
click at [521, 248] on span "Product Line-Up" at bounding box center [492, 249] width 137 height 23
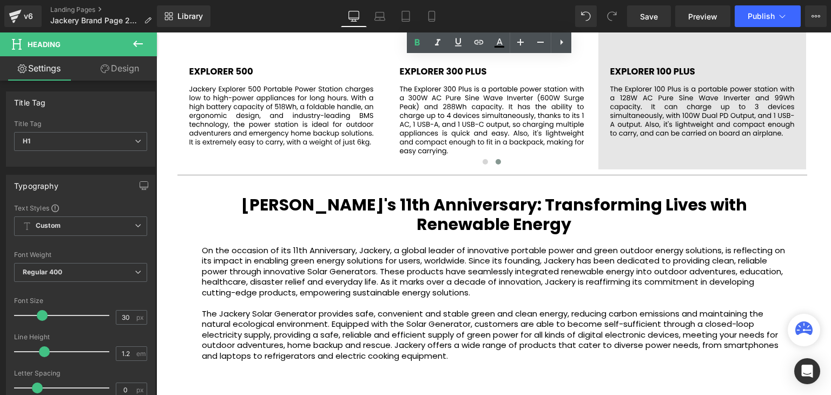
scroll to position [2328, 0]
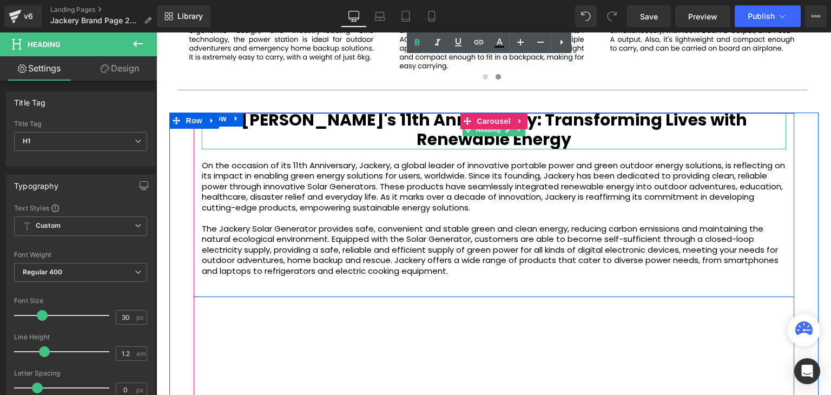
click at [503, 133] on link at bounding box center [508, 129] width 11 height 13
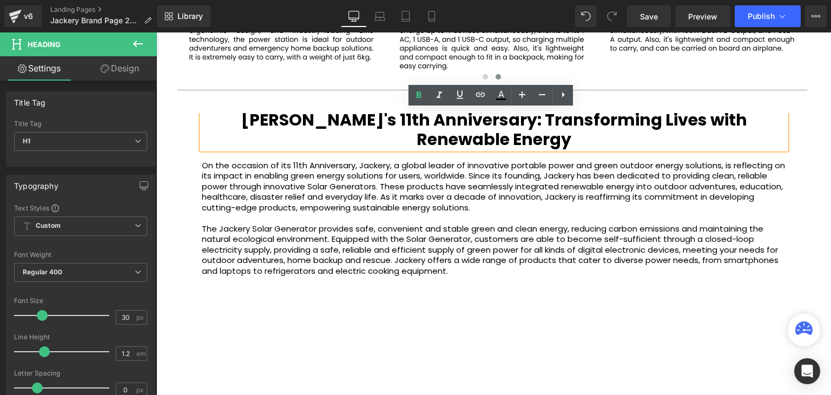
click at [506, 135] on b "Jackery's 11th Anniversary: Transforming Lives with Renewable Energy" at bounding box center [494, 129] width 507 height 43
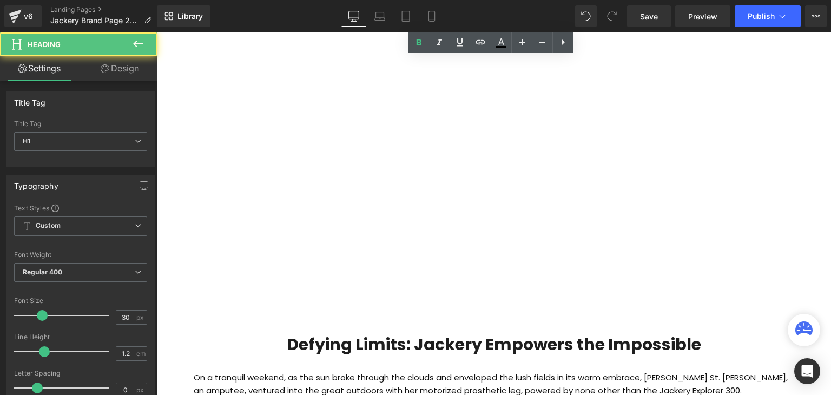
scroll to position [2707, 0]
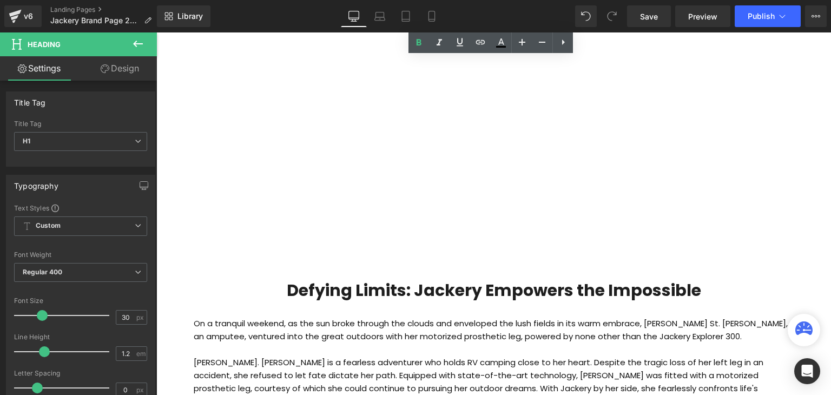
click at [551, 291] on b "Defying Limits: Jackery Empowers the Impossible" at bounding box center [494, 290] width 415 height 23
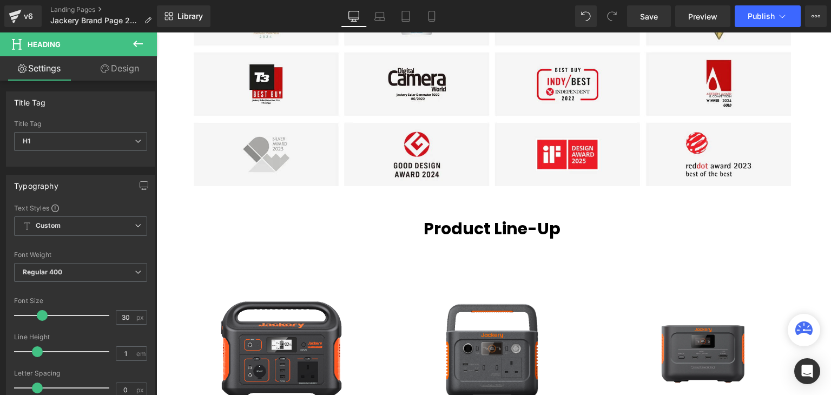
scroll to position [1841, 0]
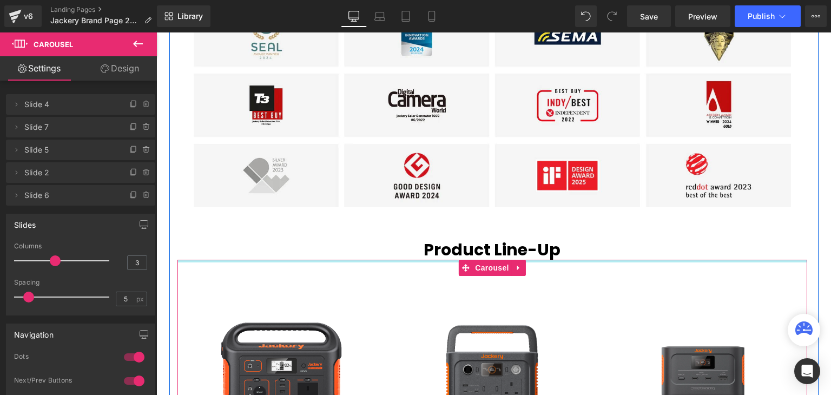
drag, startPoint x: 544, startPoint y: 262, endPoint x: 571, endPoint y: 224, distance: 47.3
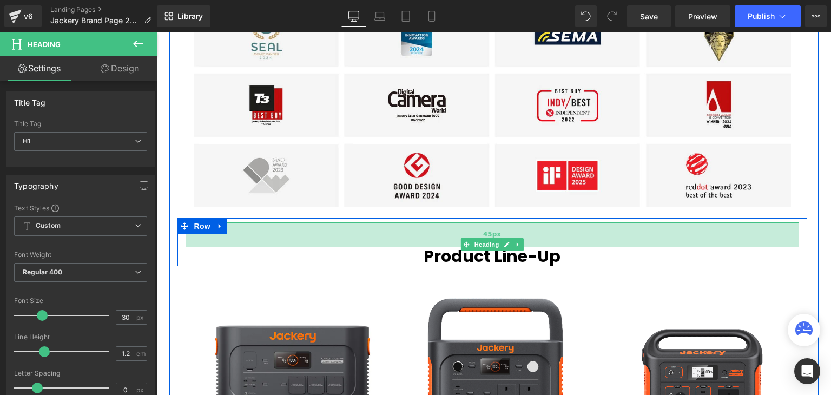
drag, startPoint x: 538, startPoint y: 224, endPoint x: 544, endPoint y: 230, distance: 8.8
click at [544, 230] on div "45px" at bounding box center [493, 234] width 614 height 24
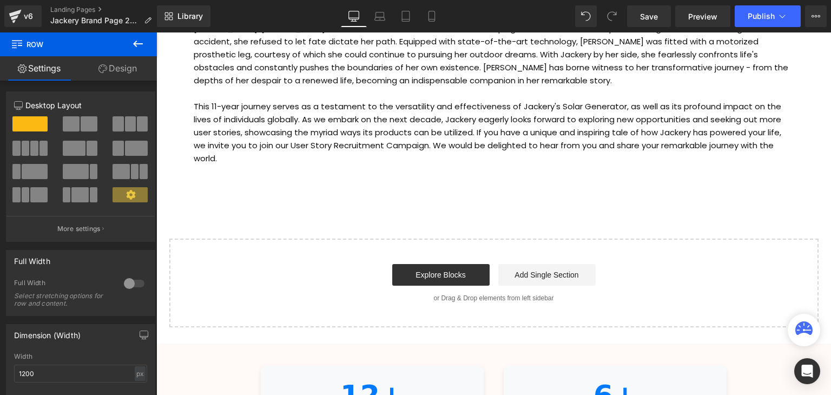
scroll to position [3140, 0]
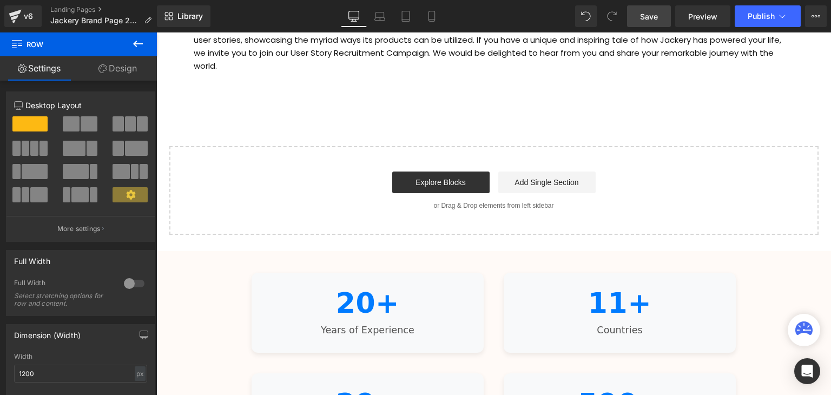
click at [636, 5] on link "Save" at bounding box center [649, 16] width 44 height 22
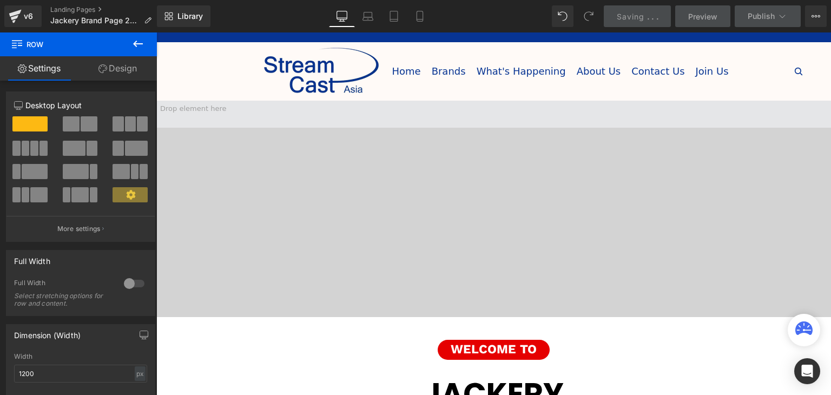
scroll to position [0, 0]
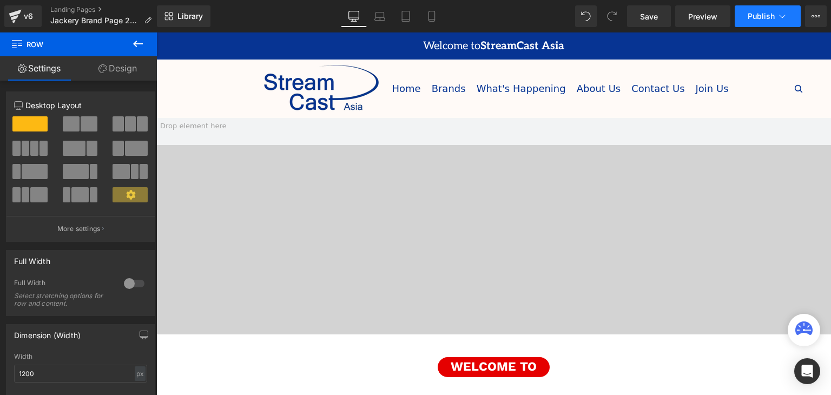
click at [754, 17] on span "Publish" at bounding box center [761, 16] width 27 height 9
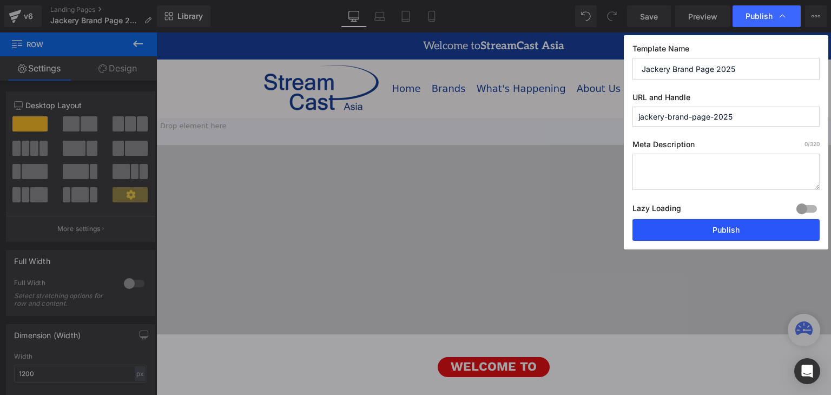
click at [751, 221] on button "Publish" at bounding box center [726, 230] width 187 height 22
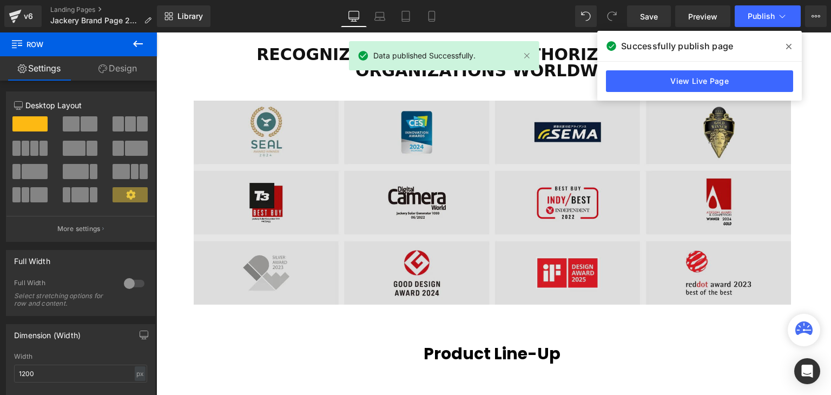
scroll to position [1895, 0]
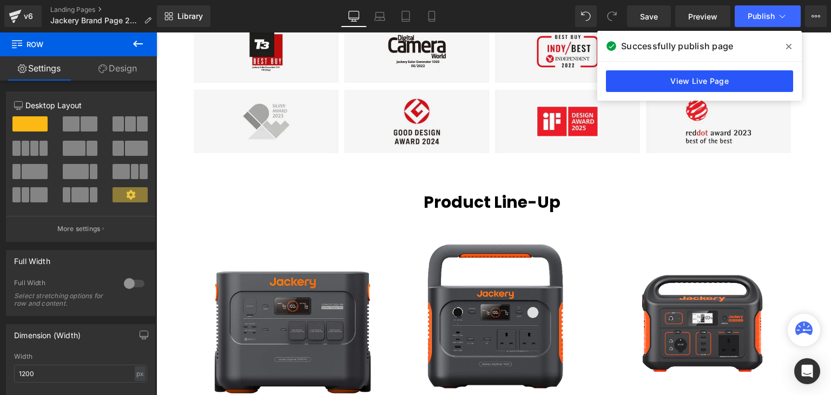
click at [767, 81] on link "View Live Page" at bounding box center [699, 81] width 187 height 22
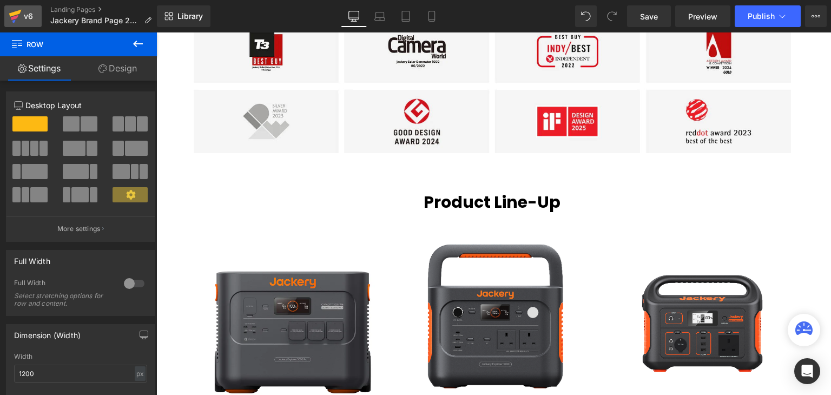
click at [28, 16] on div "v6" at bounding box center [29, 16] width 14 height 14
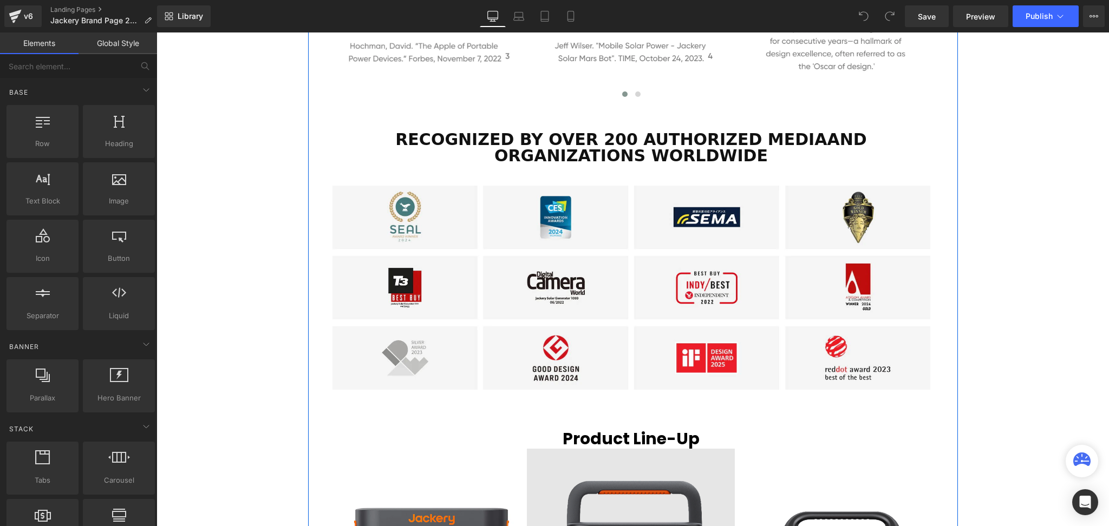
scroll to position [1683, 0]
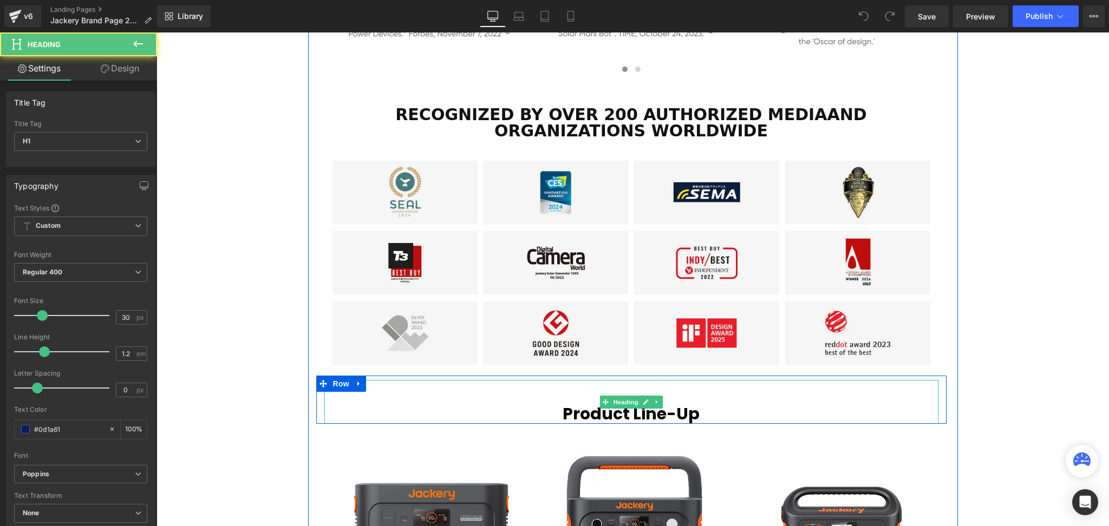
click at [626, 395] on span "Product Line-Up" at bounding box center [630, 413] width 137 height 23
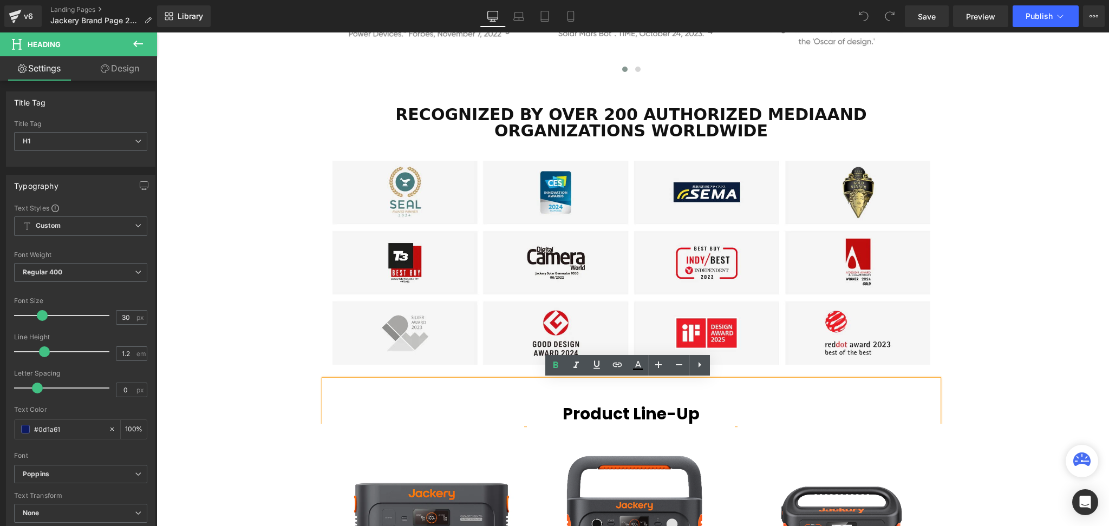
click at [831, 391] on div "Video Bg Welcome to Button Row JACKERY Heading Row Sustainable Power for Your L…" at bounding box center [632, 63] width 952 height 3257
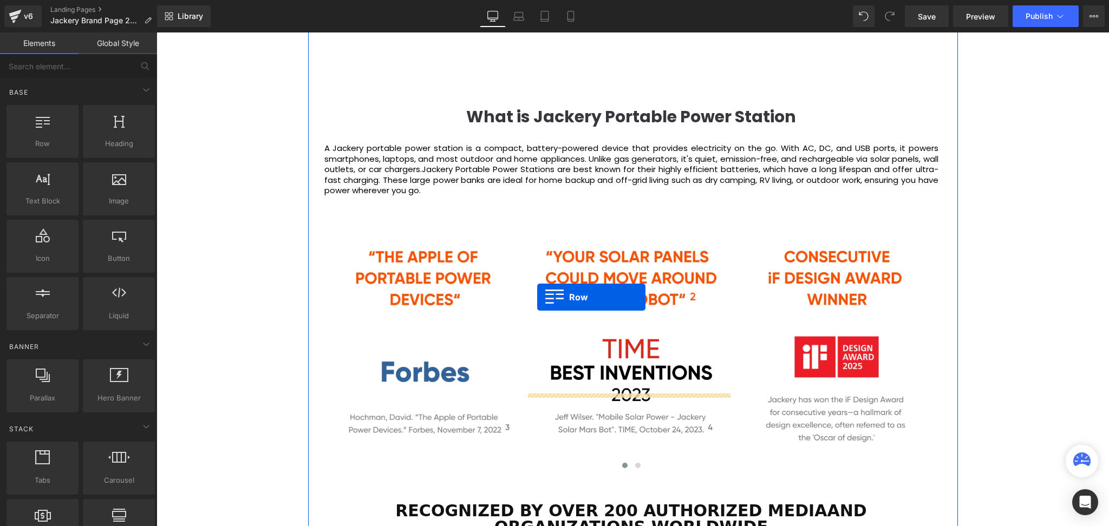
scroll to position [1250, 0]
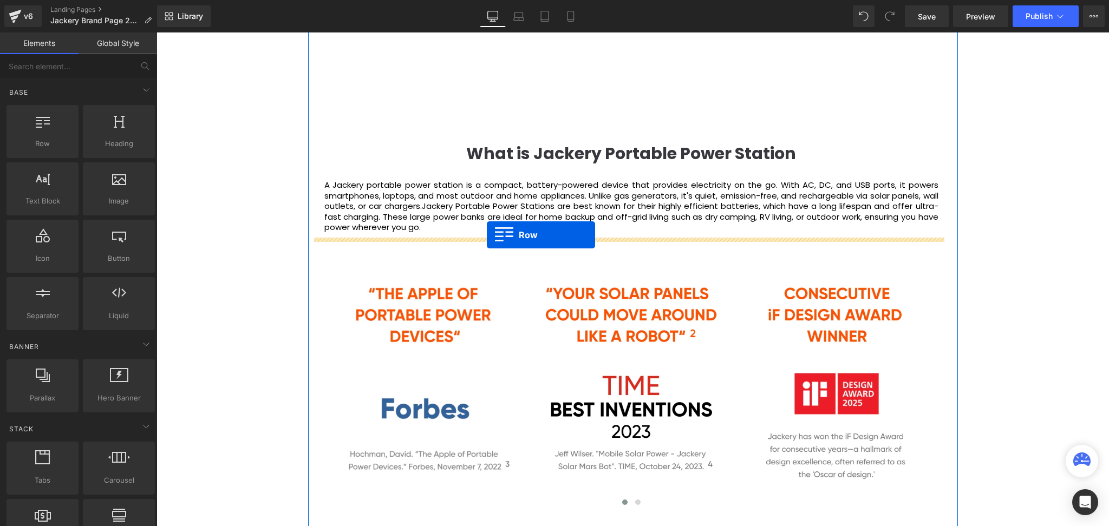
drag, startPoint x: 335, startPoint y: 382, endPoint x: 487, endPoint y: 235, distance: 210.9
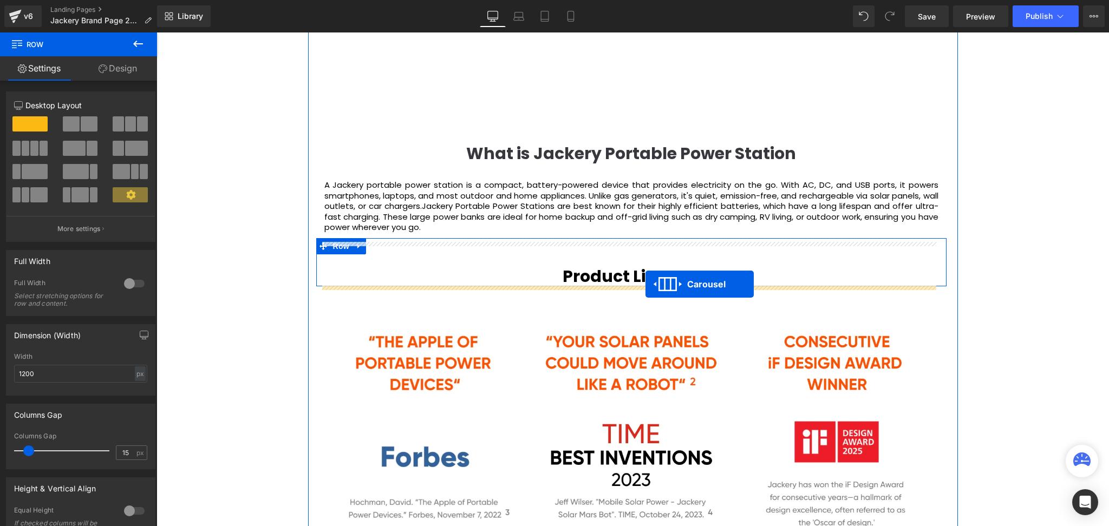
drag, startPoint x: 603, startPoint y: 290, endPoint x: 645, endPoint y: 284, distance: 43.1
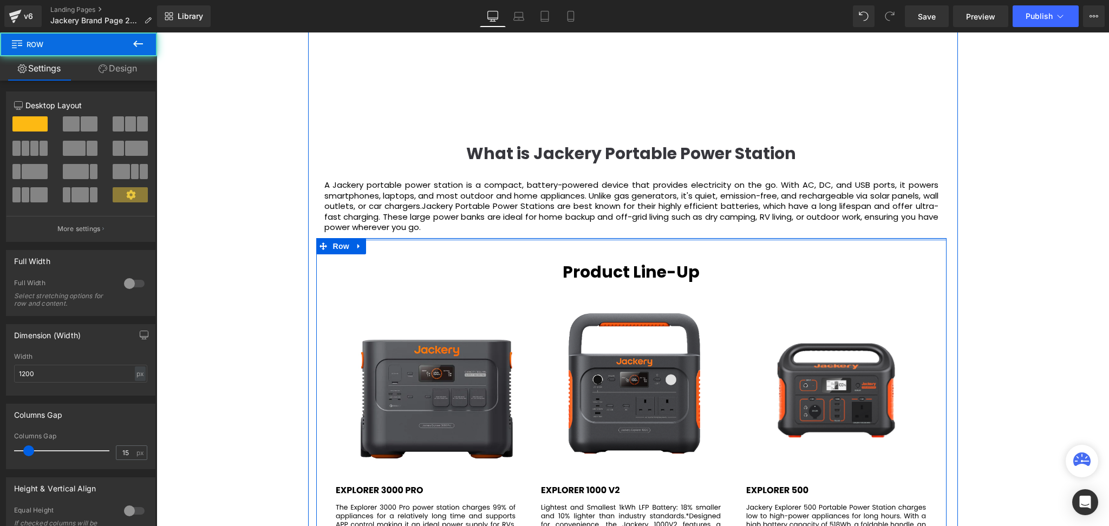
drag, startPoint x: 581, startPoint y: 239, endPoint x: 707, endPoint y: 232, distance: 125.8
click at [586, 220] on div "About Us Heading Jackery was established in 2012 by a group of pioneering innov…" at bounding box center [631, 359] width 646 height 1616
click at [831, 243] on div "Video Bg Welcome to Button Row JACKERY Heading Row Sustainable Power for Your L…" at bounding box center [632, 490] width 952 height 3244
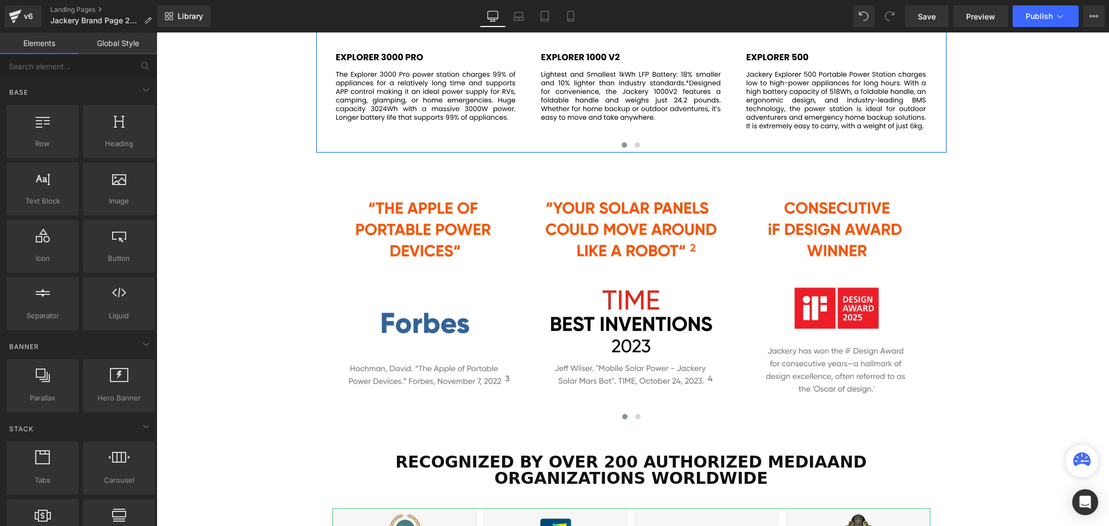
click at [831, 265] on div "Video Bg Welcome to Button Row JACKERY Heading Row Sustainable Power for Your L…" at bounding box center [632, 57] width 952 height 3244
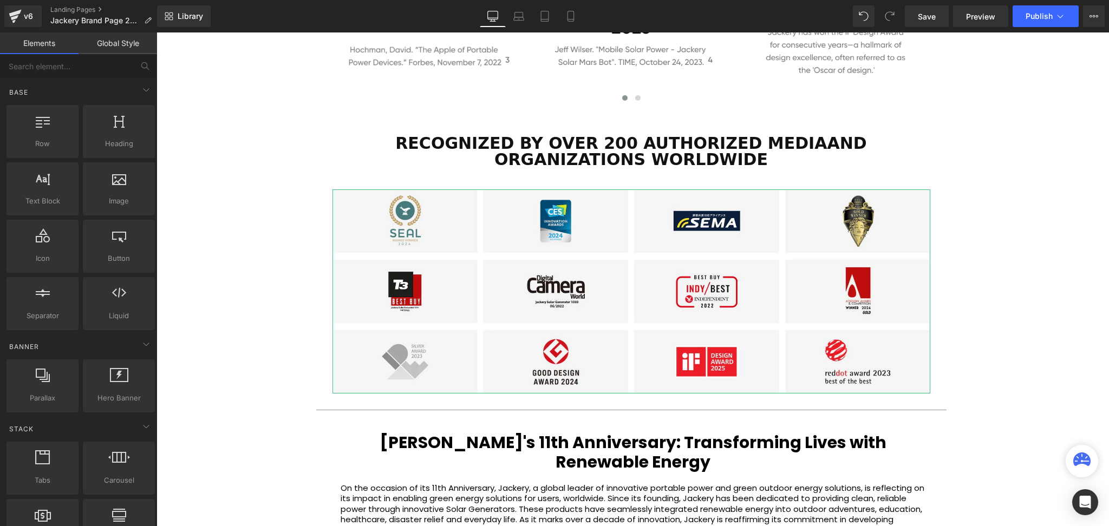
scroll to position [1900, 0]
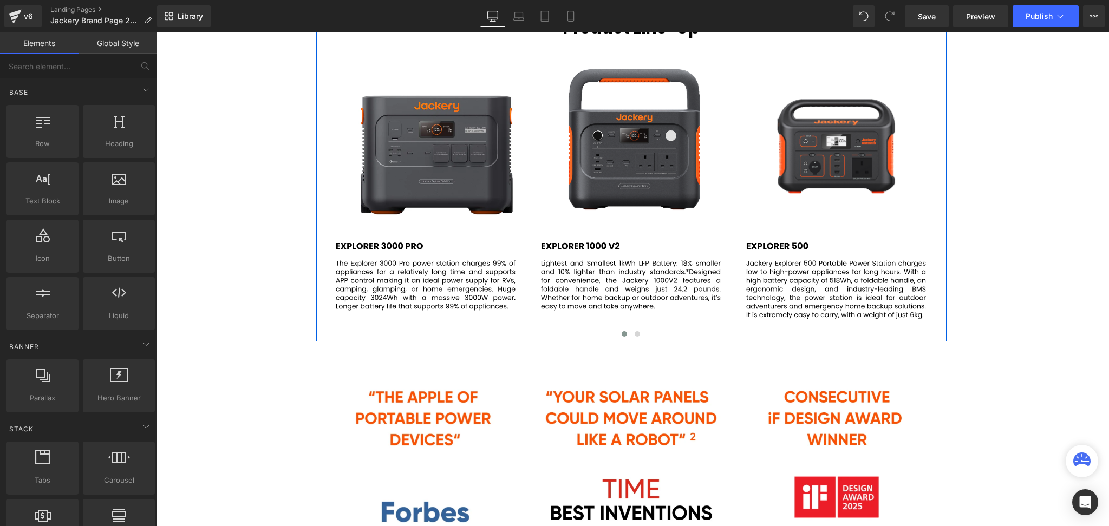
scroll to position [1394, 0]
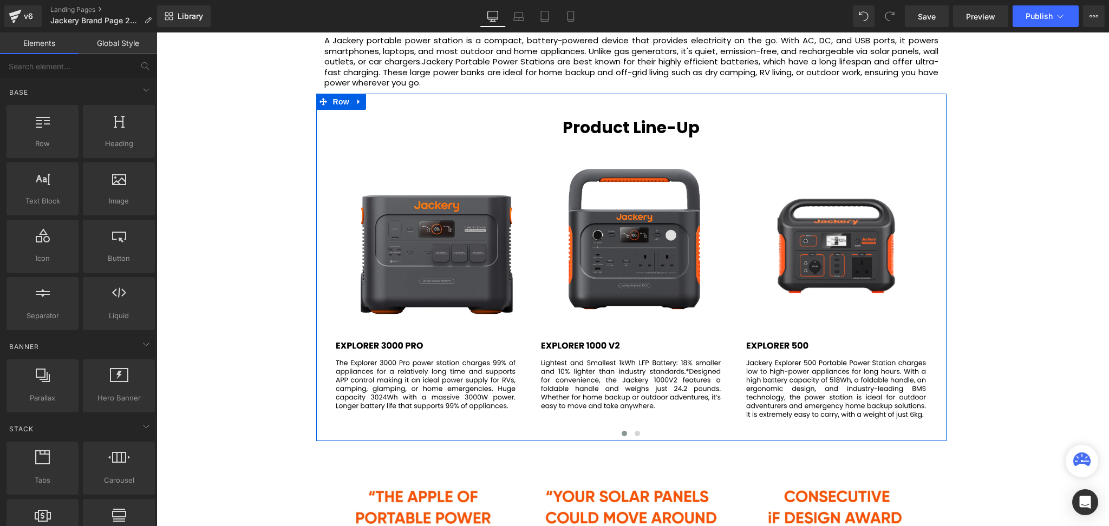
click at [831, 254] on div "Video Bg Welcome to Button Row JACKERY Heading Row Sustainable Power for Your L…" at bounding box center [632, 346] width 952 height 3244
drag, startPoint x: 1007, startPoint y: 215, endPoint x: 1012, endPoint y: 178, distance: 38.2
click at [831, 210] on div "Video Bg Welcome to Button Row JACKERY Heading Row Sustainable Power for Your L…" at bounding box center [632, 346] width 952 height 3244
click at [831, 158] on div "Video Bg Welcome to Button Row JACKERY Heading Row Sustainable Power for Your L…" at bounding box center [632, 346] width 952 height 3244
click at [831, 152] on div "Video Bg Welcome to Button Row JACKERY Heading Row Sustainable Power for Your L…" at bounding box center [632, 346] width 952 height 3244
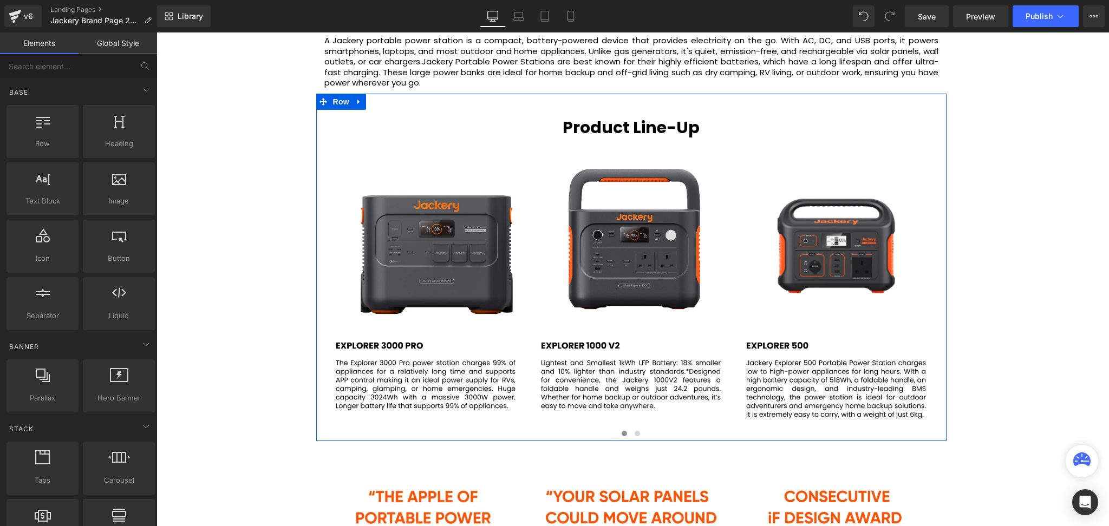
click at [831, 154] on div "Video Bg Welcome to Button Row JACKERY Heading Row Sustainable Power for Your L…" at bounding box center [632, 346] width 952 height 3244
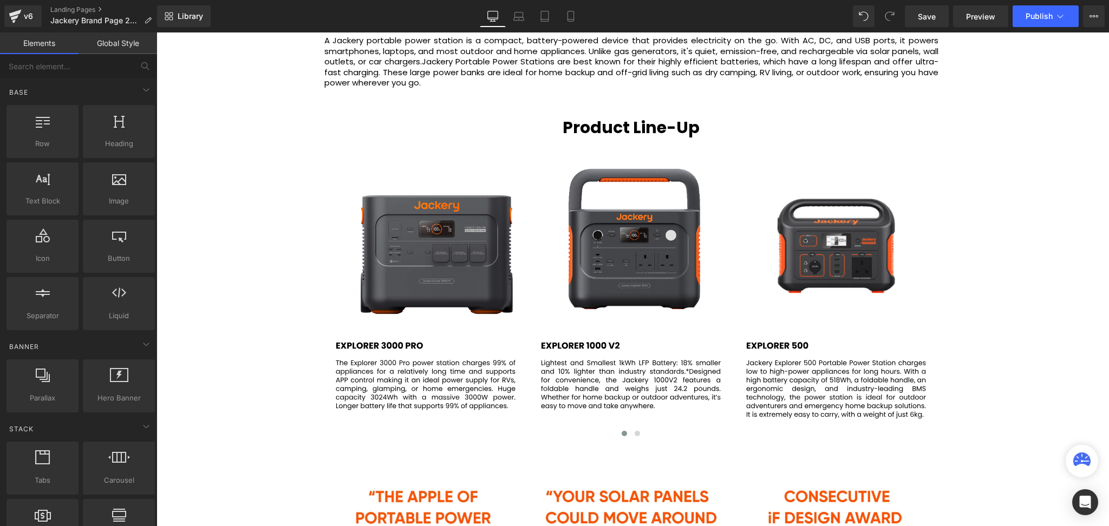
click at [248, 130] on div "Video Bg Welcome to Button Row JACKERY Heading Row Sustainable Power for Your L…" at bounding box center [632, 346] width 952 height 3244
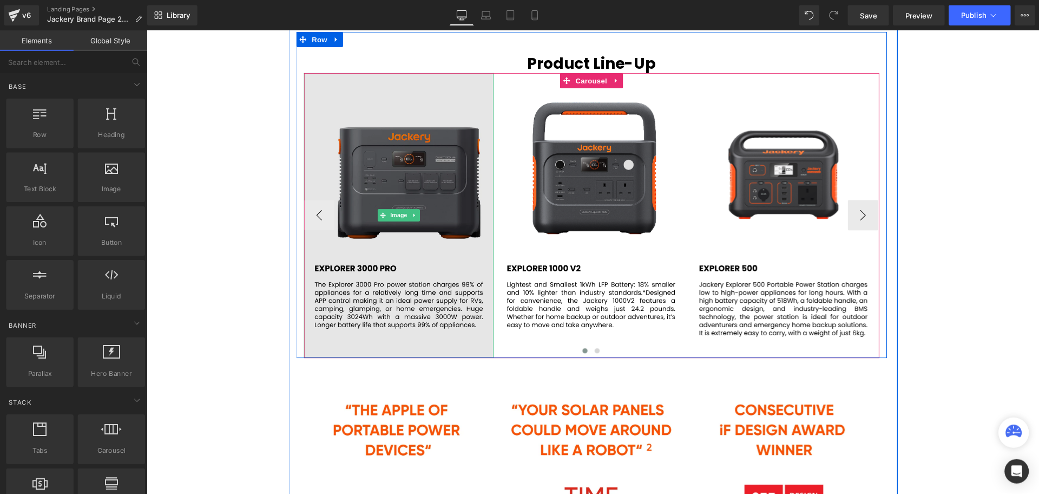
scroll to position [1322, 0]
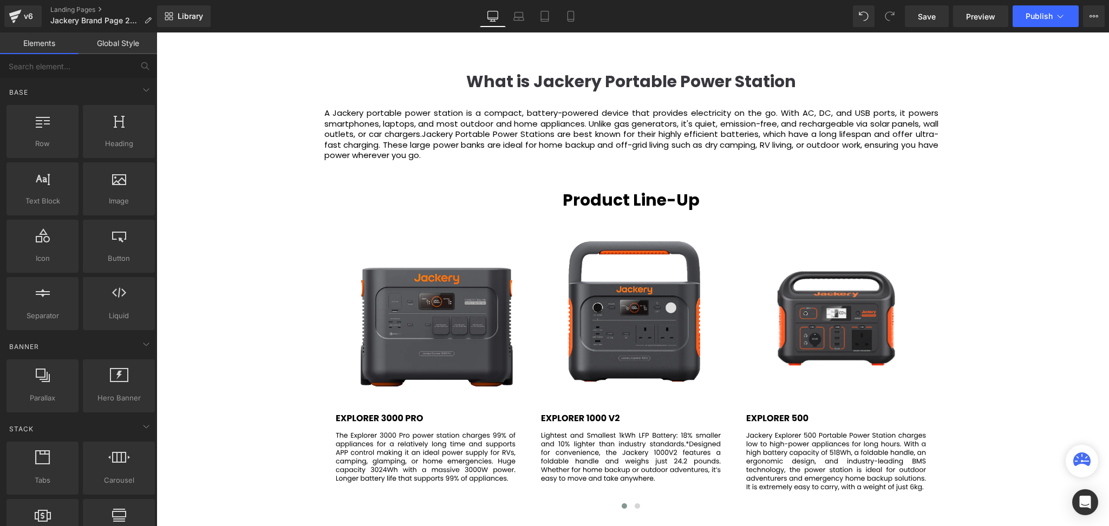
click at [831, 224] on div "Video Bg Welcome to Button Row JACKERY Heading Row Sustainable Power for Your L…" at bounding box center [632, 418] width 952 height 3244
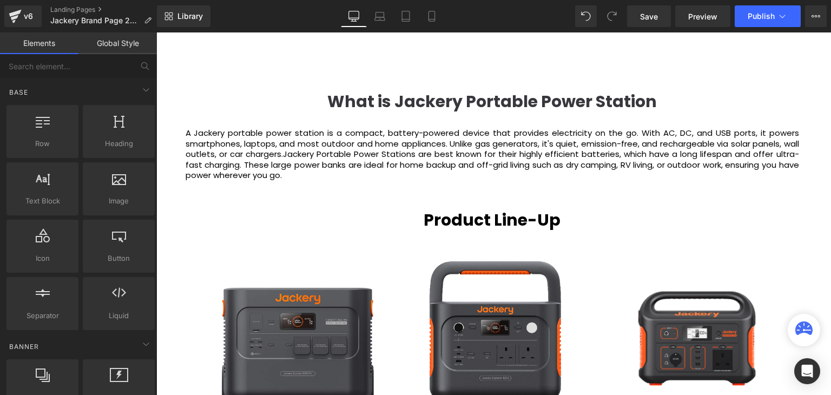
scroll to position [1268, 0]
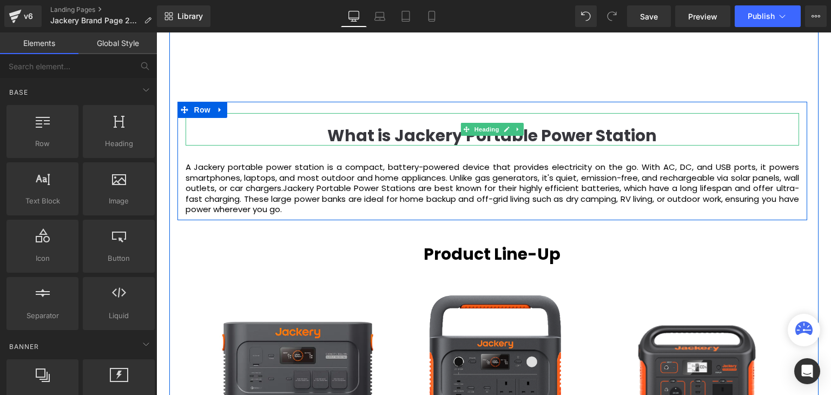
click at [597, 134] on b "What is Jackery Portable Power Station" at bounding box center [493, 135] width 330 height 23
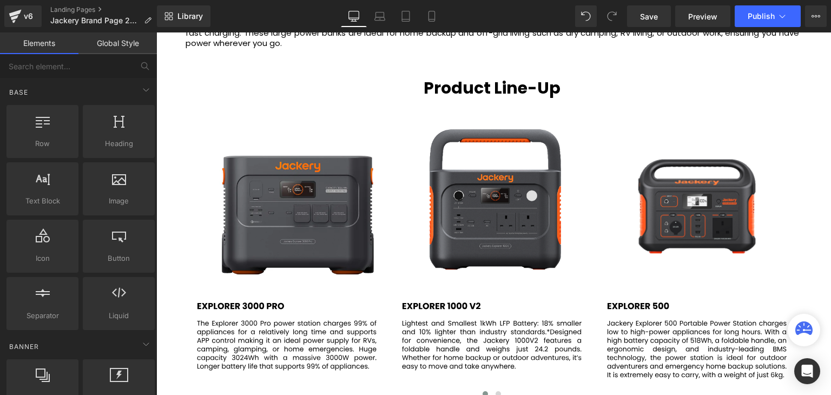
scroll to position [1376, 0]
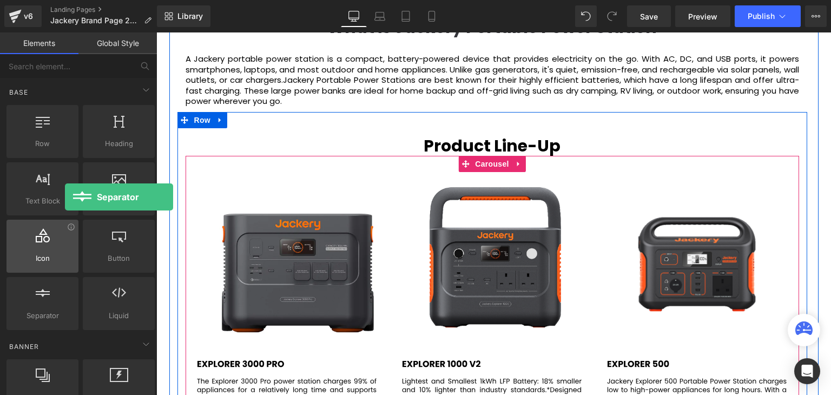
drag, startPoint x: 39, startPoint y: 310, endPoint x: 47, endPoint y: 228, distance: 81.6
click at [45, 228] on div "Row rows, columns, layouts, div Heading headings, titles, h1,h2,h3,h4,h5,h6 Tex…" at bounding box center [80, 218] width 153 height 230
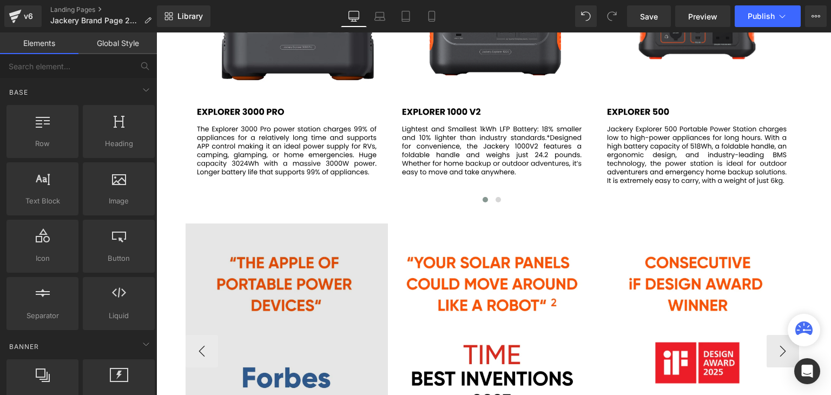
scroll to position [1647, 0]
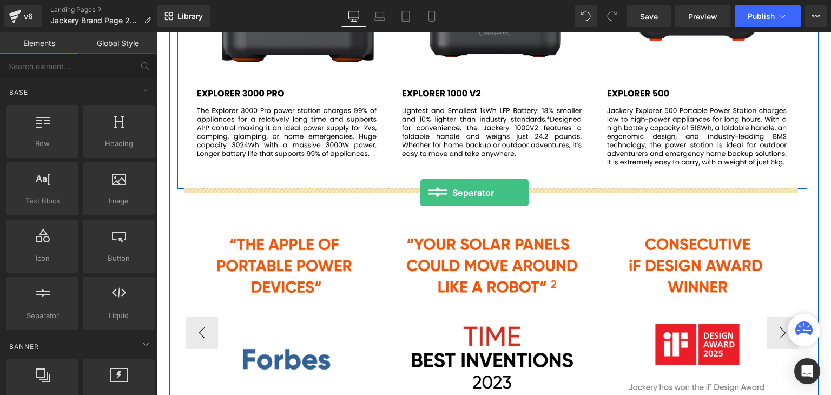
drag, startPoint x: 196, startPoint y: 341, endPoint x: 421, endPoint y: 193, distance: 269.2
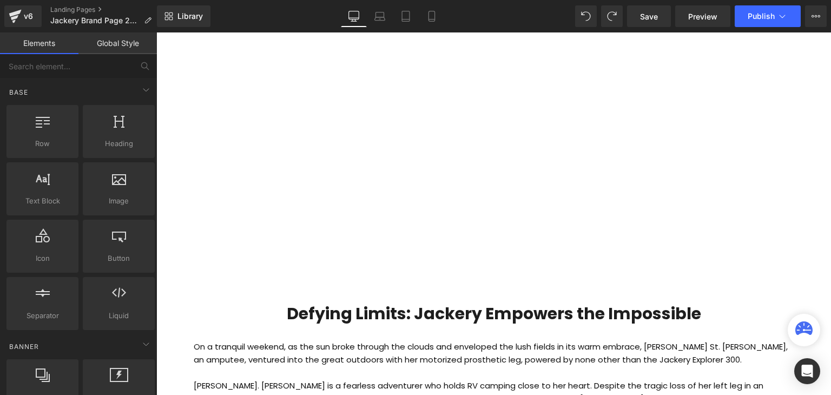
scroll to position [2466, 0]
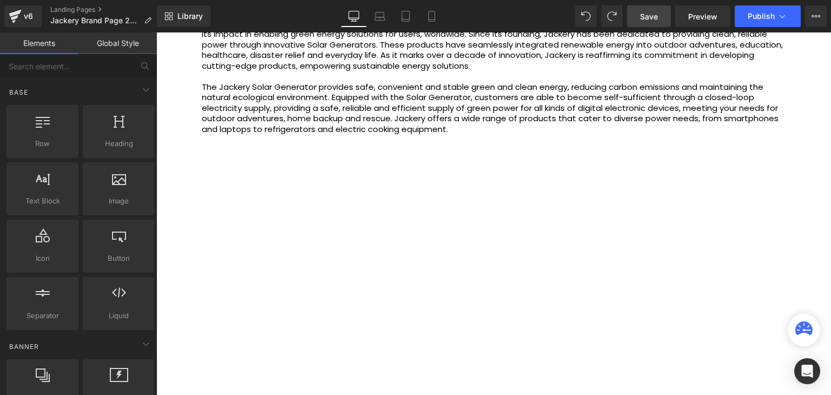
click at [652, 19] on span "Save" at bounding box center [649, 16] width 18 height 11
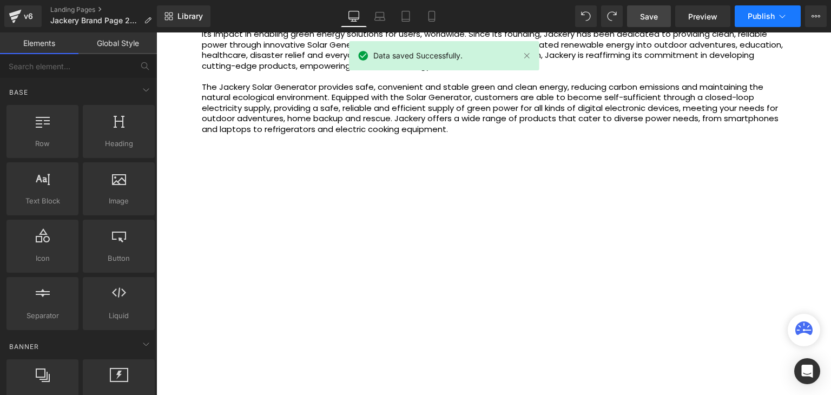
click at [762, 9] on button "Publish" at bounding box center [768, 16] width 66 height 22
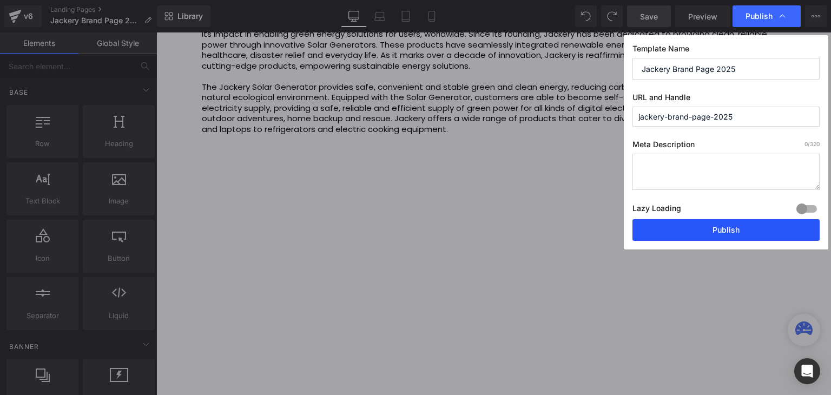
click at [756, 228] on button "Publish" at bounding box center [726, 230] width 187 height 22
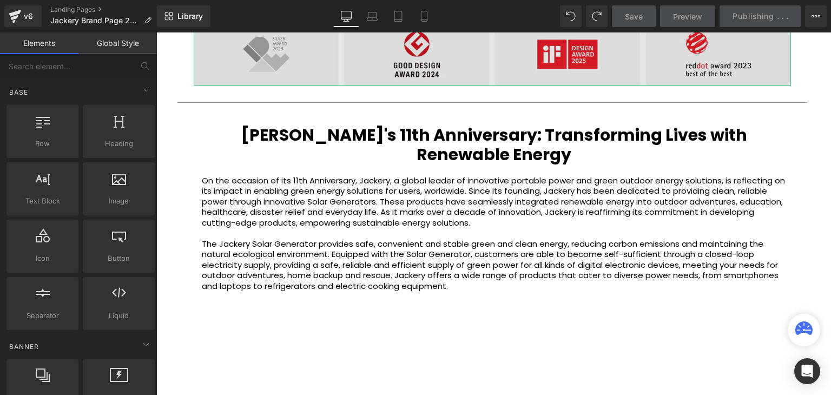
scroll to position [2250, 0]
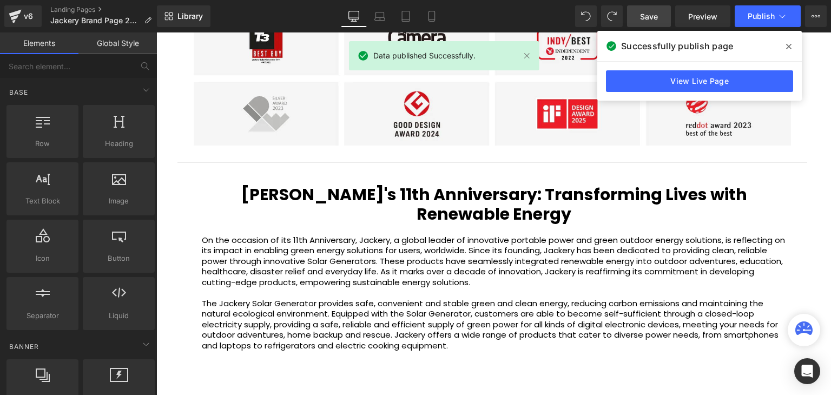
click at [787, 47] on icon at bounding box center [789, 46] width 5 height 9
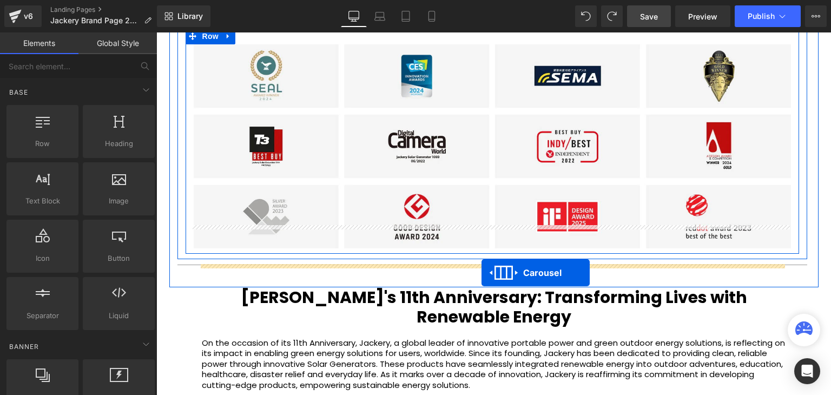
scroll to position [1925, 0]
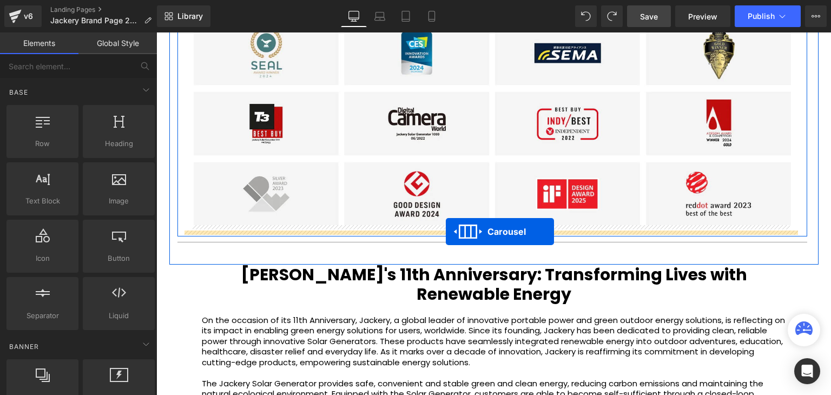
drag, startPoint x: 461, startPoint y: 83, endPoint x: 446, endPoint y: 232, distance: 149.6
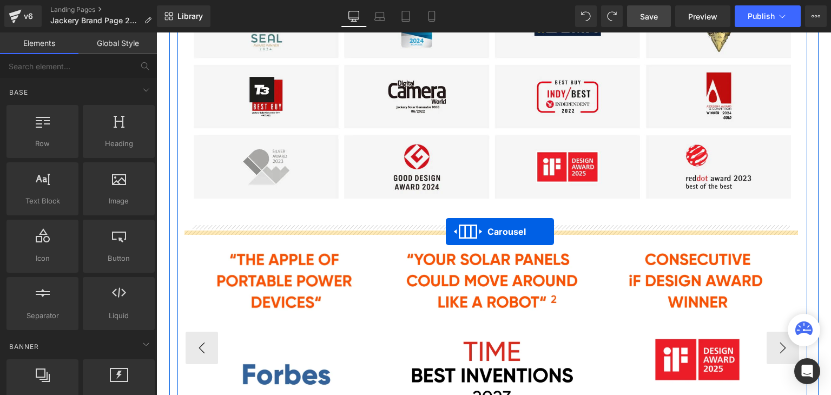
scroll to position [1898, 0]
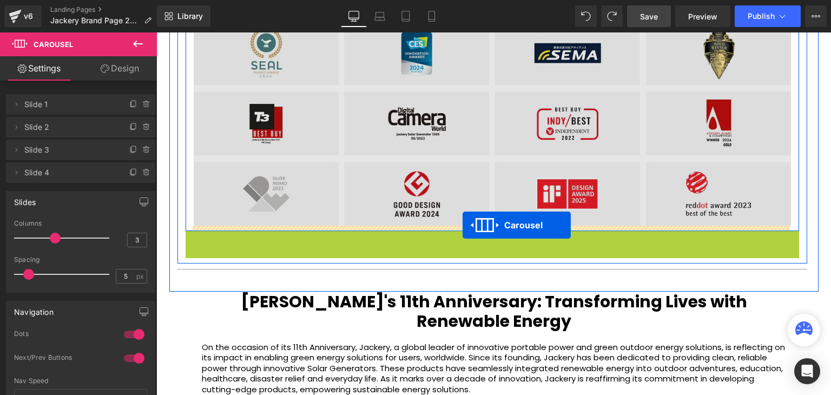
drag, startPoint x: 463, startPoint y: 239, endPoint x: 463, endPoint y: 225, distance: 13.5
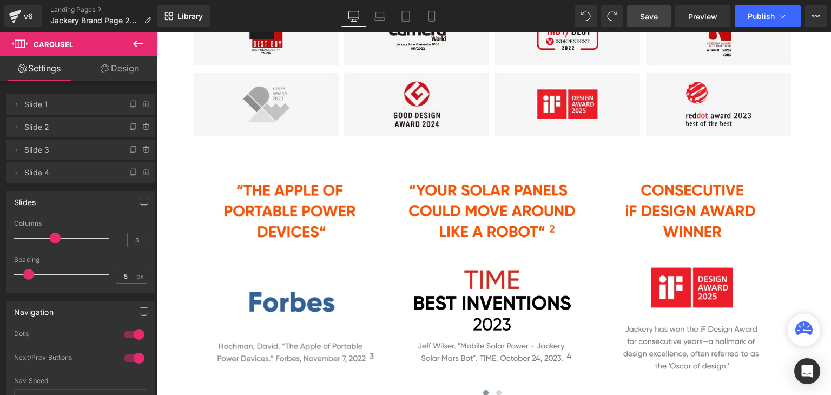
scroll to position [2006, 0]
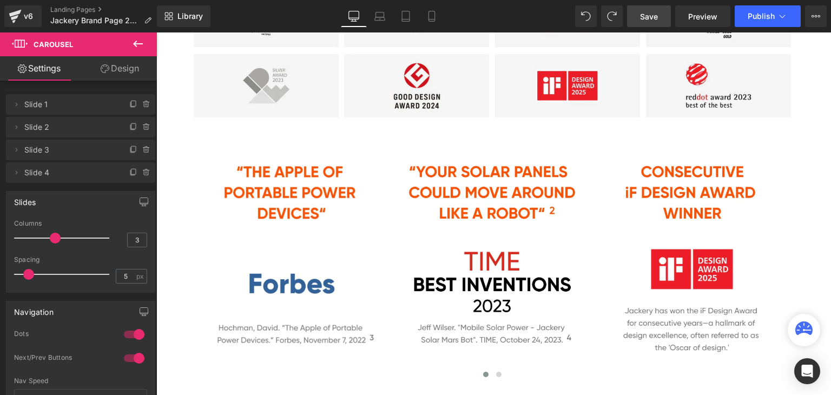
click at [649, 14] on span "Save" at bounding box center [649, 16] width 18 height 11
